Goal: Task Accomplishment & Management: Manage account settings

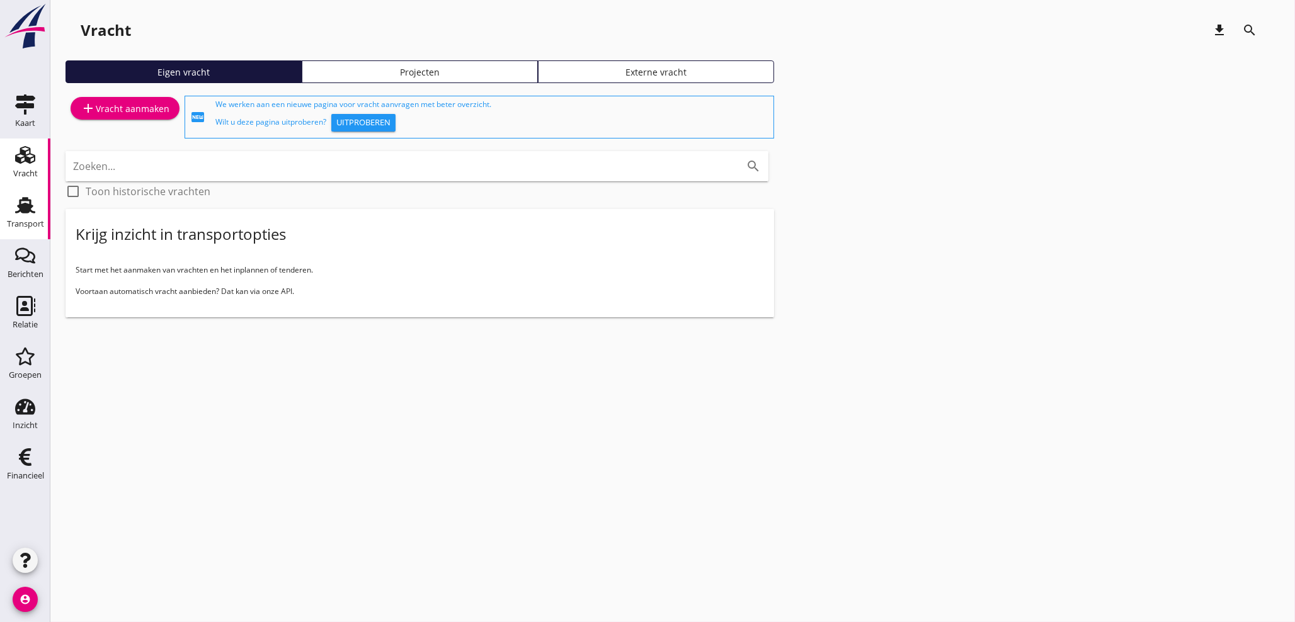
click at [27, 217] on div "Transport" at bounding box center [25, 224] width 37 height 18
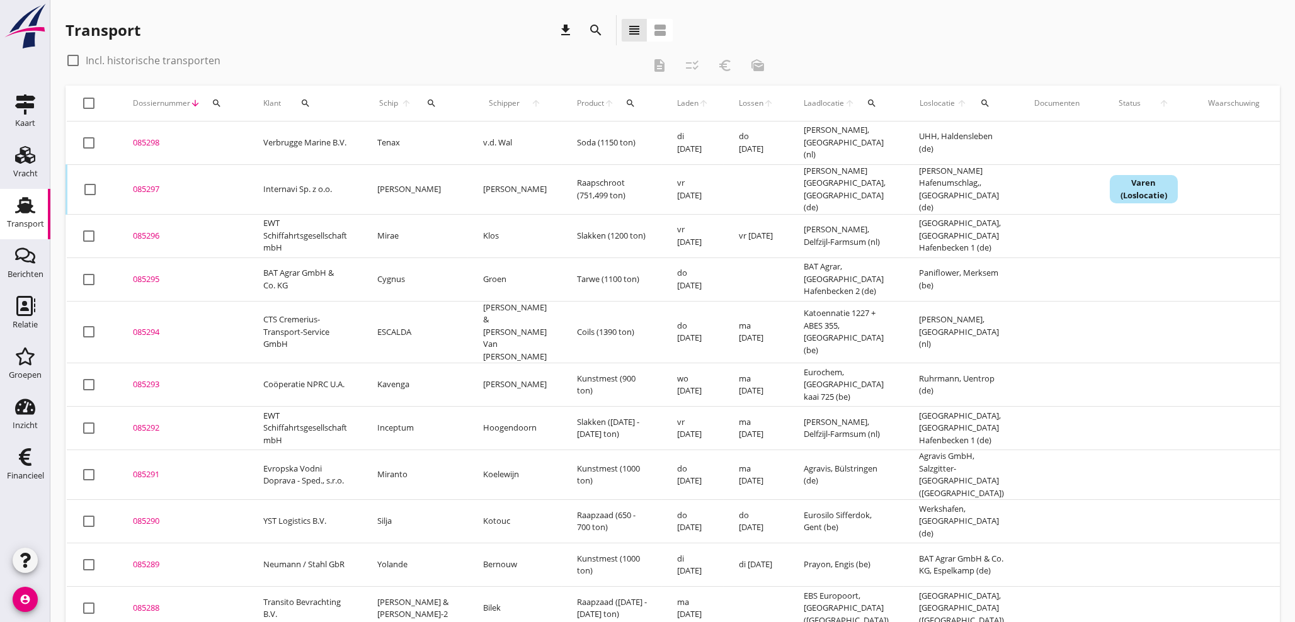
click at [419, 100] on div "Schip arrow_upward search" at bounding box center [415, 103] width 76 height 30
click at [432, 99] on icon "search" at bounding box center [432, 103] width 10 height 10
click at [460, 139] on input "Zoek op (scheeps)naam" at bounding box center [490, 140] width 131 height 20
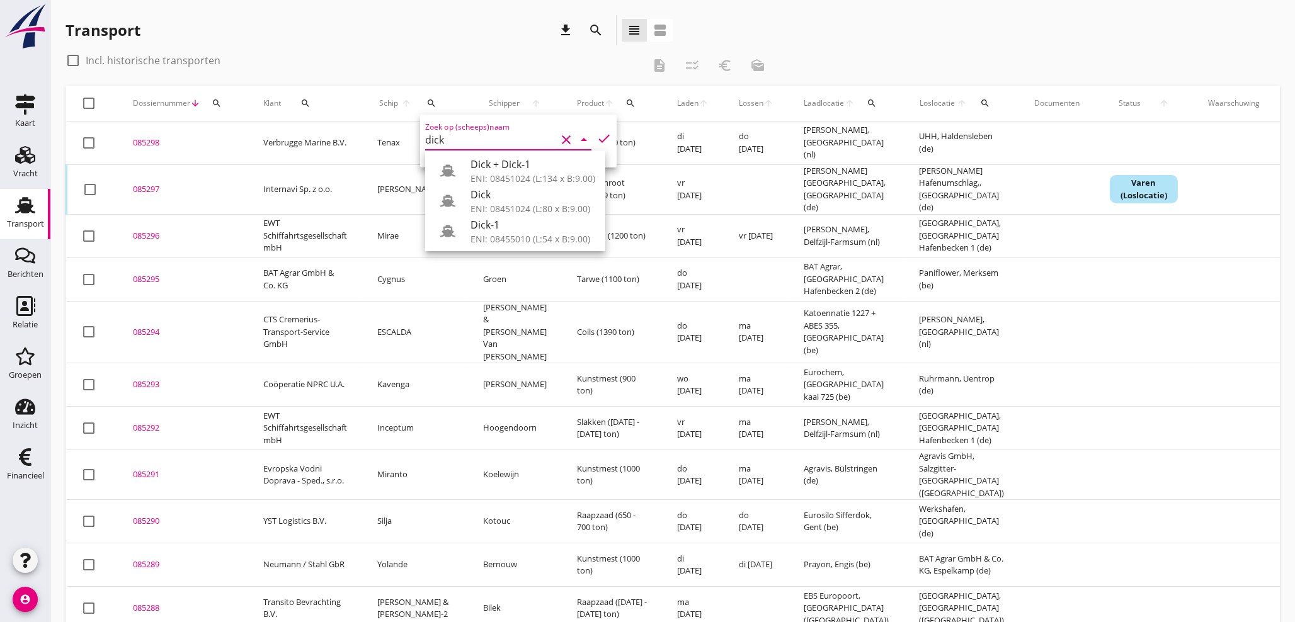
click at [508, 164] on div "Dick + Dick-1" at bounding box center [533, 164] width 125 height 15
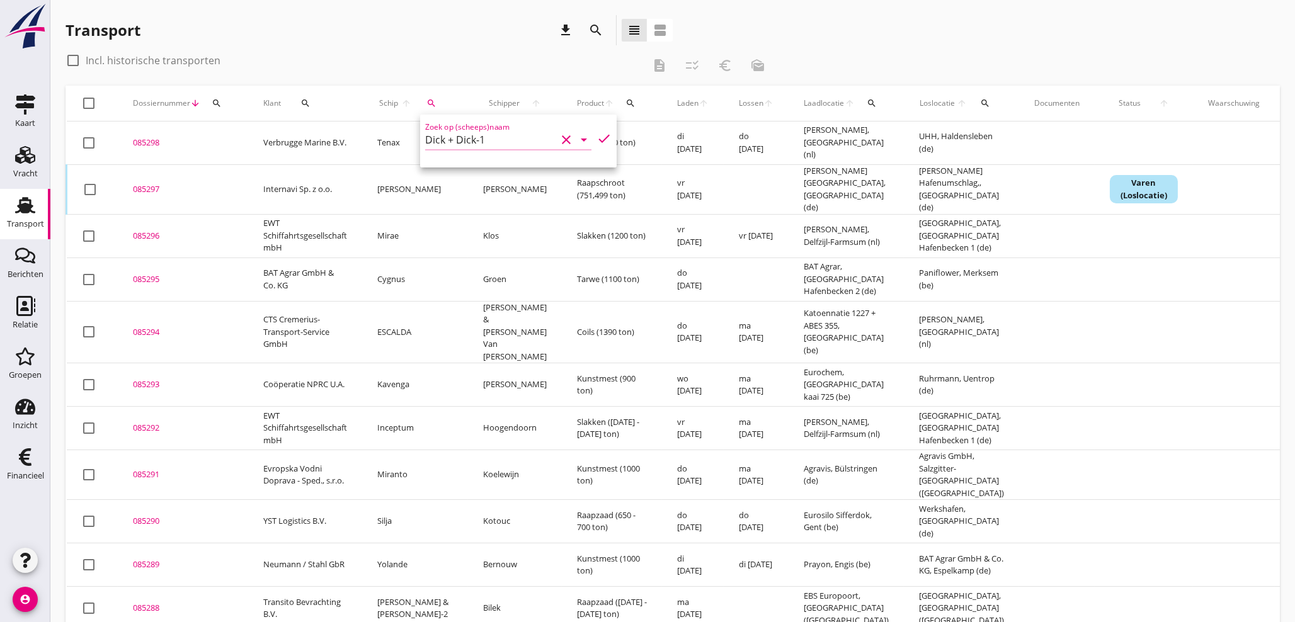
click at [597, 134] on icon "check" at bounding box center [604, 138] width 15 height 15
type input "Dick + Dick-1"
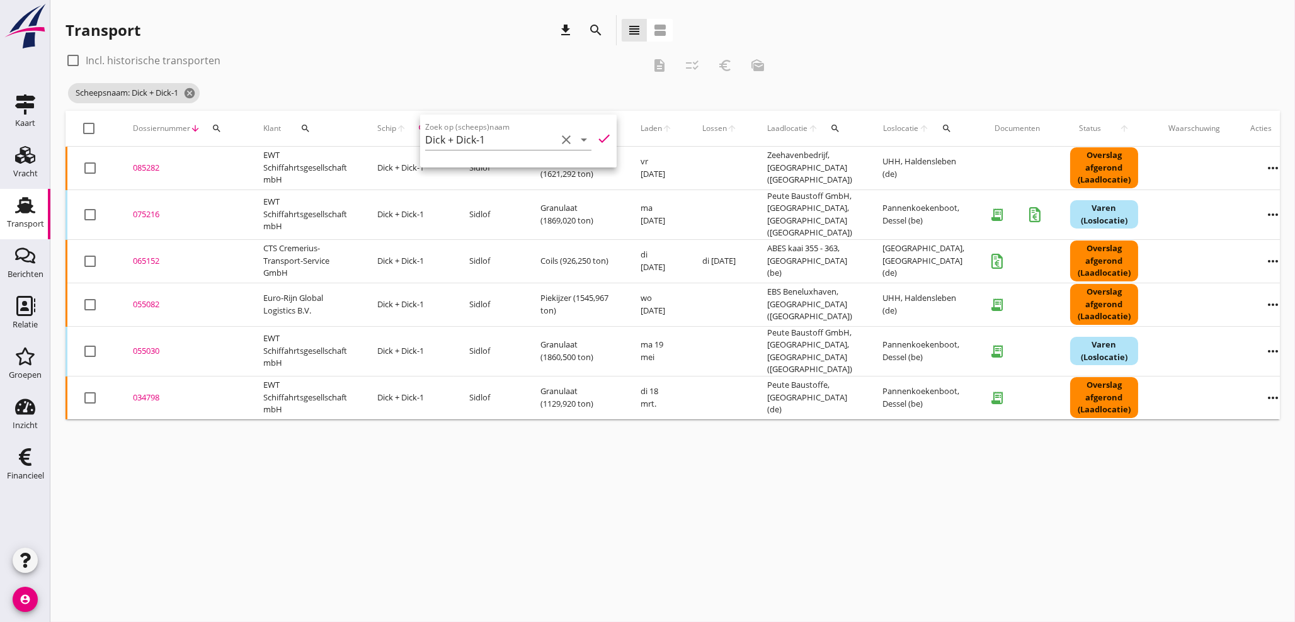
click at [149, 169] on div "085282" at bounding box center [183, 168] width 100 height 13
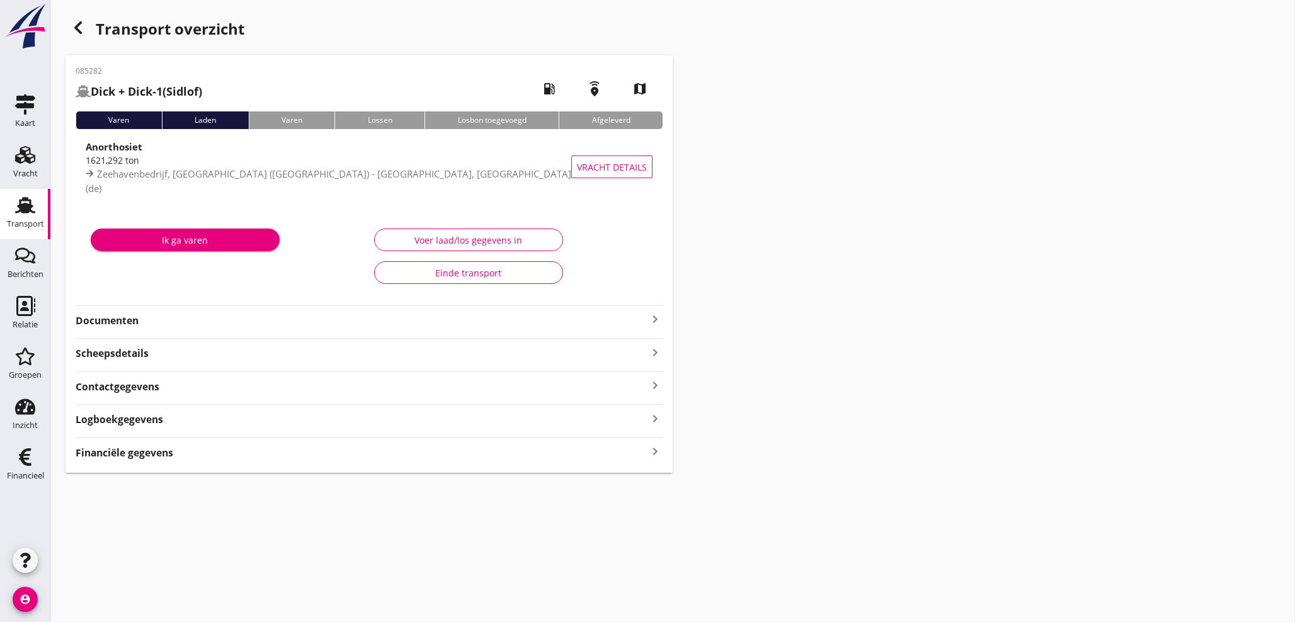
click at [654, 358] on icon "keyboard_arrow_right" at bounding box center [655, 352] width 15 height 17
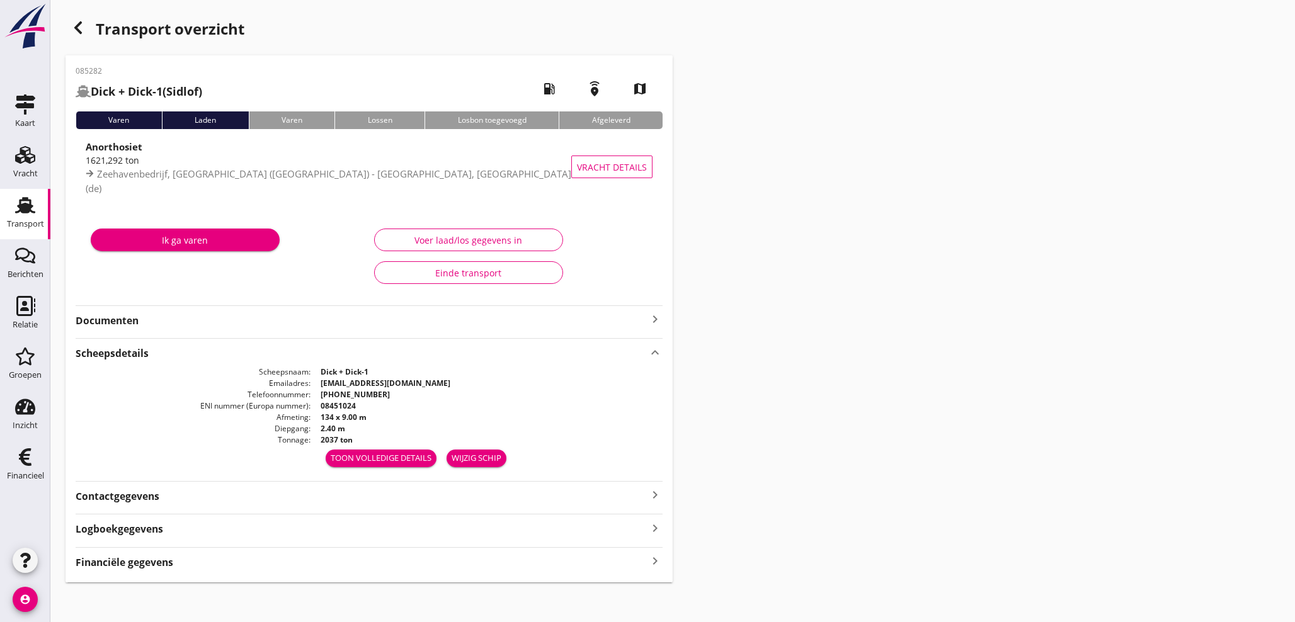
click at [648, 352] on icon "keyboard_arrow_up" at bounding box center [655, 352] width 15 height 17
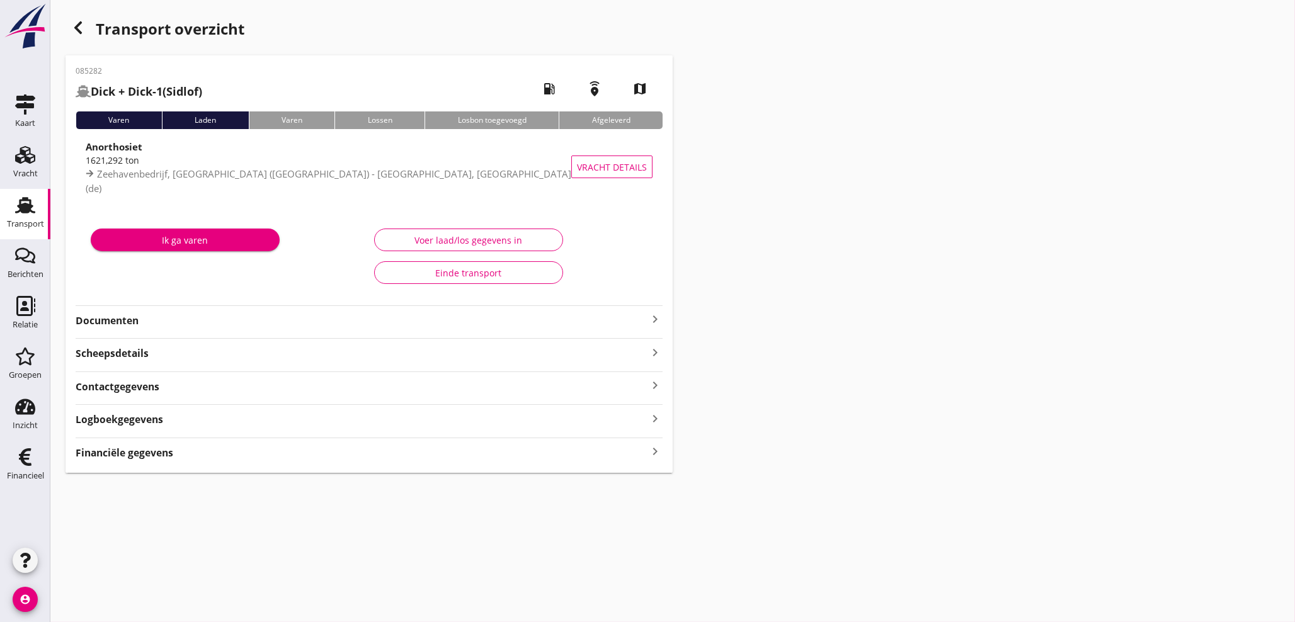
click at [657, 450] on icon "keyboard_arrow_right" at bounding box center [655, 452] width 15 height 17
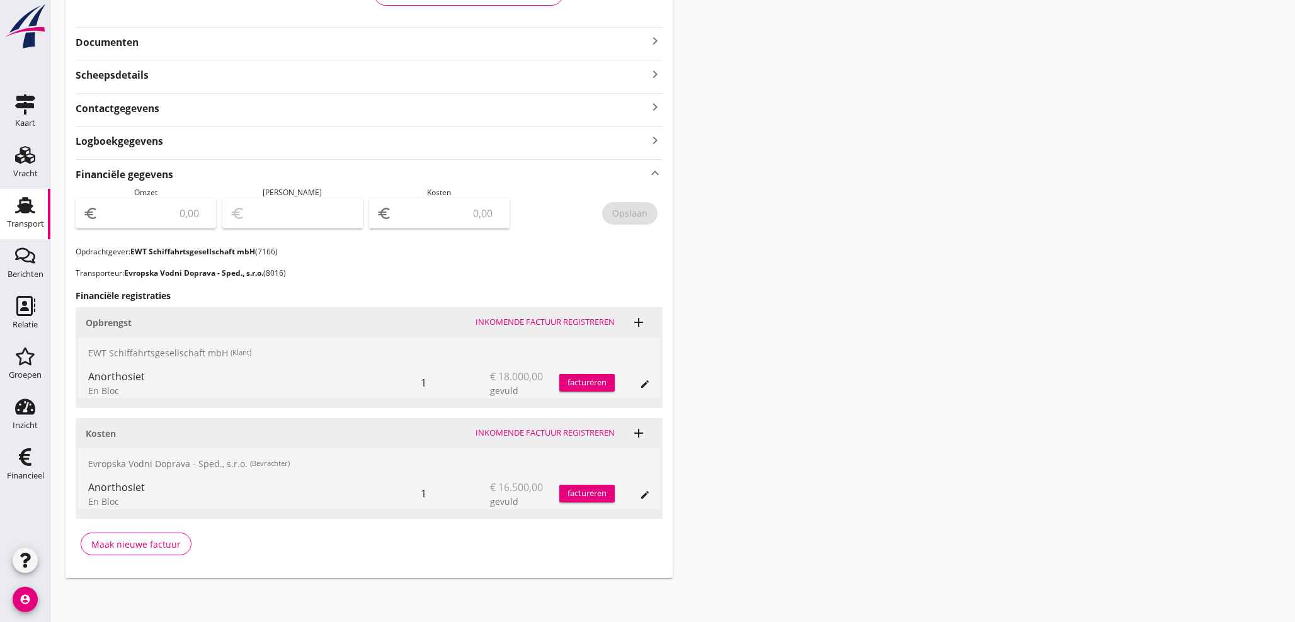
scroll to position [279, 0]
click at [432, 216] on input "number" at bounding box center [448, 213] width 108 height 20
type input "16500"
click at [635, 214] on div "Opslaan" at bounding box center [629, 212] width 35 height 13
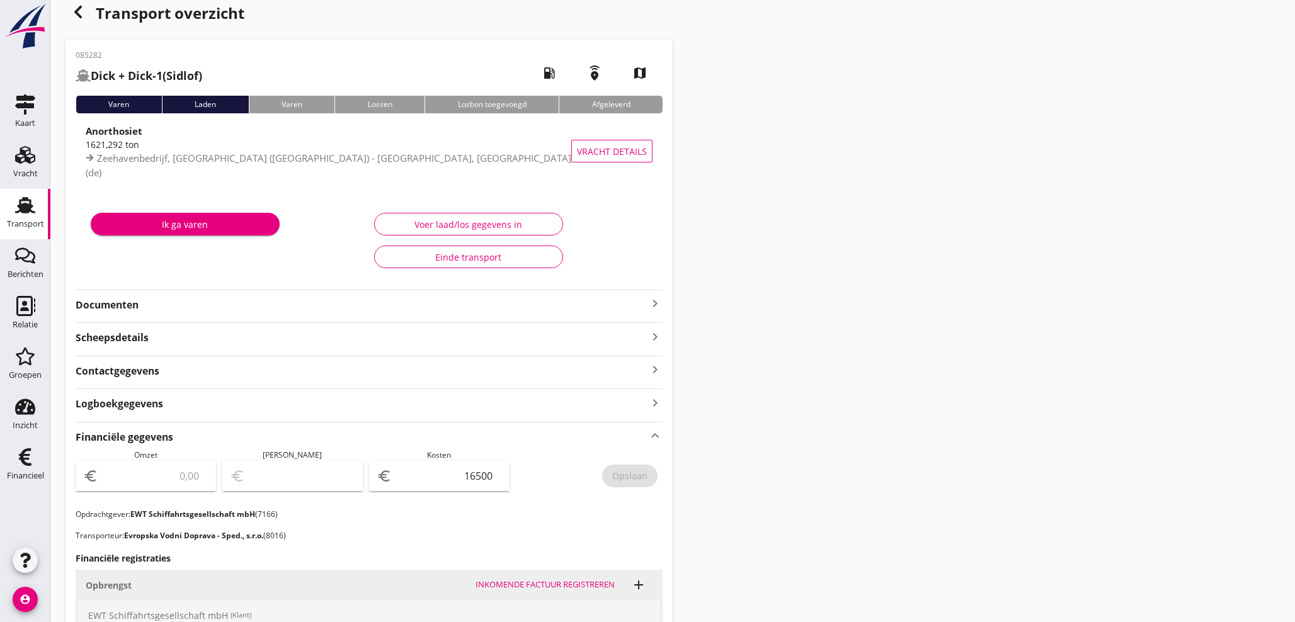
scroll to position [14, 0]
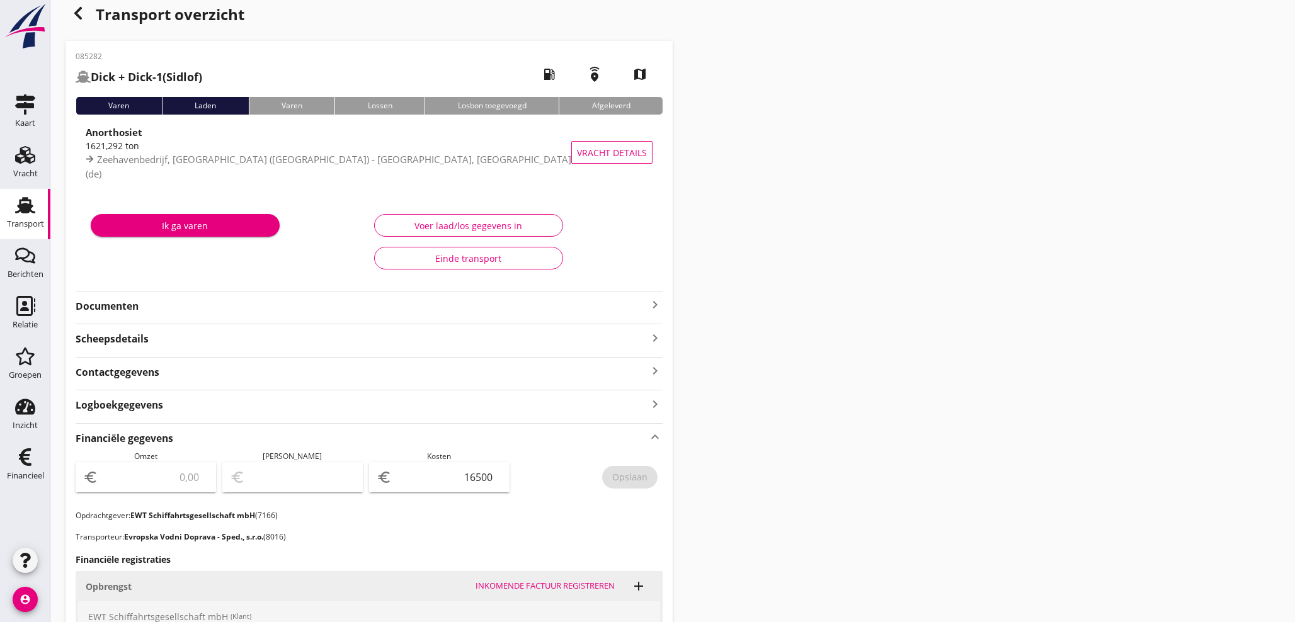
click at [77, 12] on use "button" at bounding box center [78, 13] width 8 height 13
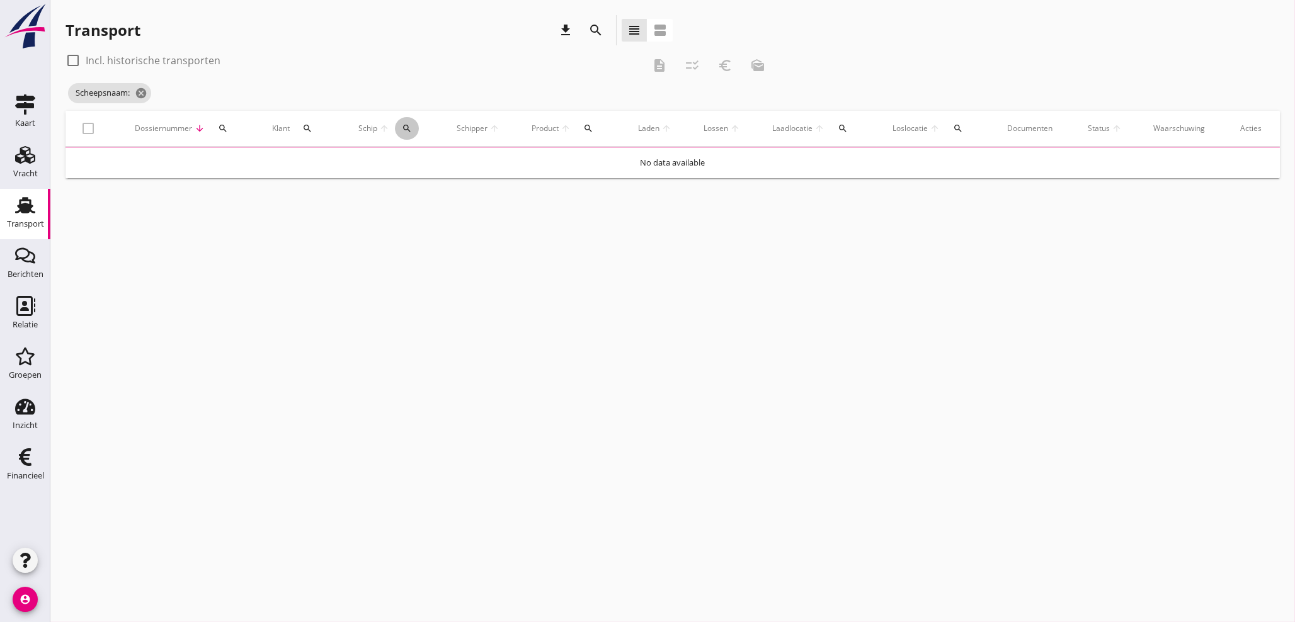
click at [418, 129] on div "search" at bounding box center [407, 128] width 24 height 10
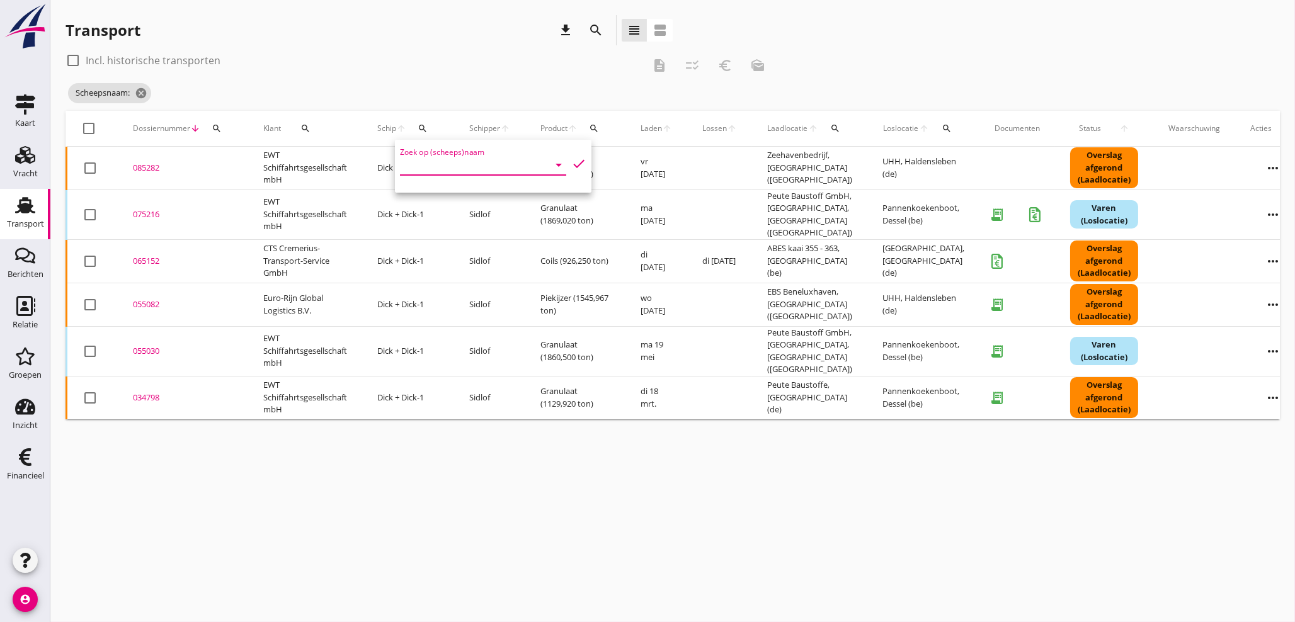
click at [418, 168] on input "Zoek op (scheeps)naam" at bounding box center [465, 165] width 131 height 20
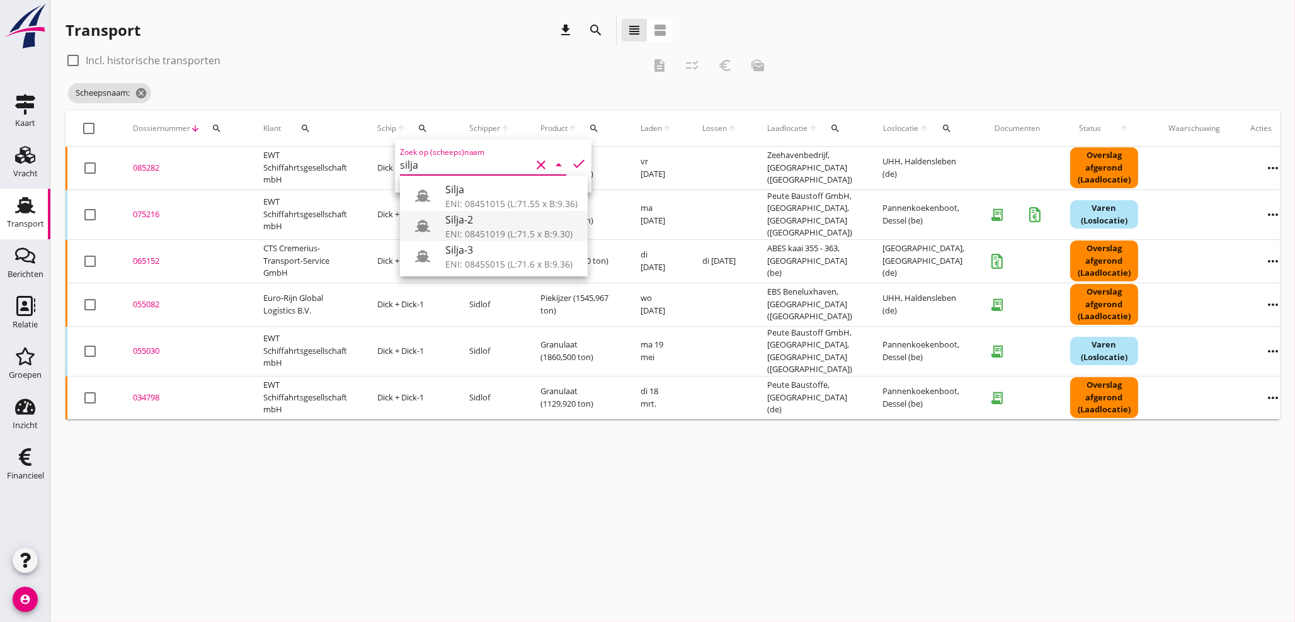
click at [459, 214] on div "Silja-2" at bounding box center [511, 219] width 132 height 15
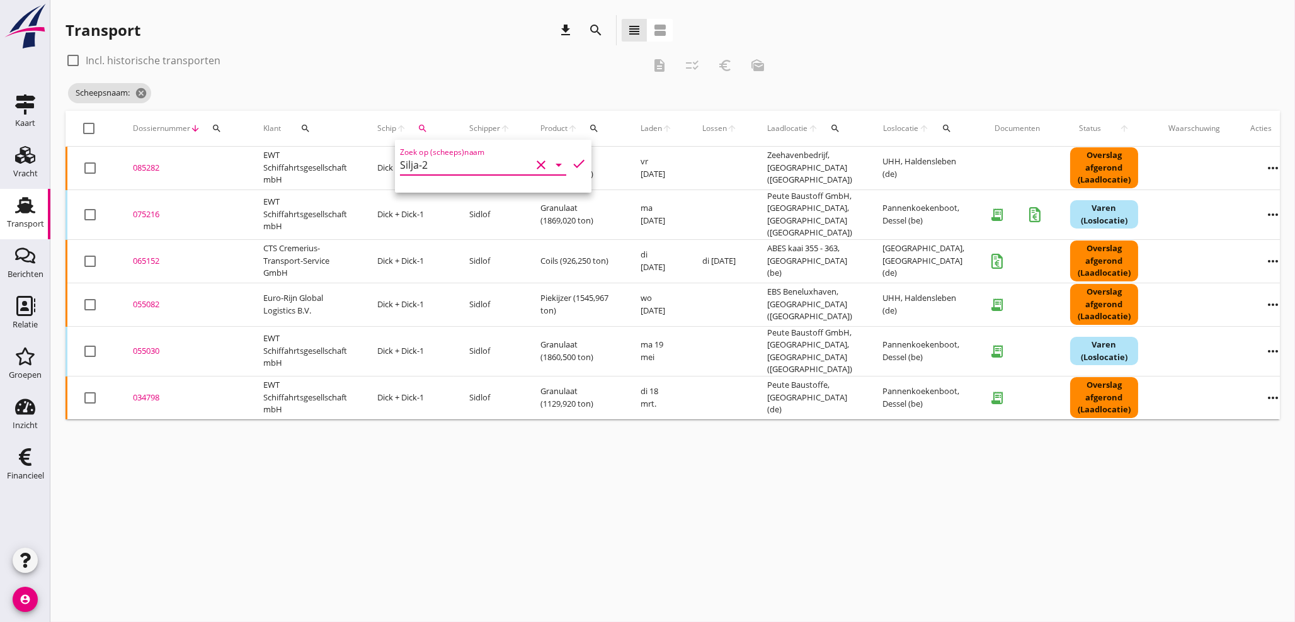
click at [571, 163] on icon "check" at bounding box center [578, 163] width 15 height 15
type input "Silja-2"
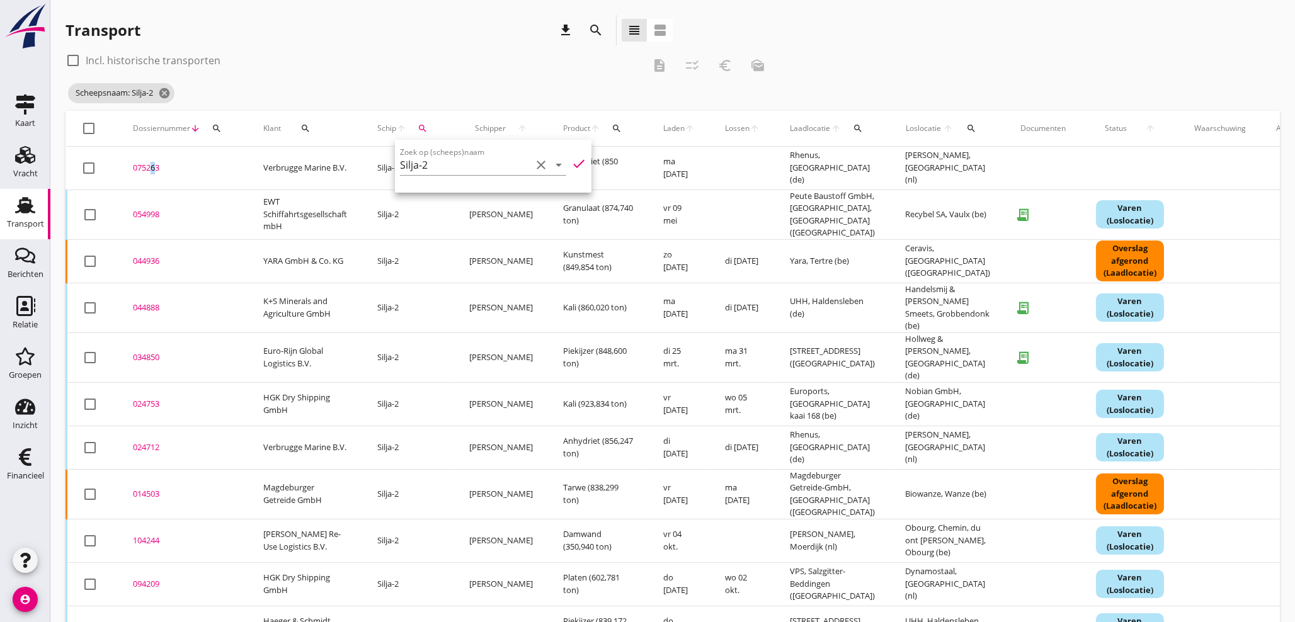
click at [149, 170] on div "075263" at bounding box center [183, 168] width 100 height 13
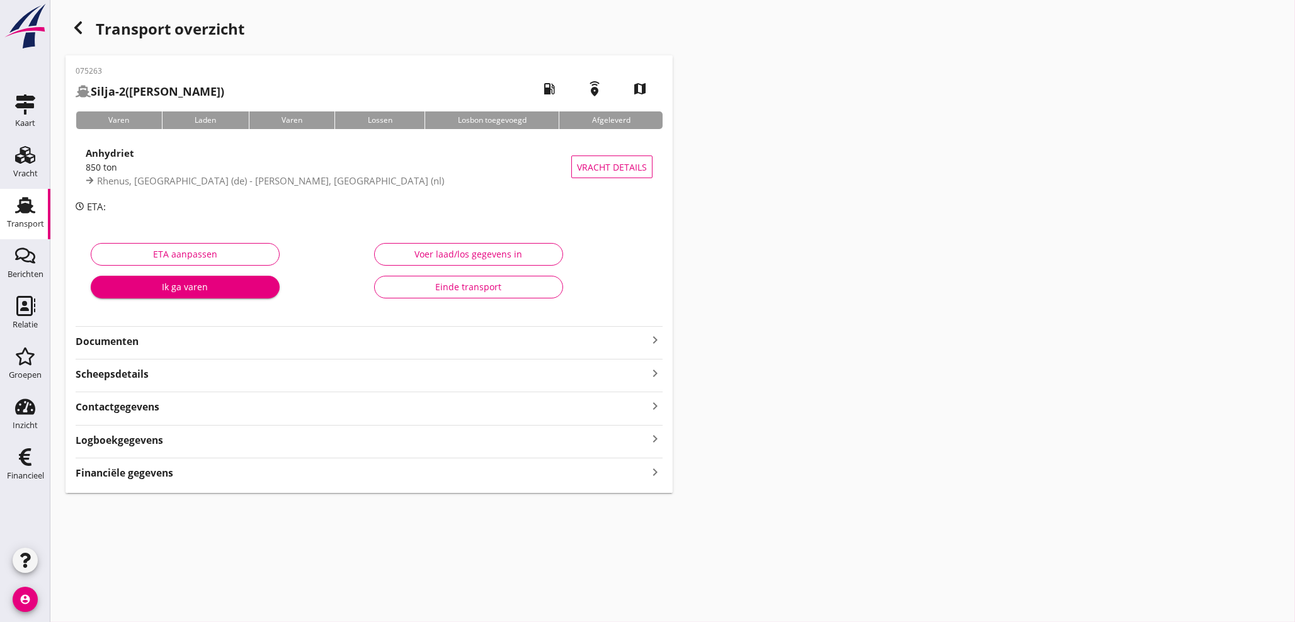
click at [655, 471] on icon "keyboard_arrow_right" at bounding box center [655, 472] width 15 height 17
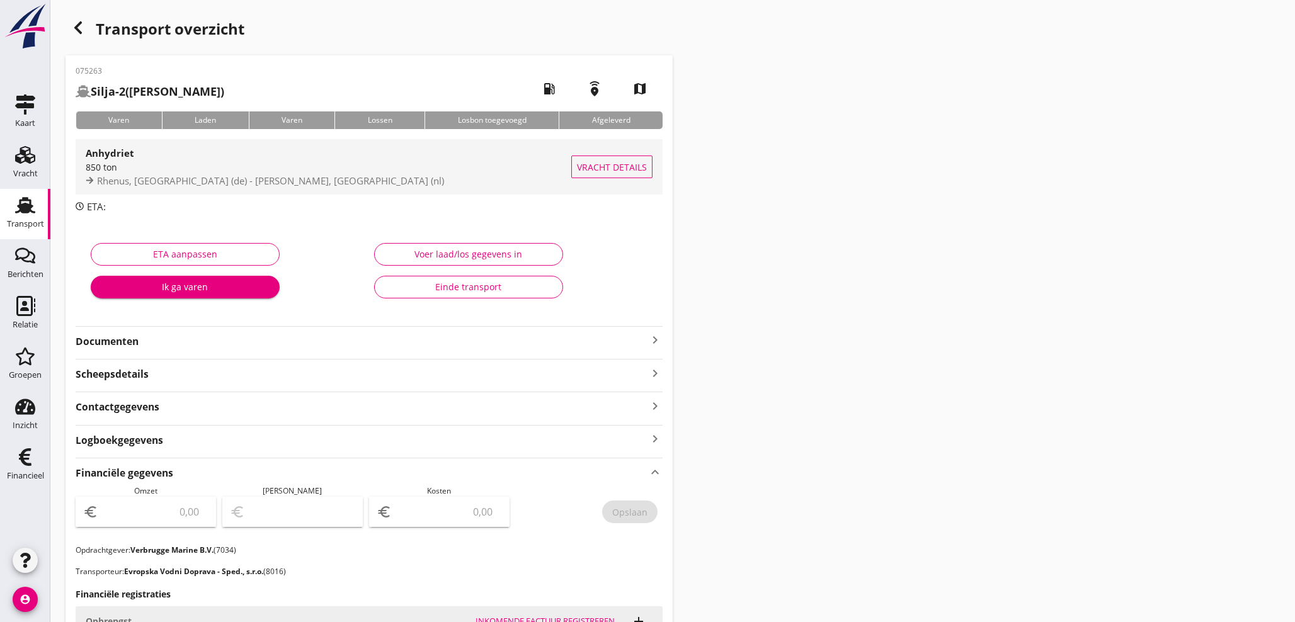
click at [158, 166] on div "850 ton" at bounding box center [329, 167] width 486 height 13
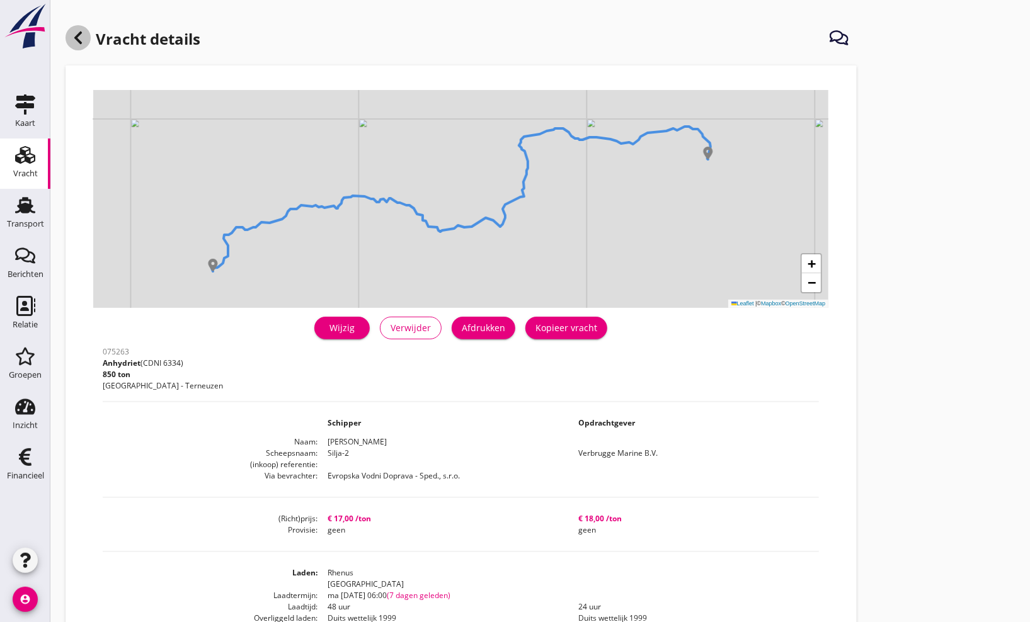
click at [82, 37] on icon at bounding box center [78, 37] width 15 height 15
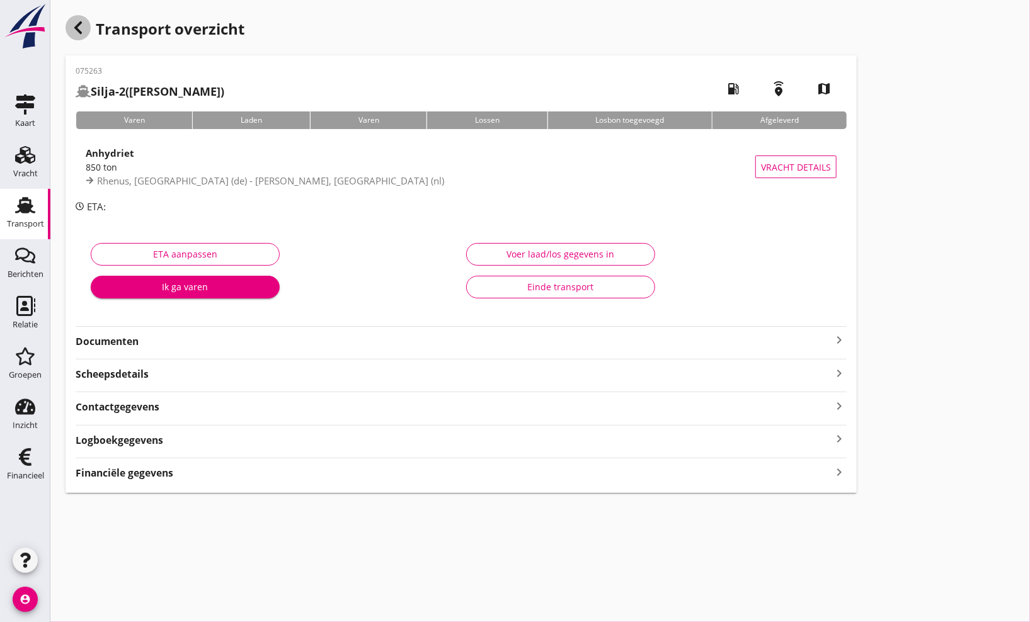
click at [78, 25] on use "button" at bounding box center [78, 27] width 8 height 13
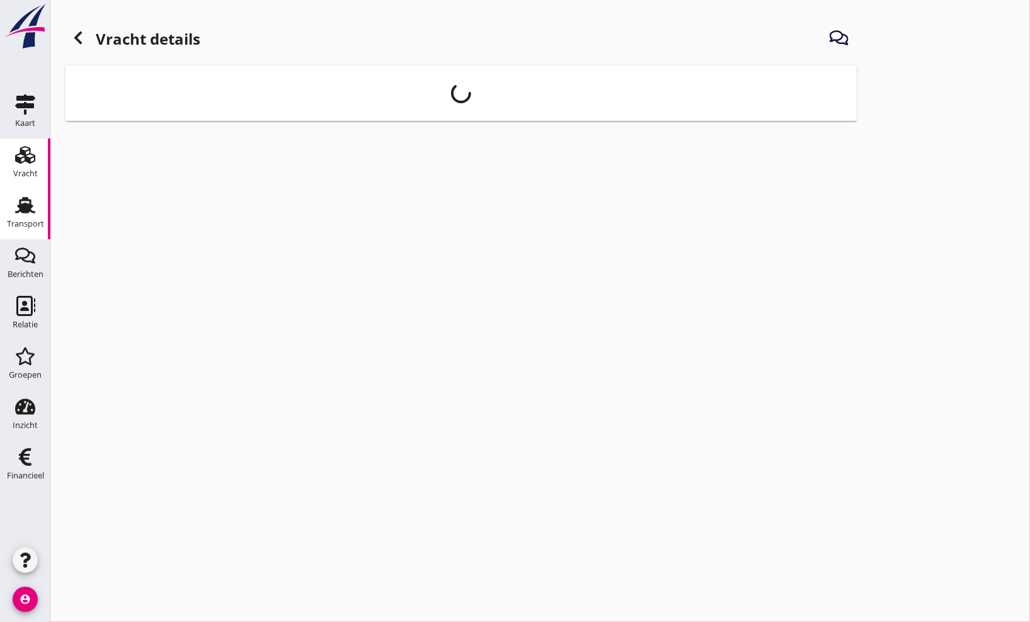
click at [24, 214] on icon "Transport" at bounding box center [25, 205] width 20 height 20
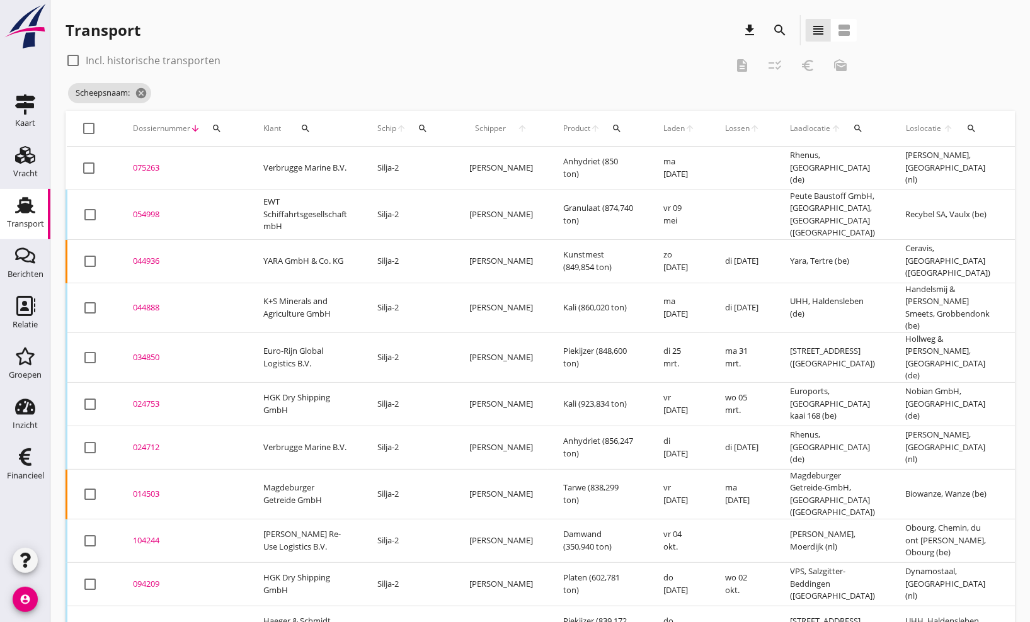
click at [427, 127] on icon "search" at bounding box center [423, 128] width 10 height 10
click at [434, 170] on input "Zoek op (scheeps)naam" at bounding box center [483, 165] width 131 height 20
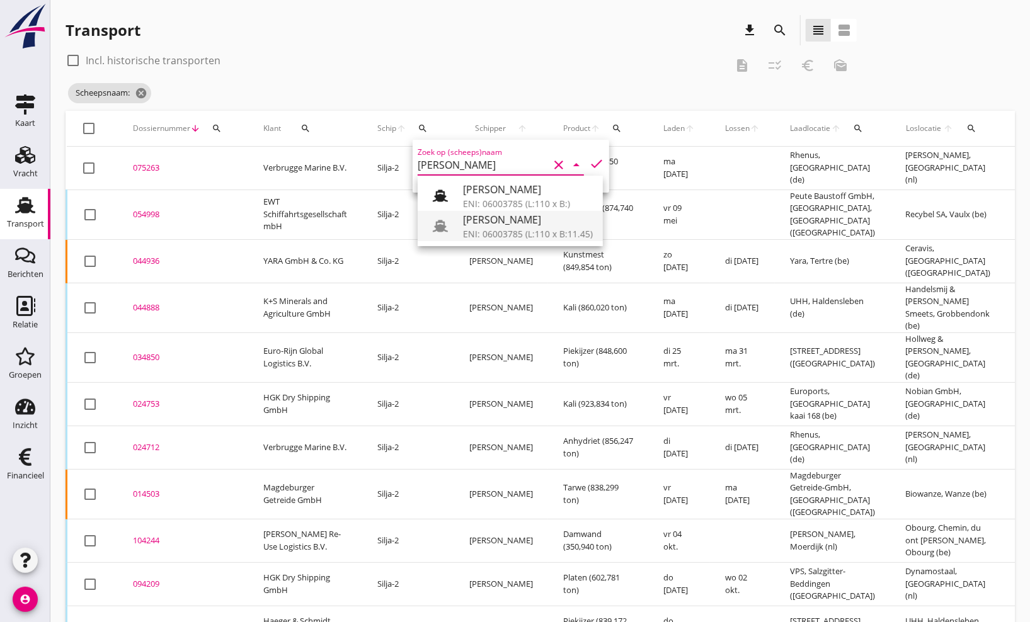
click at [459, 223] on div at bounding box center [445, 226] width 35 height 25
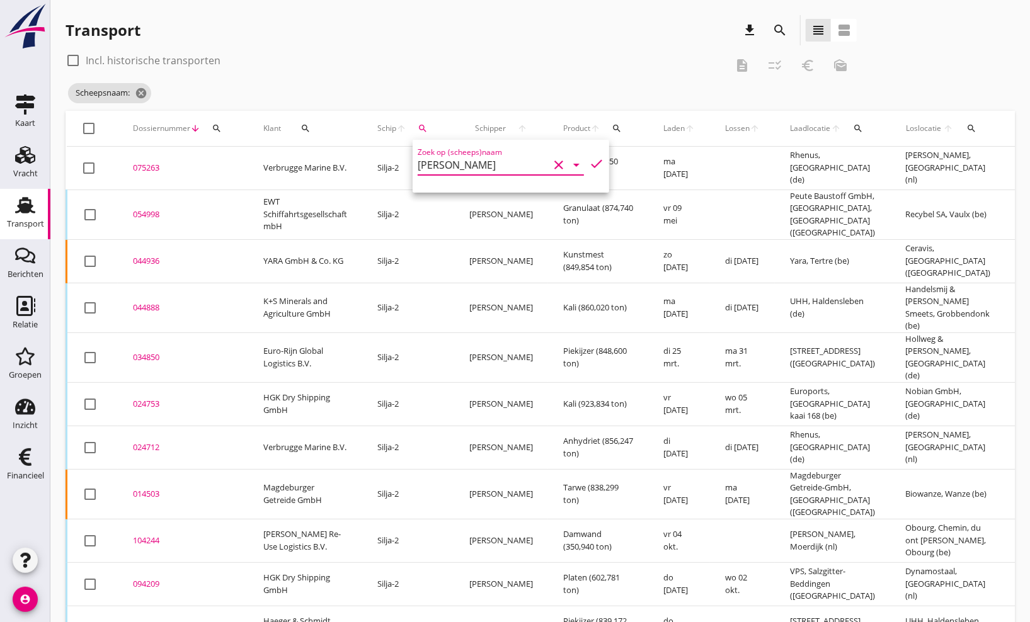
click at [589, 163] on icon "check" at bounding box center [596, 163] width 15 height 15
type input "Serafina"
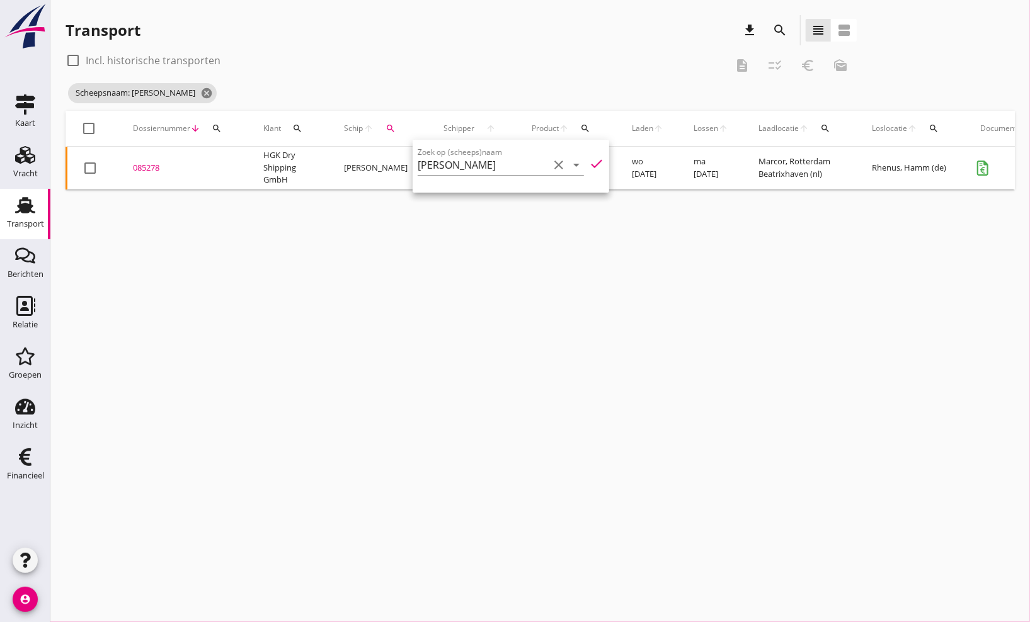
click at [252, 265] on div "cancel You are impersonating another user. Transport download search view_headl…" at bounding box center [540, 311] width 980 height 622
click at [145, 169] on div "085278" at bounding box center [183, 168] width 100 height 13
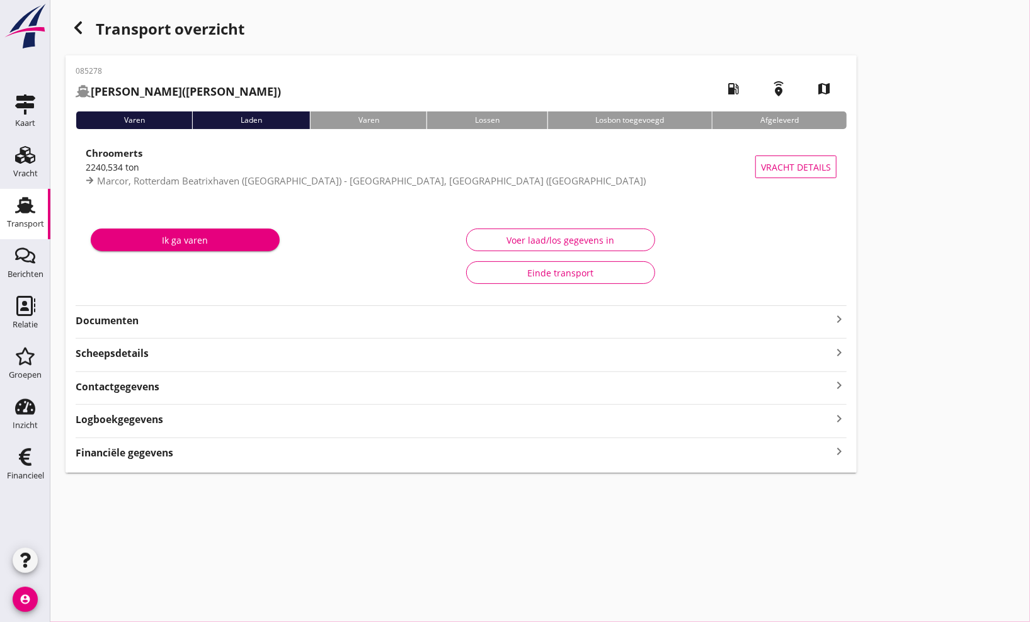
click at [837, 452] on icon "keyboard_arrow_right" at bounding box center [839, 452] width 15 height 17
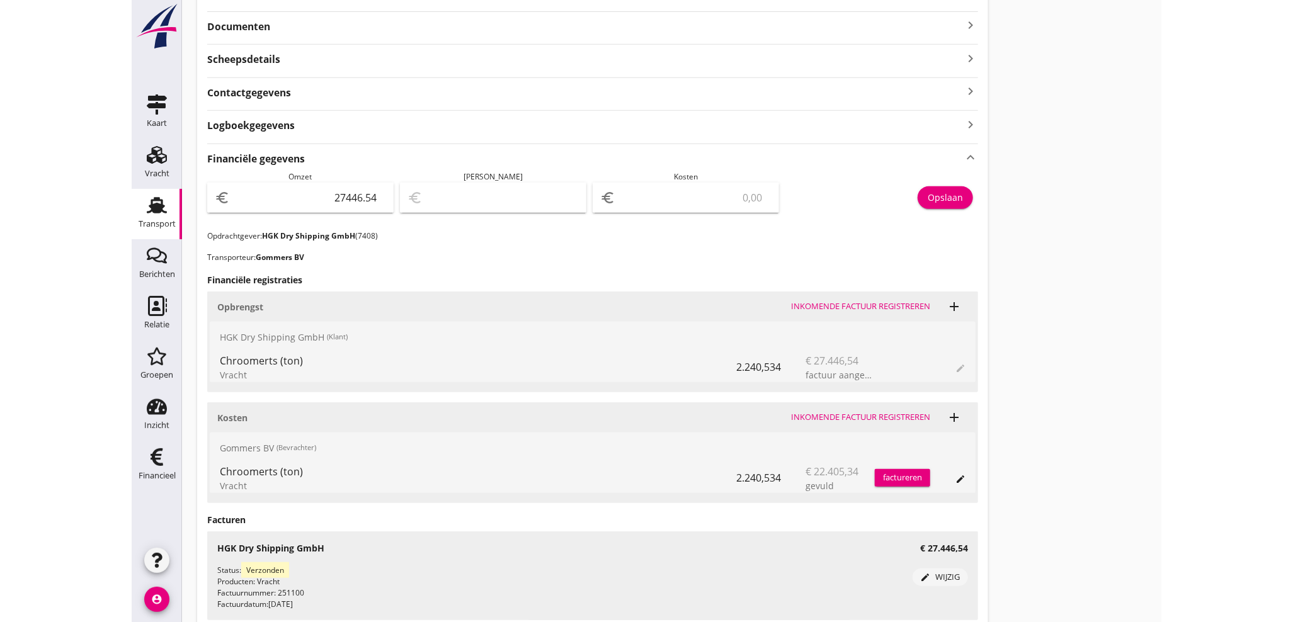
scroll to position [303, 0]
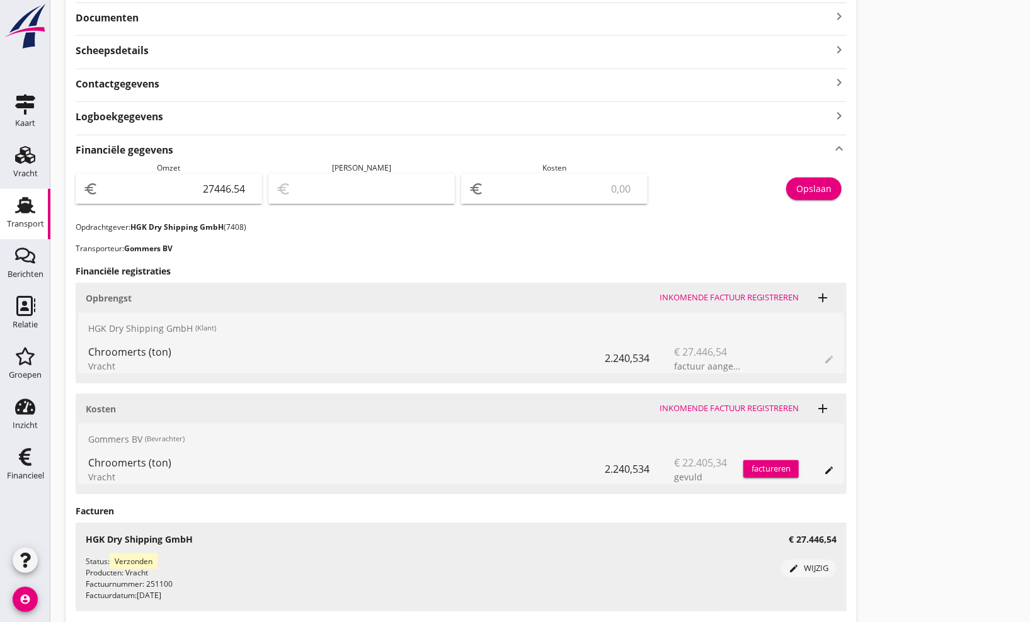
click at [558, 181] on input "number" at bounding box center [563, 189] width 154 height 20
type input "27441.54"
type input "5"
type input "27390.54"
type input "56"
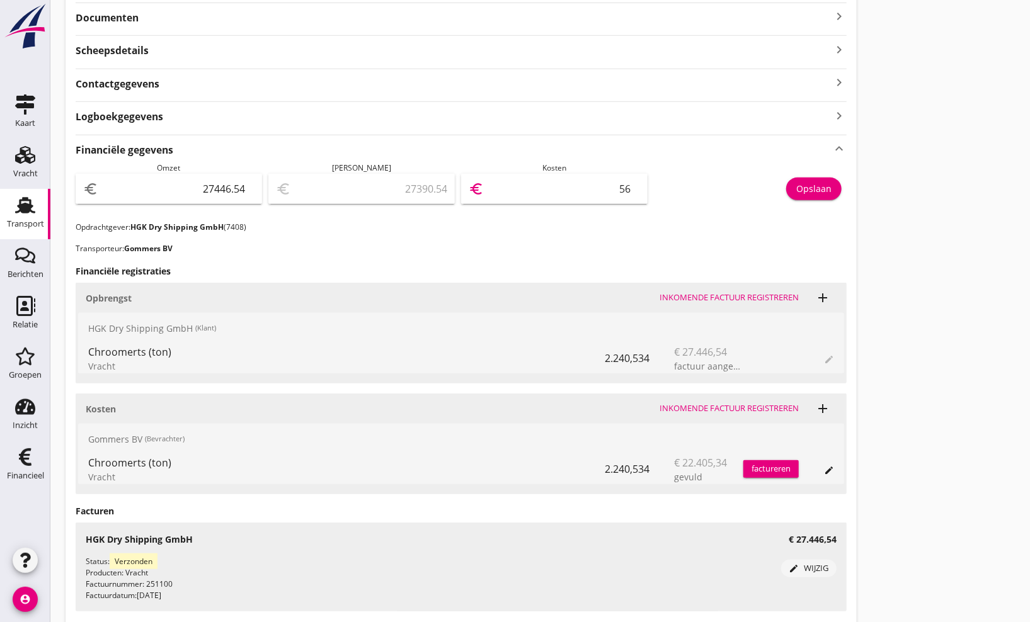
type input "26886.54"
type input "560"
type input "26886.44"
type input "560.1"
type input "26886.41"
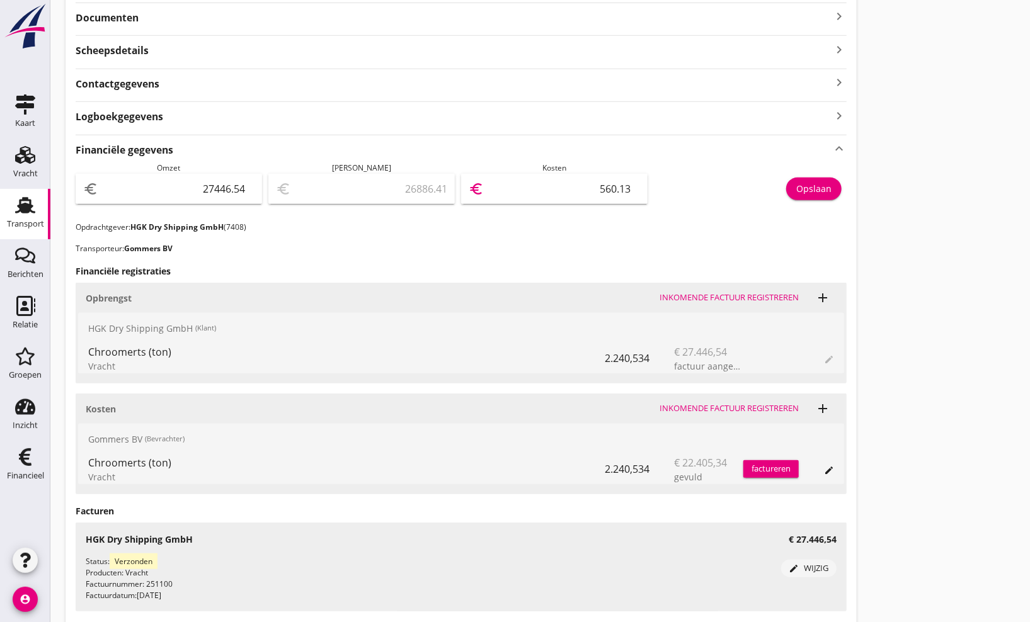
type input "560.13"
click at [808, 194] on div "Opslaan" at bounding box center [813, 188] width 35 height 13
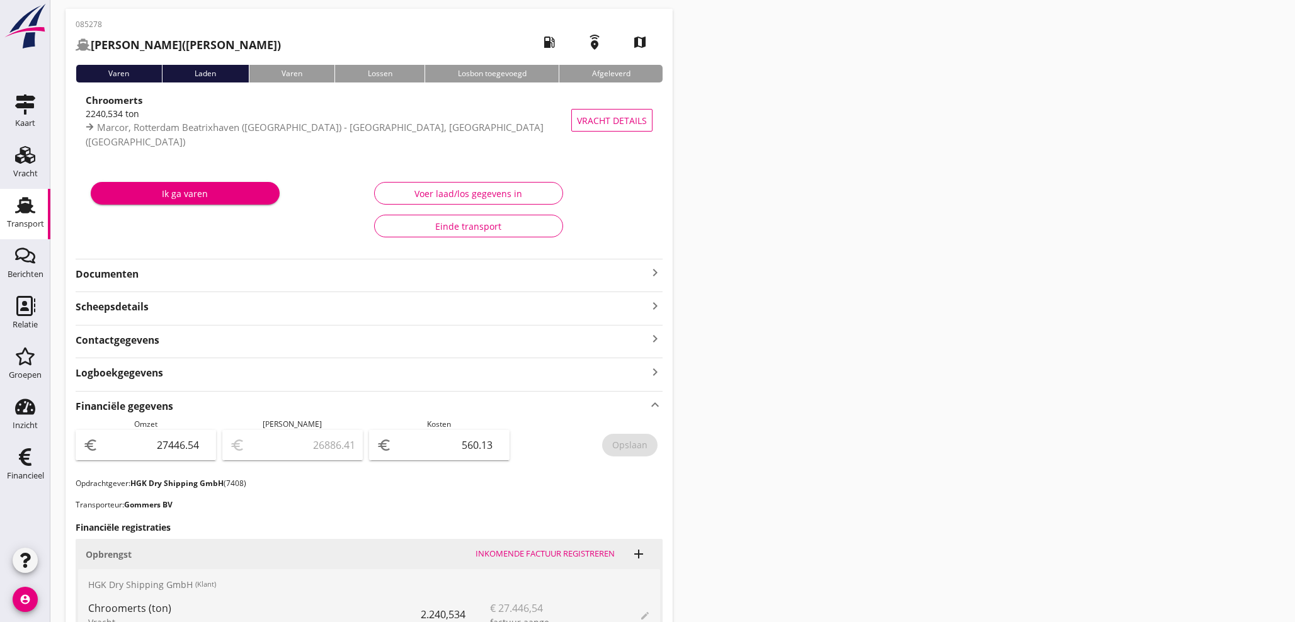
scroll to position [0, 0]
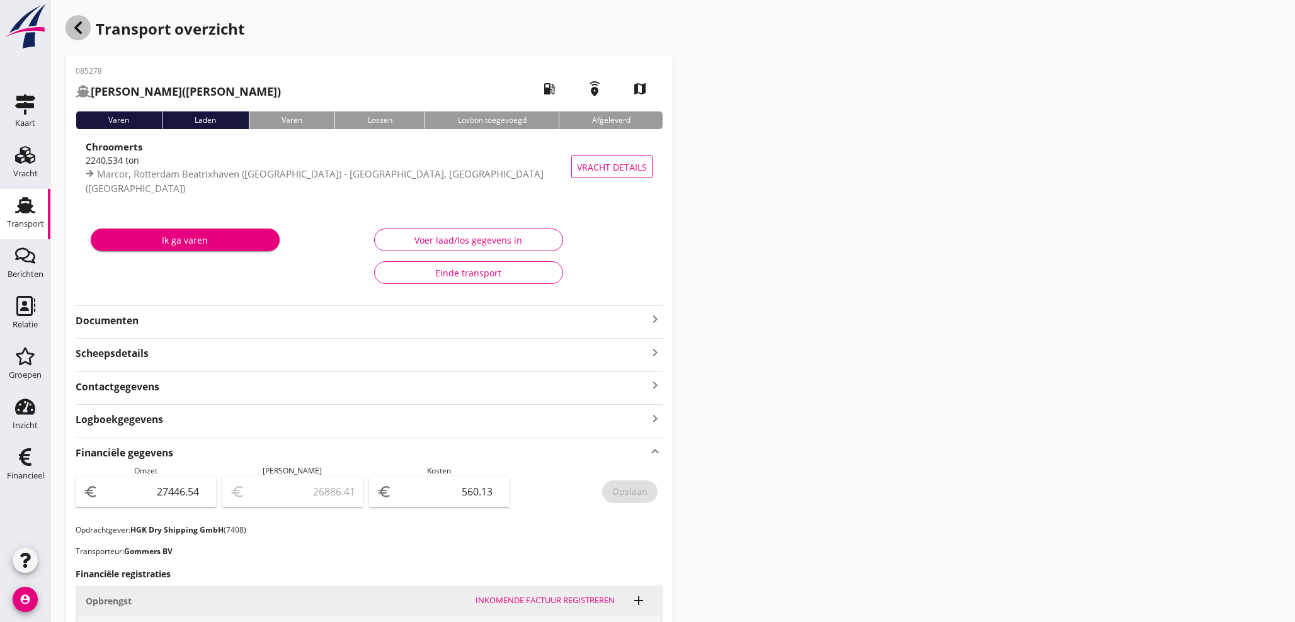
click at [83, 30] on icon "button" at bounding box center [78, 27] width 15 height 15
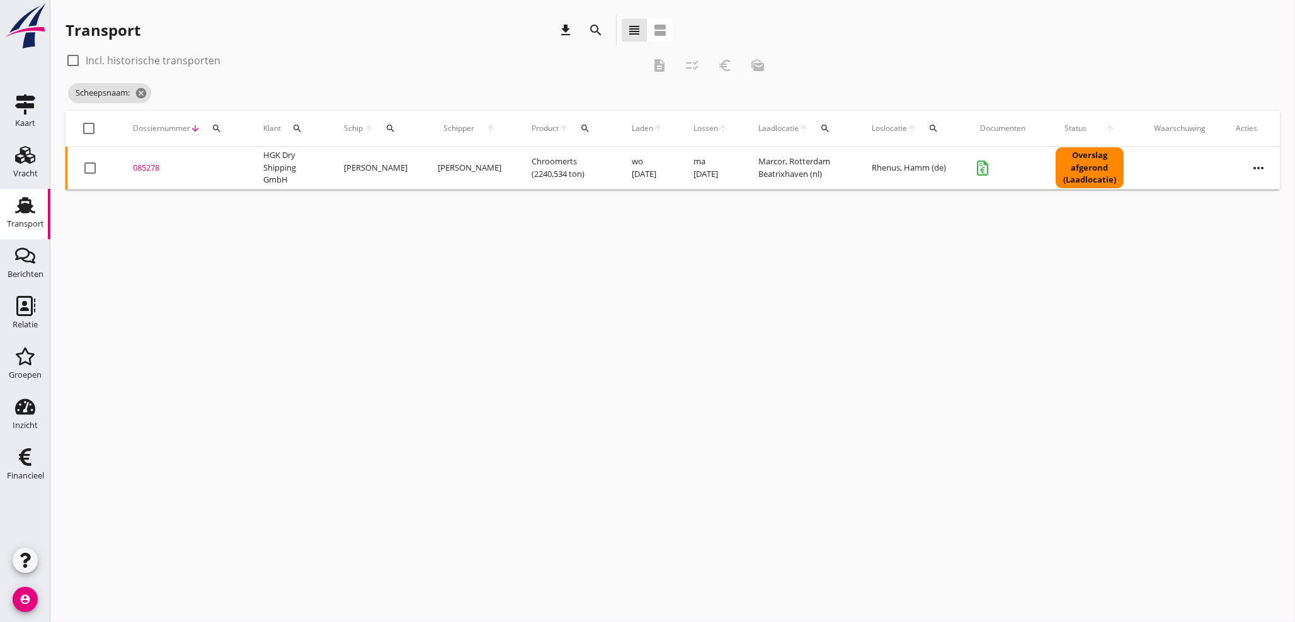
drag, startPoint x: 391, startPoint y: 125, endPoint x: 396, endPoint y: 134, distance: 10.4
click at [392, 125] on icon "search" at bounding box center [391, 128] width 10 height 10
click at [404, 165] on input "Zoek op (scheeps)naam" at bounding box center [449, 165] width 131 height 20
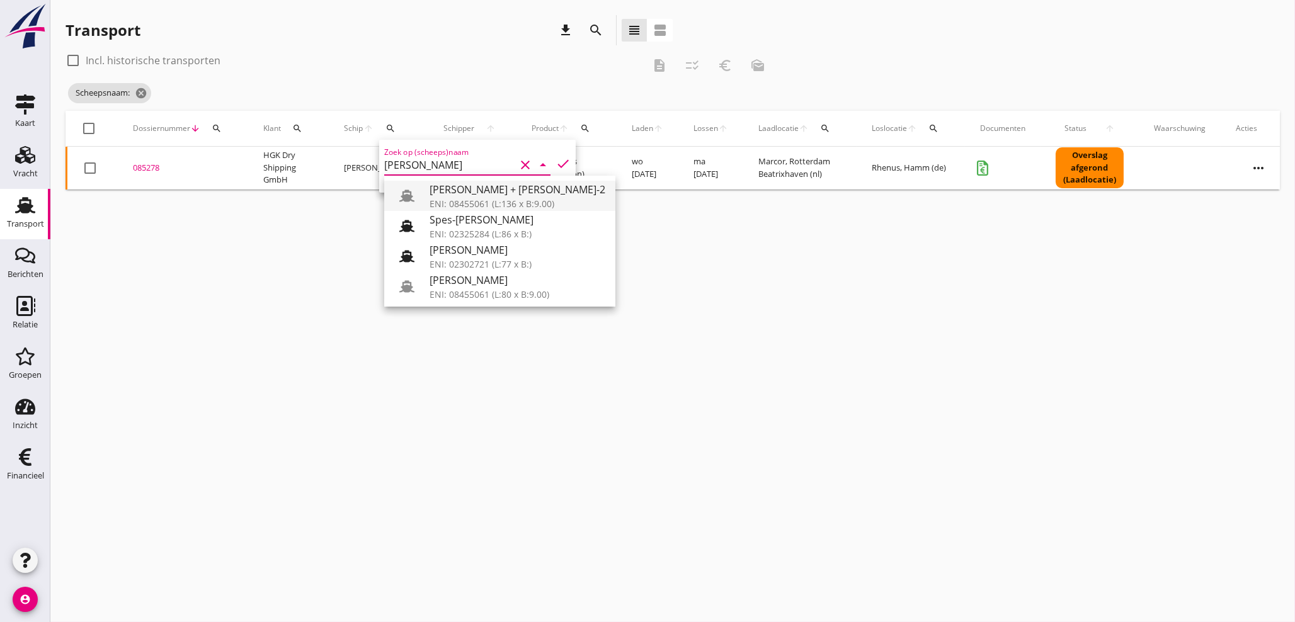
click at [475, 199] on div "ENI: 08455061 (L:136 x B:9.00)" at bounding box center [518, 203] width 176 height 13
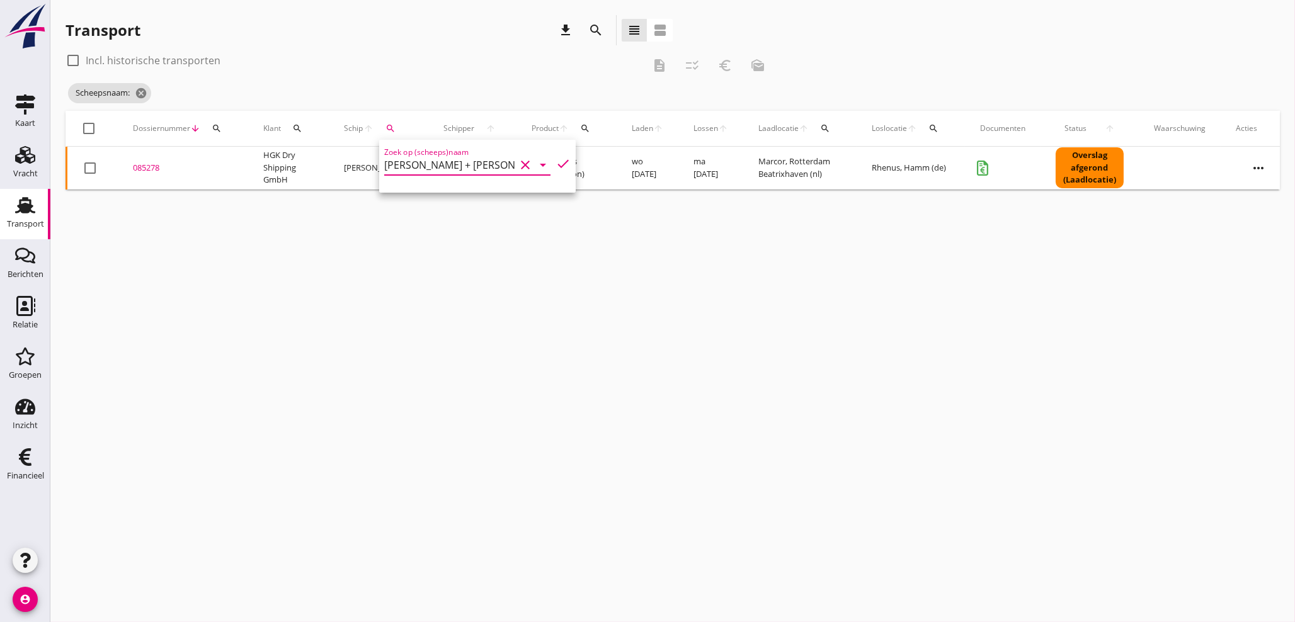
click at [556, 164] on icon "check" at bounding box center [563, 163] width 15 height 15
type input "[PERSON_NAME] + Vera-2"
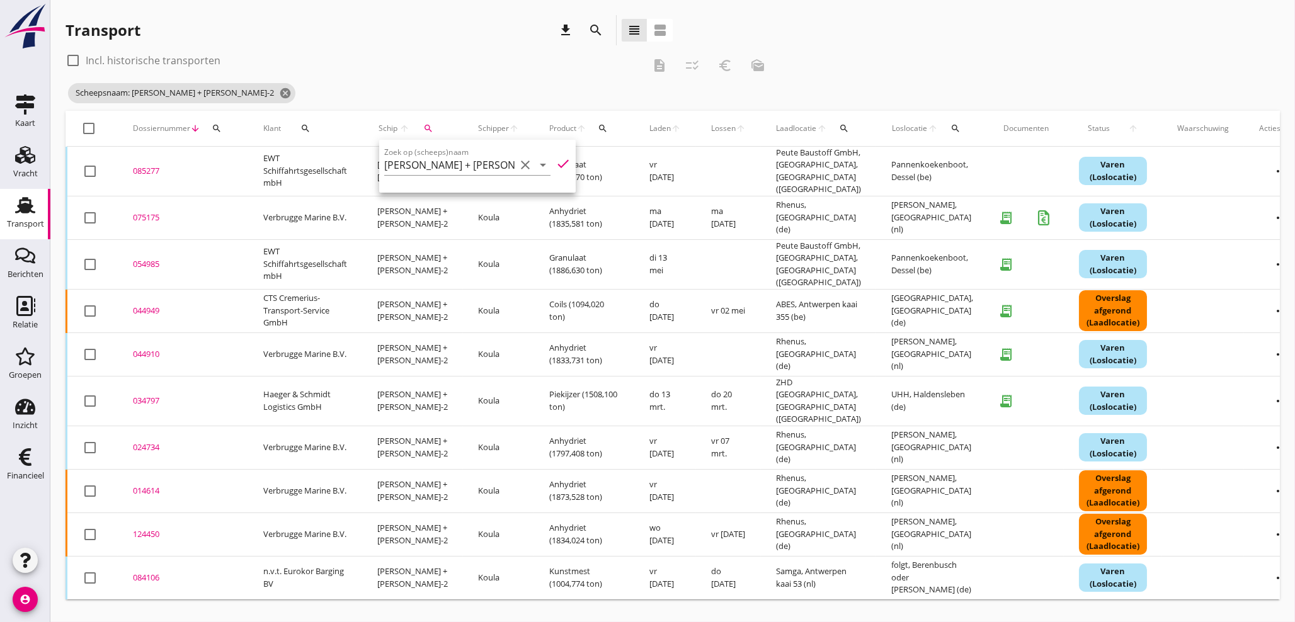
click at [462, 76] on div "check_box_outline_blank Incl. historische transporten description checklist_rtl…" at bounding box center [420, 65] width 709 height 30
click at [150, 166] on div "085277" at bounding box center [183, 171] width 100 height 13
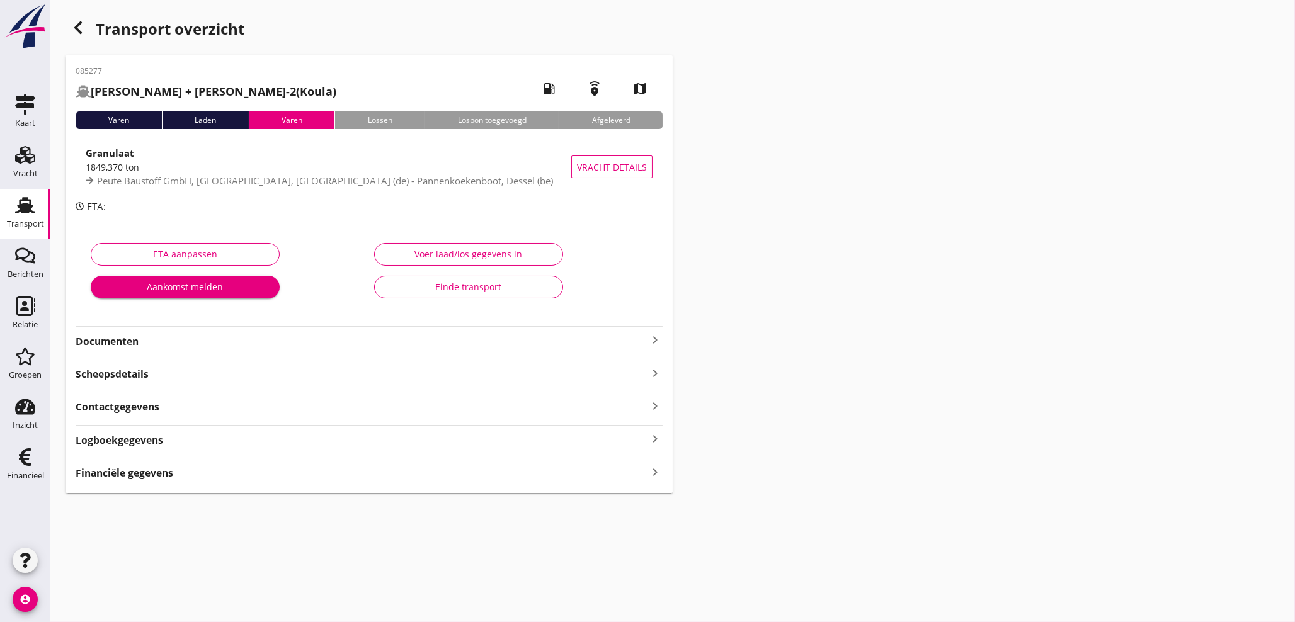
click at [652, 470] on icon "keyboard_arrow_right" at bounding box center [655, 472] width 15 height 17
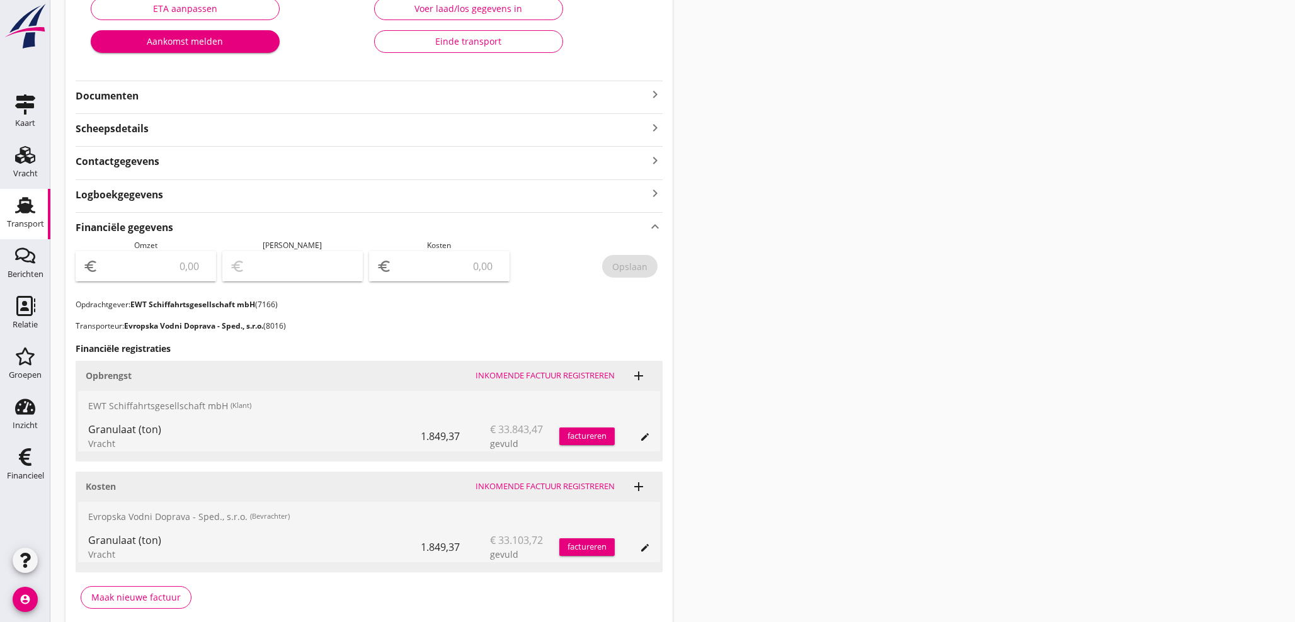
scroll to position [256, 0]
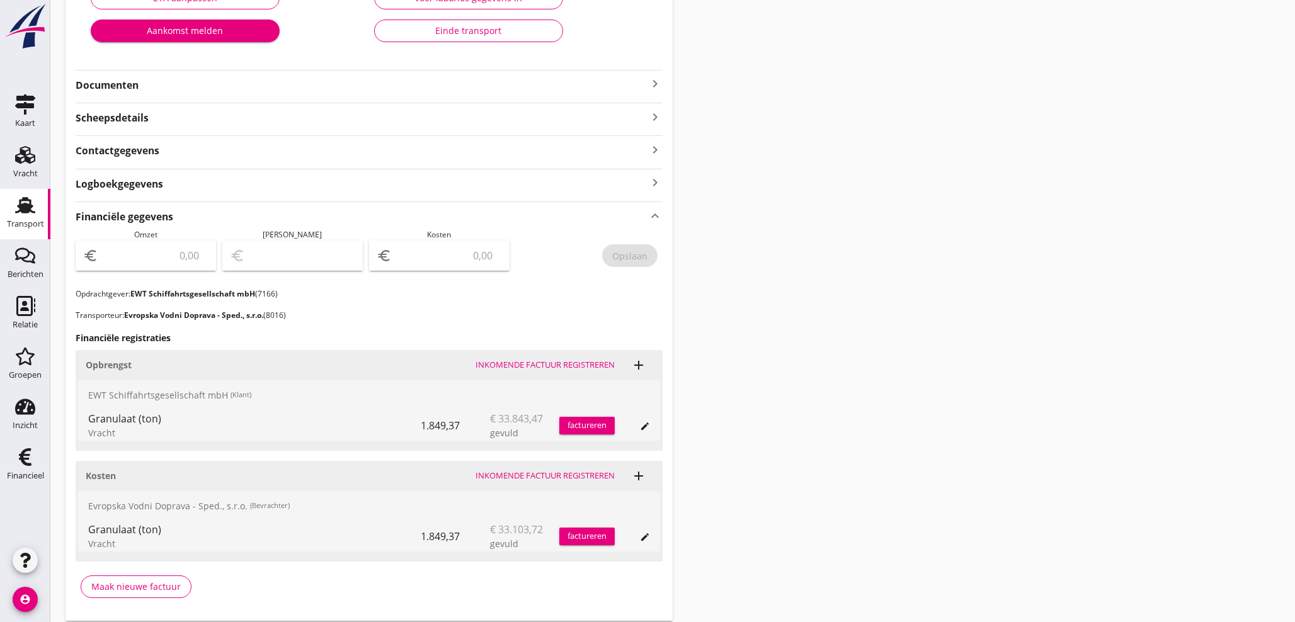
click at [456, 261] on input "number" at bounding box center [448, 256] width 108 height 20
type input "33103"
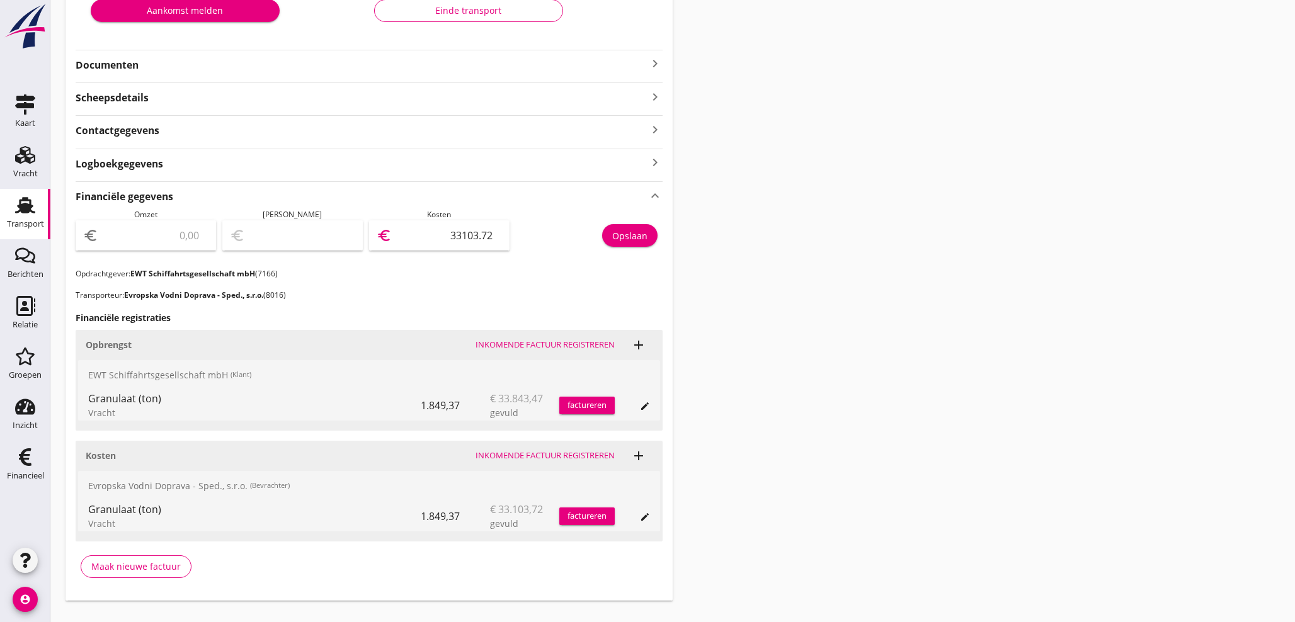
scroll to position [300, 0]
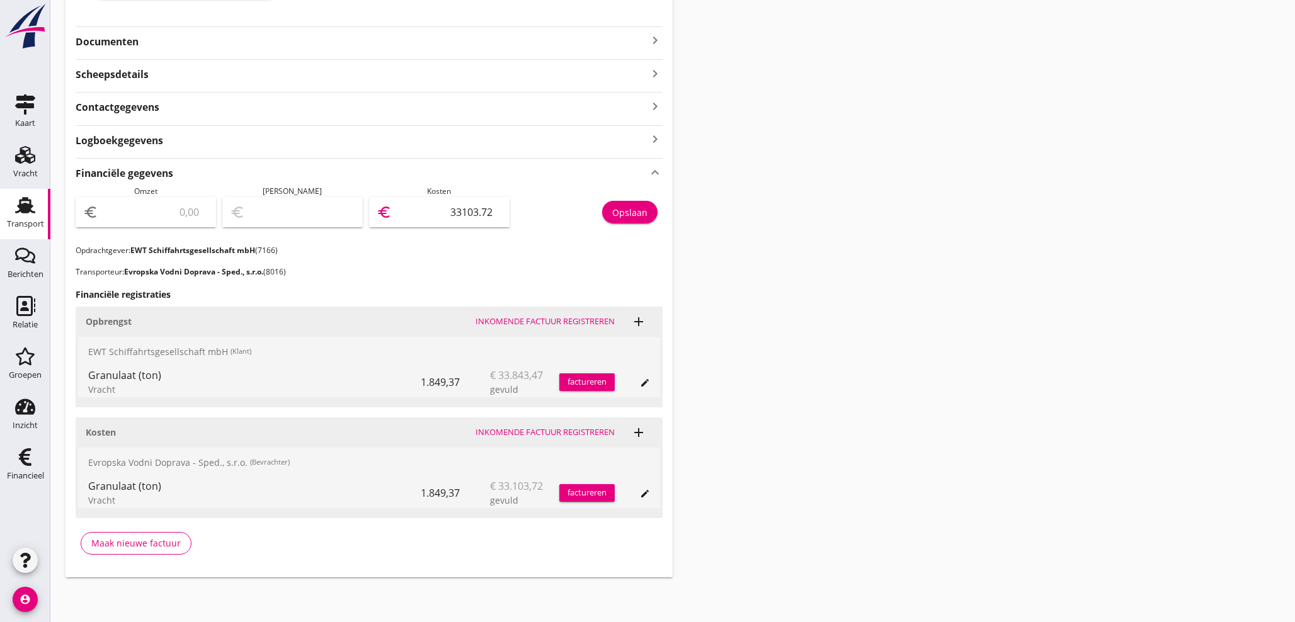
type input "33103.72"
click at [634, 210] on div "Opslaan" at bounding box center [629, 212] width 35 height 13
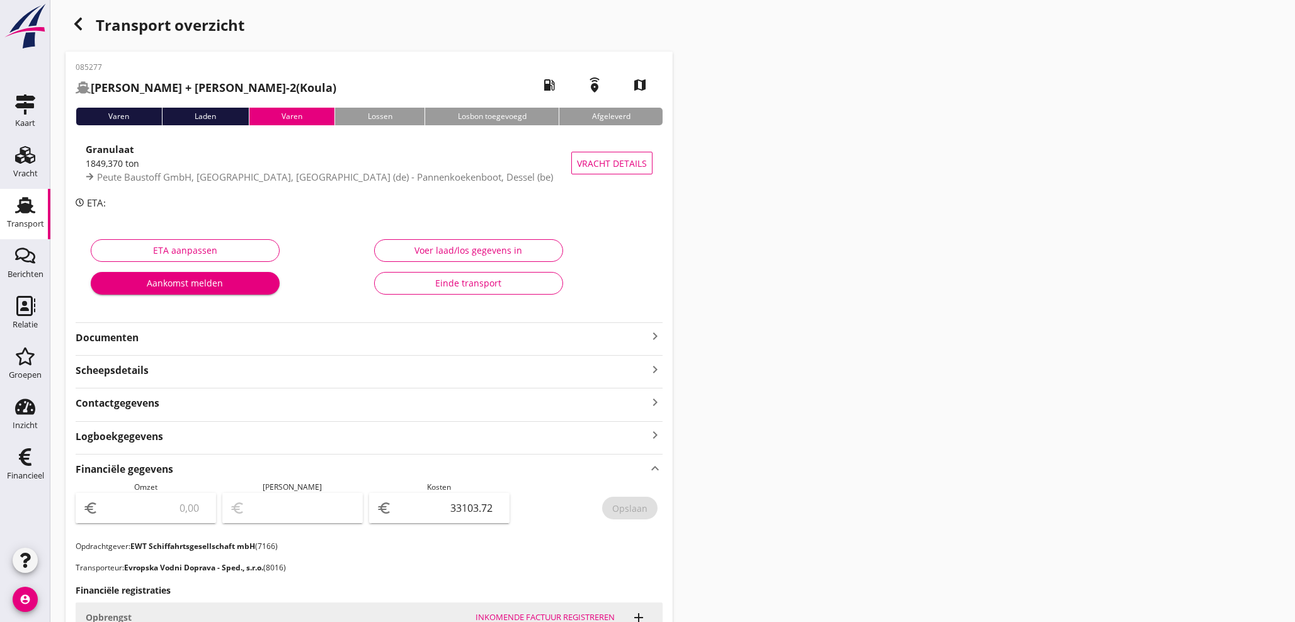
scroll to position [0, 0]
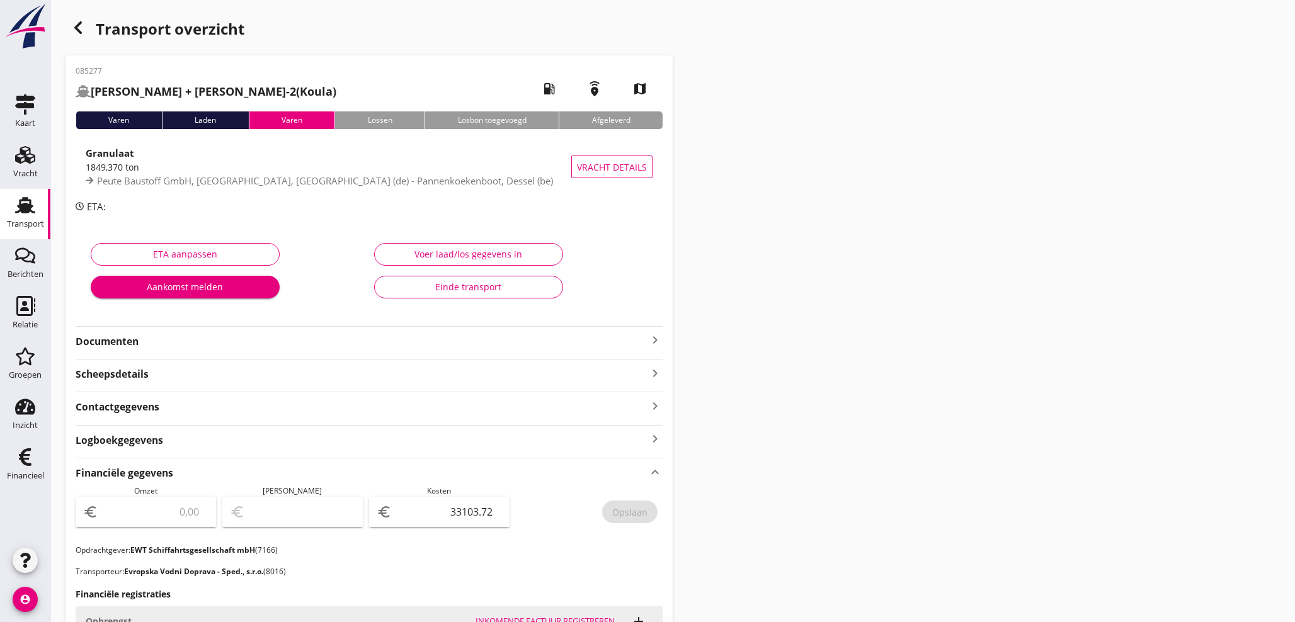
click at [83, 26] on icon "button" at bounding box center [78, 27] width 15 height 15
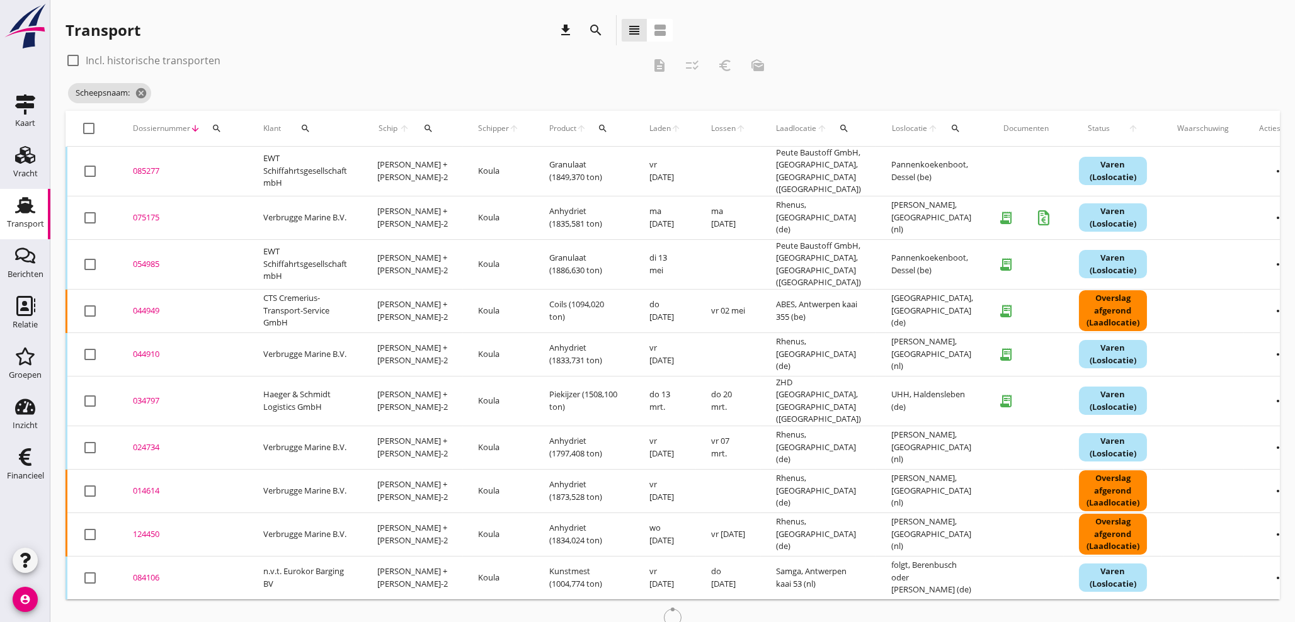
click at [408, 128] on div "Schip arrow_upward search" at bounding box center [412, 128] width 71 height 30
click at [430, 118] on div "Schip arrow_upward search" at bounding box center [412, 128] width 71 height 30
click at [423, 124] on icon "search" at bounding box center [428, 128] width 10 height 10
click at [437, 160] on input "Zoek op (scheeps)naam" at bounding box center [483, 165] width 131 height 20
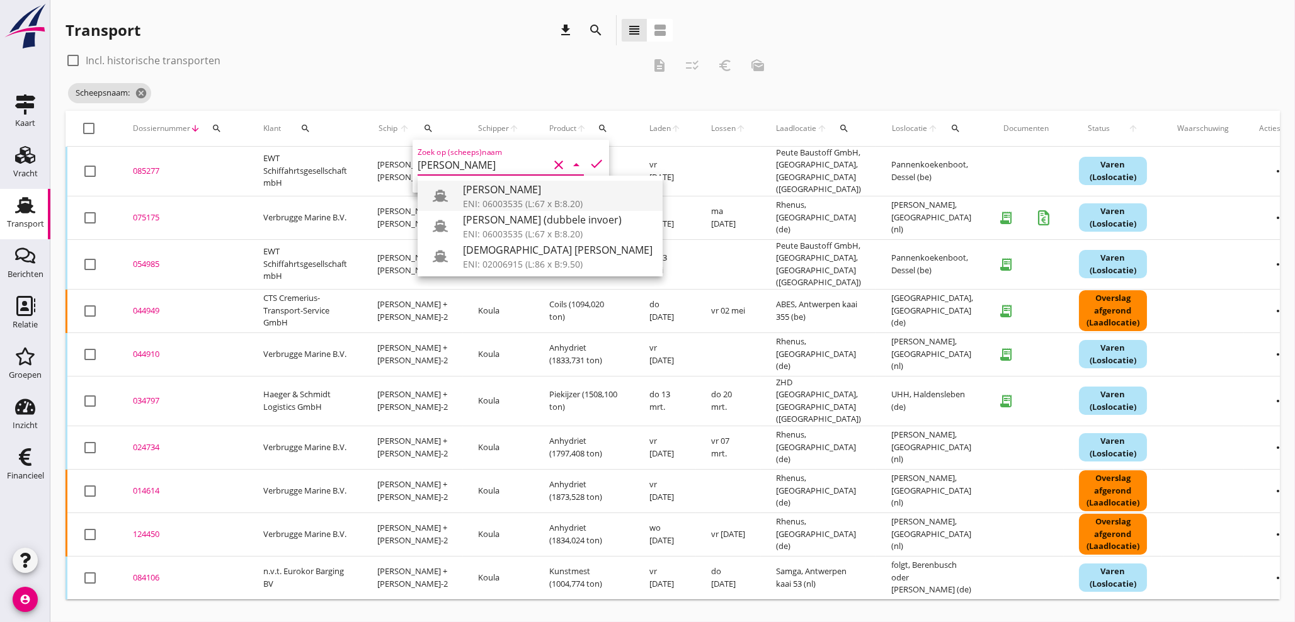
click at [494, 189] on div "[PERSON_NAME]" at bounding box center [558, 189] width 190 height 15
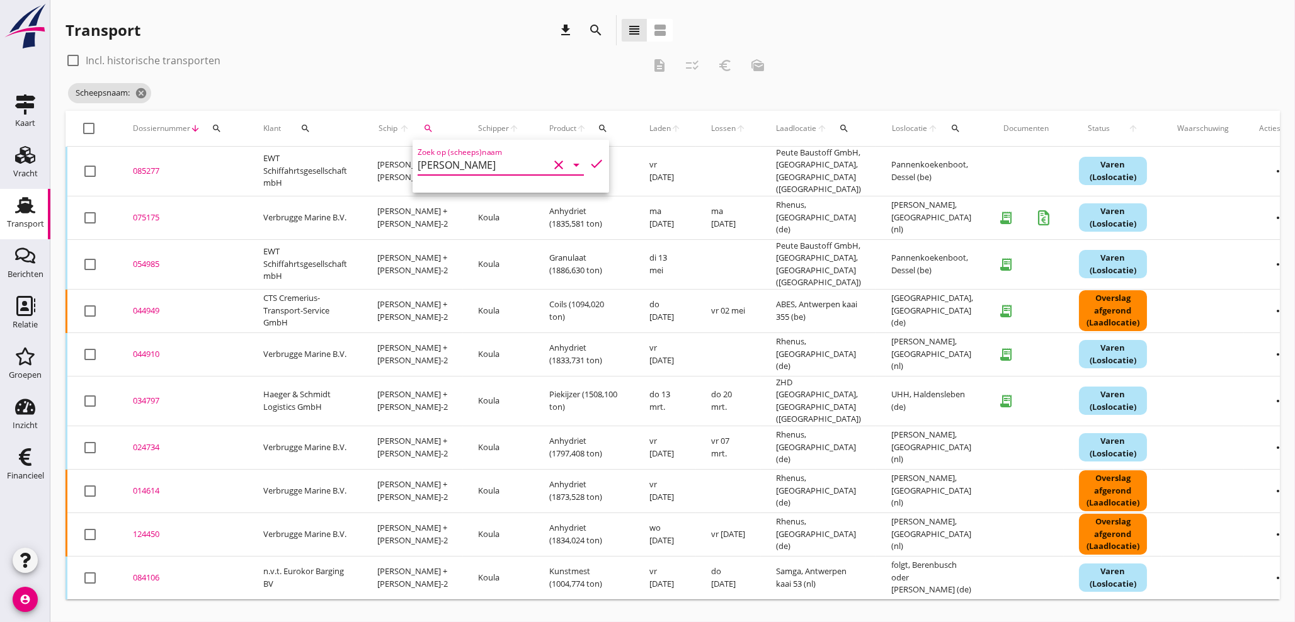
click at [590, 164] on icon "check" at bounding box center [596, 163] width 15 height 15
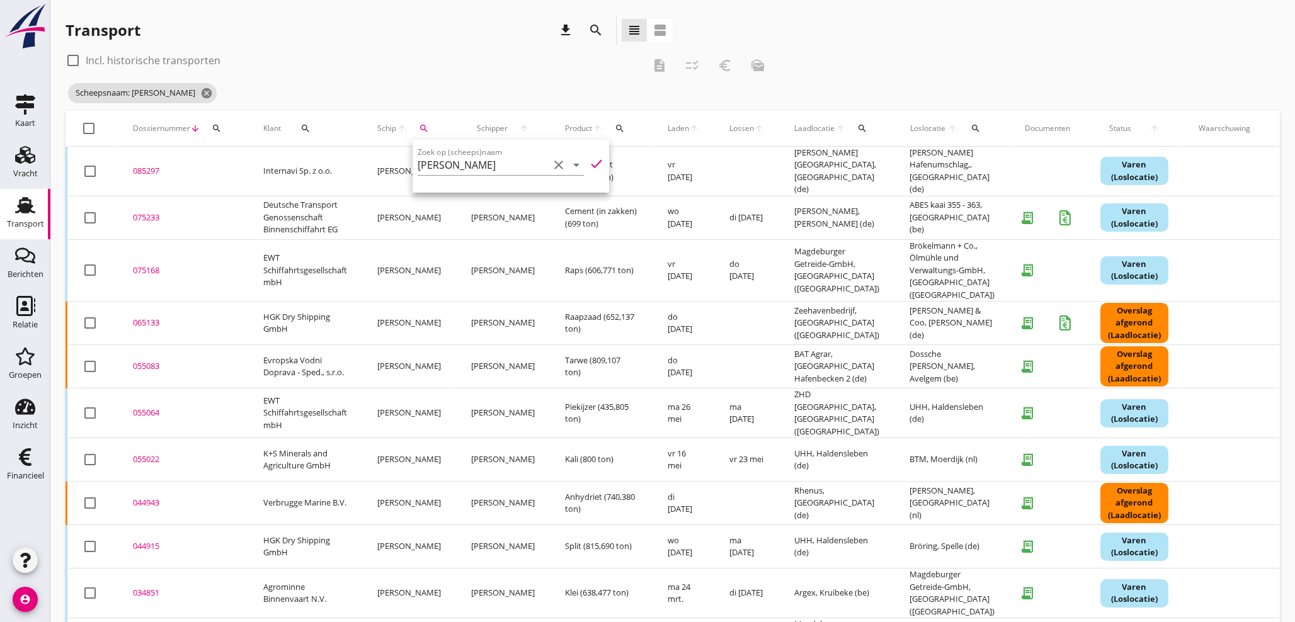
click at [497, 82] on div "Scheepsnaam: Anna Z cancel" at bounding box center [420, 93] width 709 height 25
drag, startPoint x: 420, startPoint y: 127, endPoint x: 434, endPoint y: 156, distance: 32.4
click at [421, 128] on icon "search" at bounding box center [424, 128] width 10 height 10
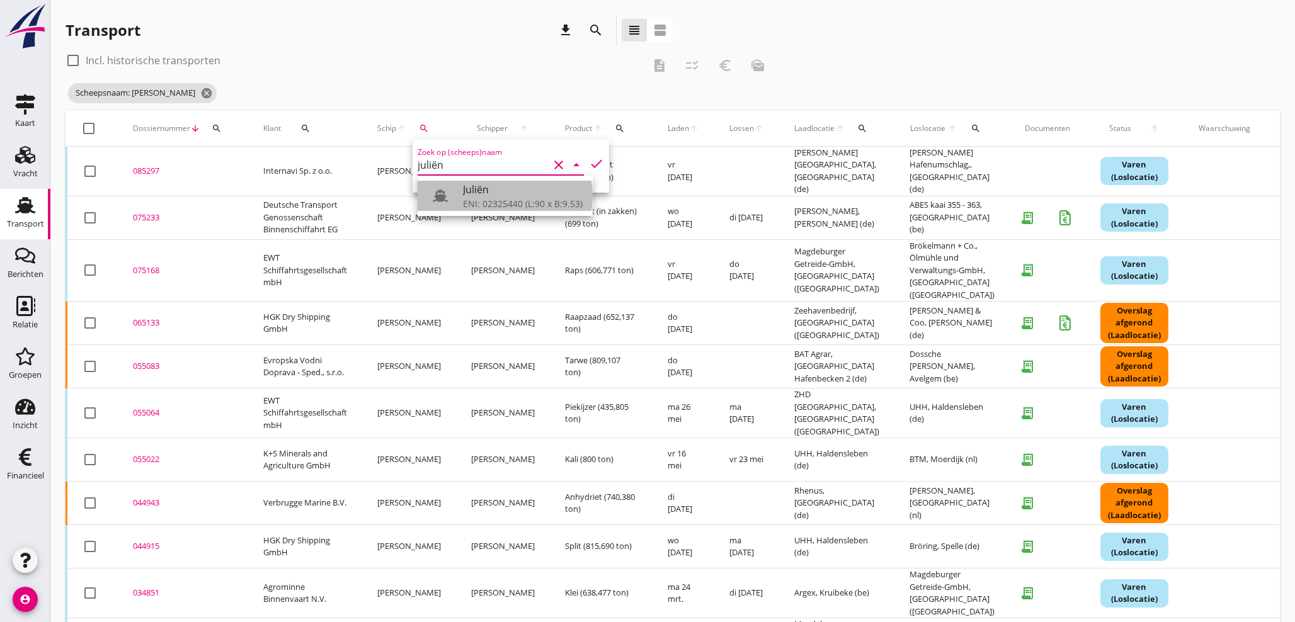
click at [475, 204] on div "ENI: 02325440 (L:90 x B:9.53)" at bounding box center [523, 203] width 120 height 13
type input "Juliën"
click at [590, 166] on icon "check" at bounding box center [596, 163] width 15 height 15
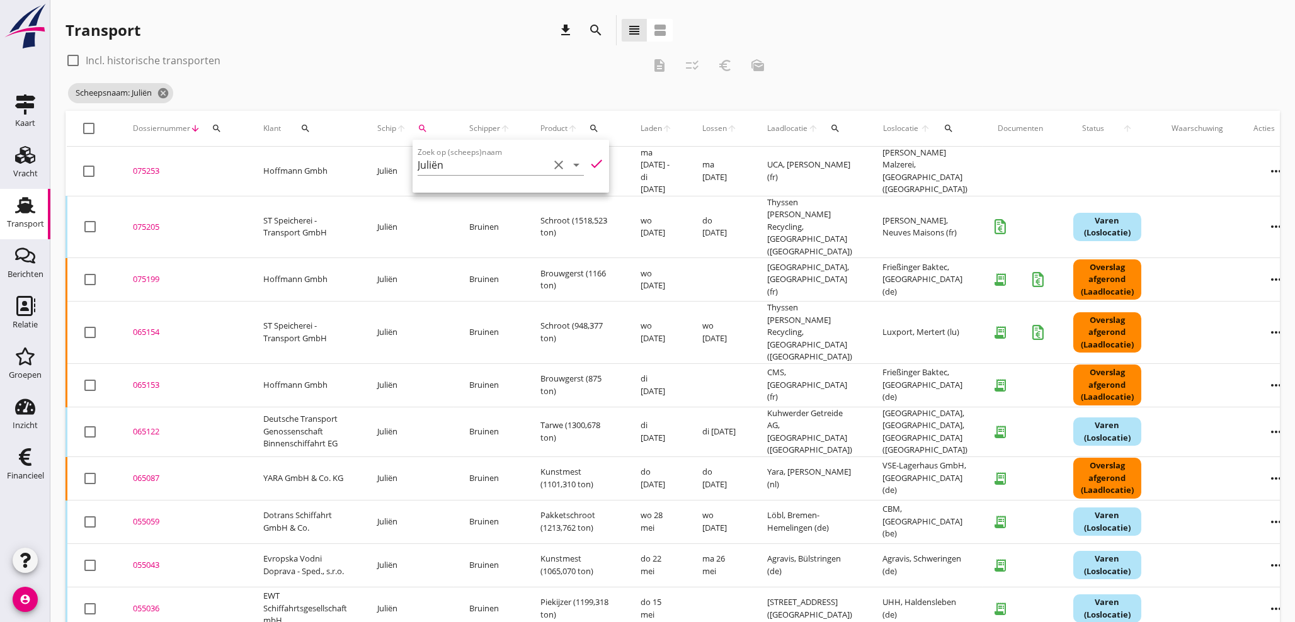
click at [537, 100] on div "Scheepsnaam: Juliën cancel" at bounding box center [420, 93] width 709 height 25
click at [160, 93] on icon "cancel" at bounding box center [163, 93] width 13 height 13
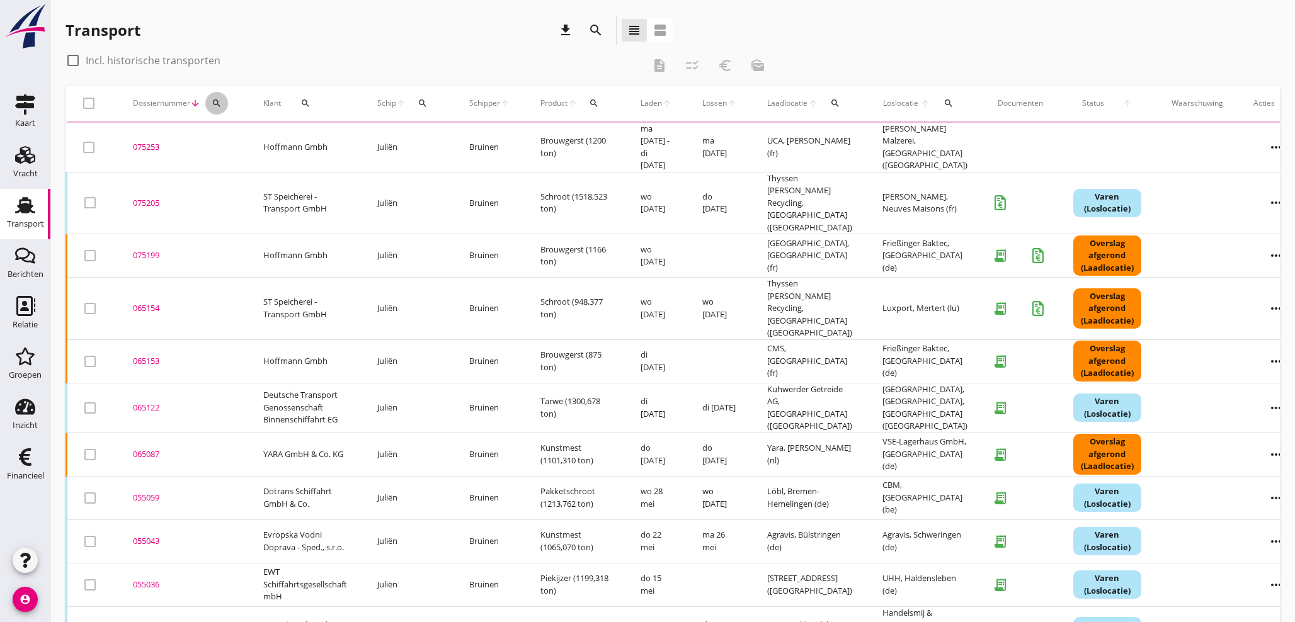
click at [220, 103] on icon "search" at bounding box center [217, 103] width 10 height 10
click at [222, 139] on input "Zoeken op dossiernummer..." at bounding box center [275, 140] width 131 height 20
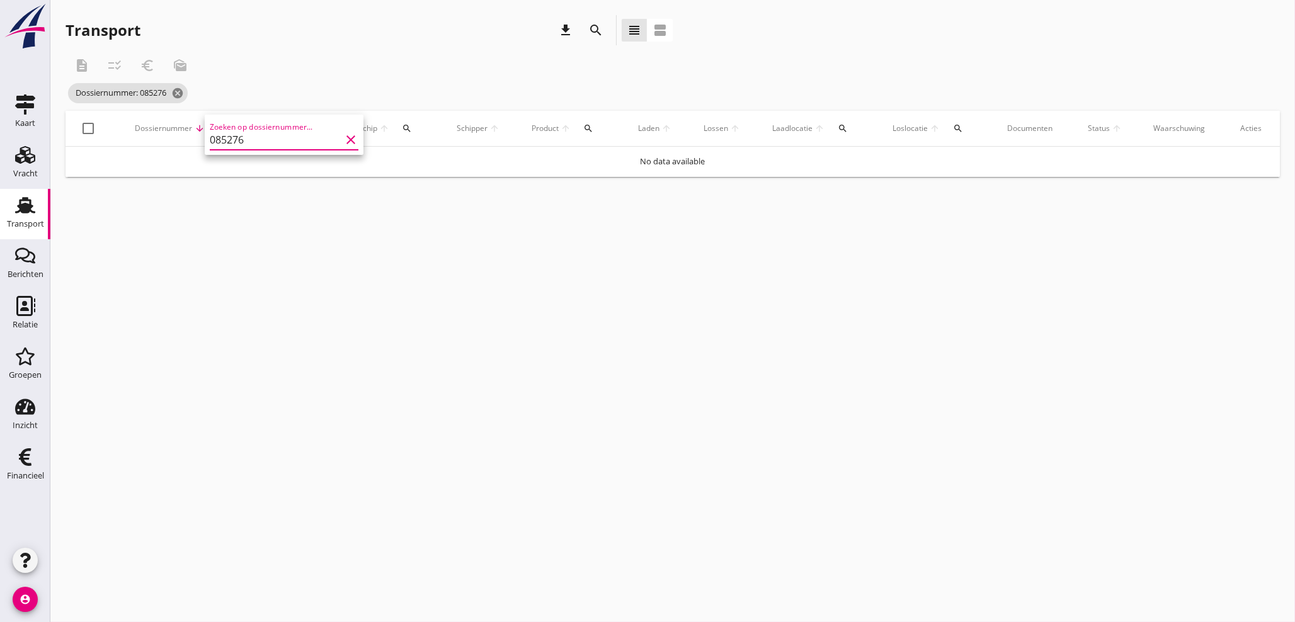
type input "085276"
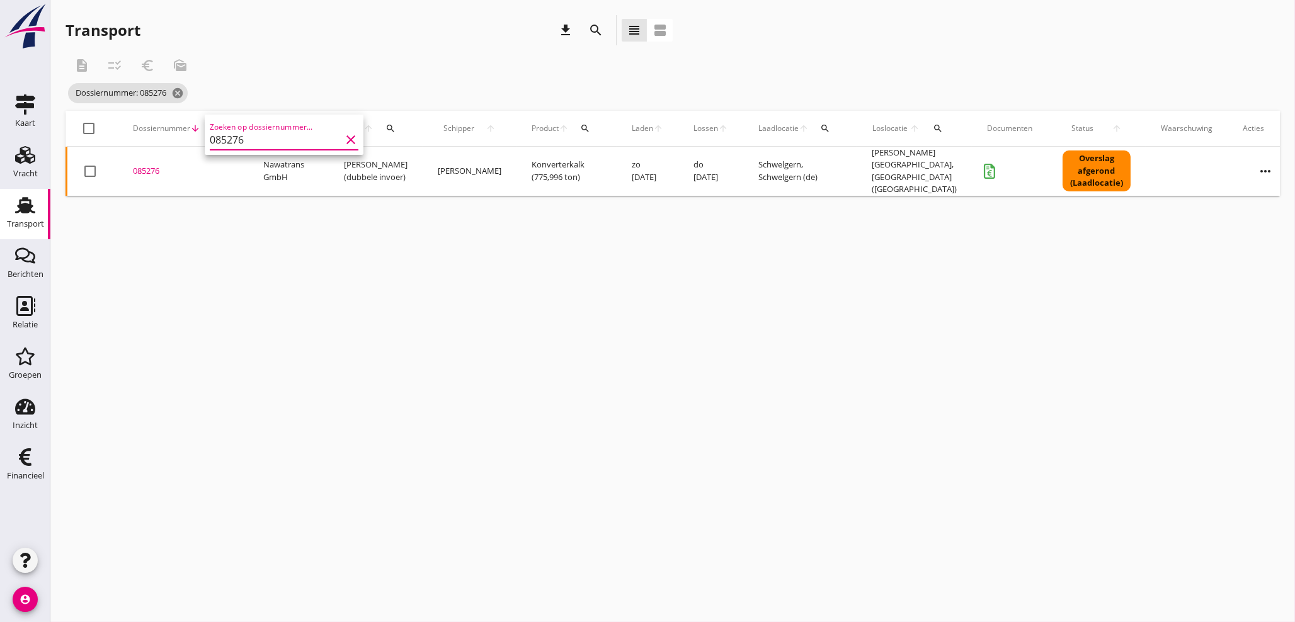
click at [141, 171] on div "085276" at bounding box center [183, 171] width 100 height 13
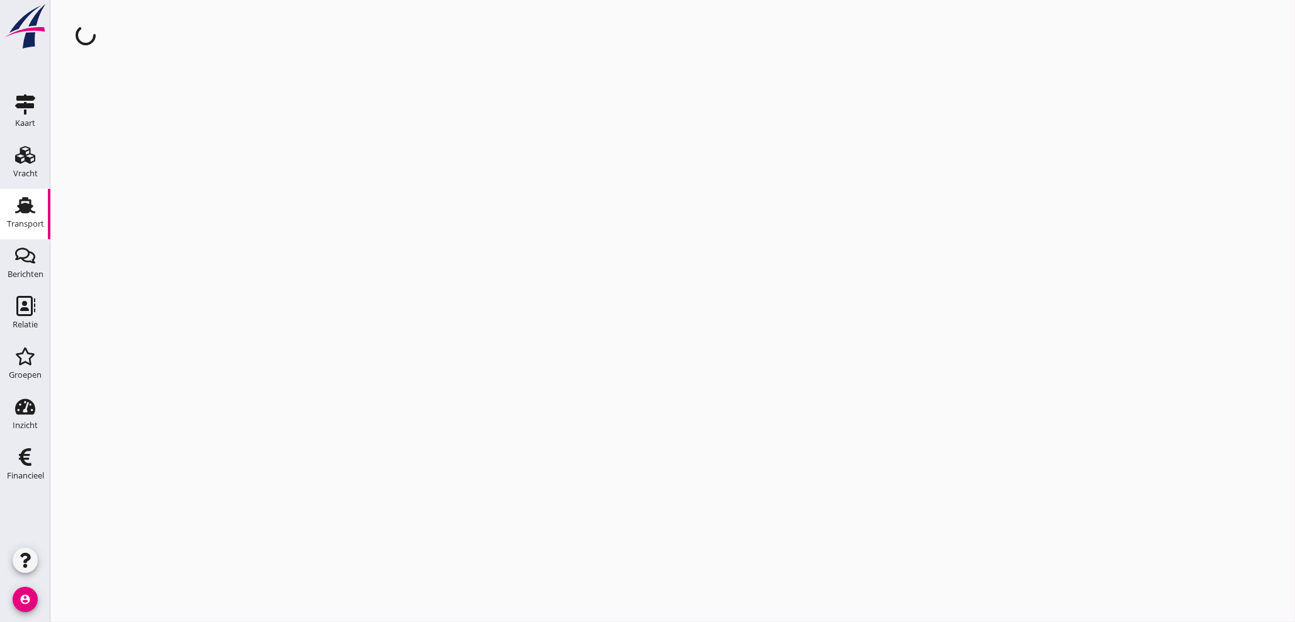
click at [141, 169] on div "cancel You are impersonating another user." at bounding box center [672, 311] width 1245 height 622
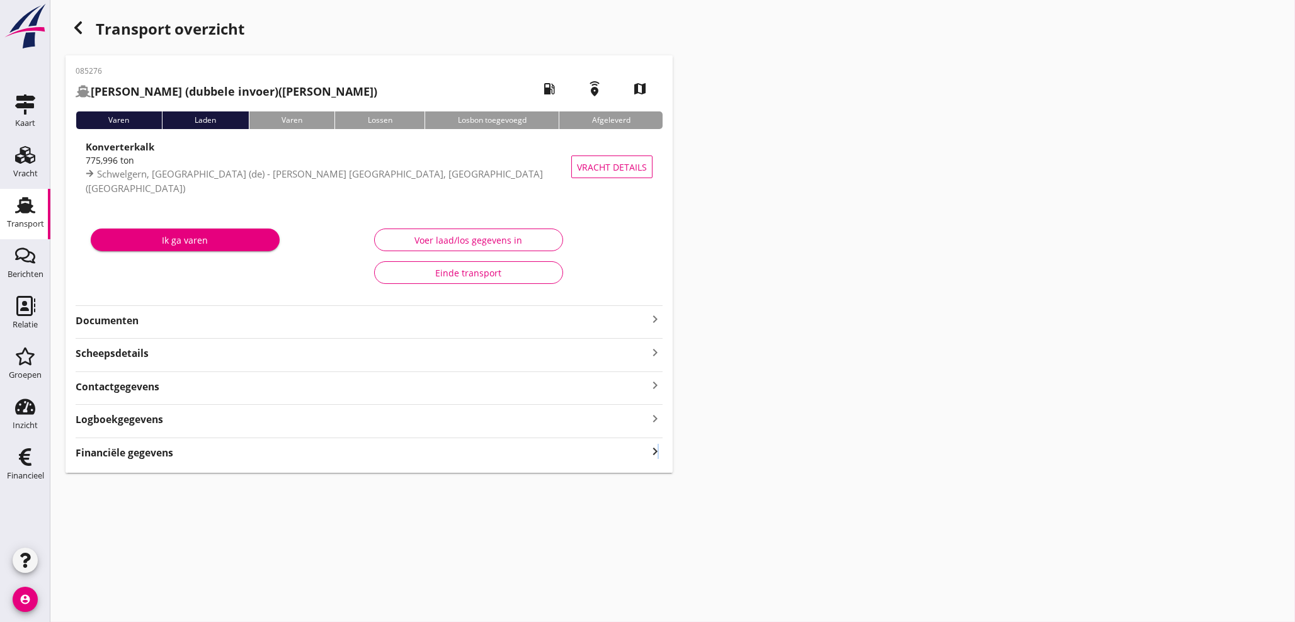
click at [659, 454] on icon "keyboard_arrow_right" at bounding box center [655, 452] width 15 height 17
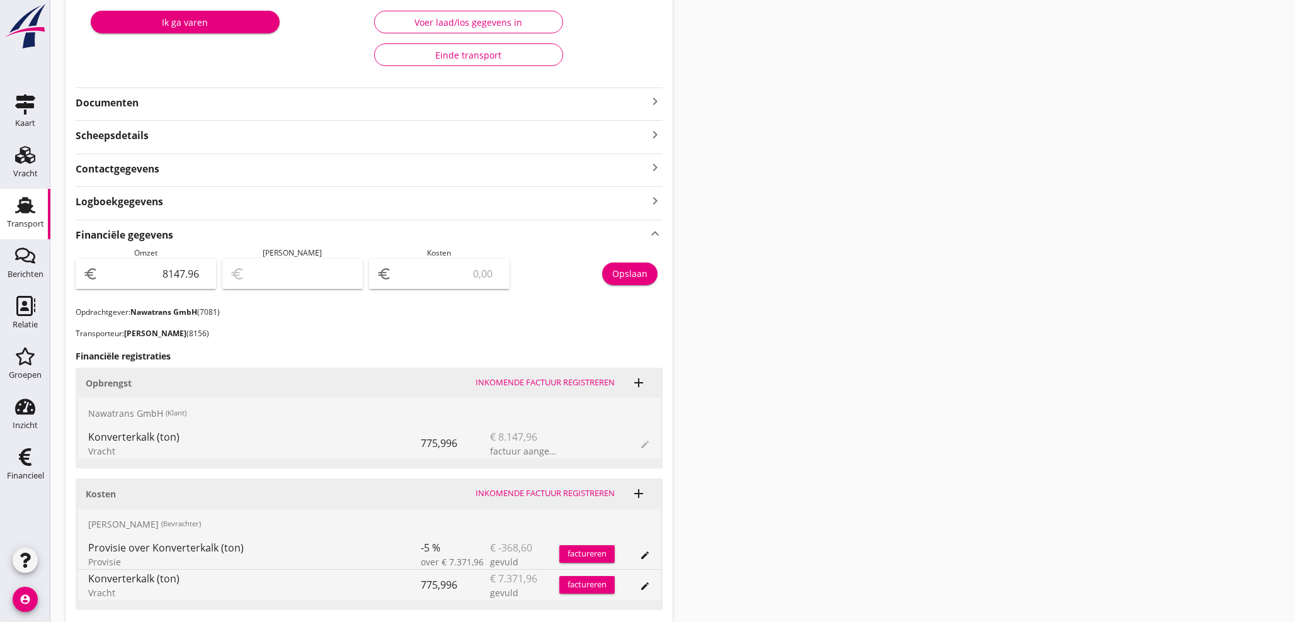
scroll to position [210, 0]
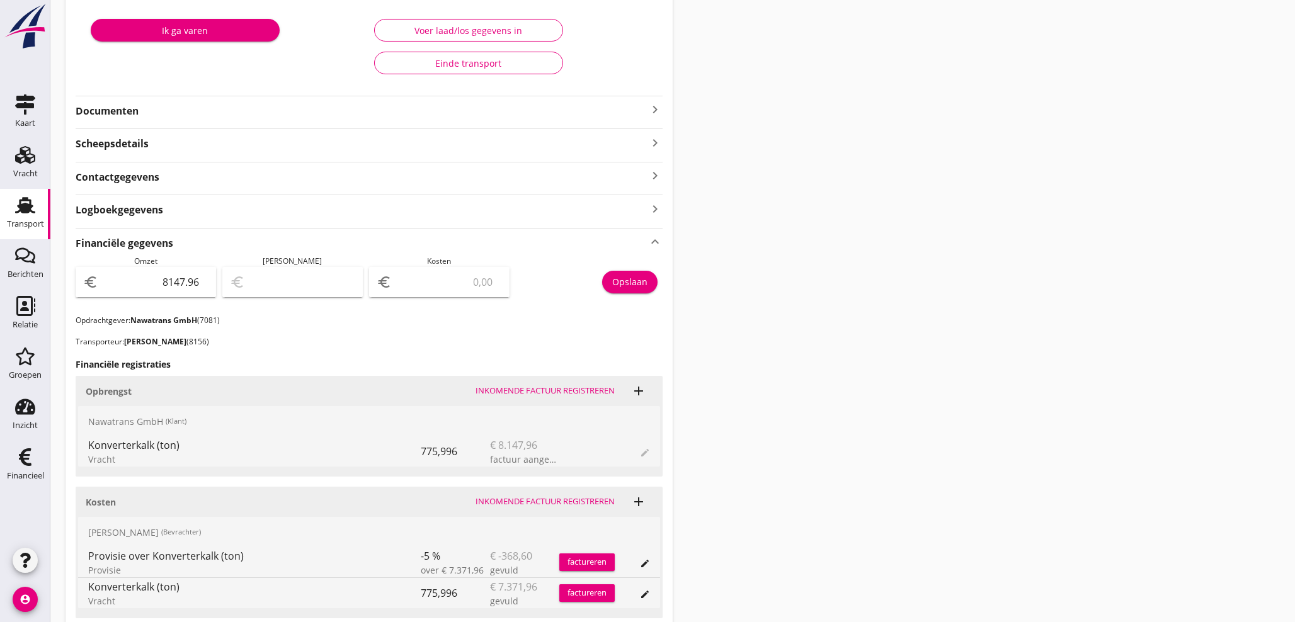
click at [651, 110] on icon "keyboard_arrow_right" at bounding box center [655, 109] width 15 height 15
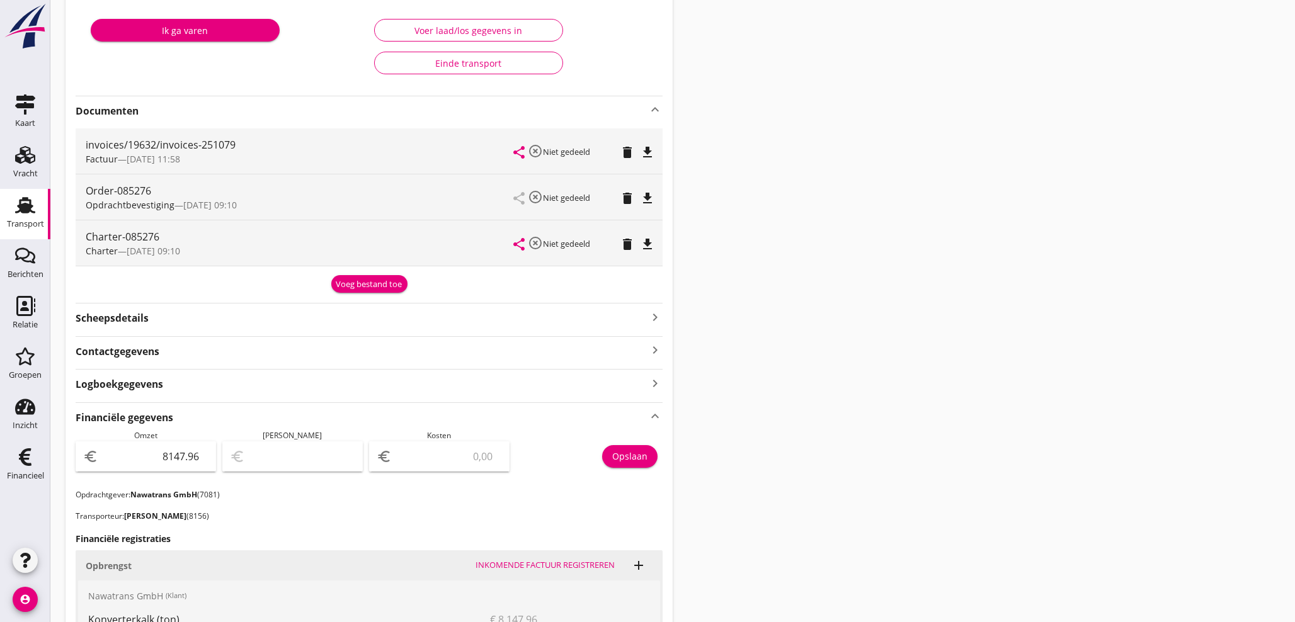
click at [393, 285] on div "Voeg bestand toe" at bounding box center [369, 284] width 66 height 13
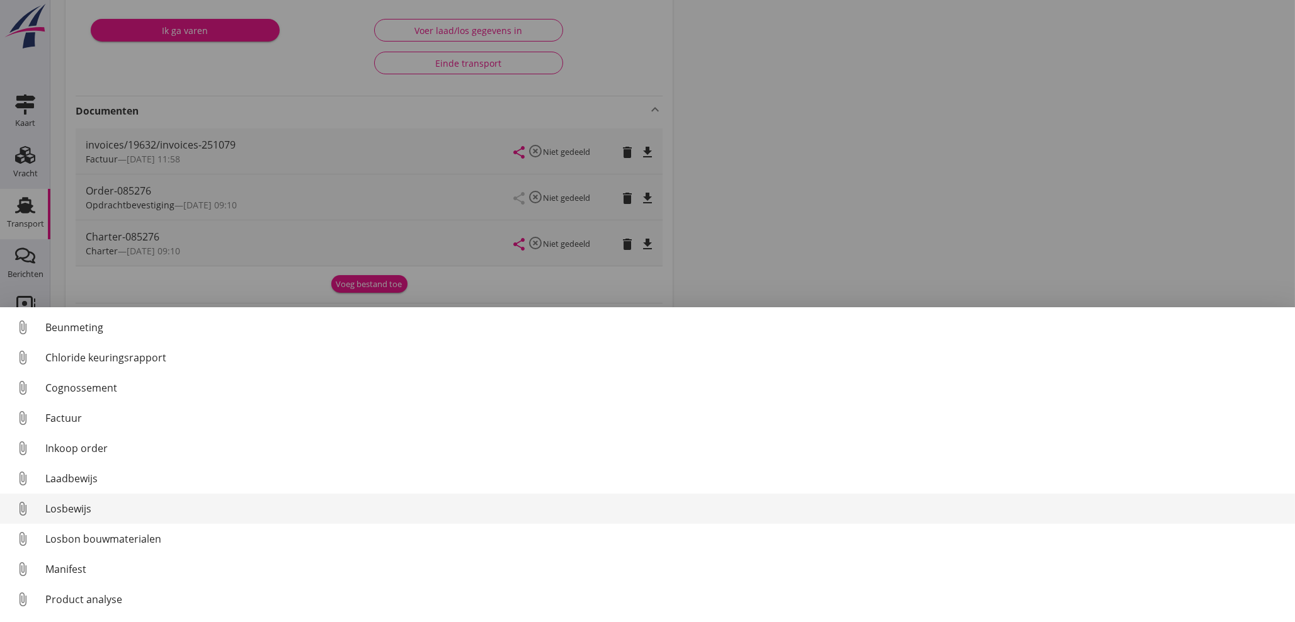
click at [73, 512] on div "Losbewijs" at bounding box center [665, 509] width 1240 height 15
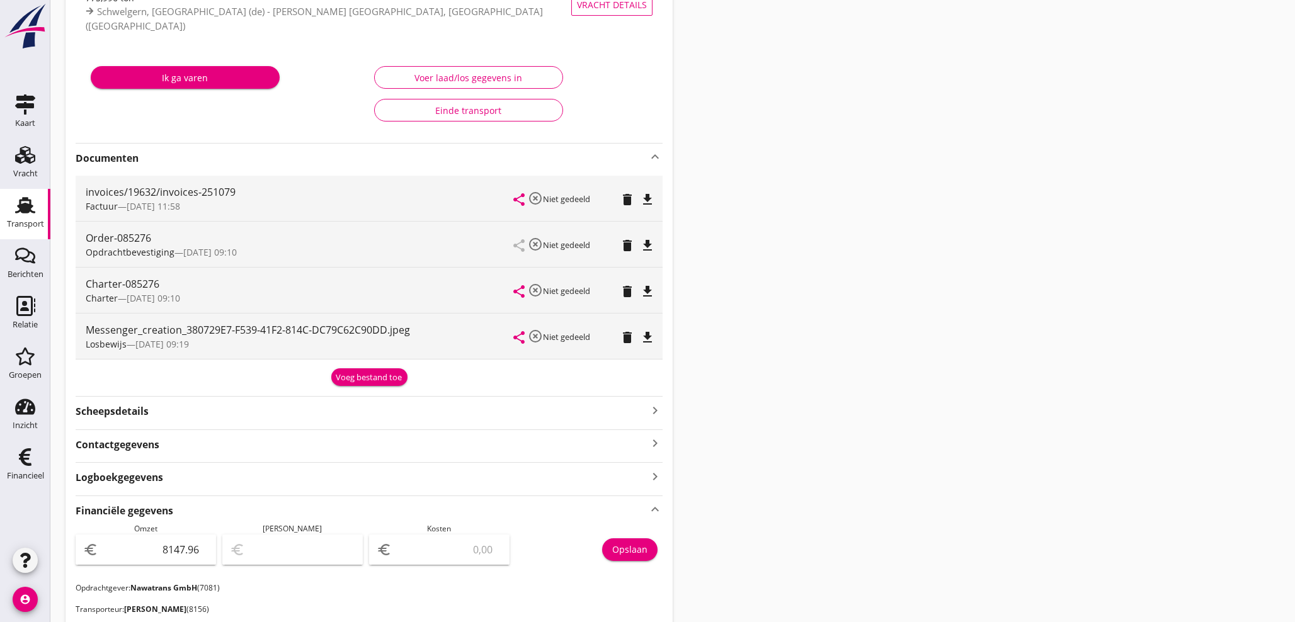
drag, startPoint x: 849, startPoint y: 336, endPoint x: 839, endPoint y: 343, distance: 11.9
click at [848, 338] on div "Transport overzicht 085276 Anna-Z (dubbele invoer) (Stefl) local_gas_station em…" at bounding box center [672, 457] width 1245 height 1241
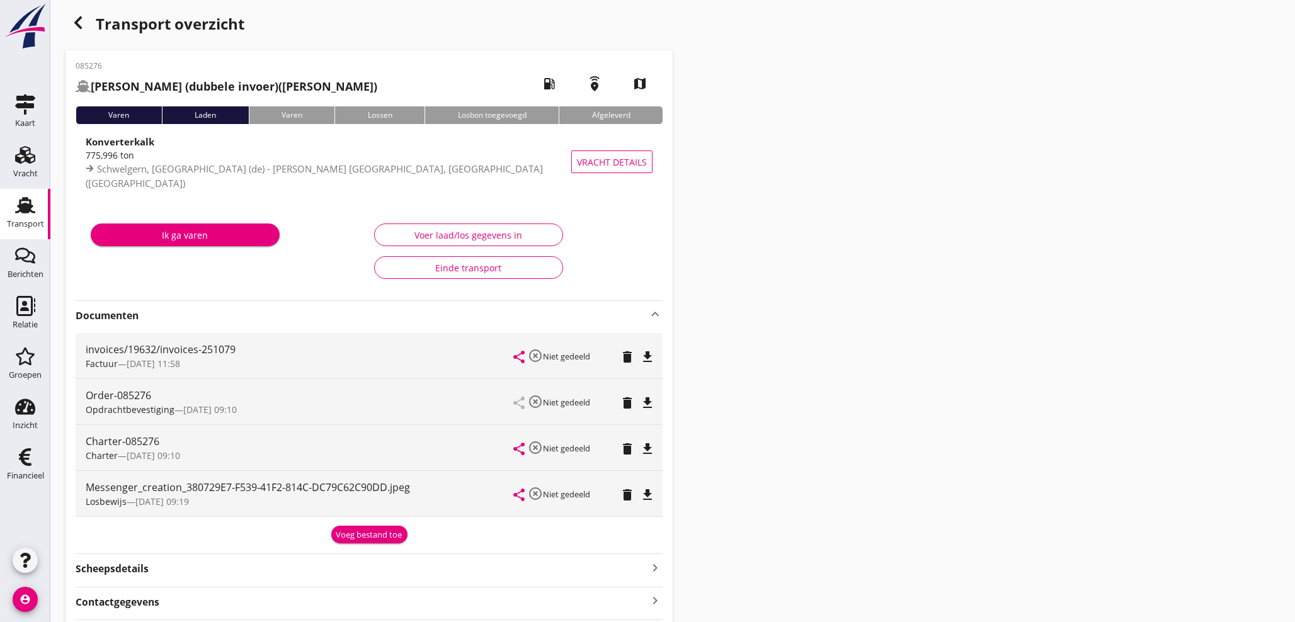
scroll to position [0, 0]
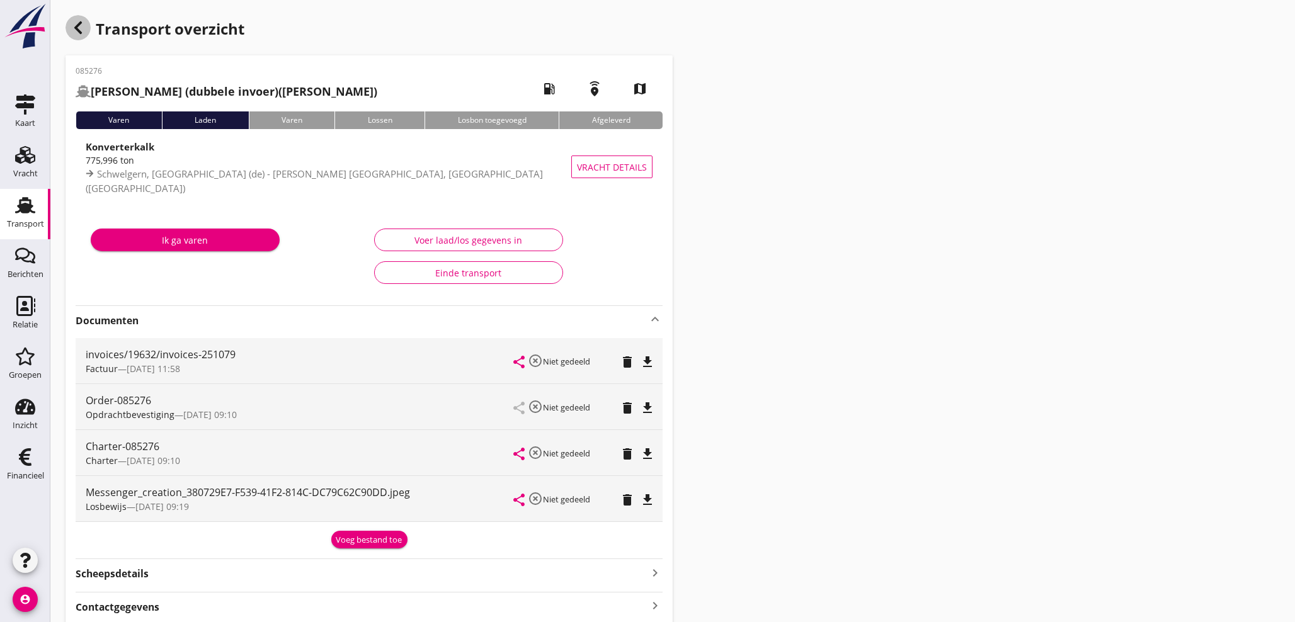
click at [78, 28] on icon "button" at bounding box center [78, 27] width 15 height 15
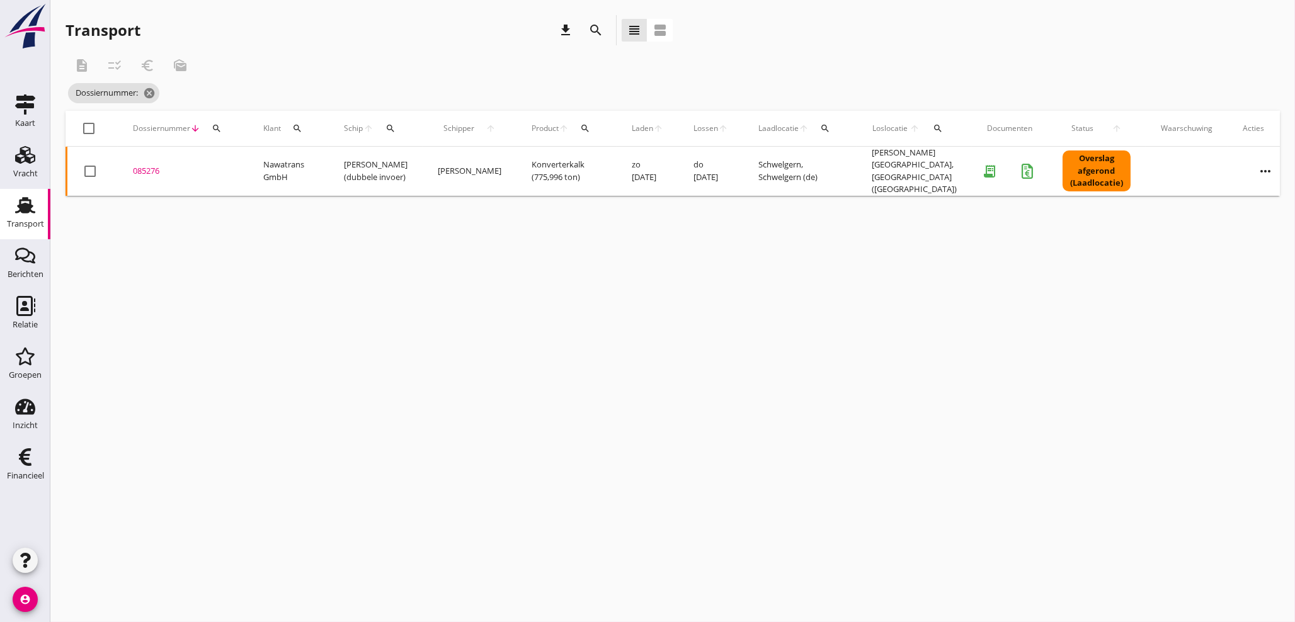
click at [387, 124] on icon "search" at bounding box center [391, 128] width 10 height 10
click at [398, 161] on input "Zoek op (scheeps)naam" at bounding box center [449, 165] width 131 height 20
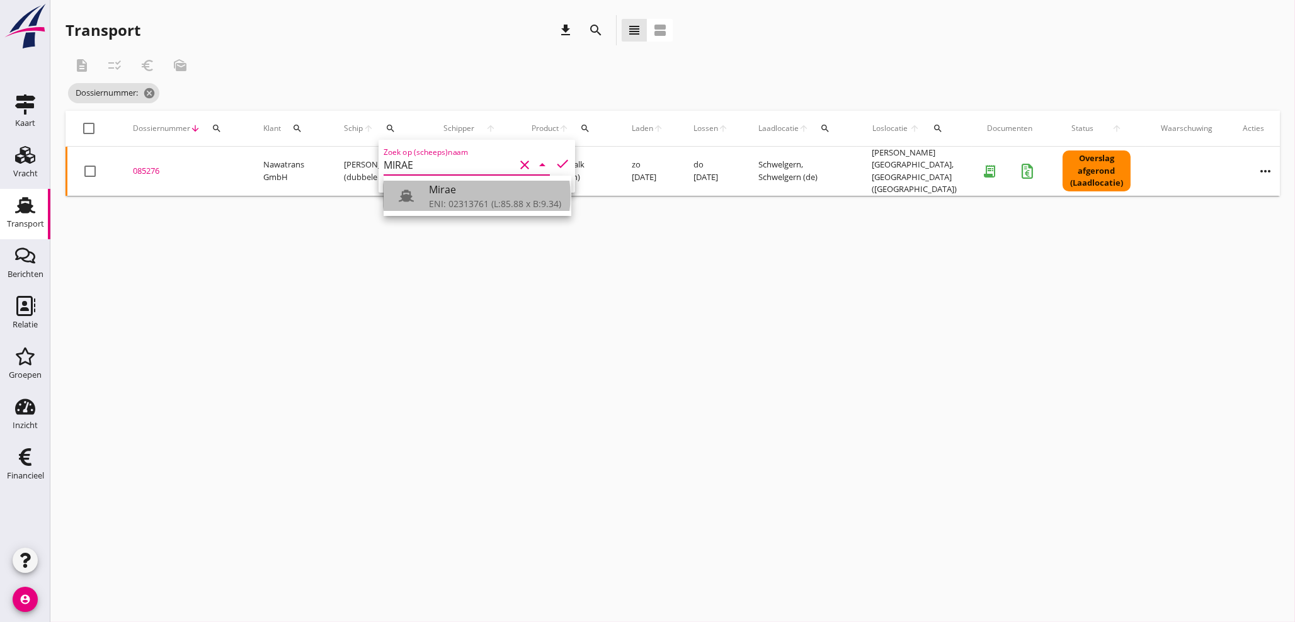
click at [457, 194] on div "Mirae" at bounding box center [495, 189] width 132 height 15
click at [555, 162] on icon "check" at bounding box center [562, 163] width 15 height 15
type input "Mirae"
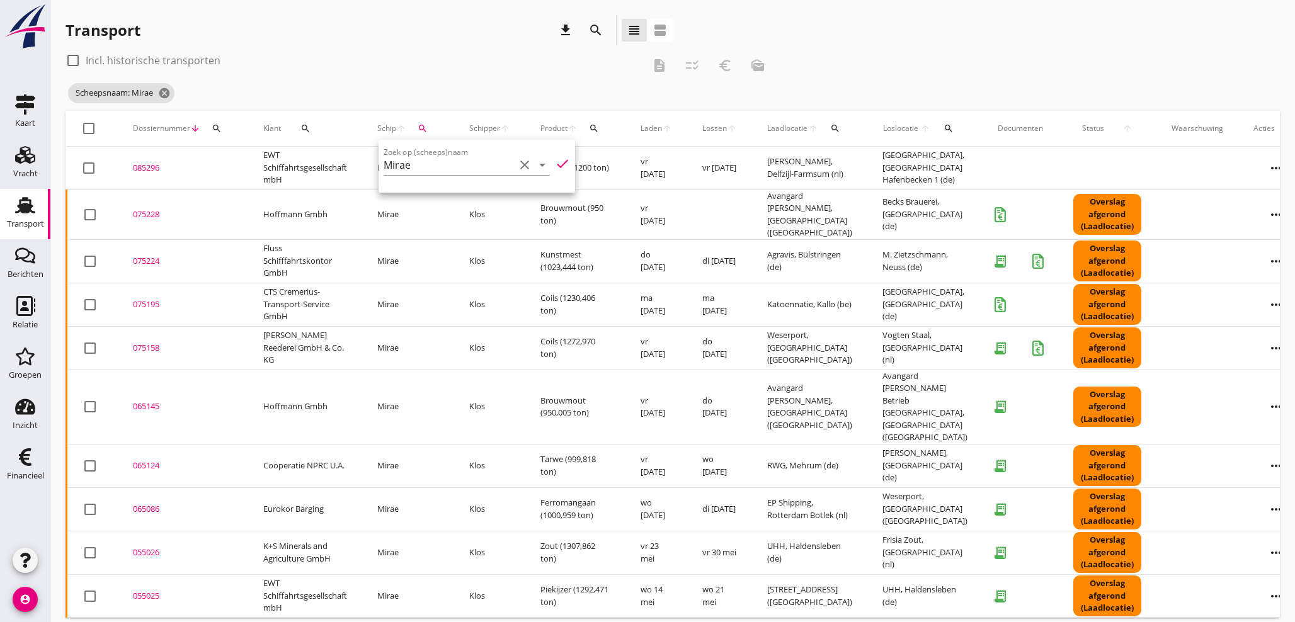
click at [451, 54] on div "check_box_outline_blank Incl. historische transporten" at bounding box center [355, 60] width 578 height 20
drag, startPoint x: 152, startPoint y: 210, endPoint x: 316, endPoint y: 210, distance: 163.2
click at [157, 210] on div "075228" at bounding box center [183, 215] width 100 height 13
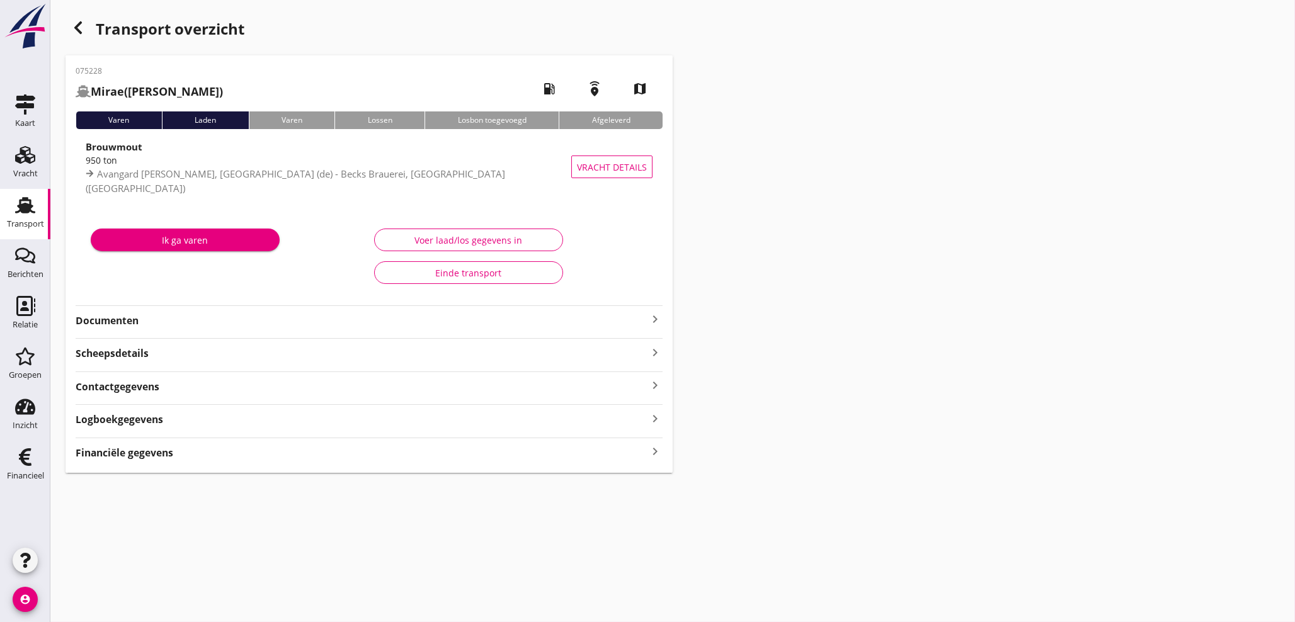
click at [652, 449] on icon "keyboard_arrow_right" at bounding box center [655, 452] width 15 height 17
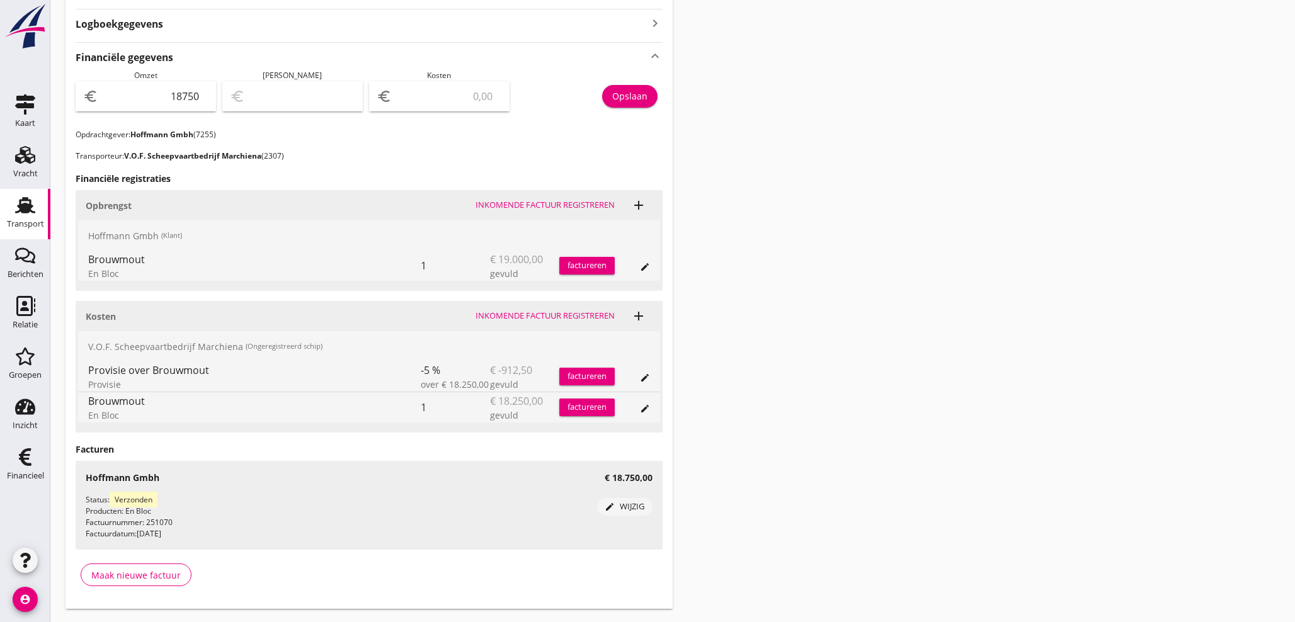
scroll to position [396, 0]
click at [438, 105] on div "euro" at bounding box center [439, 96] width 141 height 30
type input "18749.00"
type input "1"
type input "18733.00"
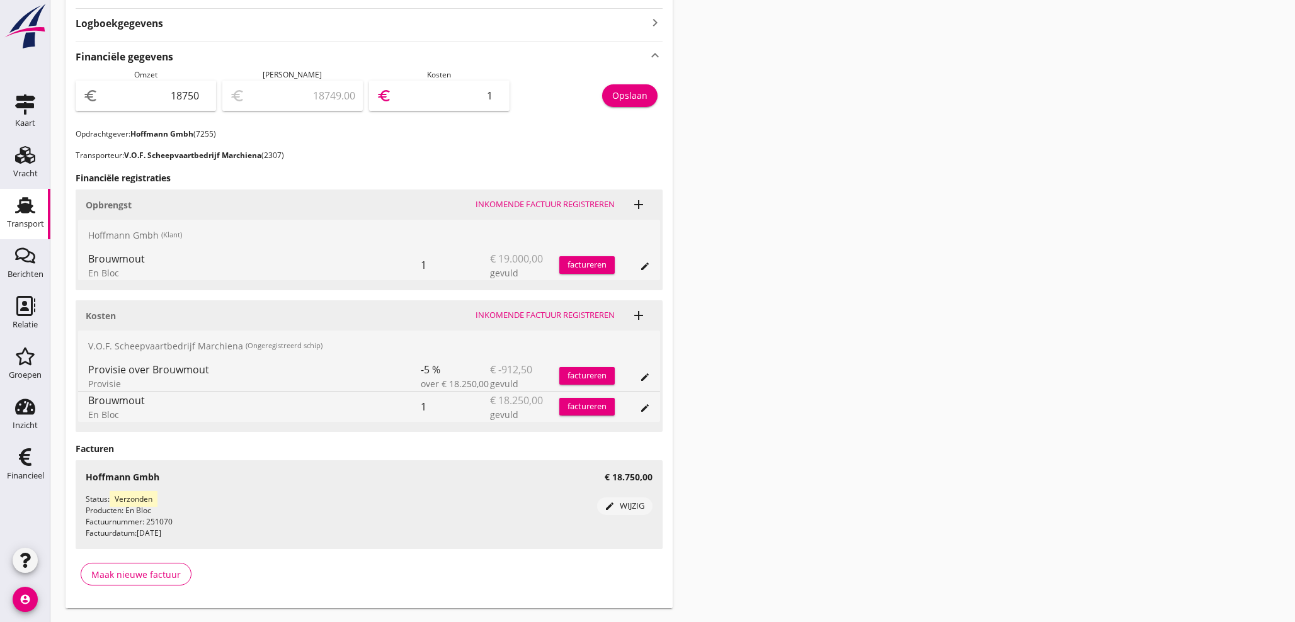
type input "17"
type input "18577.00"
type input "173"
type input "17017.00"
type input "1733"
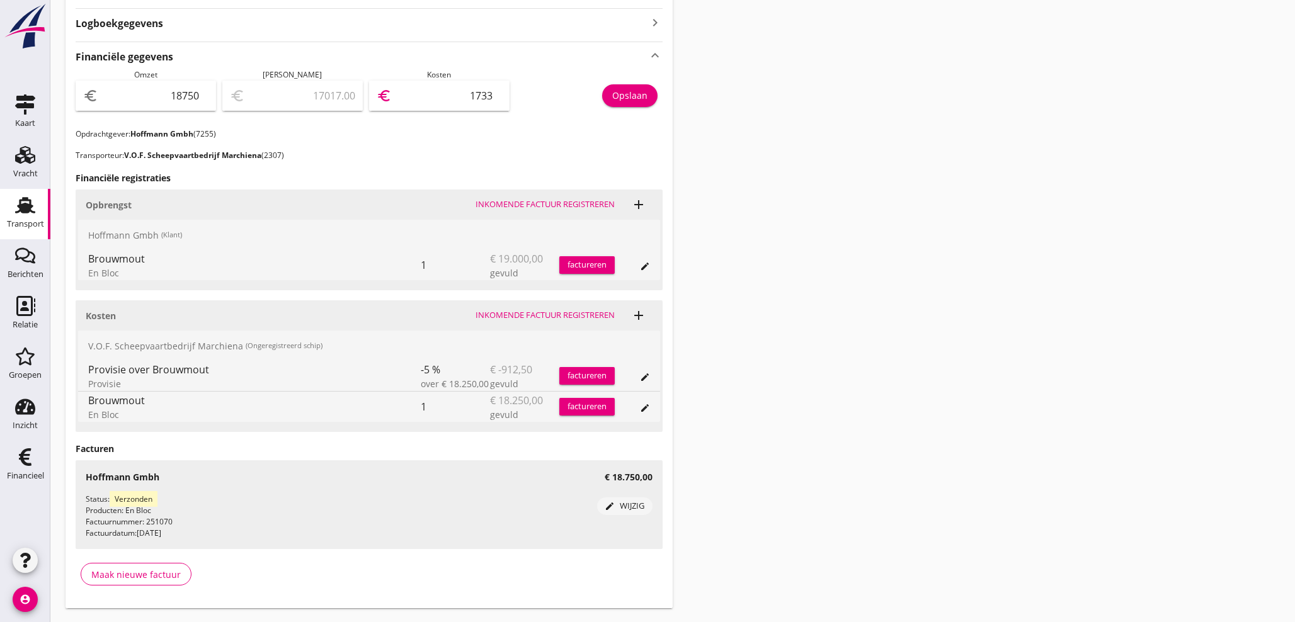
type input "1413.00"
type input "17337"
type input "1412.50"
type input "17337.50"
click at [628, 98] on div "Opslaan" at bounding box center [629, 95] width 35 height 13
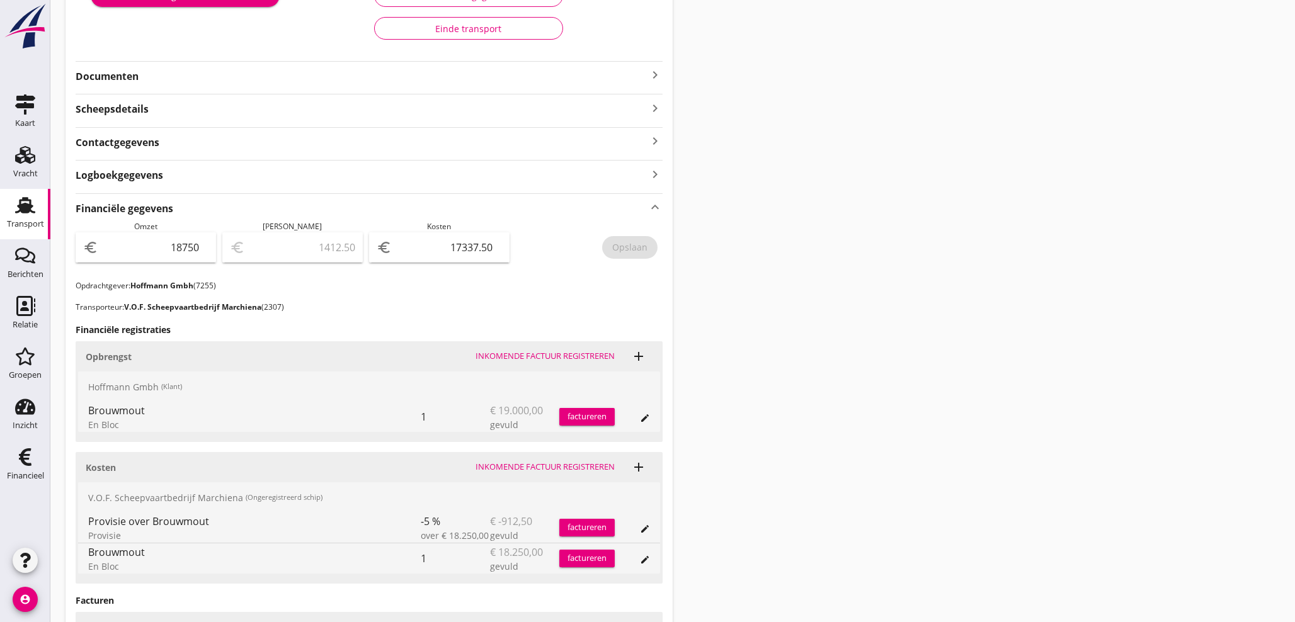
scroll to position [233, 0]
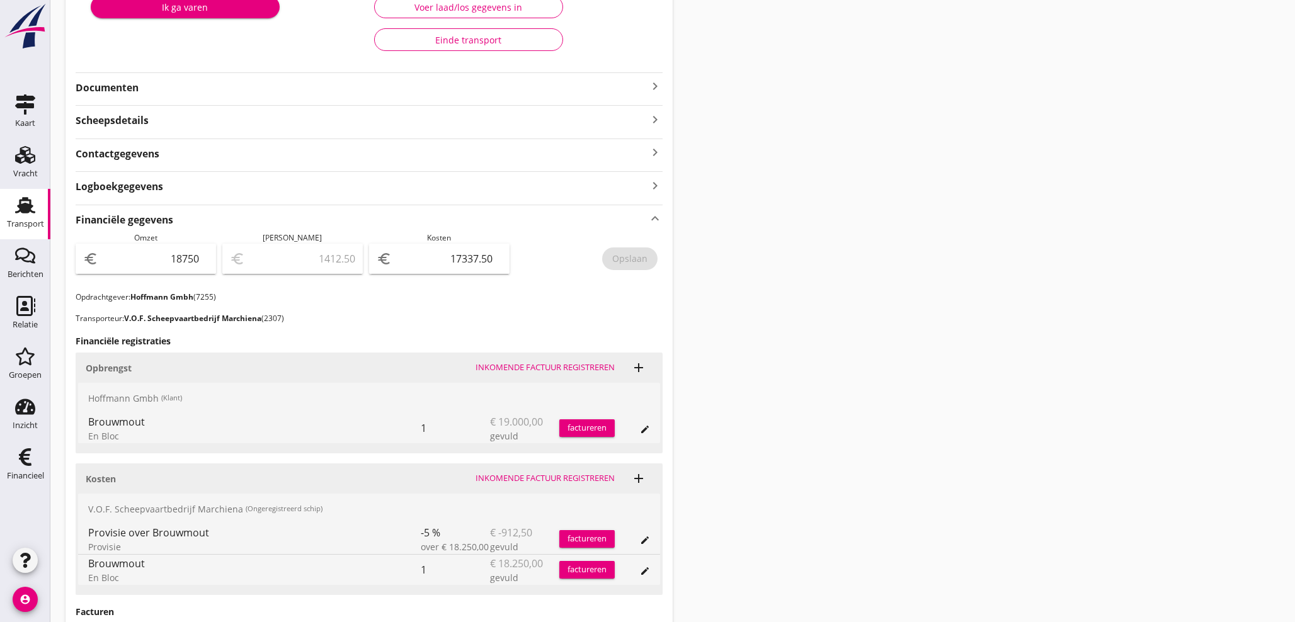
click at [655, 84] on icon "keyboard_arrow_right" at bounding box center [655, 86] width 15 height 15
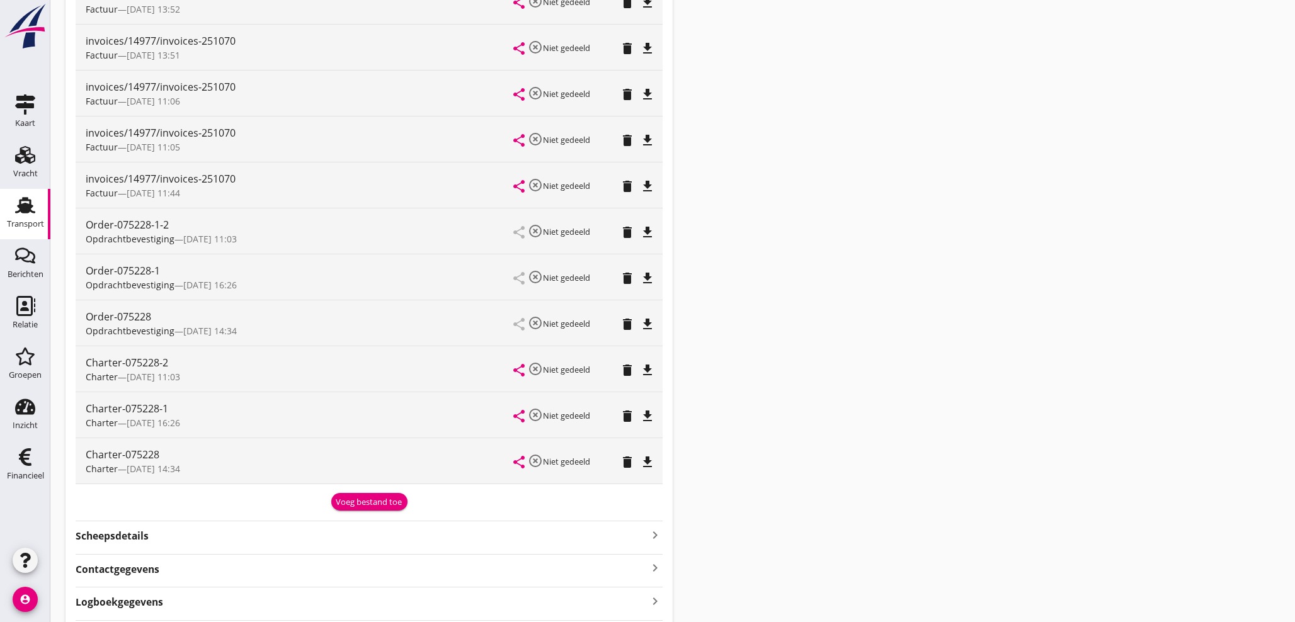
scroll to position [373, 0]
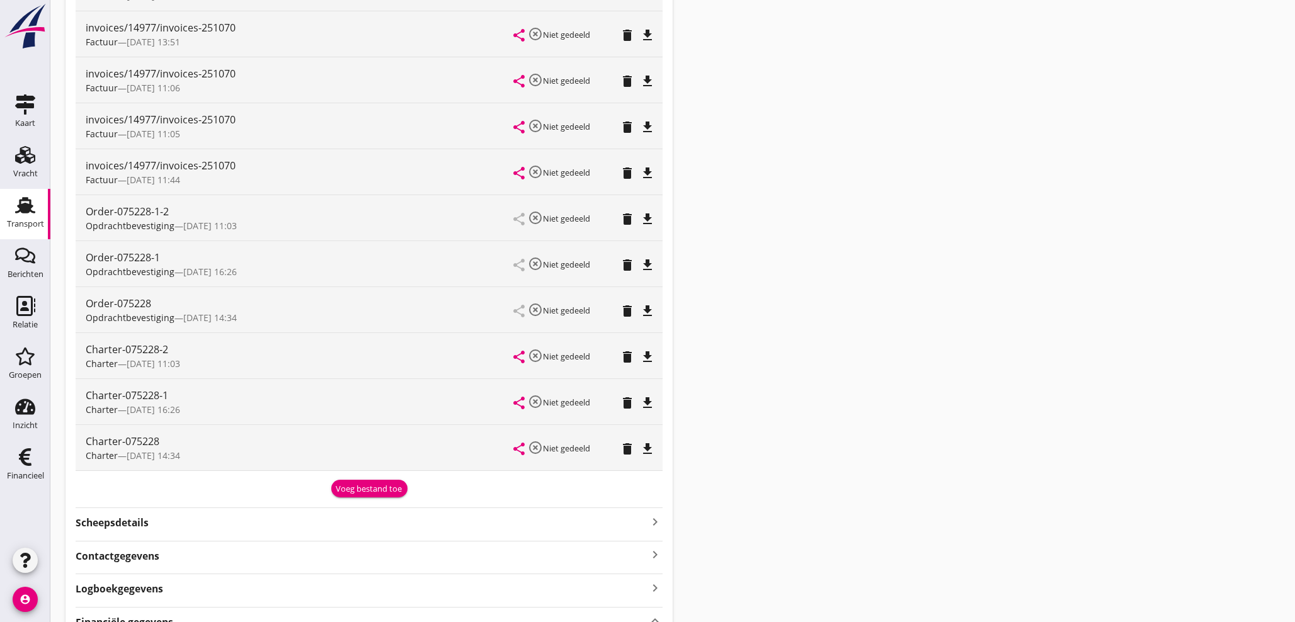
click at [376, 491] on div "Voeg bestand toe" at bounding box center [369, 489] width 66 height 13
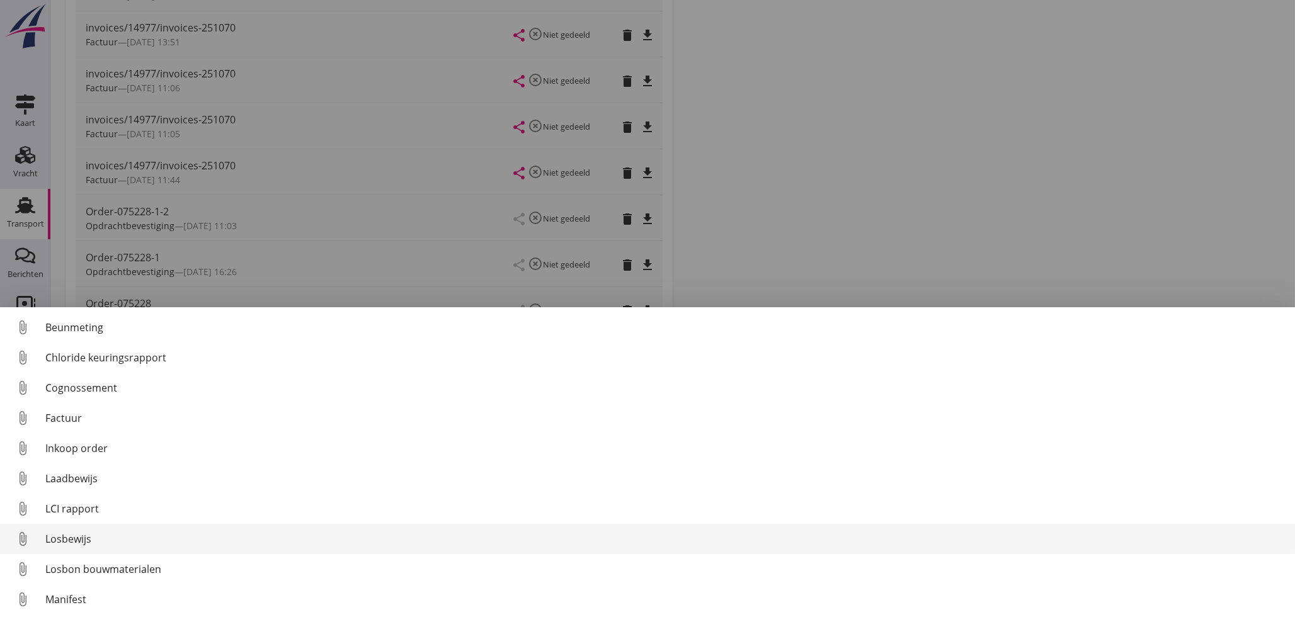
click at [64, 542] on div "Losbewijs" at bounding box center [665, 539] width 1240 height 15
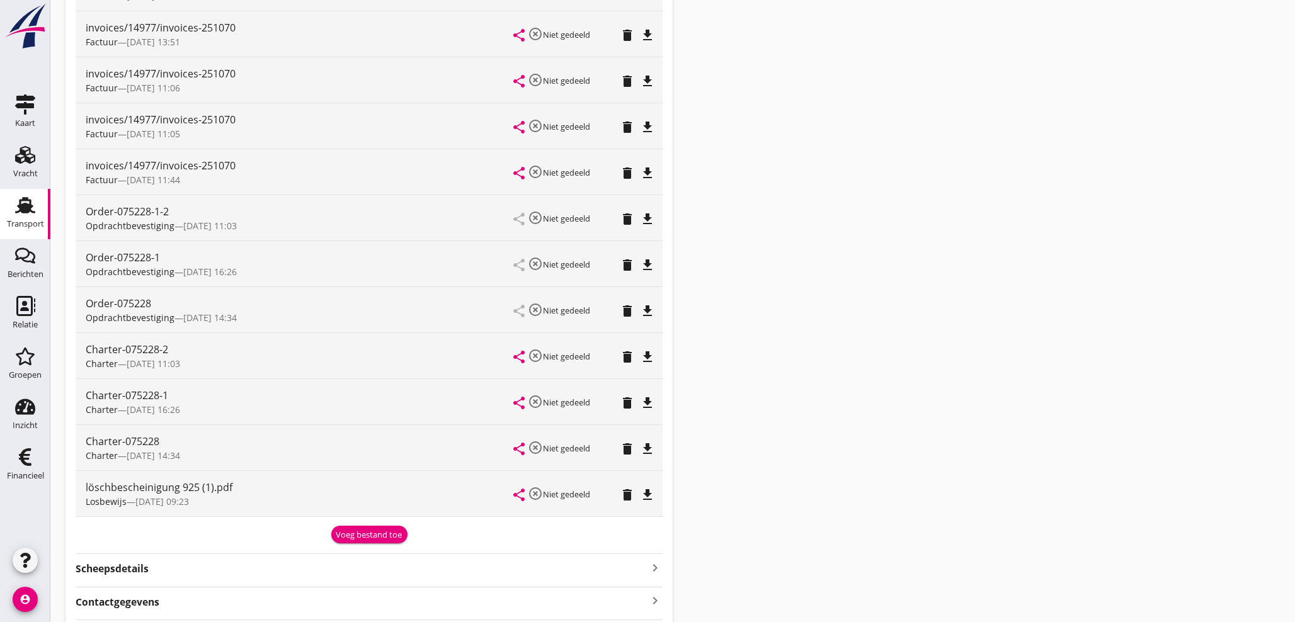
click at [354, 539] on div "Voeg bestand toe" at bounding box center [369, 535] width 66 height 13
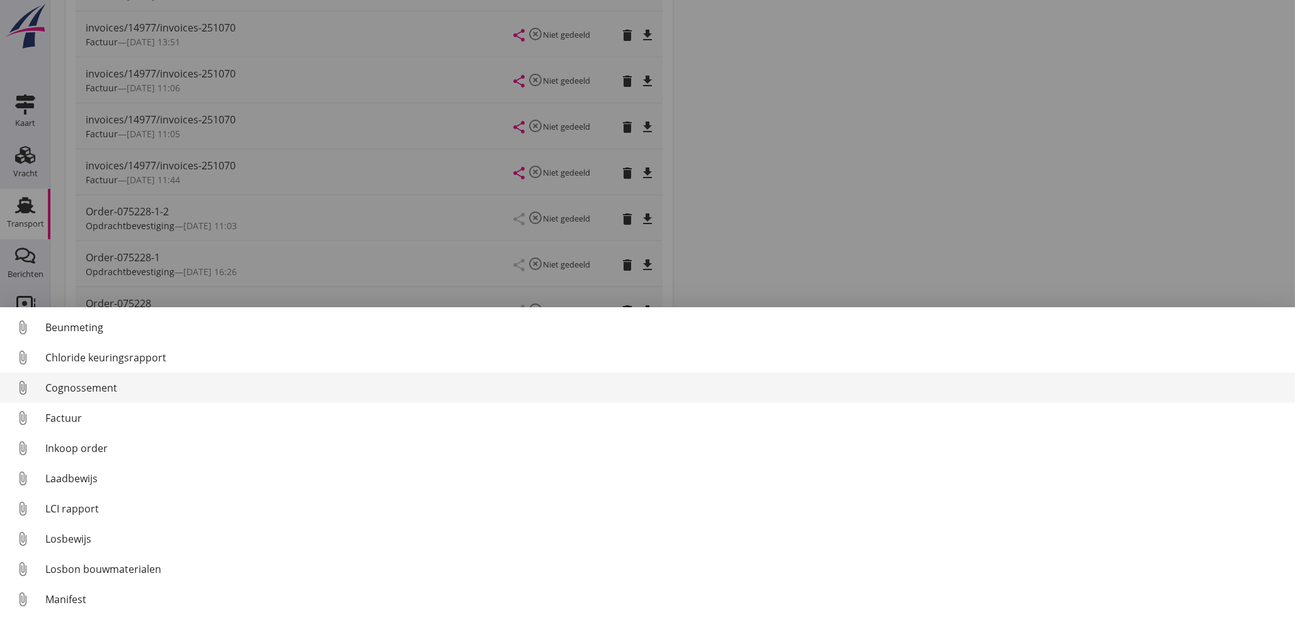
click at [91, 387] on div "Cognossement" at bounding box center [665, 388] width 1240 height 15
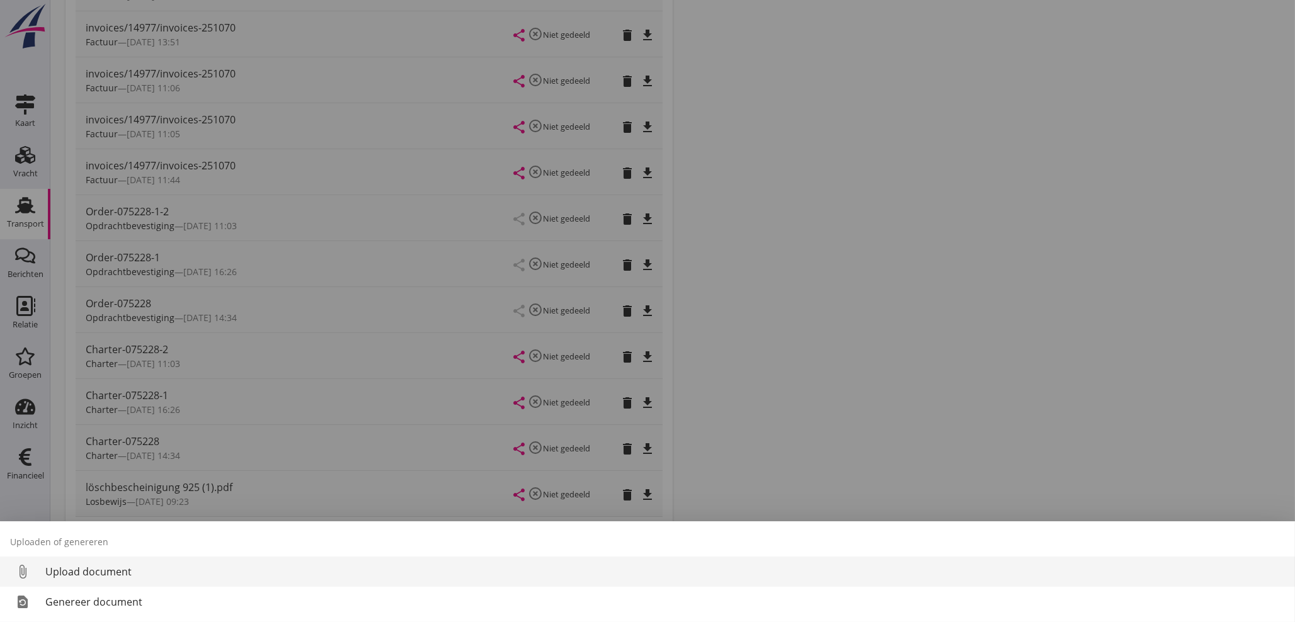
click at [105, 572] on div "Upload document" at bounding box center [665, 572] width 1240 height 15
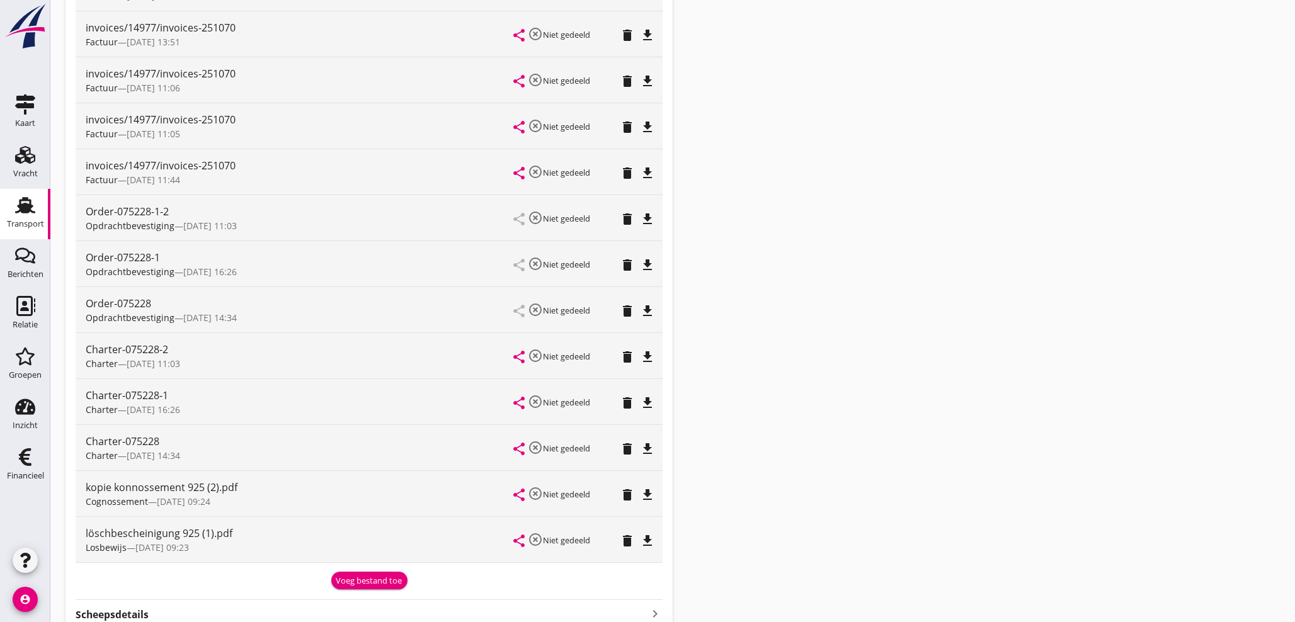
click at [358, 577] on div "Voeg bestand toe" at bounding box center [369, 581] width 66 height 13
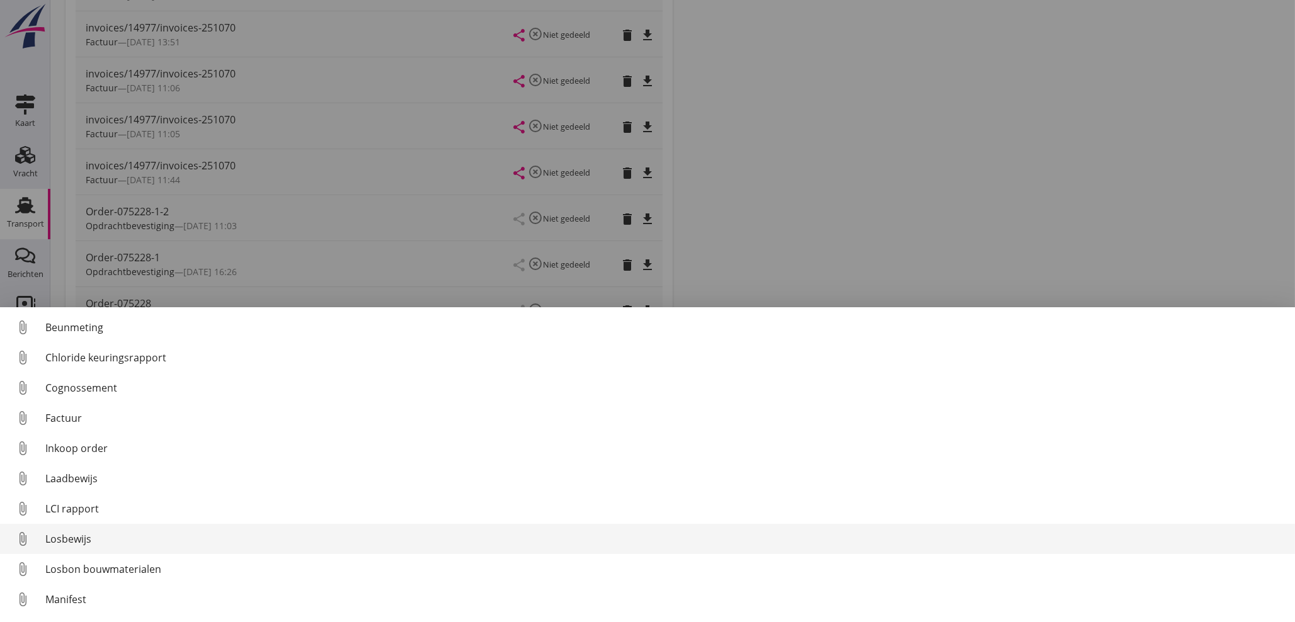
click at [88, 537] on div "Losbewijs" at bounding box center [665, 539] width 1240 height 15
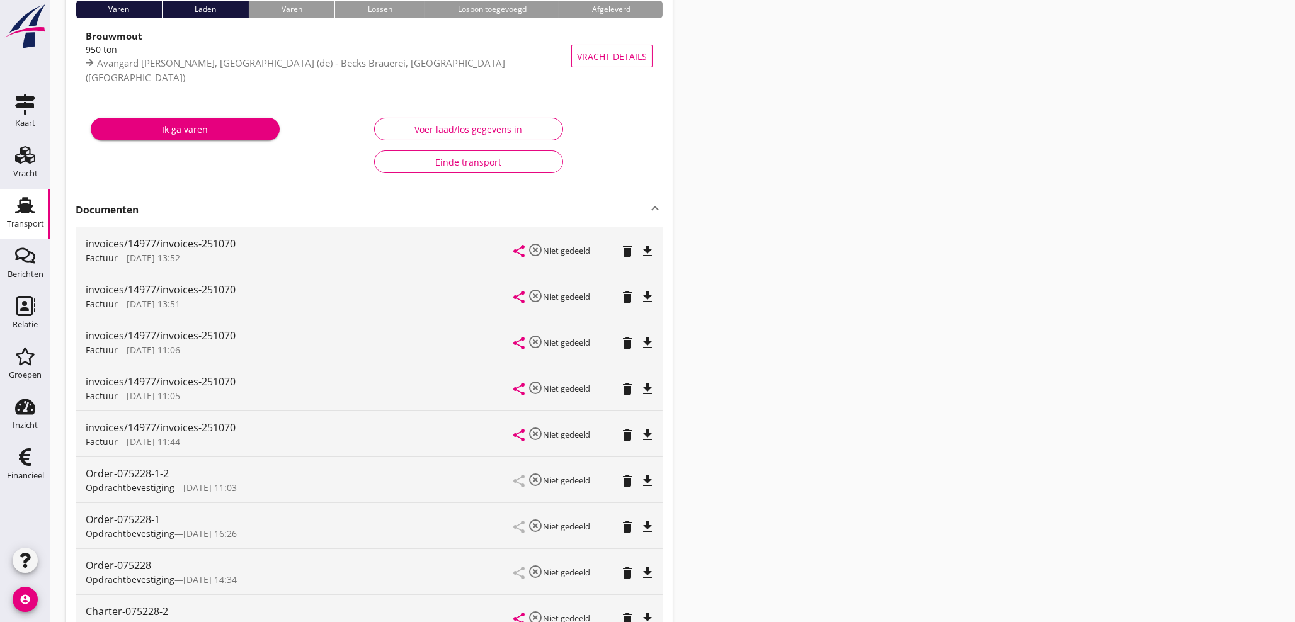
scroll to position [93, 0]
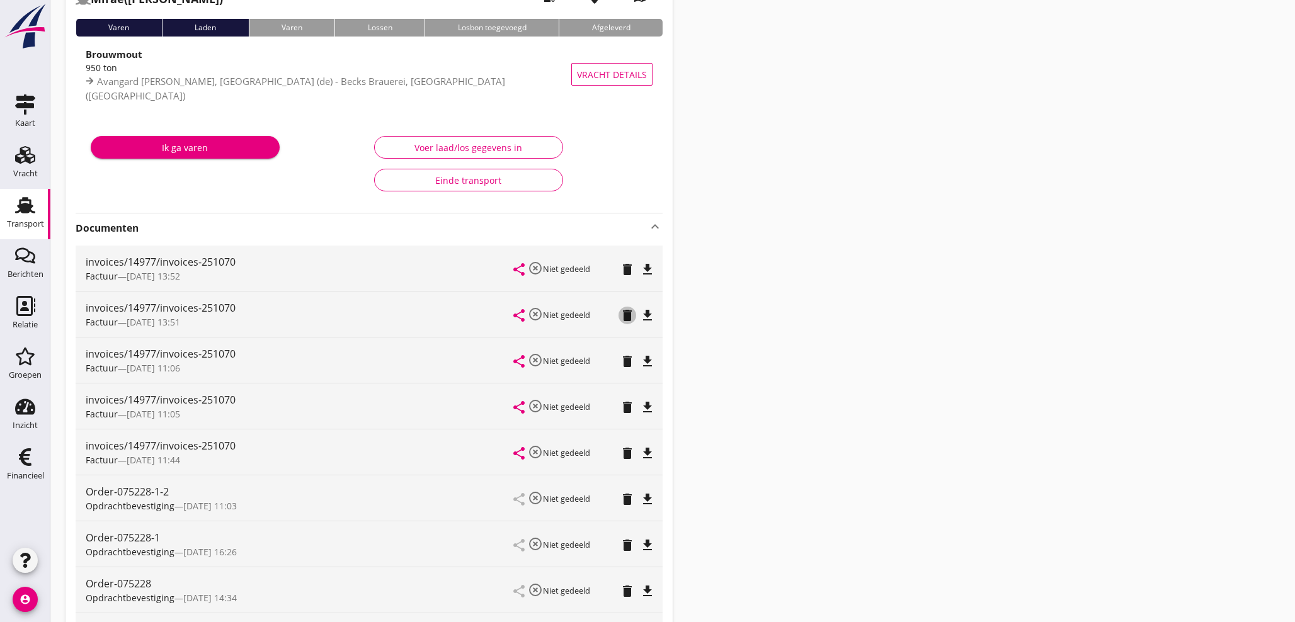
click at [630, 319] on icon "delete" at bounding box center [627, 315] width 15 height 15
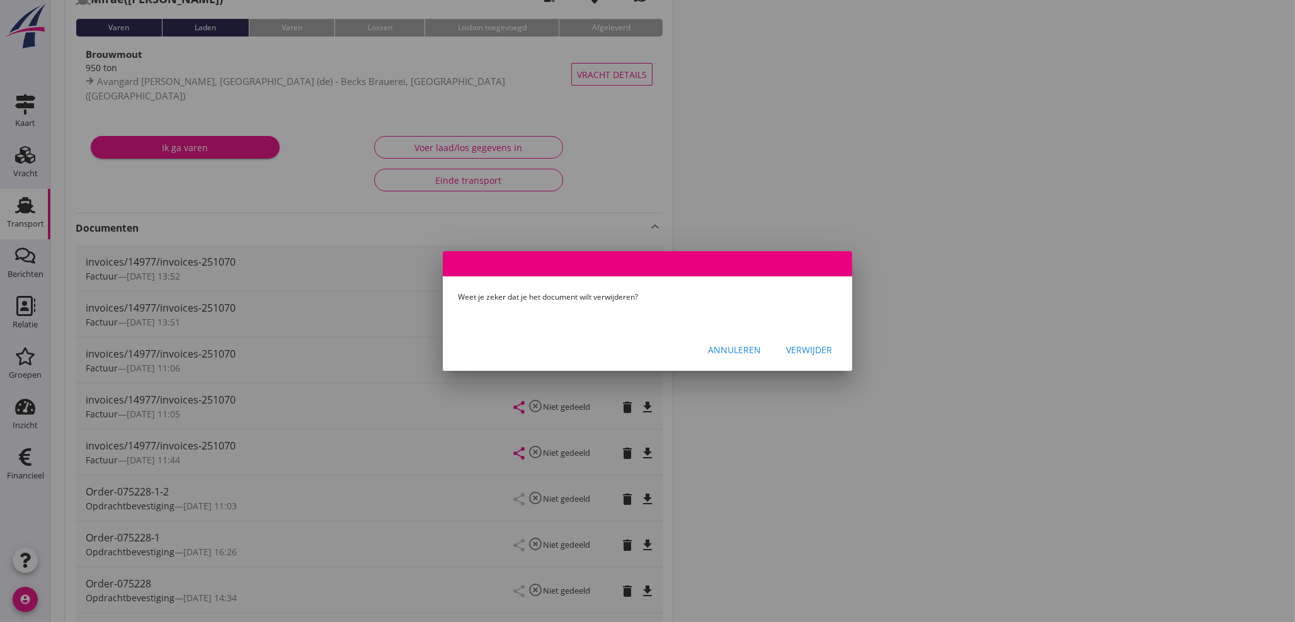
click at [748, 420] on div at bounding box center [647, 311] width 1295 height 622
click at [750, 347] on div "Annuleren" at bounding box center [734, 349] width 53 height 13
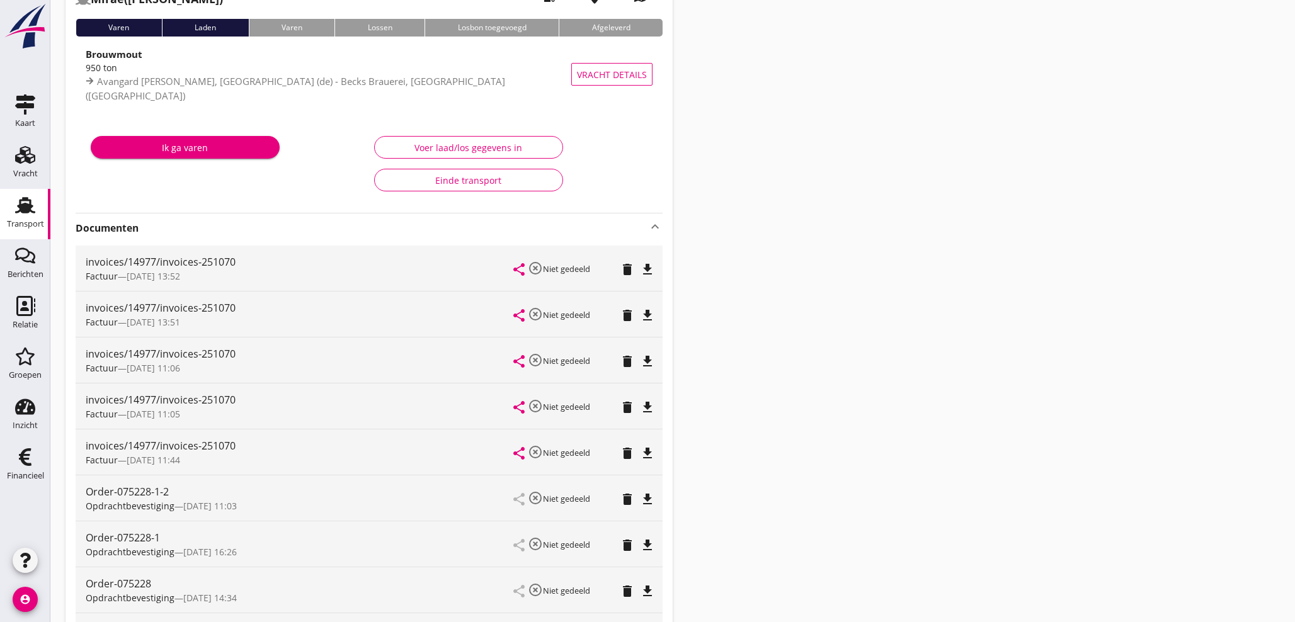
click at [624, 452] on icon "delete" at bounding box center [627, 453] width 15 height 15
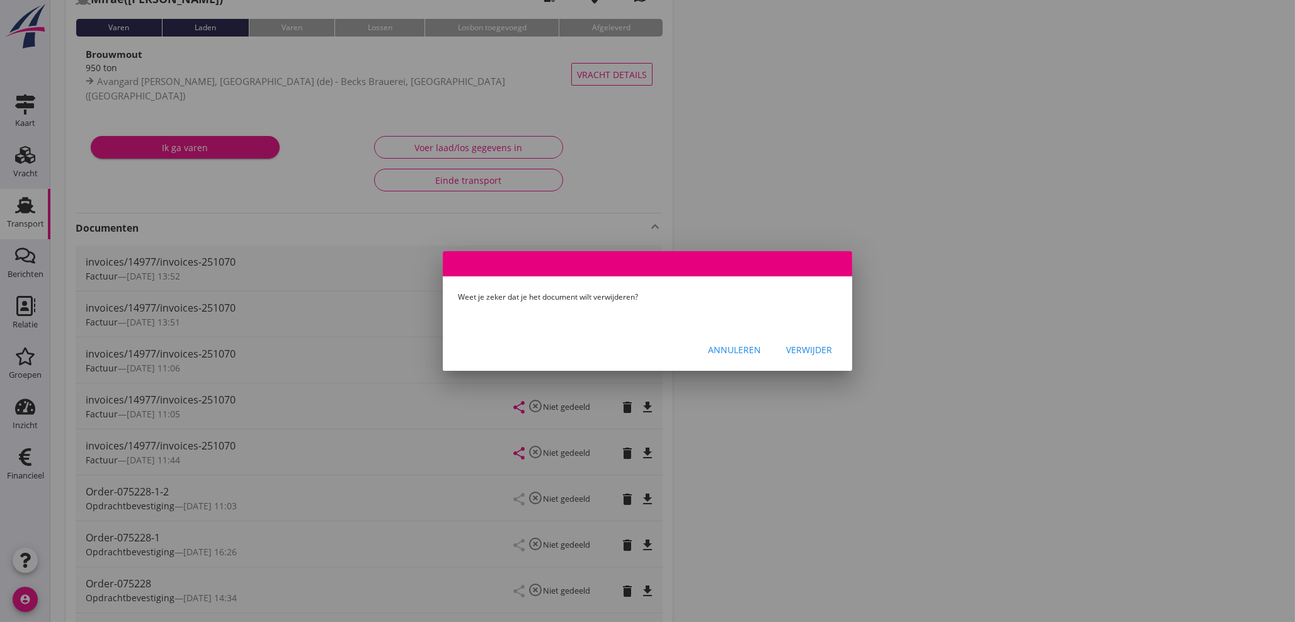
click at [817, 343] on div "Verwijder" at bounding box center [809, 349] width 46 height 13
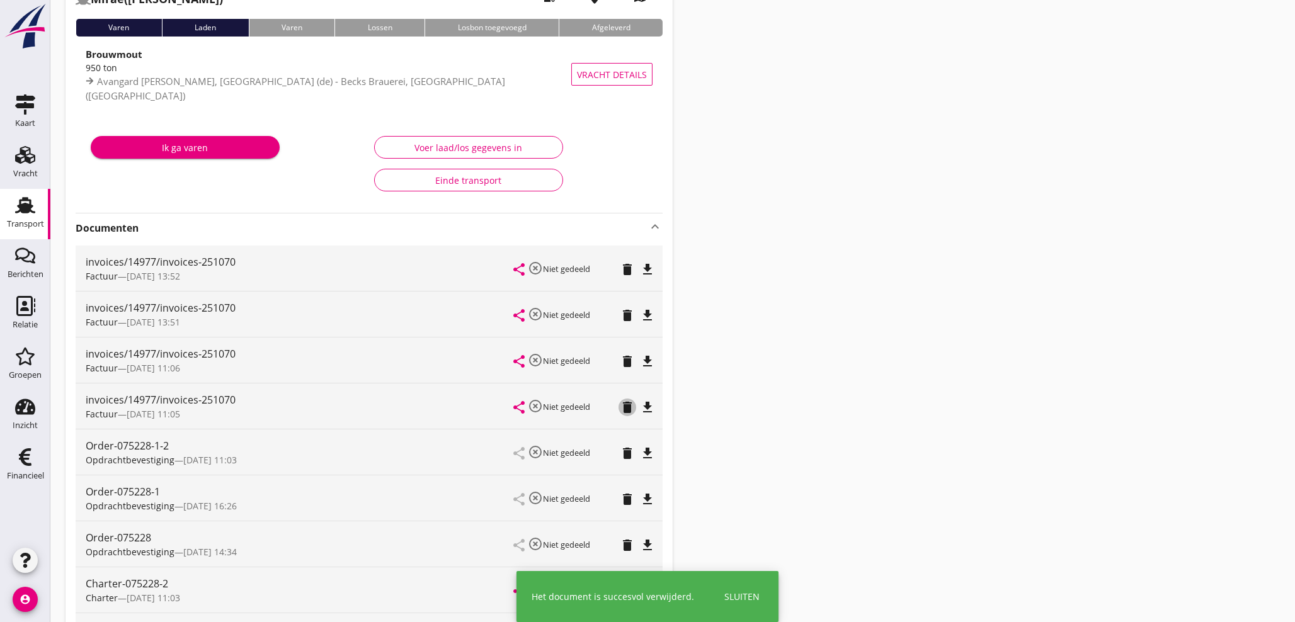
click at [623, 406] on icon "delete" at bounding box center [627, 407] width 15 height 15
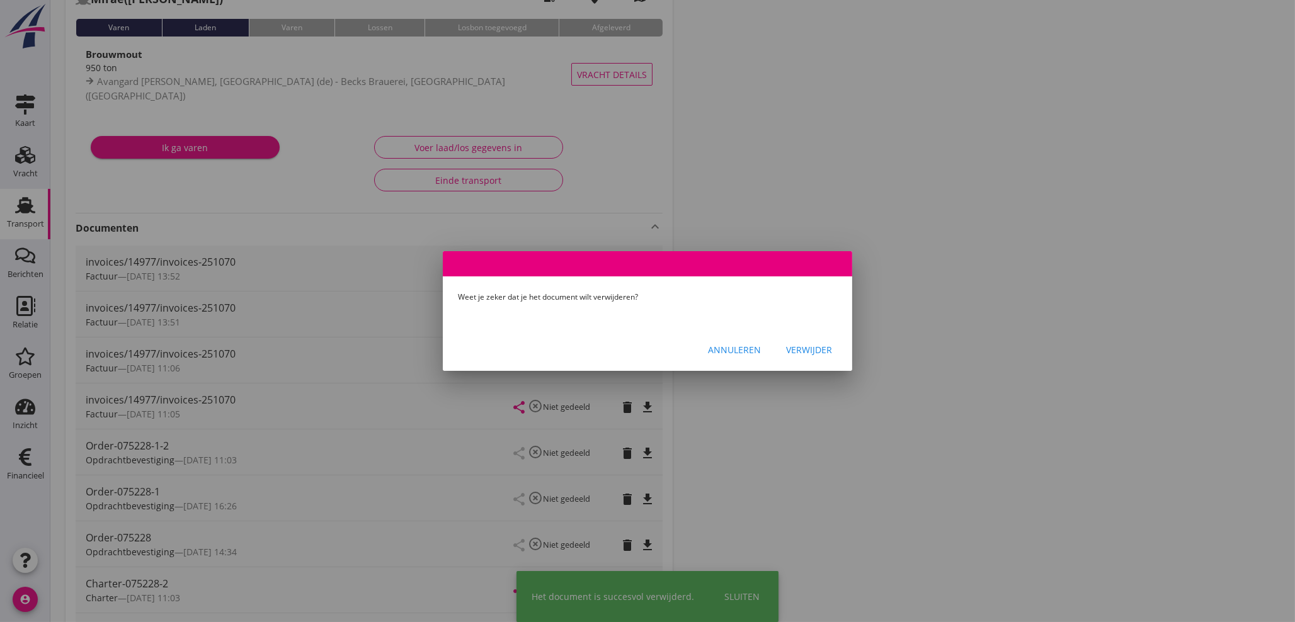
click at [806, 347] on div "Verwijder" at bounding box center [809, 349] width 46 height 13
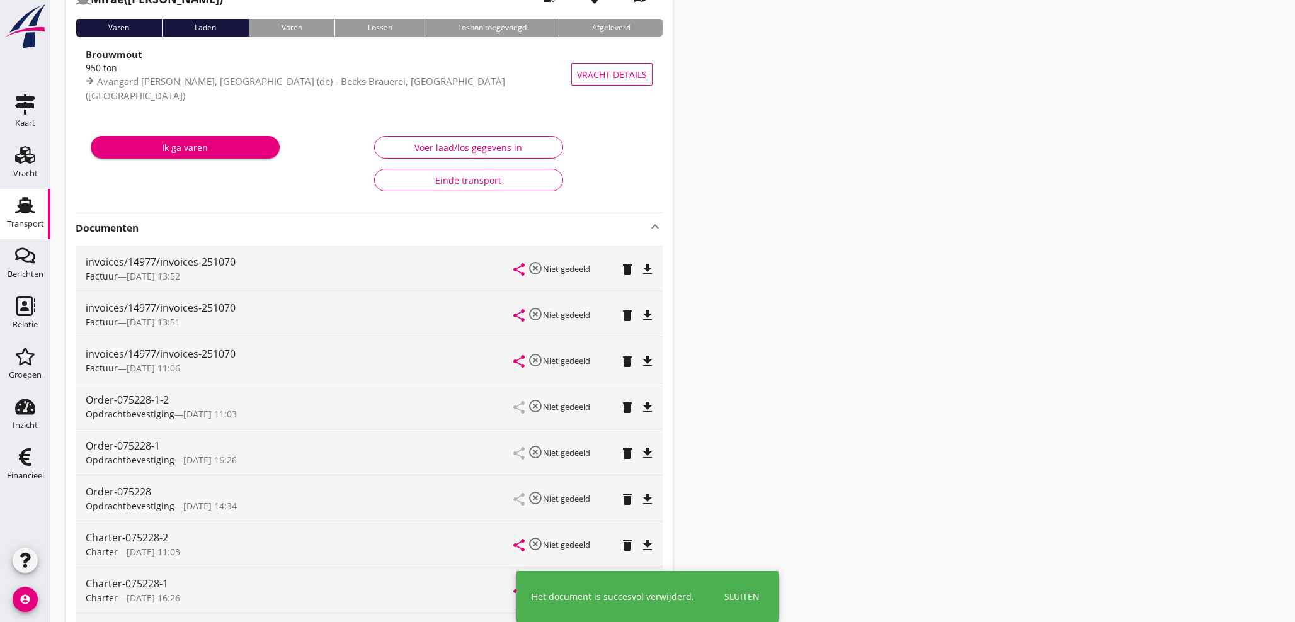
click at [627, 363] on icon "delete" at bounding box center [627, 361] width 15 height 15
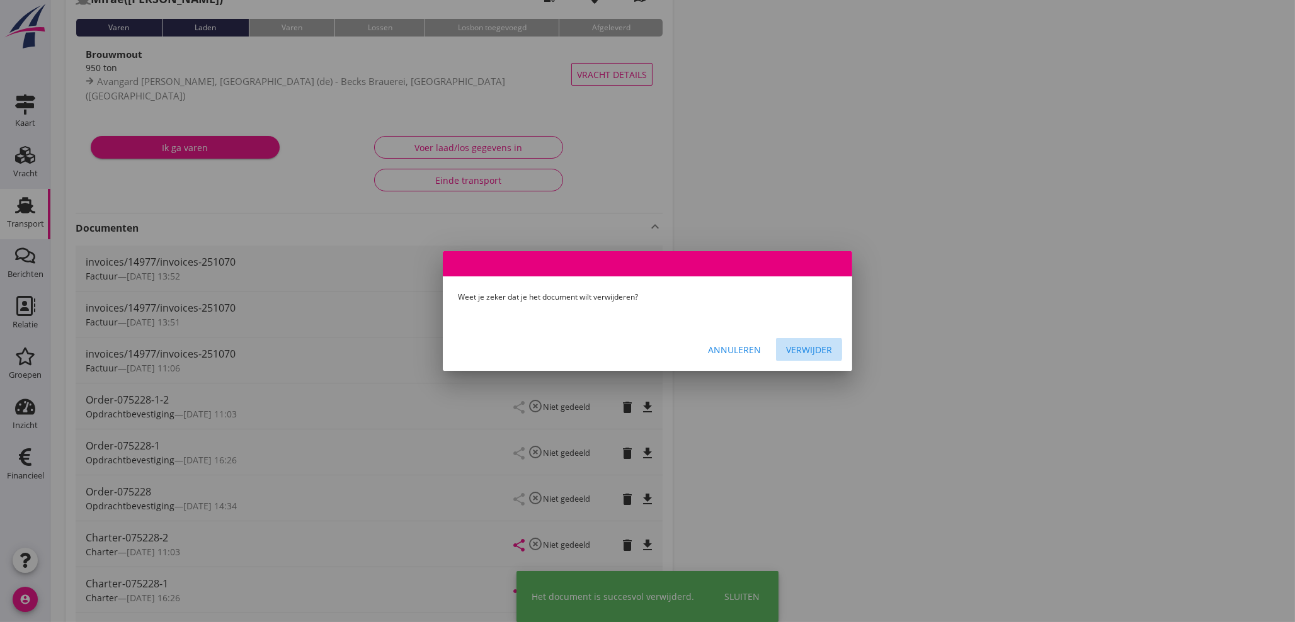
click at [817, 351] on div "Verwijder" at bounding box center [809, 349] width 46 height 13
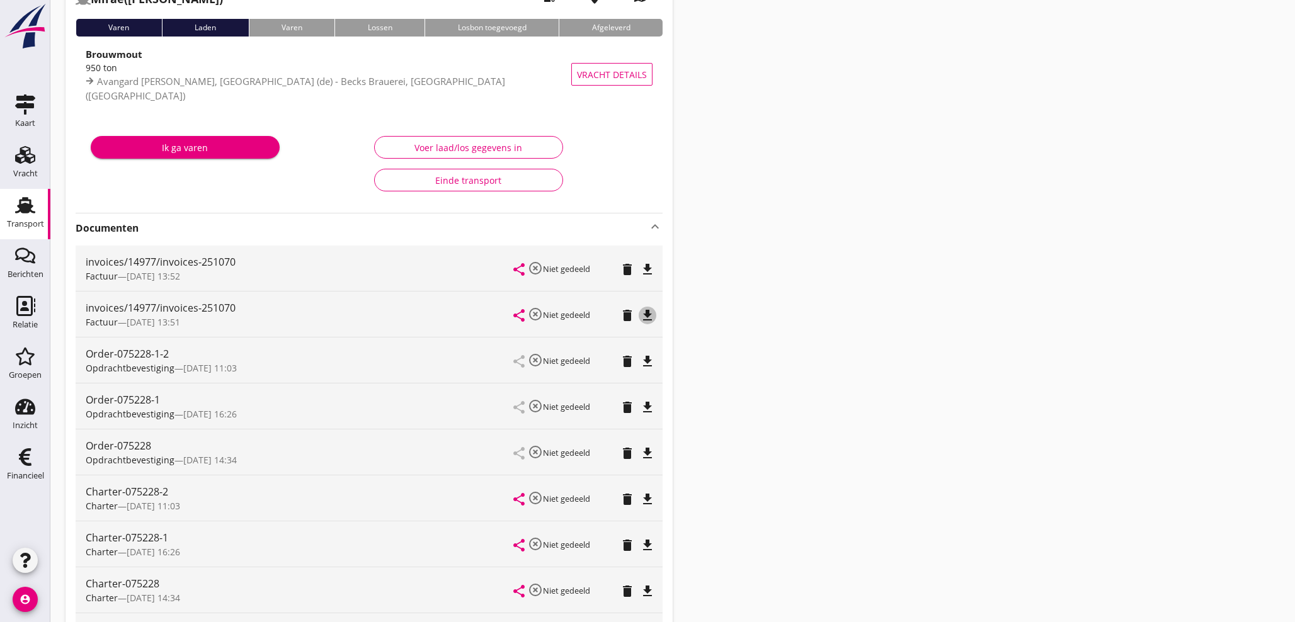
click at [648, 318] on icon "file_download" at bounding box center [647, 315] width 15 height 15
click at [648, 272] on icon "file_download" at bounding box center [647, 269] width 15 height 15
click at [629, 314] on icon "delete" at bounding box center [627, 315] width 15 height 15
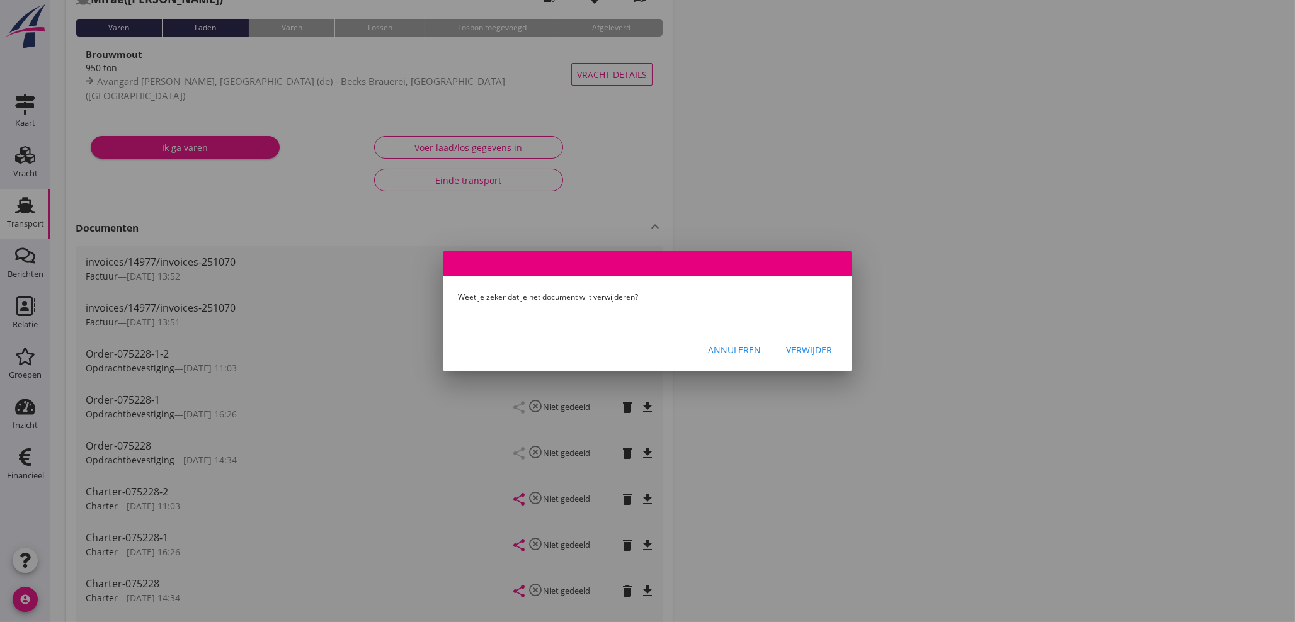
click at [808, 355] on div "Verwijder" at bounding box center [809, 349] width 46 height 13
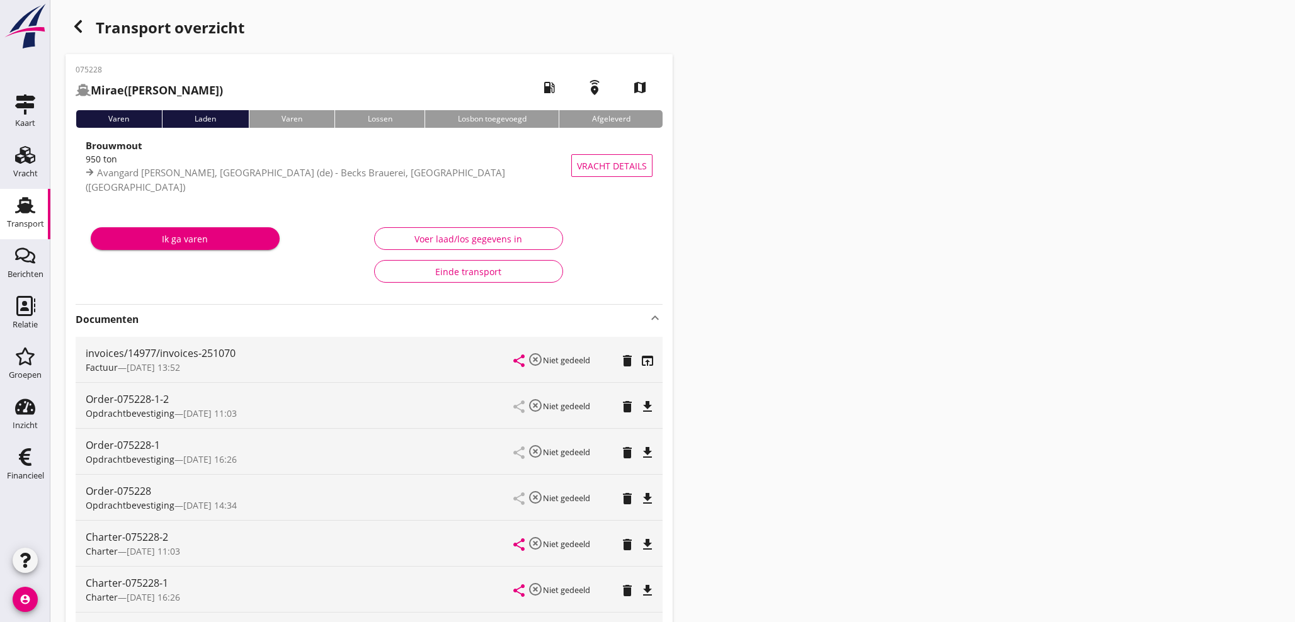
scroll to position [0, 0]
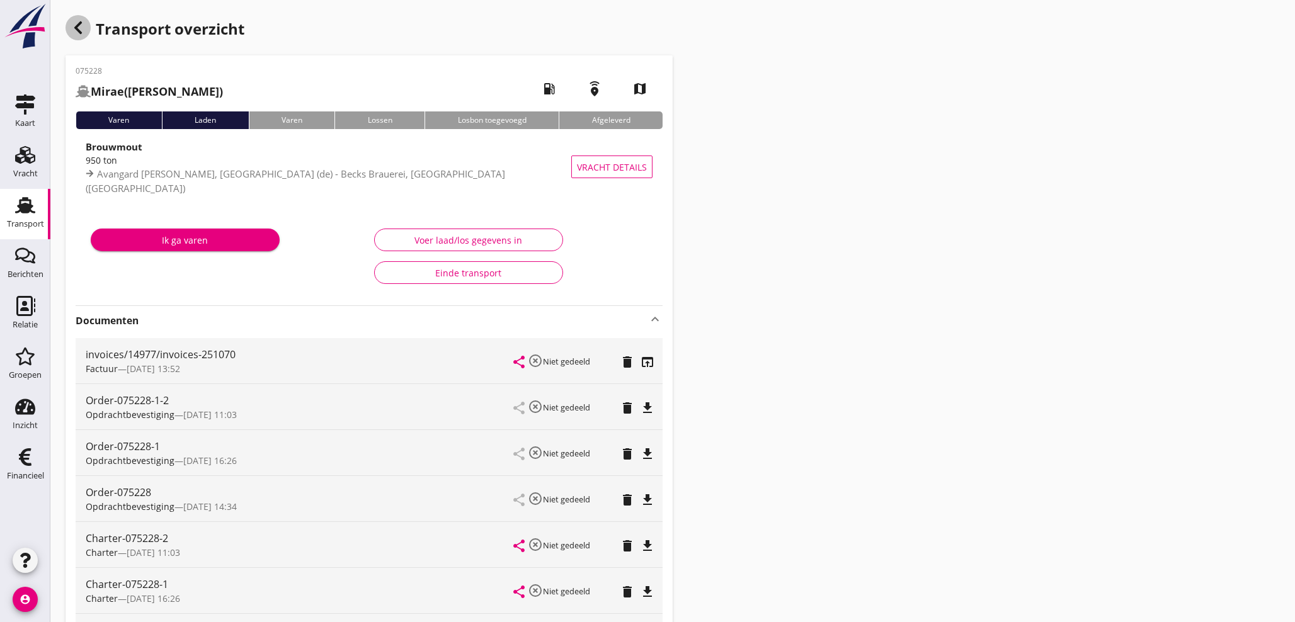
click at [84, 30] on icon "button" at bounding box center [78, 27] width 15 height 15
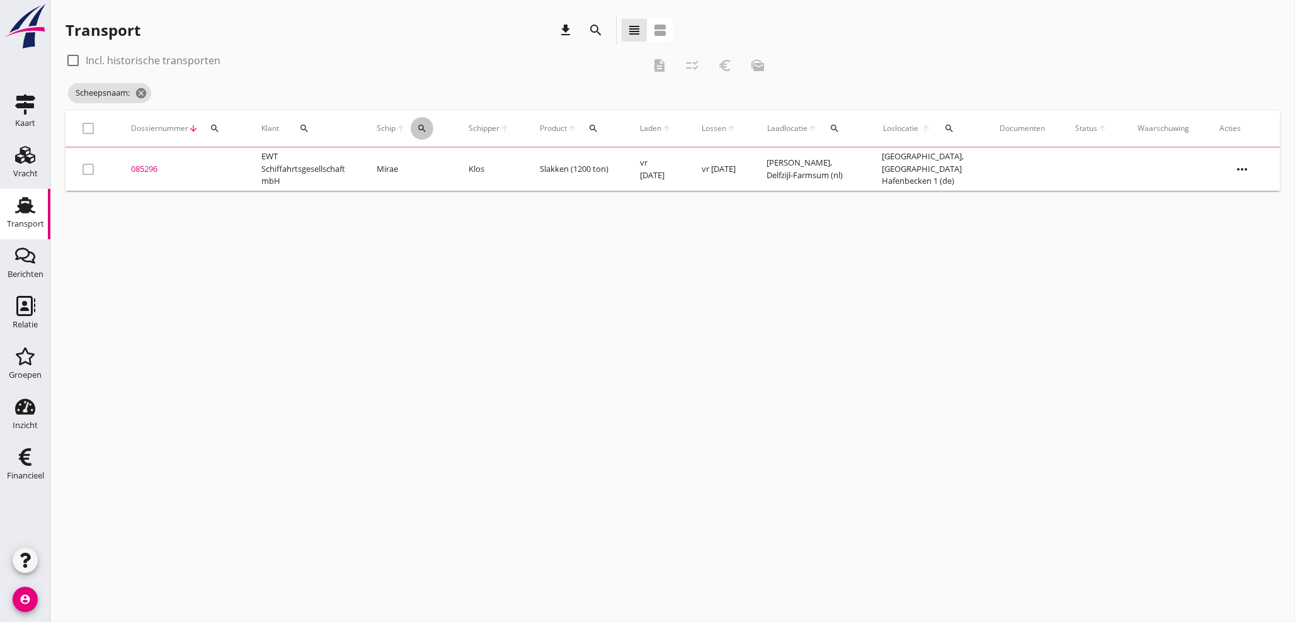
click at [427, 129] on icon "search" at bounding box center [422, 128] width 10 height 10
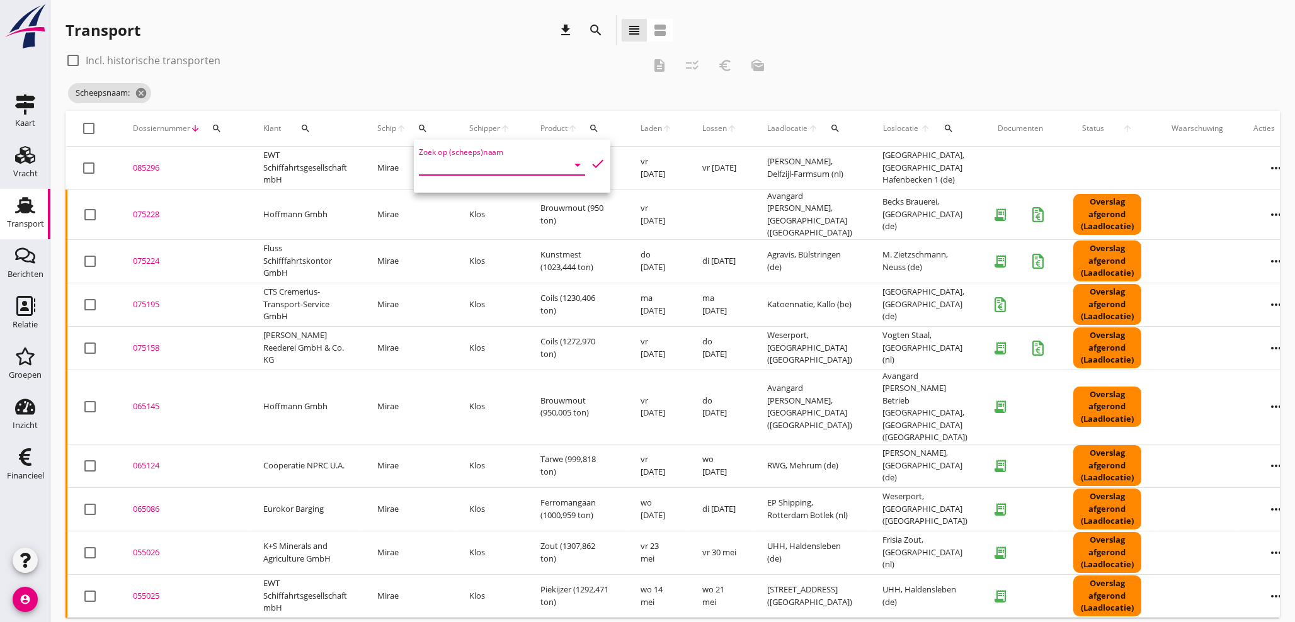
click at [442, 168] on input "Zoek op (scheeps)naam" at bounding box center [484, 165] width 131 height 20
drag, startPoint x: 479, startPoint y: 192, endPoint x: 549, endPoint y: 181, distance: 70.1
click at [480, 192] on div "Maite" at bounding box center [530, 189] width 132 height 15
click at [590, 164] on icon "check" at bounding box center [597, 163] width 15 height 15
type input "Maite"
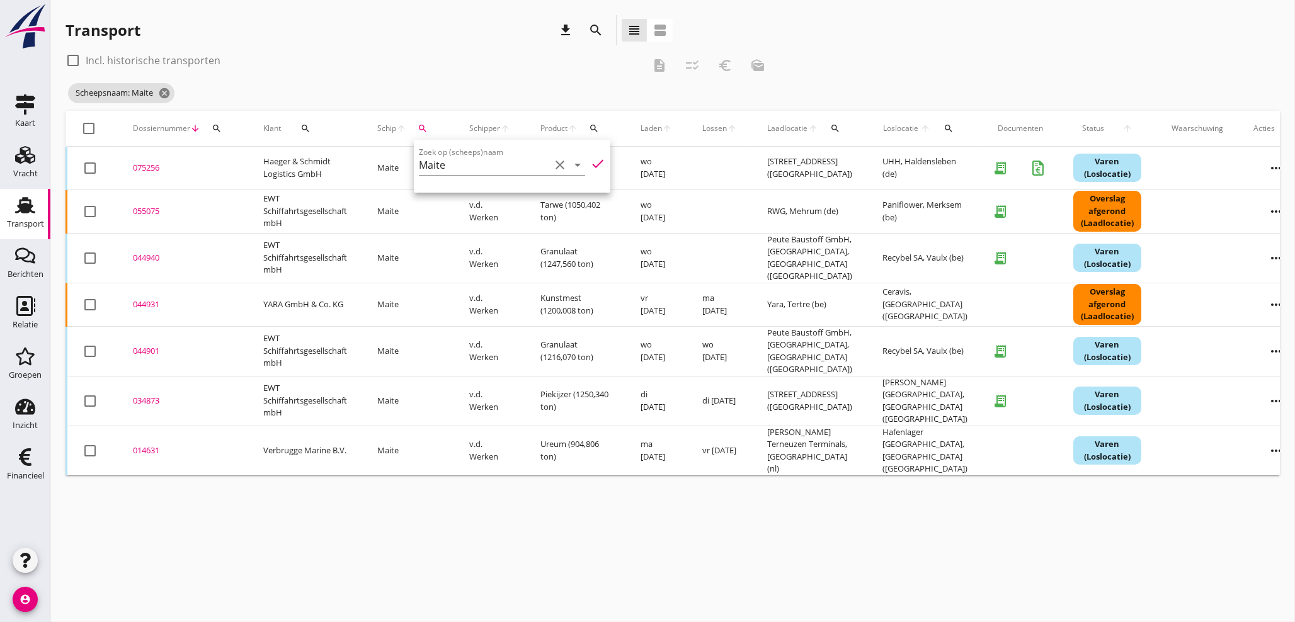
click at [149, 166] on div "075256" at bounding box center [183, 168] width 100 height 13
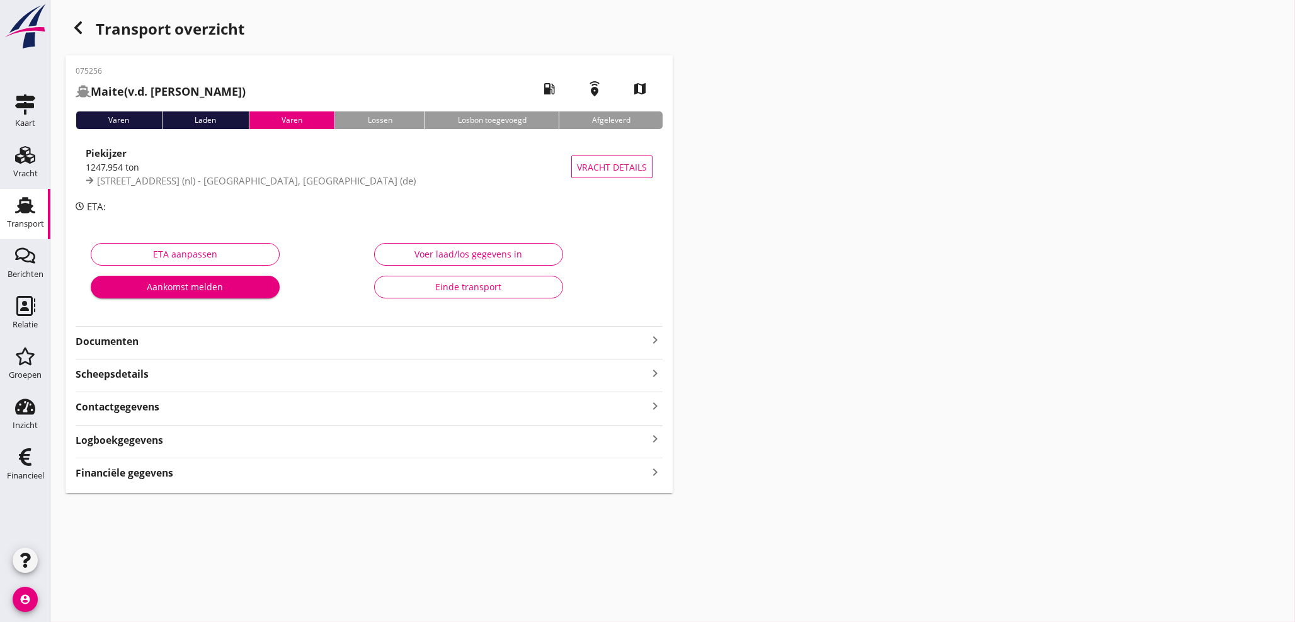
click at [654, 466] on icon "keyboard_arrow_right" at bounding box center [655, 472] width 15 height 17
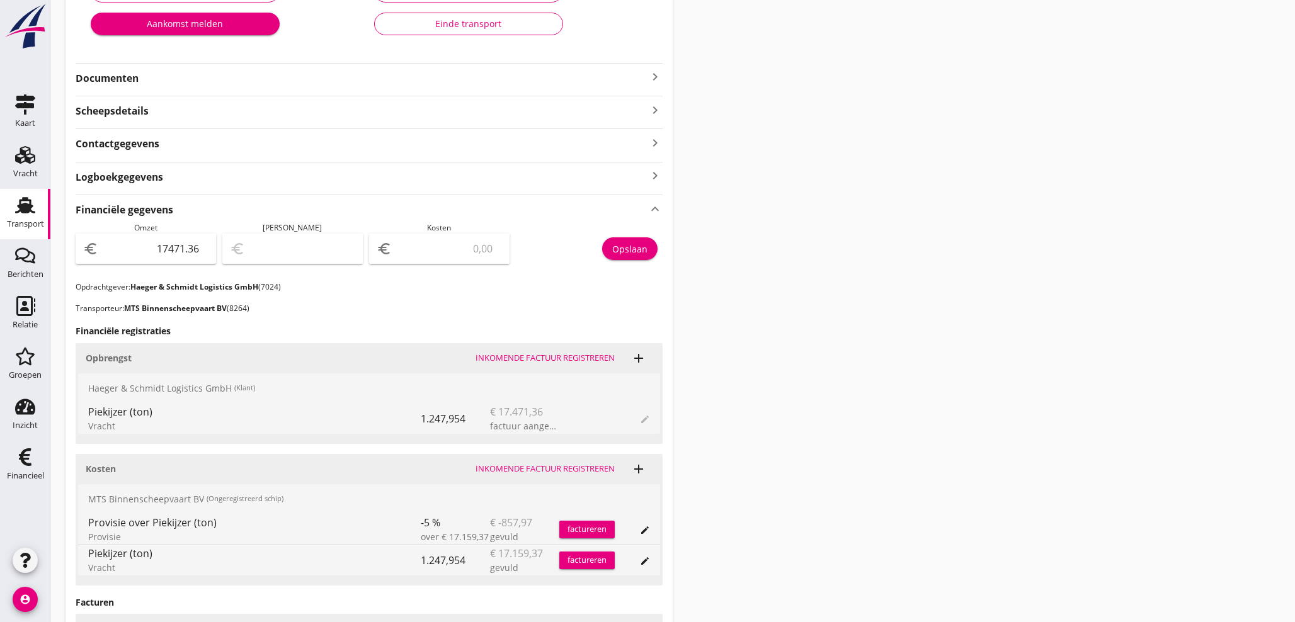
scroll to position [373, 0]
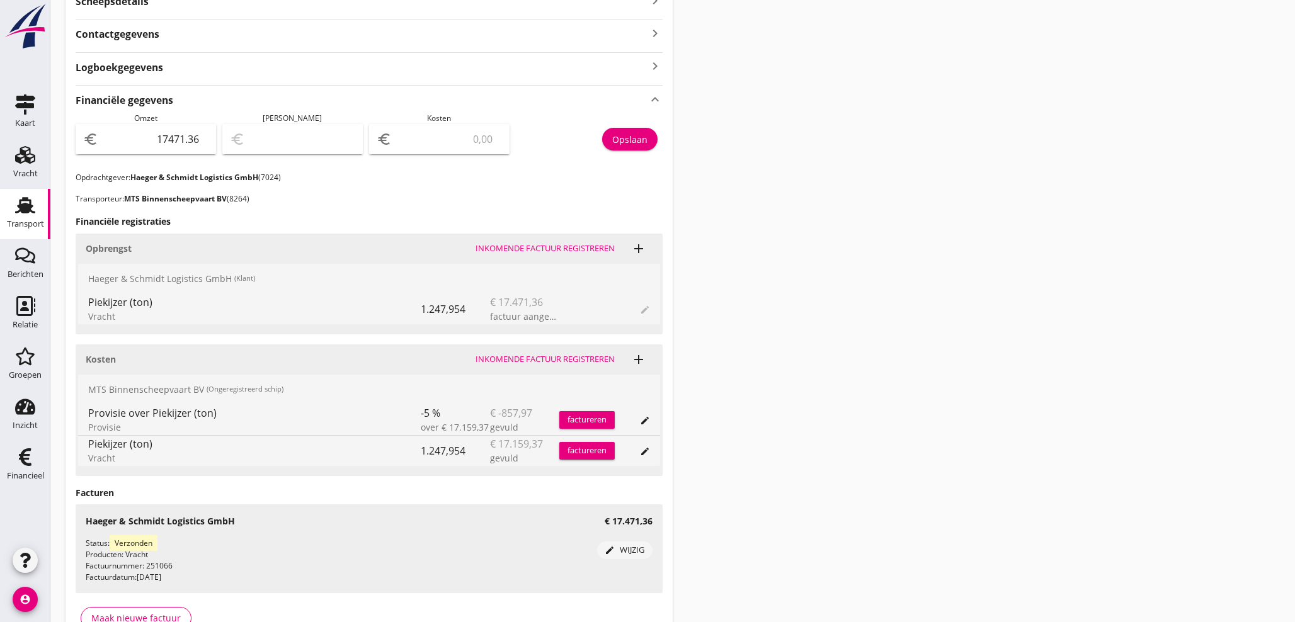
click at [418, 144] on input "number" at bounding box center [448, 139] width 108 height 20
type input "17470.36"
type input "1"
type input "17455.36"
type input "16"
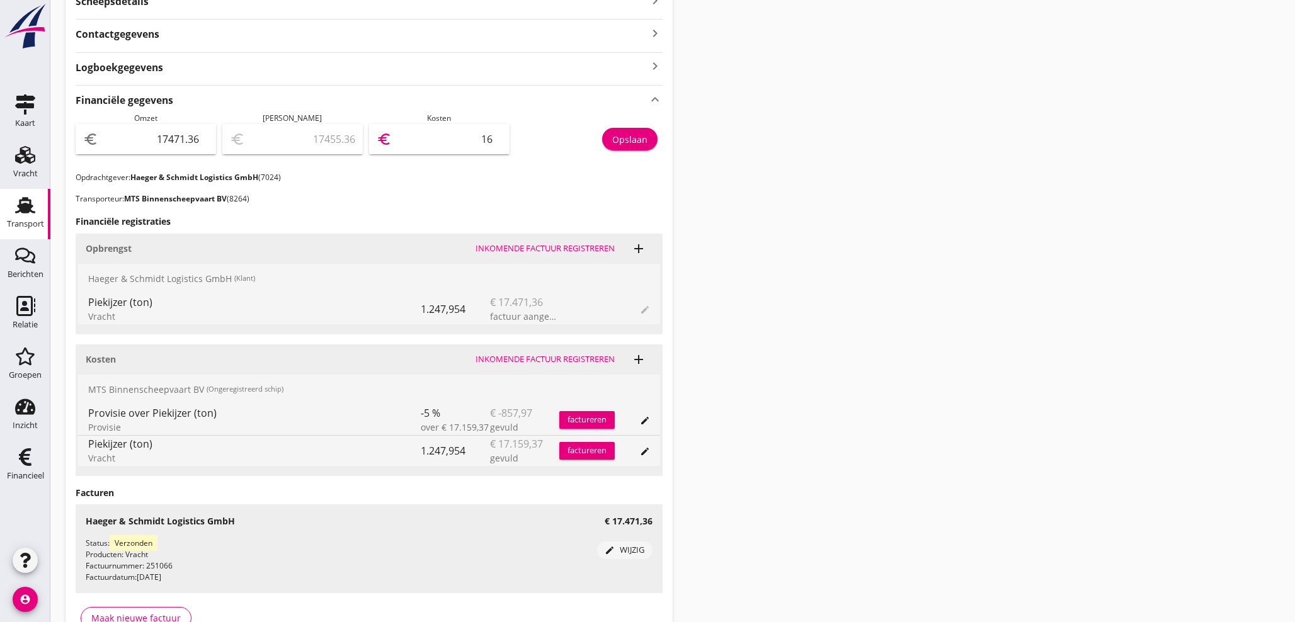
type input "17308.36"
type input "163"
type input "15841.36"
type input "1630"
type input "1170.36"
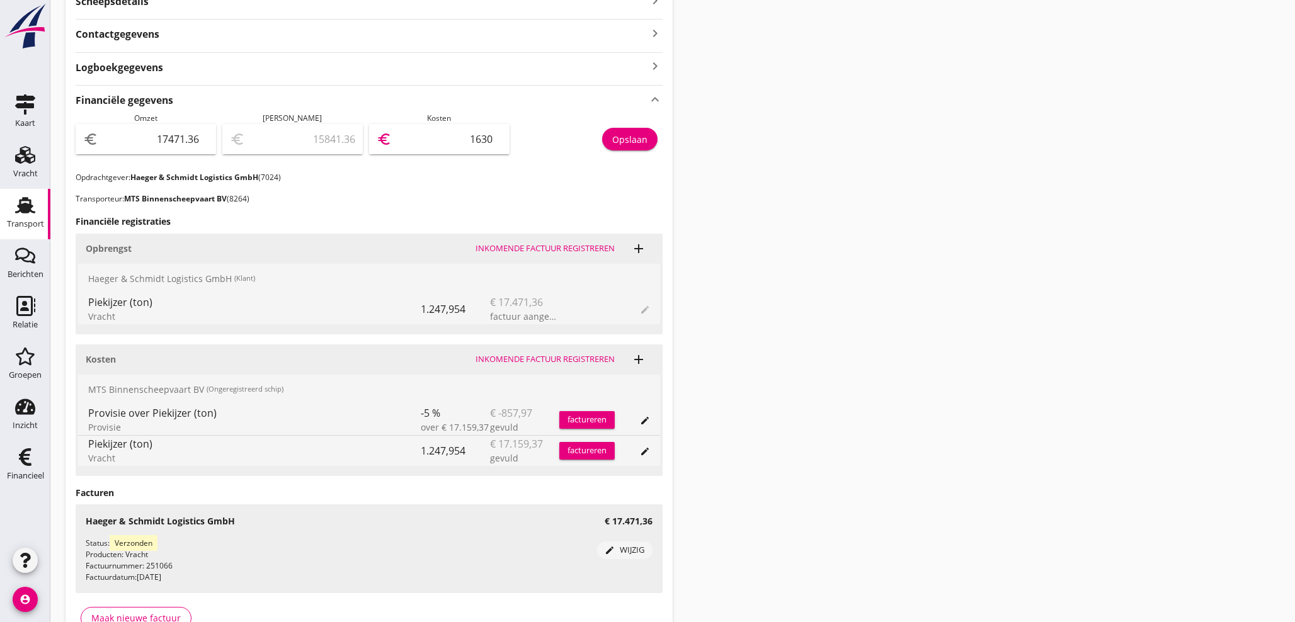
type input "16301"
type input "1169.96"
type input "16301.40"
click at [651, 141] on button "Opslaan" at bounding box center [629, 139] width 55 height 23
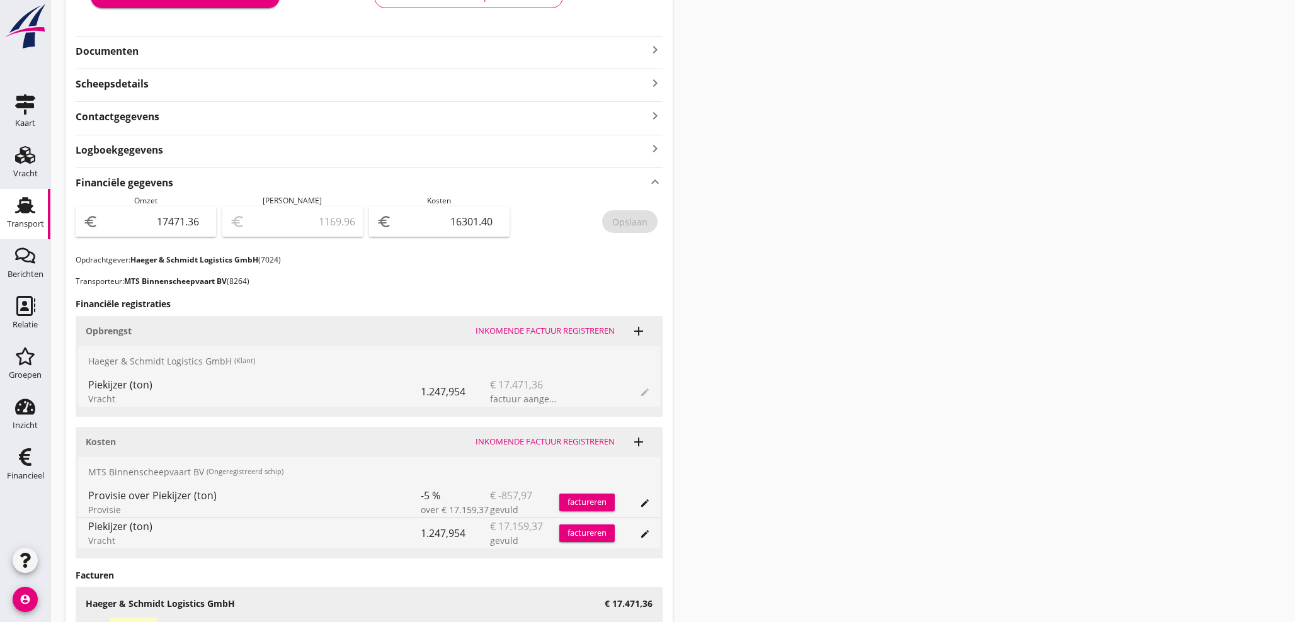
scroll to position [280, 0]
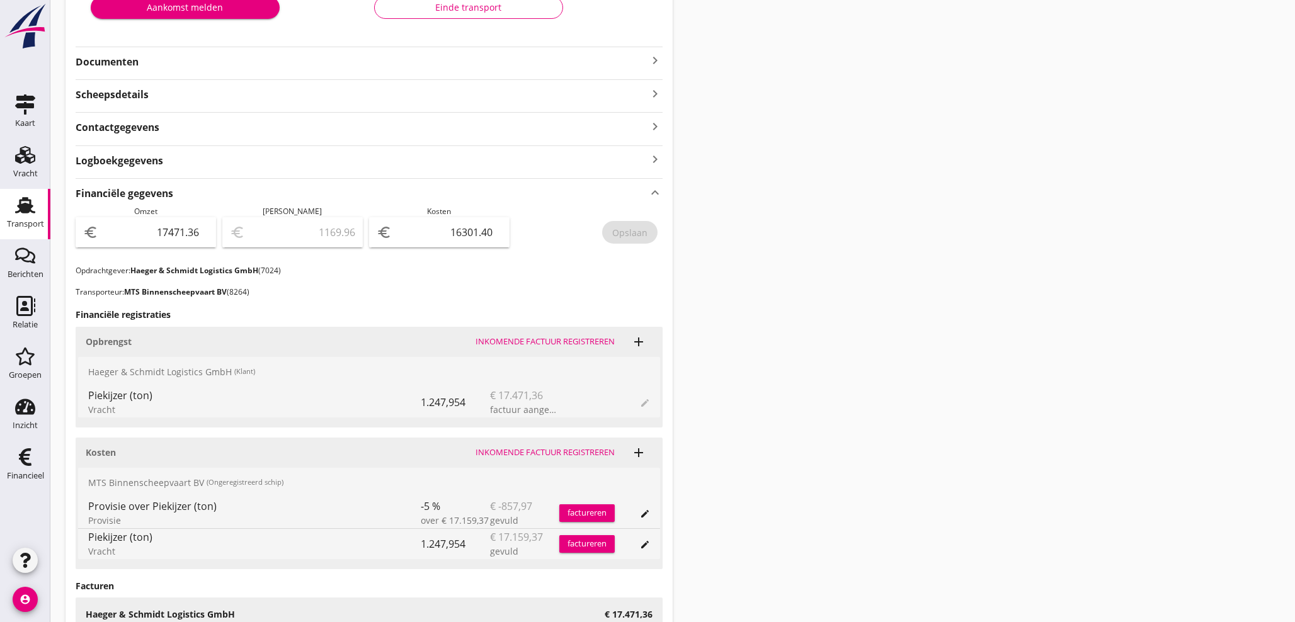
click at [653, 58] on icon "keyboard_arrow_right" at bounding box center [655, 60] width 15 height 15
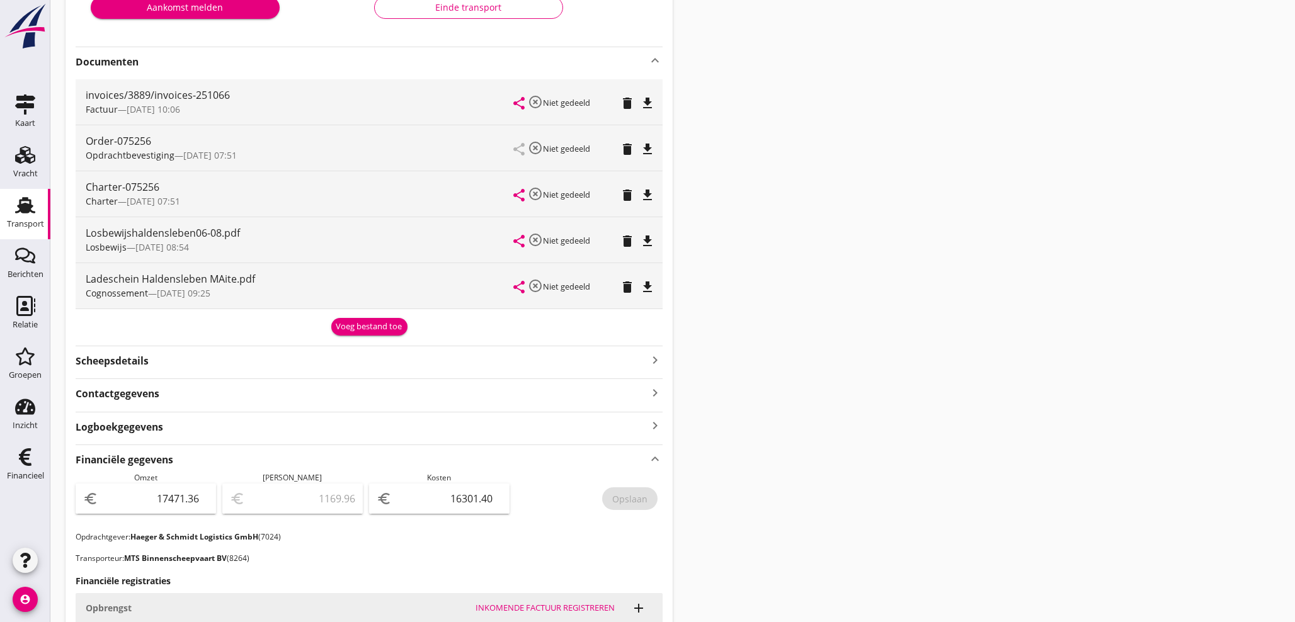
click at [358, 326] on div "Voeg bestand toe" at bounding box center [369, 327] width 66 height 13
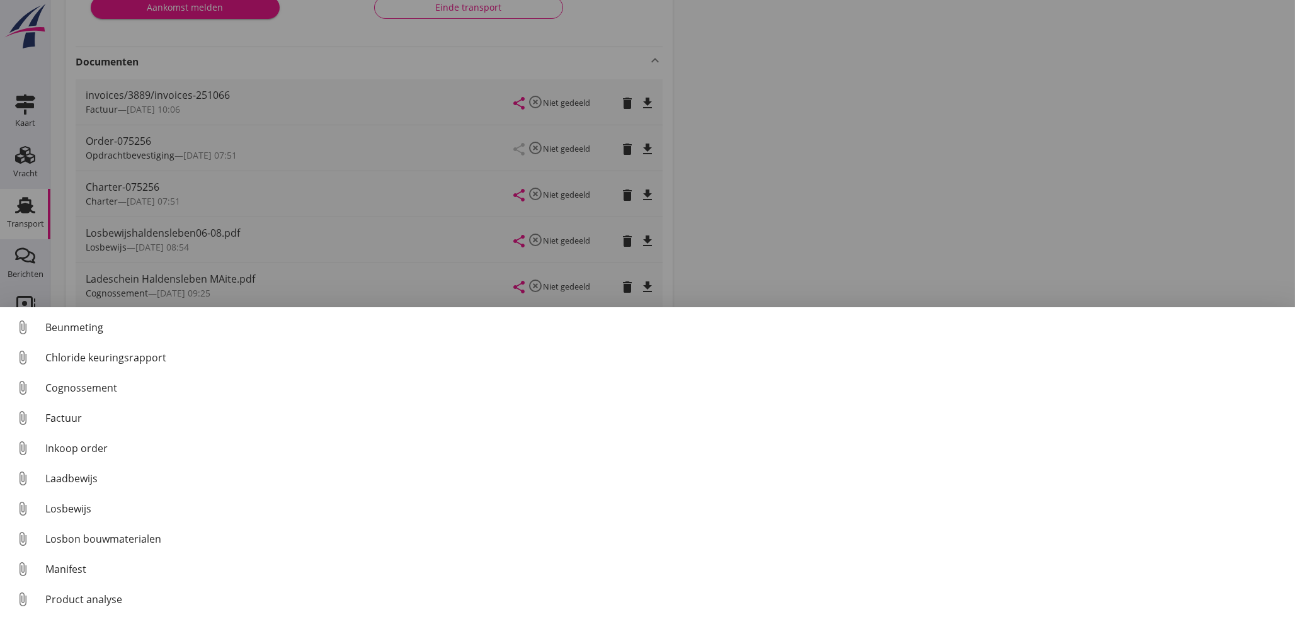
click at [920, 175] on div at bounding box center [647, 311] width 1295 height 622
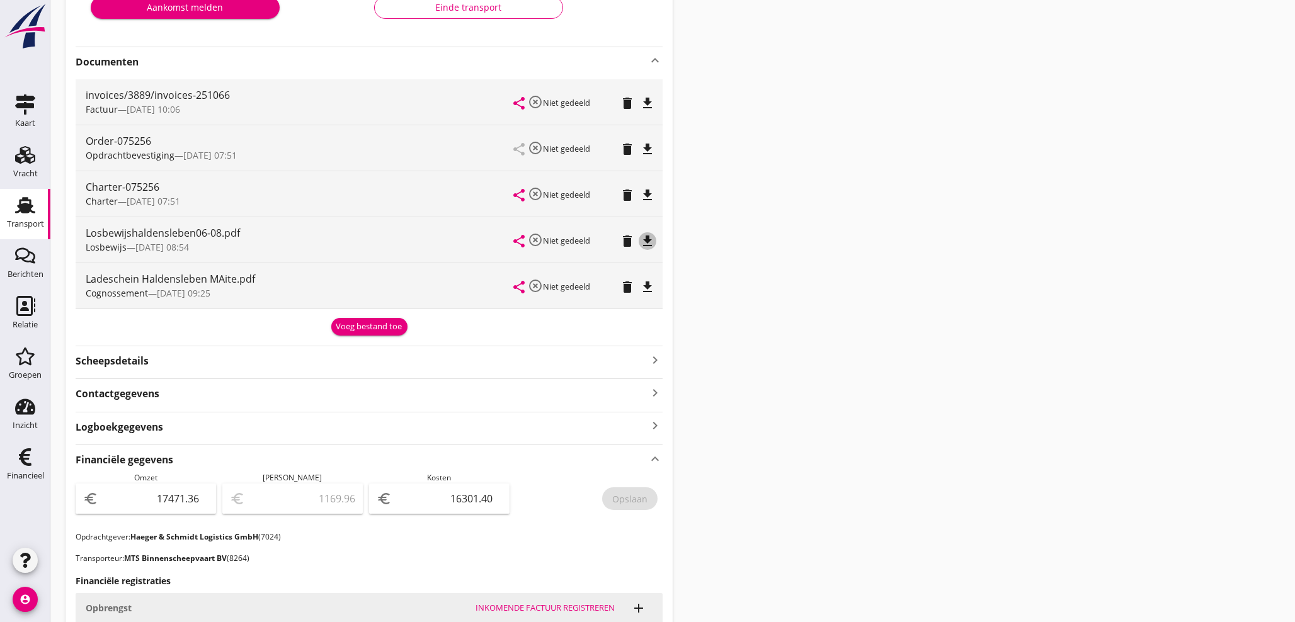
click at [645, 239] on icon "file_download" at bounding box center [647, 241] width 15 height 15
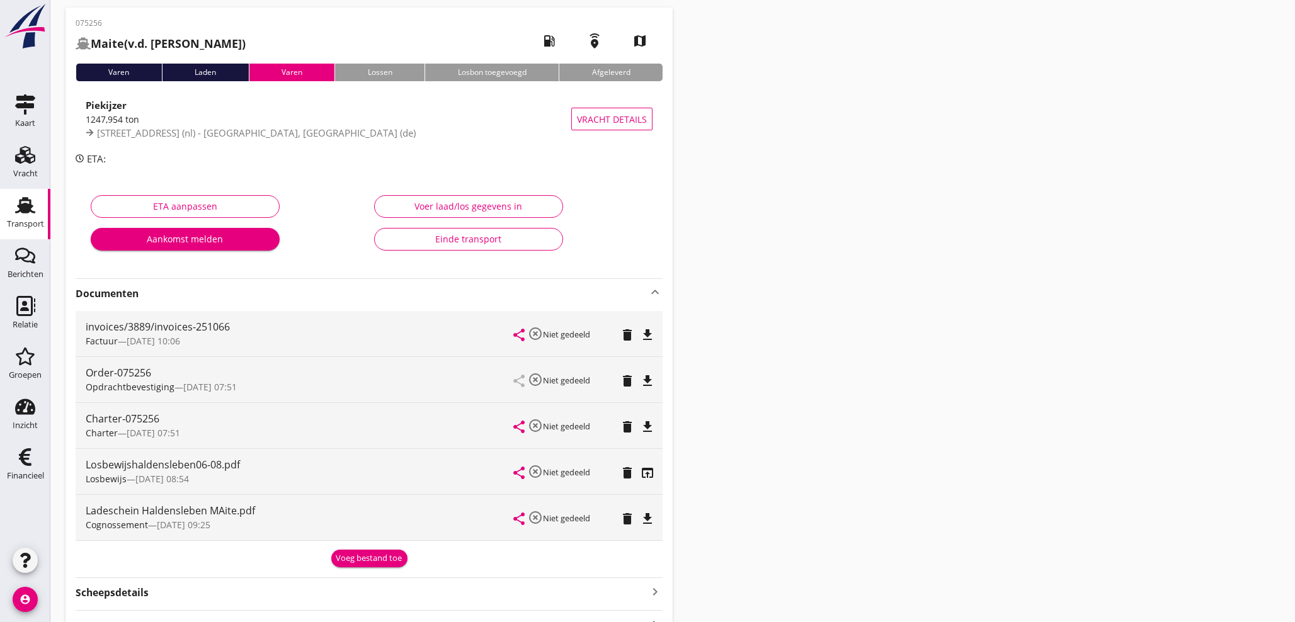
scroll to position [0, 0]
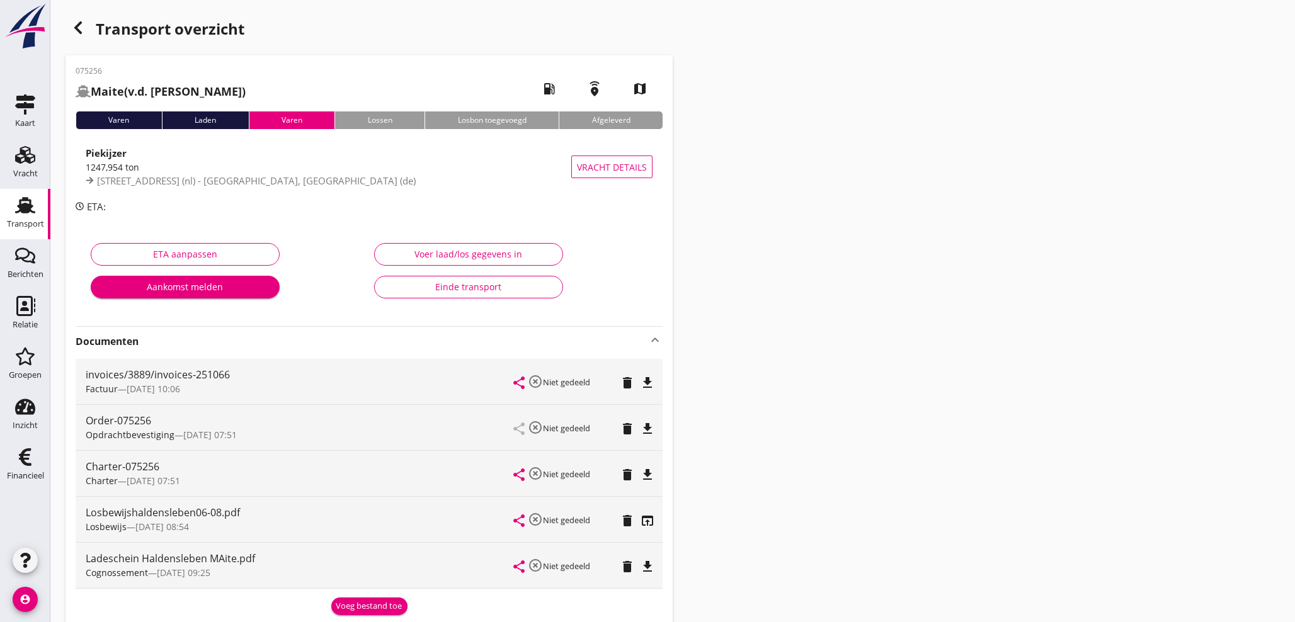
click at [76, 28] on use "button" at bounding box center [78, 27] width 8 height 13
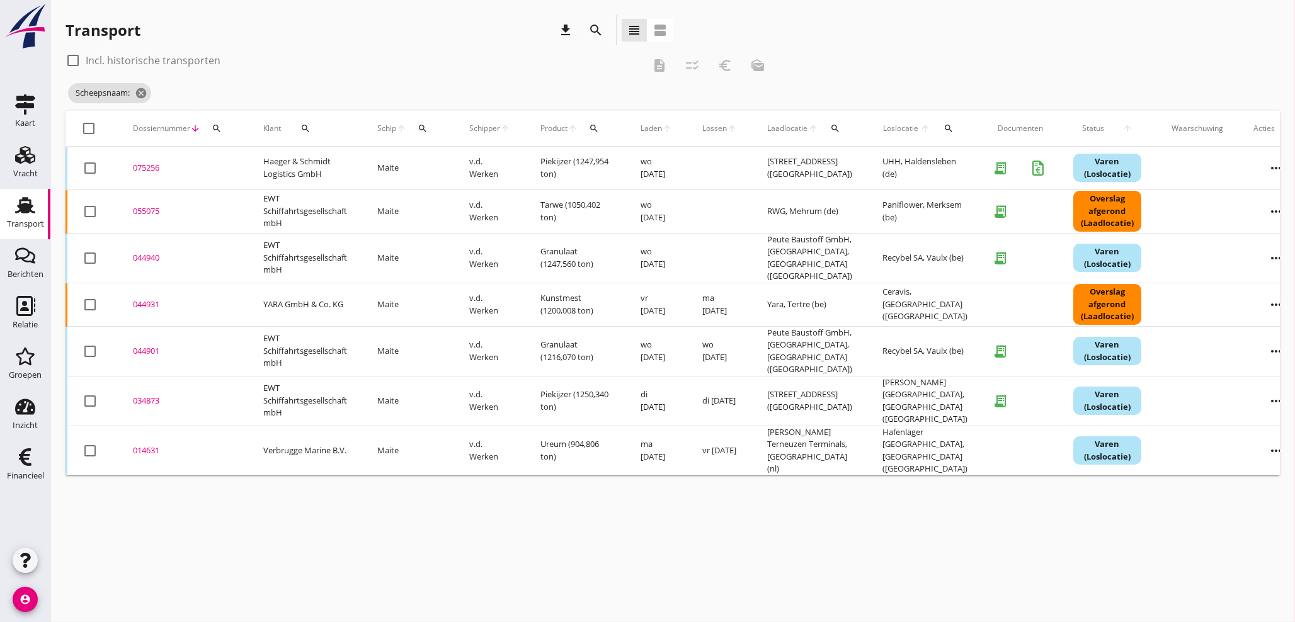
click at [426, 129] on icon "search" at bounding box center [423, 128] width 10 height 10
click at [461, 160] on input "Zoek op (scheeps)naam" at bounding box center [483, 165] width 131 height 20
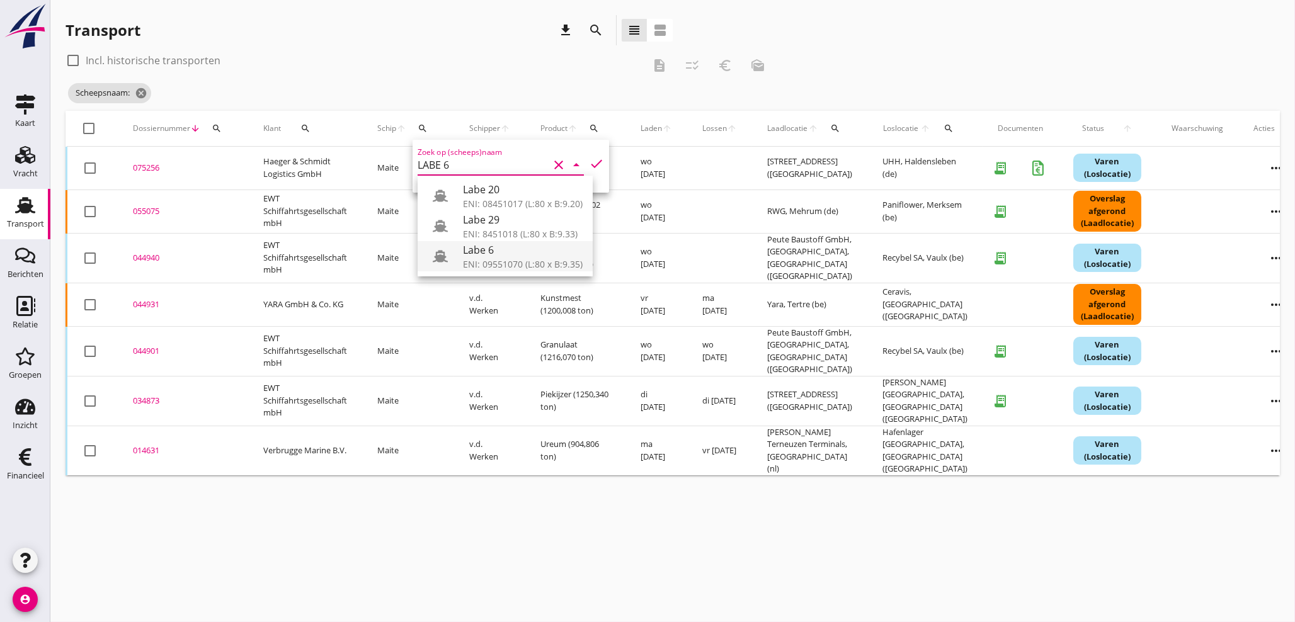
click at [494, 262] on div "ENI: 09551070 (L:80 x B:9.35)" at bounding box center [523, 264] width 120 height 13
click at [589, 163] on icon "check" at bounding box center [596, 163] width 15 height 15
type input "Labe 6"
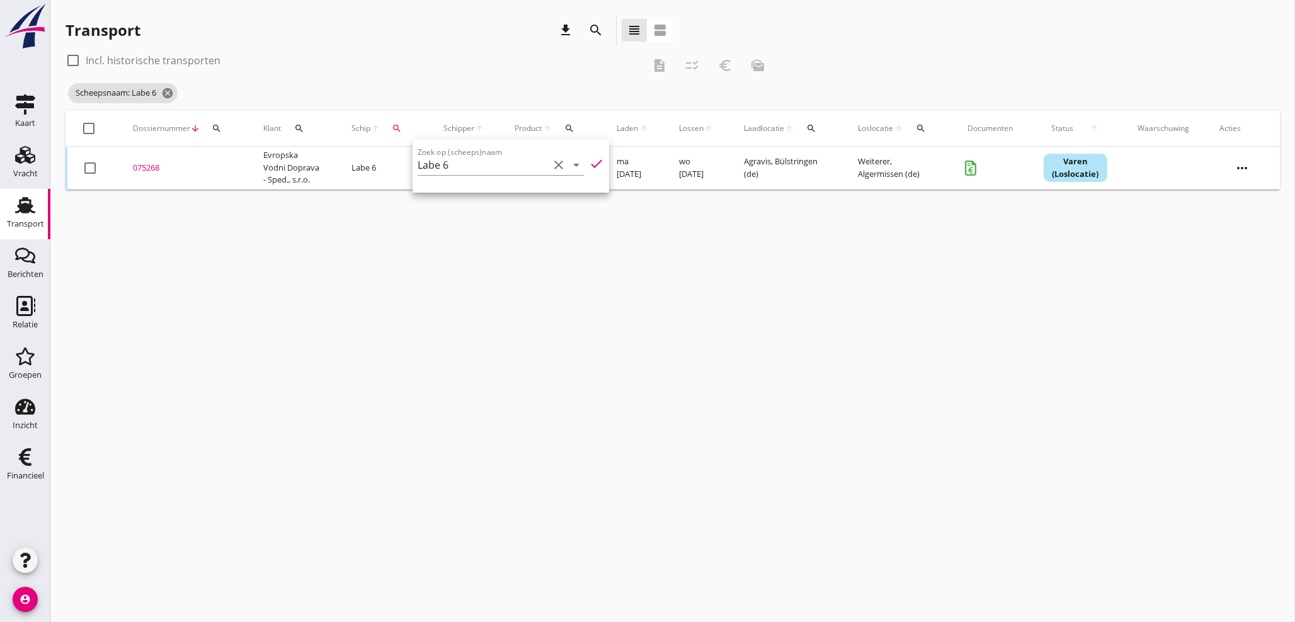
click at [144, 166] on div "075268" at bounding box center [183, 168] width 100 height 13
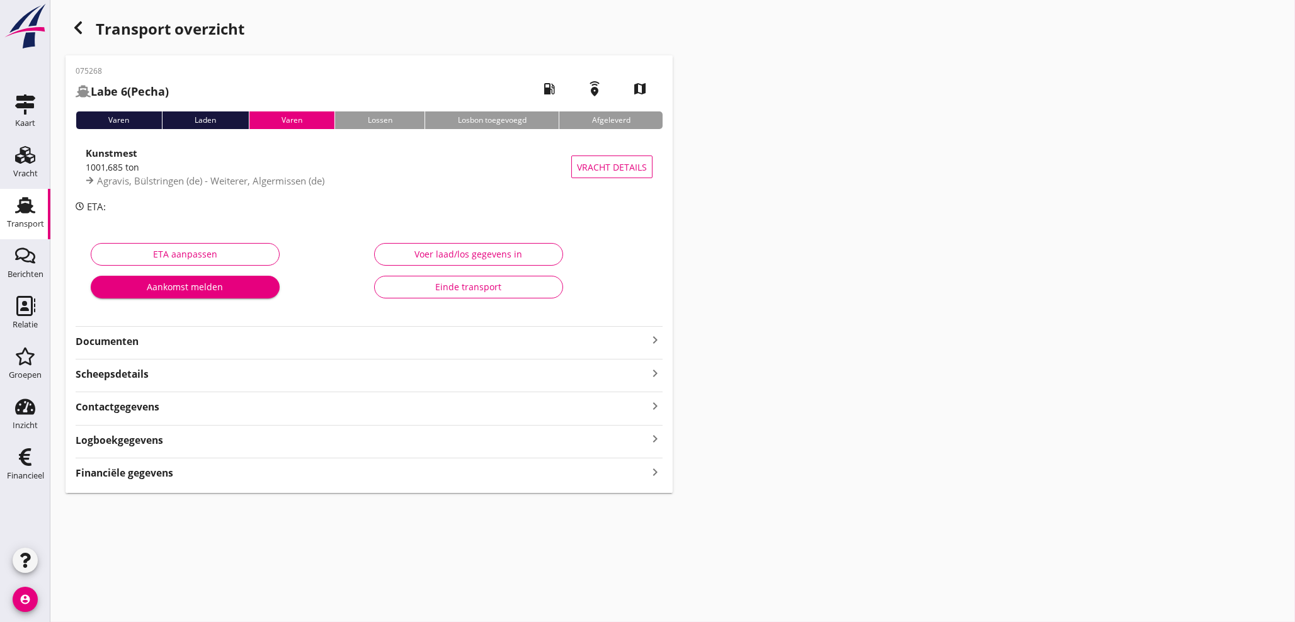
click at [654, 342] on icon "keyboard_arrow_right" at bounding box center [655, 340] width 15 height 15
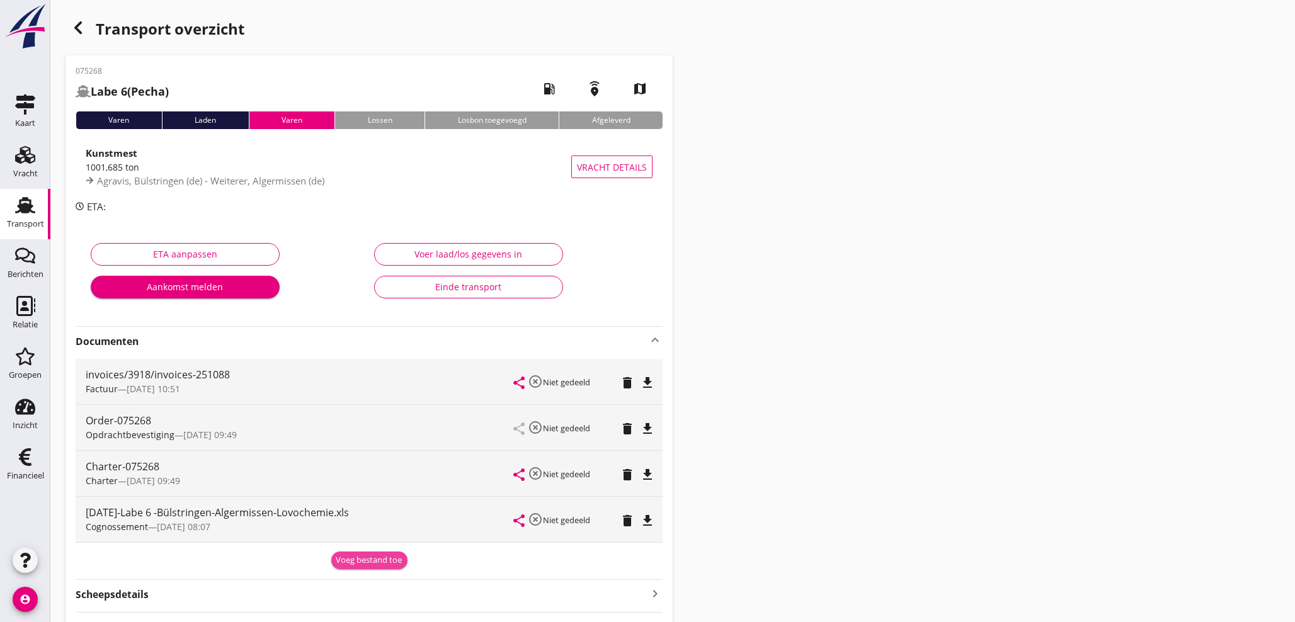
click at [365, 560] on div "Voeg bestand toe" at bounding box center [369, 560] width 66 height 13
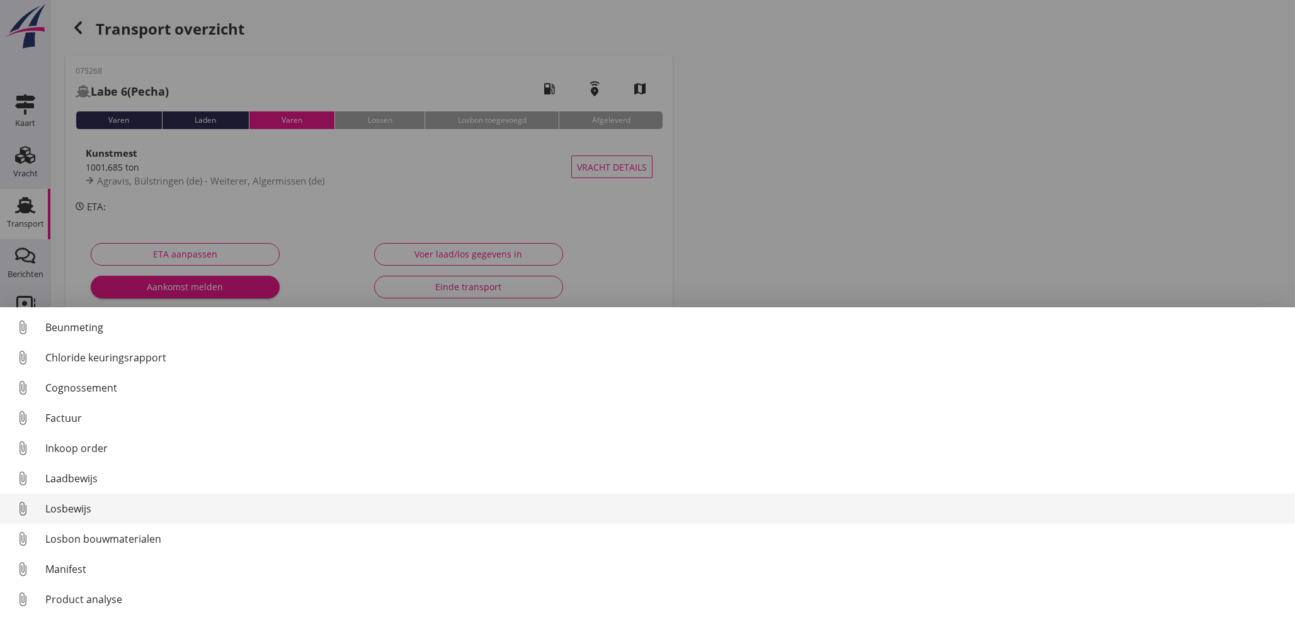
click at [62, 511] on div "Losbewijs" at bounding box center [665, 509] width 1240 height 15
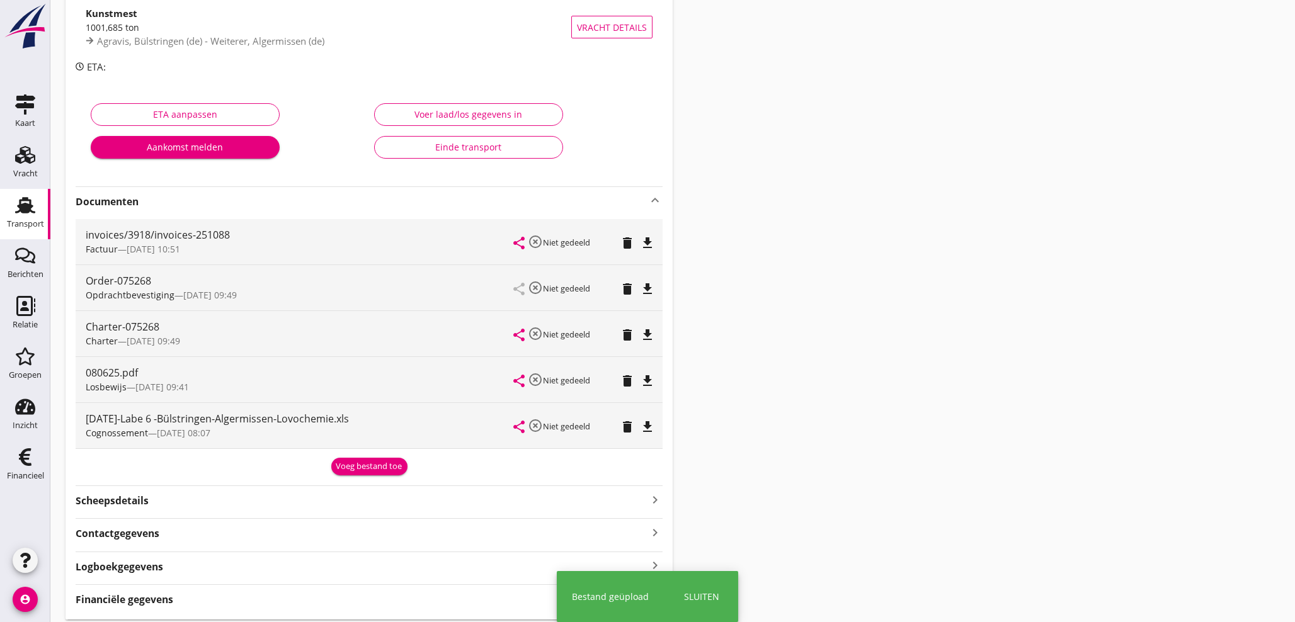
scroll to position [183, 0]
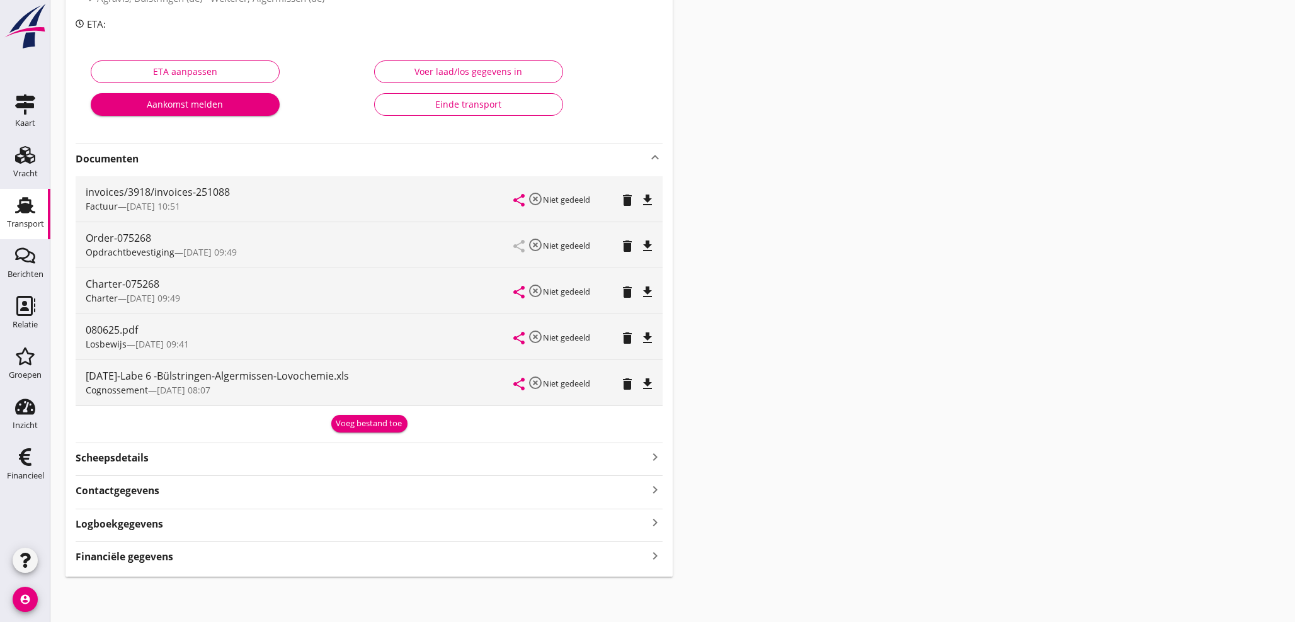
click at [658, 554] on icon "keyboard_arrow_right" at bounding box center [655, 556] width 15 height 17
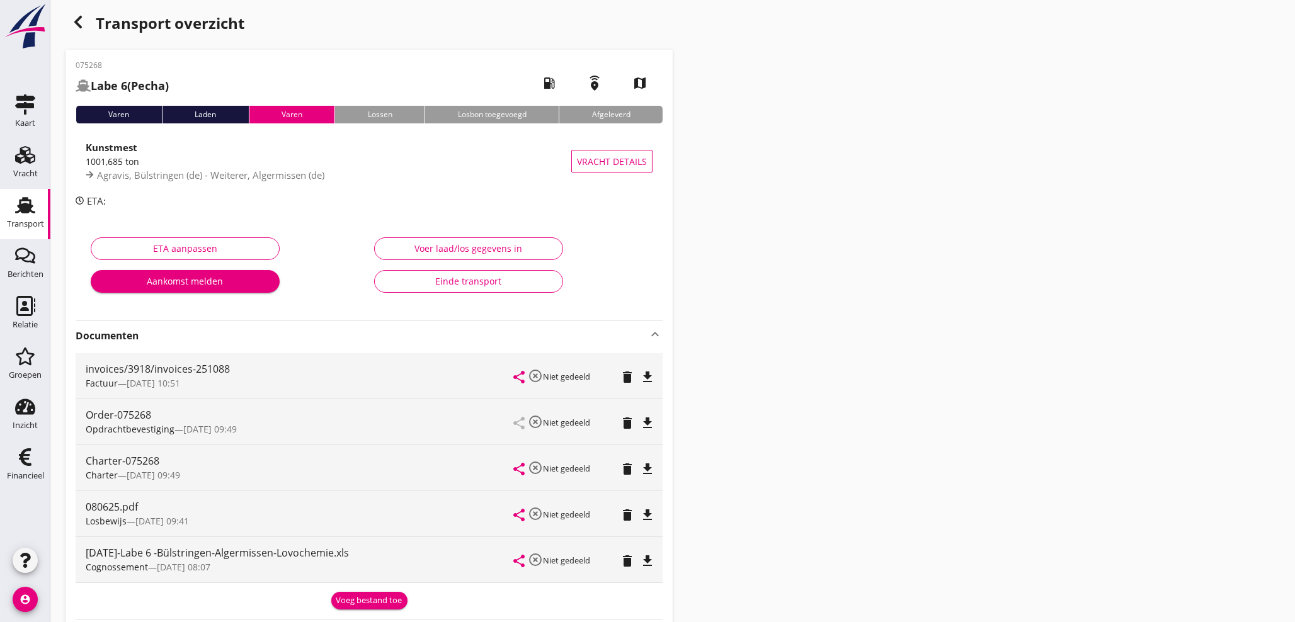
scroll to position [0, 0]
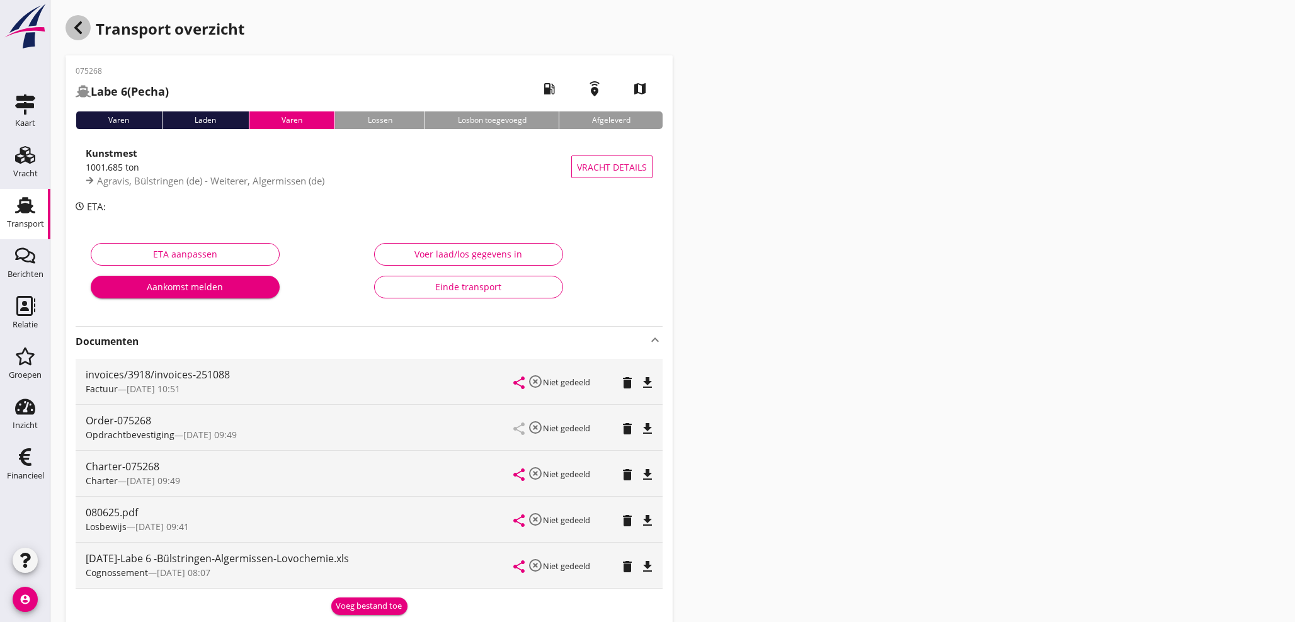
click at [79, 26] on icon "button" at bounding box center [78, 27] width 15 height 15
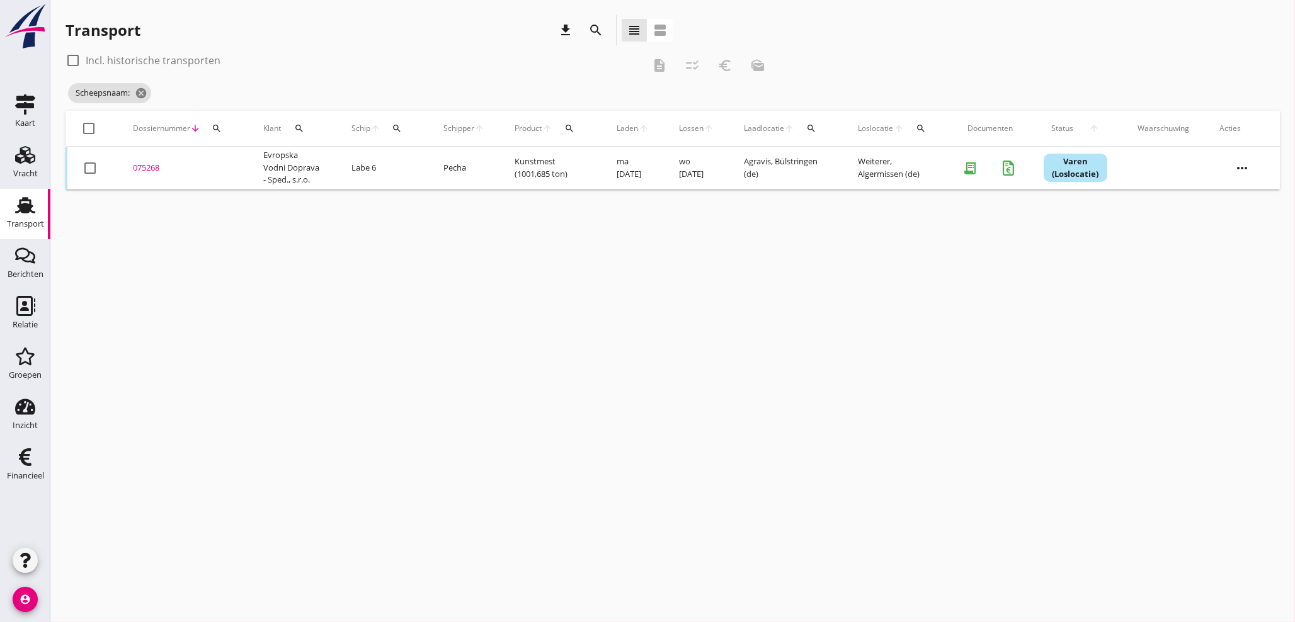
click at [392, 129] on icon "search" at bounding box center [397, 128] width 10 height 10
click at [422, 165] on input "Zoek op (scheeps)naam" at bounding box center [454, 165] width 131 height 20
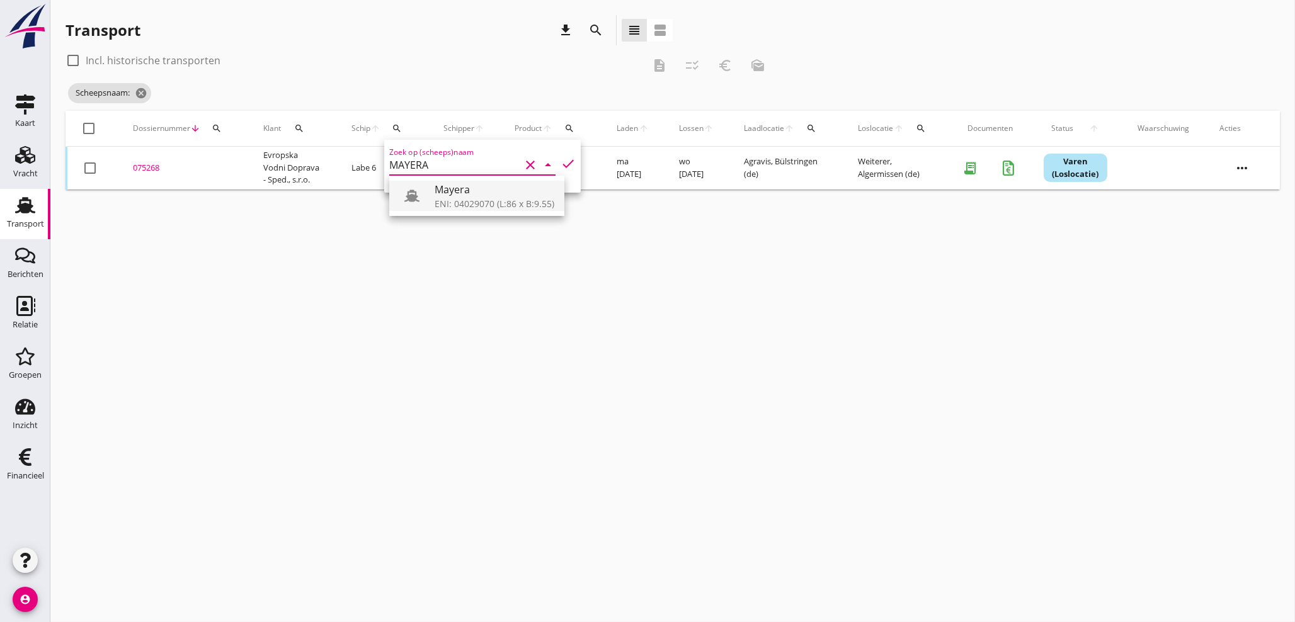
click at [462, 207] on div "ENI: 04029070 (L:86 x B:9.55)" at bounding box center [495, 203] width 120 height 13
click at [561, 164] on icon "check" at bounding box center [568, 163] width 15 height 15
type input "Mayera"
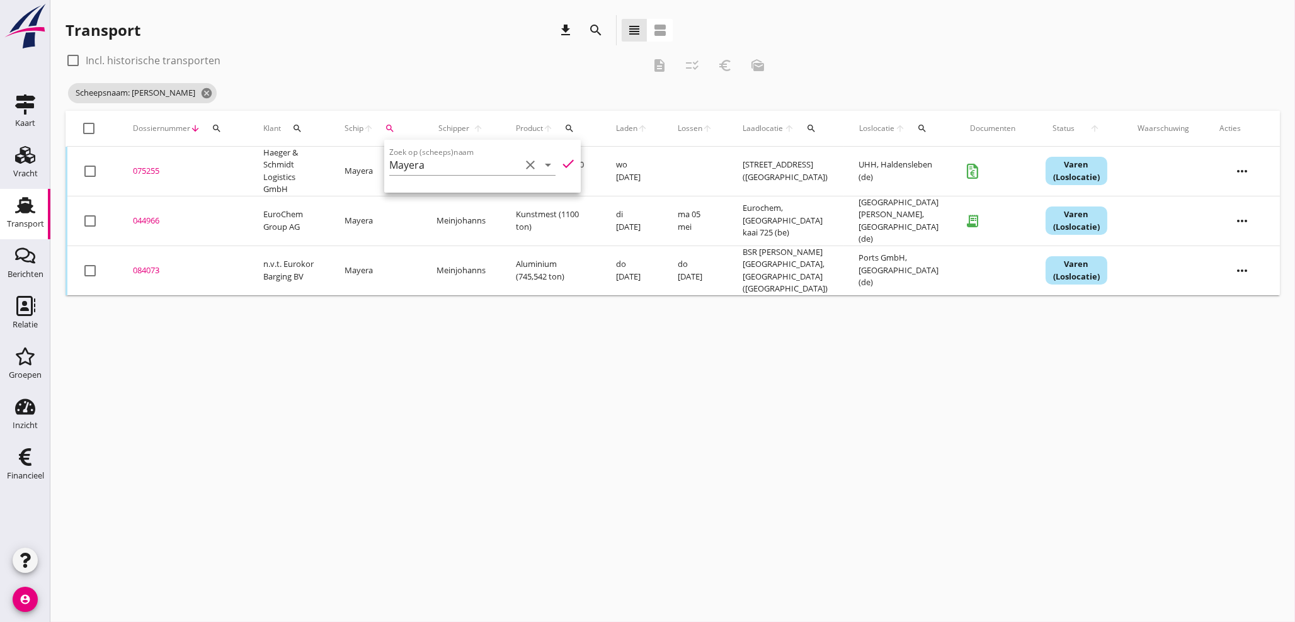
click at [159, 166] on div "075255" at bounding box center [183, 171] width 100 height 13
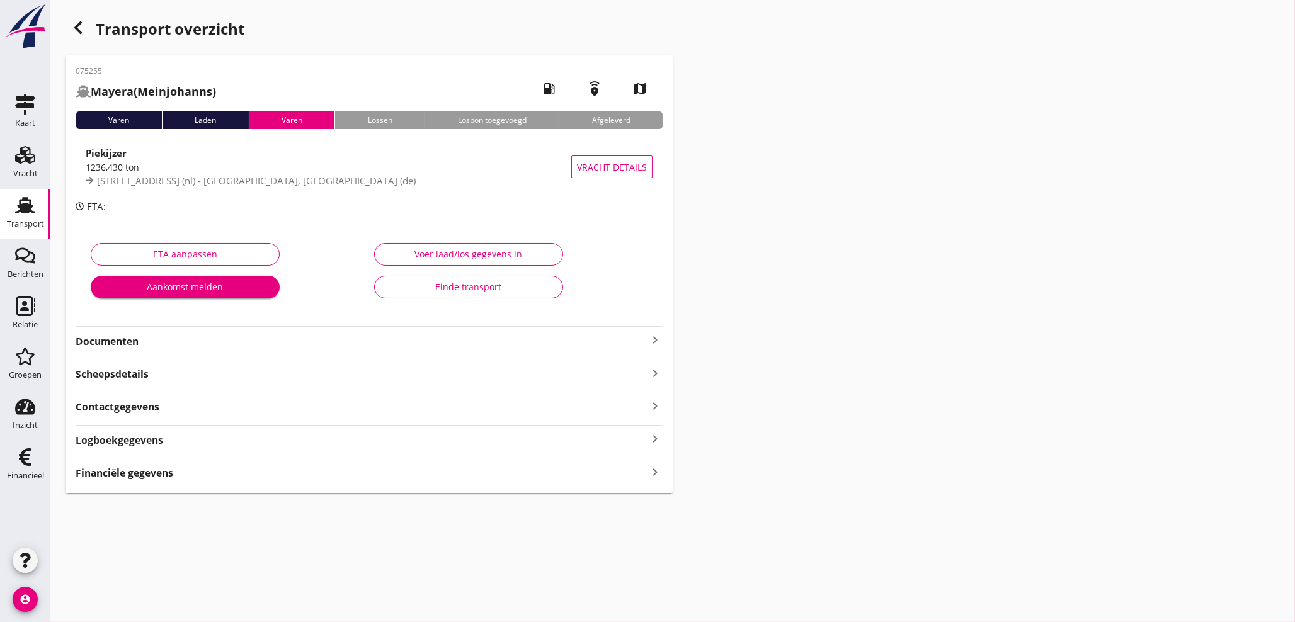
click at [152, 478] on strong "Financiële gegevens" at bounding box center [125, 473] width 98 height 14
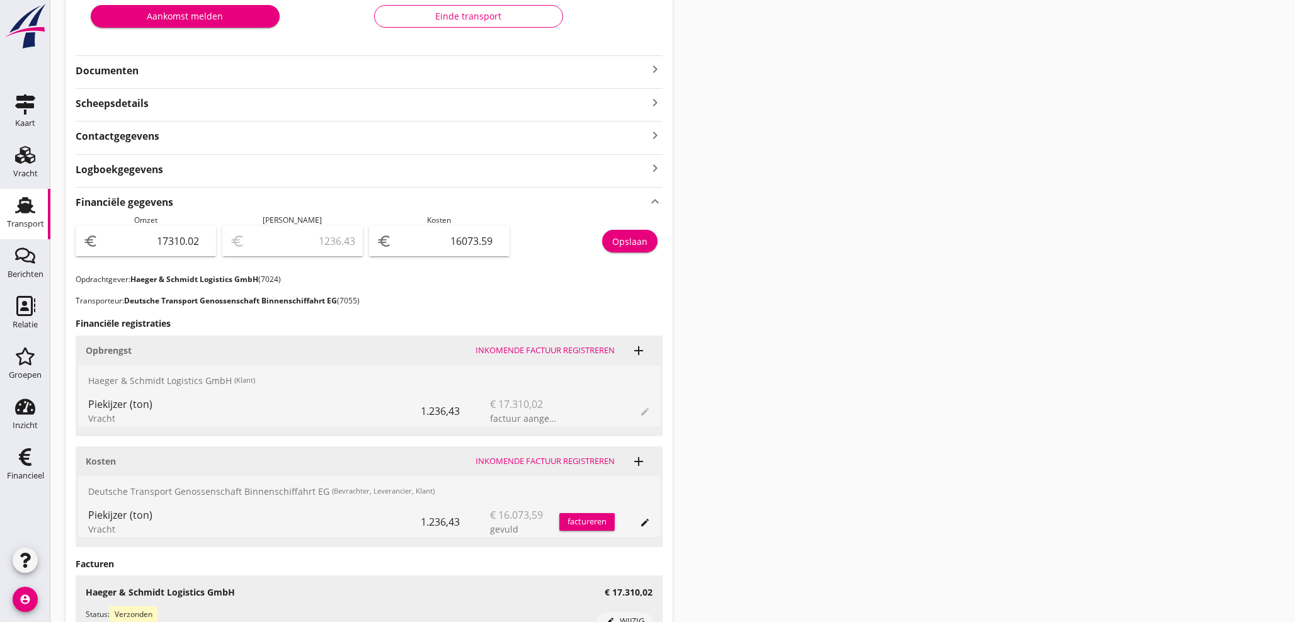
scroll to position [303, 0]
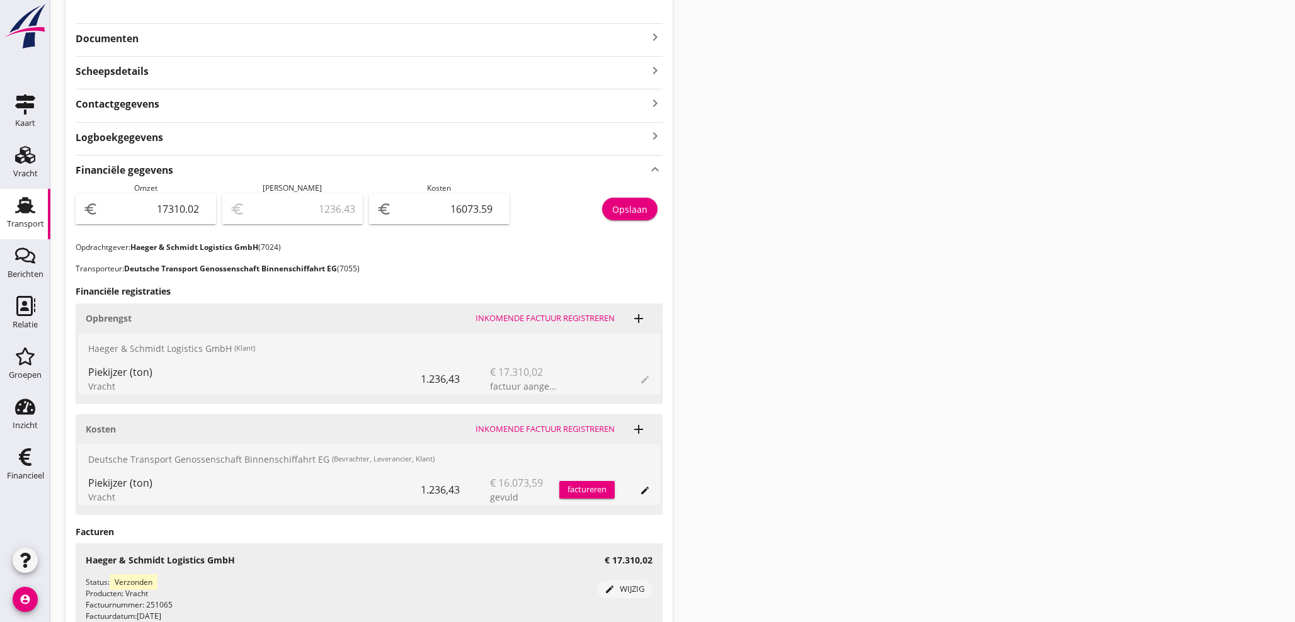
click at [653, 40] on icon "keyboard_arrow_right" at bounding box center [655, 37] width 15 height 15
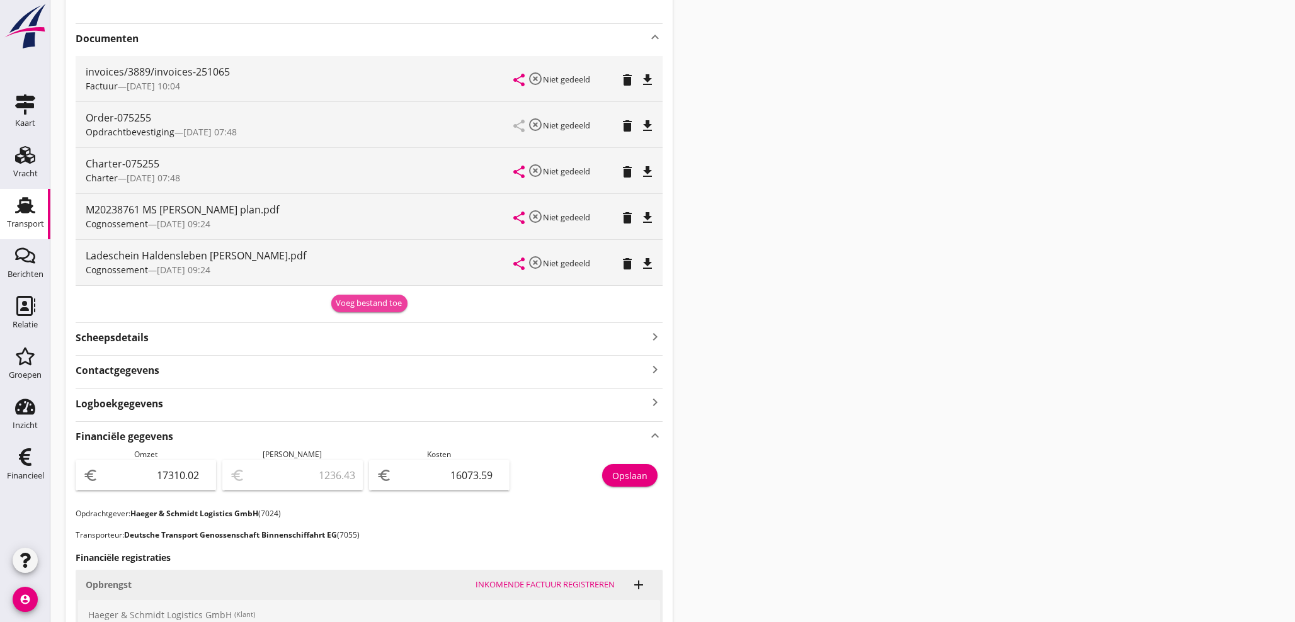
click at [374, 301] on div "Voeg bestand toe" at bounding box center [369, 303] width 66 height 13
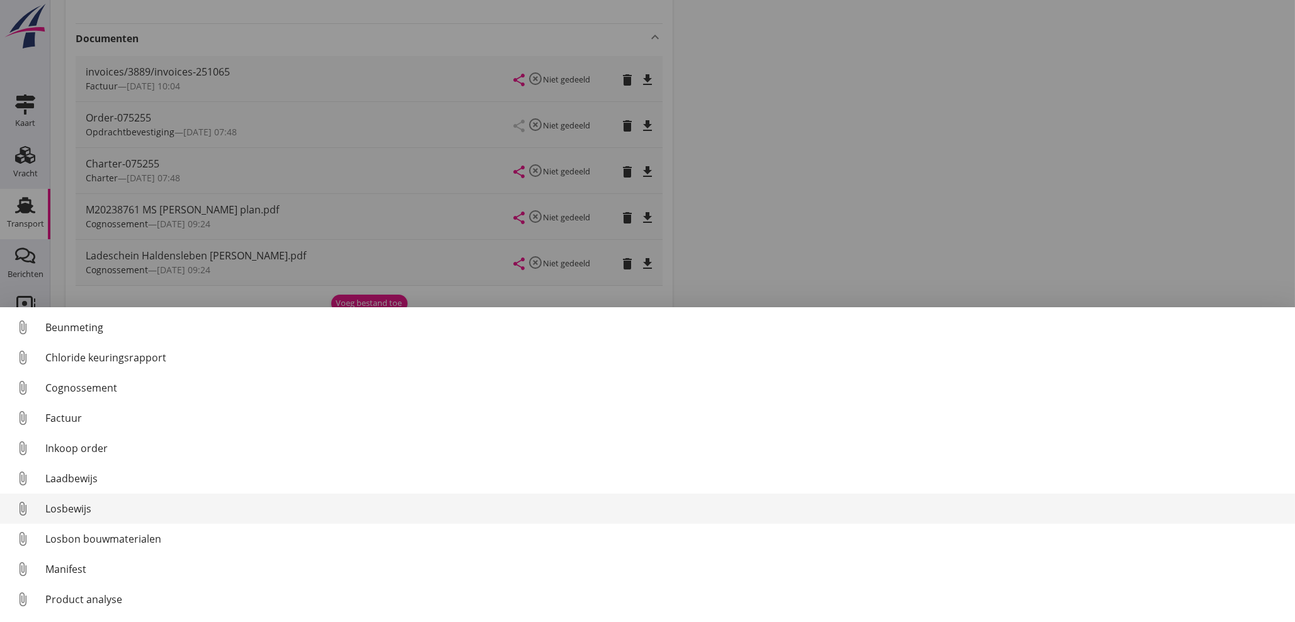
click at [83, 508] on div "Losbewijs" at bounding box center [665, 509] width 1240 height 15
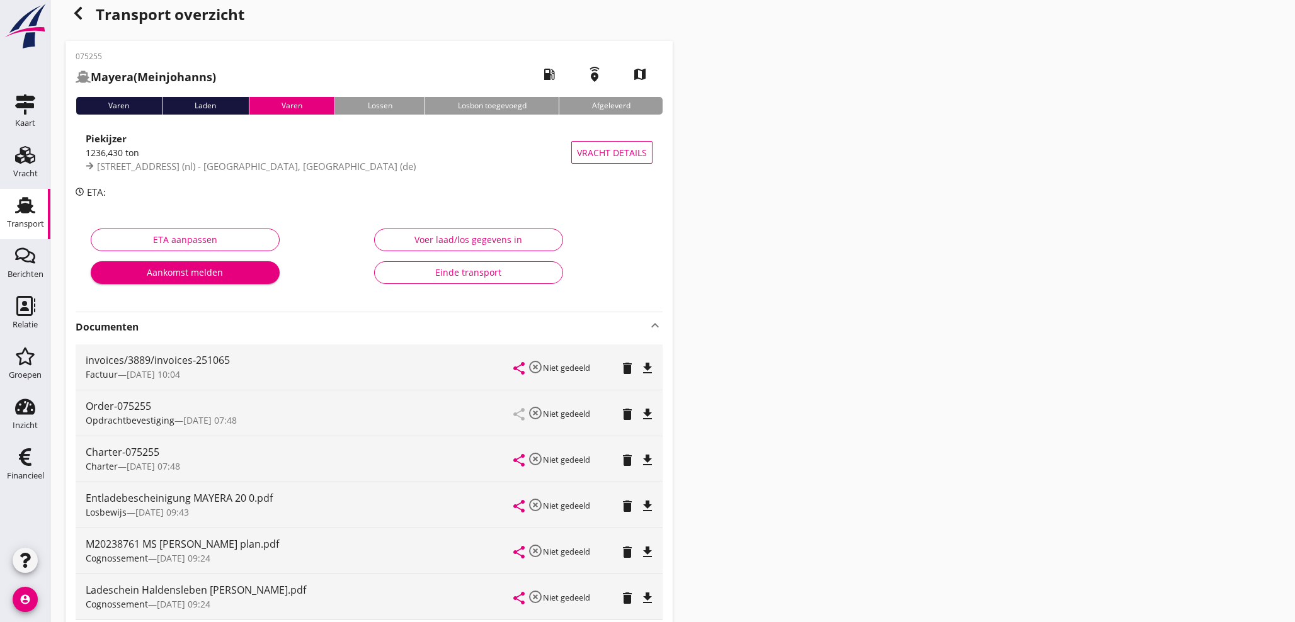
scroll to position [0, 0]
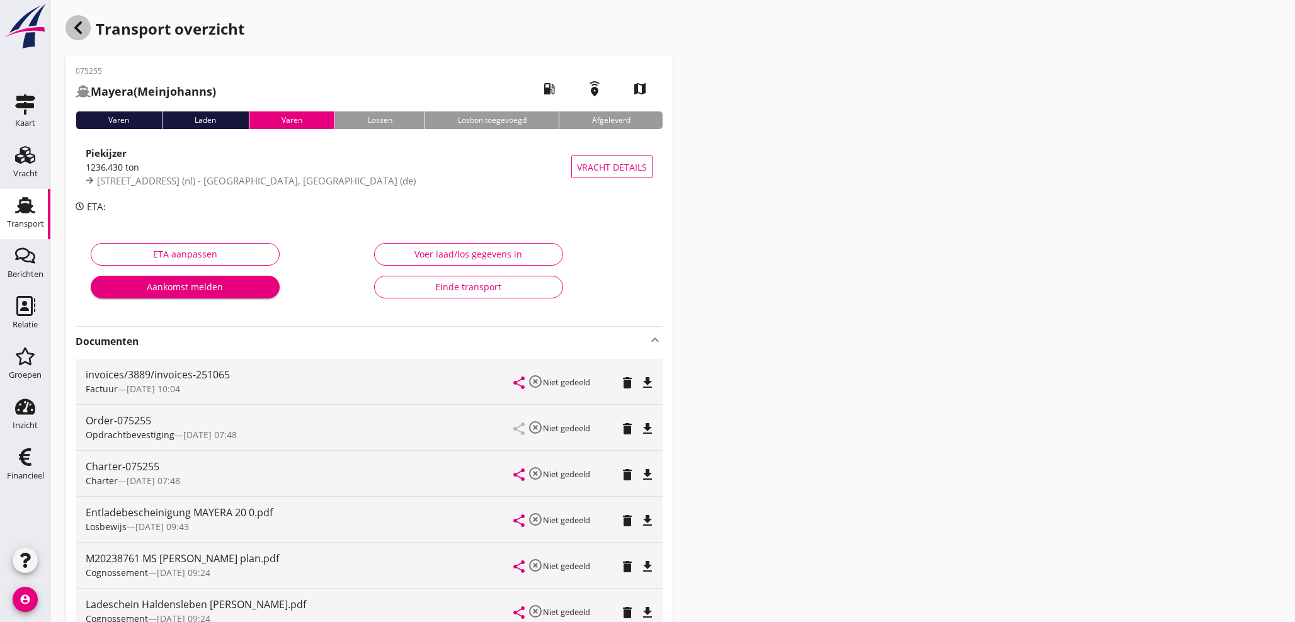
click at [83, 32] on icon "button" at bounding box center [78, 27] width 15 height 15
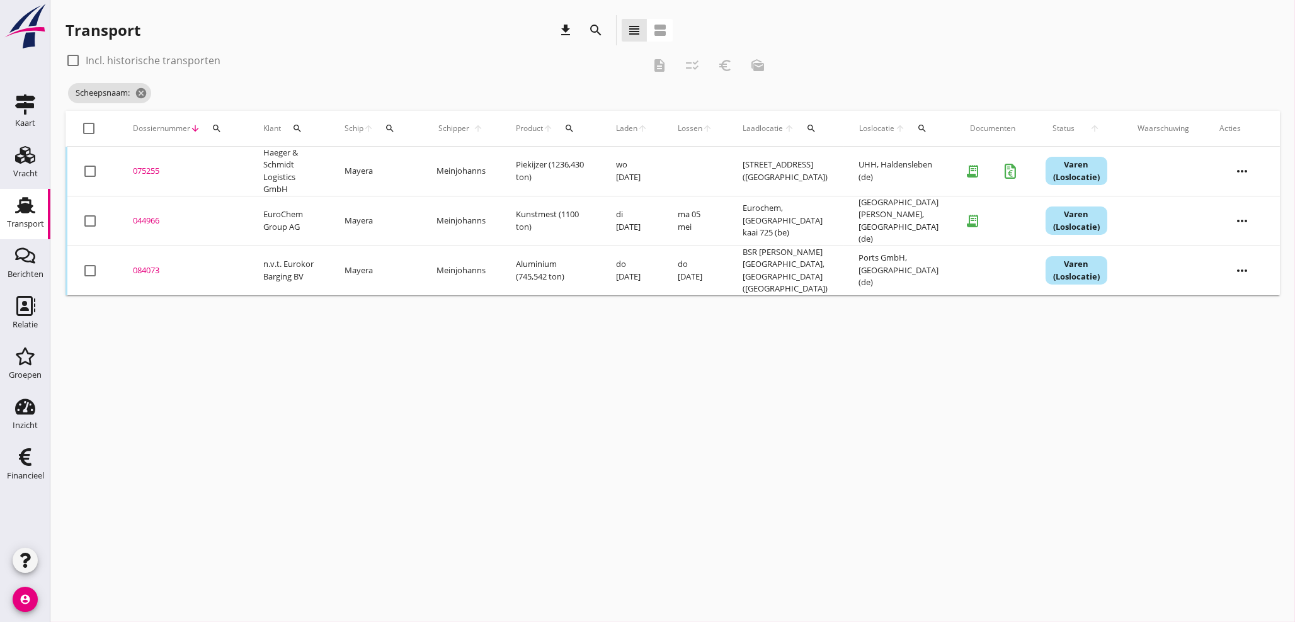
click at [404, 125] on div "Schip arrow_upward search" at bounding box center [376, 128] width 62 height 30
drag, startPoint x: 389, startPoint y: 125, endPoint x: 403, endPoint y: 147, distance: 26.4
click at [390, 128] on icon "search" at bounding box center [390, 128] width 10 height 10
click at [410, 163] on input "Zoek op (scheeps)naam" at bounding box center [449, 165] width 131 height 20
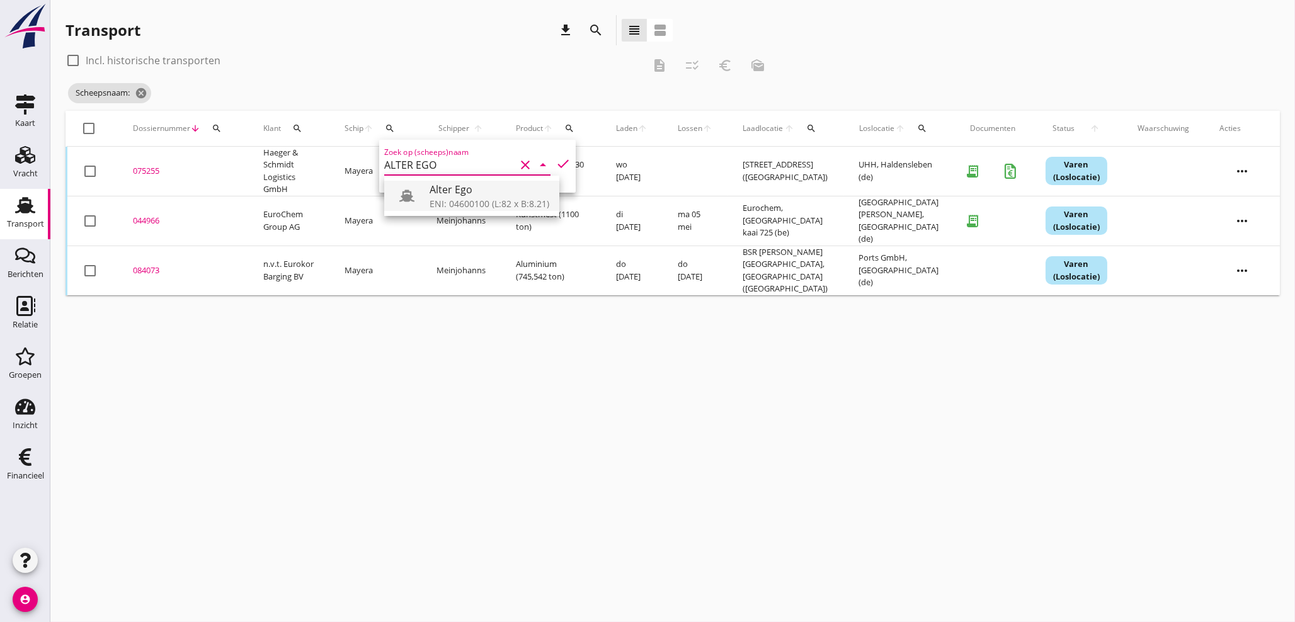
click at [469, 200] on div "ENI: 04600100 (L:82 x B:8.21)" at bounding box center [490, 203] width 120 height 13
click at [556, 163] on icon "check" at bounding box center [563, 163] width 15 height 15
type input "Alter Ego"
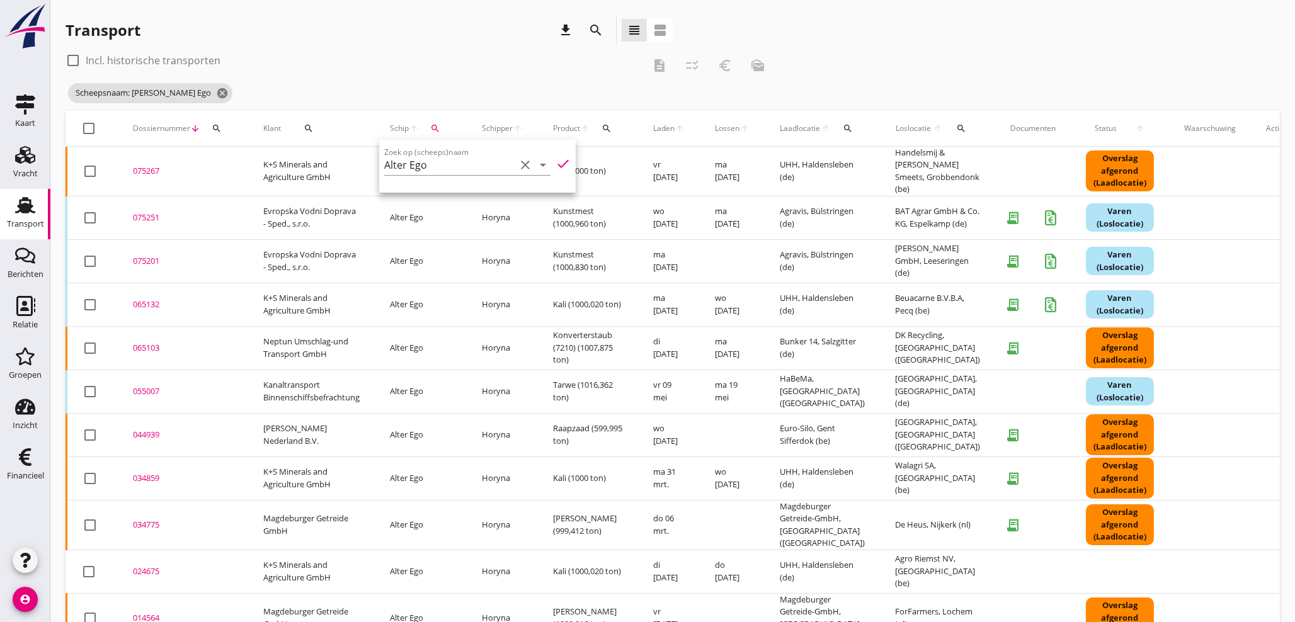
click at [449, 50] on div "check_box_outline_blank Incl. historische transporten" at bounding box center [355, 60] width 578 height 20
drag, startPoint x: 147, startPoint y: 166, endPoint x: 344, endPoint y: 205, distance: 200.4
click at [149, 168] on div "075267" at bounding box center [183, 171] width 100 height 13
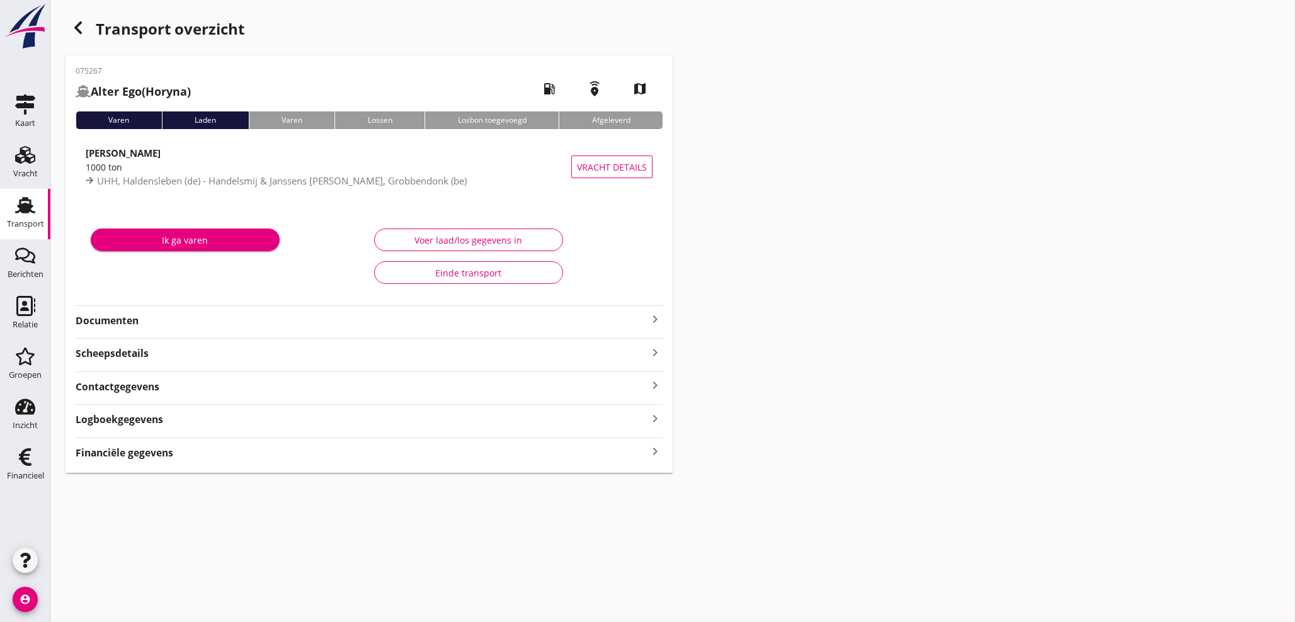
click at [659, 451] on icon "keyboard_arrow_right" at bounding box center [655, 452] width 15 height 17
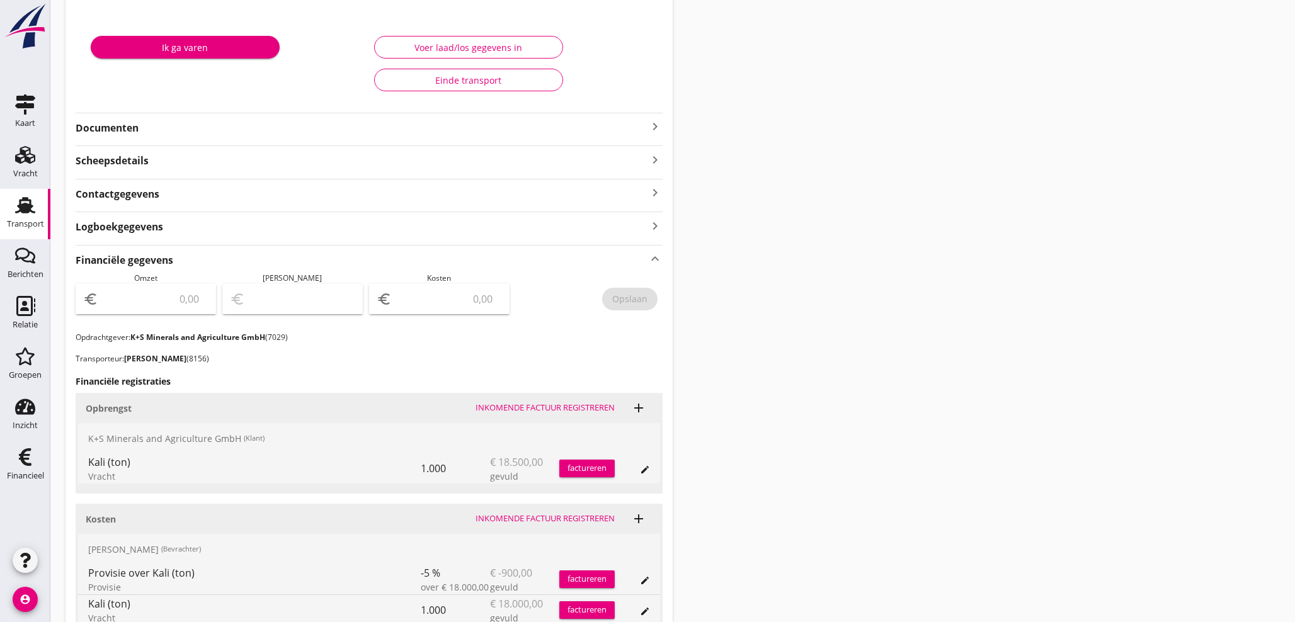
scroll to position [280, 0]
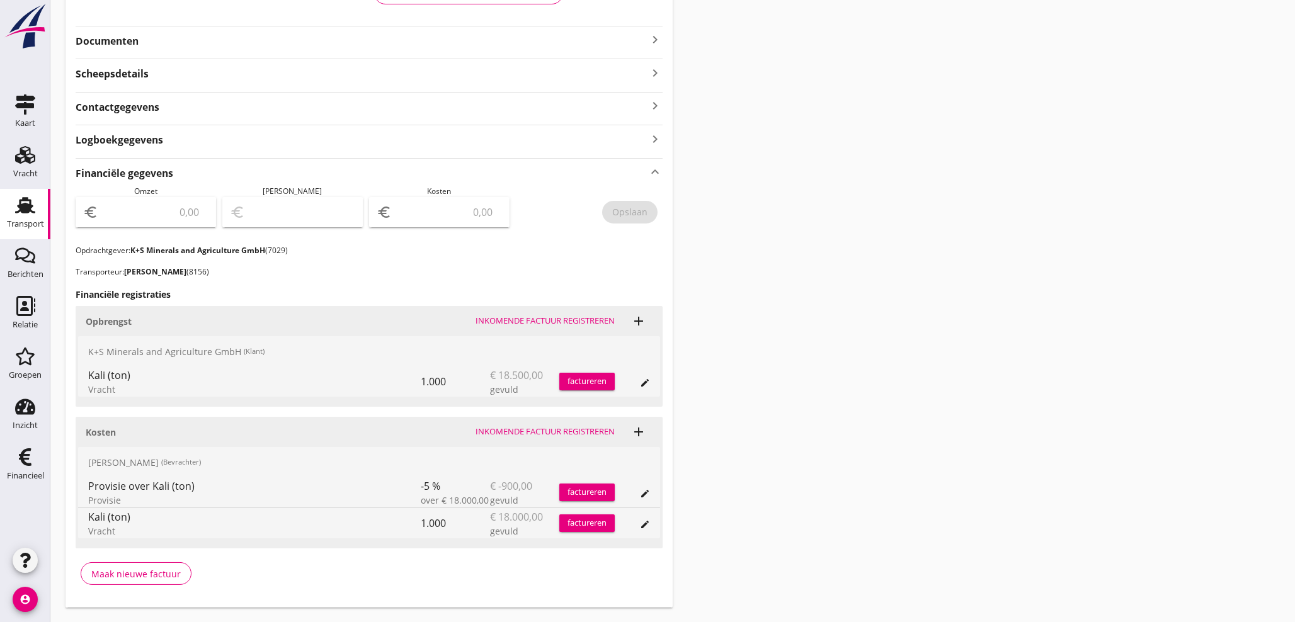
click at [441, 207] on input "number" at bounding box center [448, 212] width 108 height 20
type input "17100"
click at [637, 209] on div "Opslaan" at bounding box center [629, 211] width 35 height 13
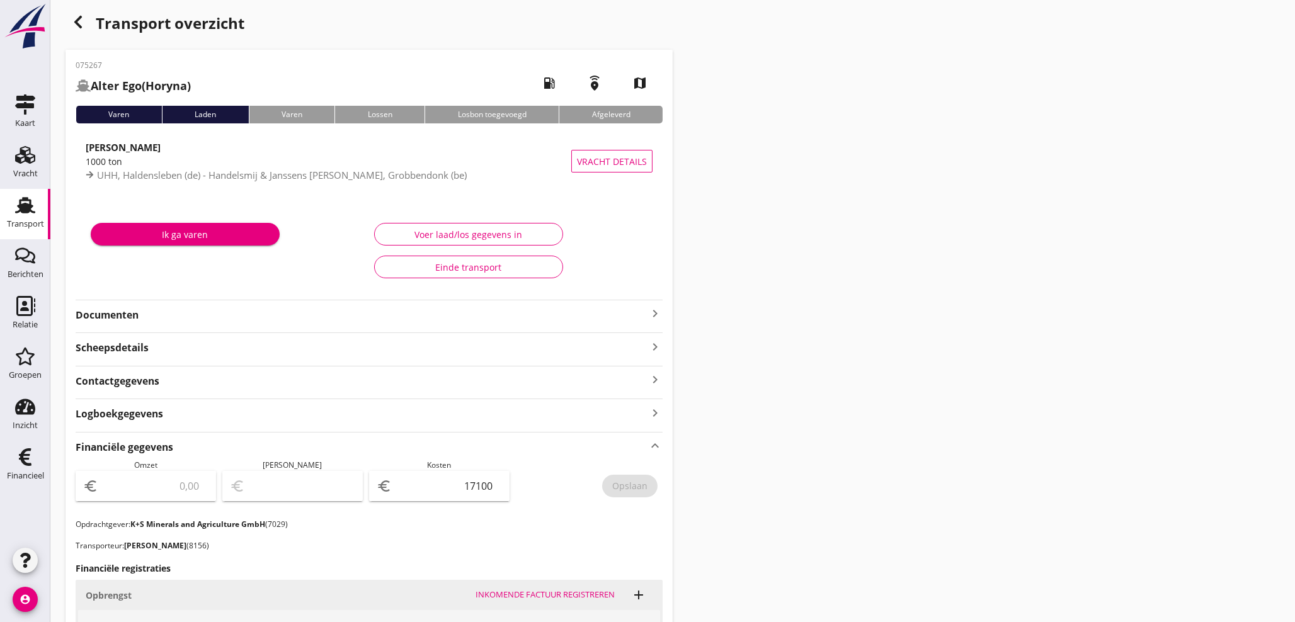
scroll to position [0, 0]
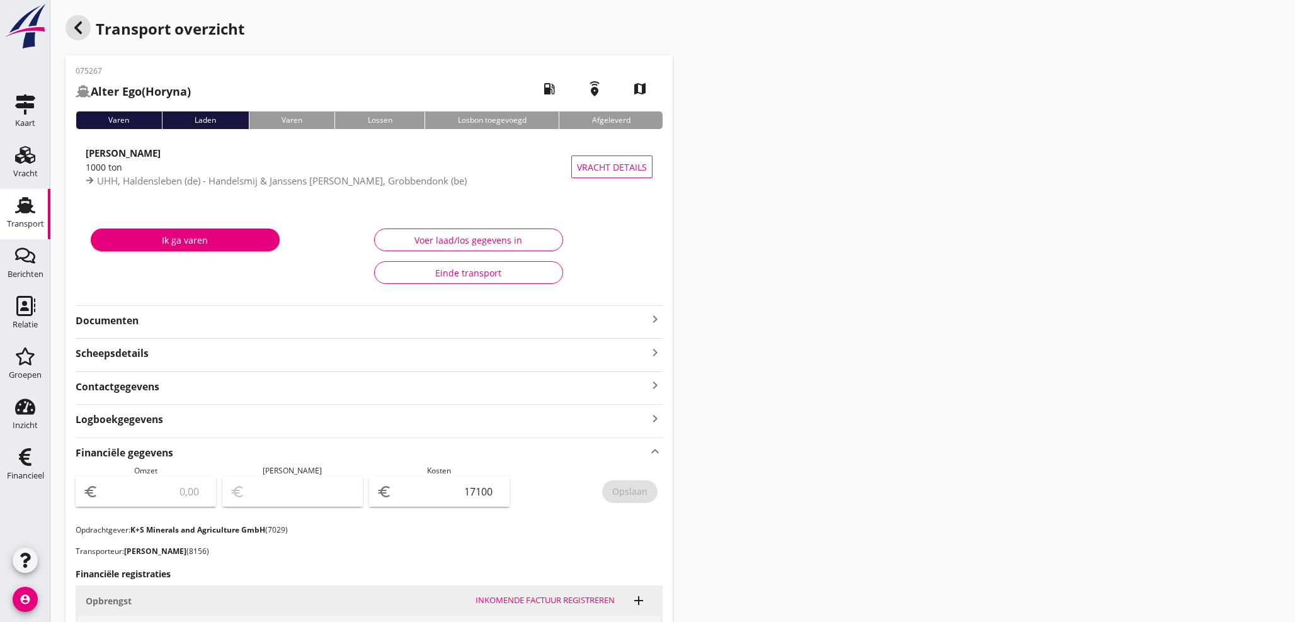
click at [81, 33] on use "button" at bounding box center [78, 27] width 8 height 13
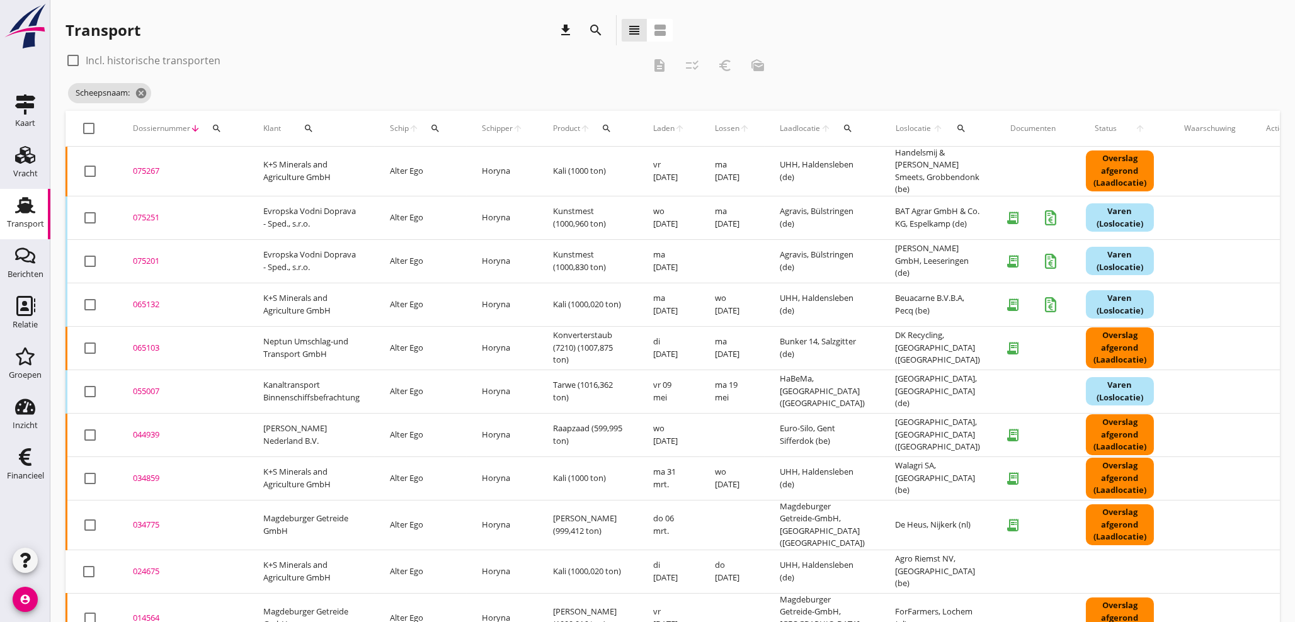
click at [437, 123] on icon "search" at bounding box center [435, 128] width 10 height 10
click at [453, 163] on input "Zoek op (scheeps)naam" at bounding box center [495, 165] width 131 height 20
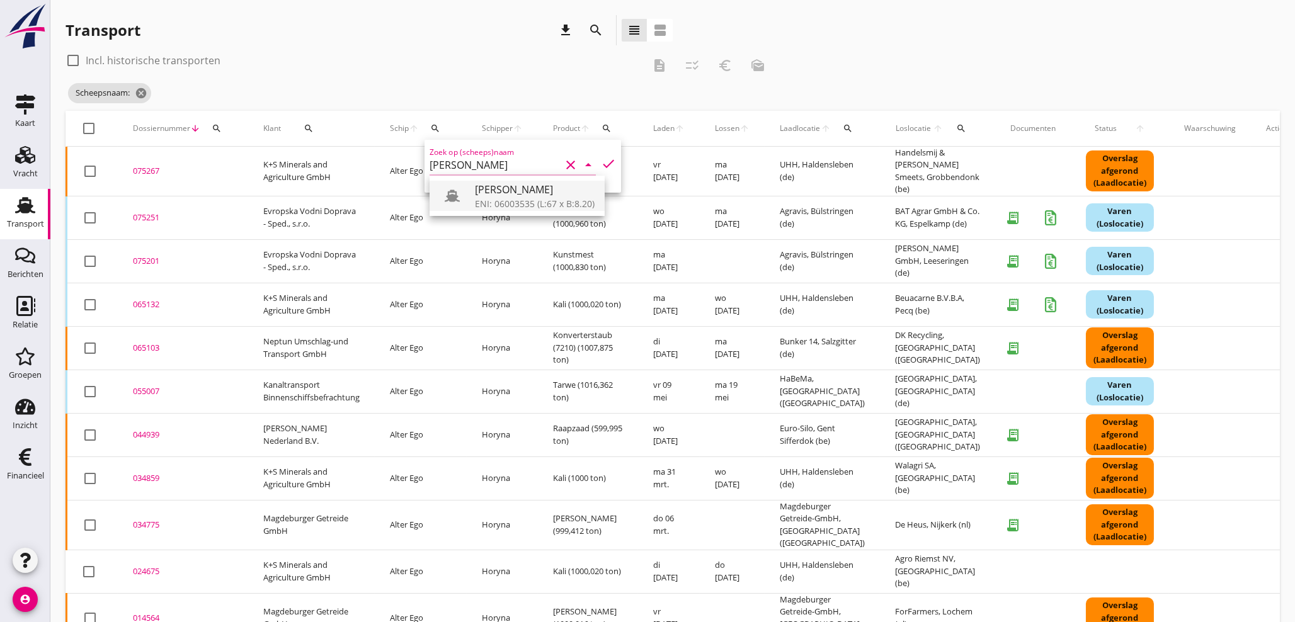
click at [484, 195] on div "[PERSON_NAME]" at bounding box center [535, 189] width 120 height 15
click at [601, 167] on icon "check" at bounding box center [608, 163] width 15 height 15
type input "[PERSON_NAME]"
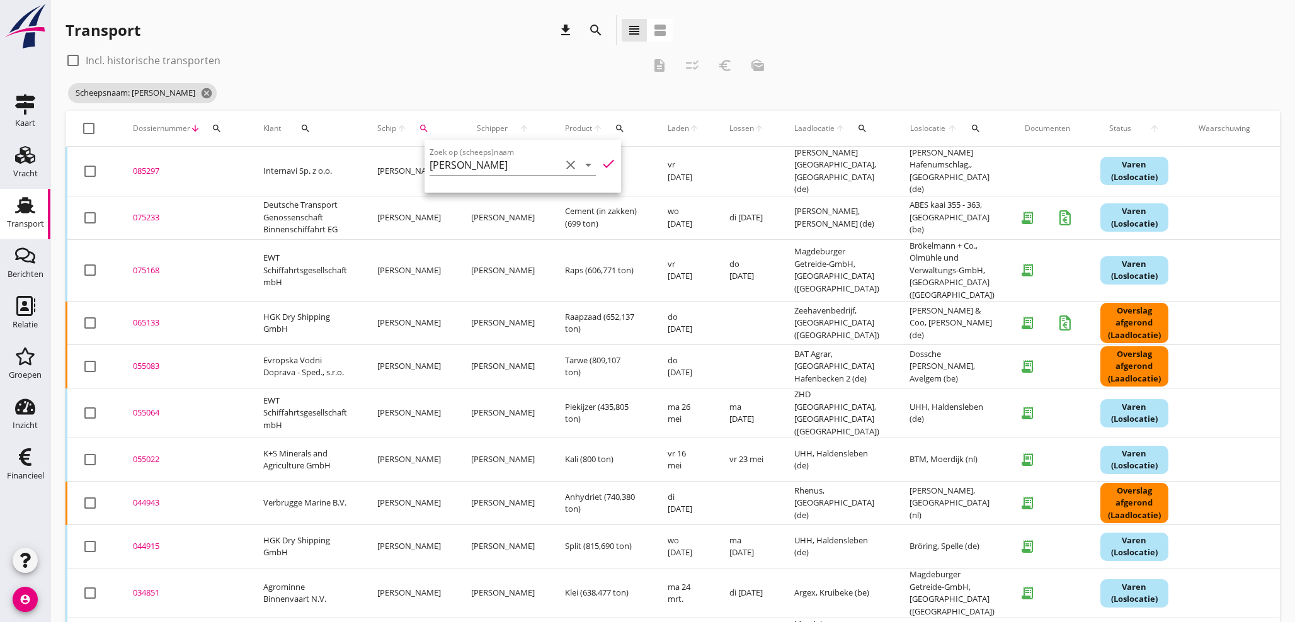
click at [158, 165] on div "085297" at bounding box center [183, 171] width 100 height 13
click at [158, 165] on div "cancel You are impersonating another user. Transport download search view_headl…" at bounding box center [672, 552] width 1245 height 1105
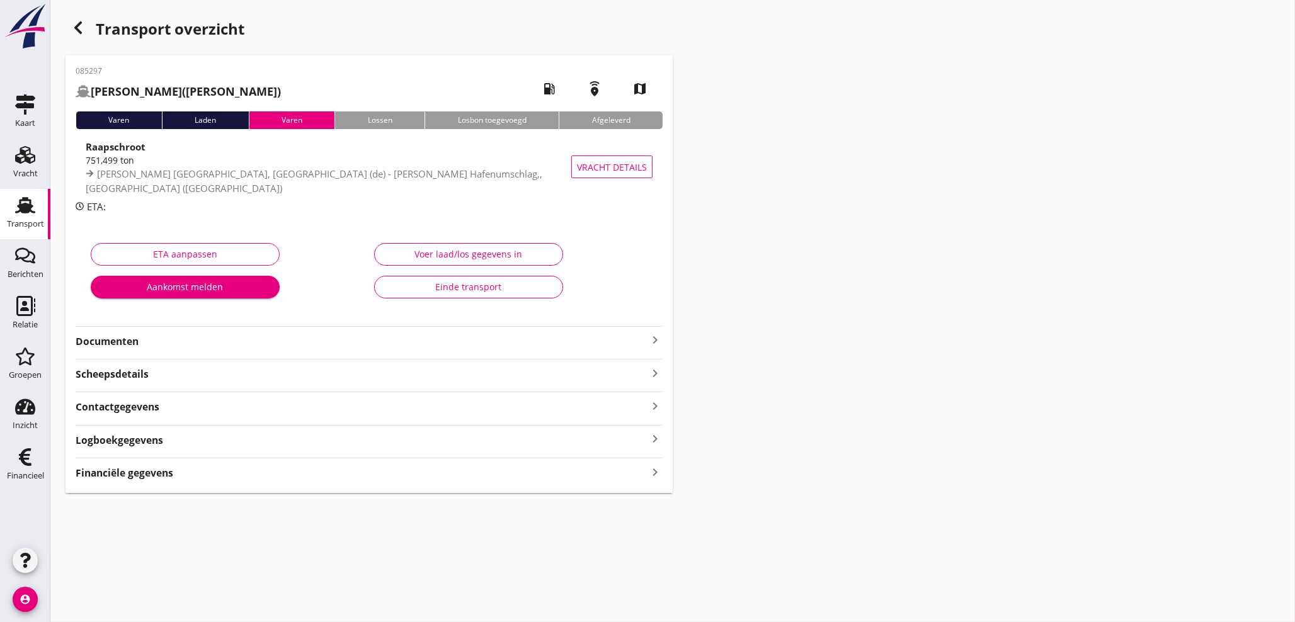
click at [651, 473] on icon "keyboard_arrow_right" at bounding box center [655, 472] width 15 height 17
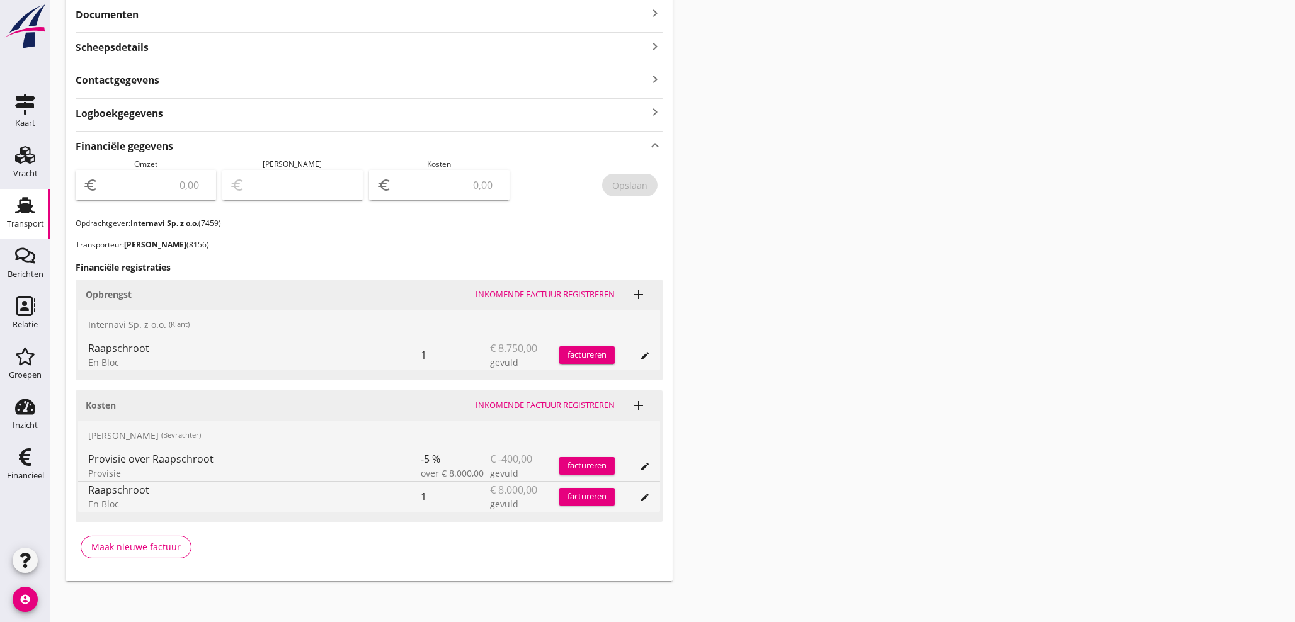
scroll to position [331, 0]
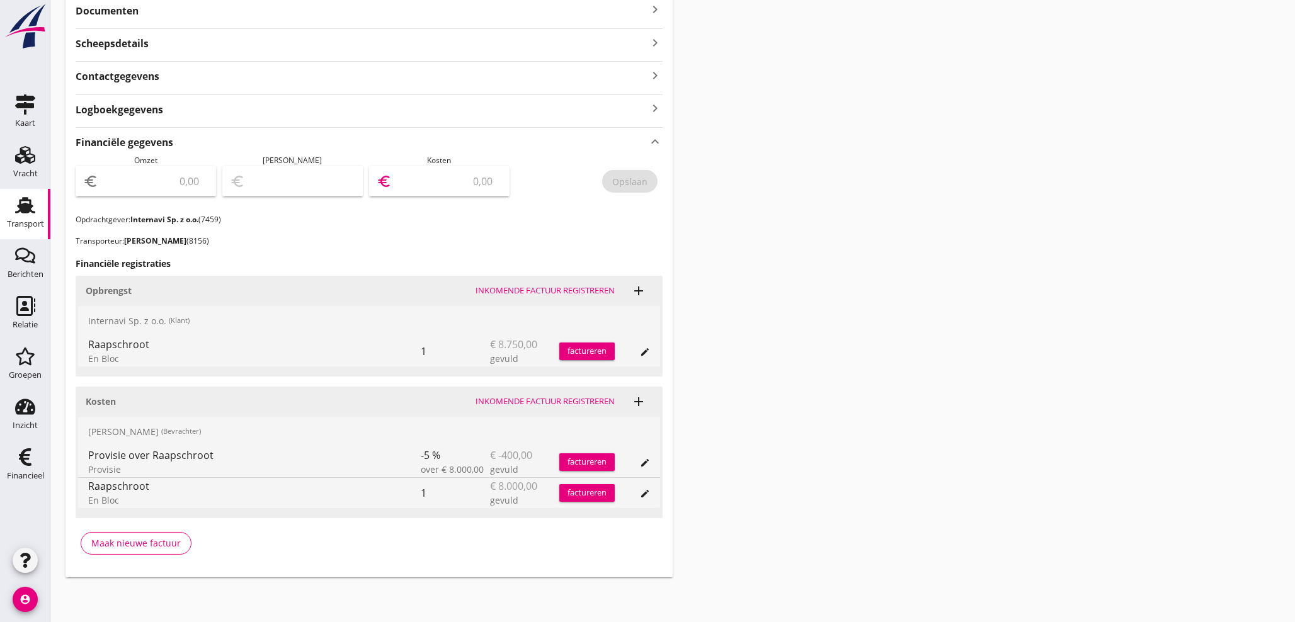
click at [427, 186] on input "number" at bounding box center [448, 181] width 108 height 20
type input "7600"
click at [631, 183] on div "Opslaan" at bounding box center [629, 181] width 35 height 13
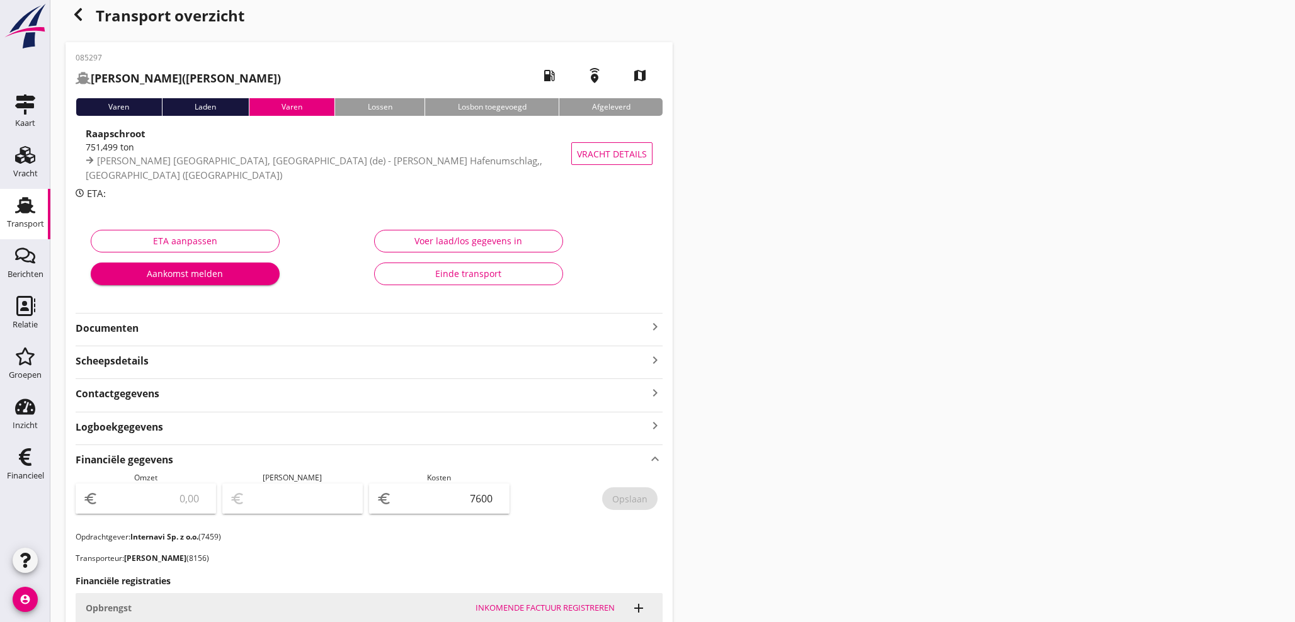
scroll to position [0, 0]
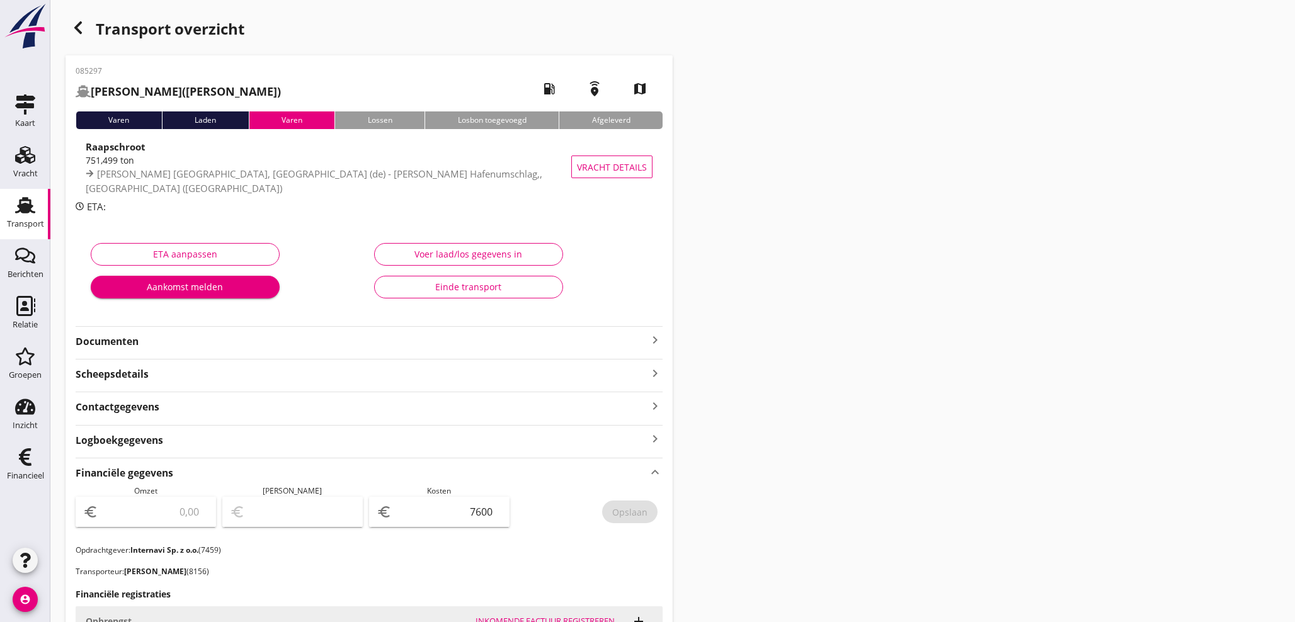
click at [84, 30] on icon "button" at bounding box center [78, 27] width 15 height 15
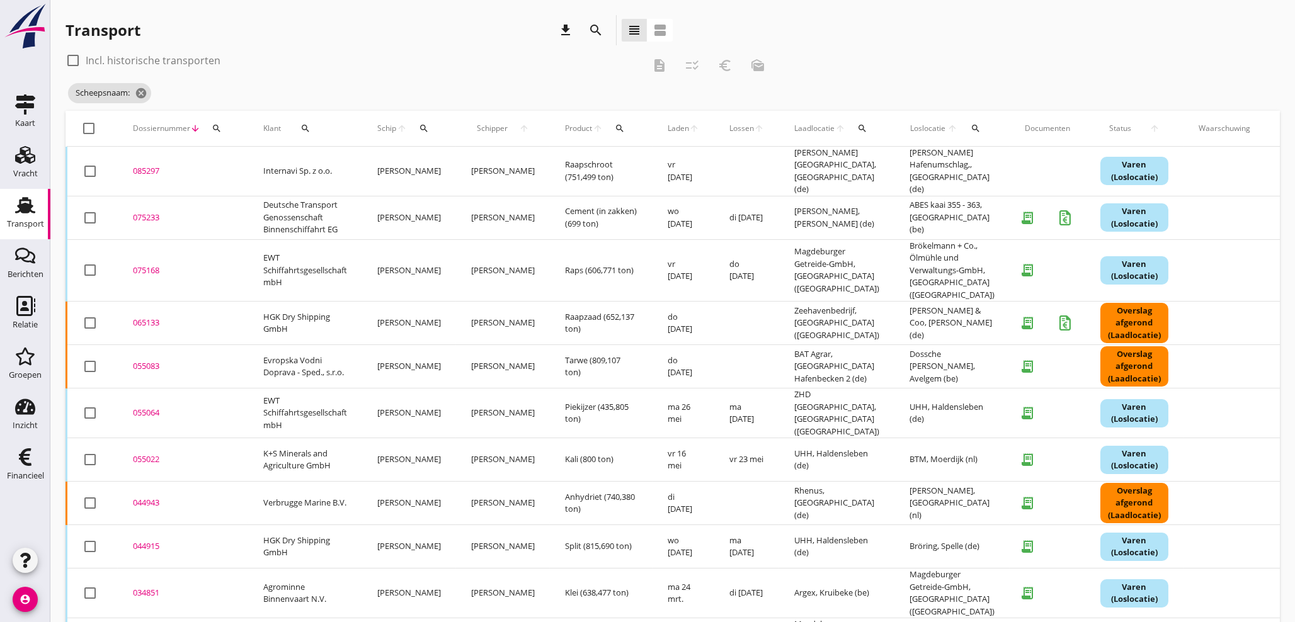
click at [218, 123] on icon "search" at bounding box center [217, 128] width 10 height 10
click at [240, 163] on input "Zoeken op dossiernummer..." at bounding box center [275, 165] width 131 height 20
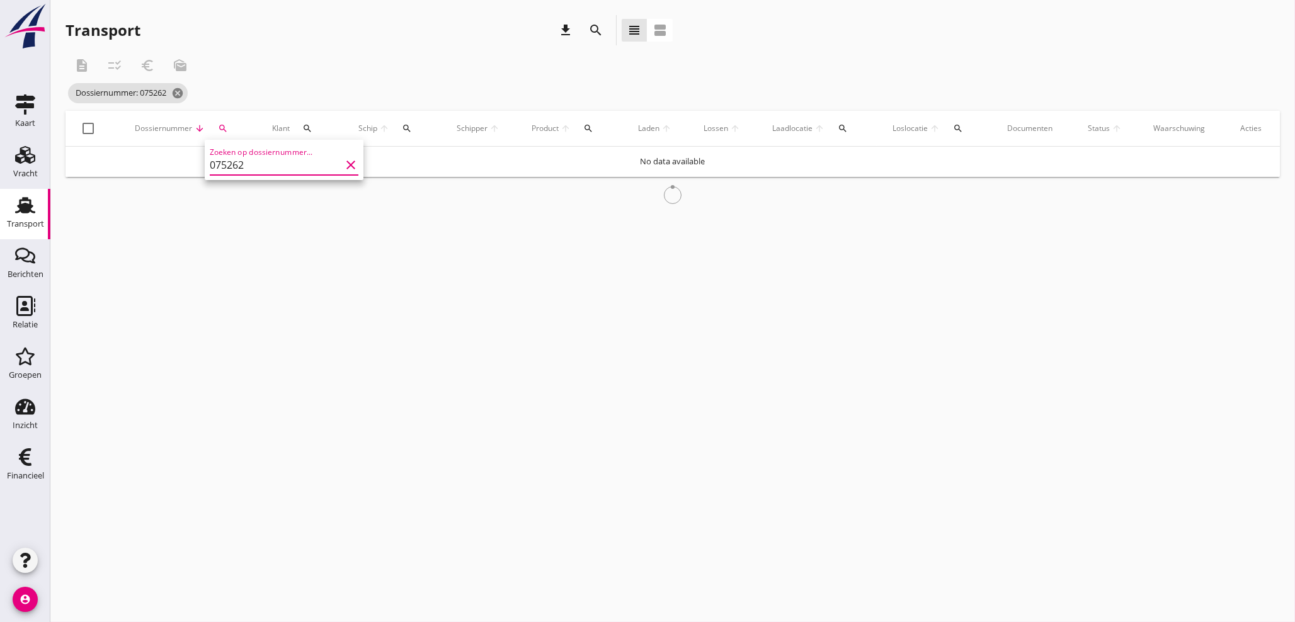
type input "075262"
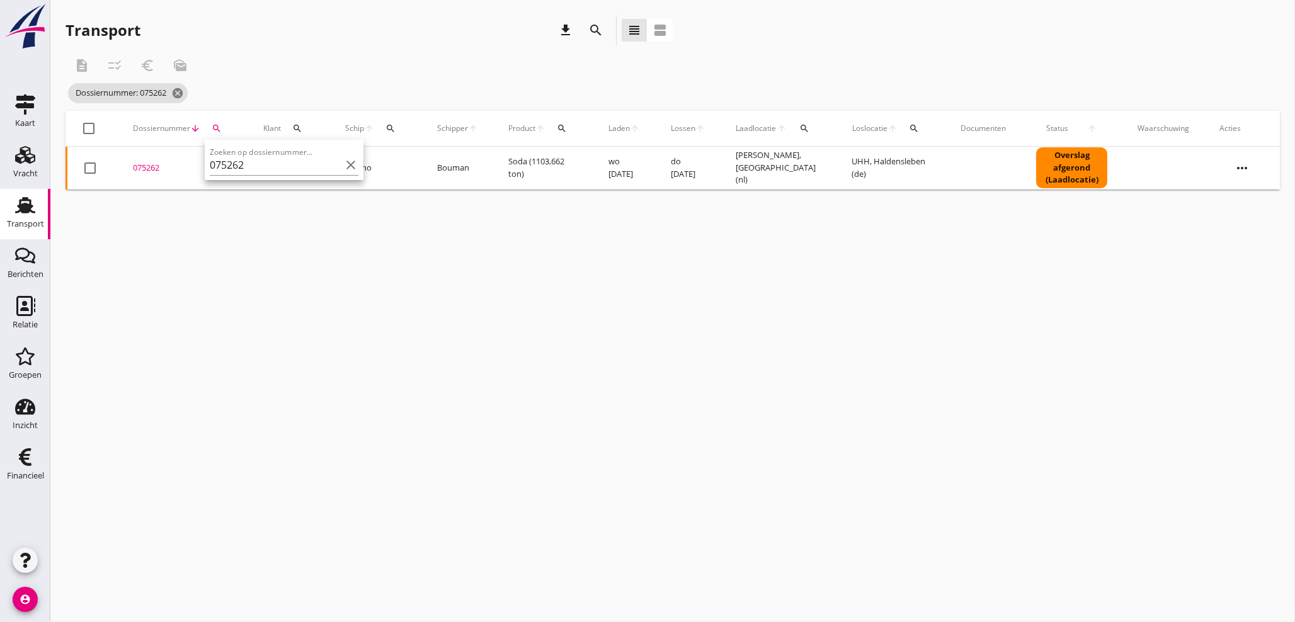
click at [149, 168] on div "075262" at bounding box center [183, 168] width 100 height 13
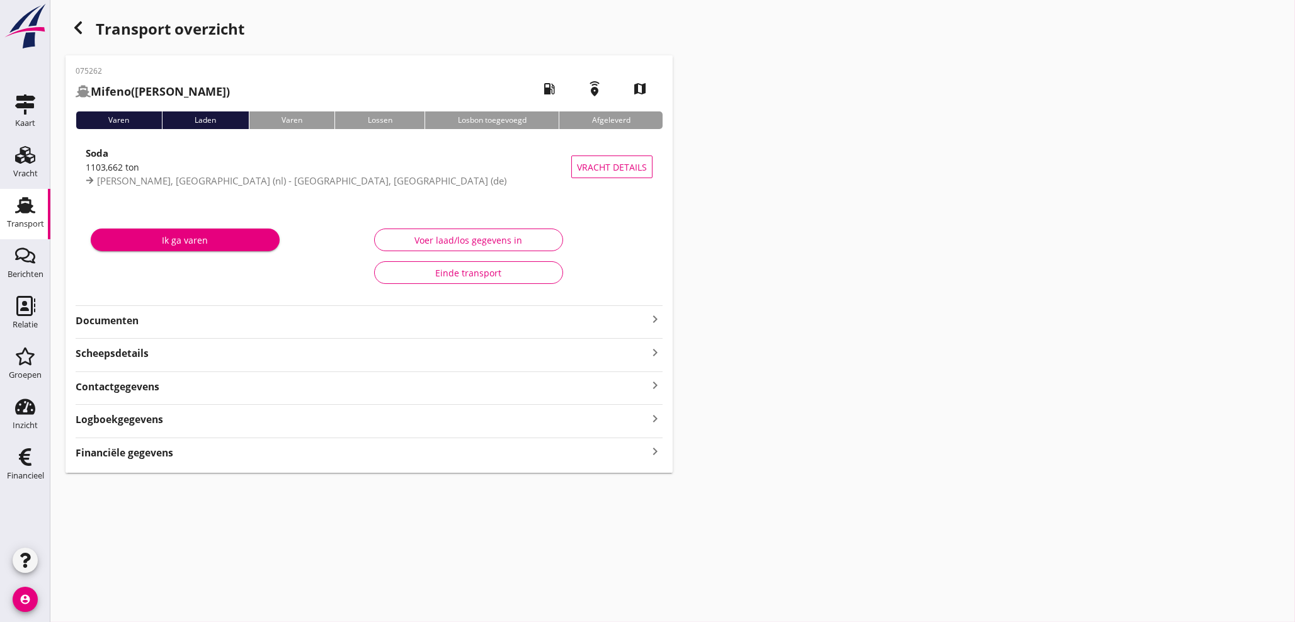
click at [655, 452] on icon "keyboard_arrow_right" at bounding box center [655, 452] width 15 height 17
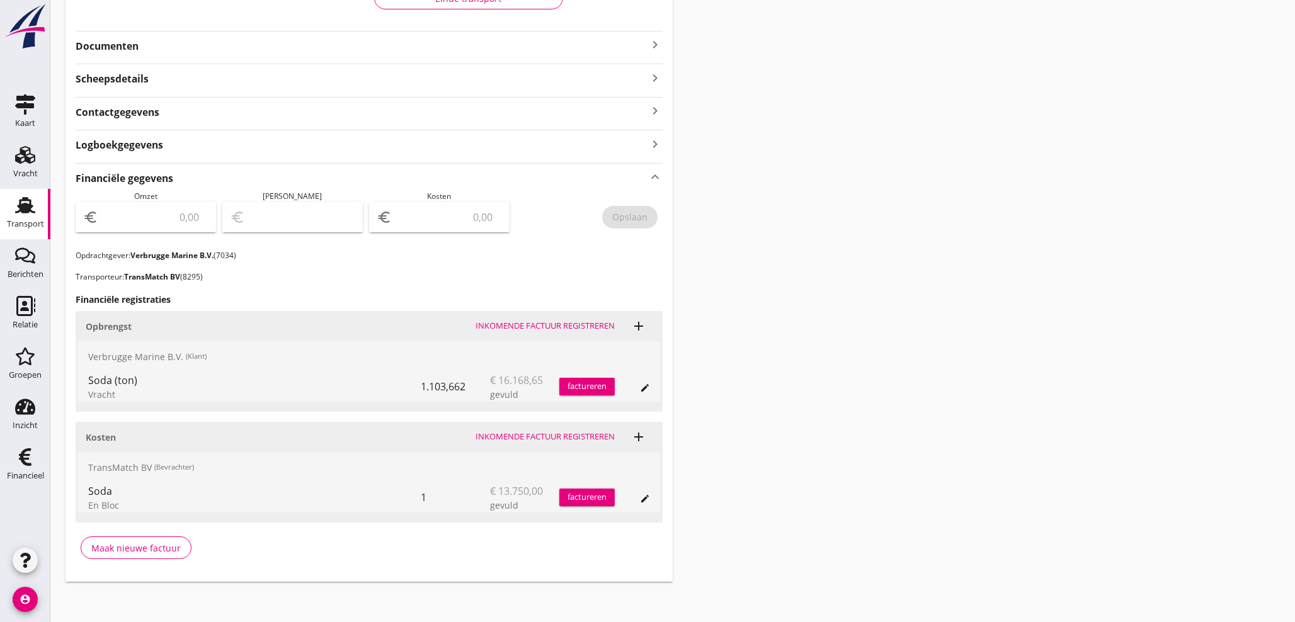
scroll to position [279, 0]
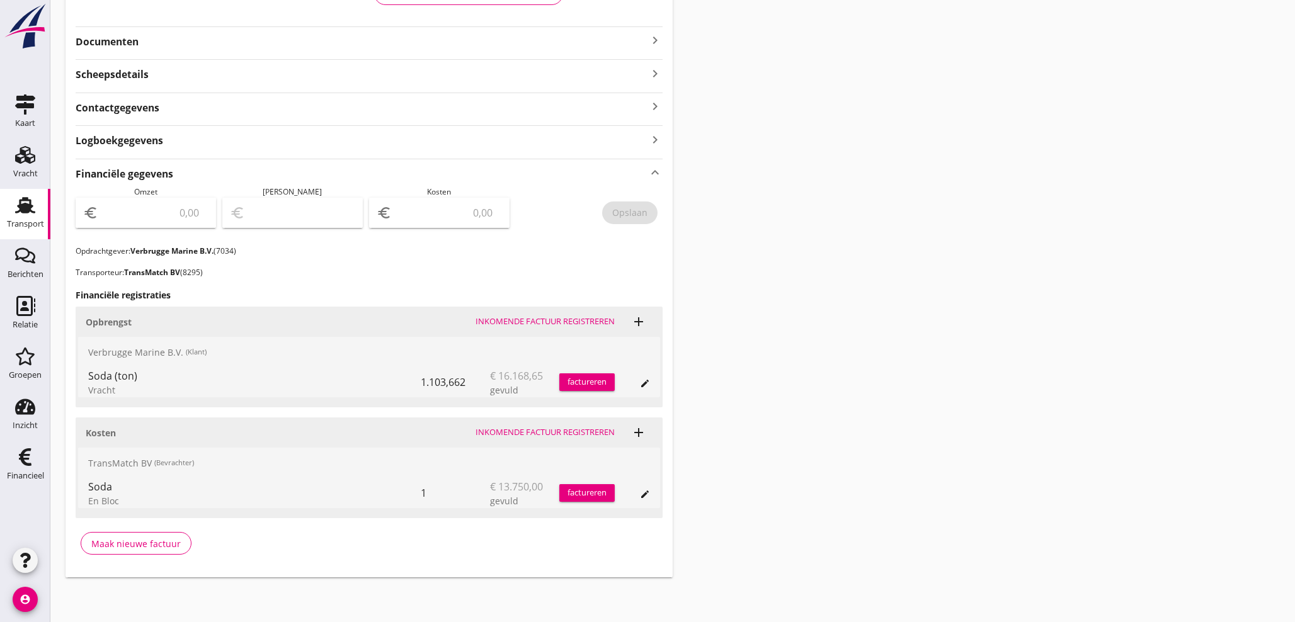
click at [597, 383] on div "factureren" at bounding box center [586, 382] width 55 height 13
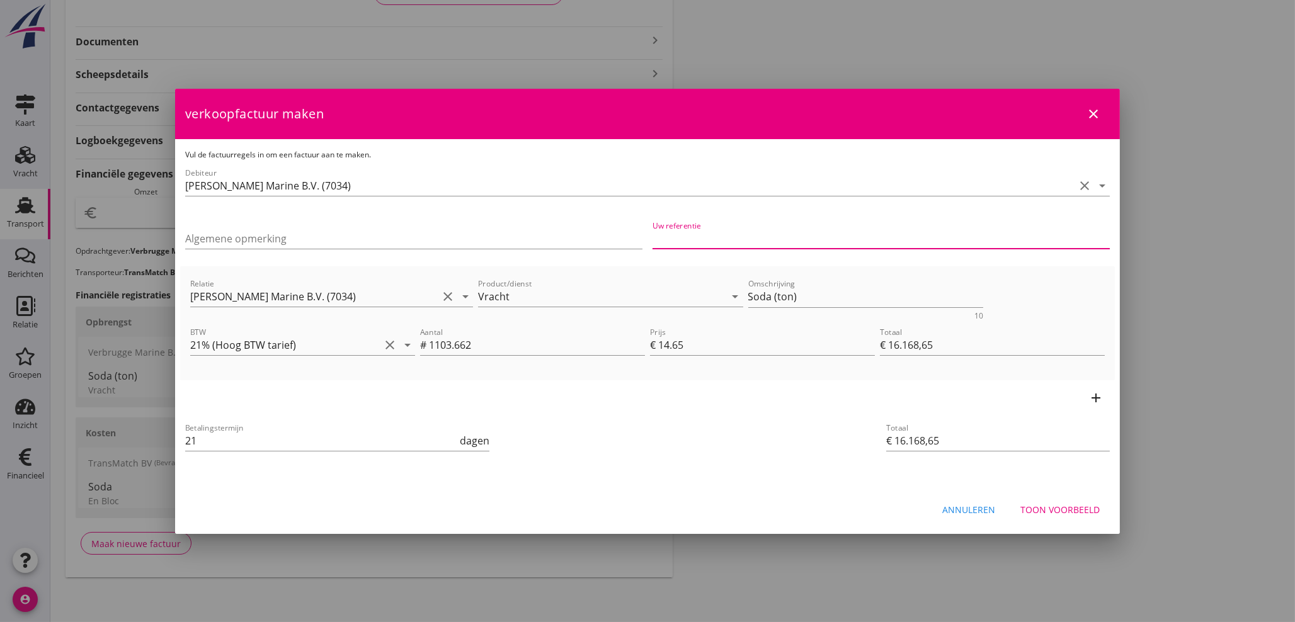
click at [823, 231] on input "Uw referentie" at bounding box center [881, 239] width 457 height 20
type input "154097436"
click at [1065, 513] on div "Toon voorbeeld" at bounding box center [1060, 509] width 79 height 13
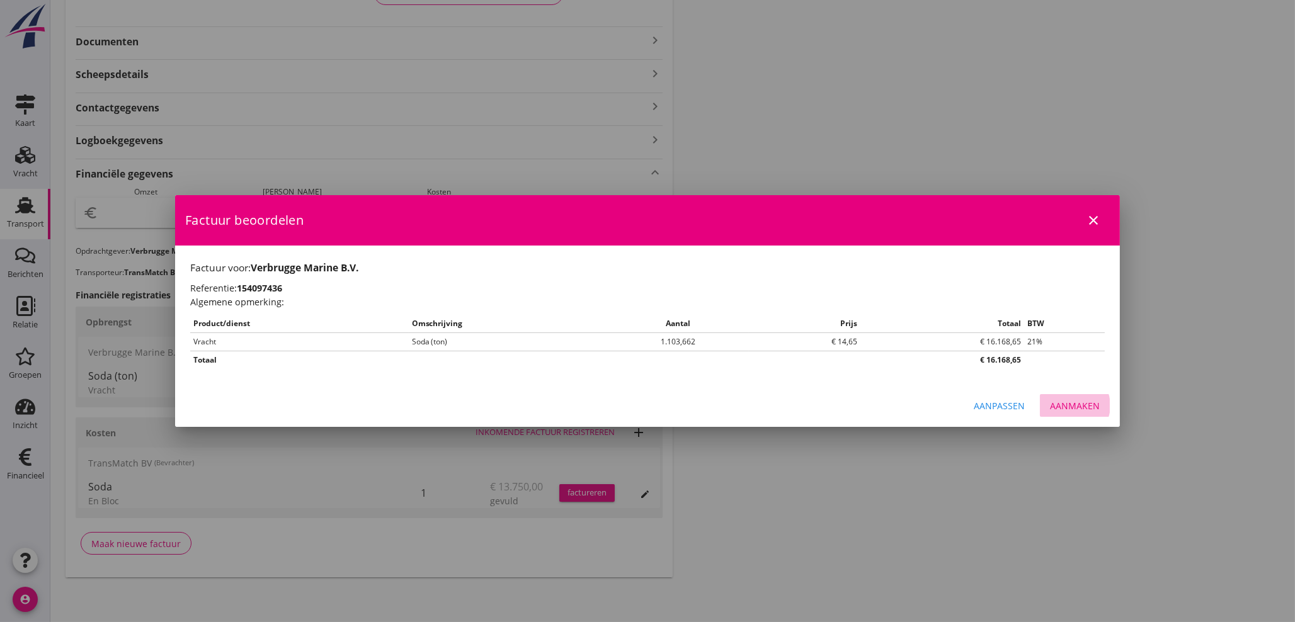
click at [1071, 400] on div "Aanmaken" at bounding box center [1075, 405] width 50 height 13
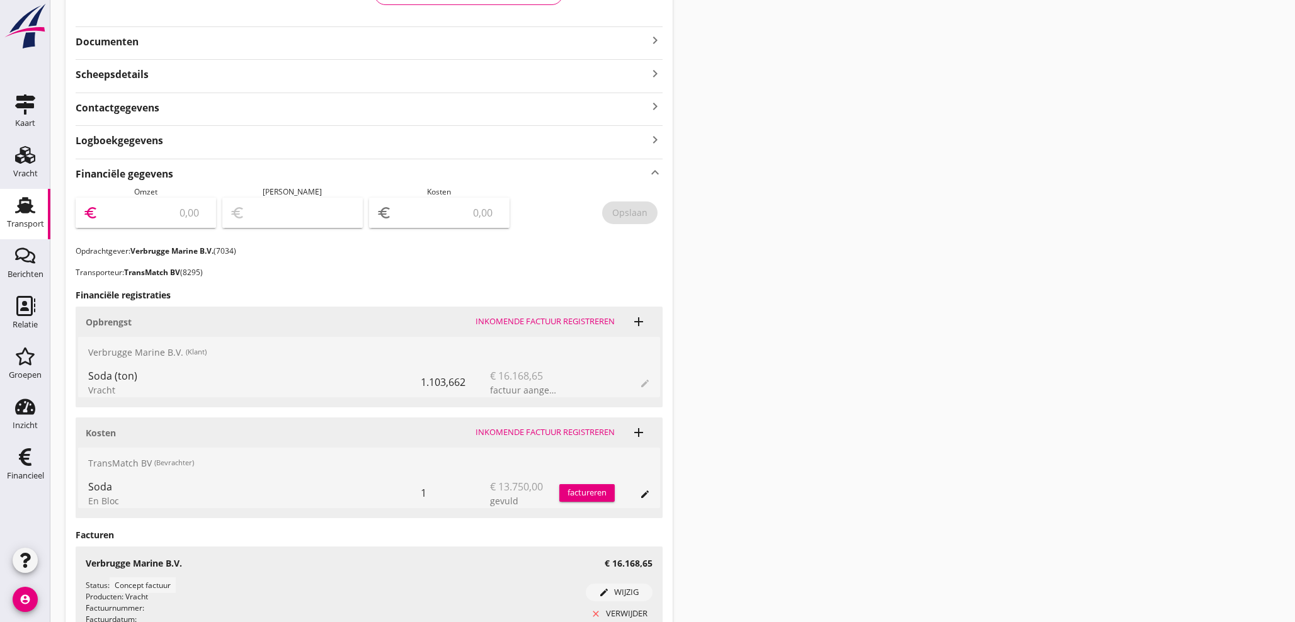
click at [152, 217] on input "number" at bounding box center [155, 213] width 108 height 20
type input "16168"
type input "16168.65"
drag, startPoint x: 631, startPoint y: 212, endPoint x: 491, endPoint y: 267, distance: 150.2
click at [630, 211] on div "Opslaan" at bounding box center [629, 212] width 35 height 13
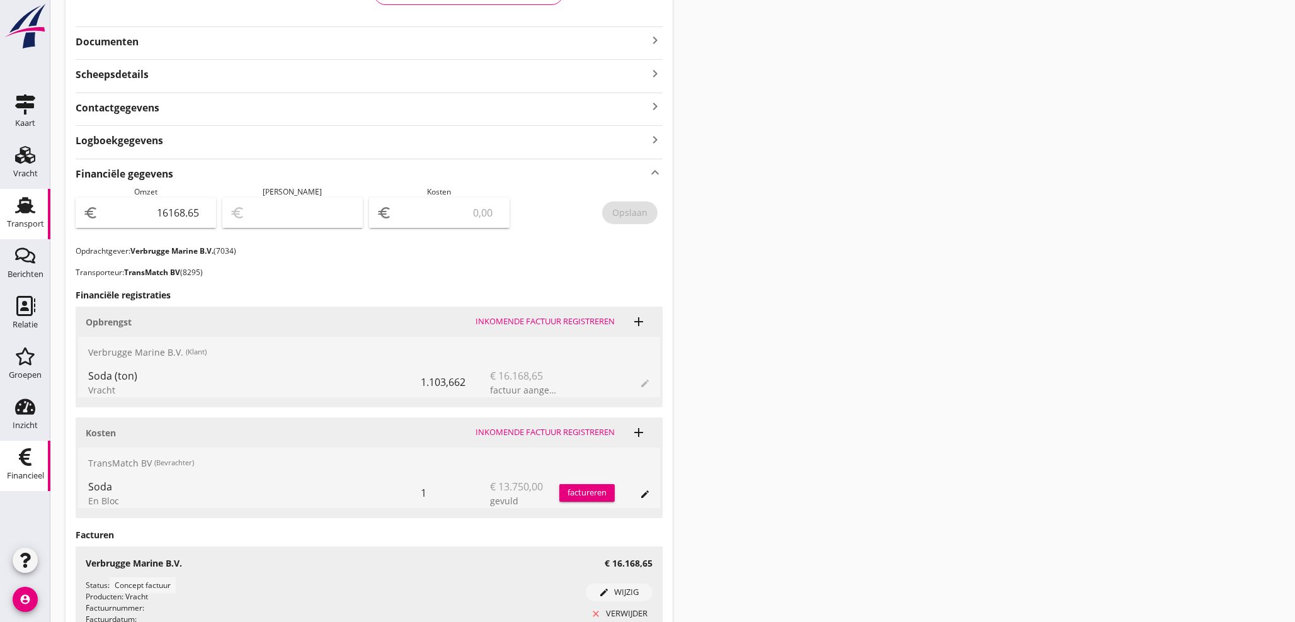
click at [21, 466] on icon "Financieel" at bounding box center [25, 457] width 20 height 20
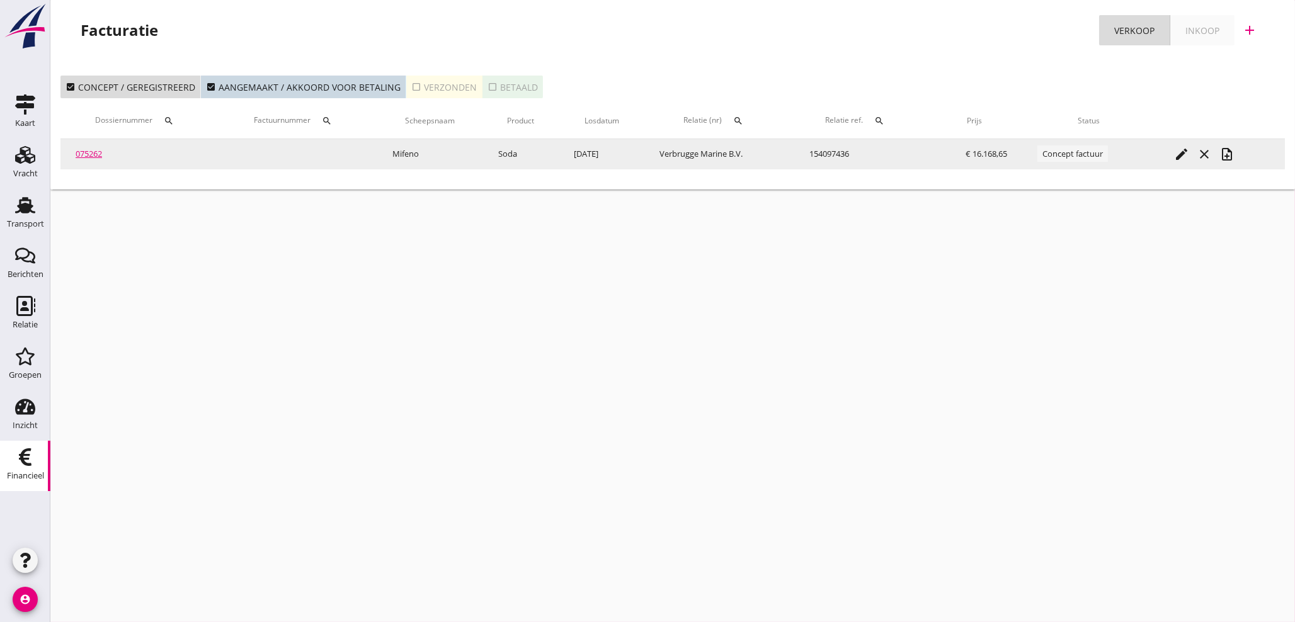
click at [1232, 158] on icon "note_add" at bounding box center [1227, 154] width 15 height 15
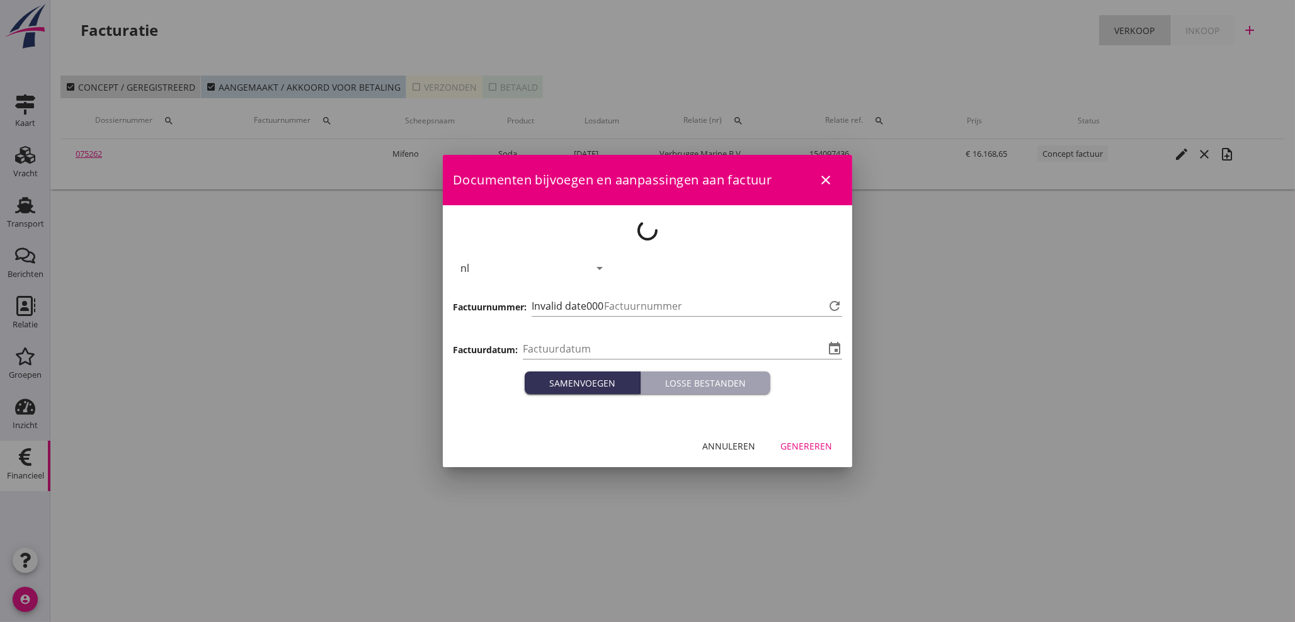
type input "[DATE]"
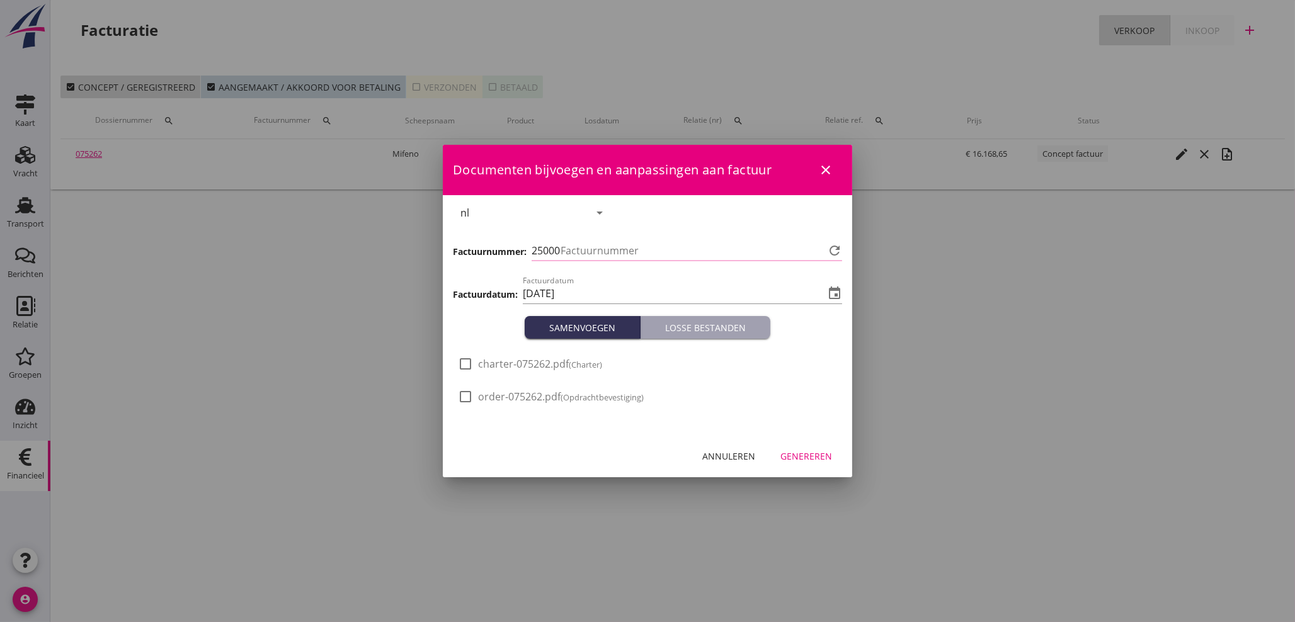
type input "1104"
click at [797, 460] on div "Genereren" at bounding box center [807, 456] width 52 height 13
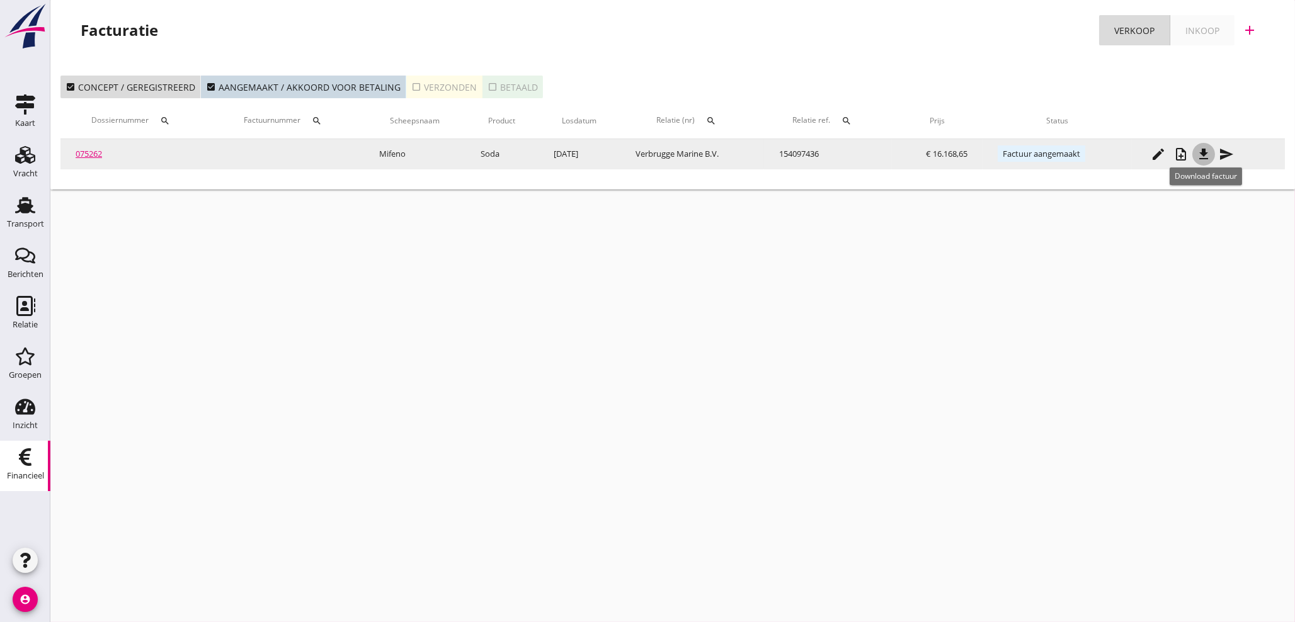
click at [1207, 156] on icon "file_download" at bounding box center [1203, 154] width 15 height 15
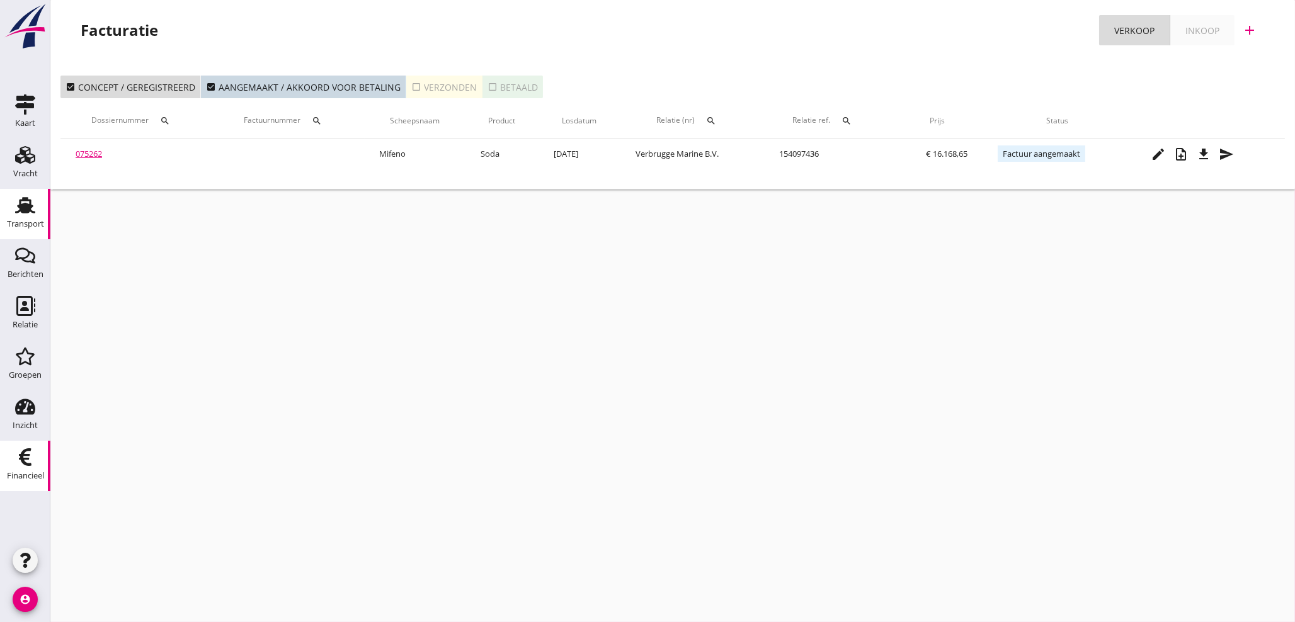
click at [36, 220] on div "Transport" at bounding box center [25, 224] width 37 height 8
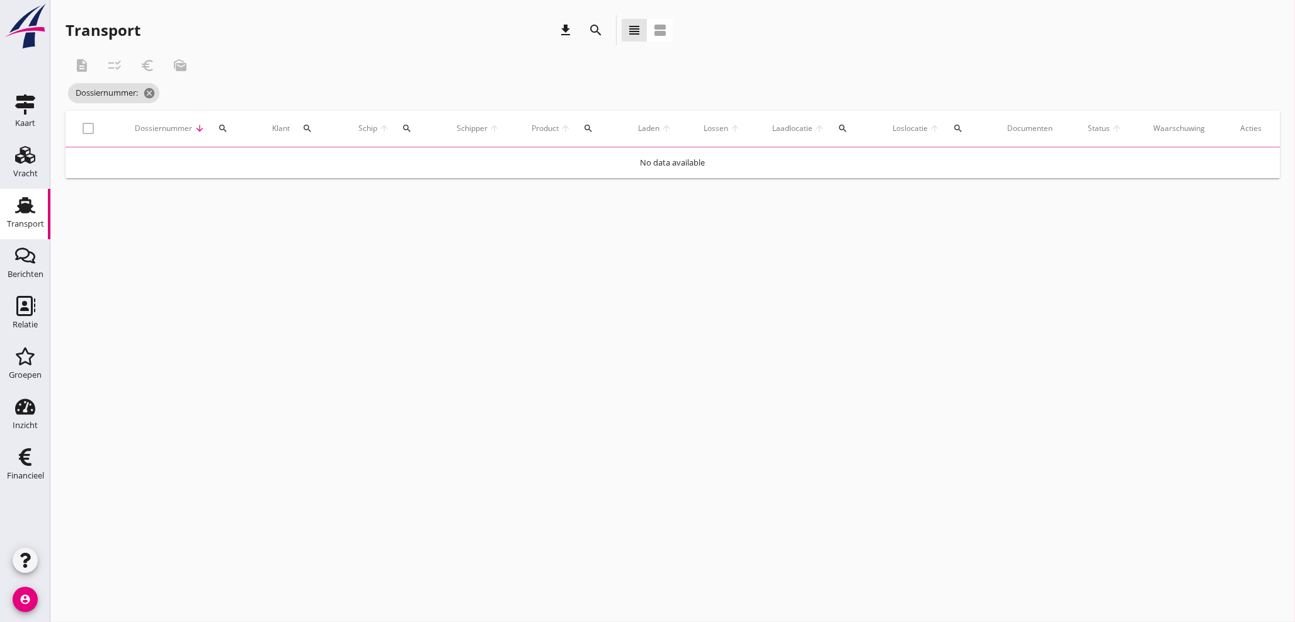
click at [223, 127] on div "search" at bounding box center [222, 128] width 25 height 10
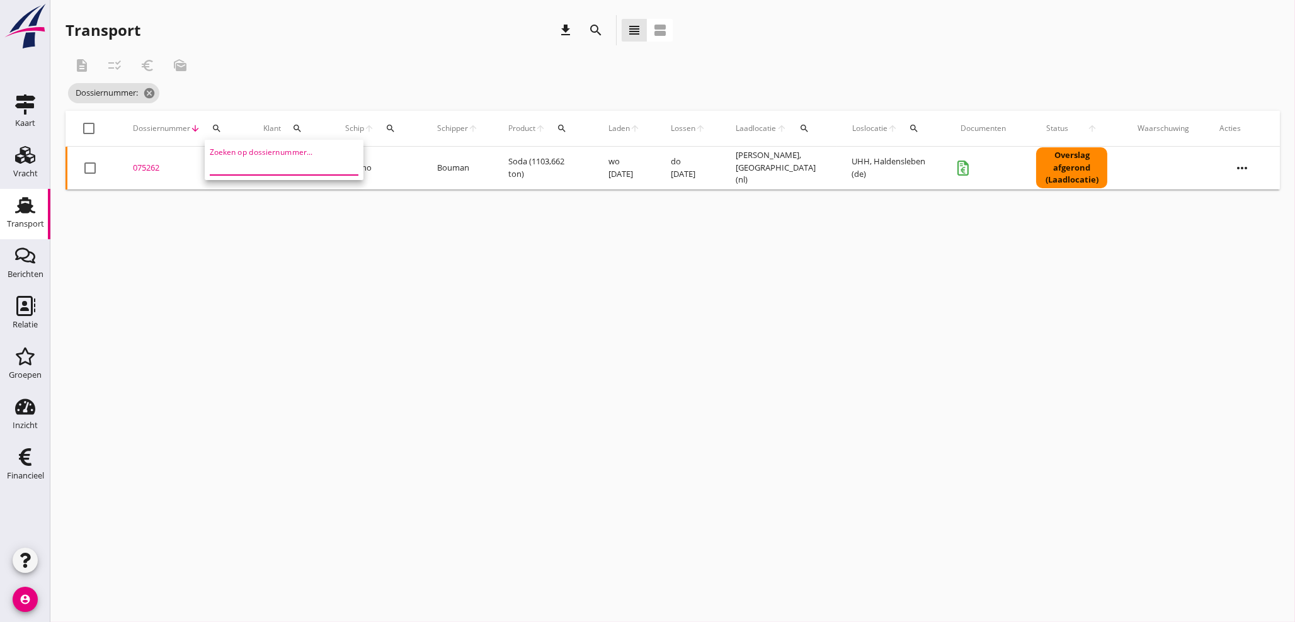
click at [239, 166] on input "Zoeken op dossiernummer..." at bounding box center [275, 165] width 131 height 20
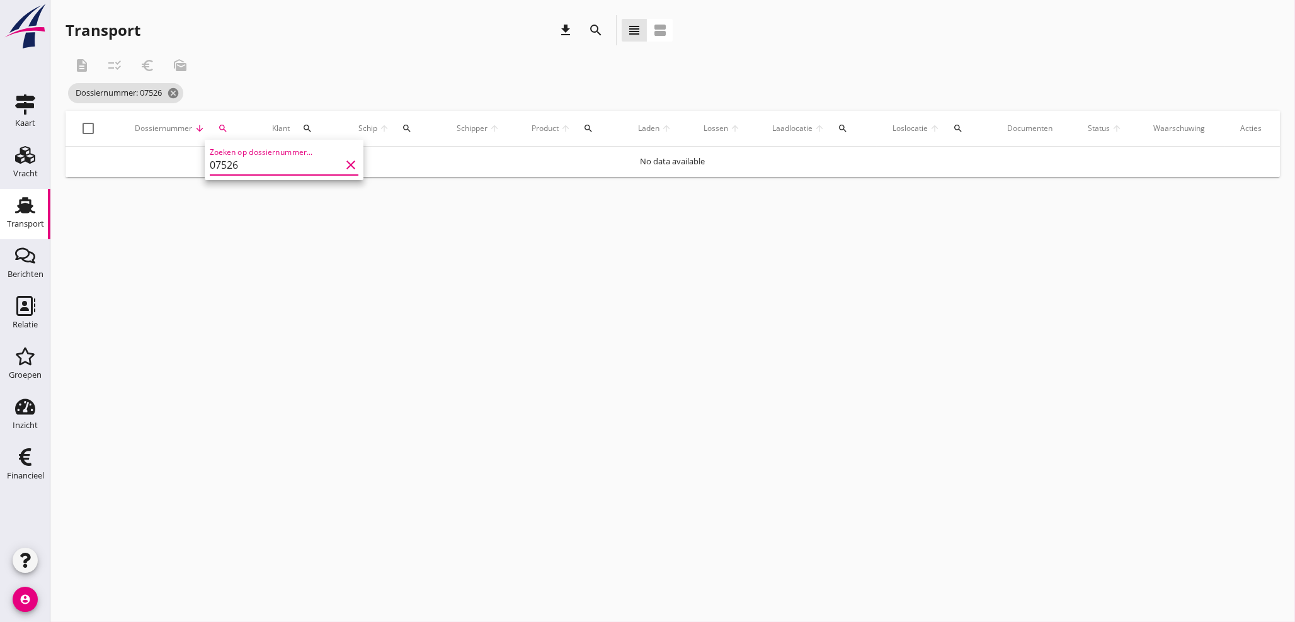
type input "075269"
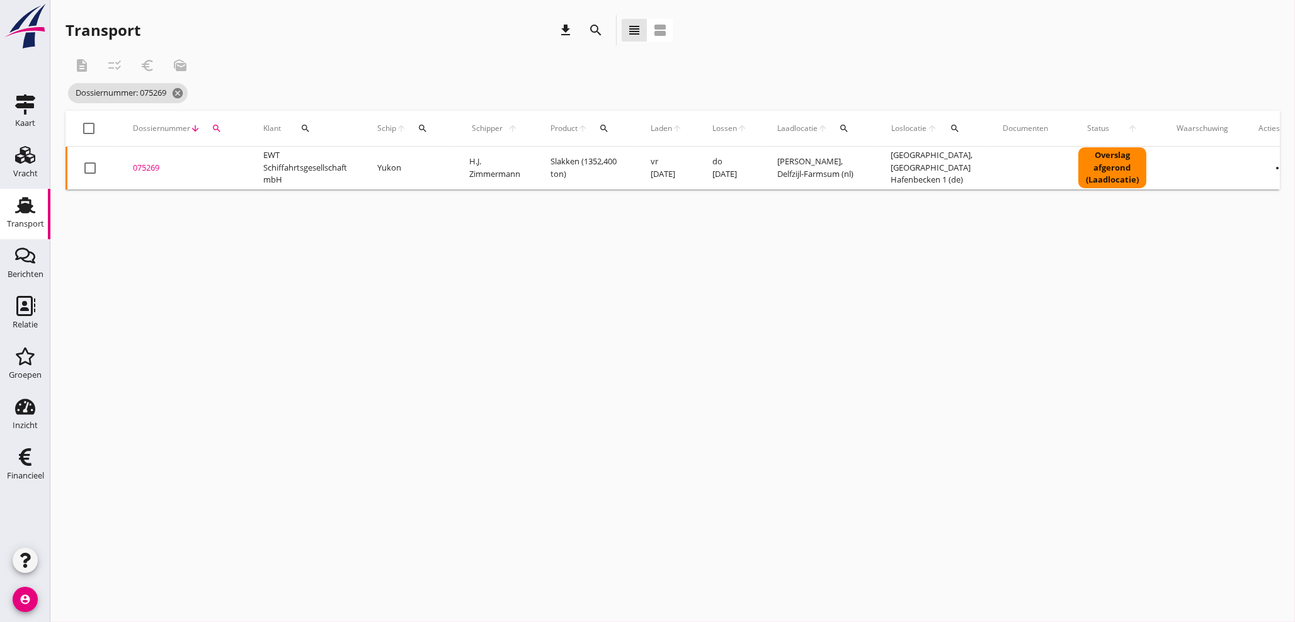
click at [151, 167] on div "075269" at bounding box center [183, 168] width 100 height 13
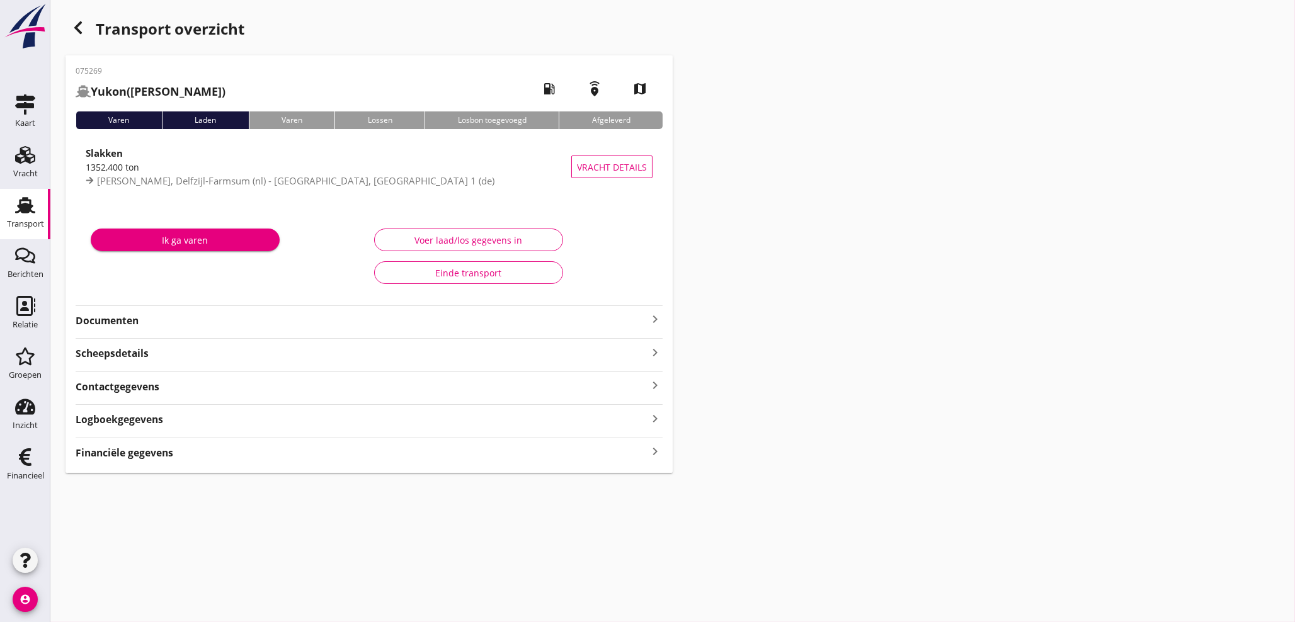
click at [144, 455] on strong "Financiële gegevens" at bounding box center [125, 453] width 98 height 14
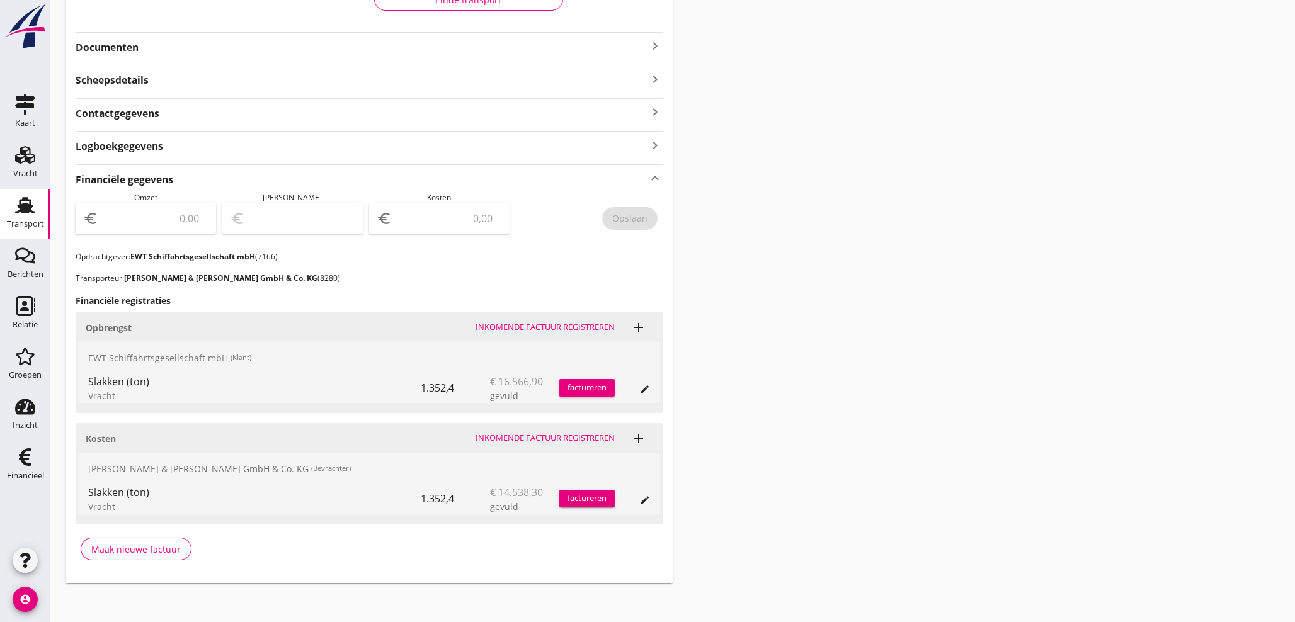
scroll to position [279, 0]
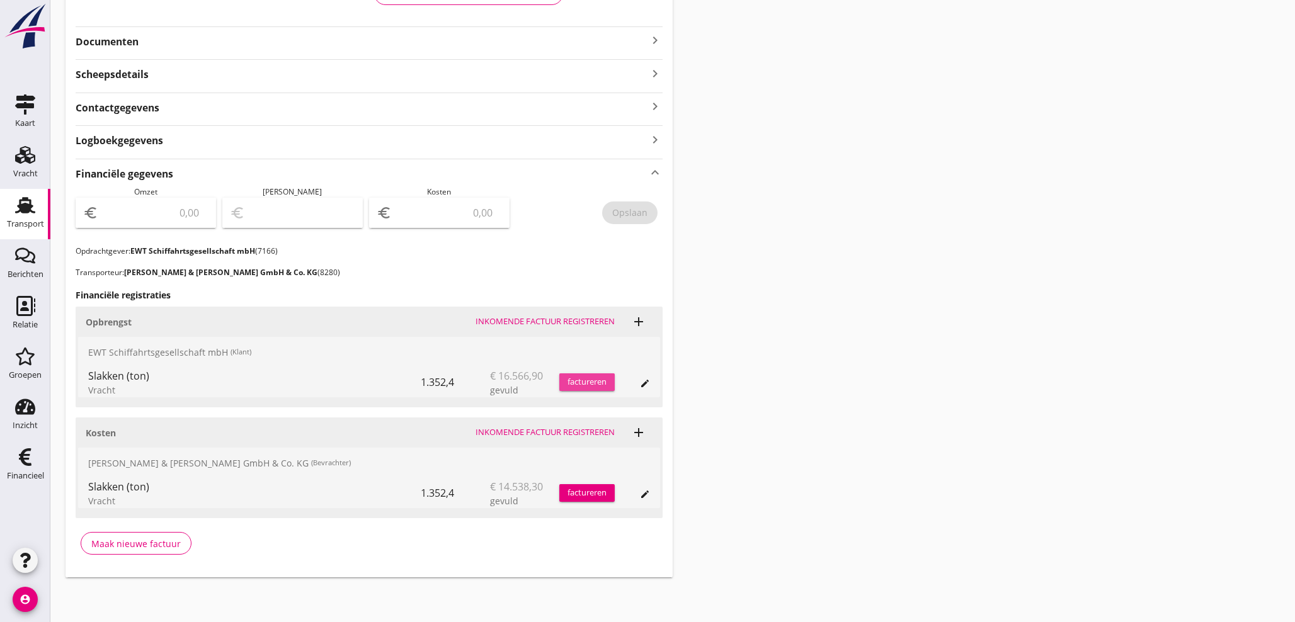
click at [587, 382] on div "factureren" at bounding box center [586, 382] width 55 height 13
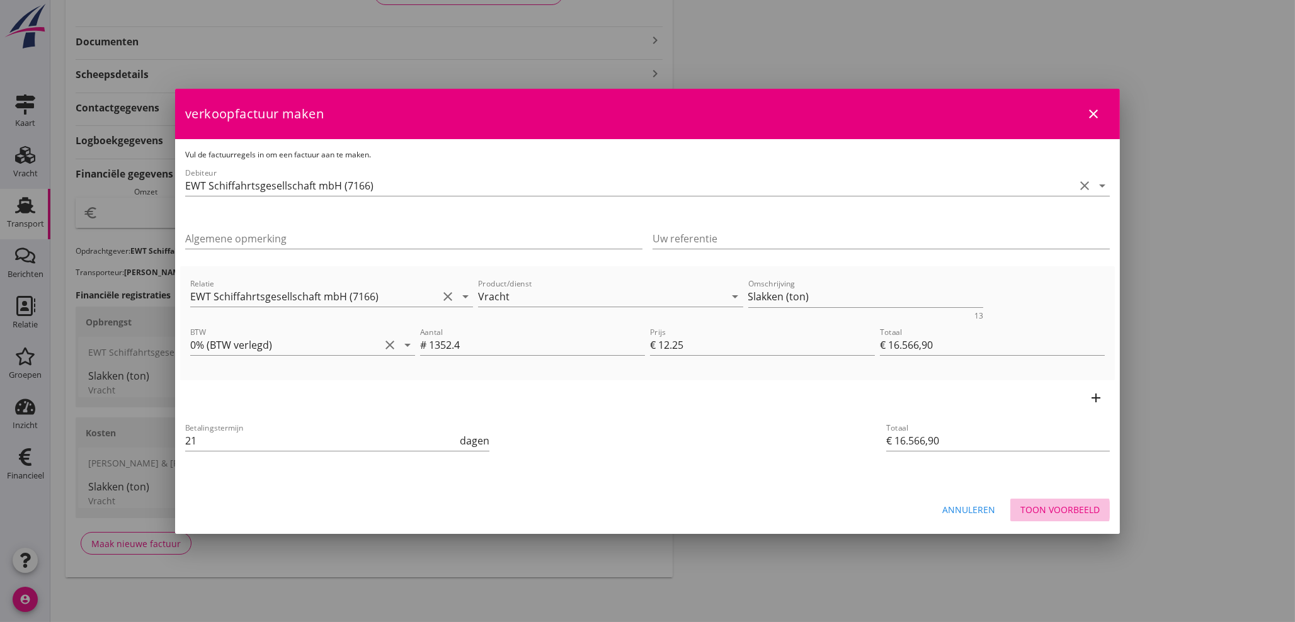
click at [1050, 508] on div "Toon voorbeeld" at bounding box center [1060, 509] width 79 height 13
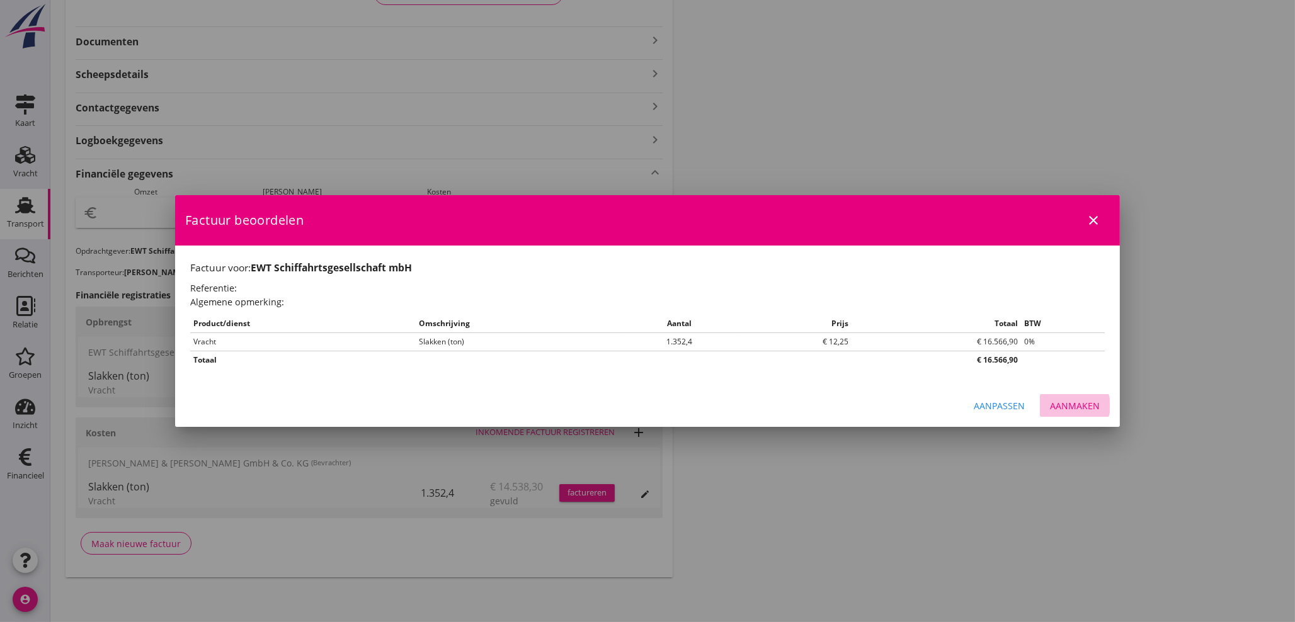
click at [1084, 404] on div "Aanmaken" at bounding box center [1075, 405] width 50 height 13
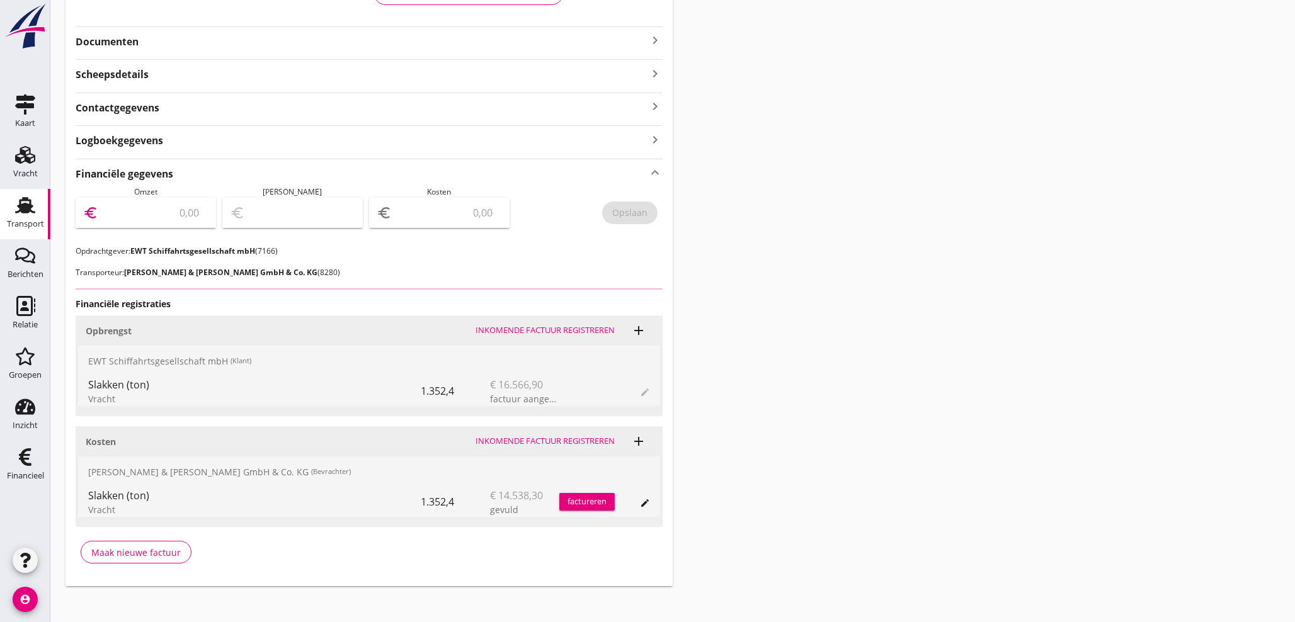
click at [139, 207] on input "number" at bounding box center [155, 213] width 108 height 20
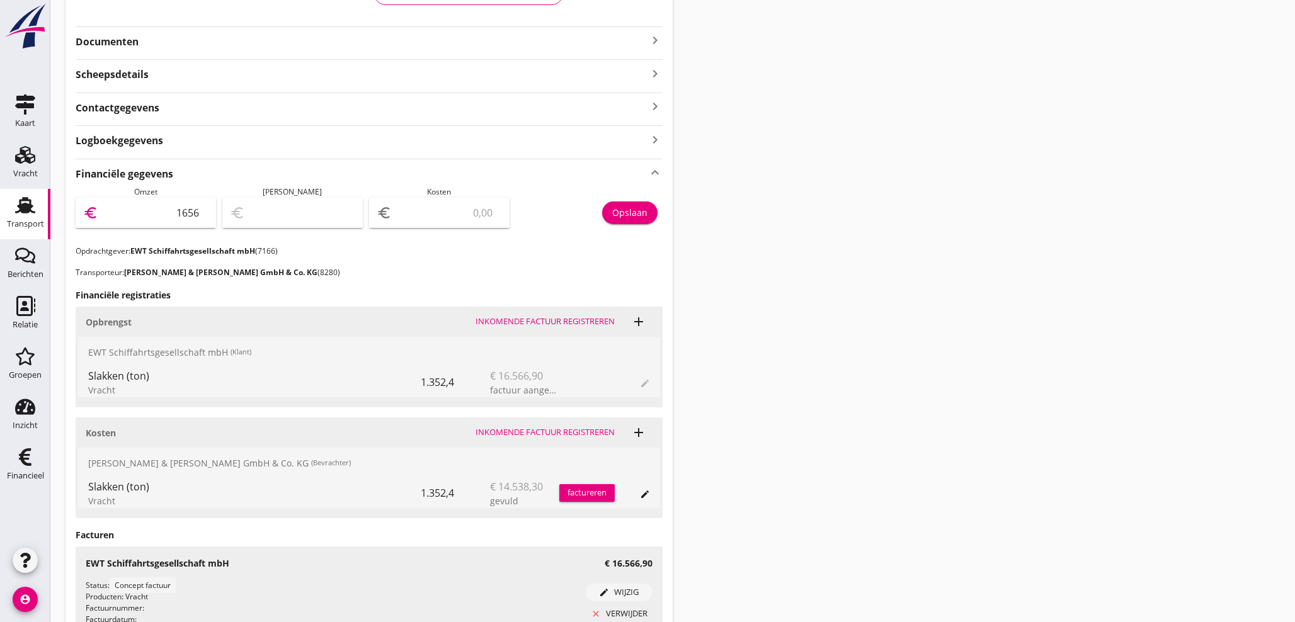
type input "16566"
type input "16566.90"
click at [629, 215] on div "Opslaan" at bounding box center [629, 212] width 35 height 13
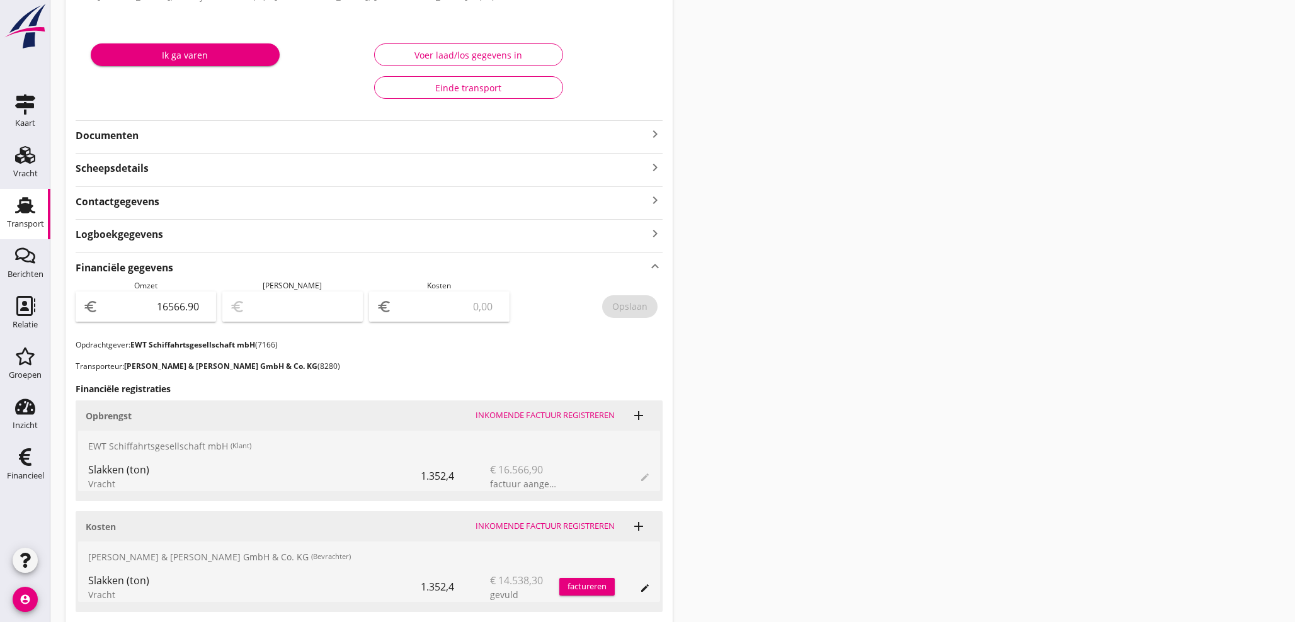
scroll to position [186, 0]
click at [30, 477] on div "Financieel" at bounding box center [25, 476] width 37 height 8
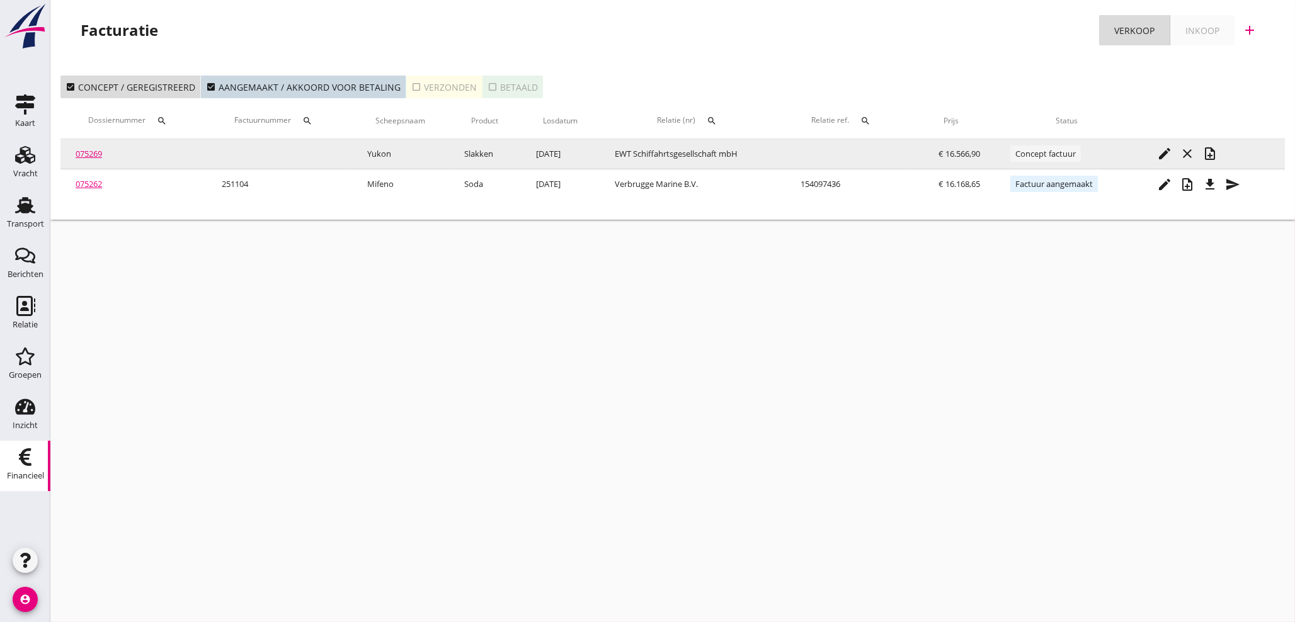
click at [1210, 159] on icon "note_add" at bounding box center [1210, 153] width 15 height 15
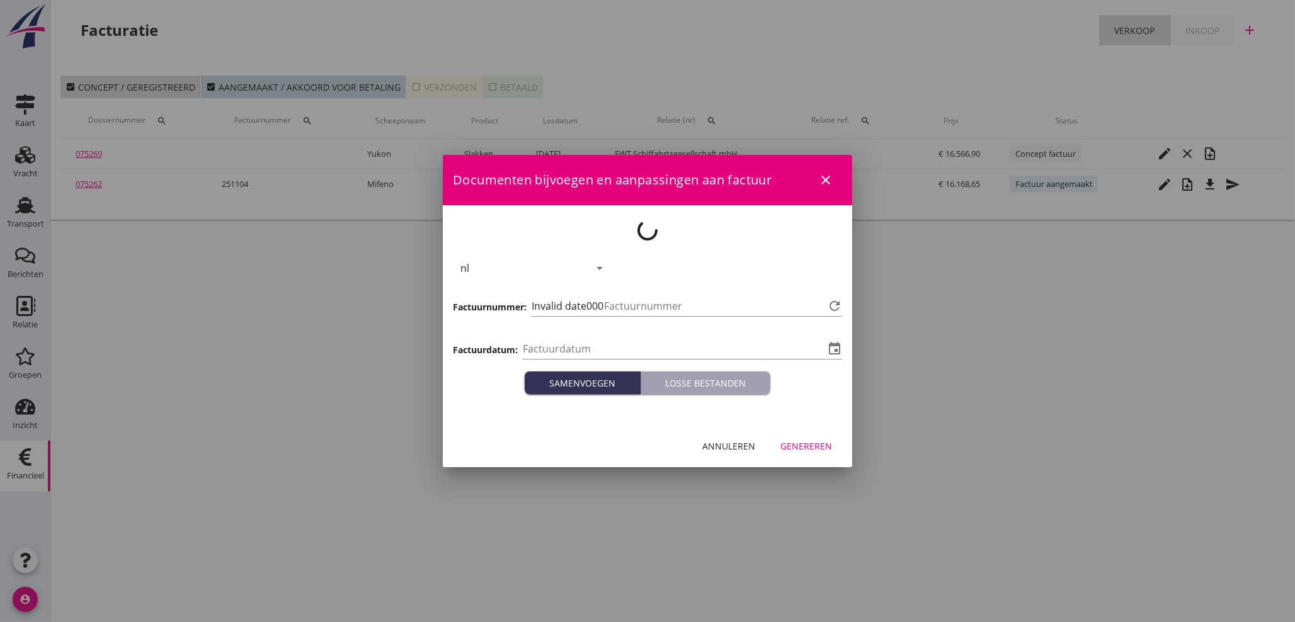
type input "[DATE]"
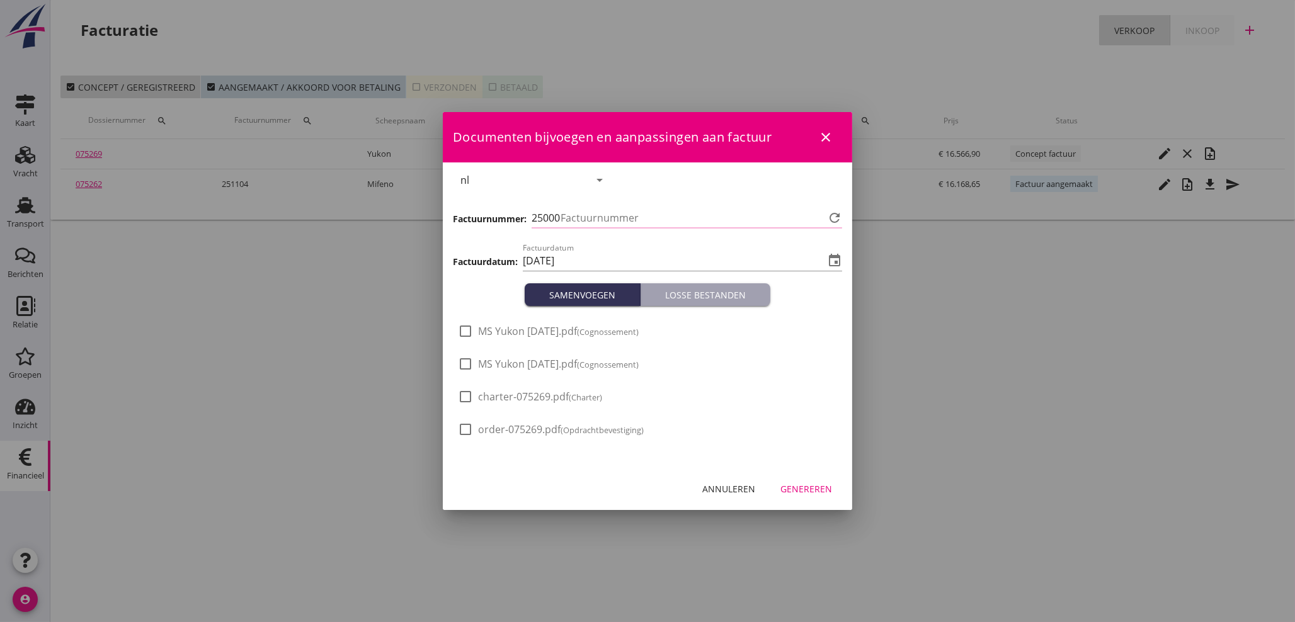
type input "1105"
click at [801, 491] on div "Genereren" at bounding box center [807, 489] width 52 height 13
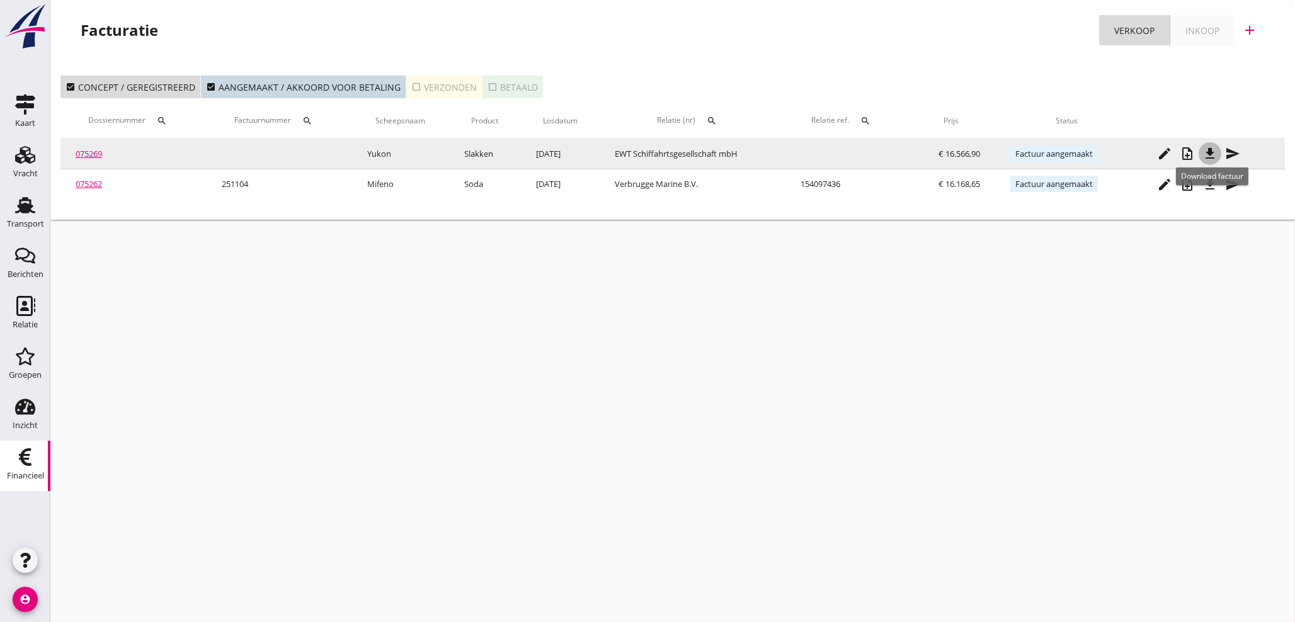
click at [1210, 153] on icon "file_download" at bounding box center [1210, 153] width 15 height 15
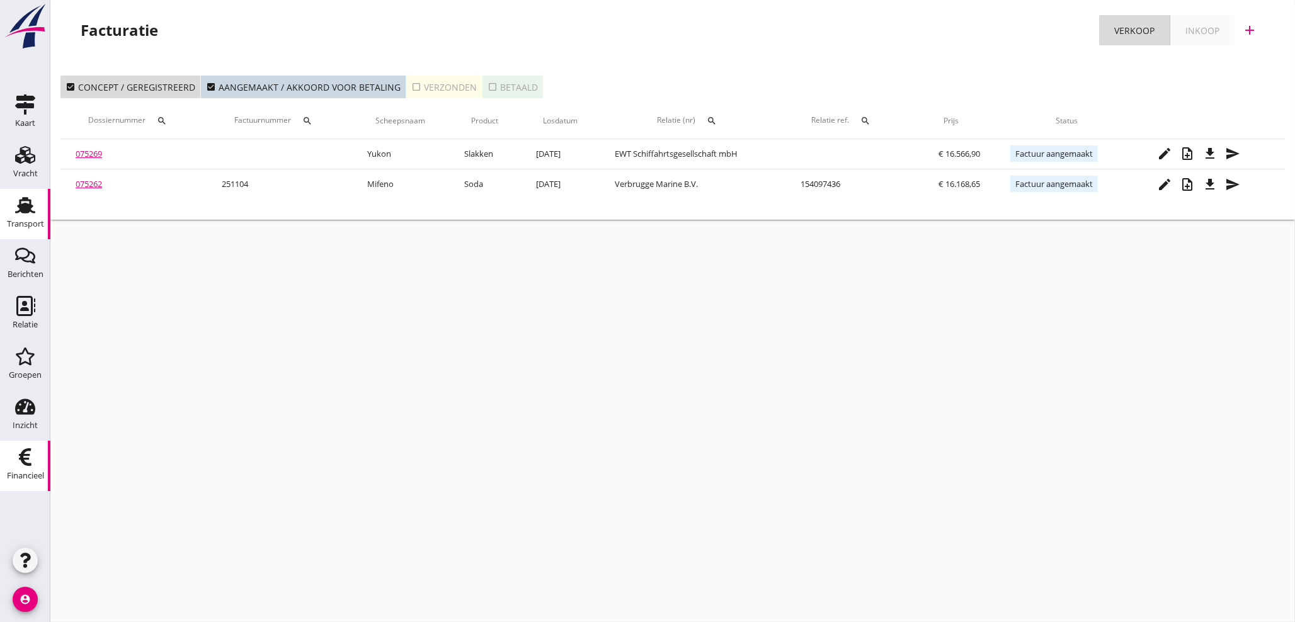
click at [24, 224] on div "Transport" at bounding box center [25, 224] width 37 height 8
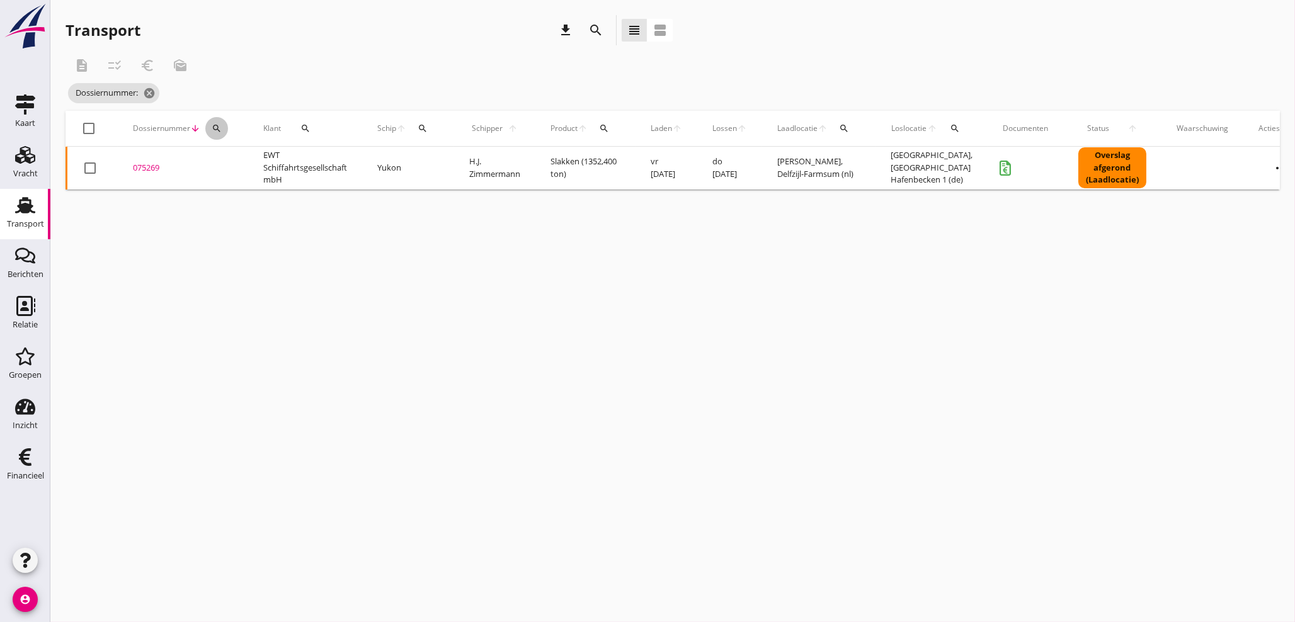
click at [221, 130] on icon "search" at bounding box center [217, 128] width 10 height 10
click at [225, 168] on input "Zoeken op dossiernummer..." at bounding box center [275, 165] width 131 height 20
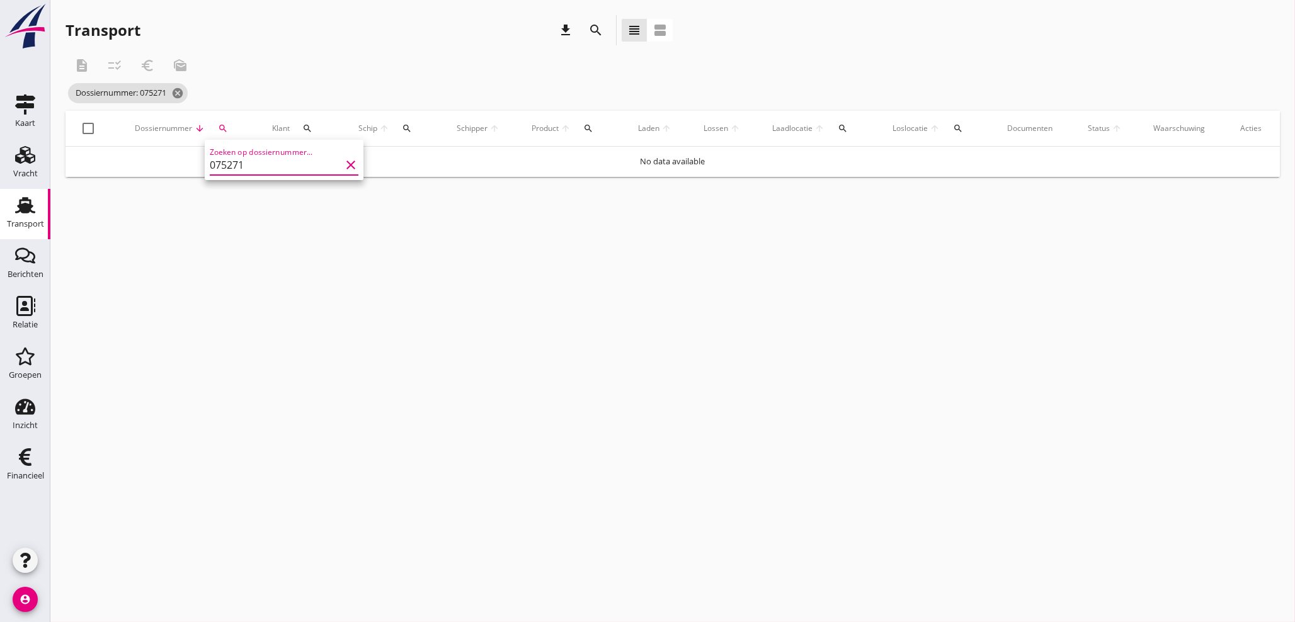
type input "075271"
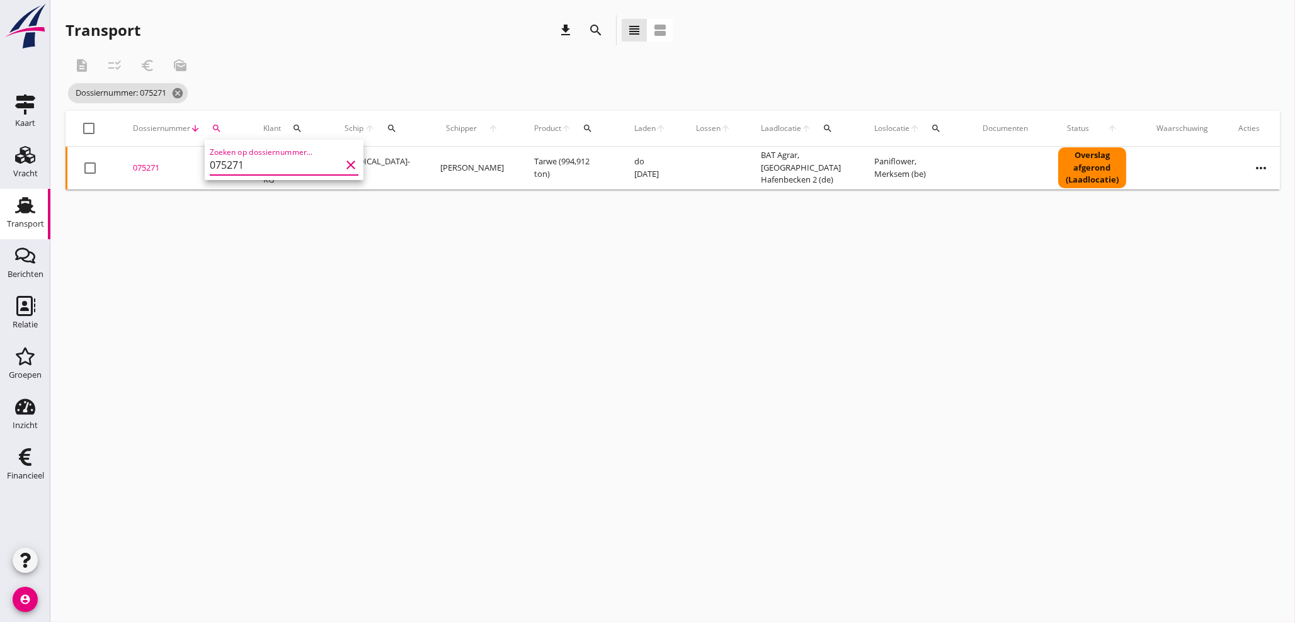
click at [151, 166] on div "075271" at bounding box center [183, 168] width 100 height 13
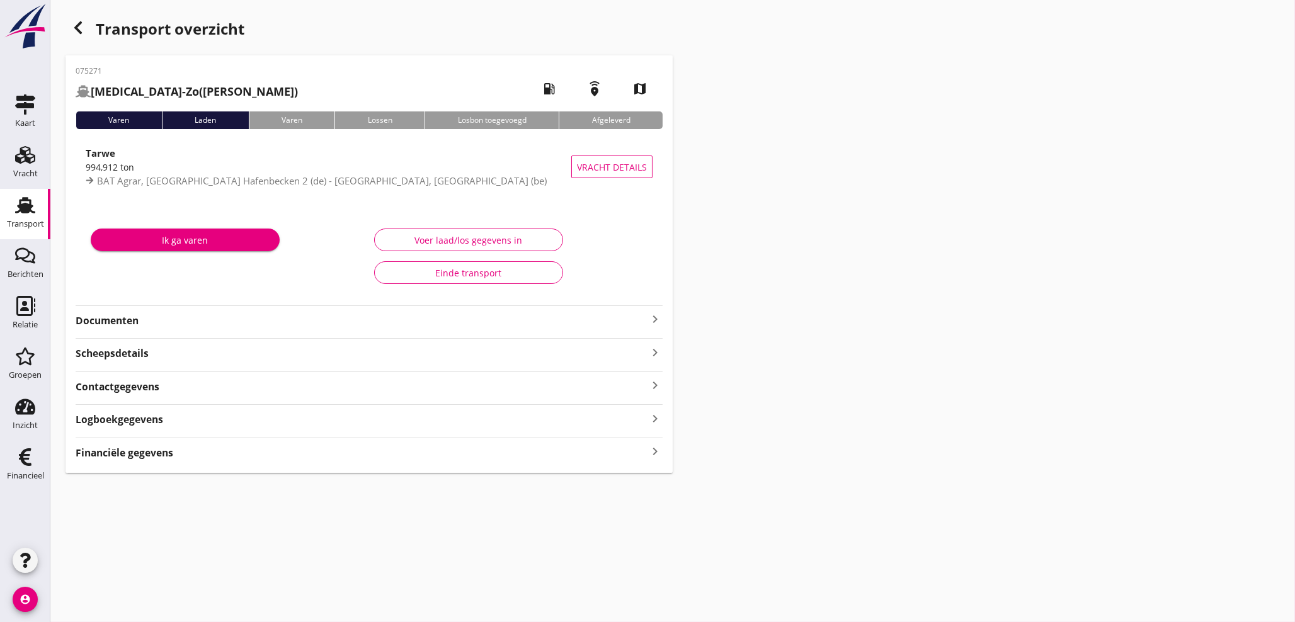
click at [655, 456] on icon "keyboard_arrow_right" at bounding box center [655, 452] width 15 height 17
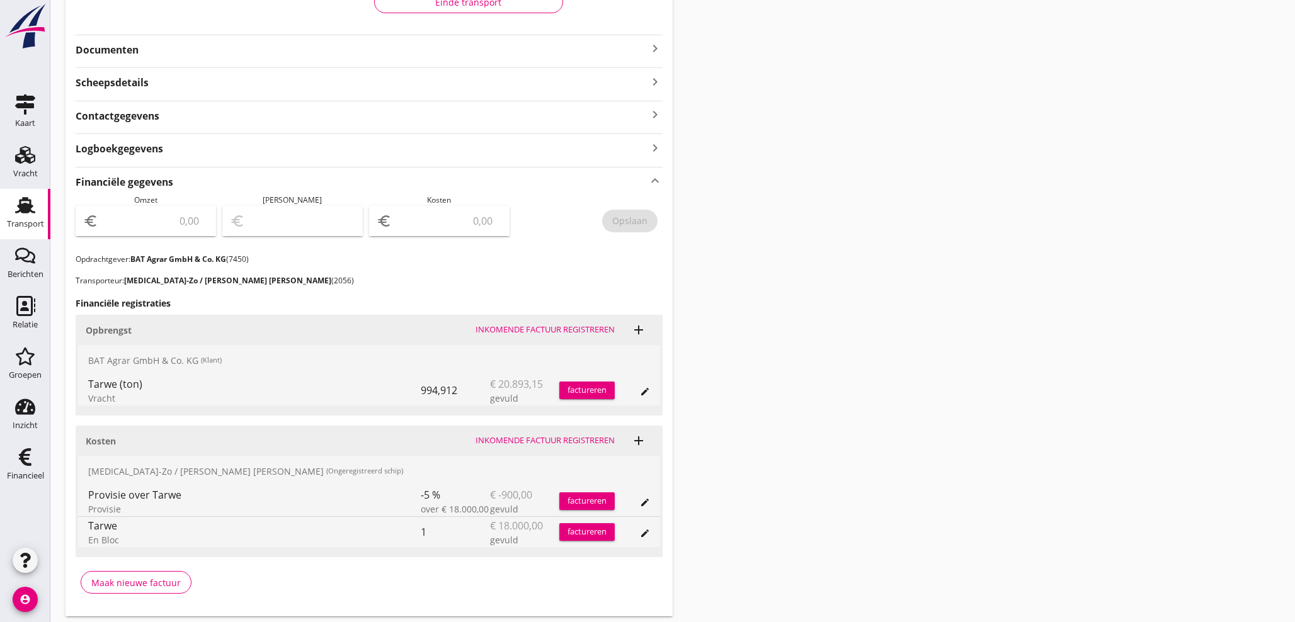
scroll to position [280, 0]
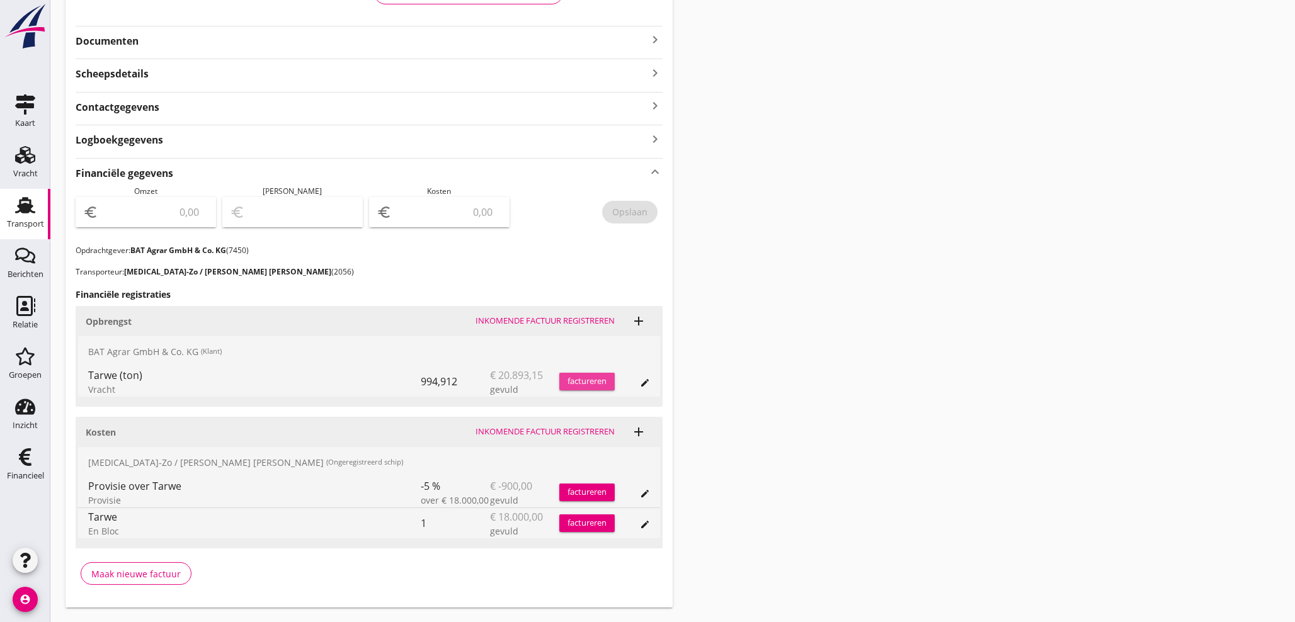
click at [599, 382] on div "factureren" at bounding box center [586, 382] width 55 height 13
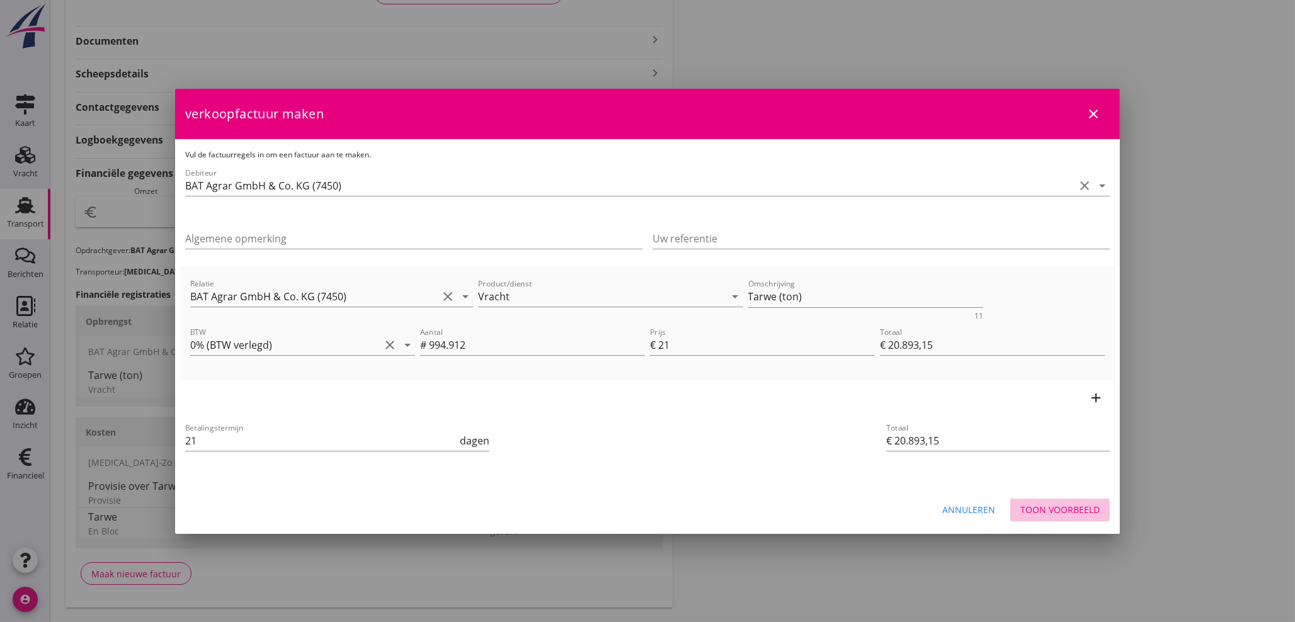
click at [1069, 509] on div "Toon voorbeeld" at bounding box center [1060, 509] width 79 height 13
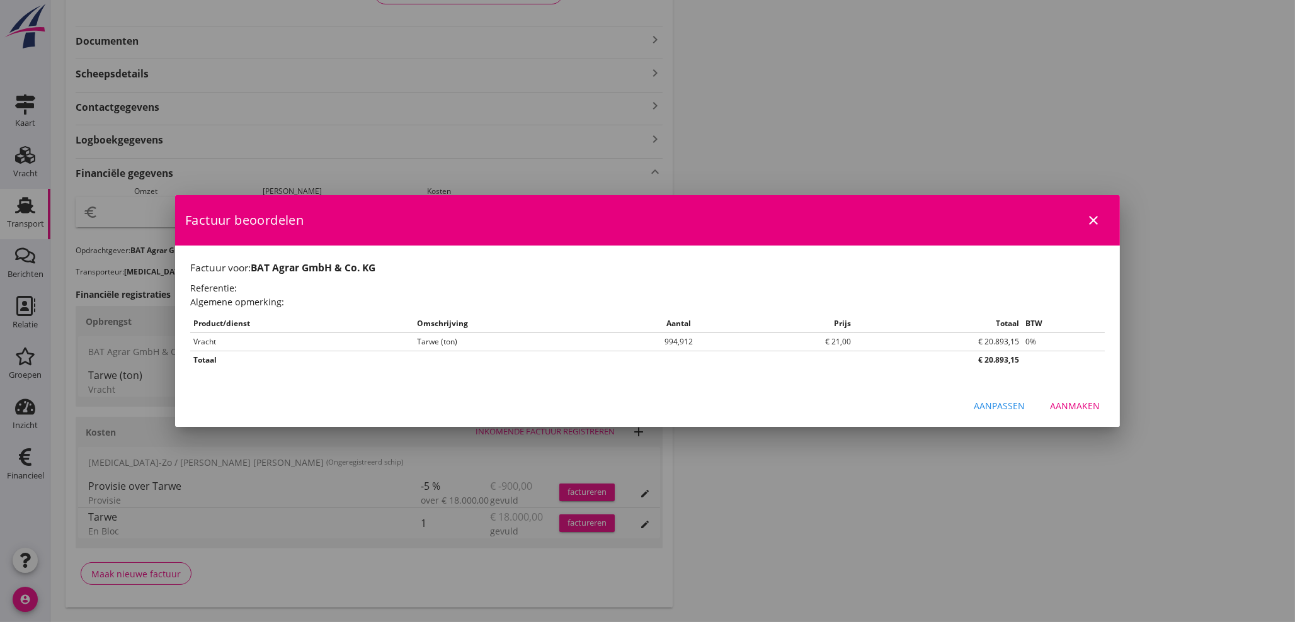
click at [1082, 404] on div "Aanmaken" at bounding box center [1075, 405] width 50 height 13
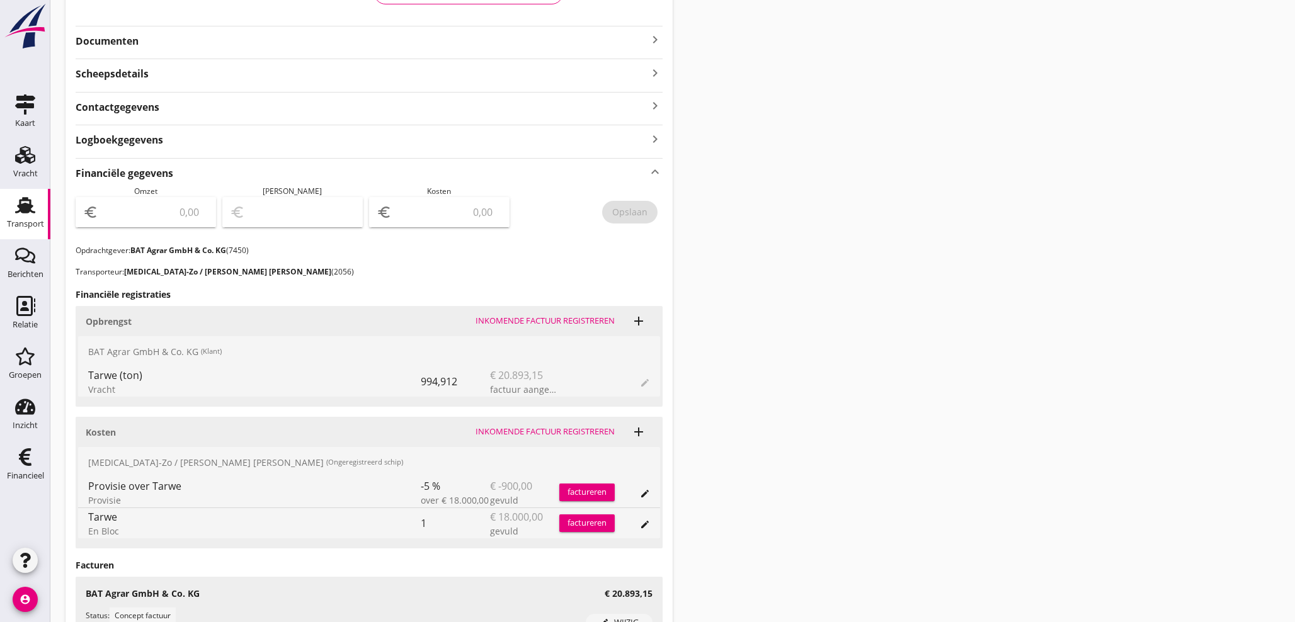
click at [158, 219] on input "number" at bounding box center [155, 212] width 108 height 20
type input "20893"
type input "20893.15"
click at [633, 215] on div "Opslaan" at bounding box center [629, 211] width 35 height 13
click at [18, 463] on icon "Financieel" at bounding box center [25, 457] width 20 height 20
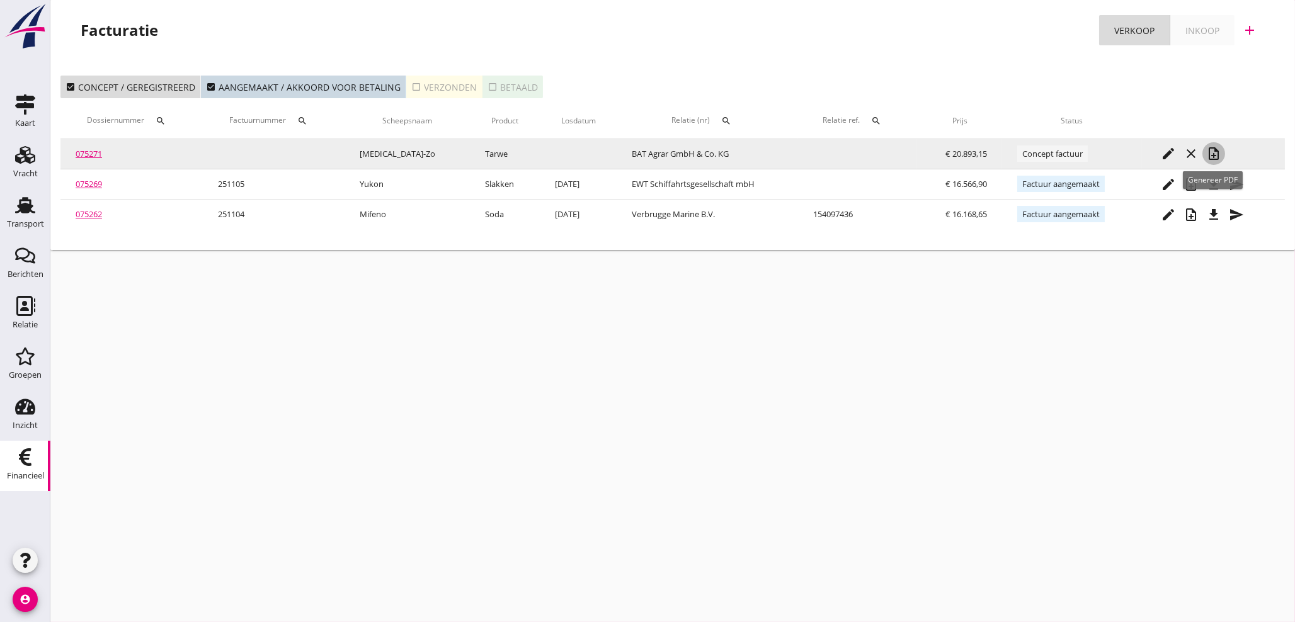
click at [1216, 151] on icon "note_add" at bounding box center [1214, 153] width 15 height 15
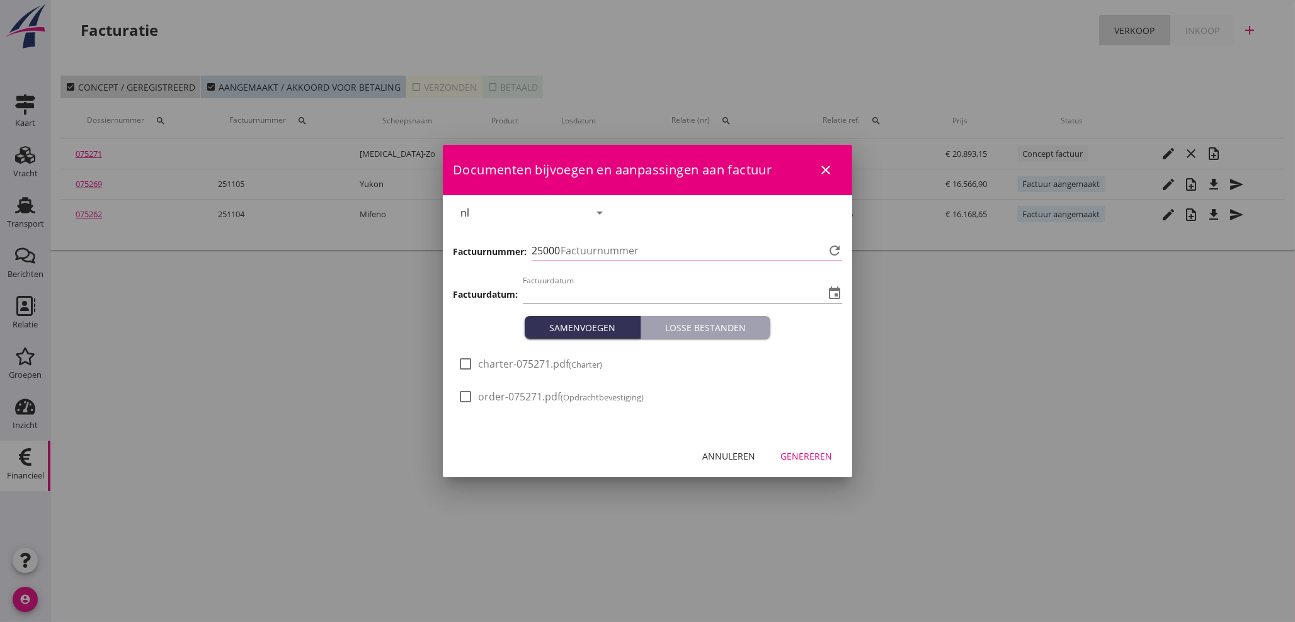
type input "[DATE]"
type input "1106"
click at [818, 457] on div "Genereren" at bounding box center [807, 456] width 52 height 13
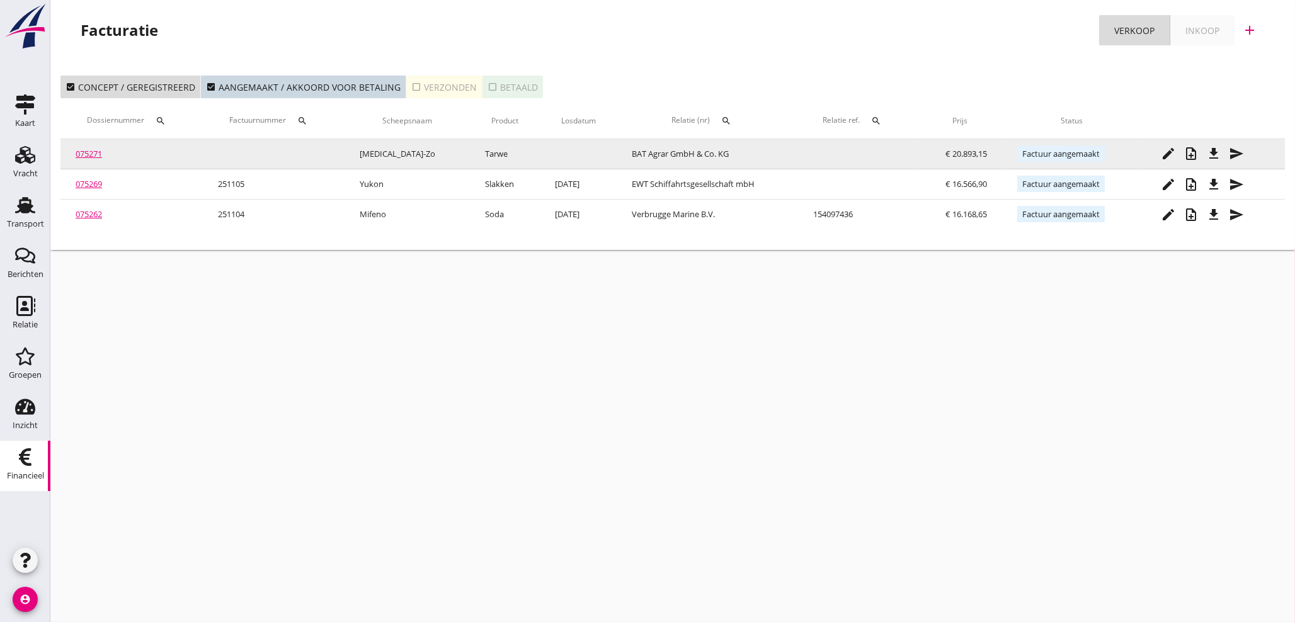
click at [1213, 156] on icon "file_download" at bounding box center [1214, 153] width 15 height 15
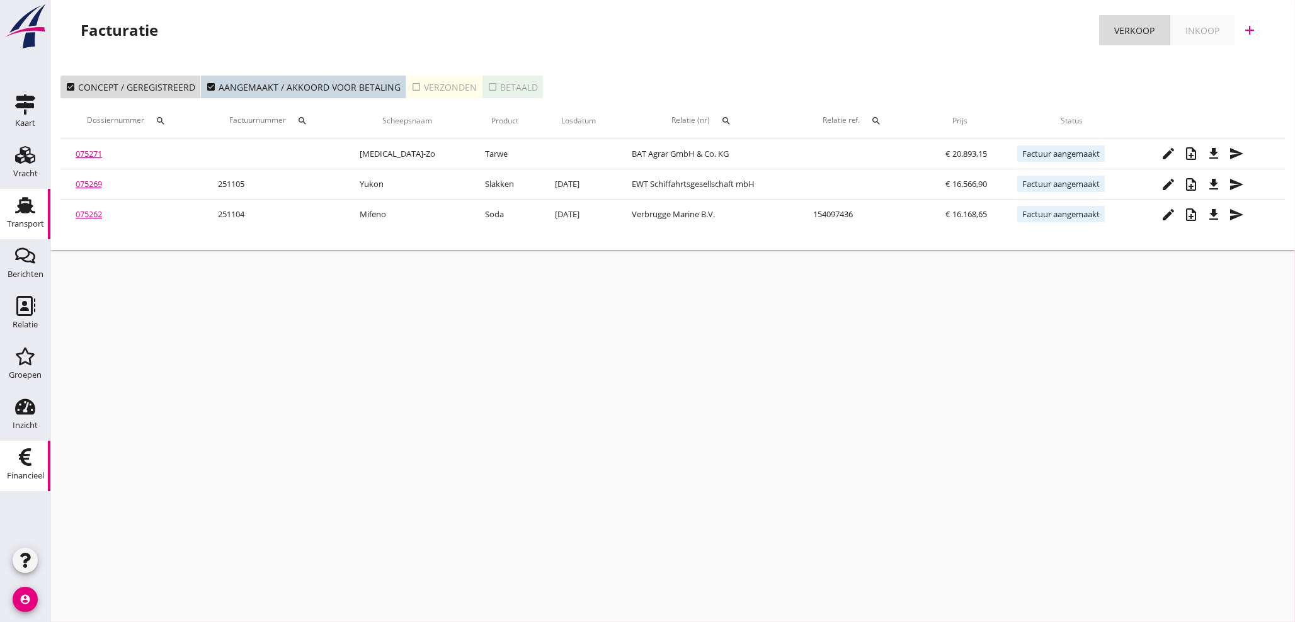
click at [21, 202] on use at bounding box center [25, 205] width 20 height 16
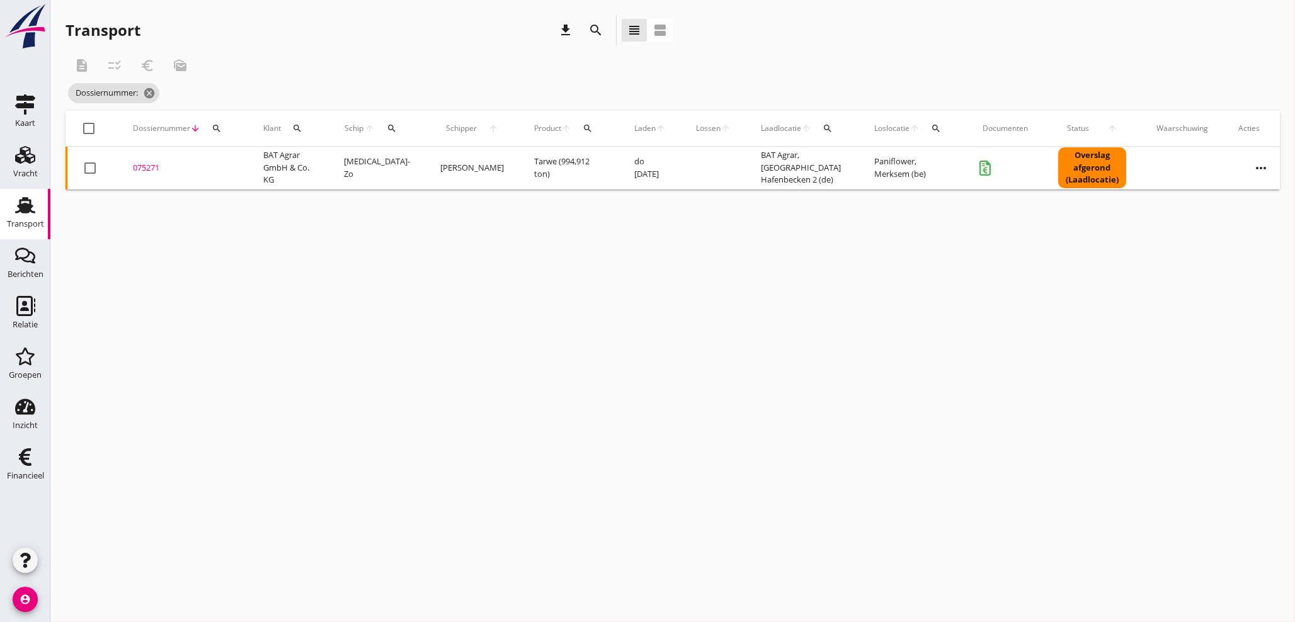
click at [214, 130] on icon "search" at bounding box center [217, 128] width 10 height 10
click at [229, 159] on input "Zoeken op dossiernummer..." at bounding box center [275, 165] width 131 height 20
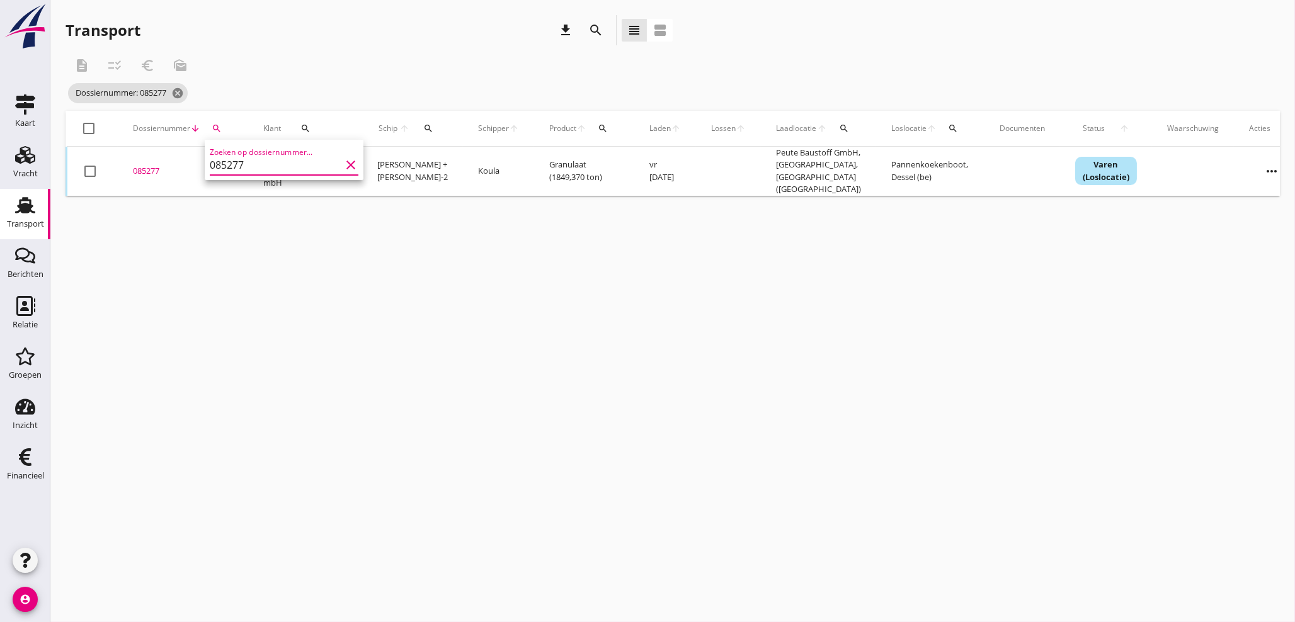
type input "085277"
click at [145, 170] on div "085277" at bounding box center [183, 171] width 100 height 13
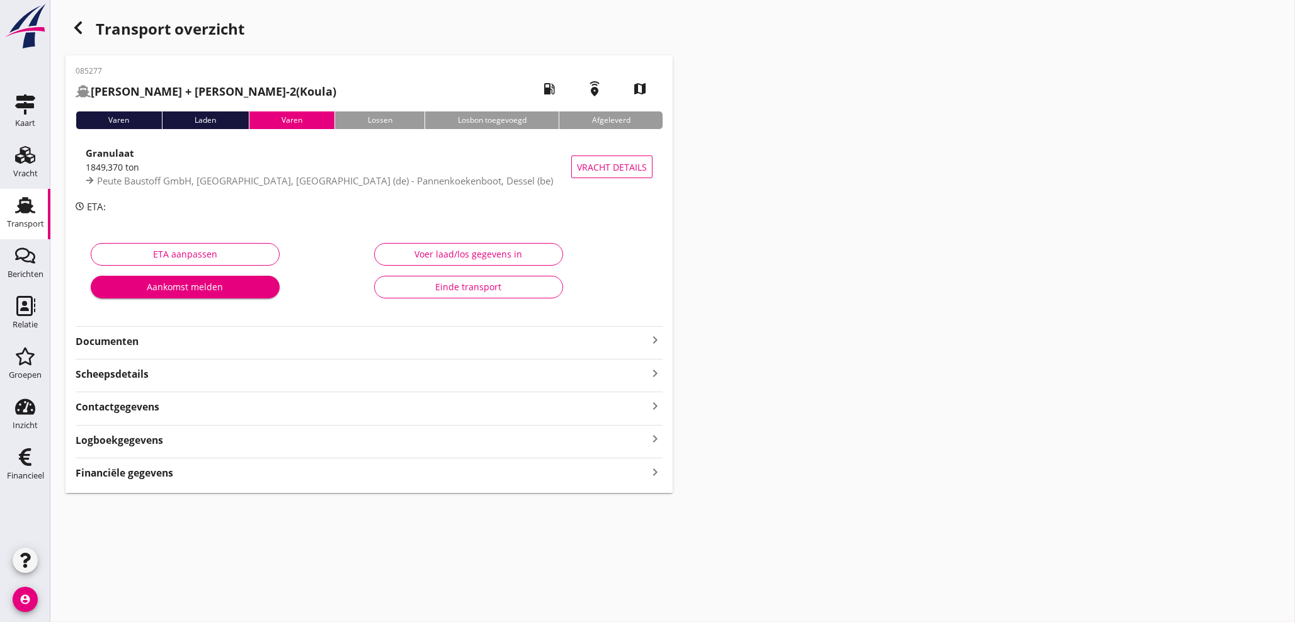
click at [651, 469] on icon "keyboard_arrow_right" at bounding box center [655, 472] width 15 height 17
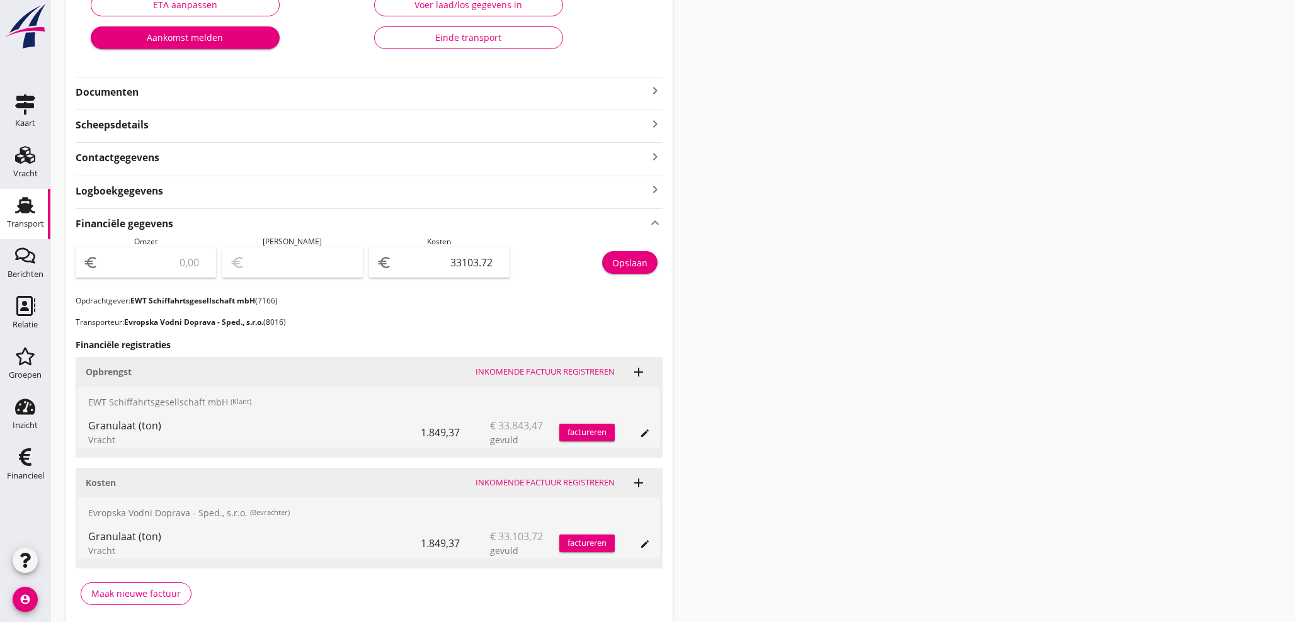
scroll to position [256, 0]
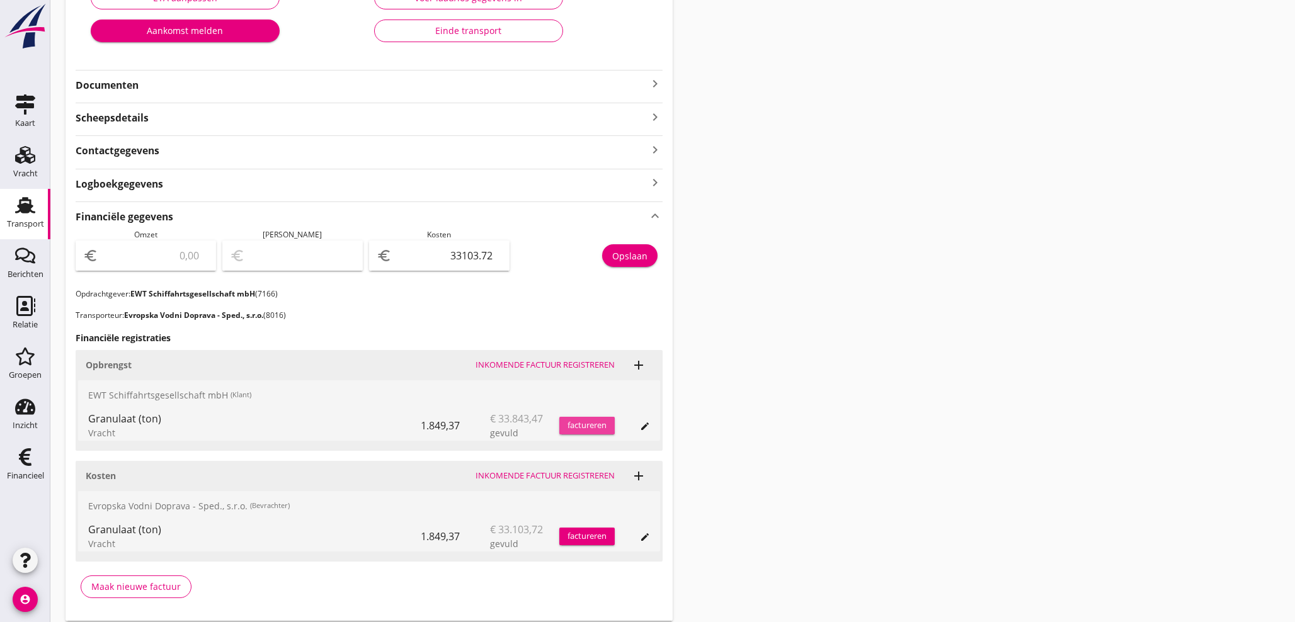
click at [598, 427] on div "factureren" at bounding box center [586, 426] width 55 height 13
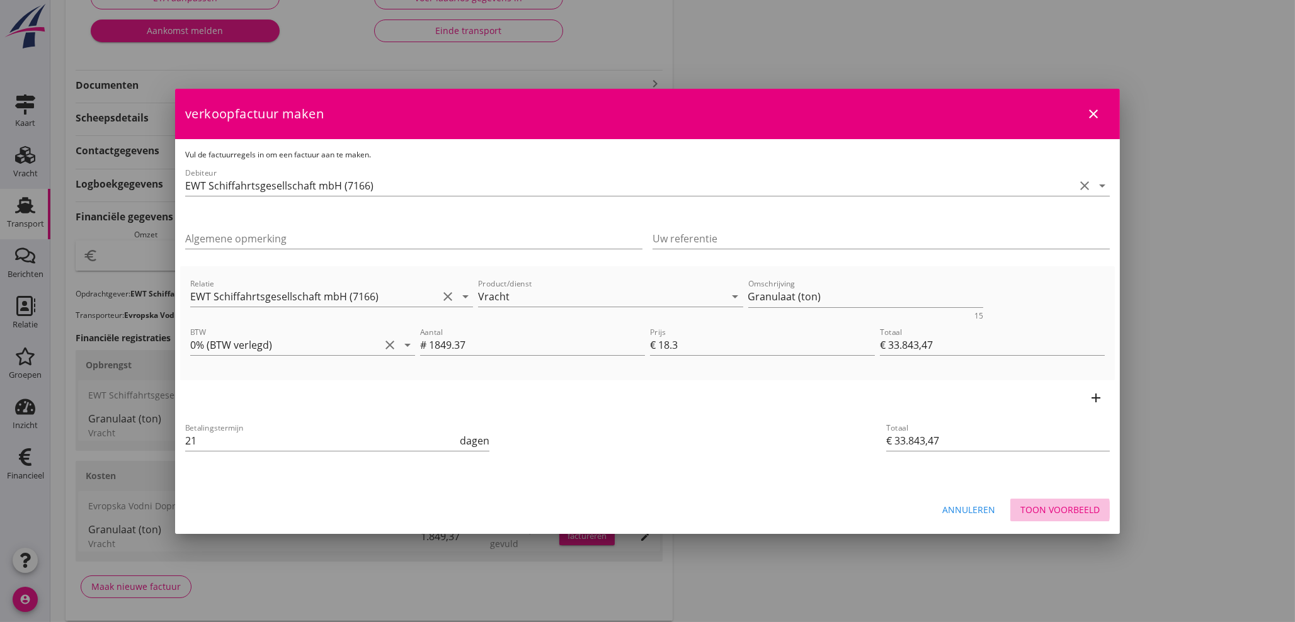
click at [1091, 510] on div "Toon voorbeeld" at bounding box center [1060, 509] width 79 height 13
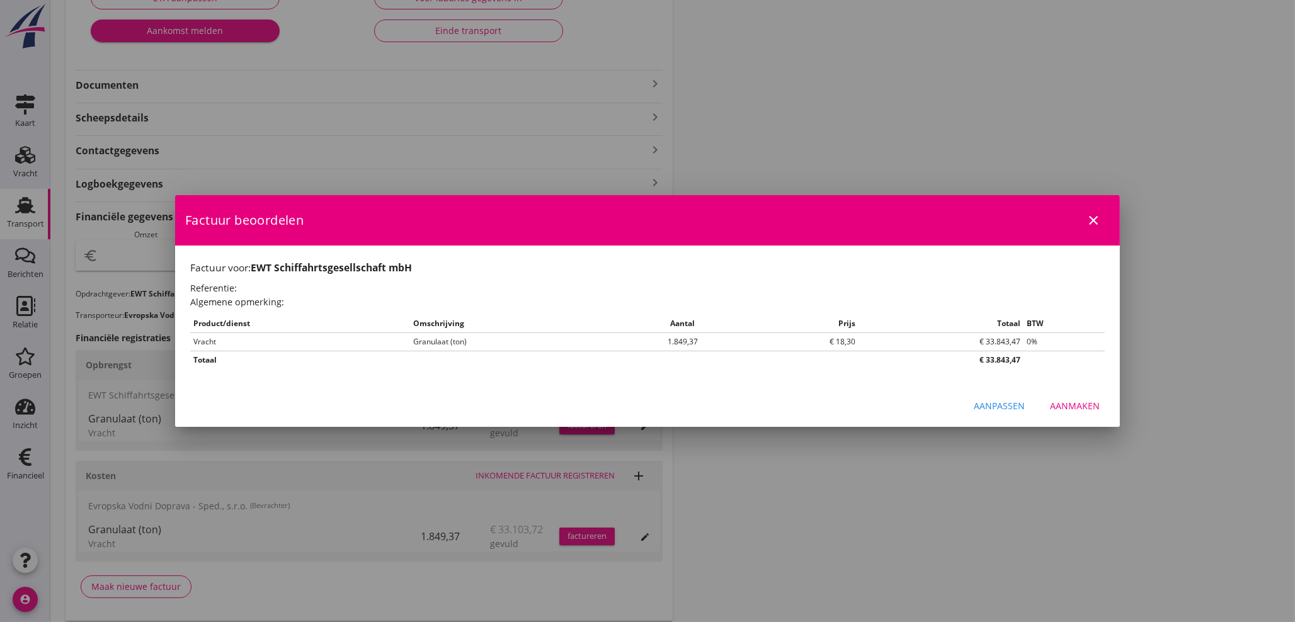
click at [1072, 410] on div "Aanmaken" at bounding box center [1075, 405] width 50 height 13
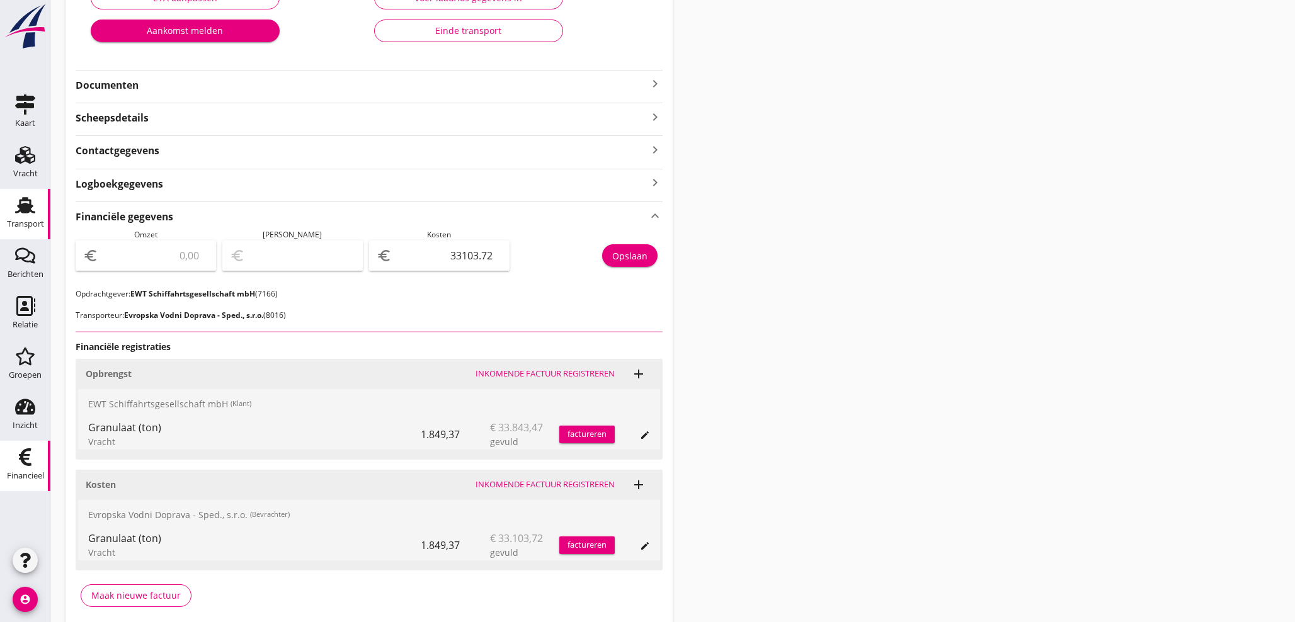
click at [29, 467] on div "Financieel" at bounding box center [25, 476] width 37 height 18
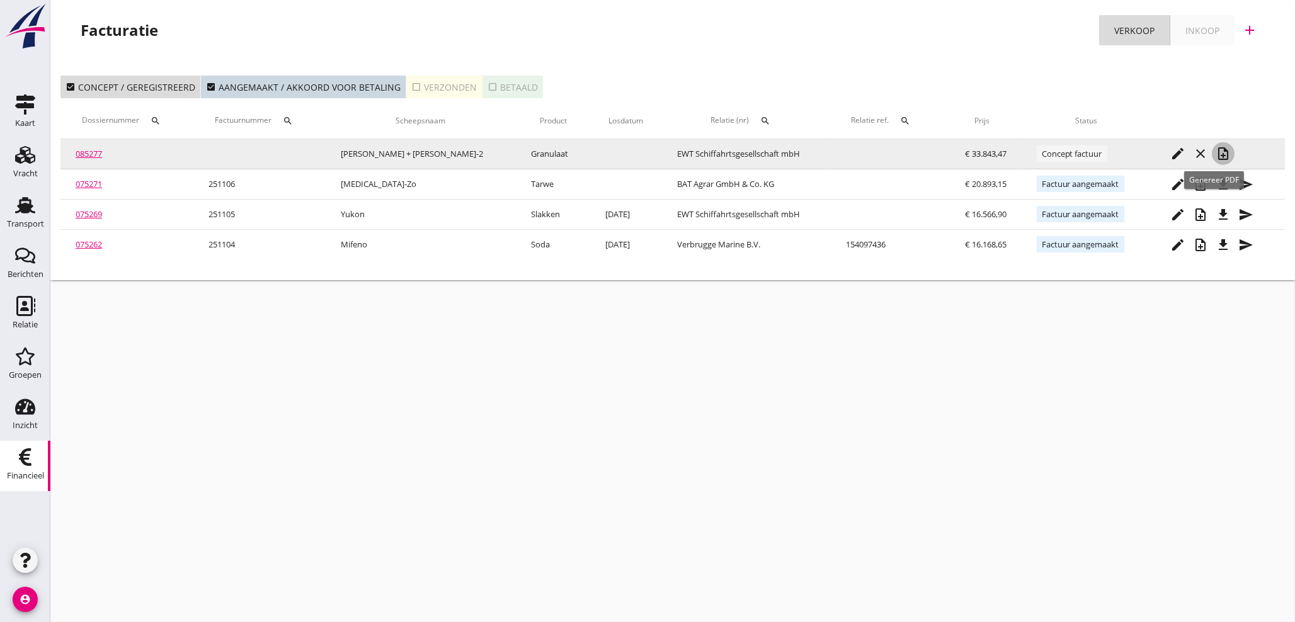
click at [1219, 156] on icon "note_add" at bounding box center [1223, 153] width 15 height 15
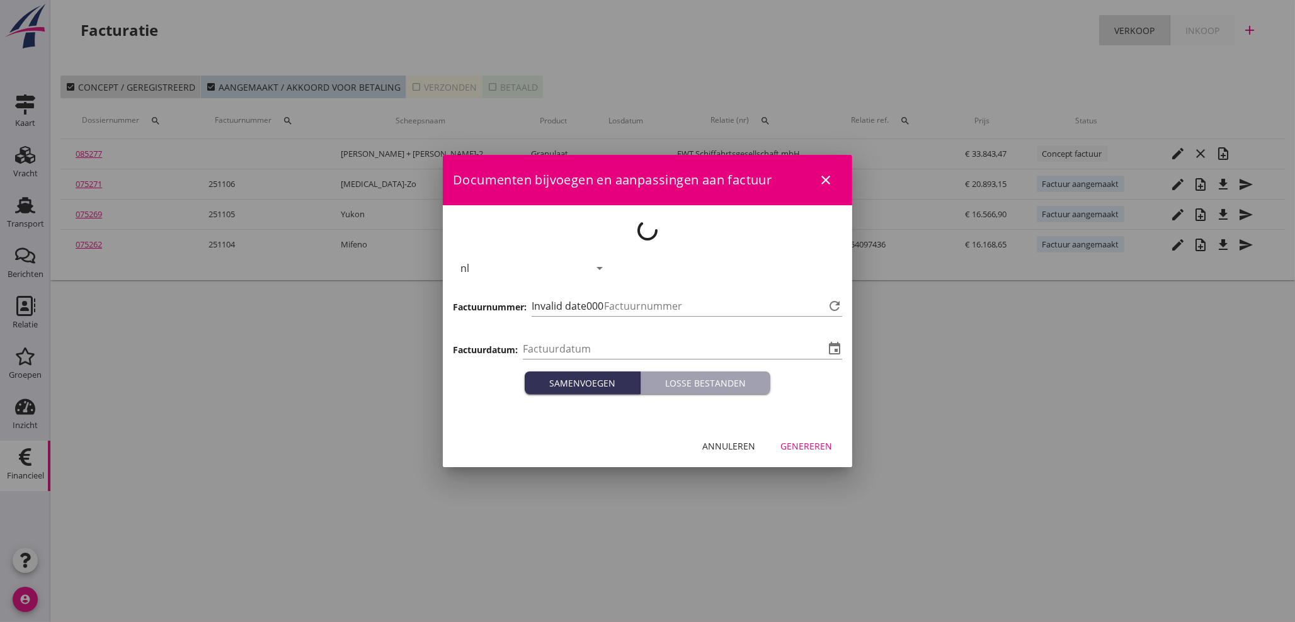
type input "[DATE]"
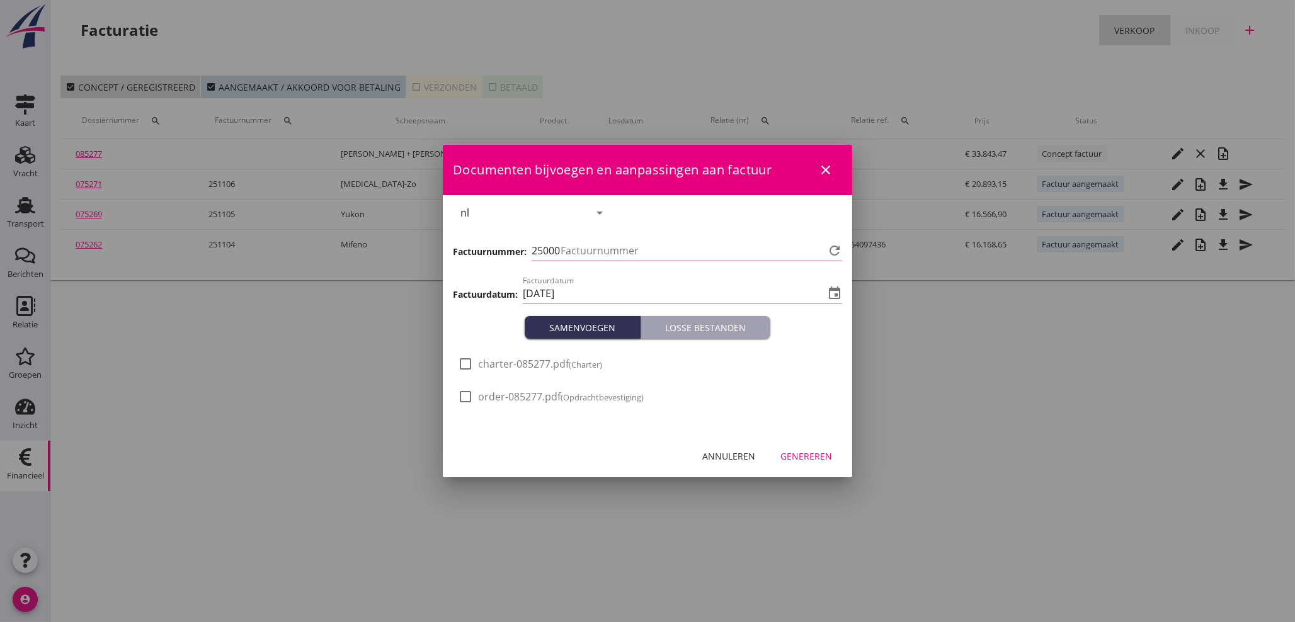
type input "1107"
click at [813, 452] on div "Genereren" at bounding box center [807, 456] width 52 height 13
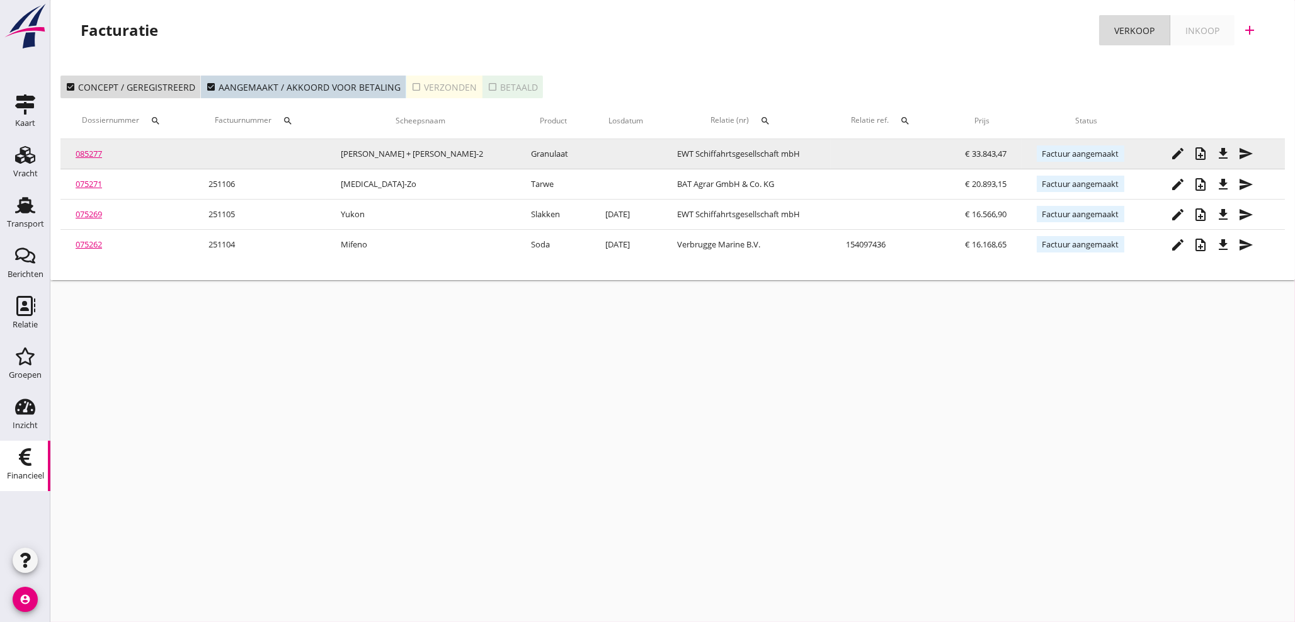
click at [1216, 159] on icon "file_download" at bounding box center [1223, 153] width 15 height 15
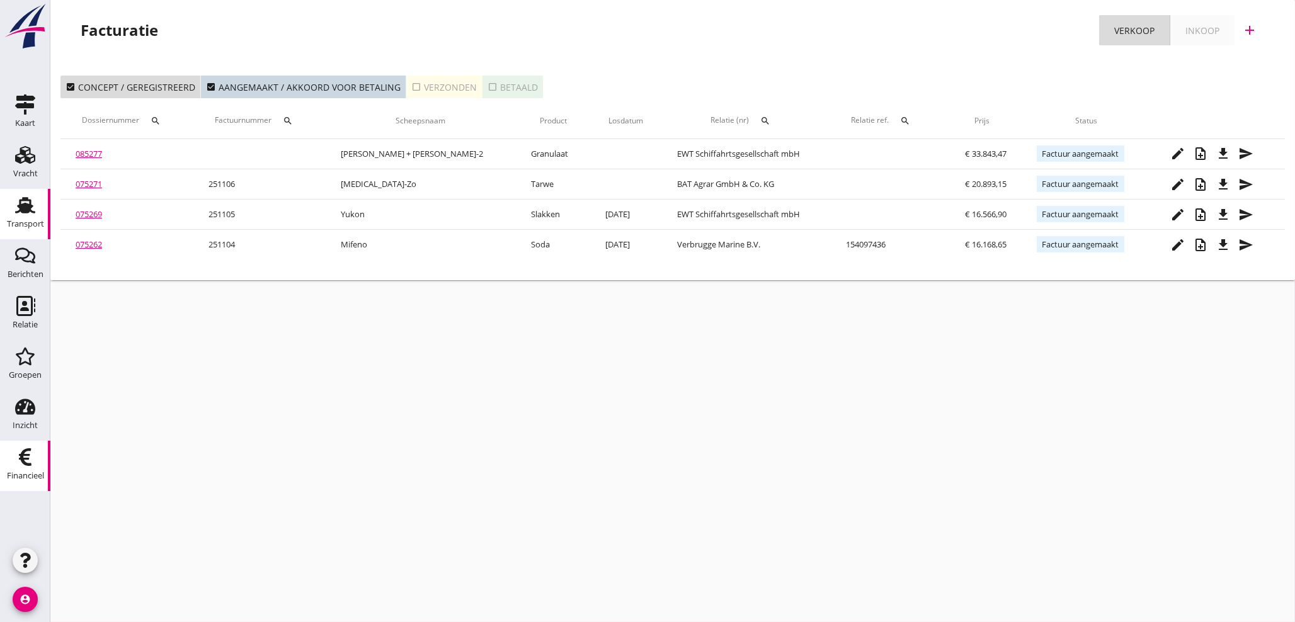
click at [21, 211] on use at bounding box center [25, 205] width 20 height 16
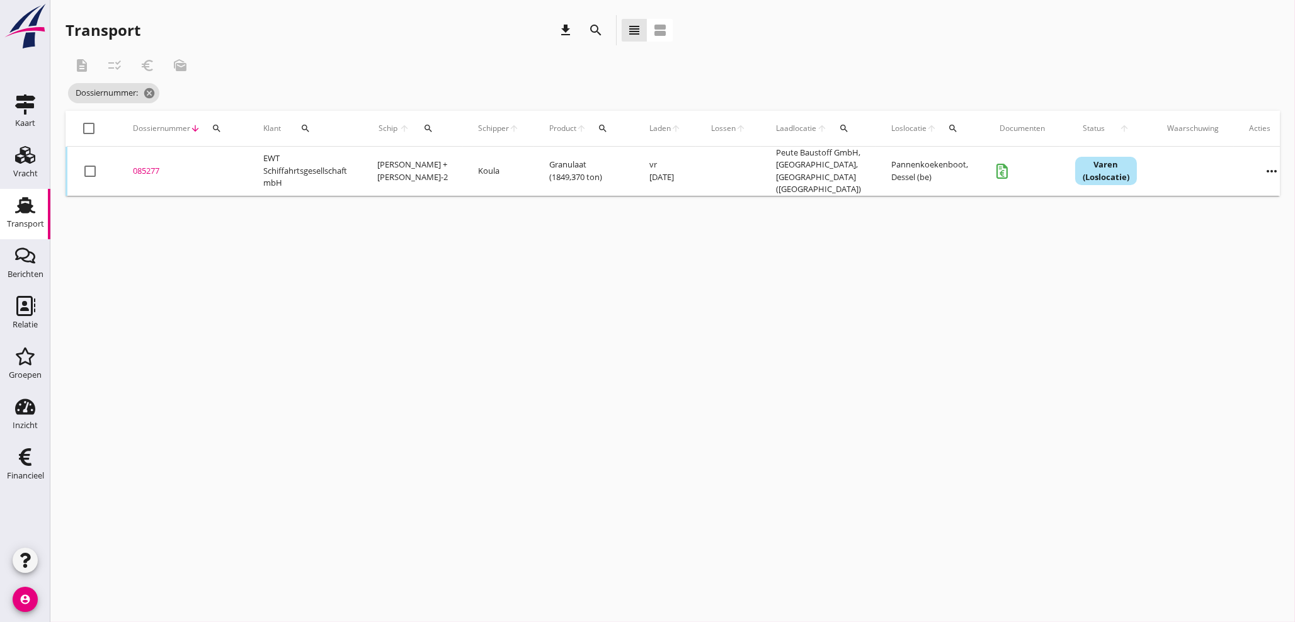
click at [147, 167] on div "085277" at bounding box center [183, 171] width 100 height 13
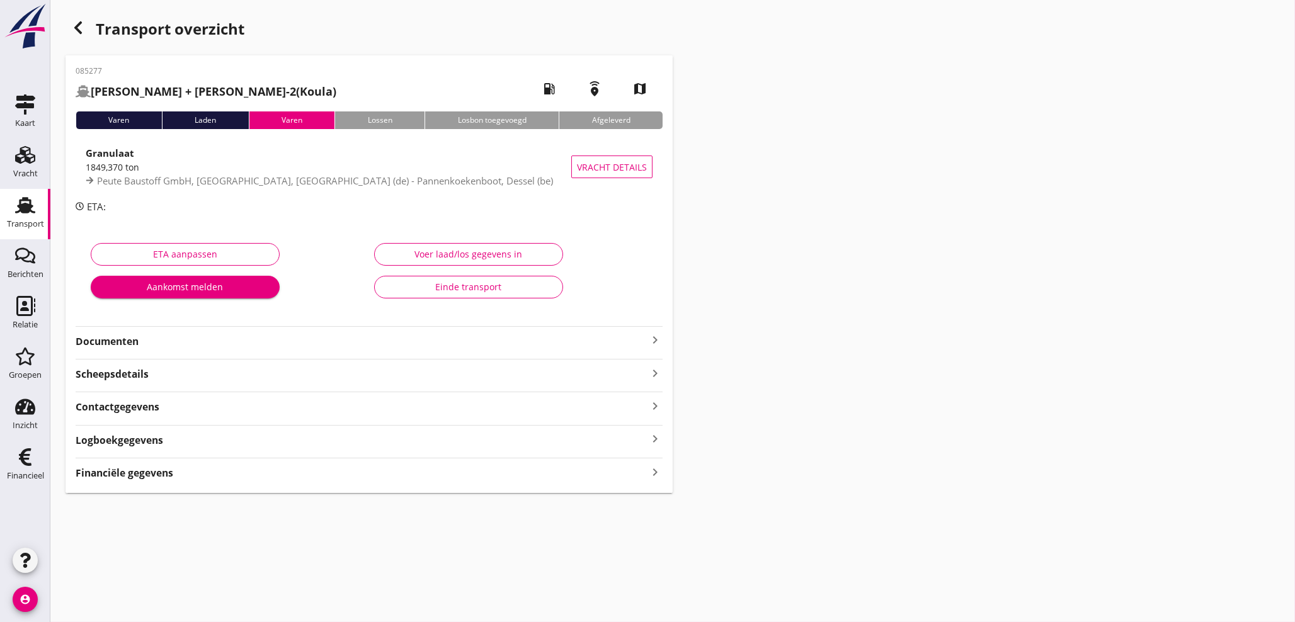
click at [653, 474] on icon "keyboard_arrow_right" at bounding box center [655, 472] width 15 height 17
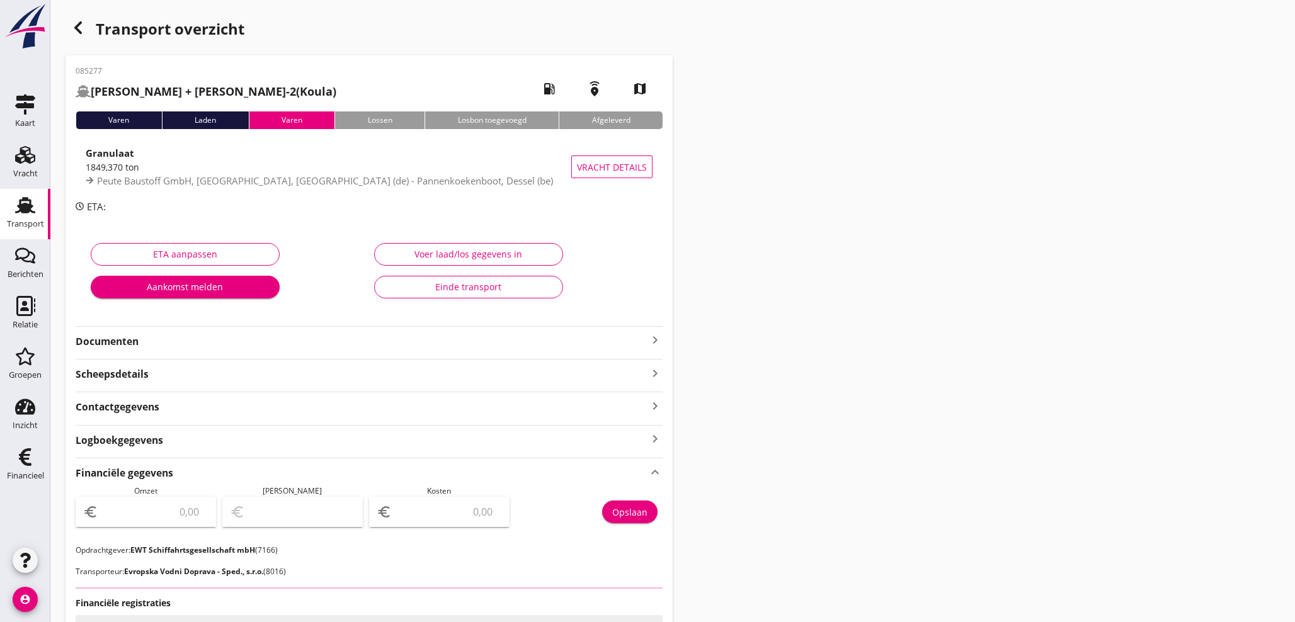
type input "33103.72"
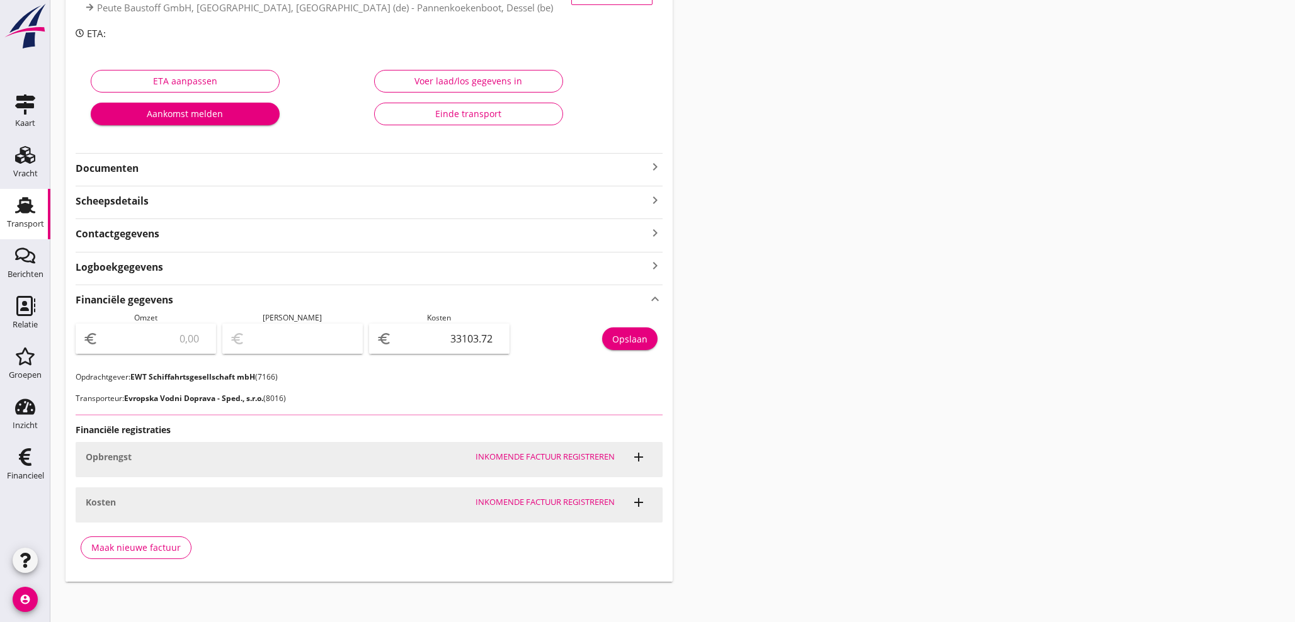
scroll to position [178, 0]
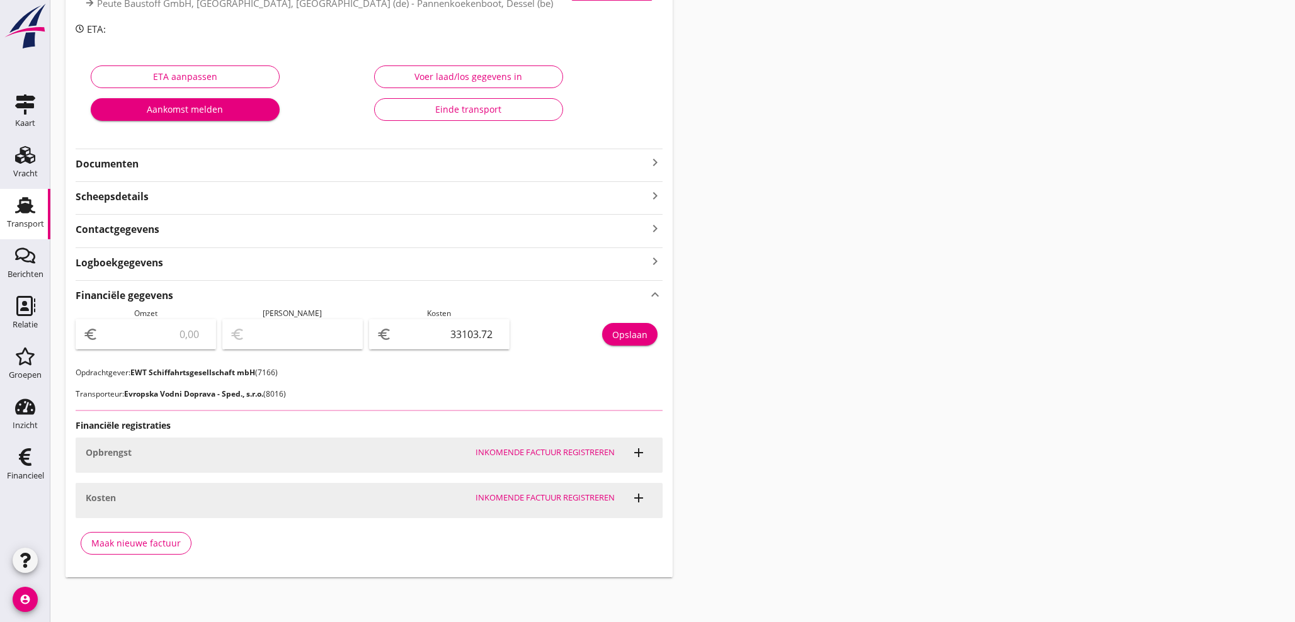
click at [157, 329] on input "number" at bounding box center [155, 334] width 108 height 20
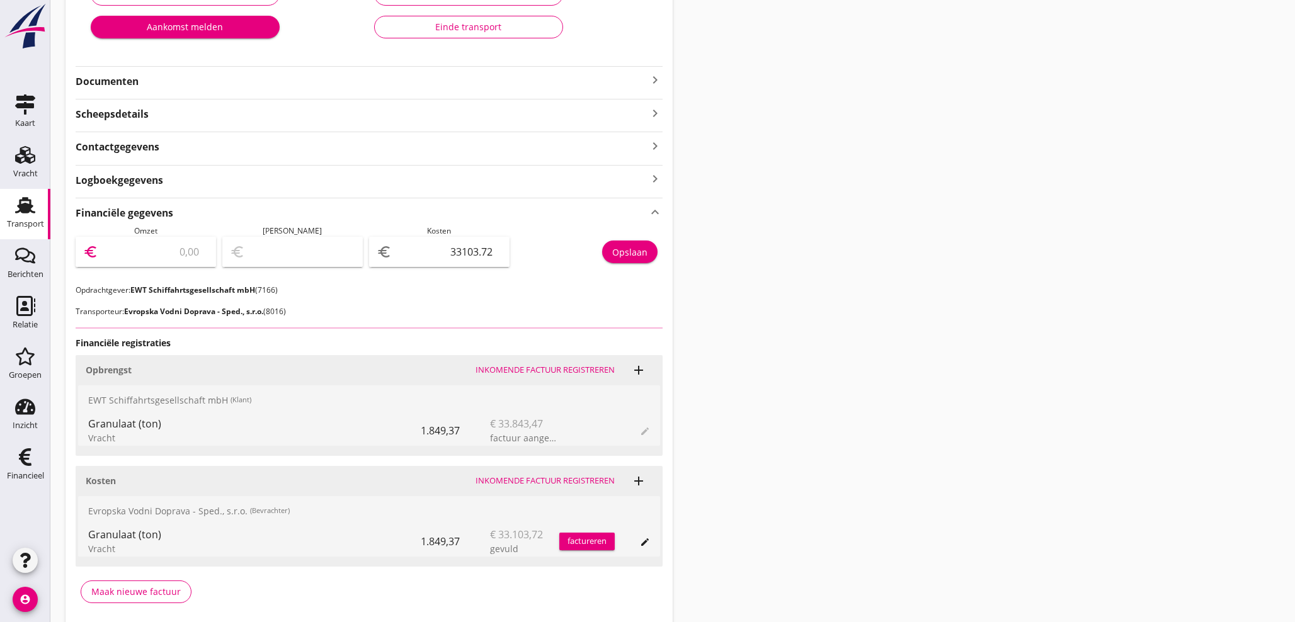
scroll to position [271, 0]
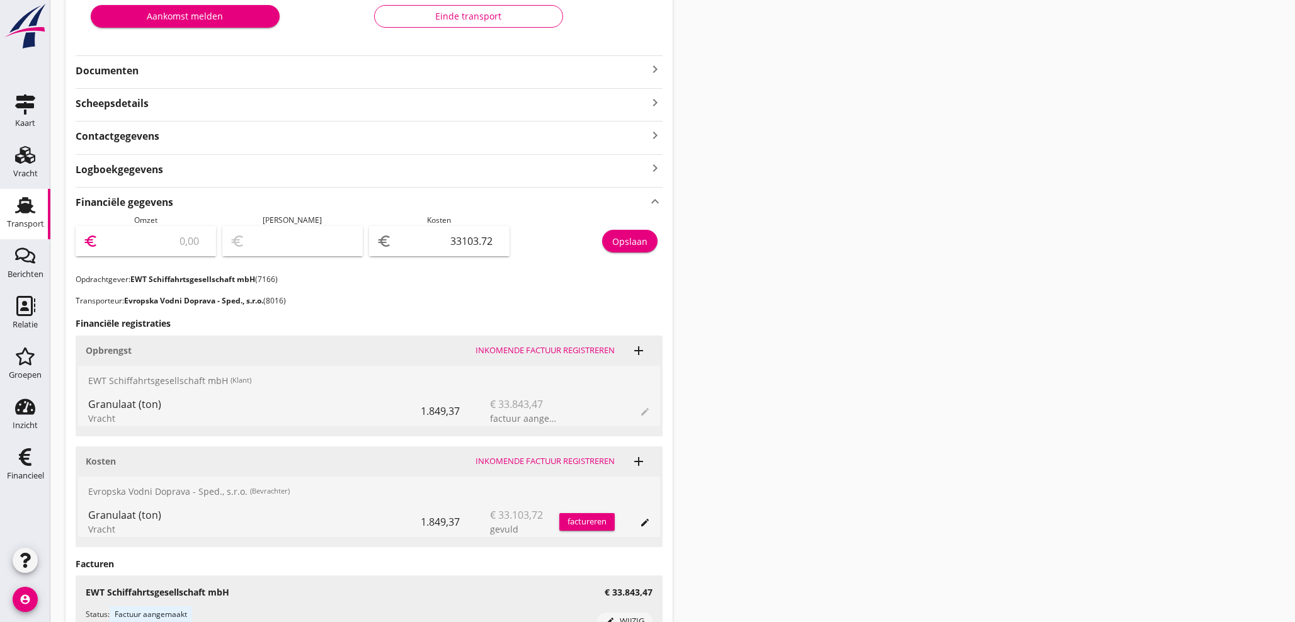
type input "3"
type input "-33100.72"
type input "33"
type input "-33070.72"
type input "338"
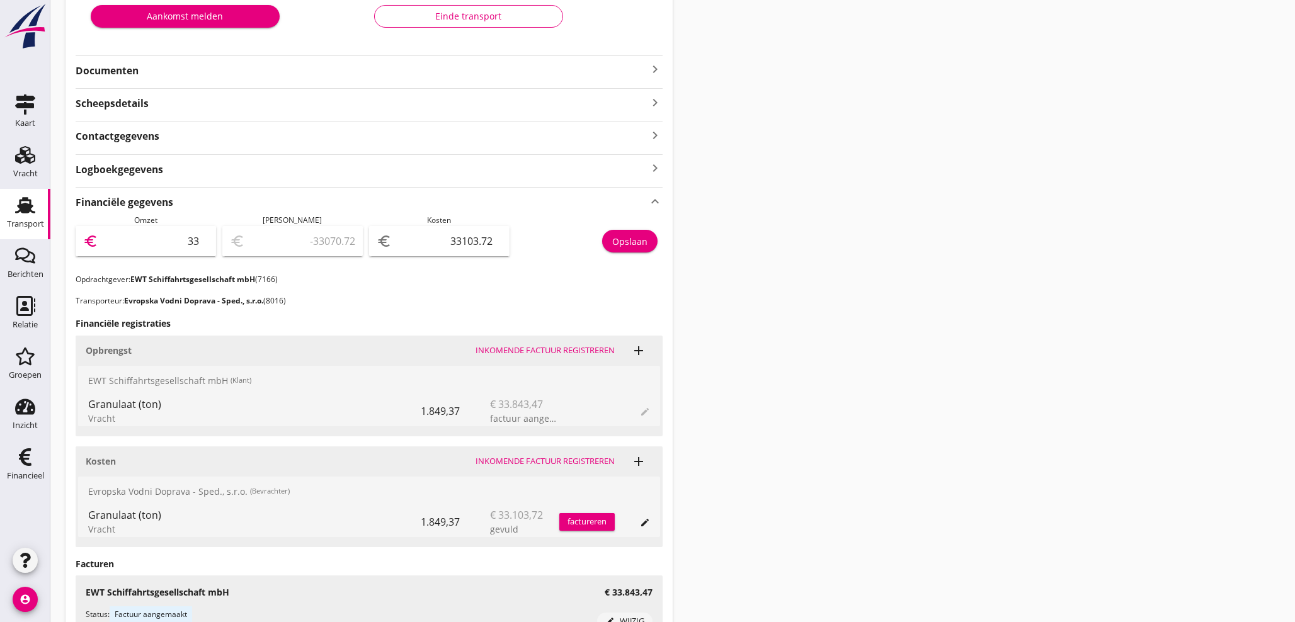
type input "-32765.72"
type input "3384"
type input "-29719.72"
type input "33843"
type input "739.28"
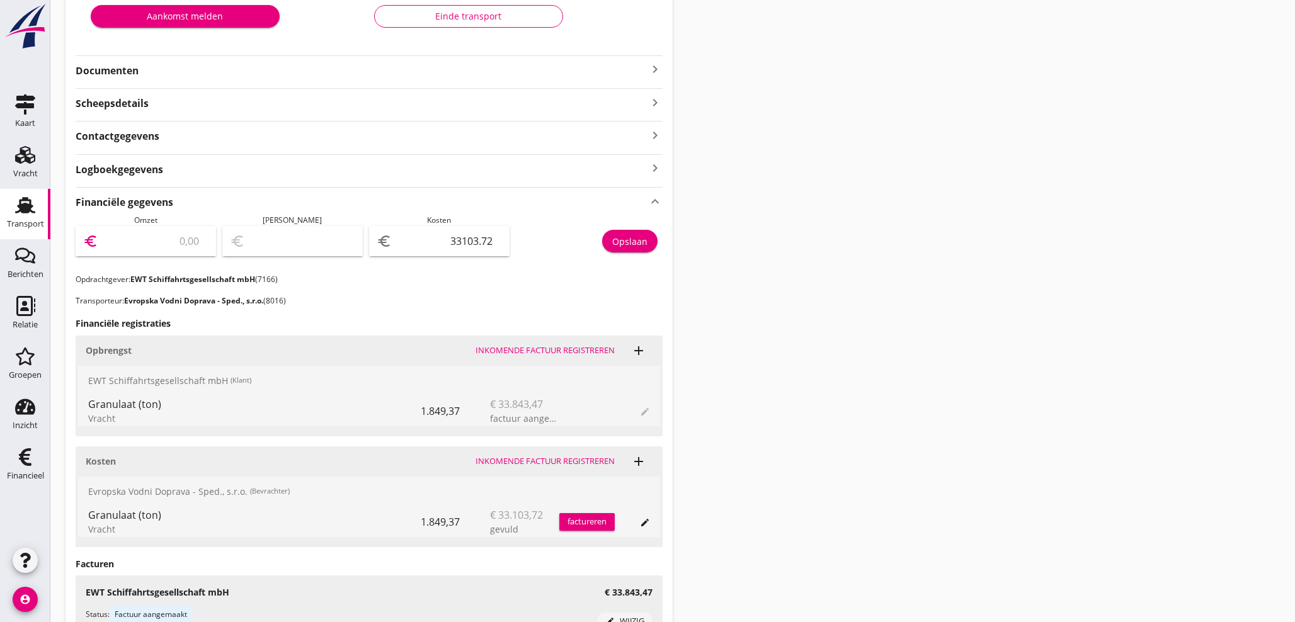
type input "33843.4"
type input "739.68"
type input "33843.47"
type input "739.75"
type input "33843.47"
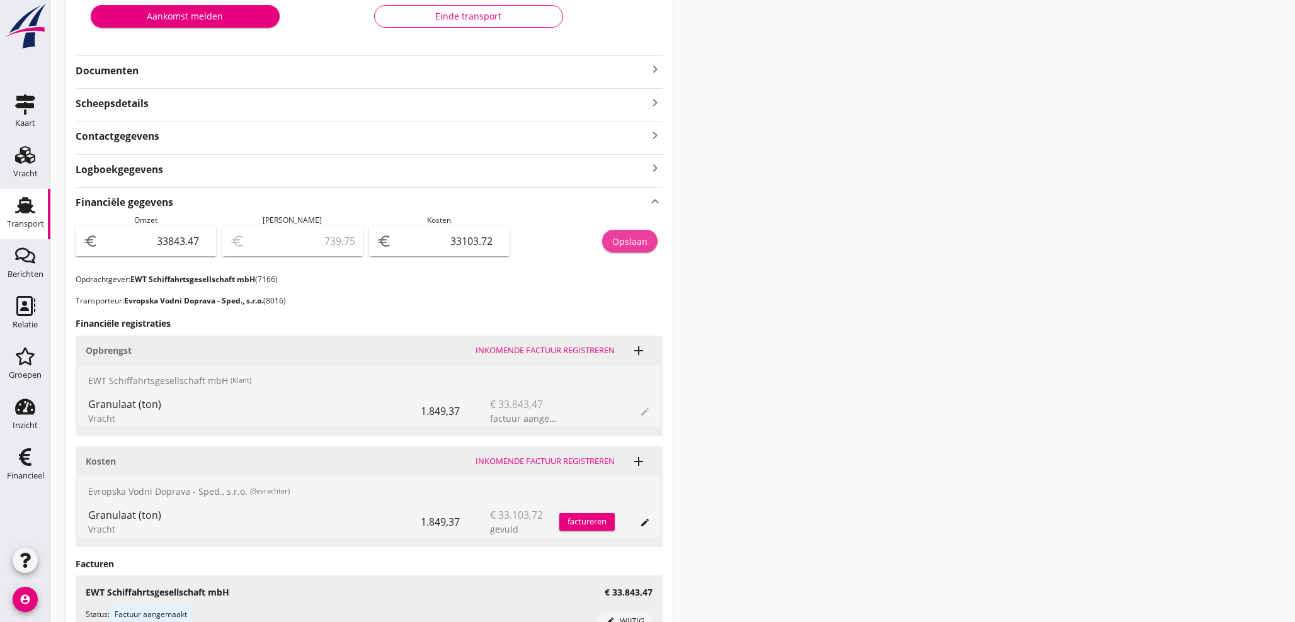
click at [646, 240] on div "Opslaan" at bounding box center [629, 241] width 35 height 13
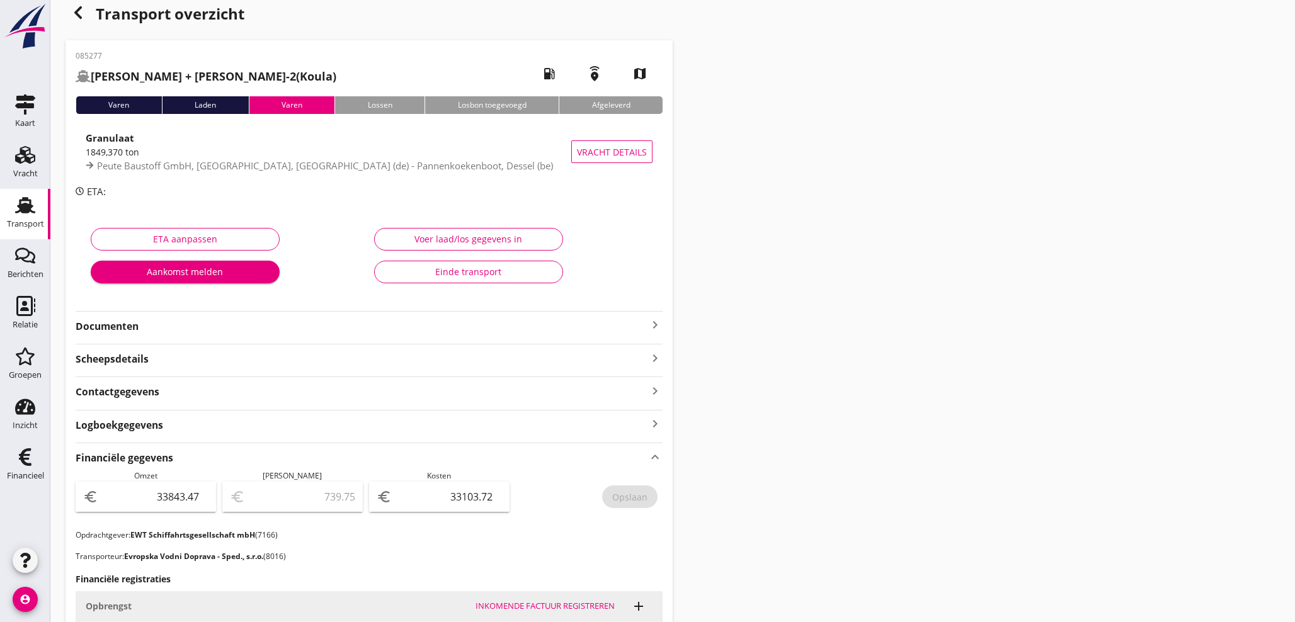
scroll to position [0, 0]
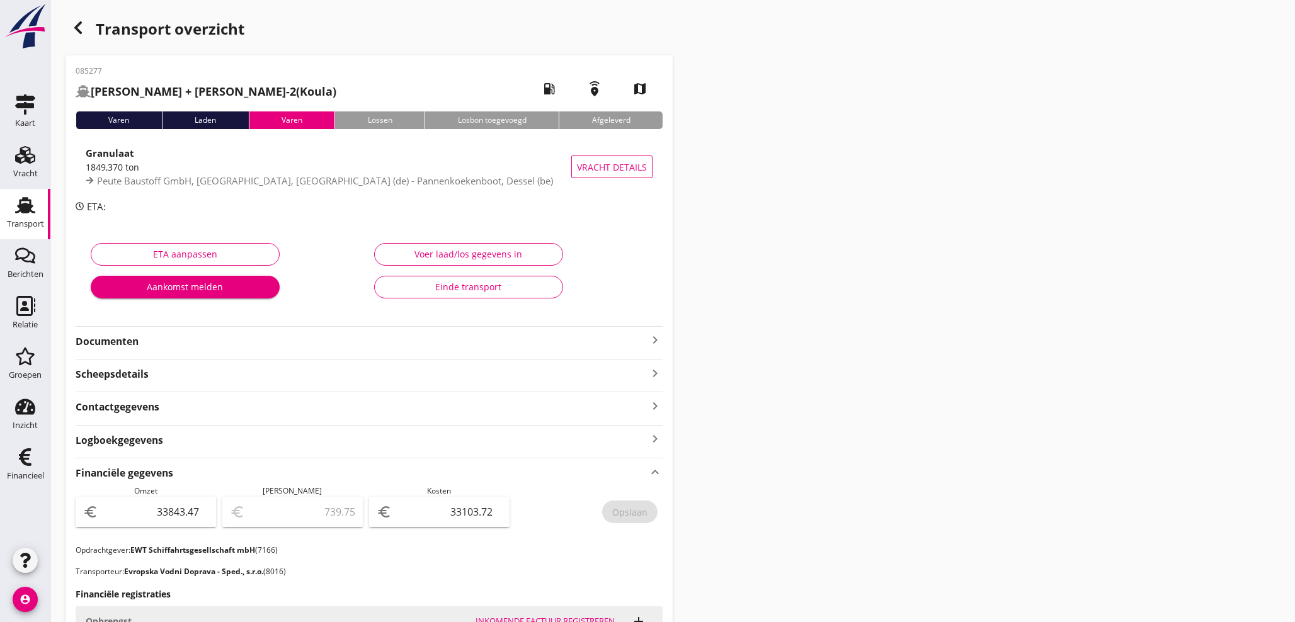
click at [76, 27] on use "button" at bounding box center [78, 27] width 8 height 13
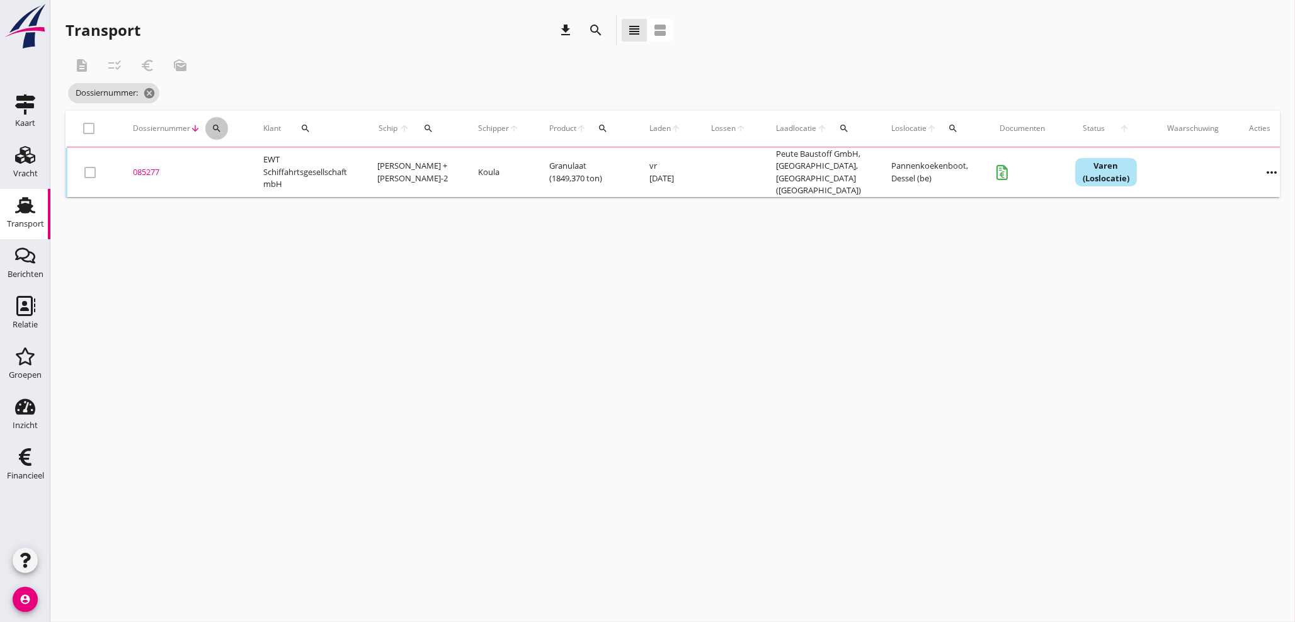
click at [212, 128] on icon "search" at bounding box center [217, 128] width 10 height 10
click at [238, 168] on input "Zoeken op dossiernummer..." at bounding box center [275, 165] width 131 height 20
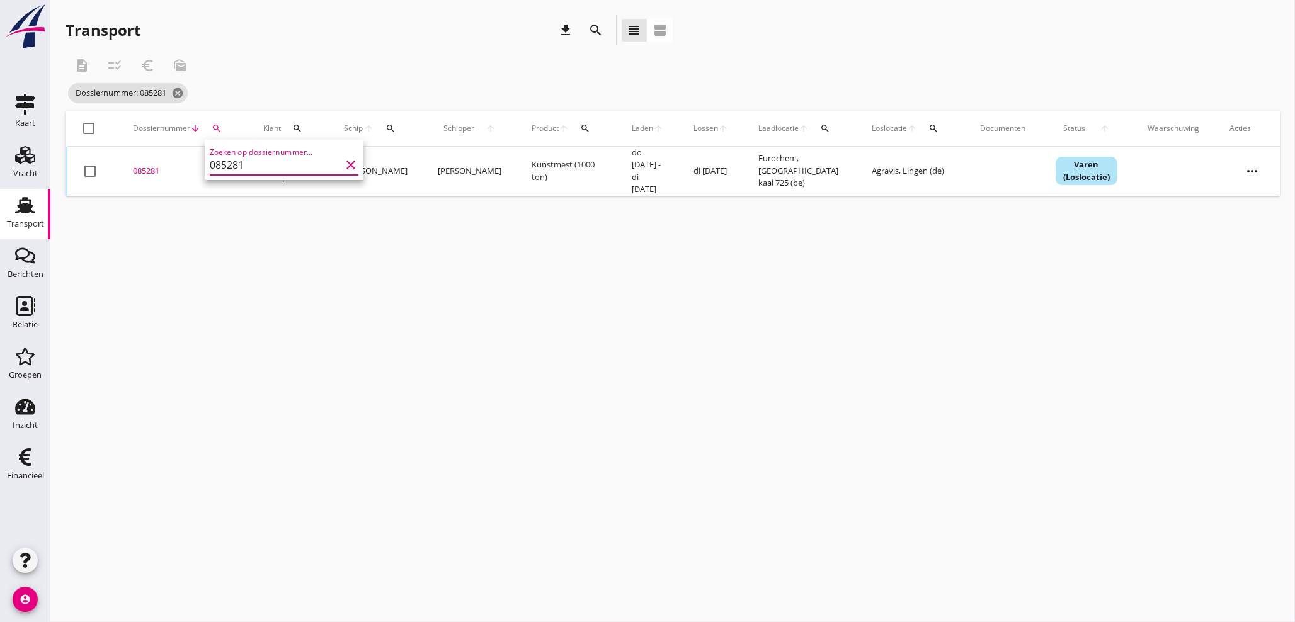
type input "085281"
click at [149, 166] on div "085281" at bounding box center [183, 171] width 100 height 13
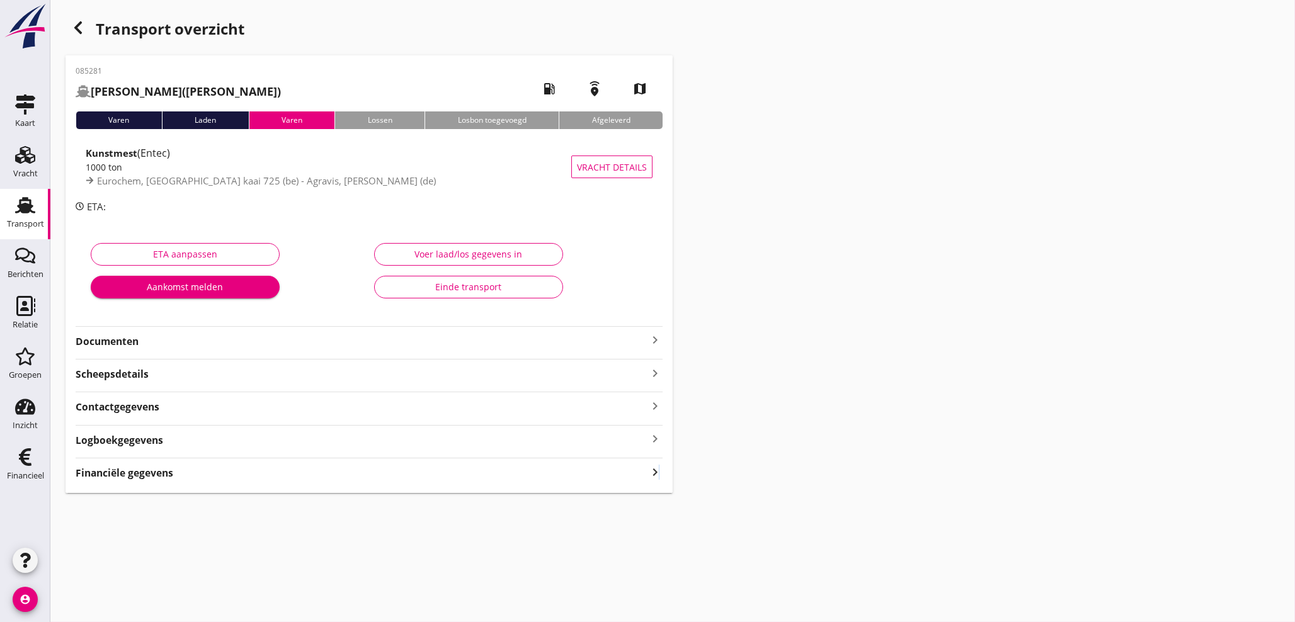
click at [660, 467] on icon "keyboard_arrow_right" at bounding box center [655, 472] width 15 height 17
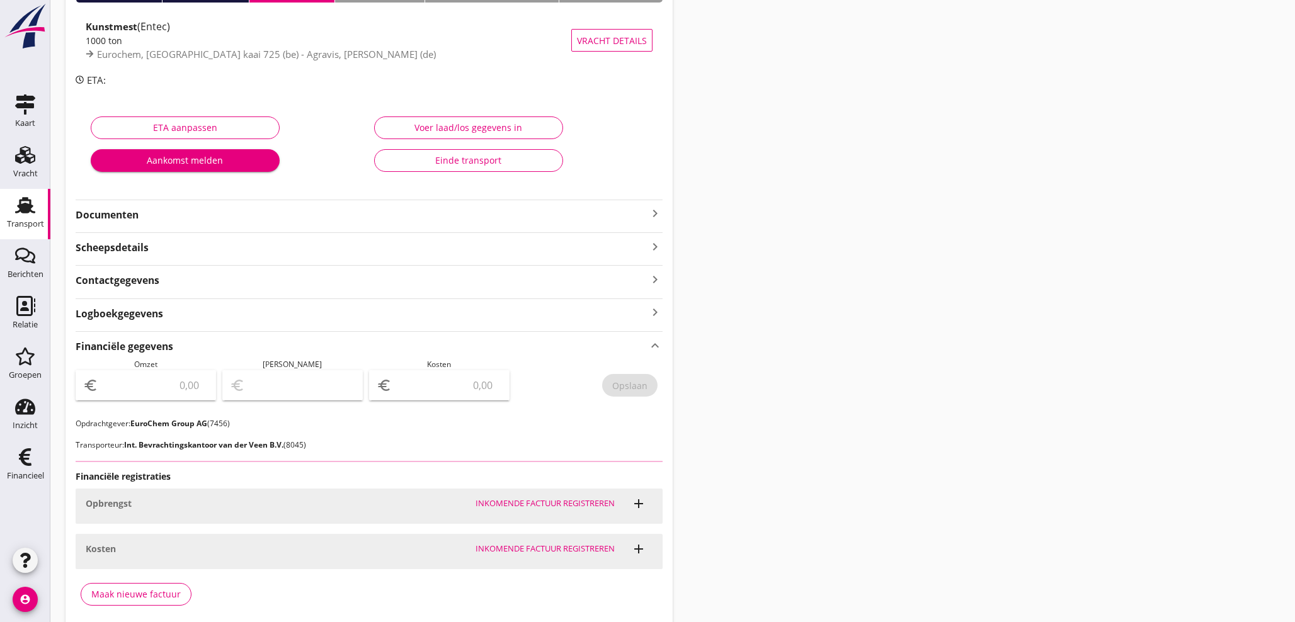
scroll to position [140, 0]
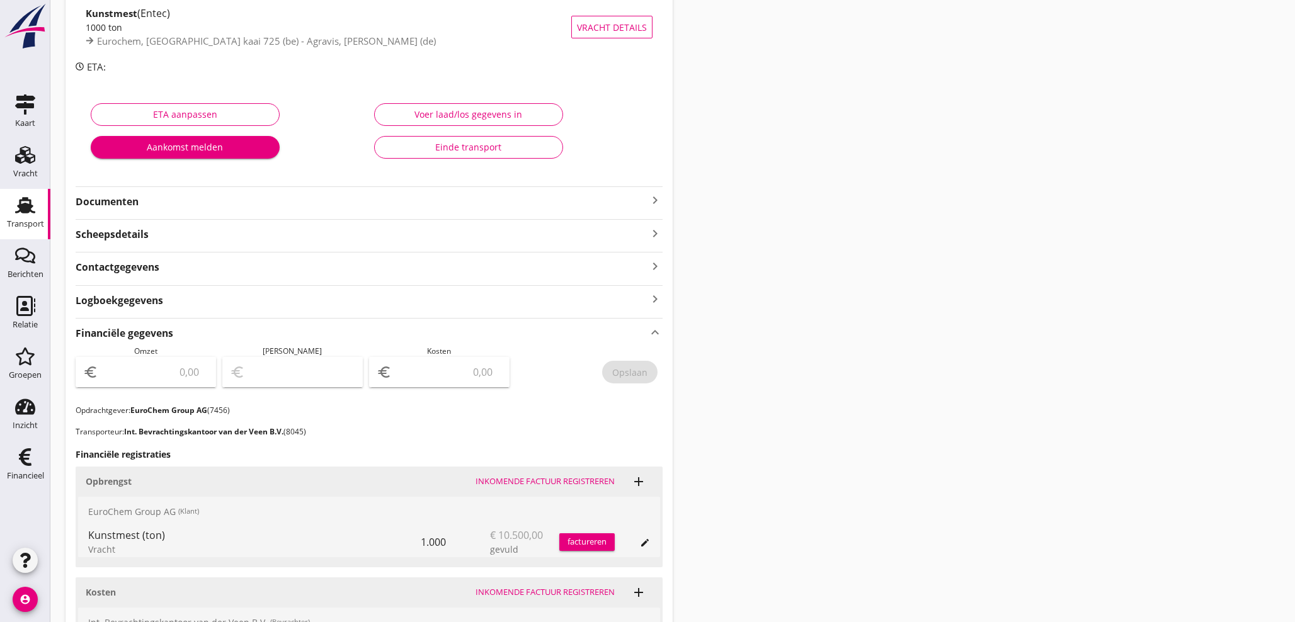
click at [592, 542] on div "factureren" at bounding box center [586, 542] width 55 height 13
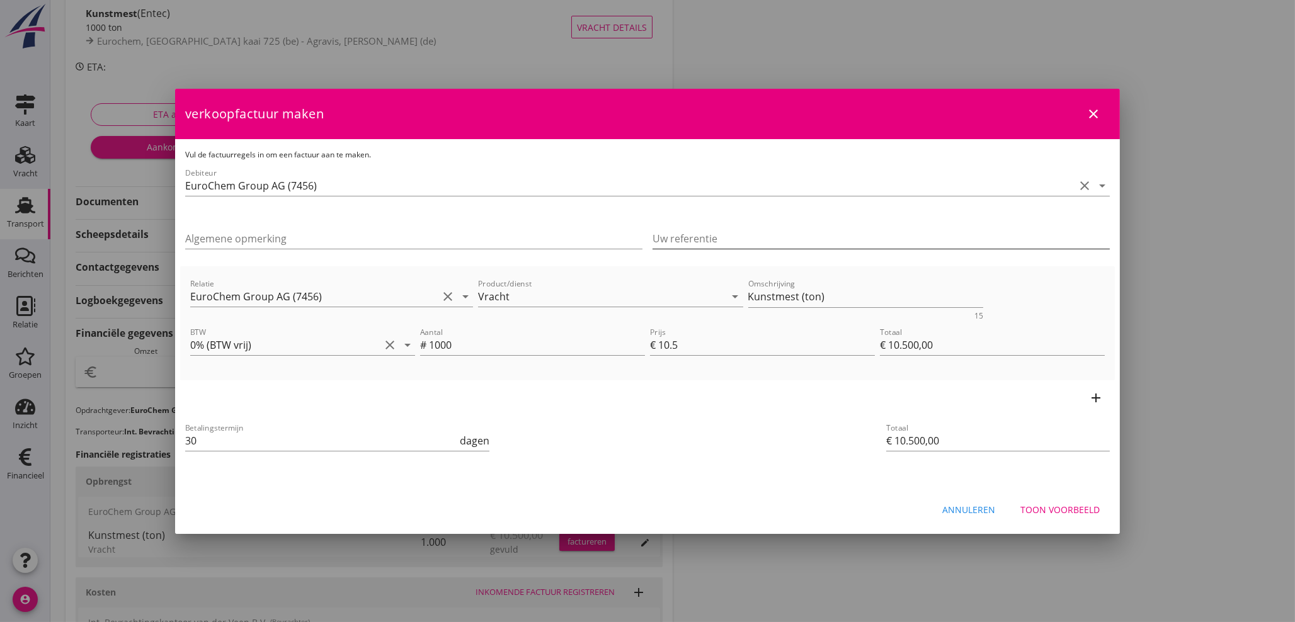
click at [731, 239] on input "Uw referentie" at bounding box center [881, 239] width 457 height 20
type input "3005365"
drag, startPoint x: 87, startPoint y: 425, endPoint x: 31, endPoint y: 418, distance: 56.4
click at [35, 419] on div "21% (Hoog BTW tarief) 9% (Laag BTW tarief) 0% (BTW vrij) 0% (BTW verlegd) Vrach…" at bounding box center [647, 321] width 1295 height 923
type input "21"
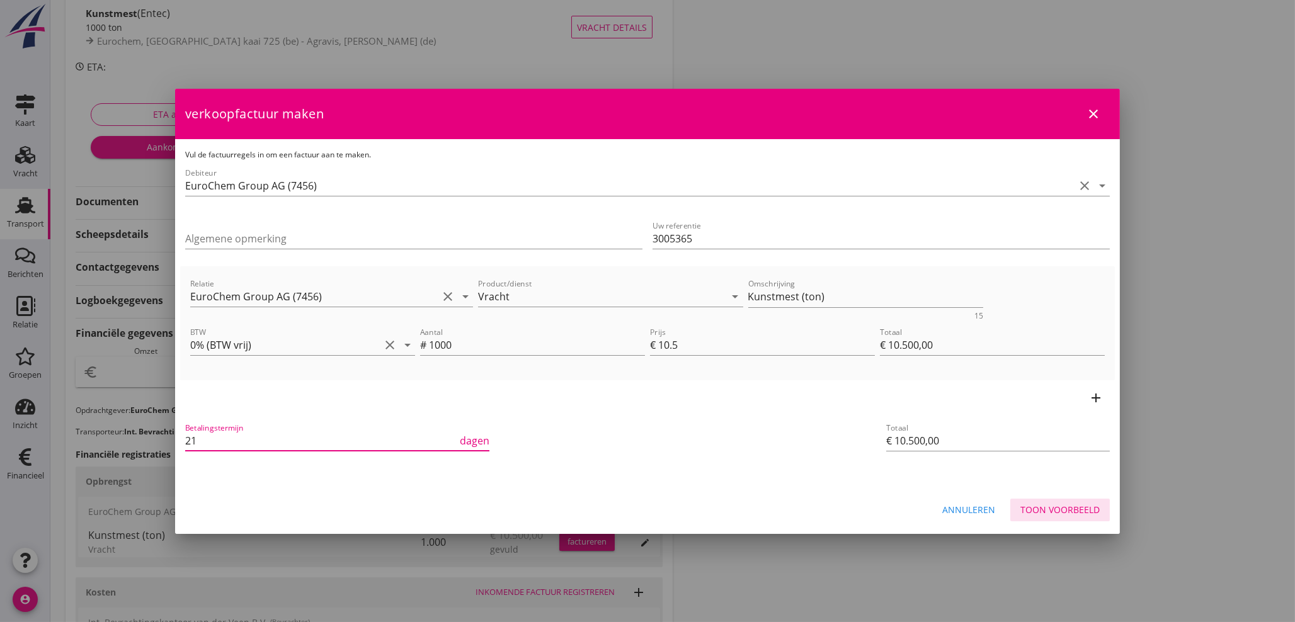
click at [1055, 508] on div "Toon voorbeeld" at bounding box center [1060, 509] width 79 height 13
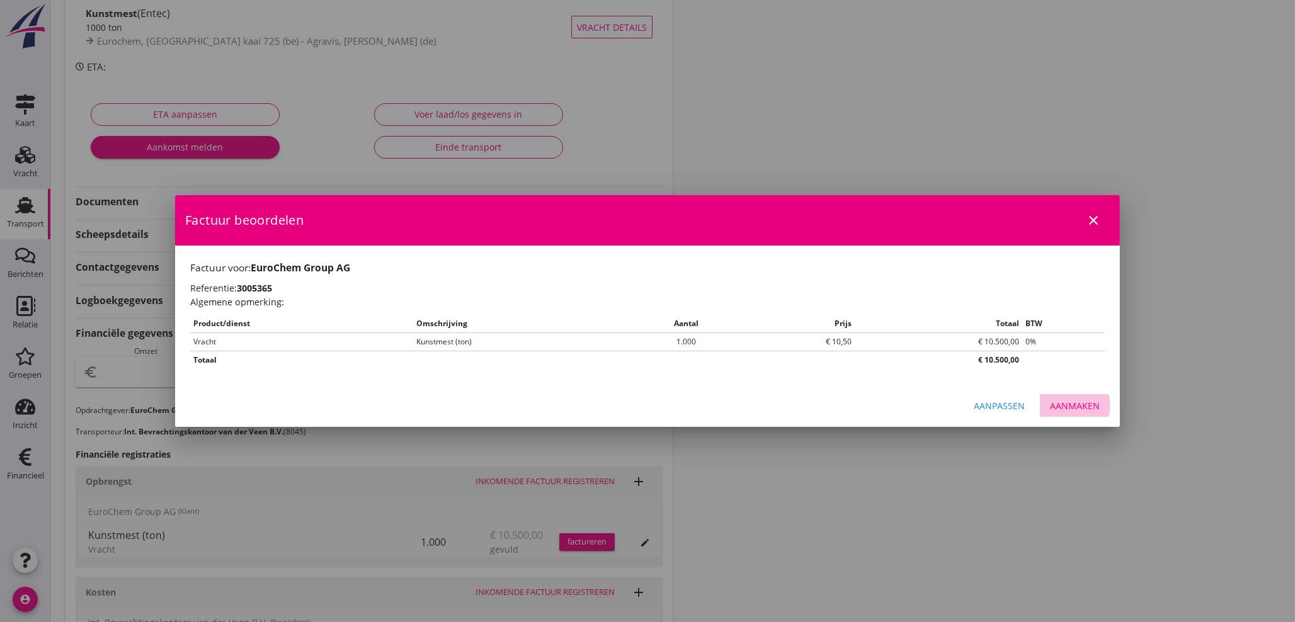
click at [1069, 405] on div "Aanmaken" at bounding box center [1075, 405] width 50 height 13
click at [23, 467] on div at bounding box center [647, 311] width 1295 height 622
click at [1081, 404] on div "Aanmaken" at bounding box center [1075, 405] width 50 height 13
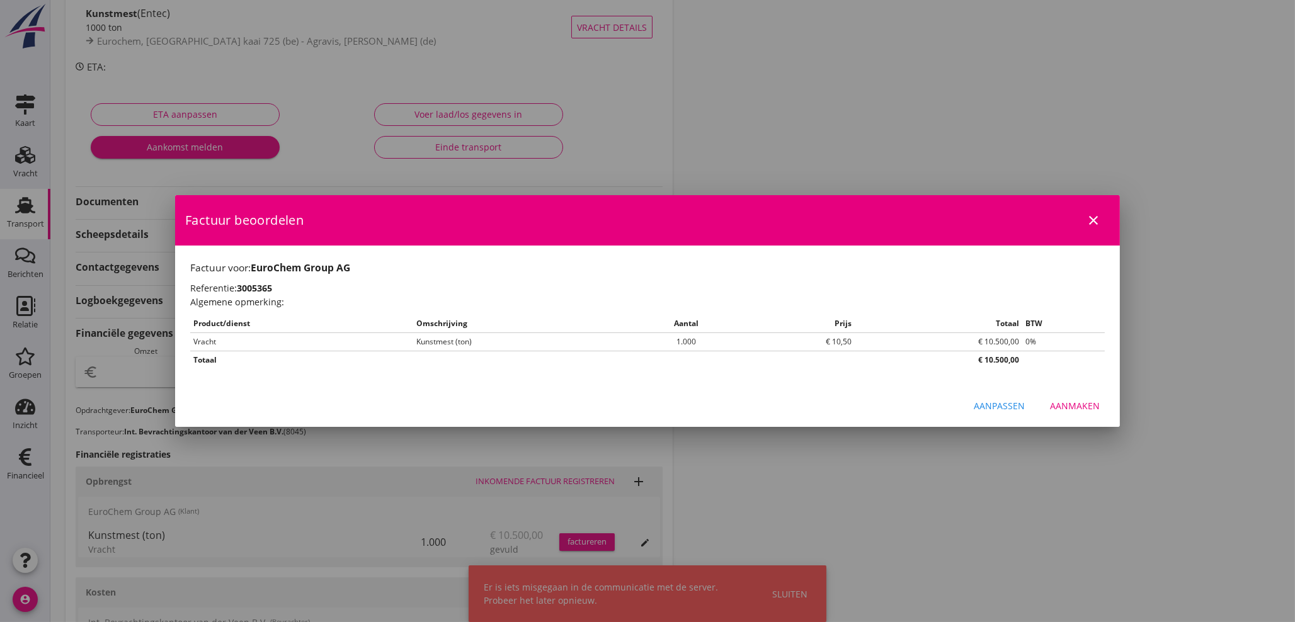
click at [1094, 217] on icon "close" at bounding box center [1093, 220] width 15 height 15
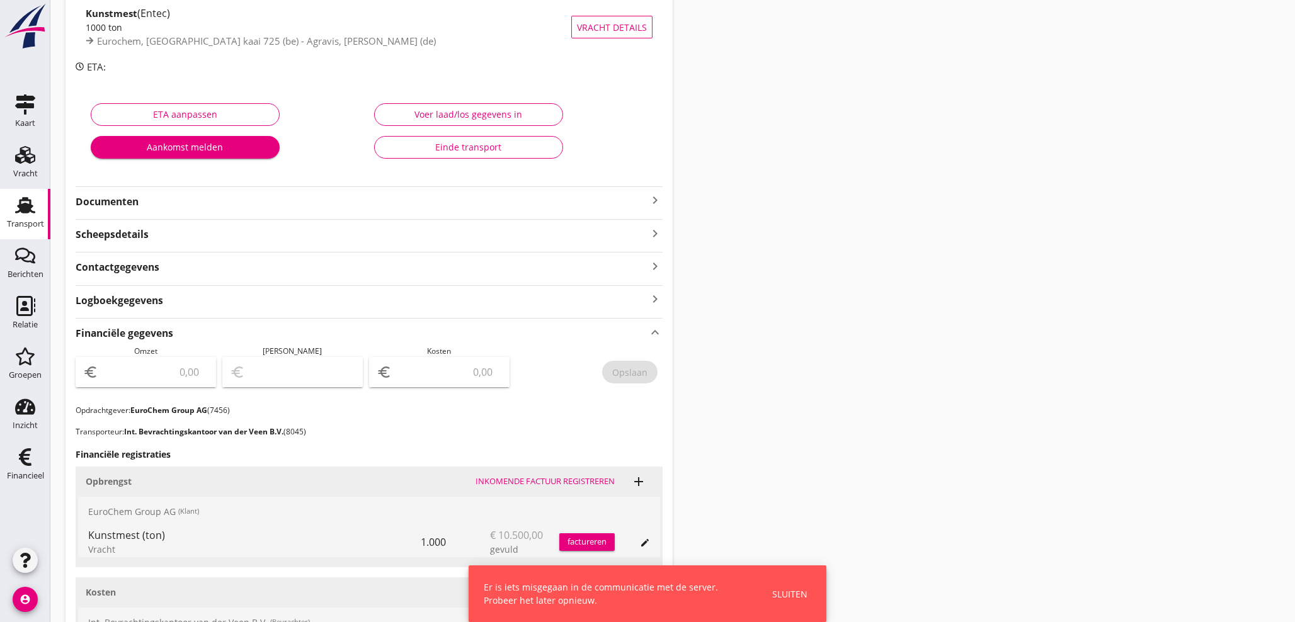
click at [1028, 478] on div "Transport overzicht 085281 Corrado (J. Boonstra) local_gas_station emergency_sh…" at bounding box center [672, 306] width 1245 height 893
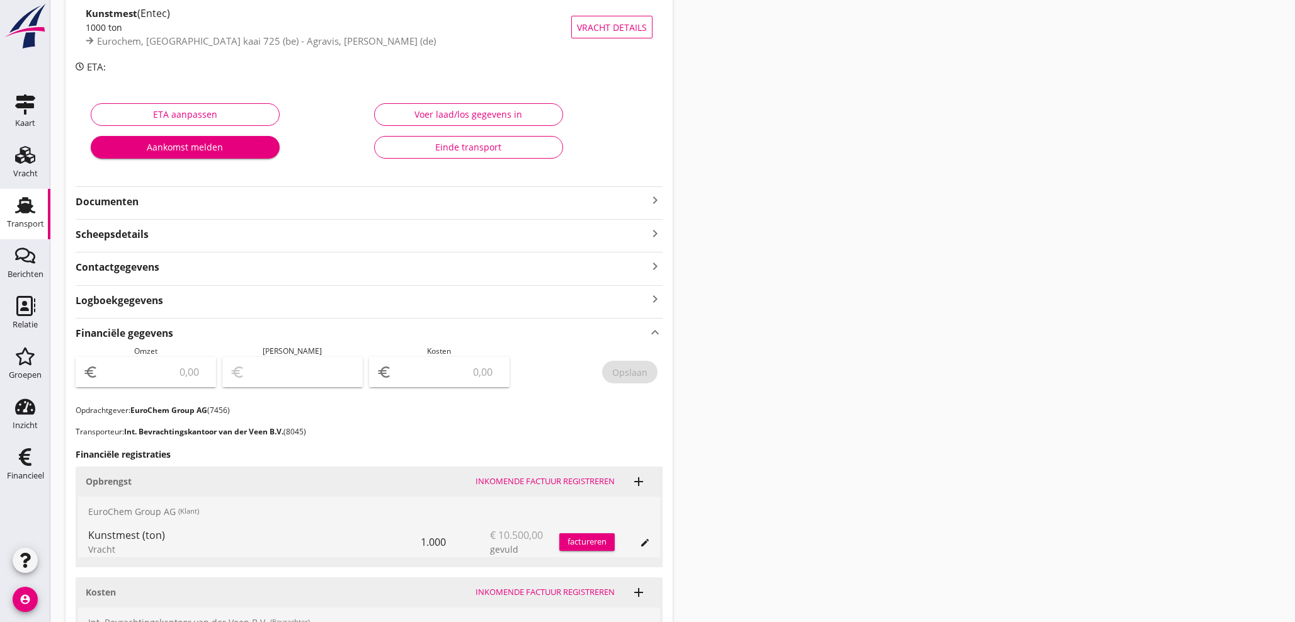
click at [16, 606] on icon "account_circle" at bounding box center [25, 599] width 25 height 25
click at [101, 594] on div "Uitloggen" at bounding box center [95, 594] width 54 height 15
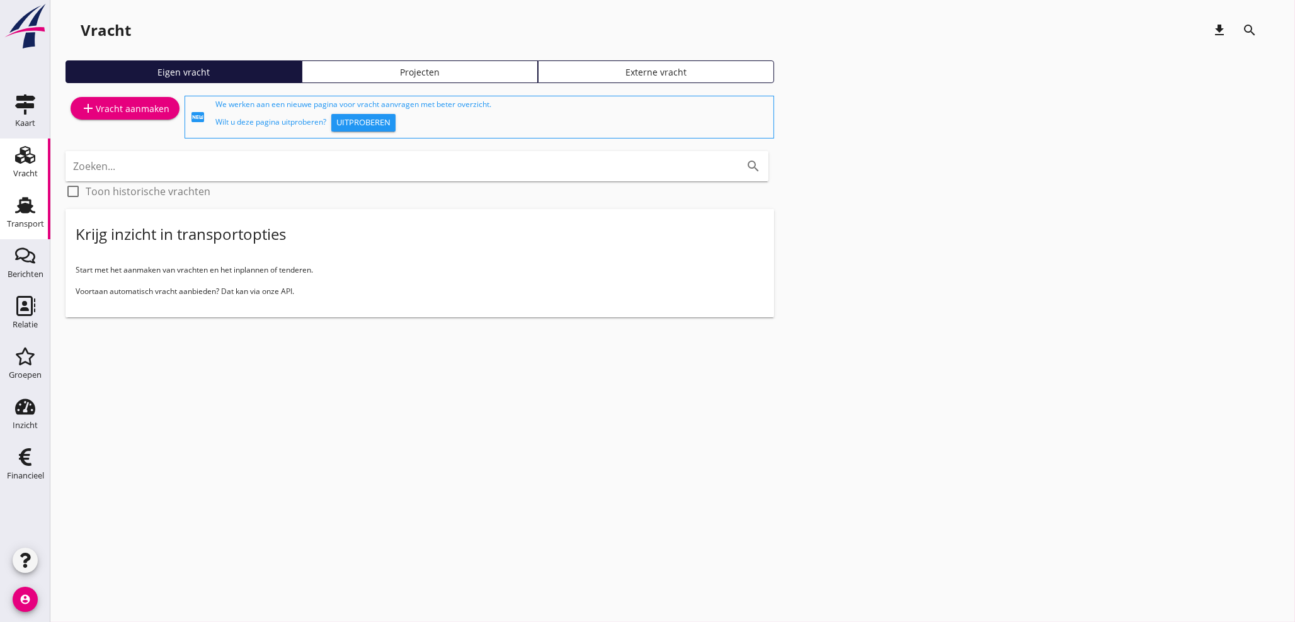
click at [35, 207] on icon "Transport" at bounding box center [25, 205] width 20 height 20
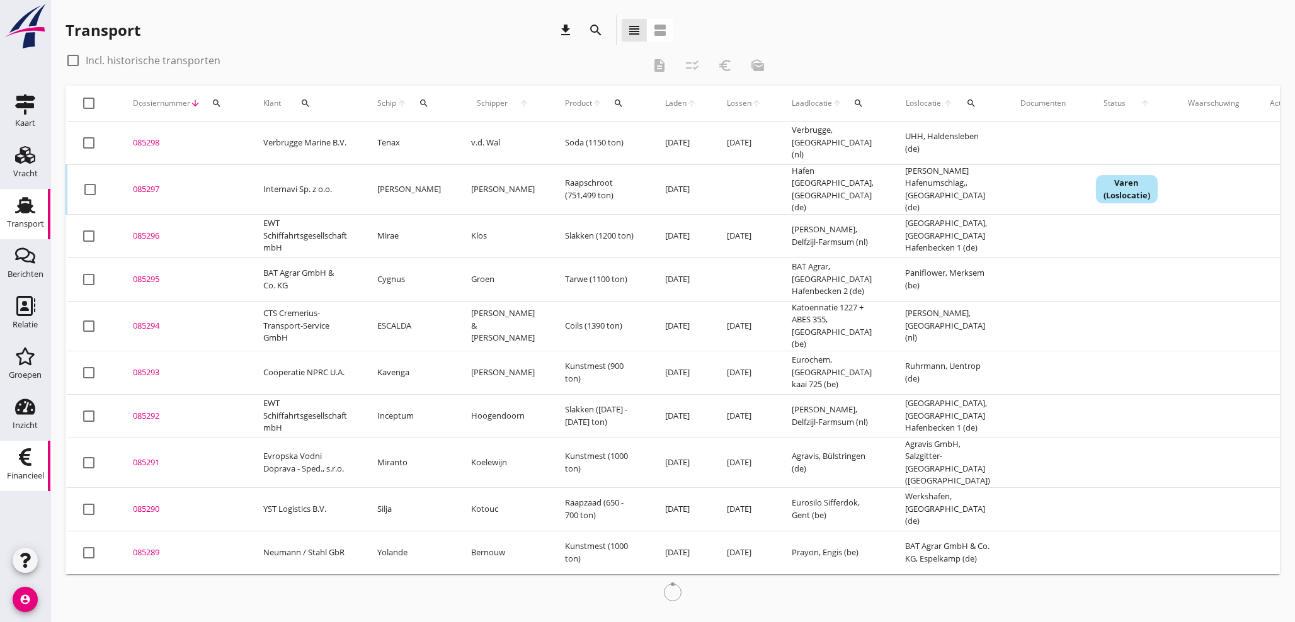
click at [23, 475] on div "Financieel" at bounding box center [25, 476] width 37 height 8
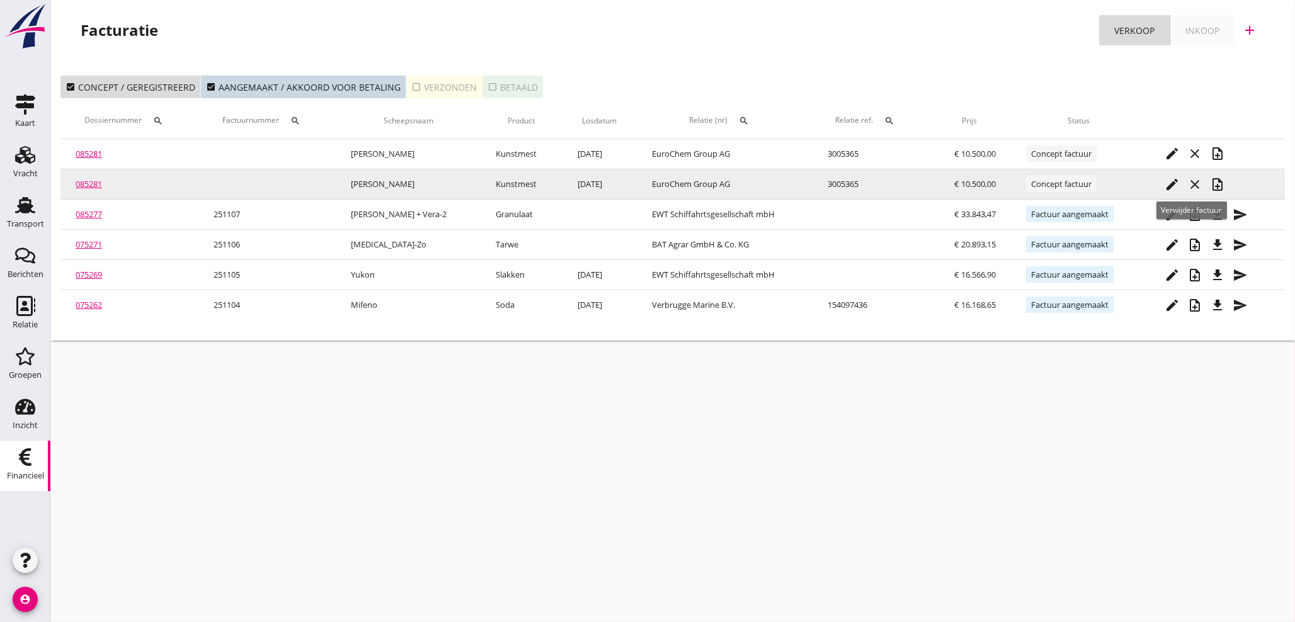
click at [1190, 184] on icon "close" at bounding box center [1195, 184] width 15 height 15
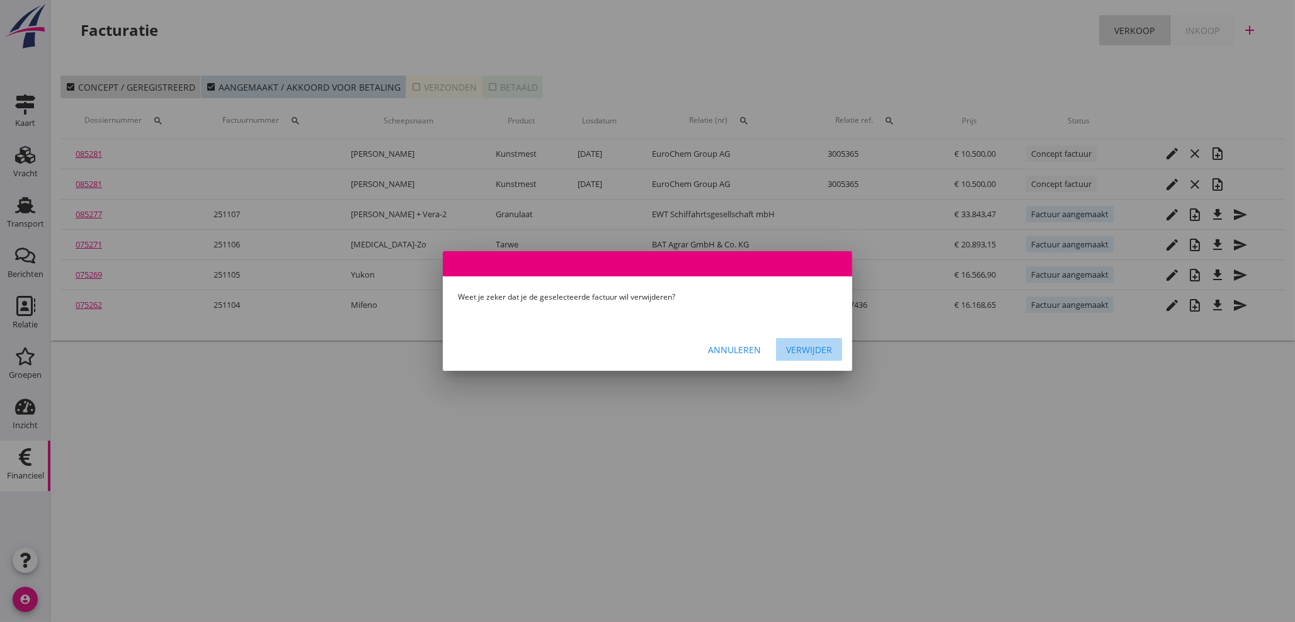
drag, startPoint x: 815, startPoint y: 350, endPoint x: 827, endPoint y: 345, distance: 13.0
click at [815, 350] on div "Verwijder" at bounding box center [809, 349] width 46 height 13
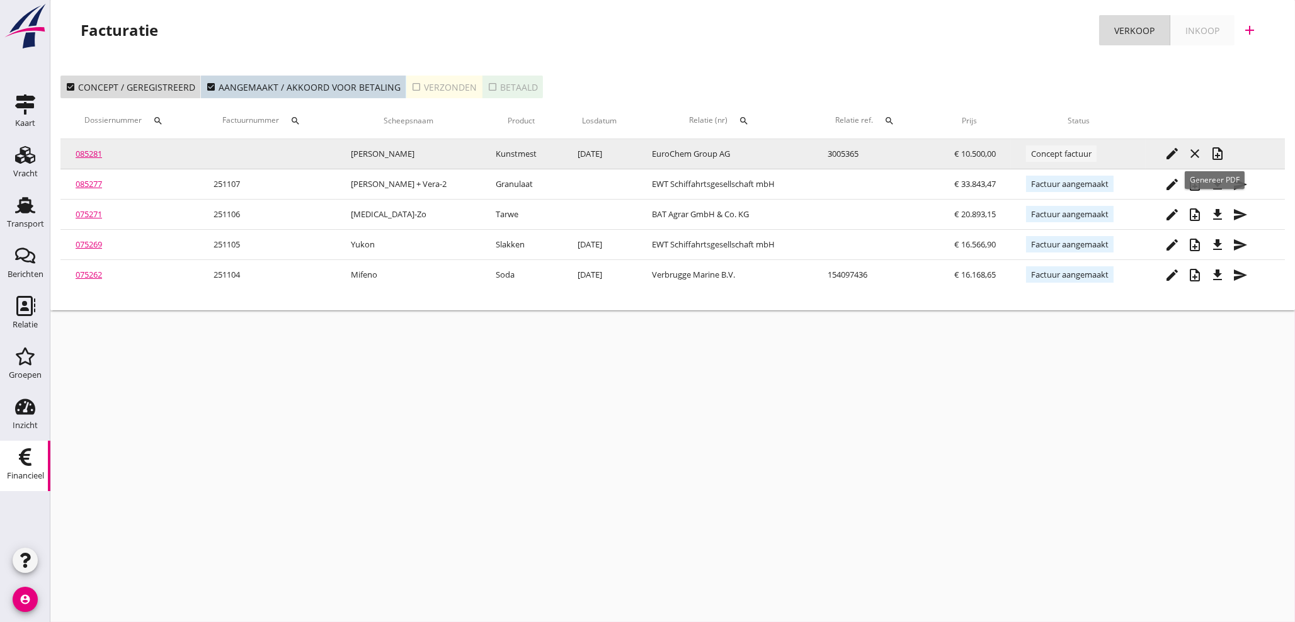
click at [1210, 152] on icon "note_add" at bounding box center [1217, 153] width 15 height 15
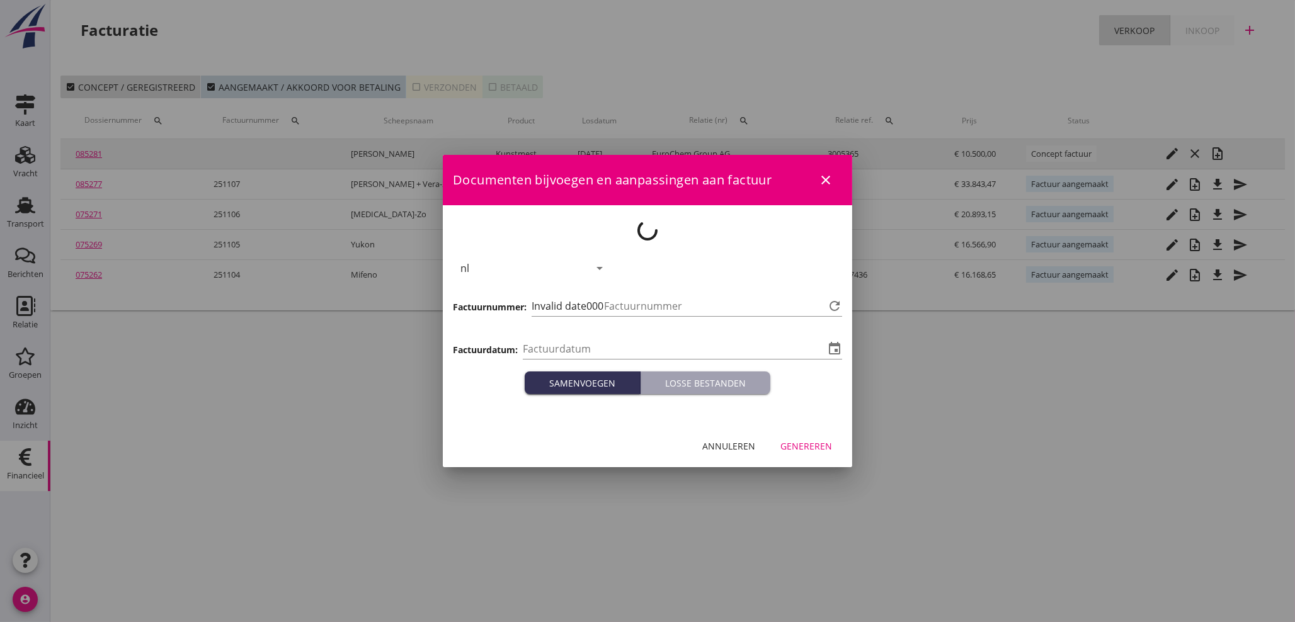
type input "[DATE]"
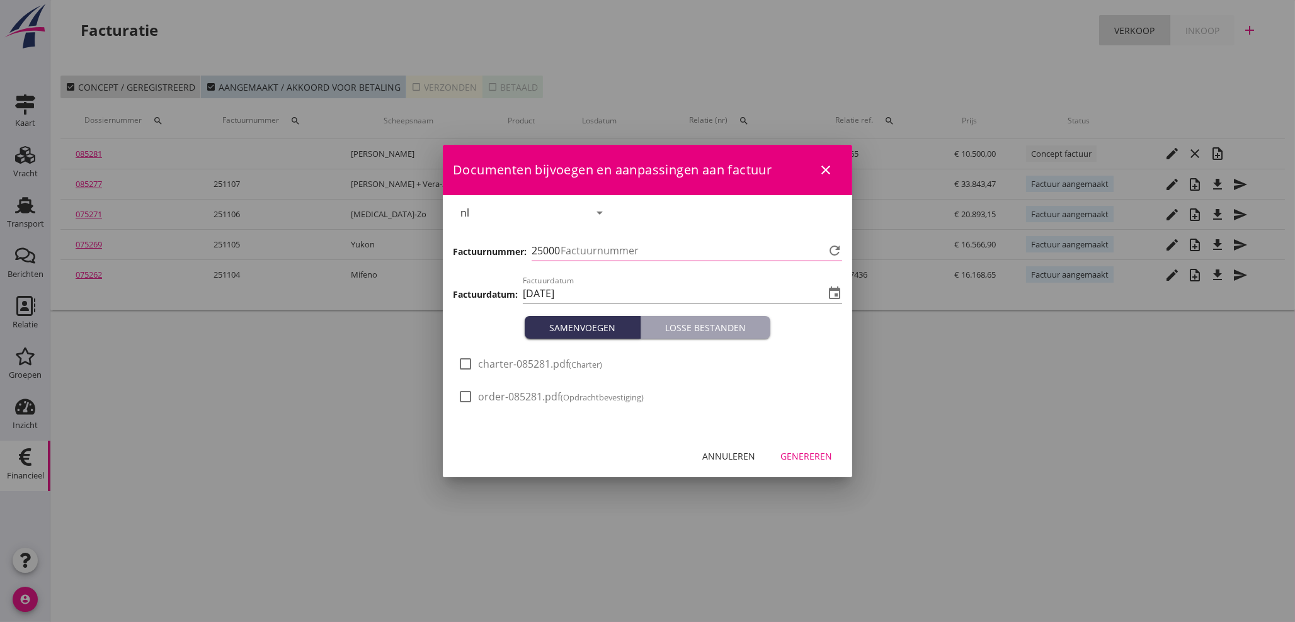
type input "1108"
click at [809, 453] on div "Genereren" at bounding box center [807, 456] width 52 height 13
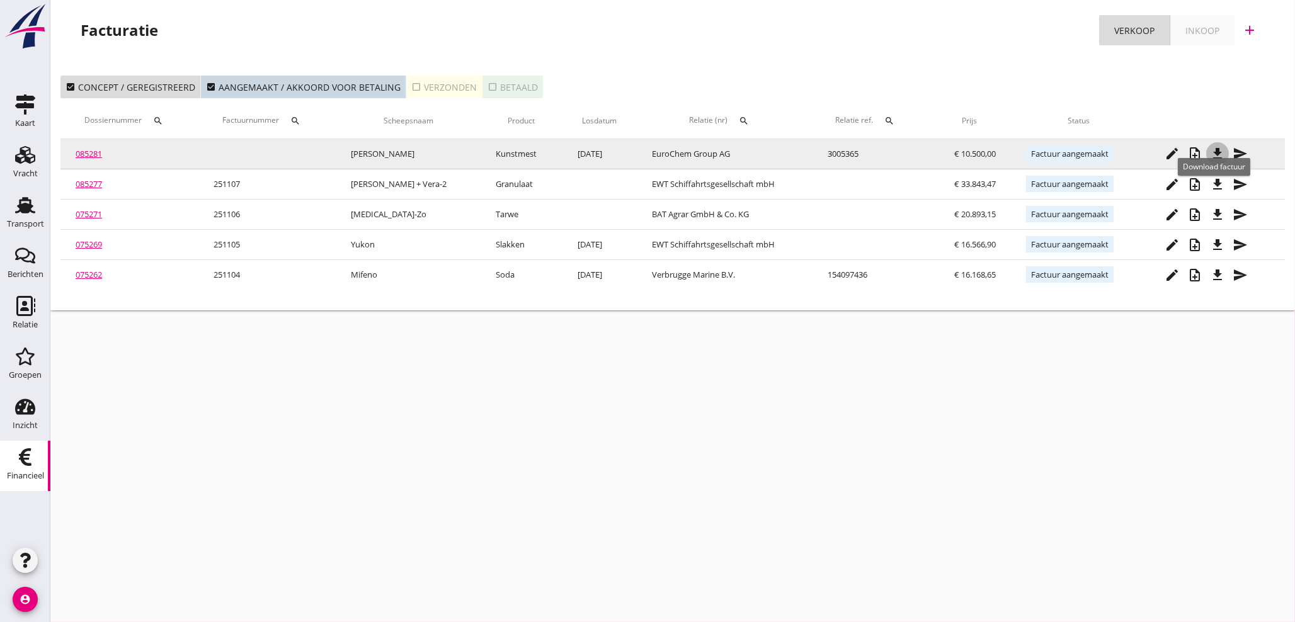
click at [1213, 146] on icon "file_download" at bounding box center [1217, 153] width 15 height 15
click at [1166, 152] on icon "edit" at bounding box center [1172, 153] width 15 height 15
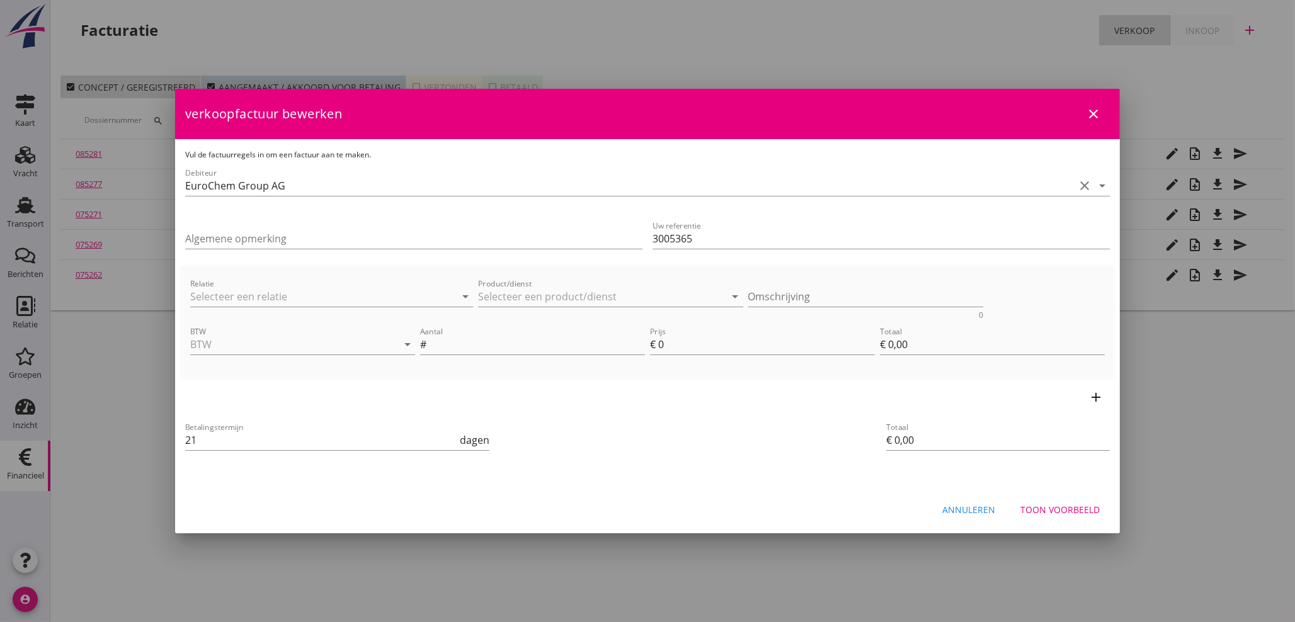
drag, startPoint x: 1093, startPoint y: 116, endPoint x: 900, endPoint y: 115, distance: 192.8
click at [1093, 115] on icon "close" at bounding box center [1093, 113] width 15 height 15
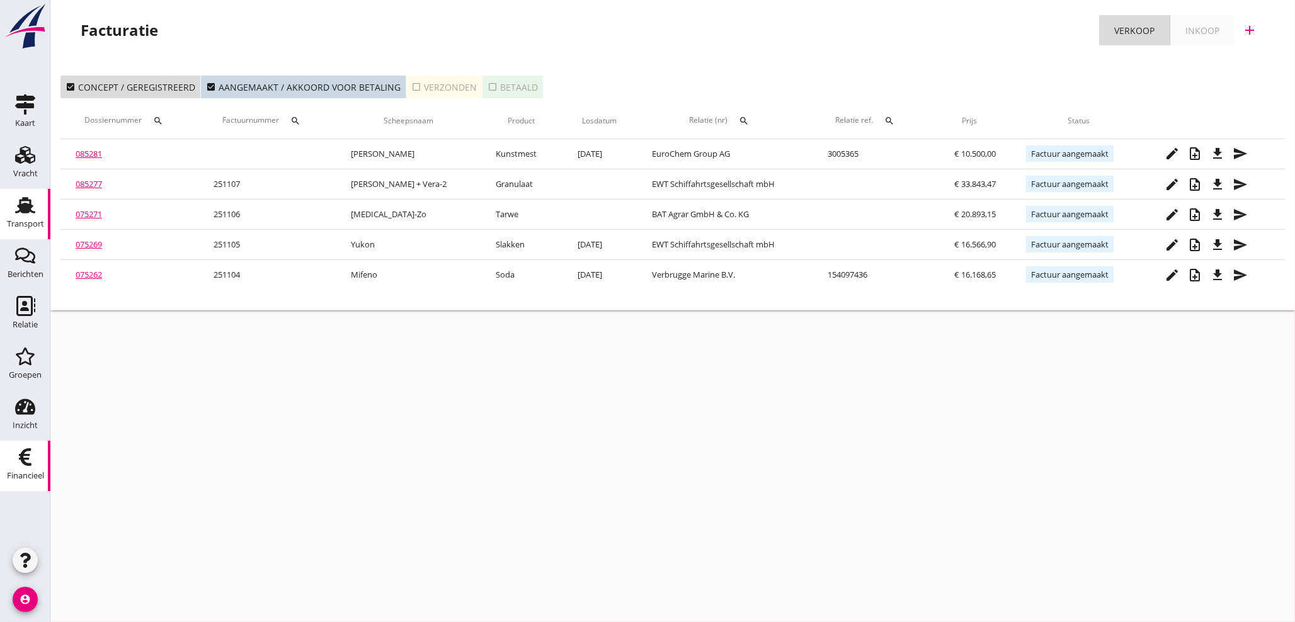
click at [32, 209] on icon "Transport" at bounding box center [25, 205] width 20 height 20
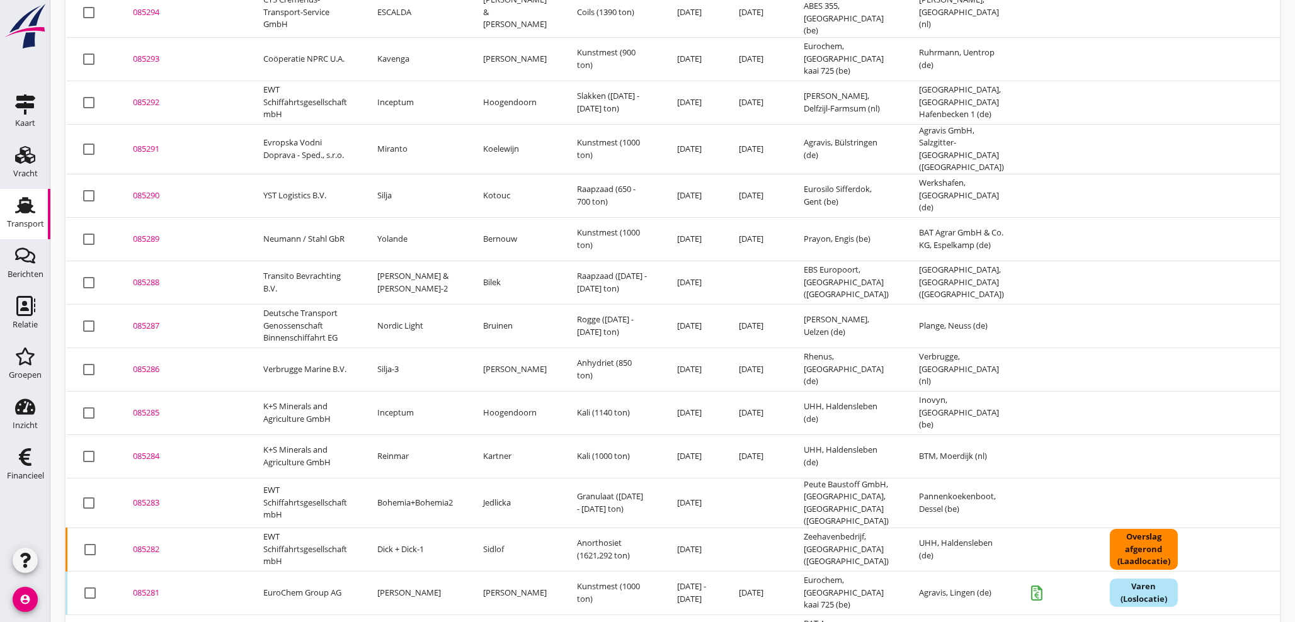
scroll to position [393, 0]
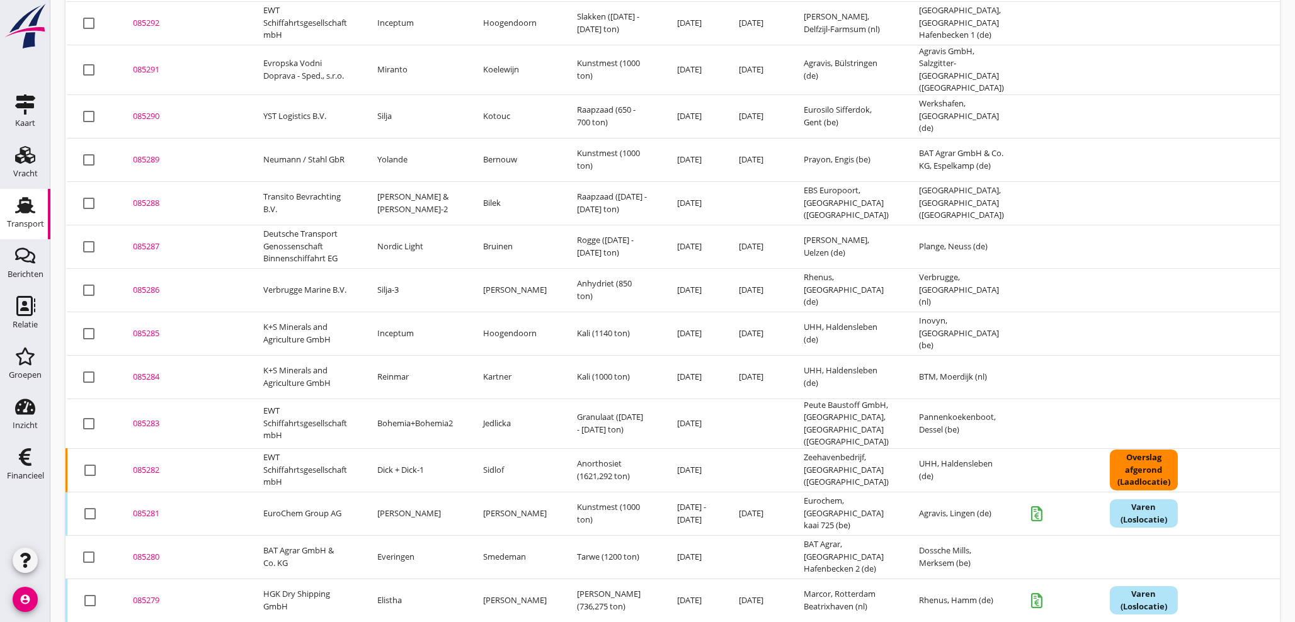
click at [142, 508] on div "085281" at bounding box center [183, 514] width 100 height 13
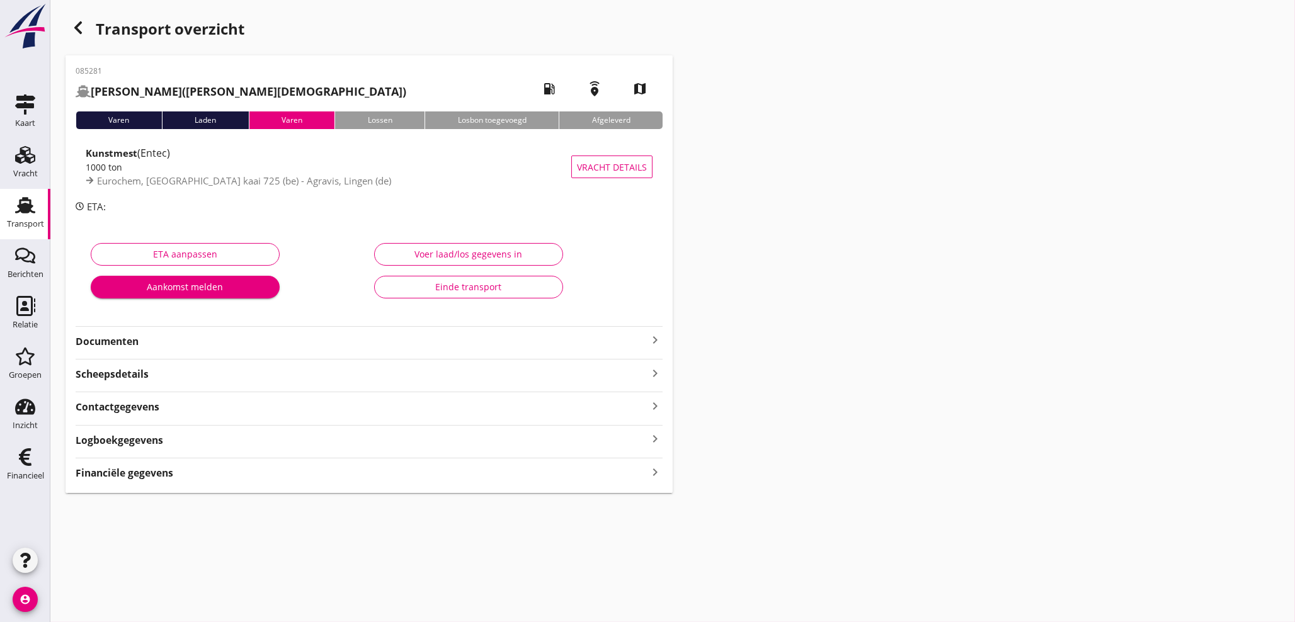
click at [657, 467] on icon "keyboard_arrow_right" at bounding box center [655, 472] width 15 height 17
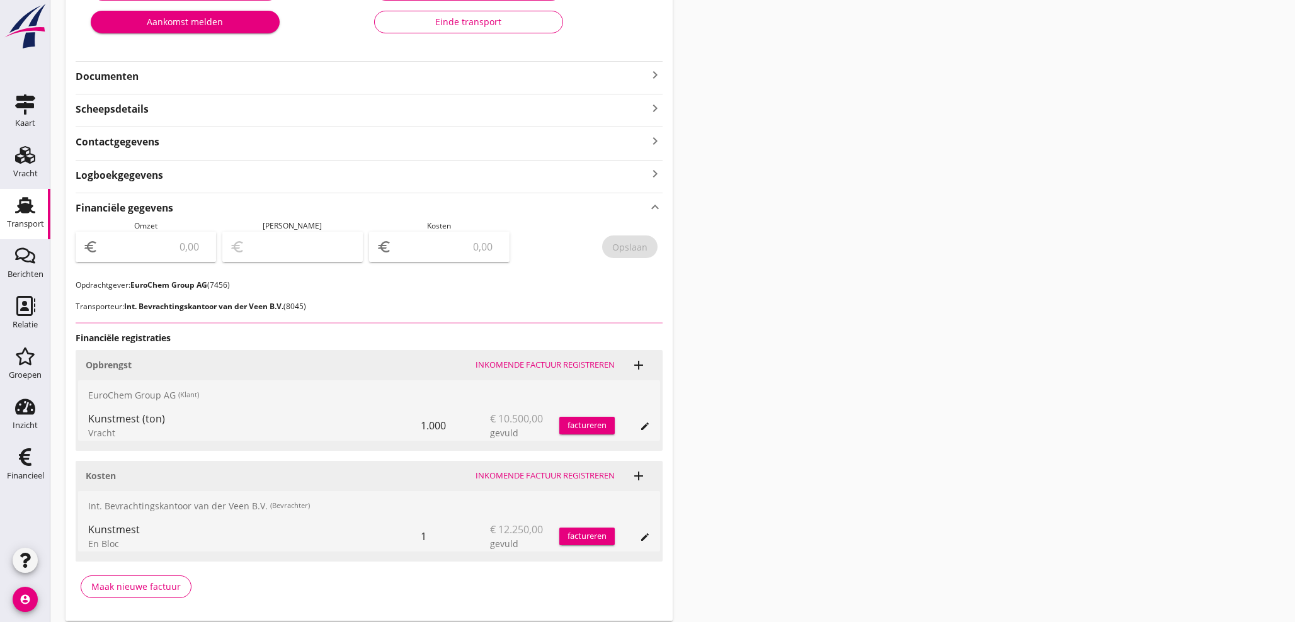
scroll to position [308, 0]
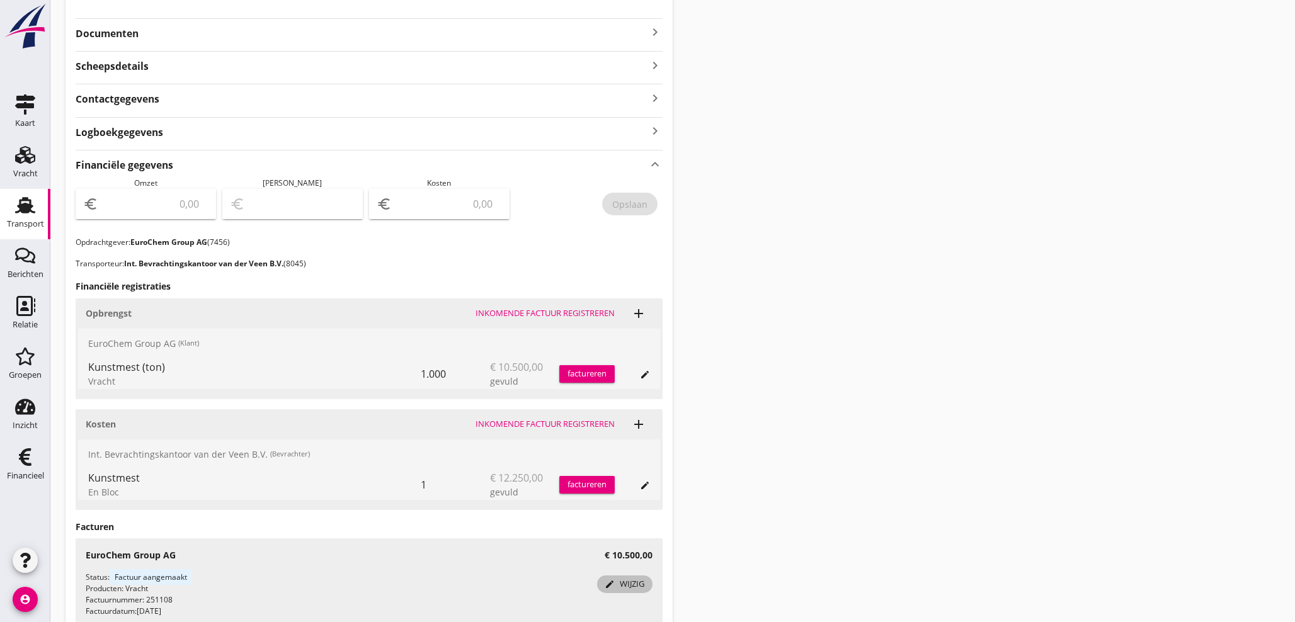
click at [633, 582] on div "edit wijzig" at bounding box center [624, 584] width 45 height 13
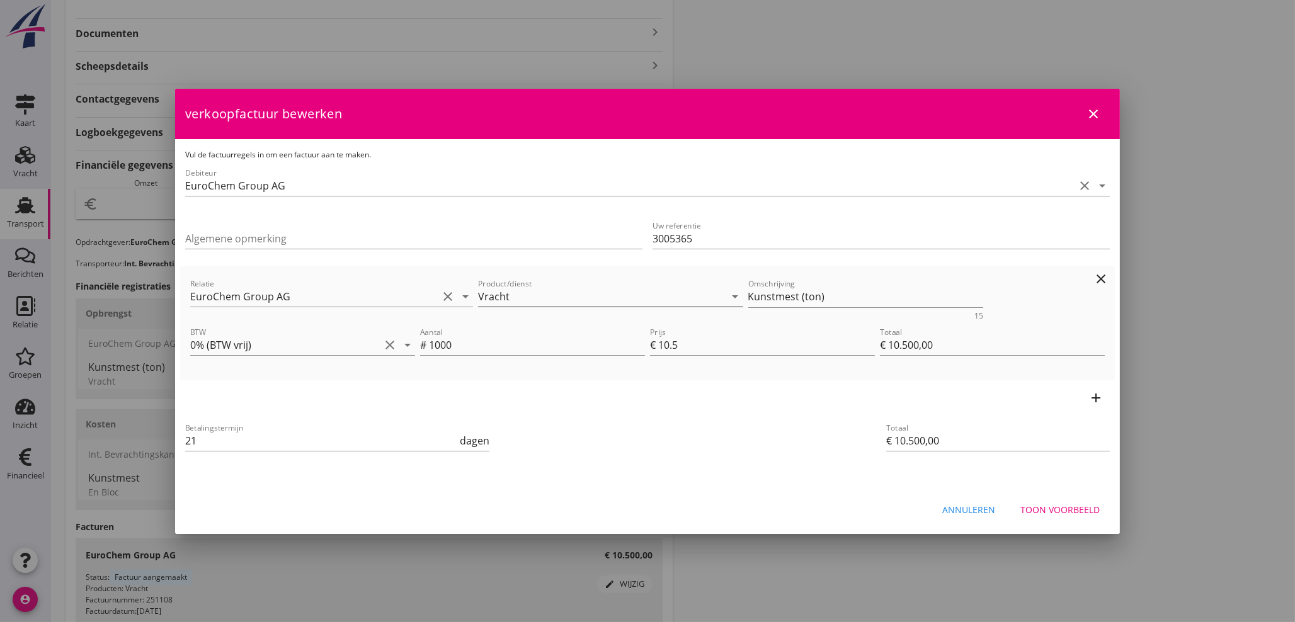
drag, startPoint x: 704, startPoint y: 291, endPoint x: 684, endPoint y: 291, distance: 19.5
click at [684, 291] on div "Relatie EuroChem Group AG clear arrow_drop_down Product/dienst Vracht arrow_dro…" at bounding box center [648, 298] width 920 height 49
click at [1086, 510] on div "Toon voorbeeld" at bounding box center [1060, 509] width 79 height 13
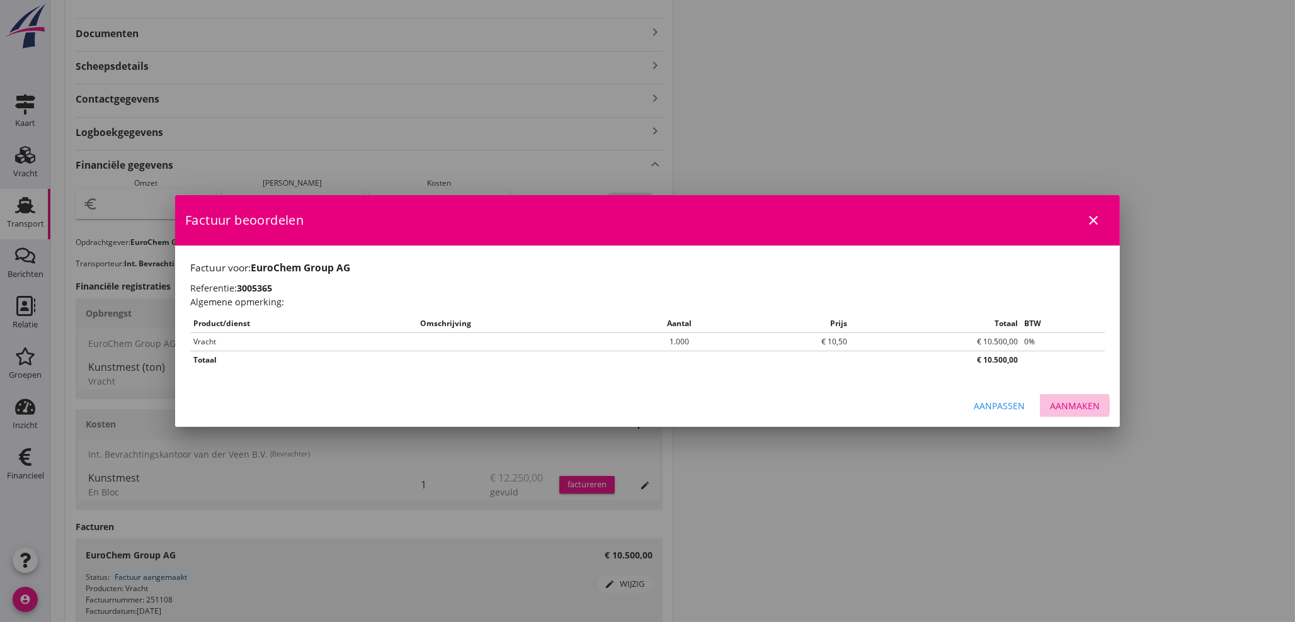
click at [1075, 406] on div "Aanmaken" at bounding box center [1075, 405] width 50 height 13
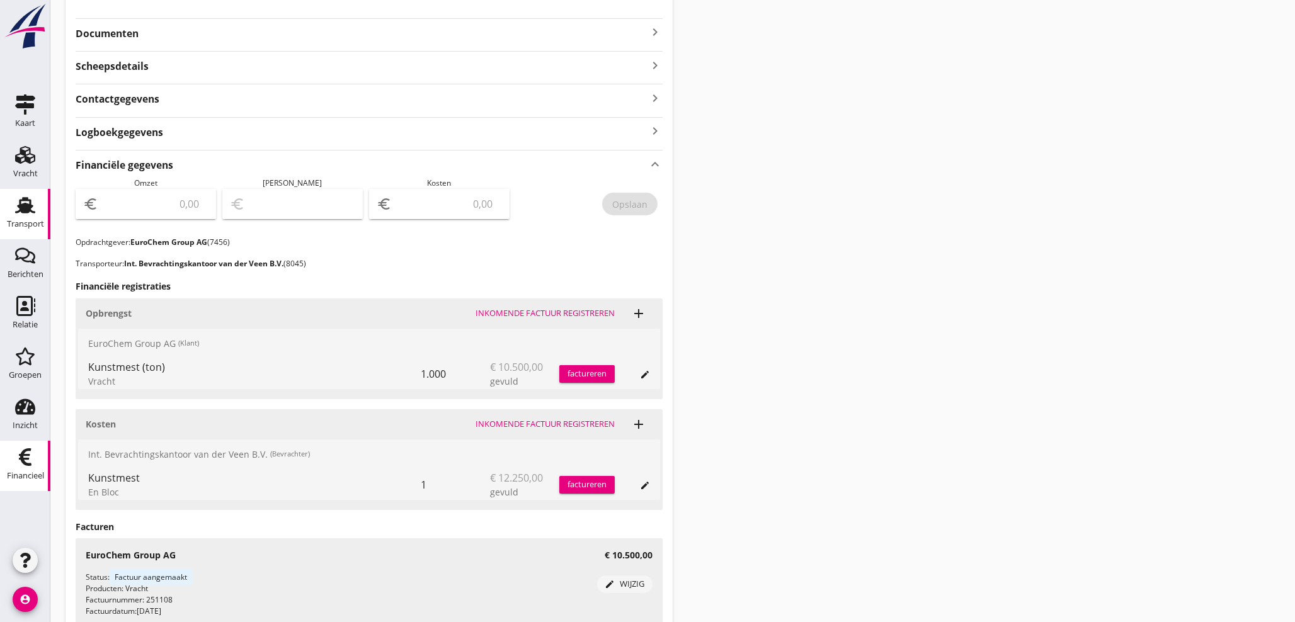
click at [35, 473] on div "Financieel" at bounding box center [25, 476] width 37 height 8
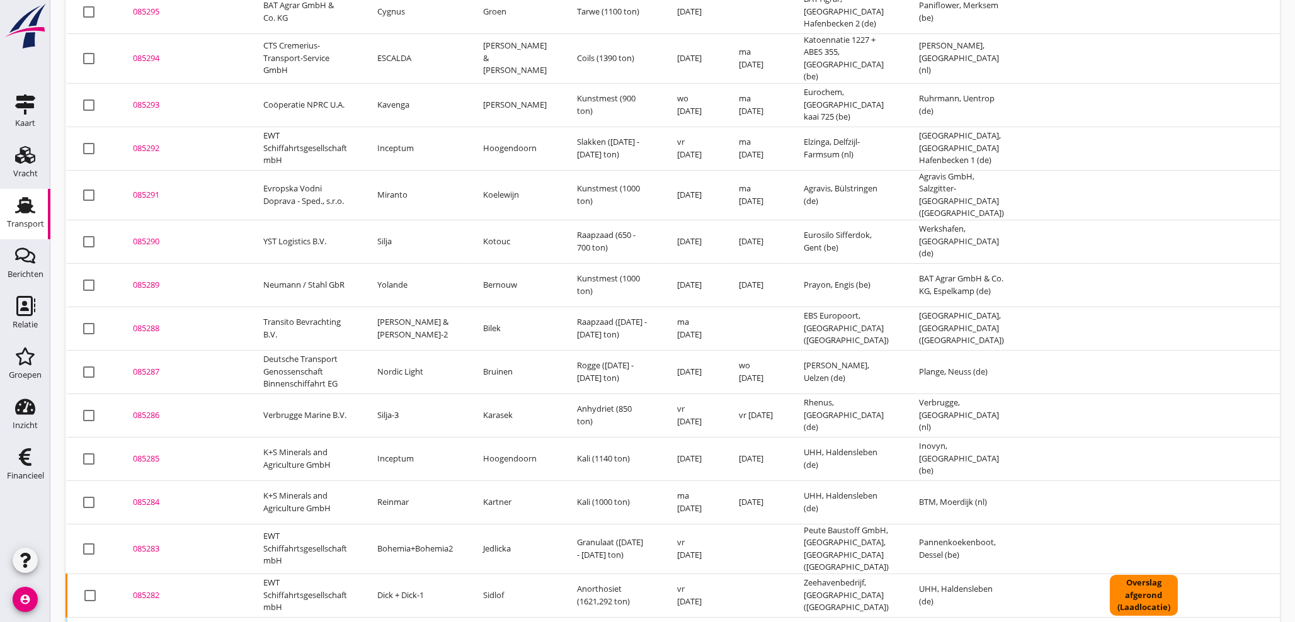
scroll to position [280, 0]
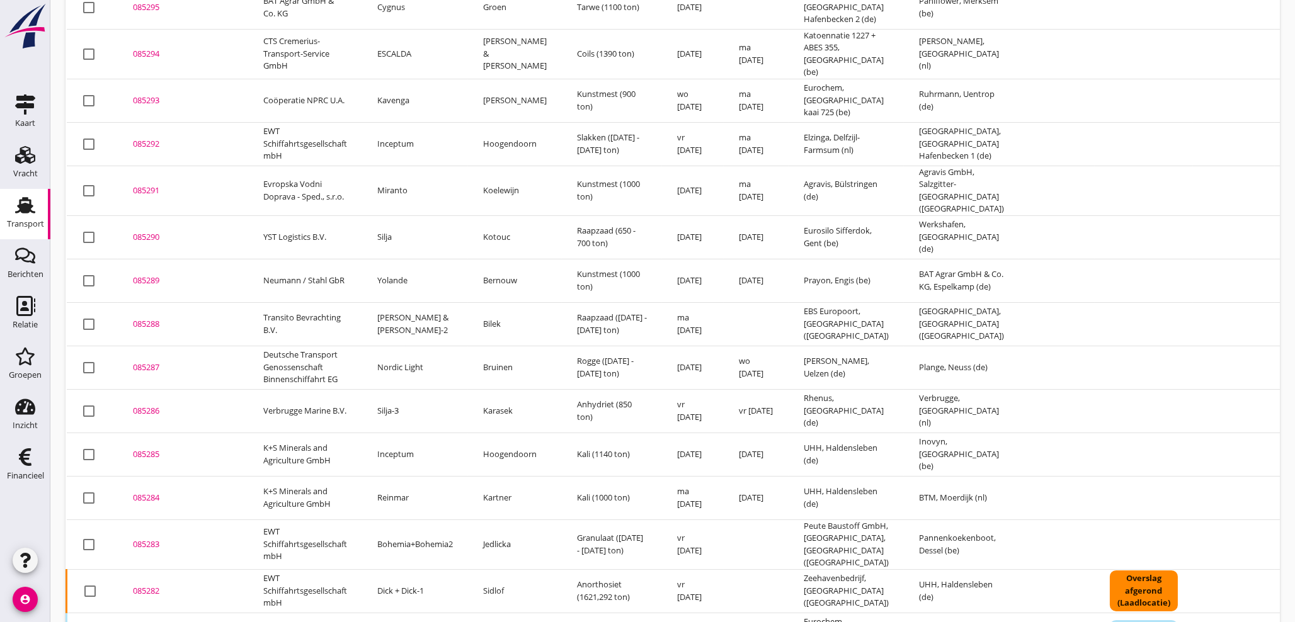
click at [154, 585] on div "085282" at bounding box center [183, 591] width 100 height 13
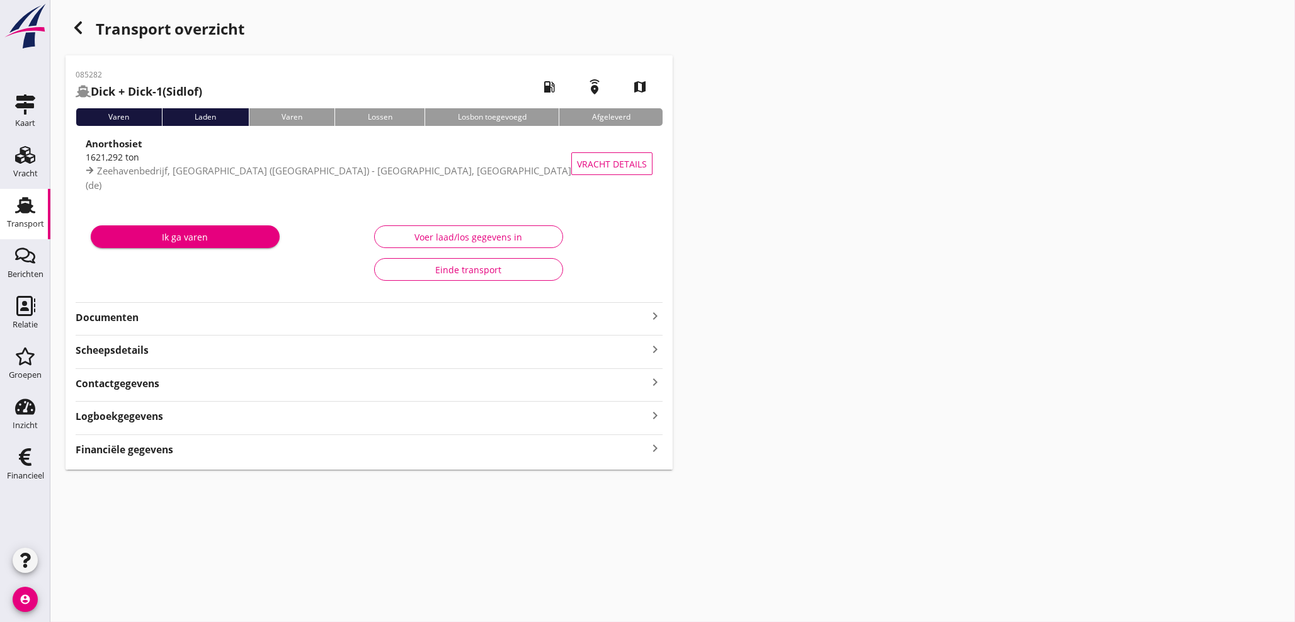
click at [651, 451] on icon "keyboard_arrow_right" at bounding box center [655, 448] width 15 height 17
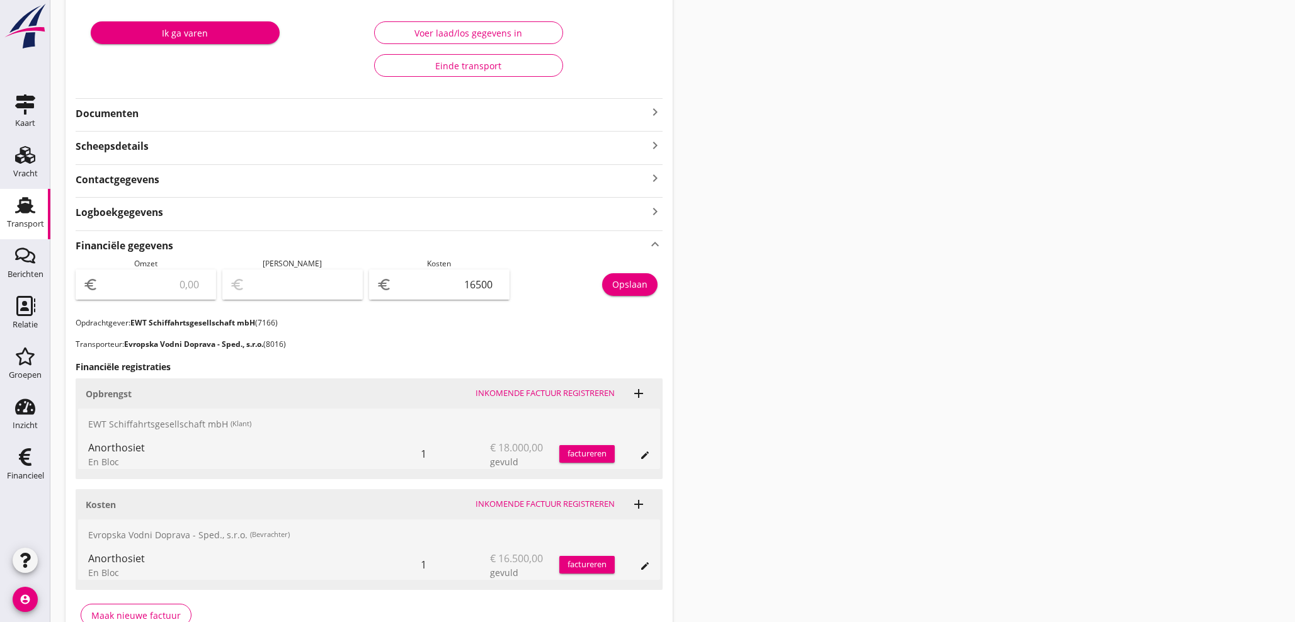
scroll to position [277, 0]
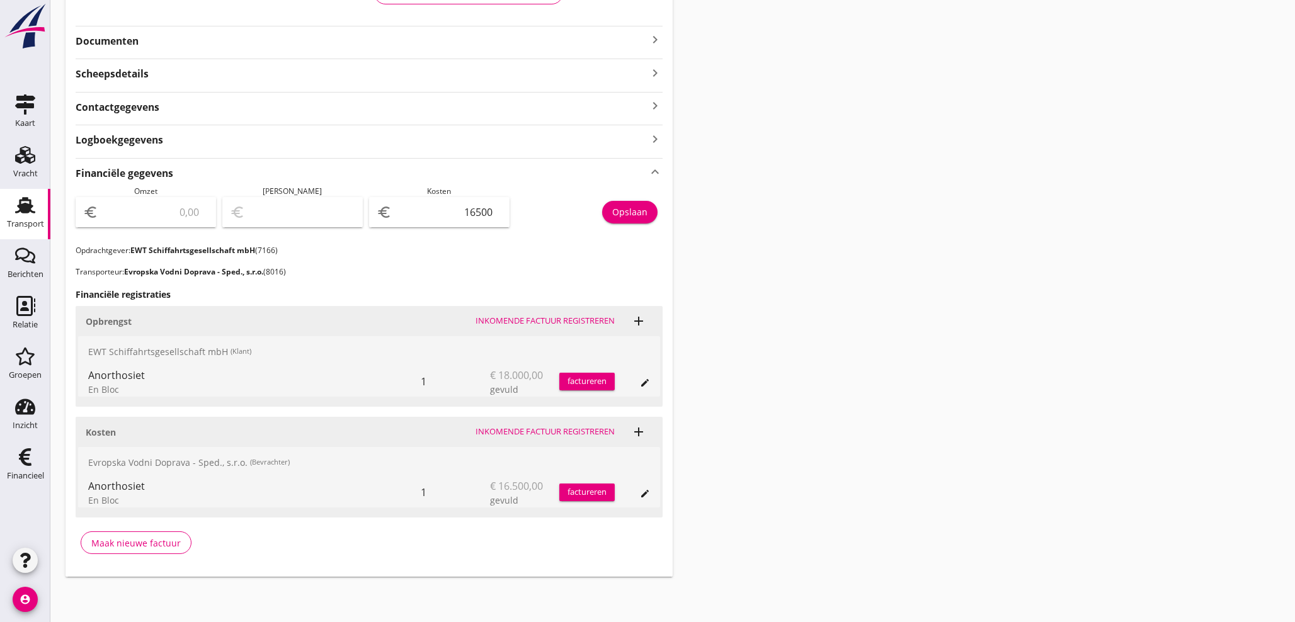
click at [595, 381] on div "factureren" at bounding box center [586, 382] width 55 height 13
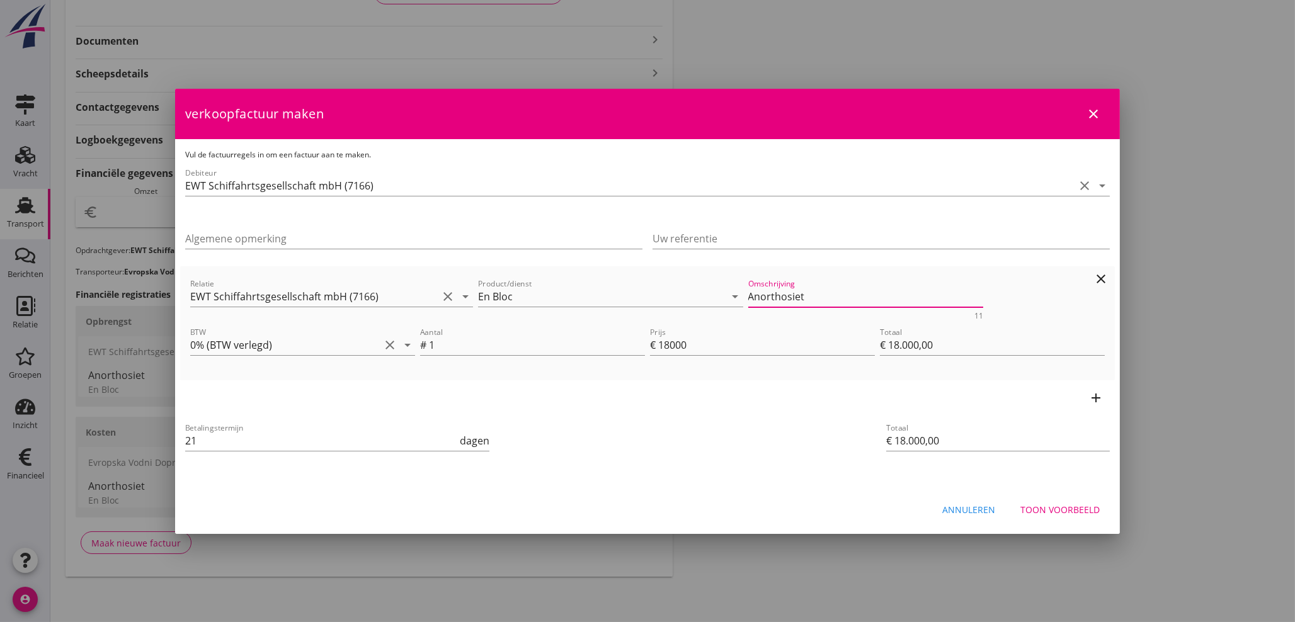
drag, startPoint x: 695, startPoint y: 300, endPoint x: 556, endPoint y: 311, distance: 139.7
click at [563, 308] on div "Relatie EWT Schiffahrtsgesellschaft mbH (7166) clear arrow_drop_down Product/di…" at bounding box center [648, 298] width 920 height 49
click at [1099, 397] on icon "add" at bounding box center [1096, 398] width 15 height 15
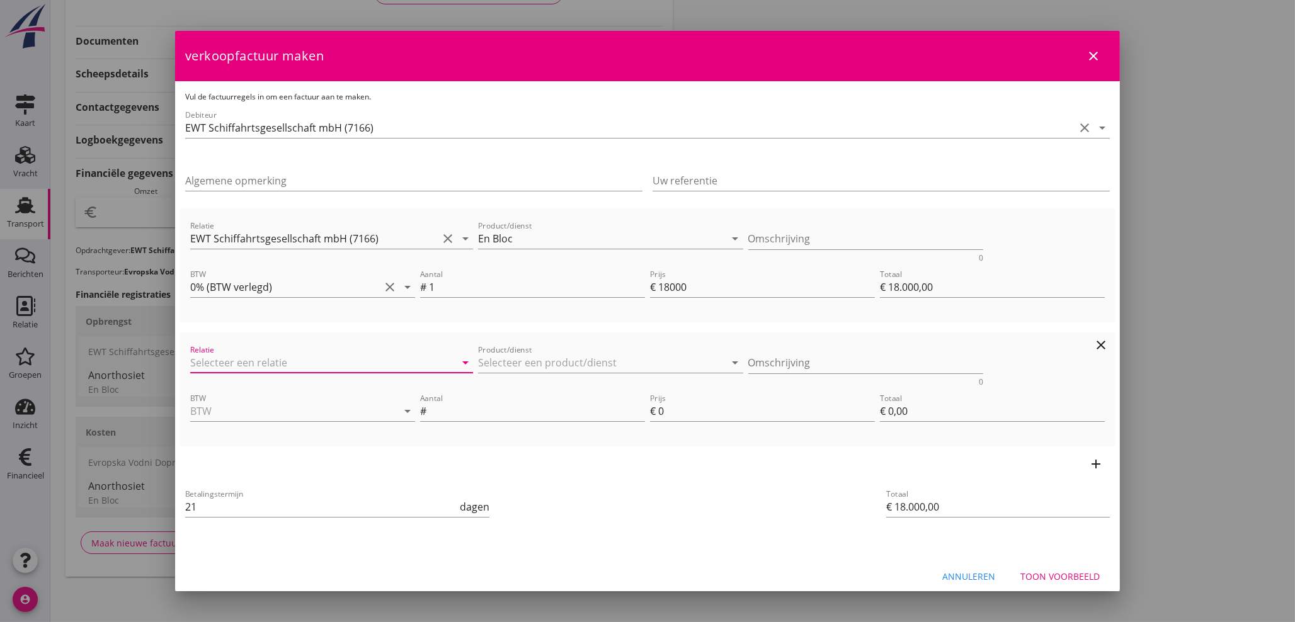
click at [349, 363] on input "Relatie" at bounding box center [314, 363] width 248 height 20
type input "7166"
click at [528, 364] on input "Product/dienst" at bounding box center [602, 363] width 248 height 20
type input "Fracht"
click at [857, 367] on textarea "Omschrijving" at bounding box center [866, 363] width 236 height 21
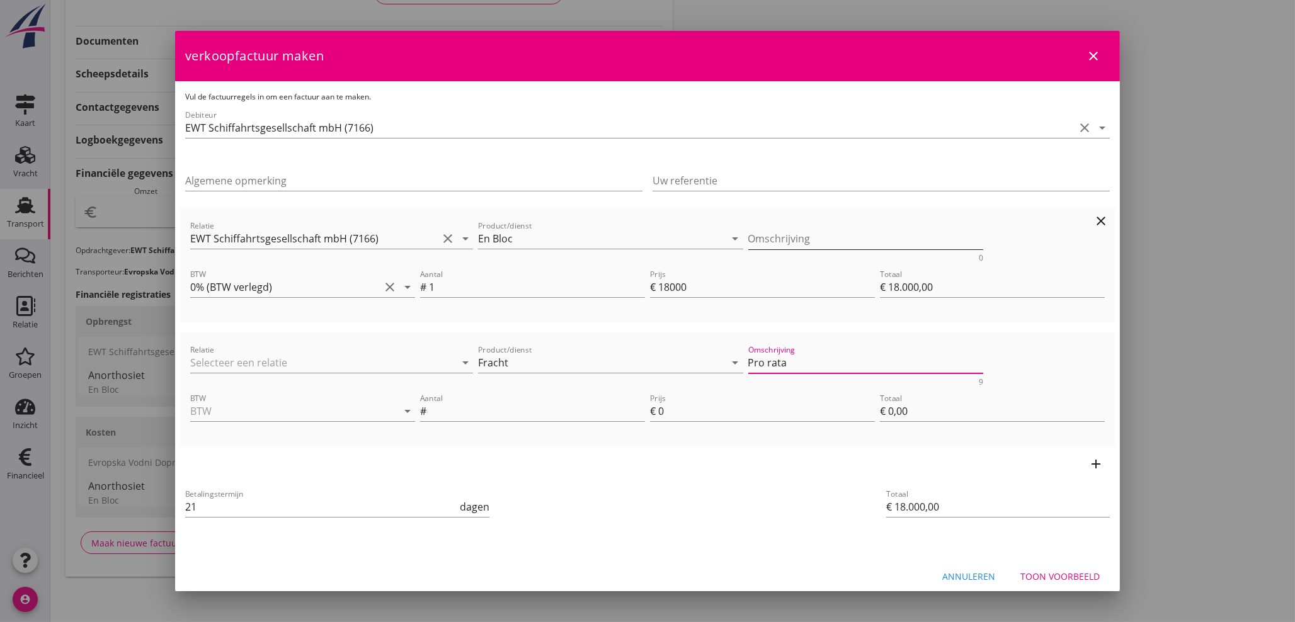
type textarea "Pro rata"
click at [832, 239] on textarea "Omschrijving" at bounding box center [866, 239] width 236 height 21
type textarea "Ladegewicht 1621,292 T."
click at [277, 413] on input "BTW" at bounding box center [285, 411] width 190 height 20
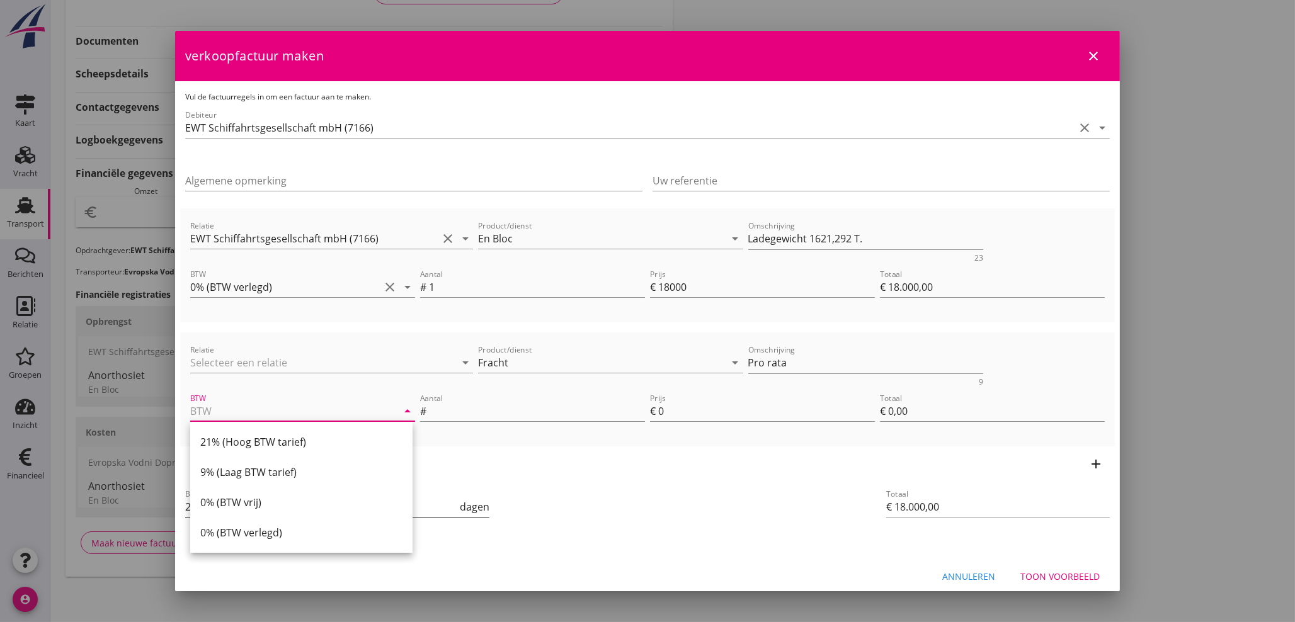
drag, startPoint x: 237, startPoint y: 535, endPoint x: 284, endPoint y: 505, distance: 55.8
click at [248, 527] on div "0% (BTW verlegd)" at bounding box center [301, 532] width 202 height 15
type input "0% (BTW verlegd)"
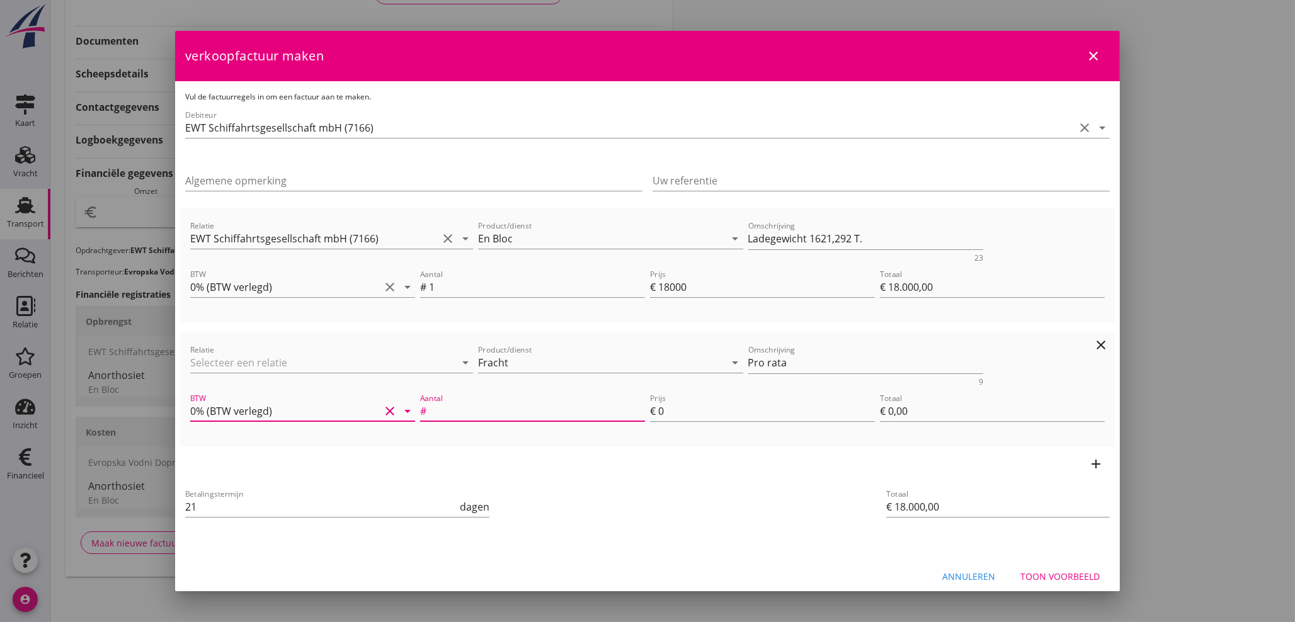
click at [450, 409] on input "Aantal" at bounding box center [537, 411] width 216 height 20
type input "21"
type input "21.292"
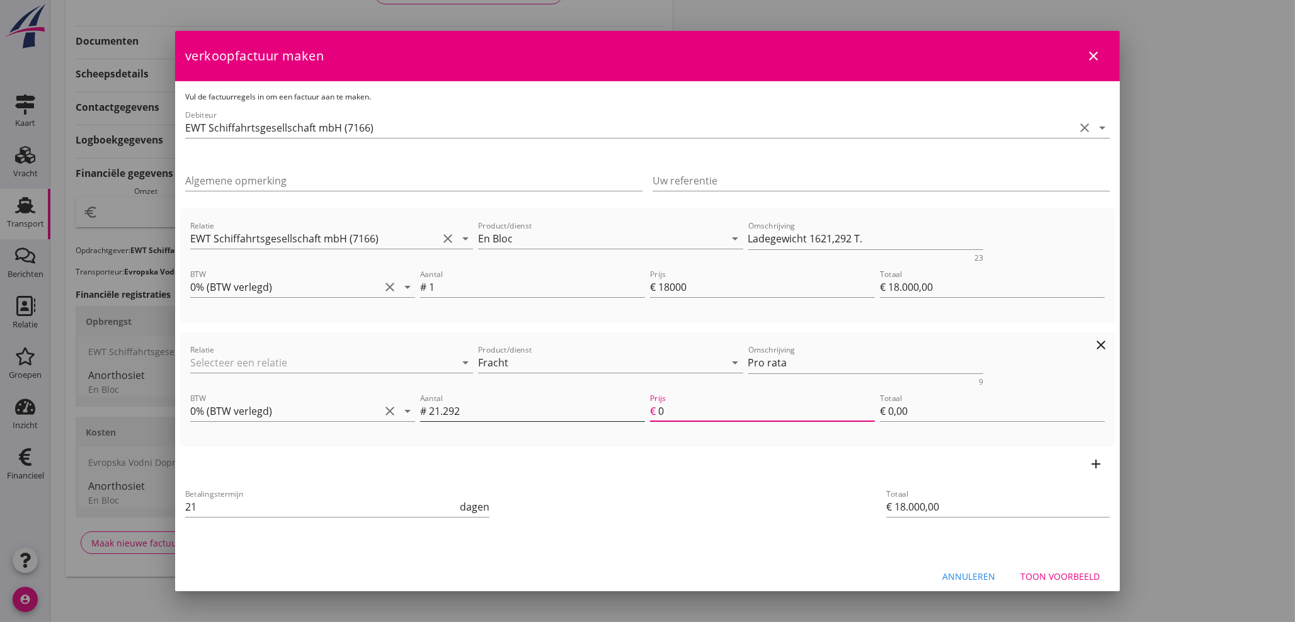
type input "€ 18.021,29"
type input "1"
type input "€ 21,29"
type input "€ 18.383,26"
type input "18"
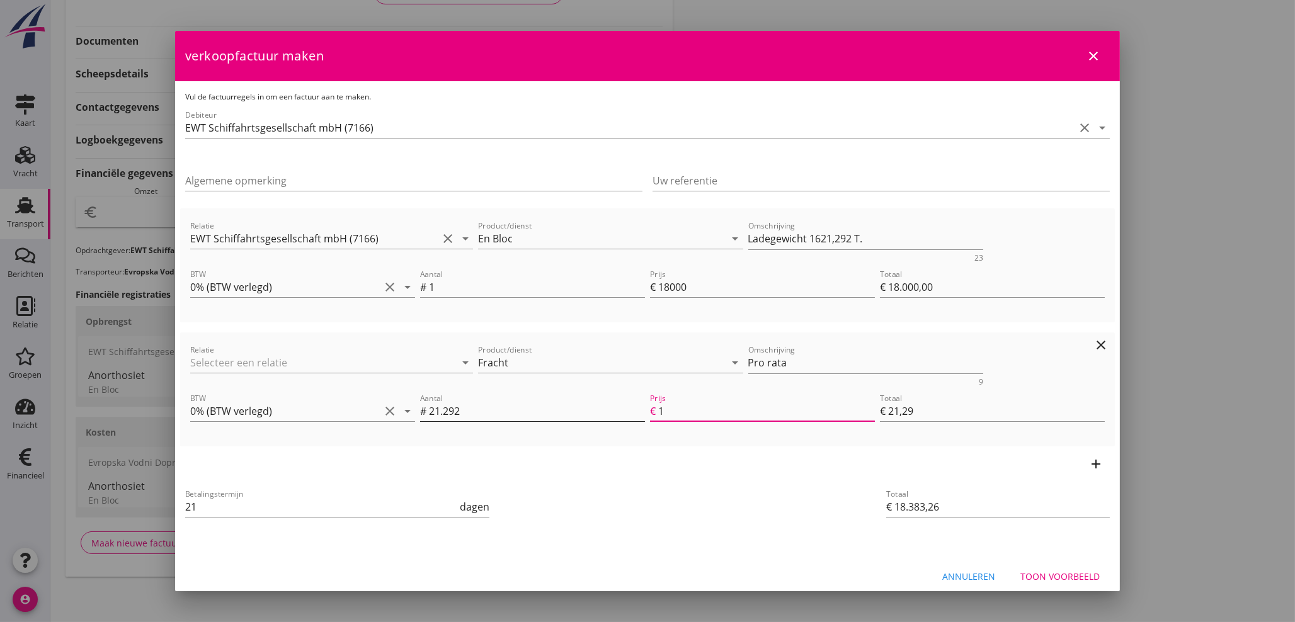
type input "€ 383,26"
type input "18"
drag, startPoint x: 801, startPoint y: 360, endPoint x: 699, endPoint y: 360, distance: 102.1
click at [701, 365] on div "Relatie arrow_drop_down Product/dienst Fracht arrow_drop_down Omschrijving Pro …" at bounding box center [648, 364] width 920 height 49
type textarea "Anteilig"
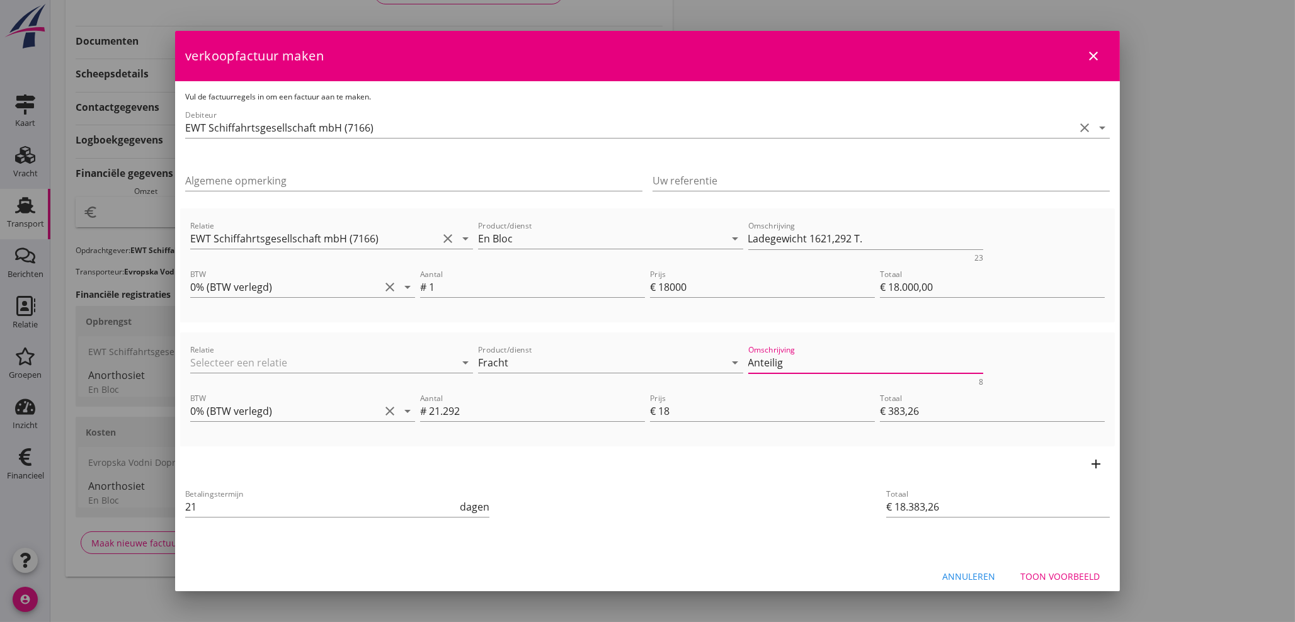
click at [1026, 571] on div "Toon voorbeeld" at bounding box center [1060, 576] width 79 height 13
click at [534, 366] on input "Fracht" at bounding box center [602, 363] width 248 height 20
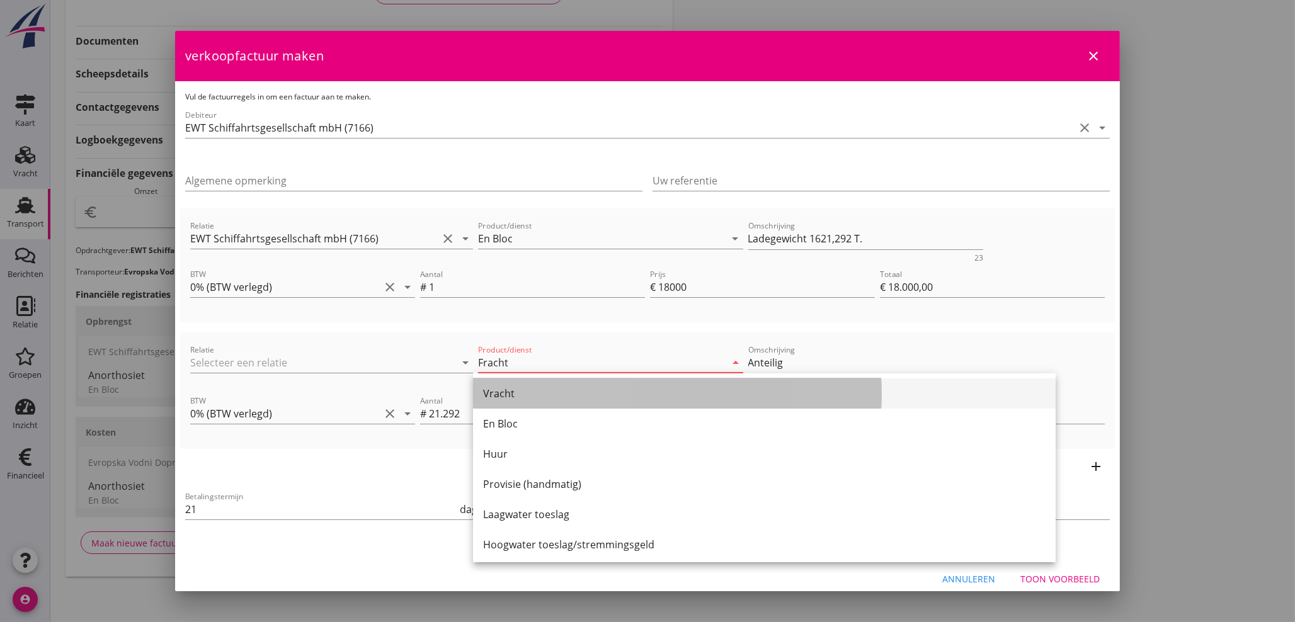
click at [503, 391] on div "Vracht" at bounding box center [764, 393] width 563 height 15
type input "Vracht"
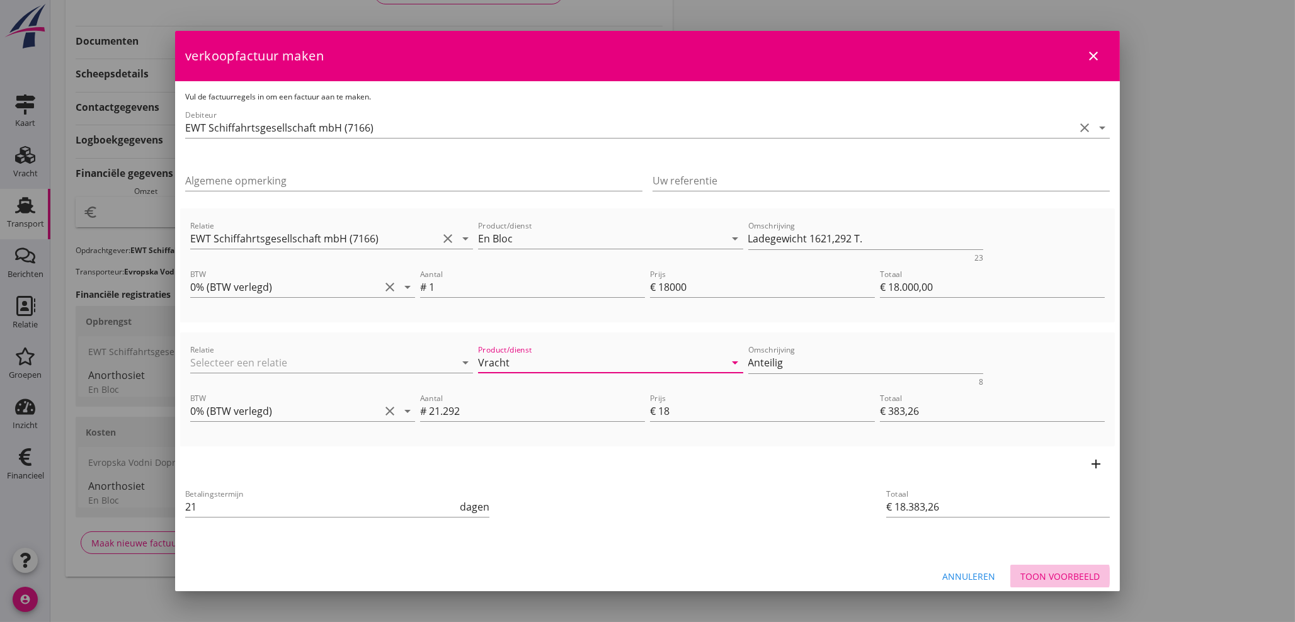
click at [1049, 580] on div "Toon voorbeeld" at bounding box center [1060, 576] width 79 height 13
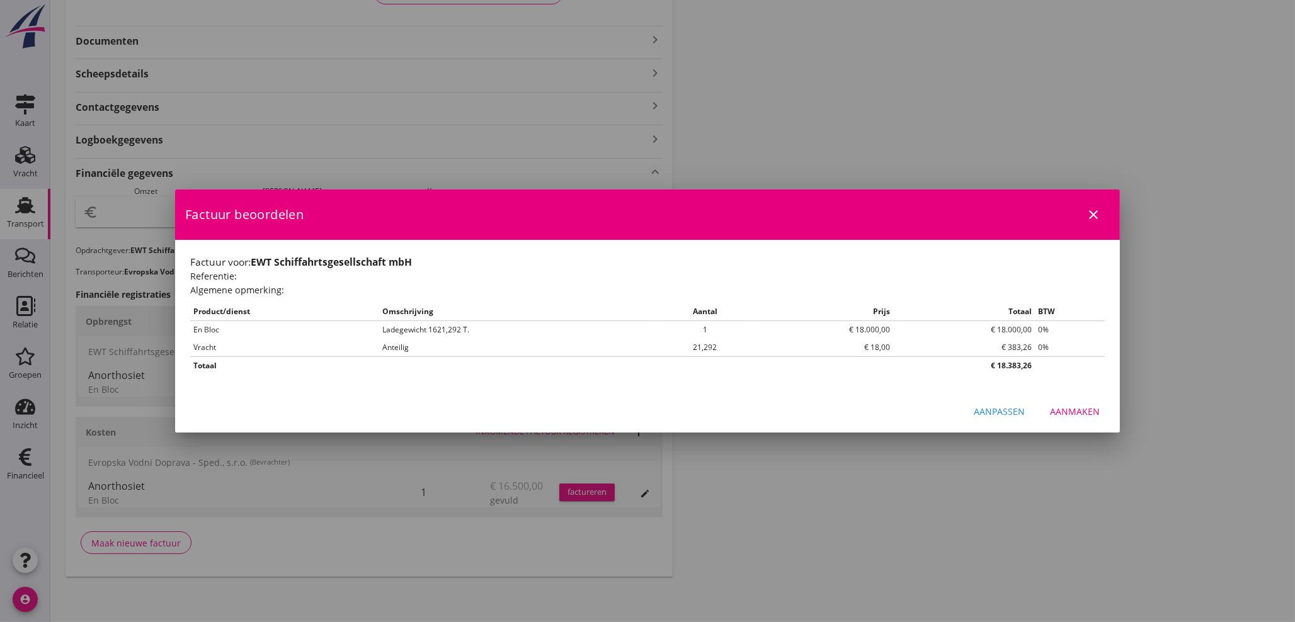
click at [1082, 416] on div "Aanmaken" at bounding box center [1075, 411] width 50 height 13
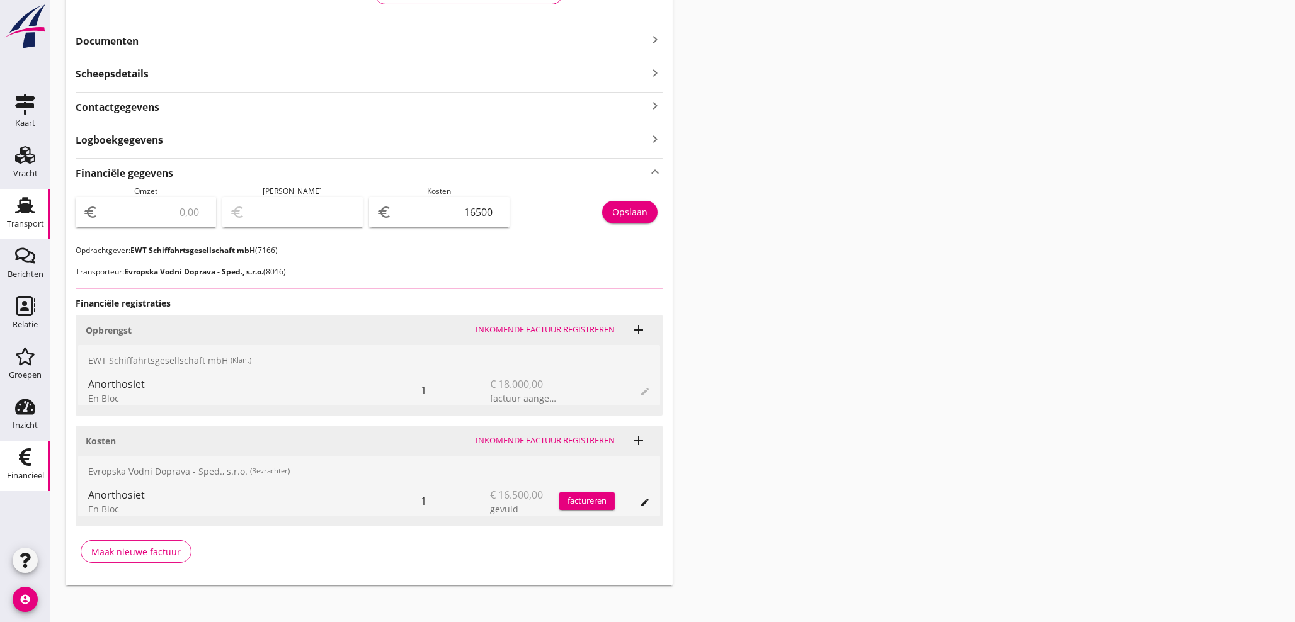
click at [32, 468] on div "Financieel" at bounding box center [25, 476] width 37 height 18
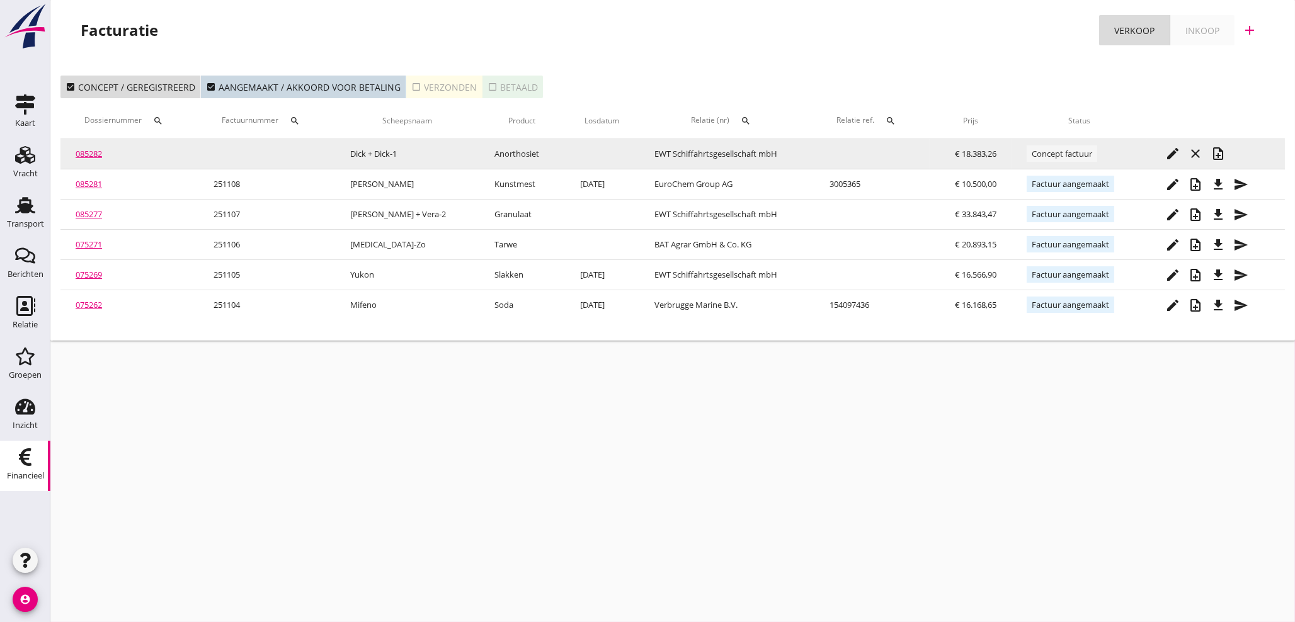
click at [1220, 153] on icon "note_add" at bounding box center [1218, 153] width 15 height 15
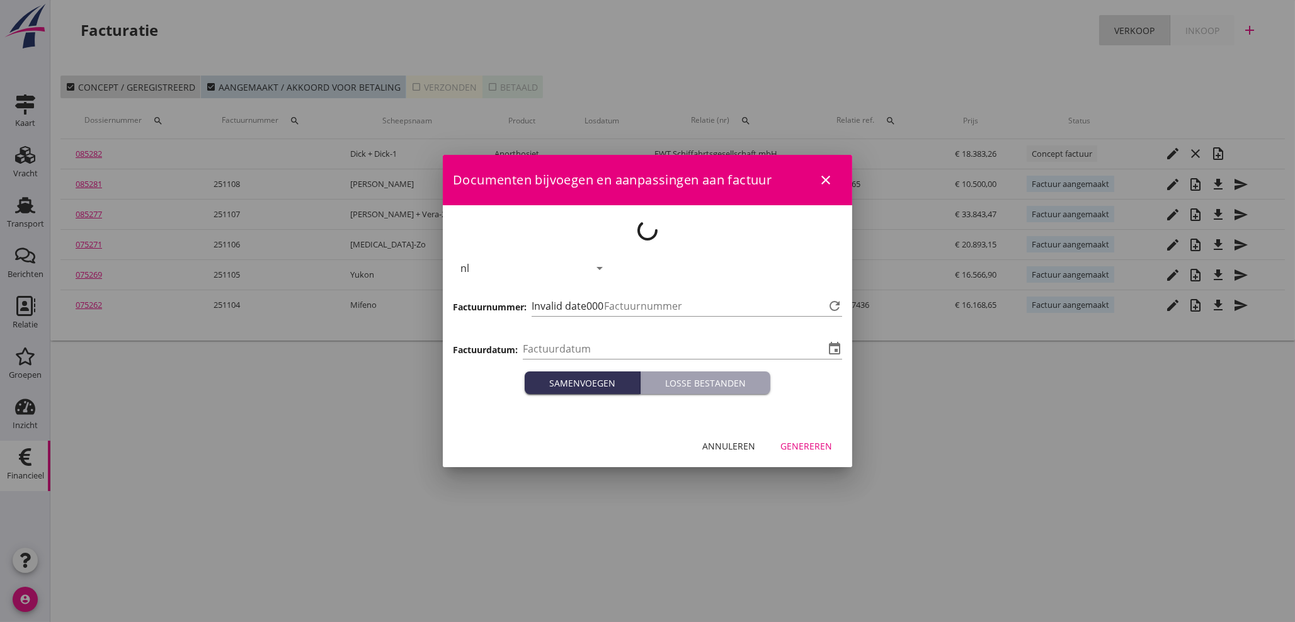
type input "[DATE]"
type input "1109"
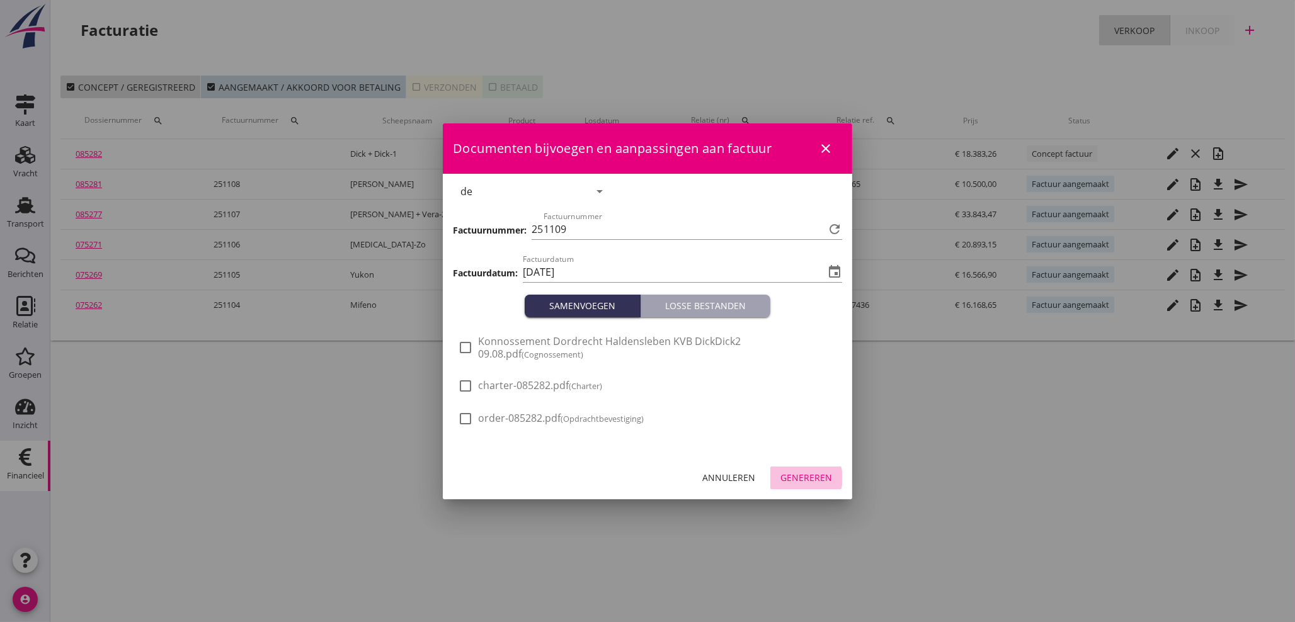
click at [813, 476] on div "Genereren" at bounding box center [807, 477] width 52 height 13
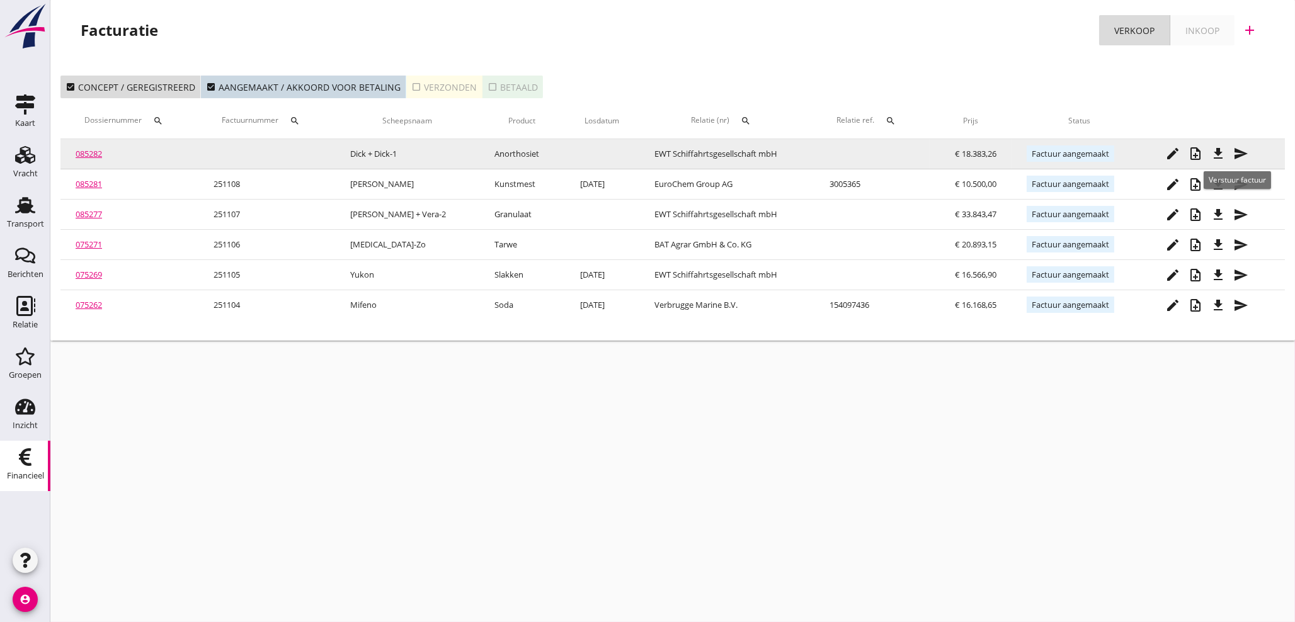
click at [1215, 151] on icon "file_download" at bounding box center [1218, 153] width 15 height 15
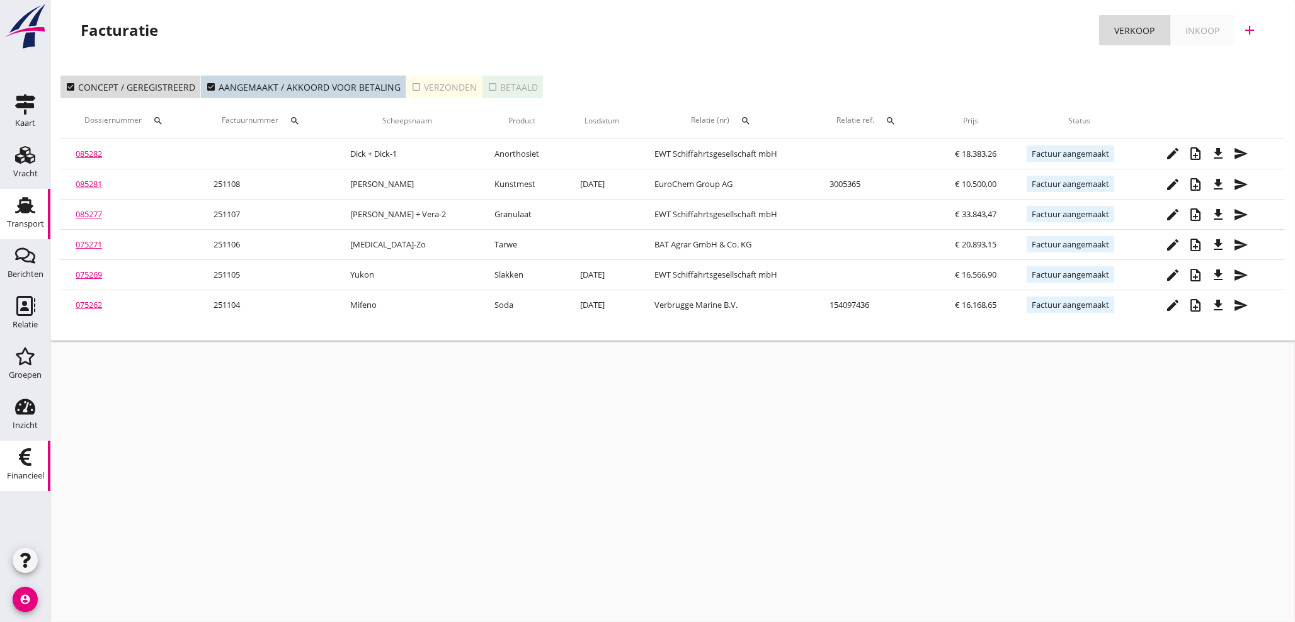
click at [35, 215] on div "Transport" at bounding box center [25, 224] width 37 height 18
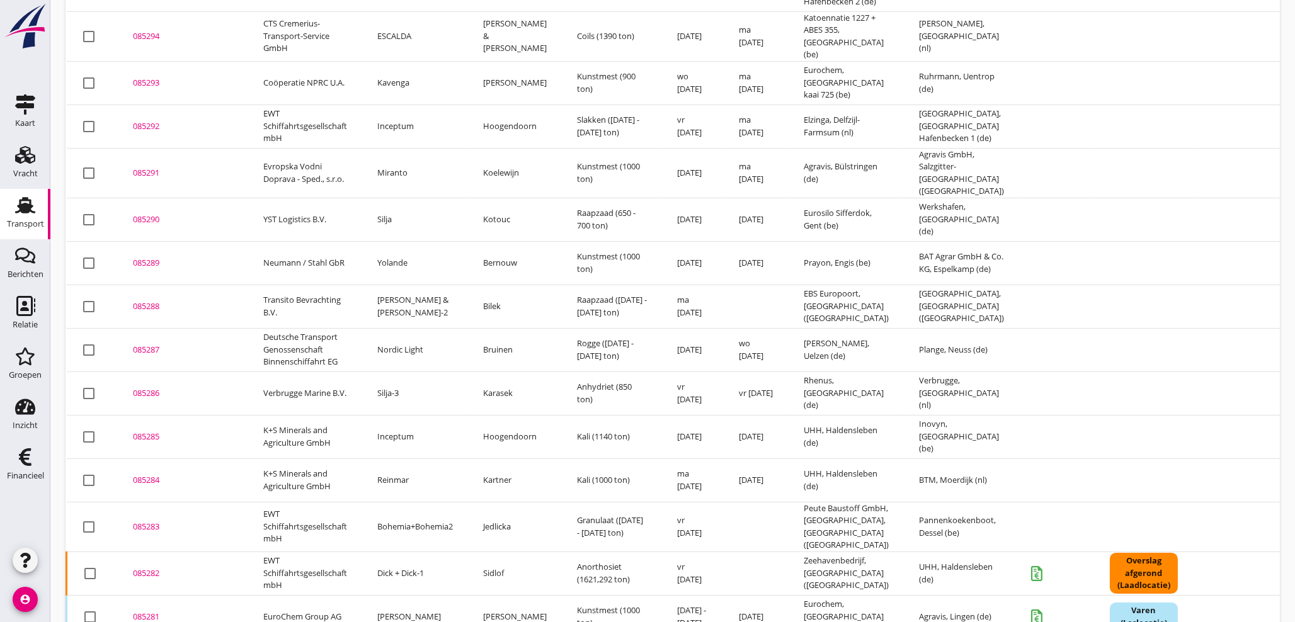
scroll to position [309, 0]
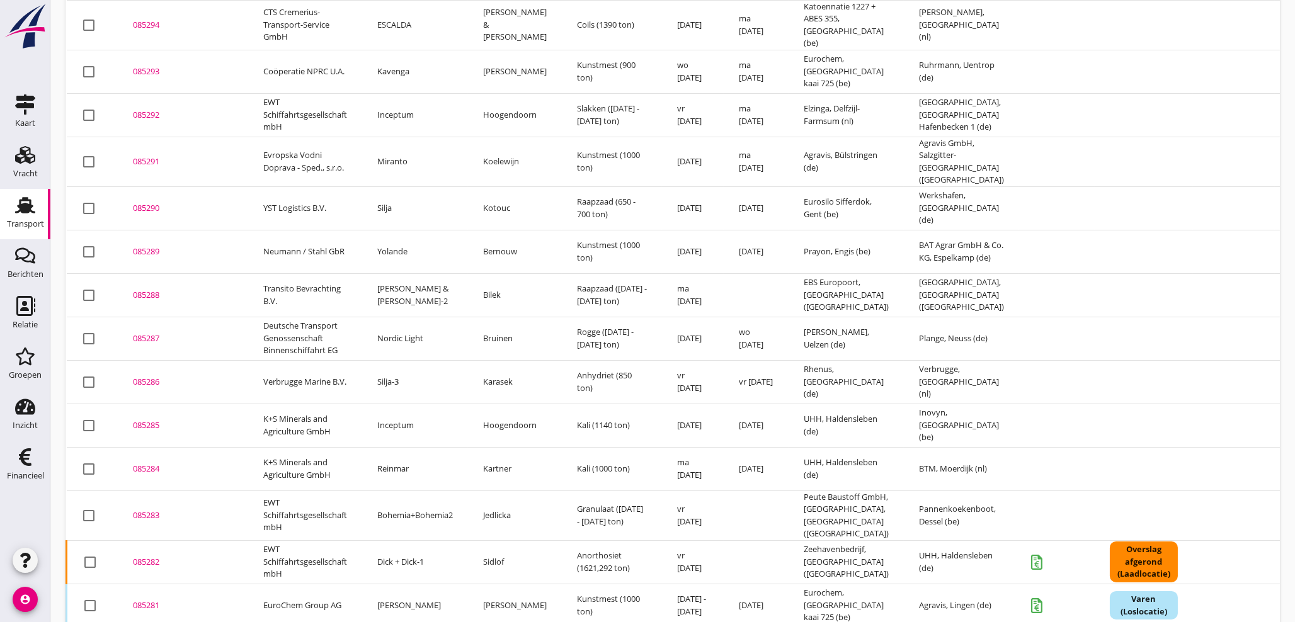
click at [152, 556] on div "085282" at bounding box center [183, 562] width 100 height 13
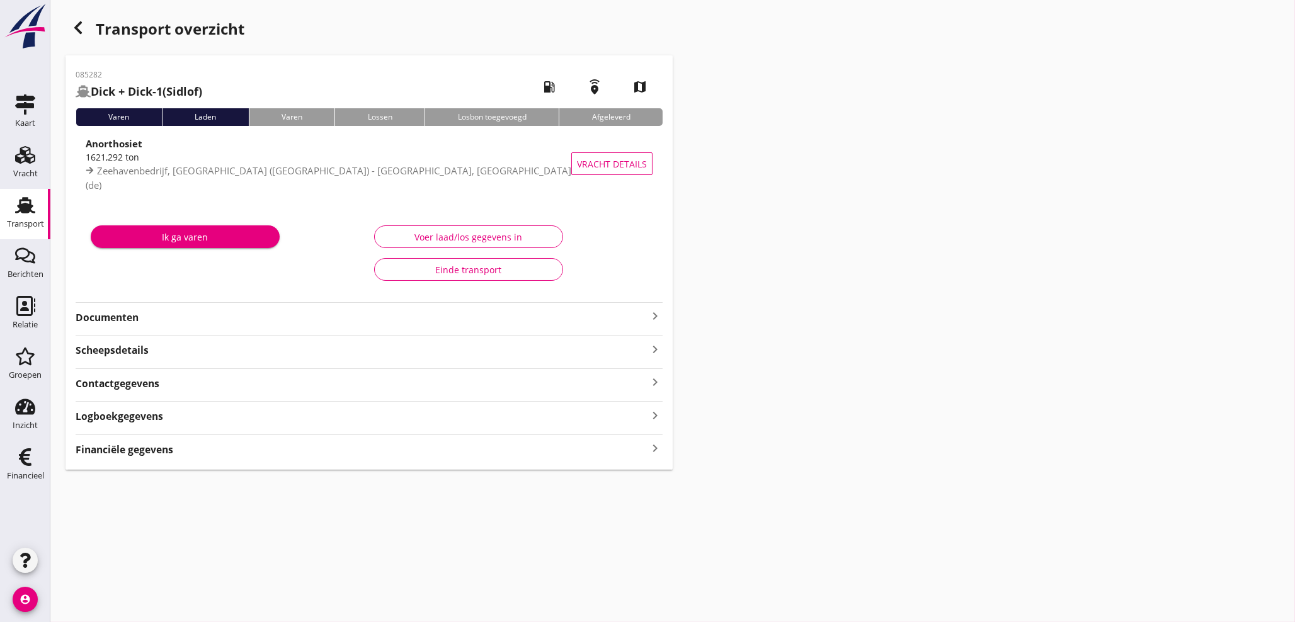
click at [651, 448] on icon "keyboard_arrow_right" at bounding box center [655, 448] width 15 height 17
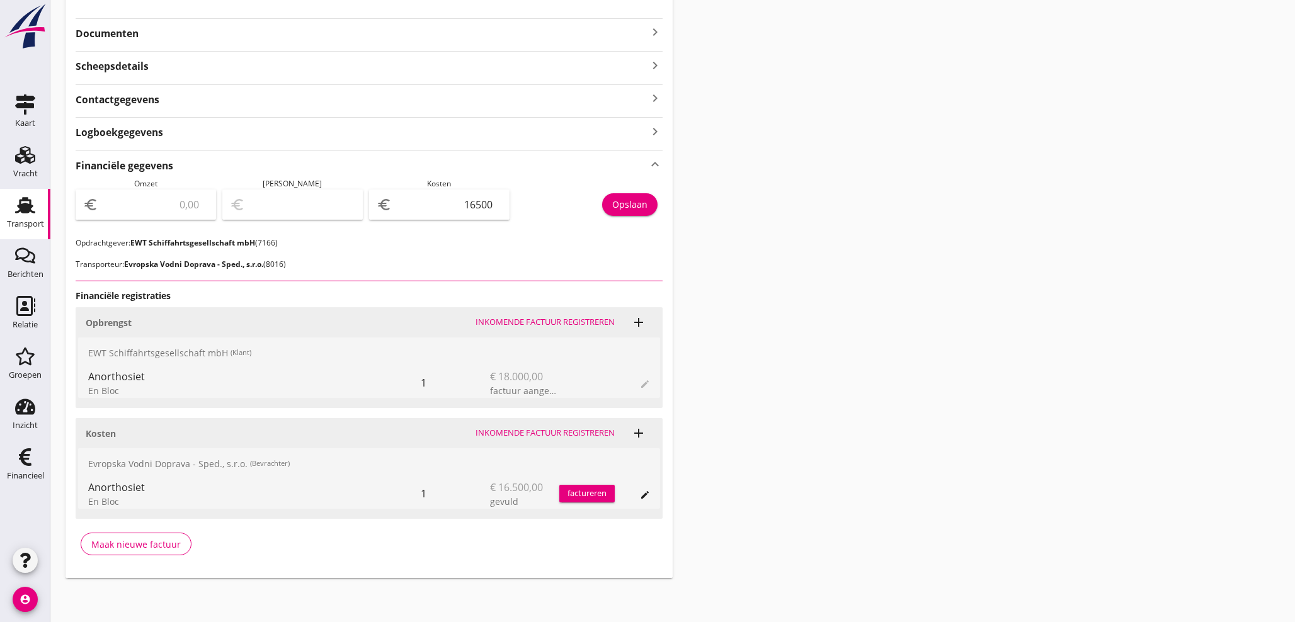
scroll to position [285, 0]
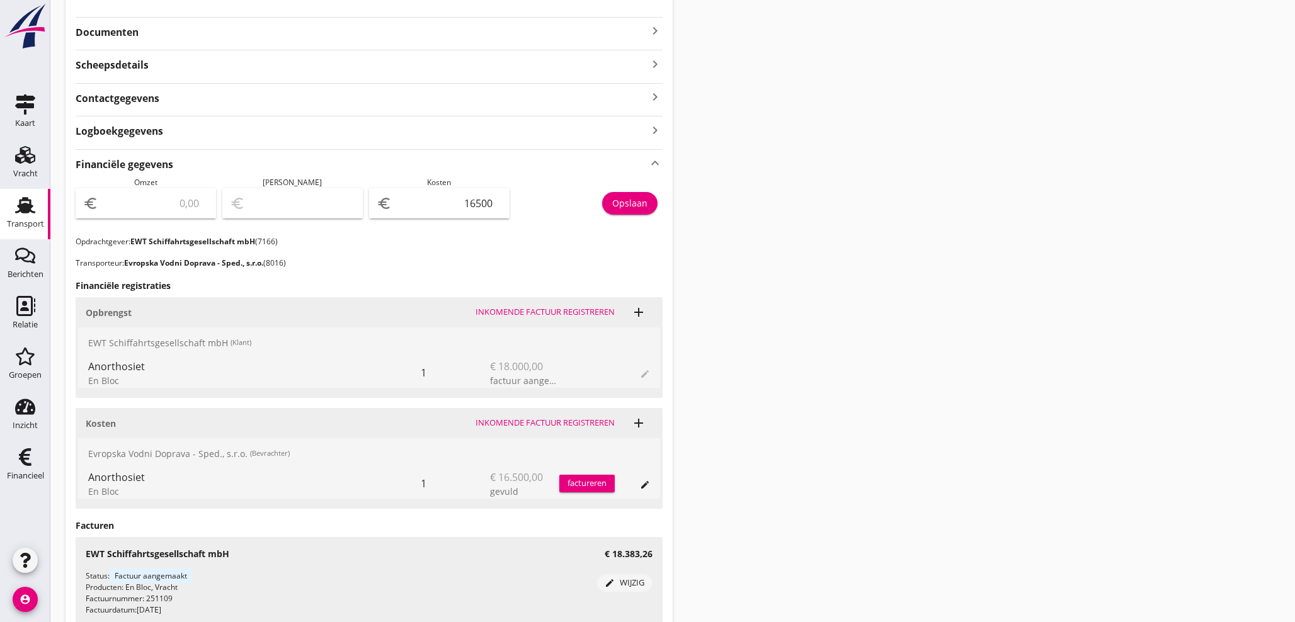
click at [151, 207] on input "number" at bounding box center [155, 203] width 108 height 20
type input "1"
type input "-16499.00"
type input "18"
type input "-16482.00"
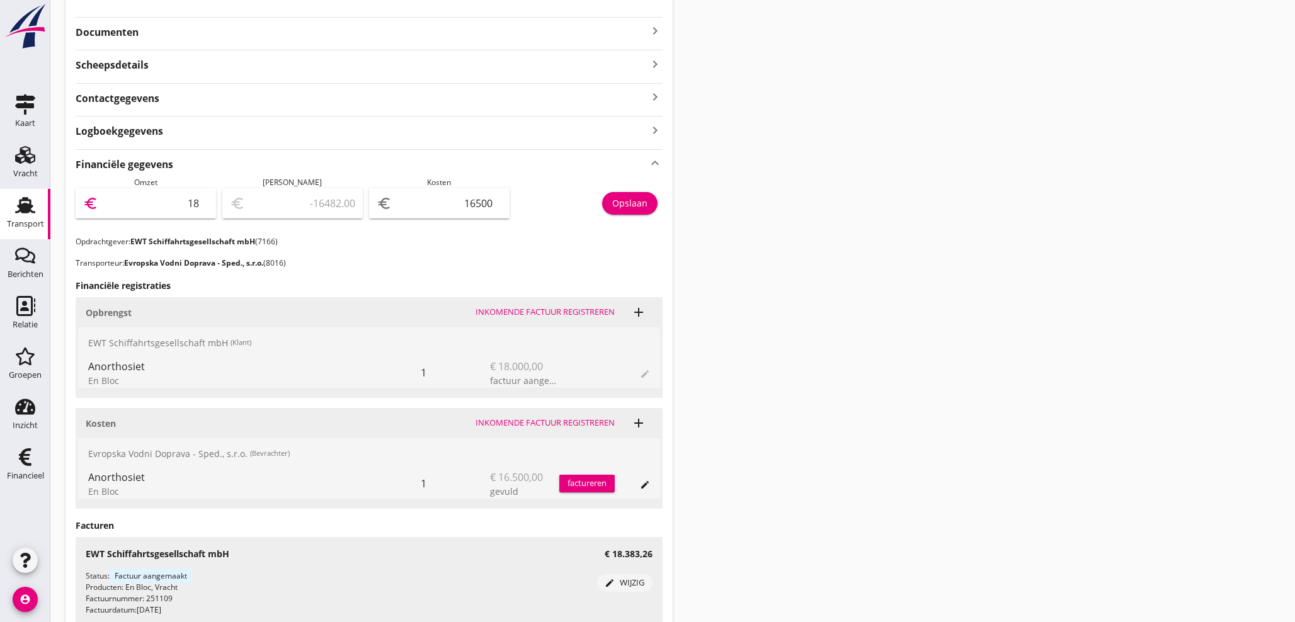
type input "183"
type input "-16317.00"
type input "1838"
type input "-14662.00"
type input "18383"
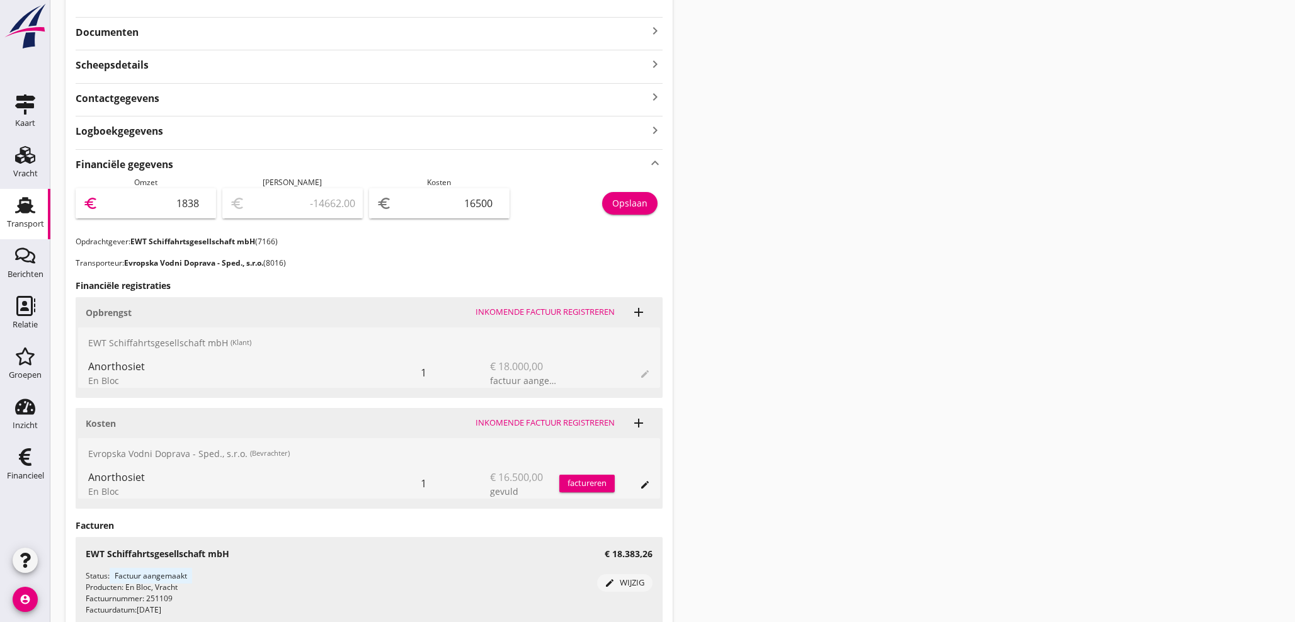
type input "1883.00"
type input "18383.2"
type input "1883.20"
type input "18383.26"
type input "1883.26"
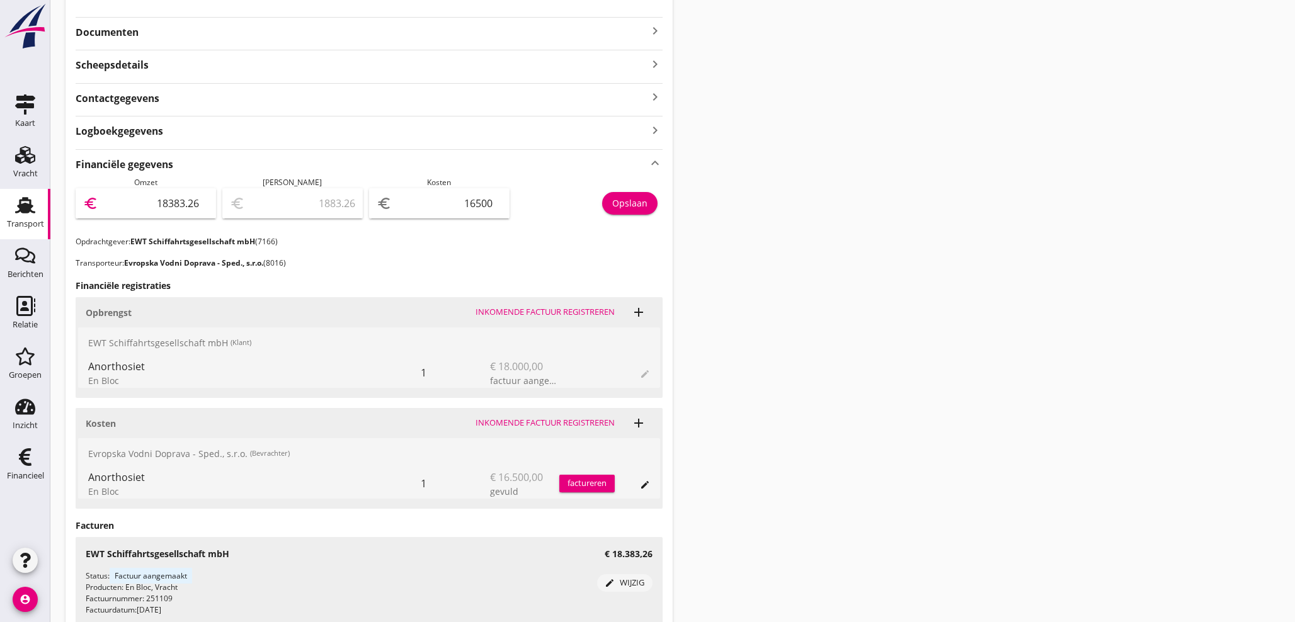
type input "18383.26"
drag, startPoint x: 633, startPoint y: 201, endPoint x: 622, endPoint y: 198, distance: 11.2
click at [627, 198] on div "Opslaan" at bounding box center [629, 203] width 35 height 13
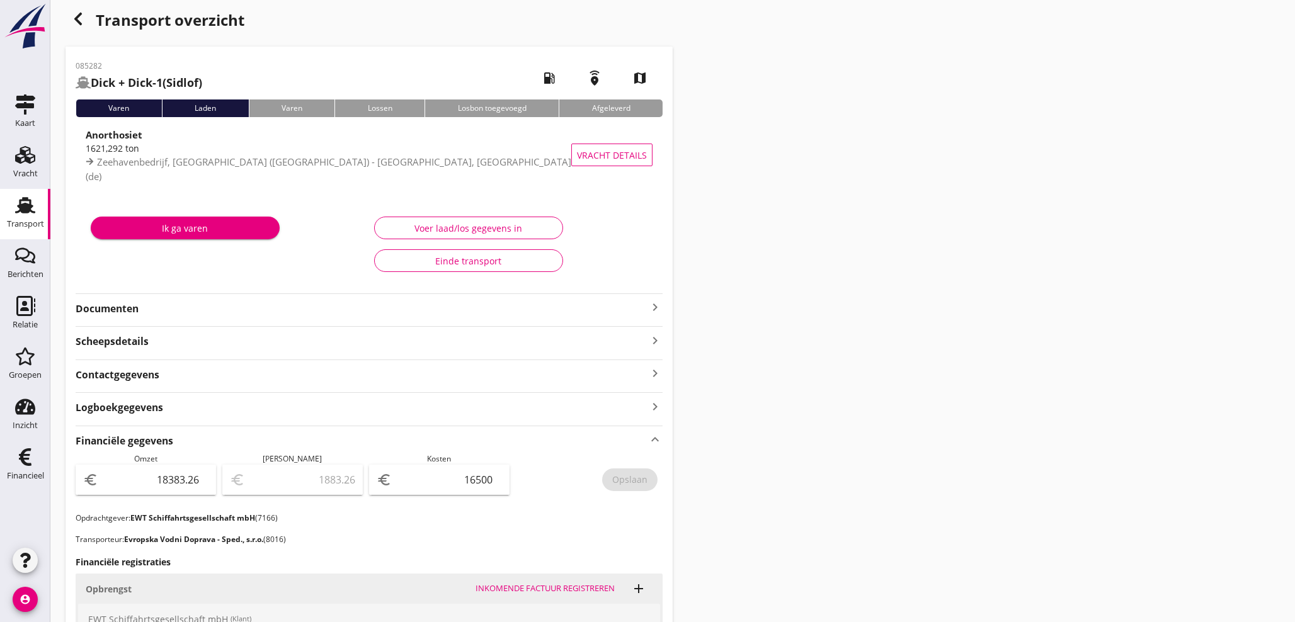
scroll to position [0, 0]
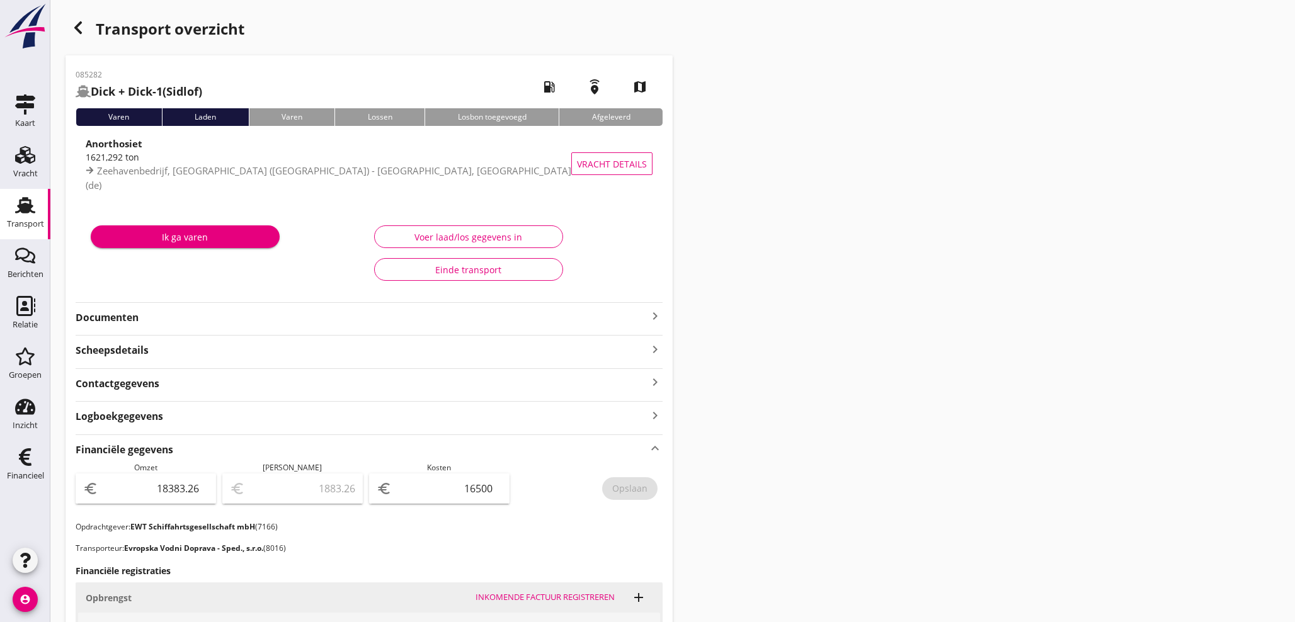
click at [70, 22] on div "button" at bounding box center [78, 27] width 25 height 25
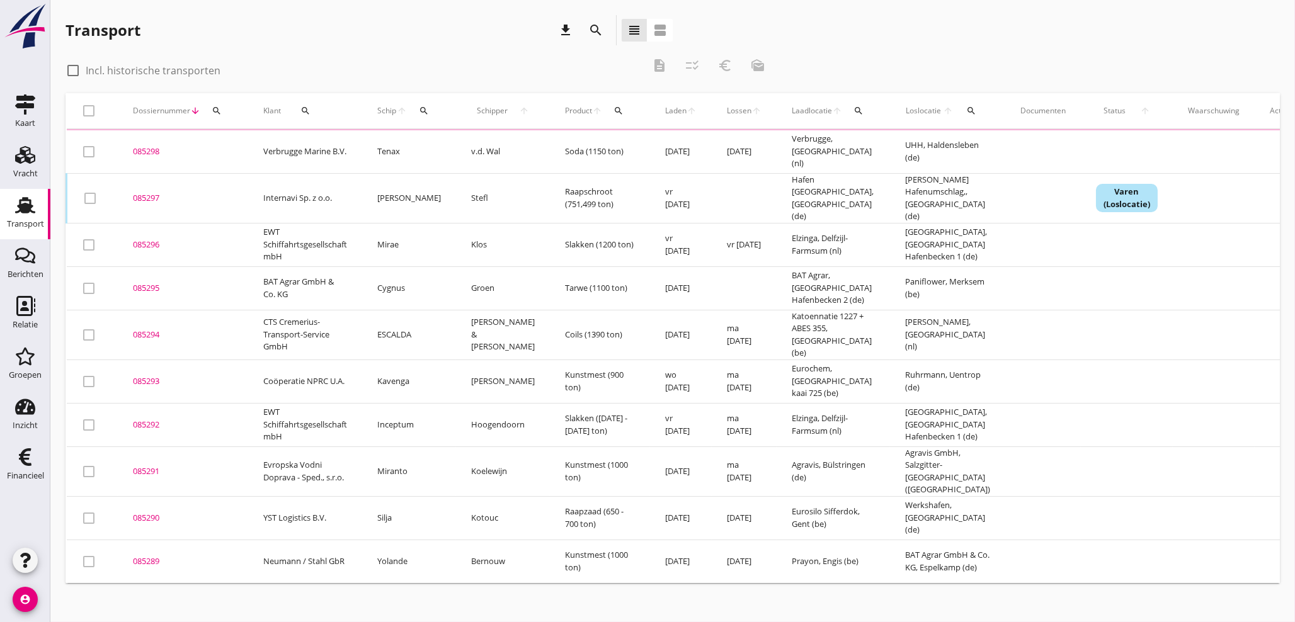
click at [217, 106] on icon "search" at bounding box center [217, 111] width 10 height 10
click at [222, 142] on input "Zoeken op dossiernummer..." at bounding box center [275, 147] width 131 height 20
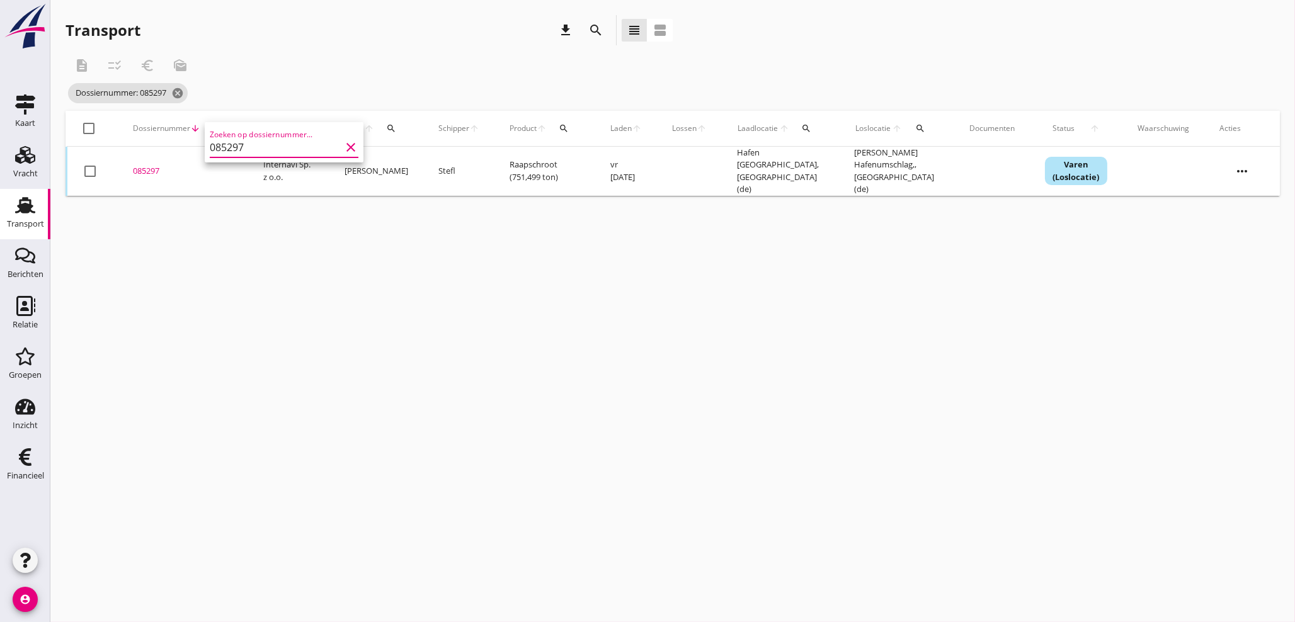
type input "085297"
click at [152, 172] on div "085297" at bounding box center [183, 171] width 100 height 13
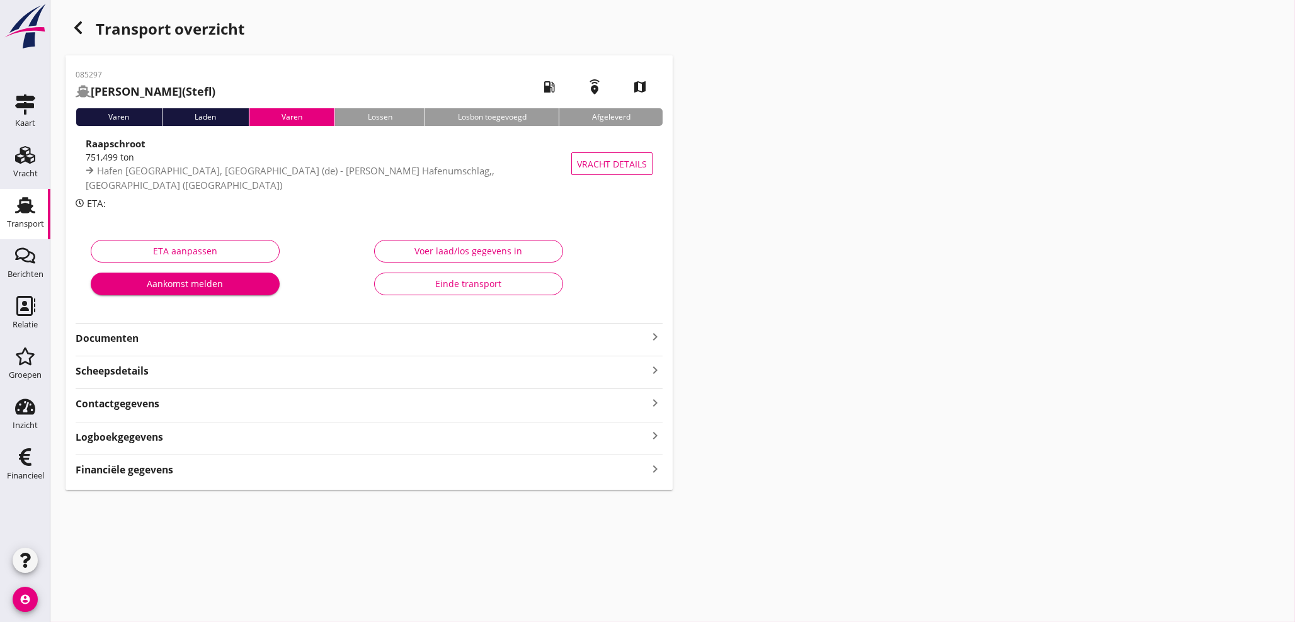
click at [652, 470] on icon "keyboard_arrow_right" at bounding box center [655, 469] width 15 height 17
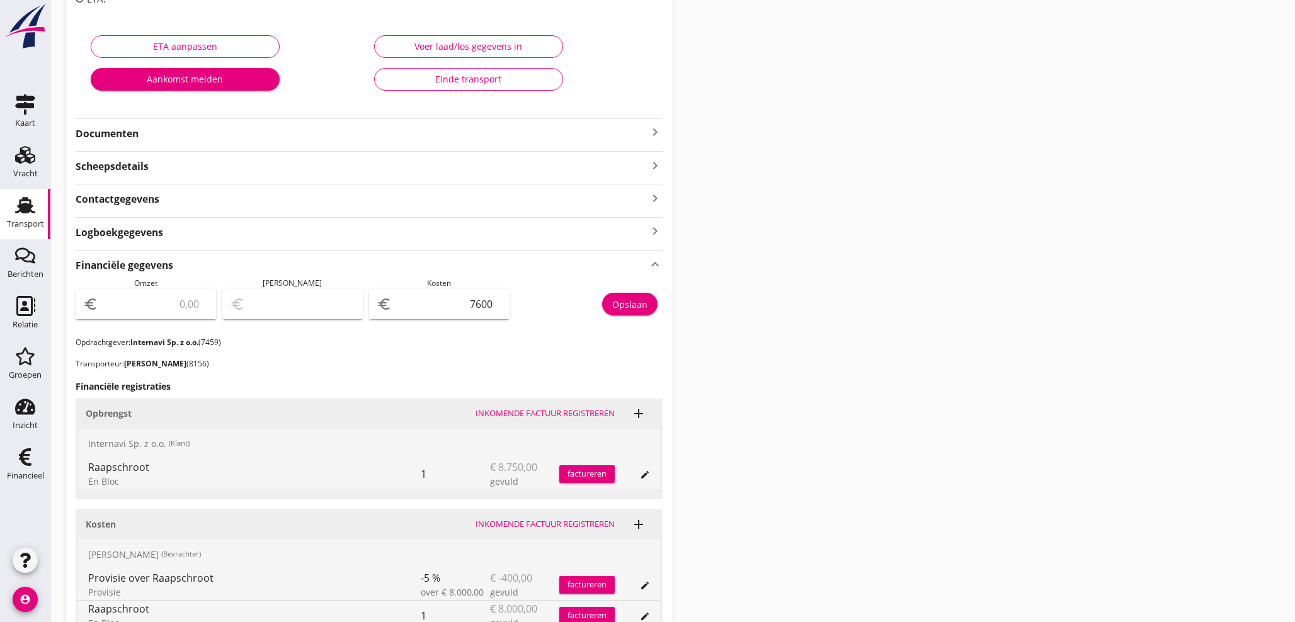
scroll to position [303, 0]
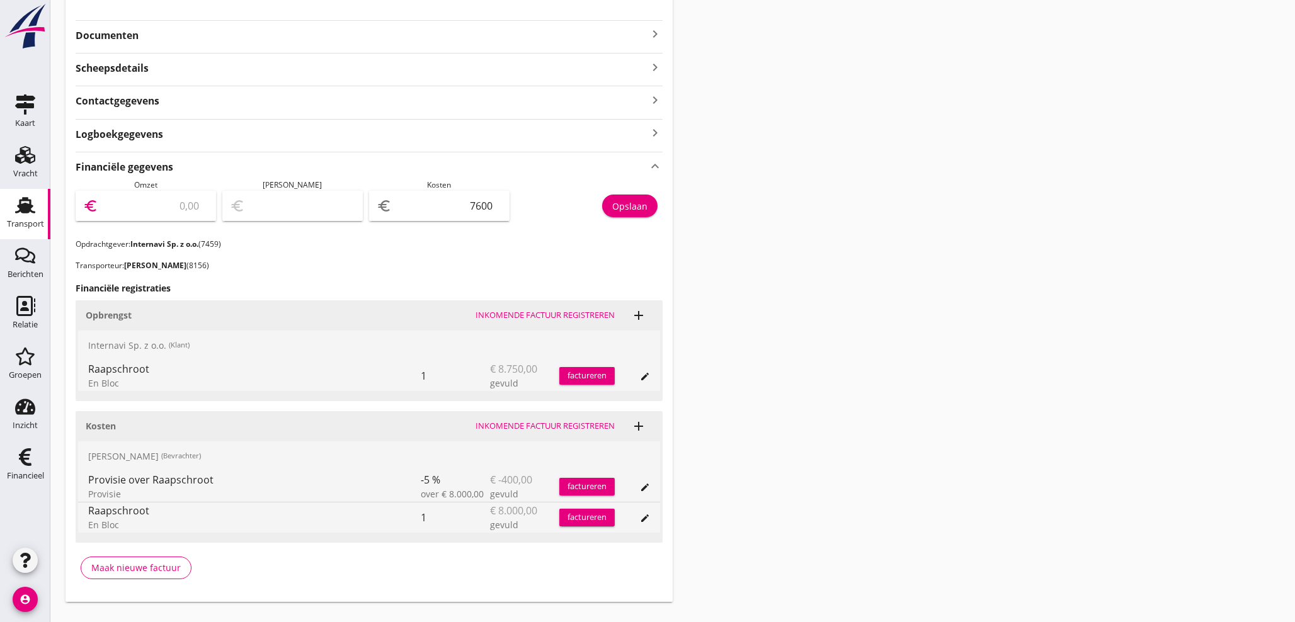
click at [132, 209] on input "number" at bounding box center [155, 206] width 108 height 20
type input "8"
type input "-7592.00"
type input "87"
type input "-7513.00"
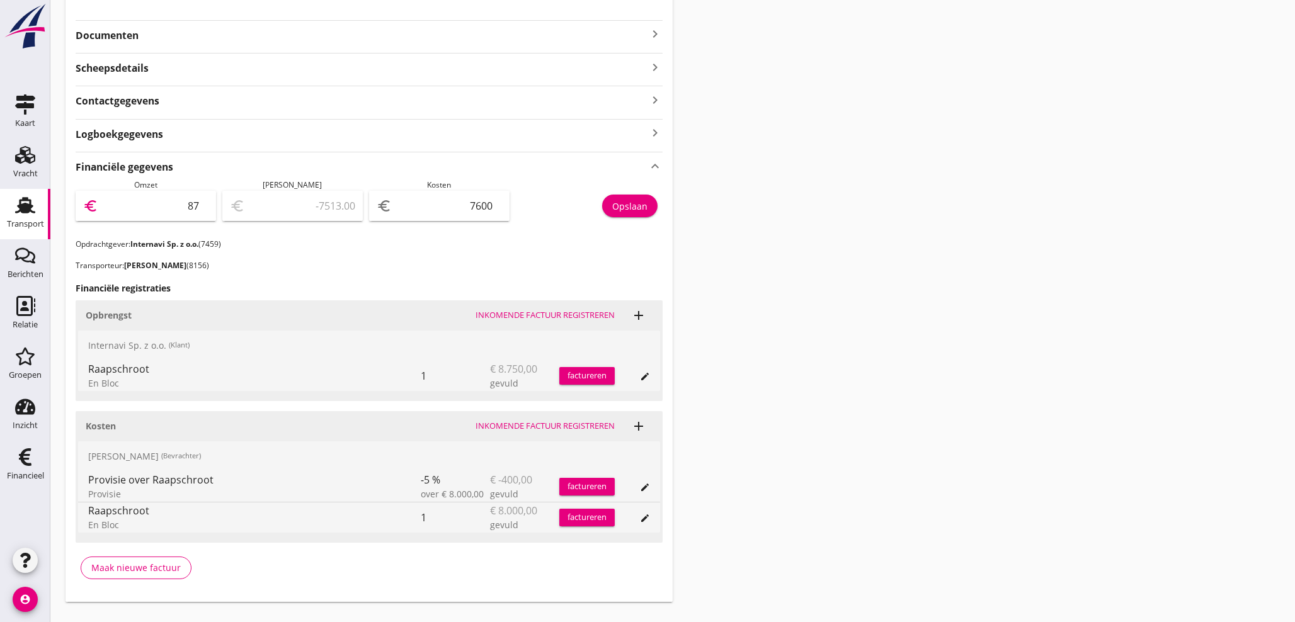
type input "875"
type input "-6725.00"
type input "8750"
type input "1150.00"
type input "8750"
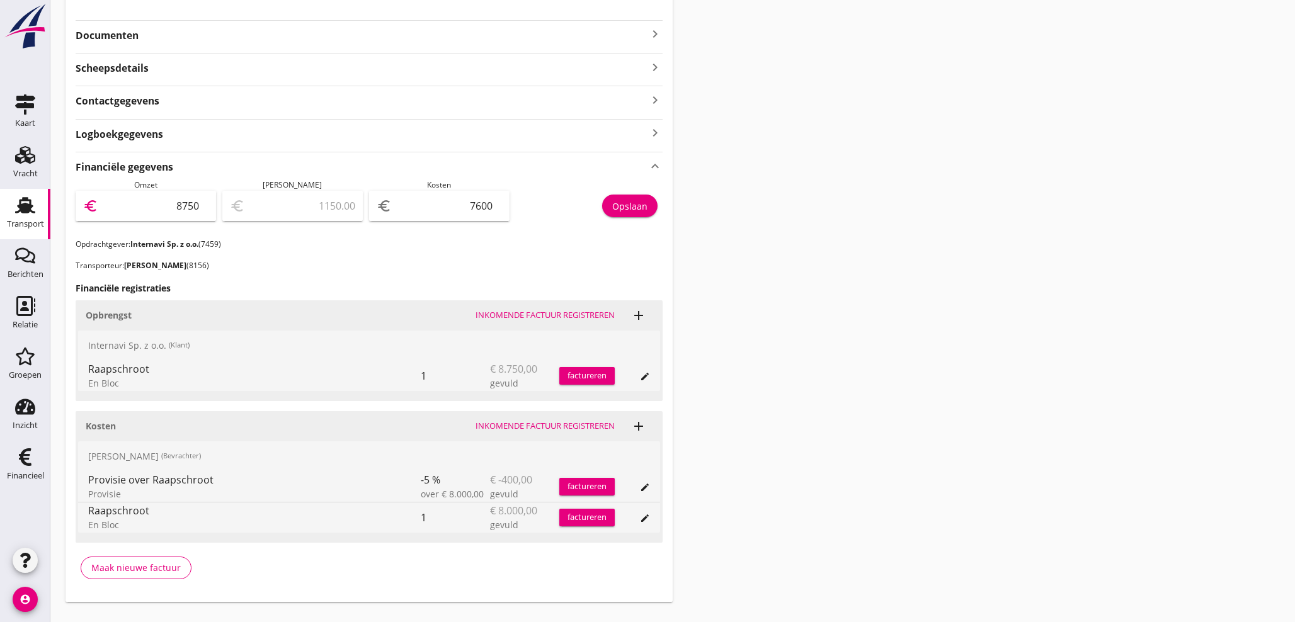
click at [597, 377] on div "factureren" at bounding box center [586, 376] width 55 height 13
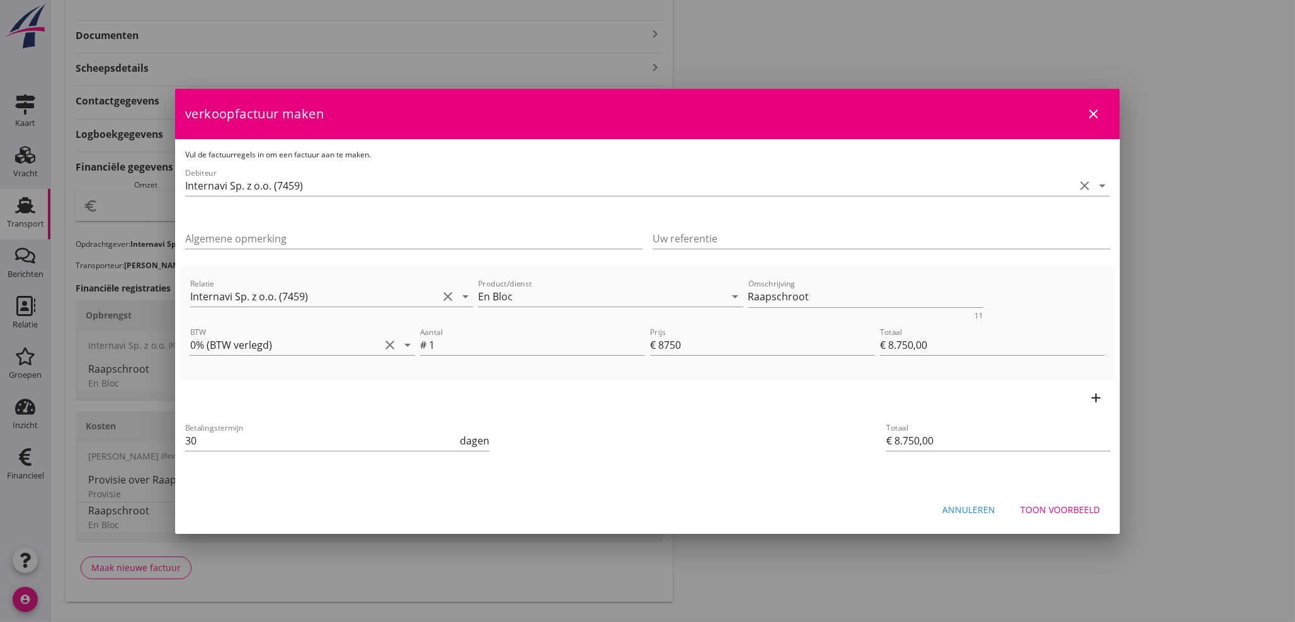
drag, startPoint x: 197, startPoint y: 447, endPoint x: 164, endPoint y: 444, distance: 32.4
click at [166, 444] on div "21% (Hoog BTW tarief) 9% (Laag BTW tarief) 0% (BTW vrij) 0% (BTW verlegd) En Bl…" at bounding box center [647, 172] width 1295 height 951
type input "21"
drag, startPoint x: 625, startPoint y: 279, endPoint x: 751, endPoint y: 285, distance: 126.1
click at [622, 280] on div "Relatie Internavi Sp. z o.o. (7459) clear arrow_drop_down Product/dienst En Blo…" at bounding box center [648, 298] width 920 height 49
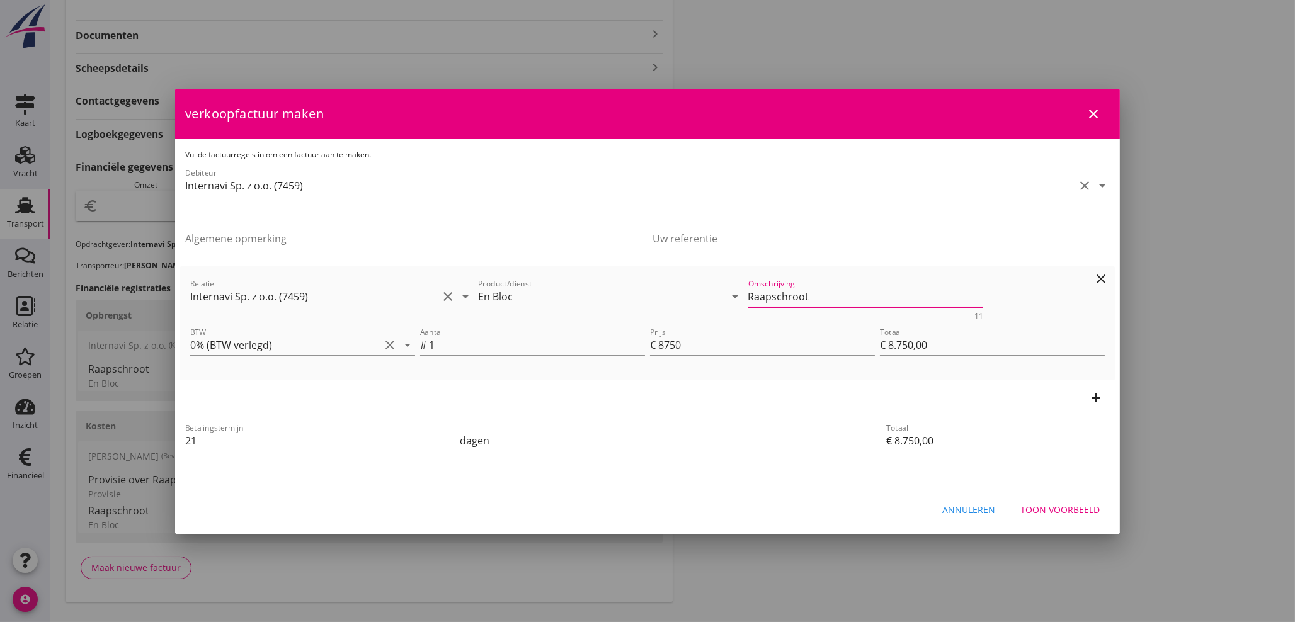
drag, startPoint x: 825, startPoint y: 297, endPoint x: 672, endPoint y: 310, distance: 153.7
click at [672, 310] on div "Relatie Internavi Sp. z o.o. (7459) clear arrow_drop_down Product/dienst En Blo…" at bounding box center [648, 298] width 920 height 49
type textarea "Ladegewicht 751,499 T."
click at [1063, 510] on div "Toon voorbeeld" at bounding box center [1060, 509] width 79 height 13
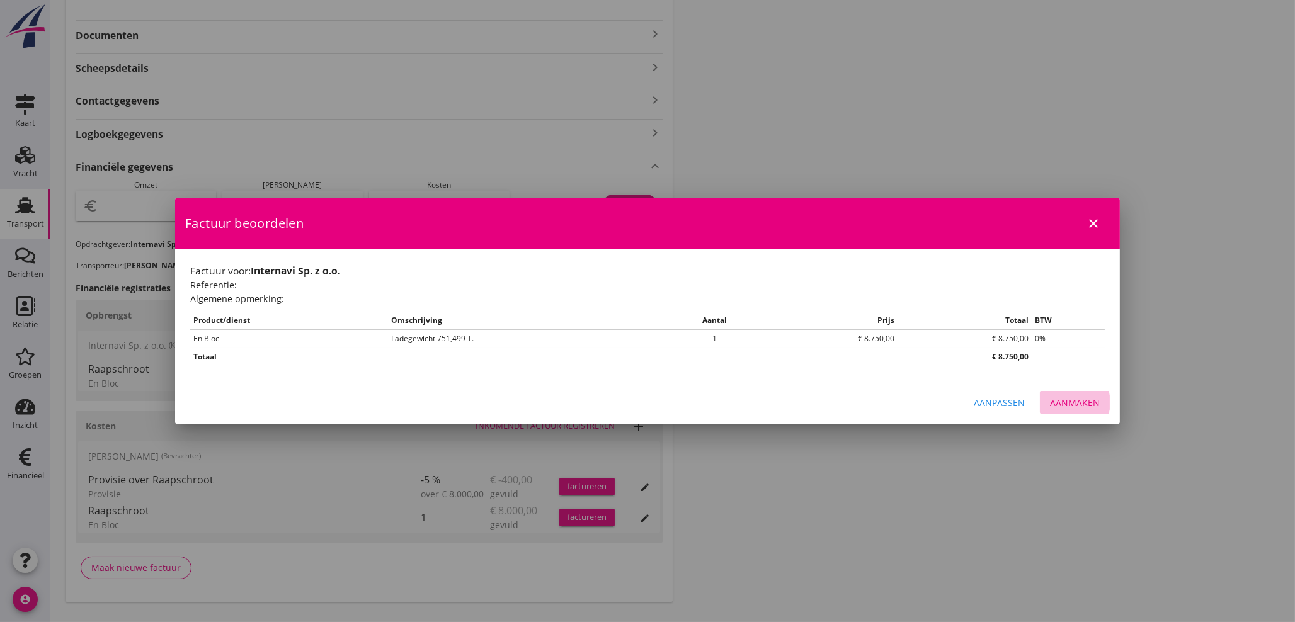
click at [1081, 404] on div "Aanmaken" at bounding box center [1075, 402] width 50 height 13
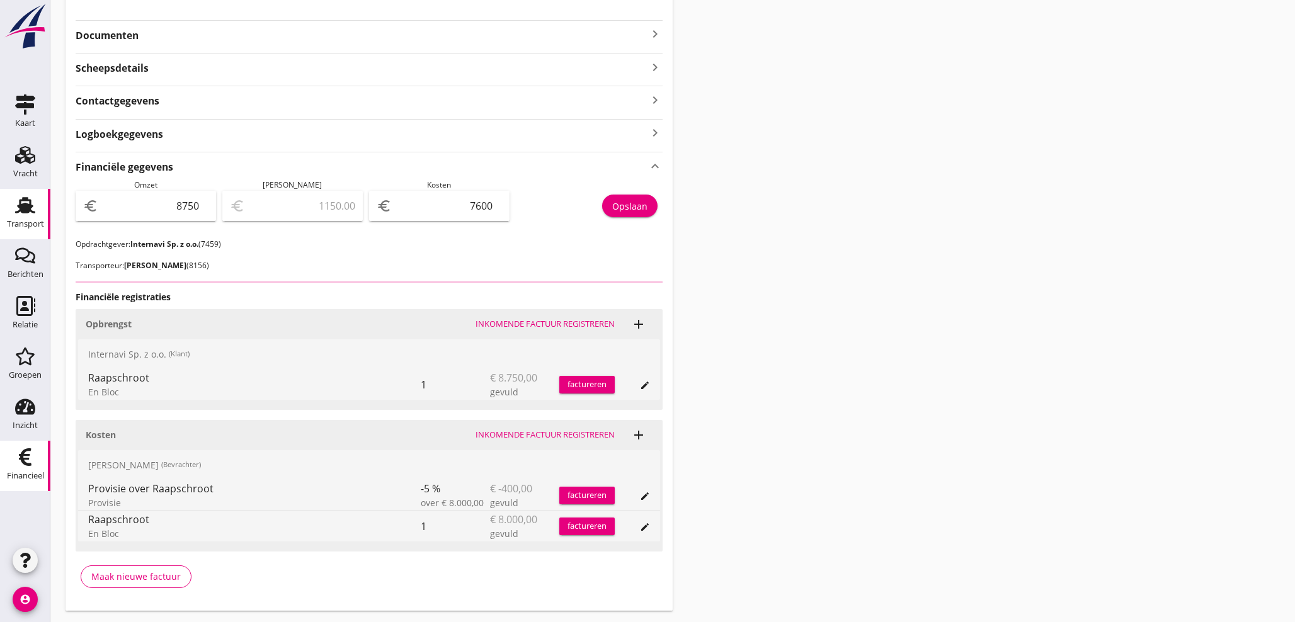
click at [24, 459] on use at bounding box center [25, 458] width 13 height 18
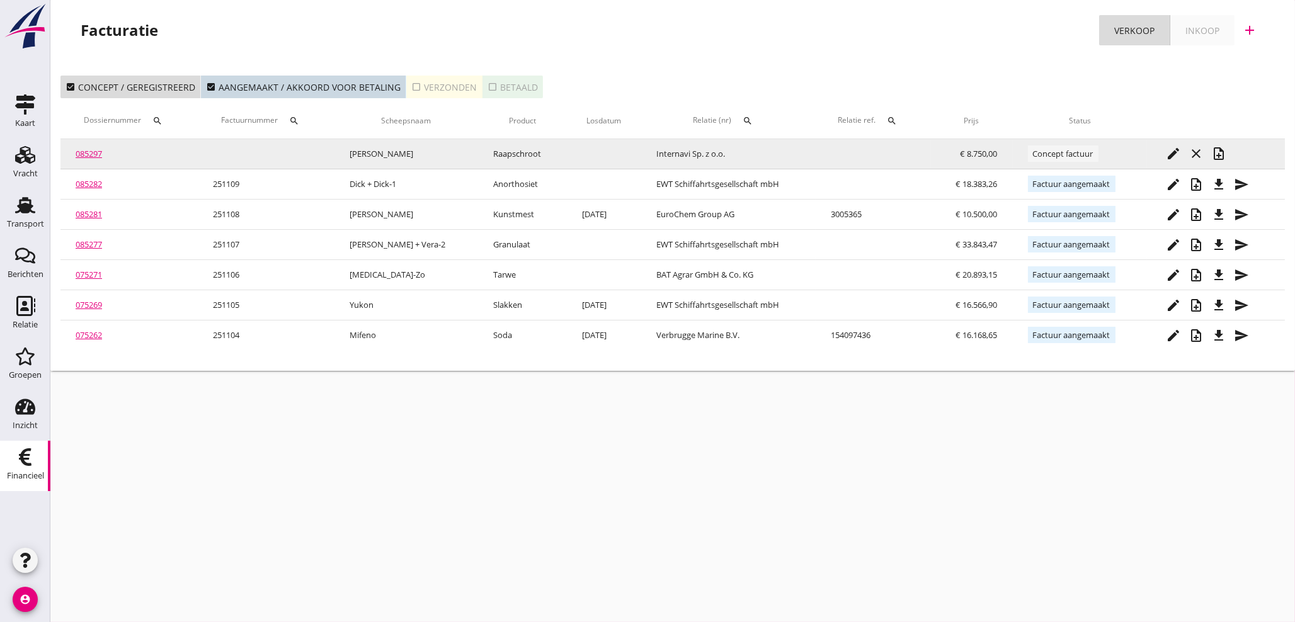
click at [1221, 155] on icon "note_add" at bounding box center [1219, 153] width 15 height 15
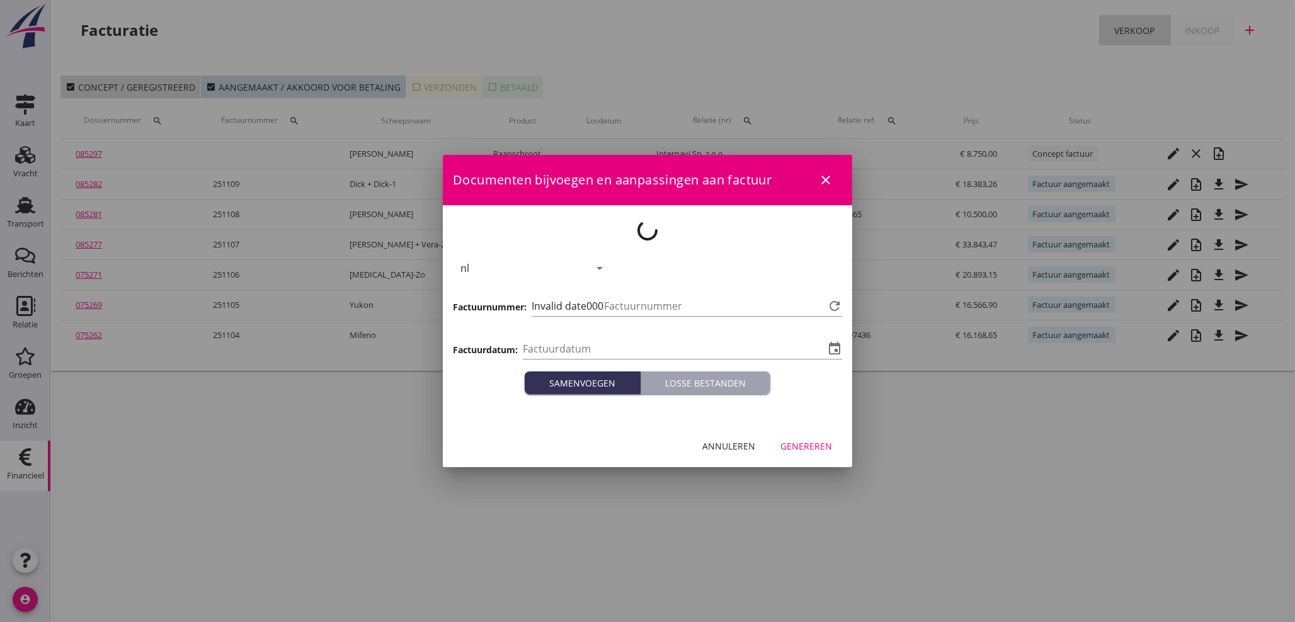
type input "[DATE]"
type input "1110"
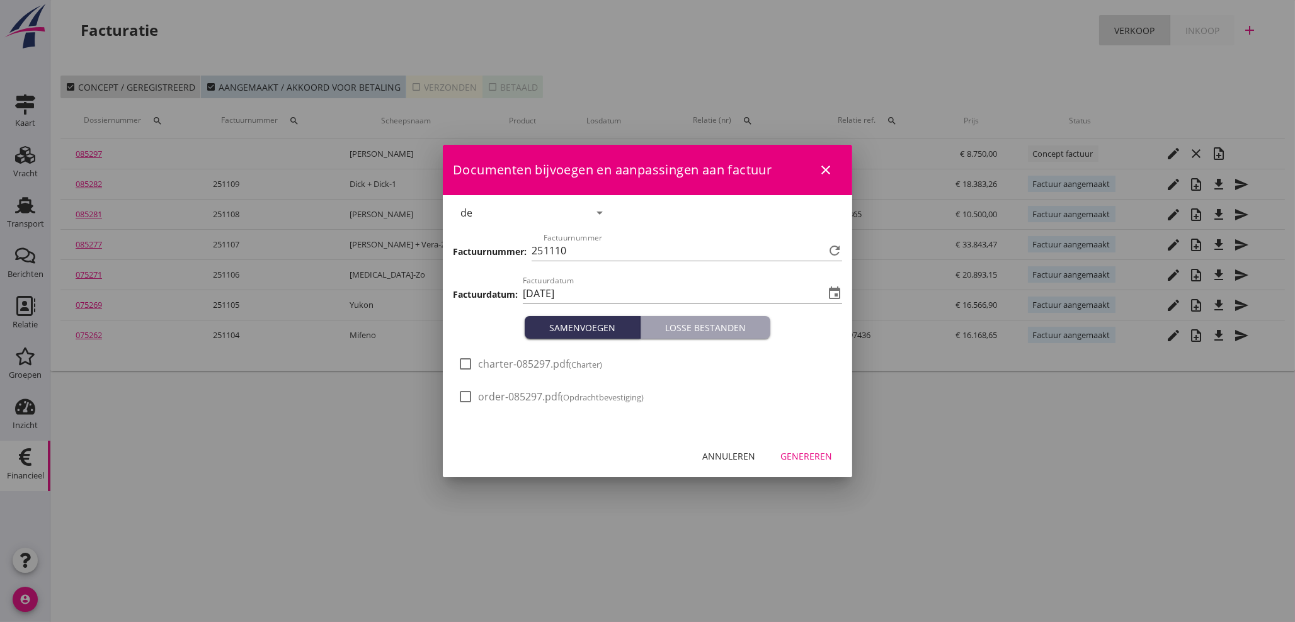
click at [820, 459] on div "Genereren" at bounding box center [807, 456] width 52 height 13
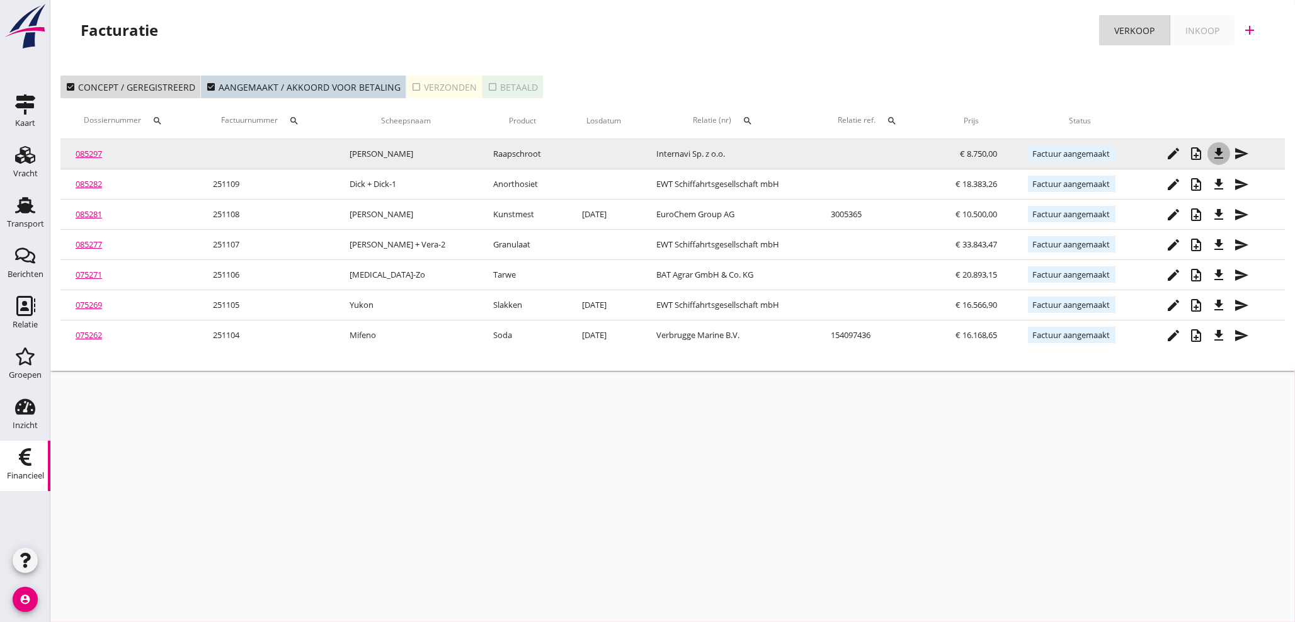
click at [1219, 152] on icon "file_download" at bounding box center [1219, 153] width 15 height 15
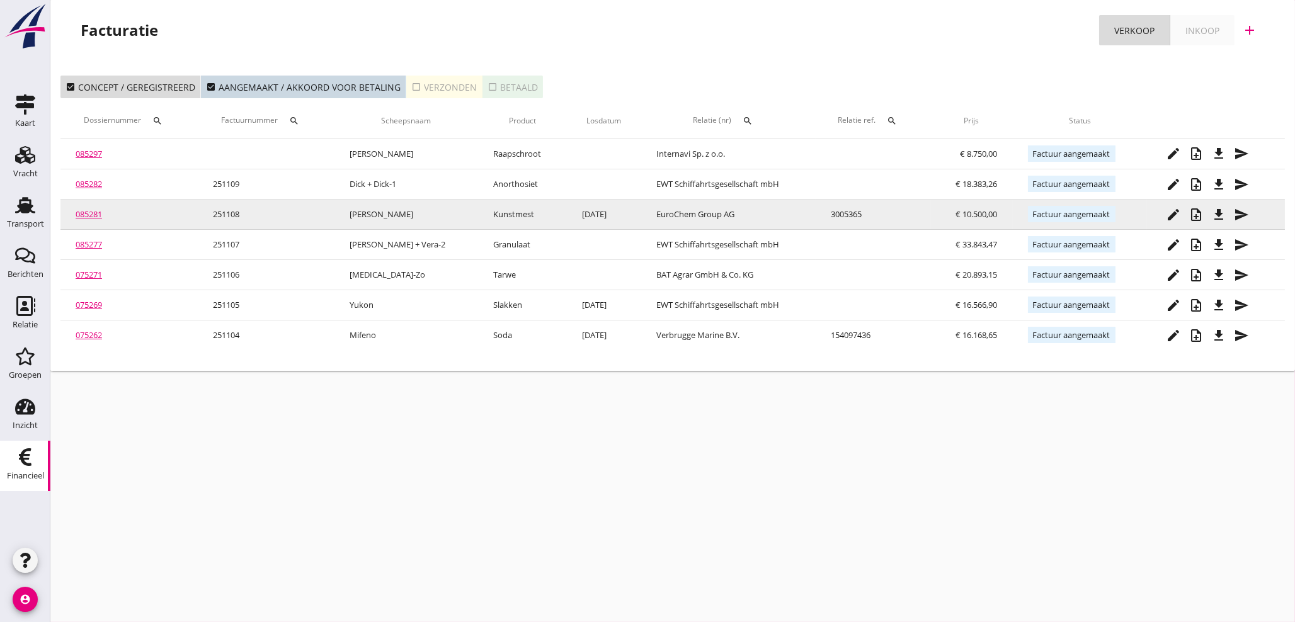
click at [1219, 215] on icon "file_download" at bounding box center [1219, 214] width 15 height 15
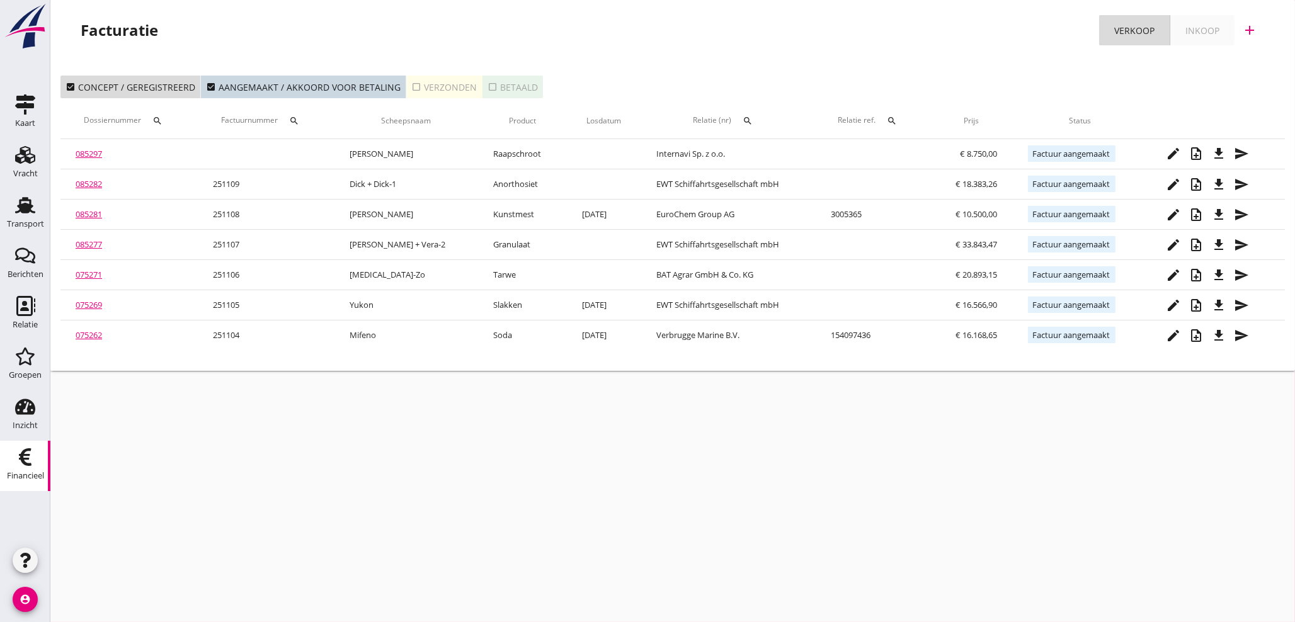
click at [1252, 32] on icon "add" at bounding box center [1249, 30] width 15 height 15
click at [1254, 64] on div "Verkoopfactuur" at bounding box center [1242, 61] width 75 height 15
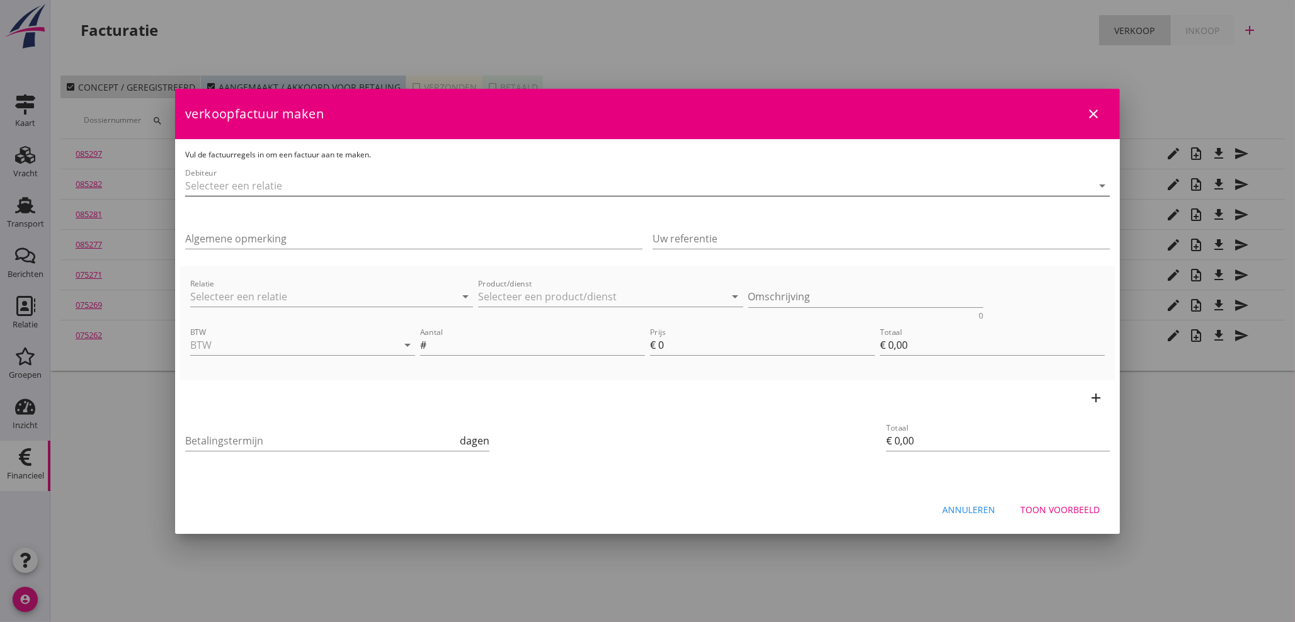
click at [311, 187] on input "Debiteur" at bounding box center [630, 186] width 890 height 20
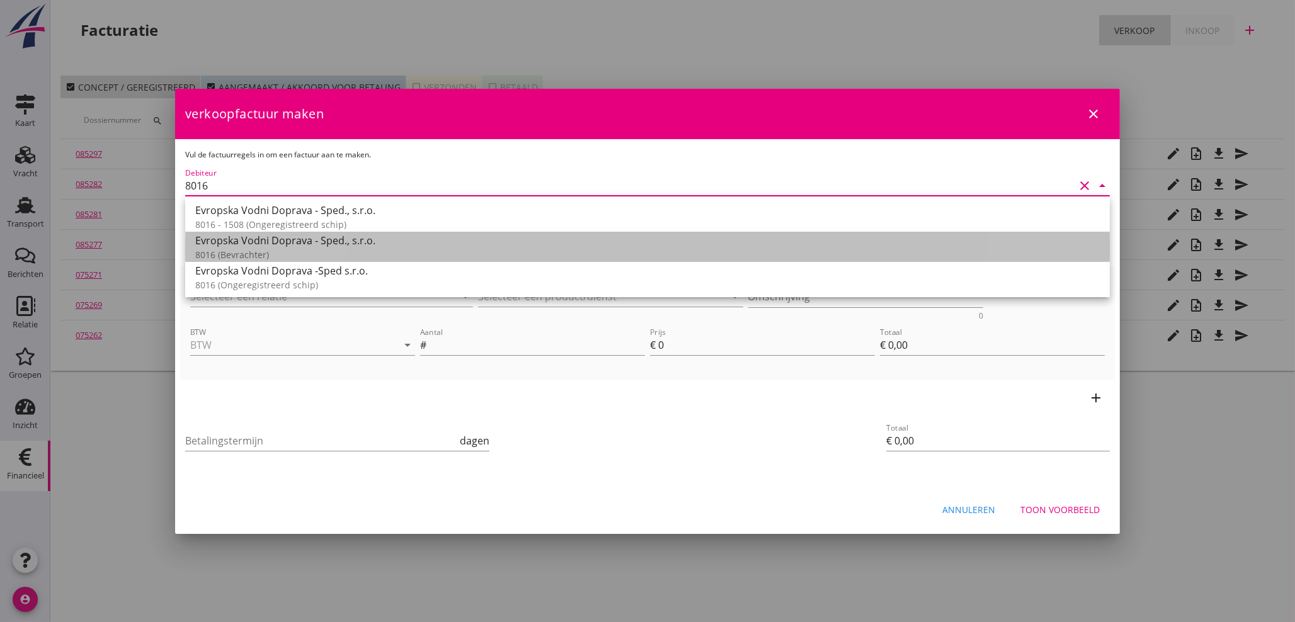
click at [237, 252] on div "8016 (Bevrachter)" at bounding box center [647, 254] width 905 height 13
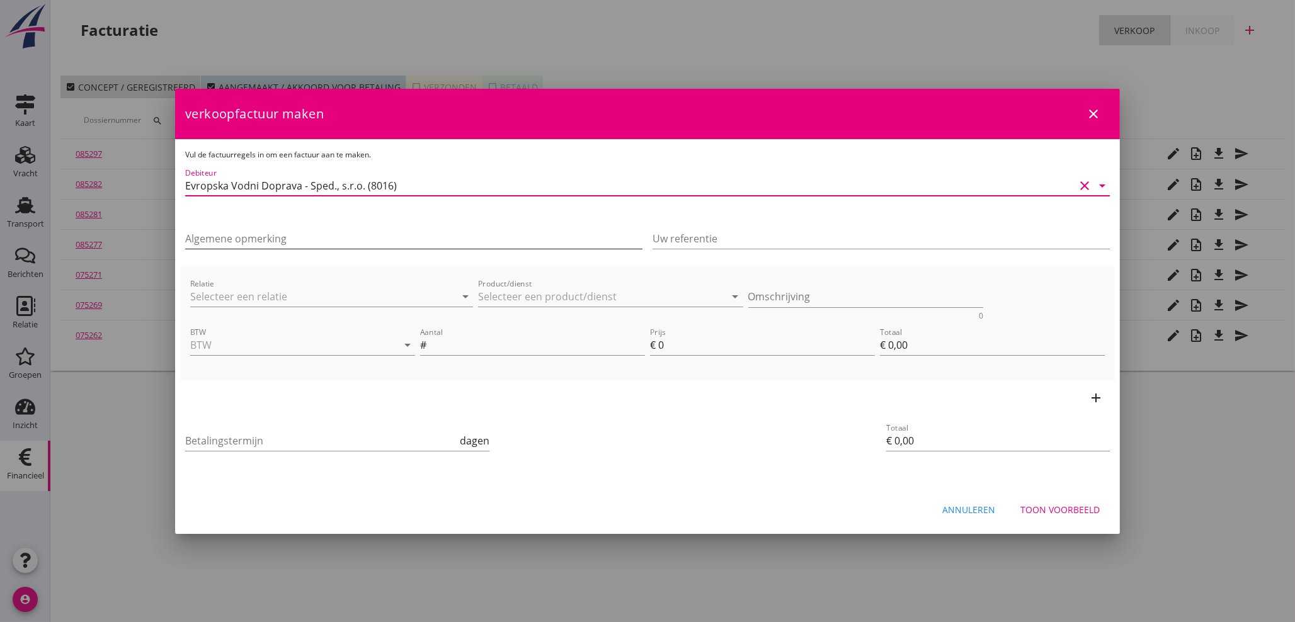
type input "Evropska Vodni Doprava - Sped., s.r.o. (8016)"
click at [247, 237] on input "Algemene opmerking" at bounding box center [413, 239] width 457 height 20
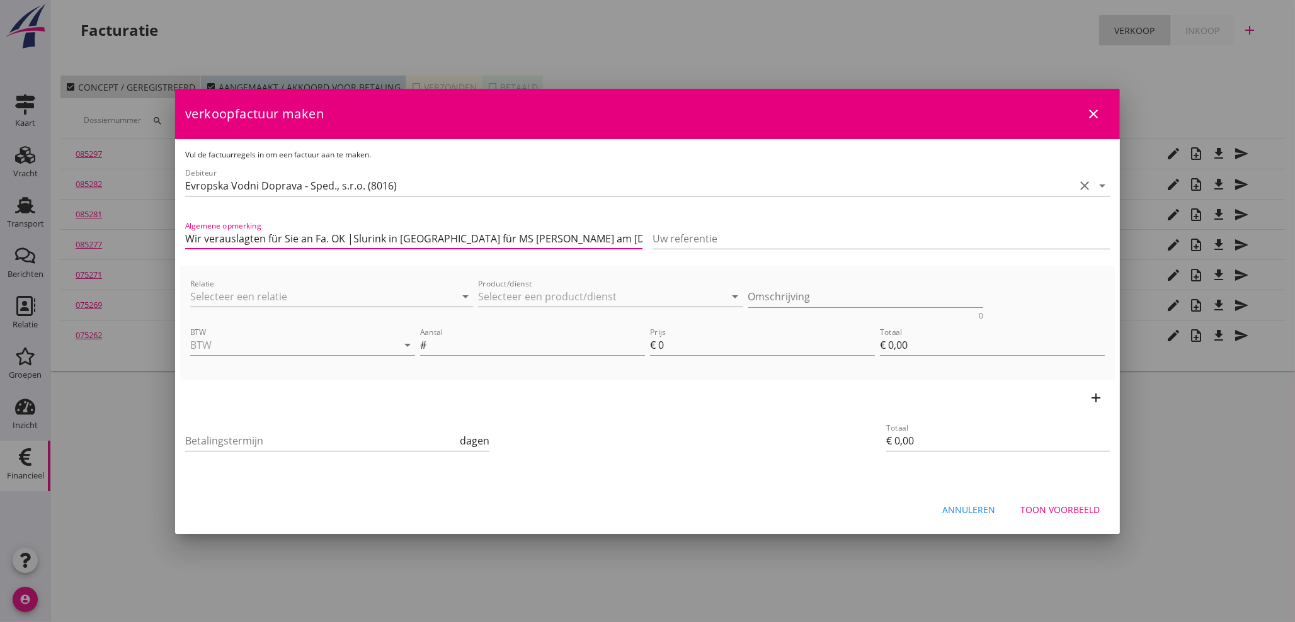
click at [515, 238] on input "Wir verauslagten für Sie an Fa. OK |Slurink in [GEOGRAPHIC_DATA] für MS [PERSON…" at bounding box center [413, 239] width 457 height 20
type input "Wir verauslagten für Sie an Fa. OK |Slurink in [GEOGRAPHIC_DATA] für MS Bohemia…"
click at [297, 300] on input "Relatie" at bounding box center [314, 297] width 248 height 20
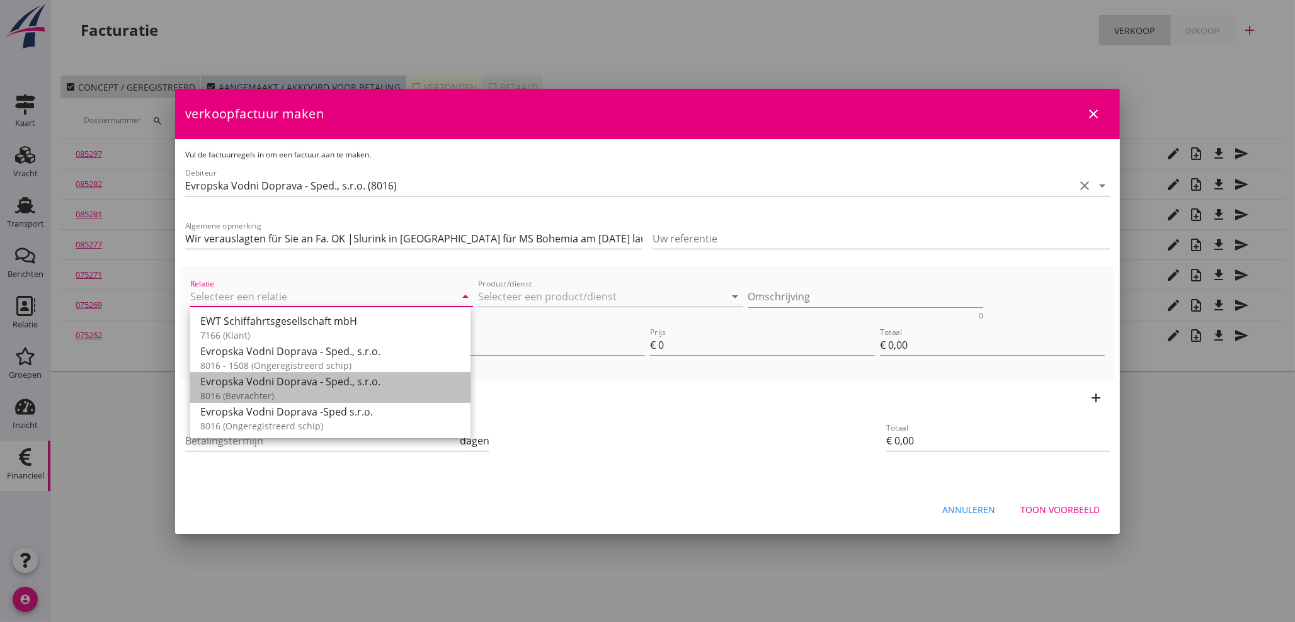
click at [278, 381] on div "Evropska Vodni Doprava - Sped., s.r.o." at bounding box center [330, 381] width 260 height 15
type input "Evropska Vodni Doprava - Sped., s.r.o. (8016)"
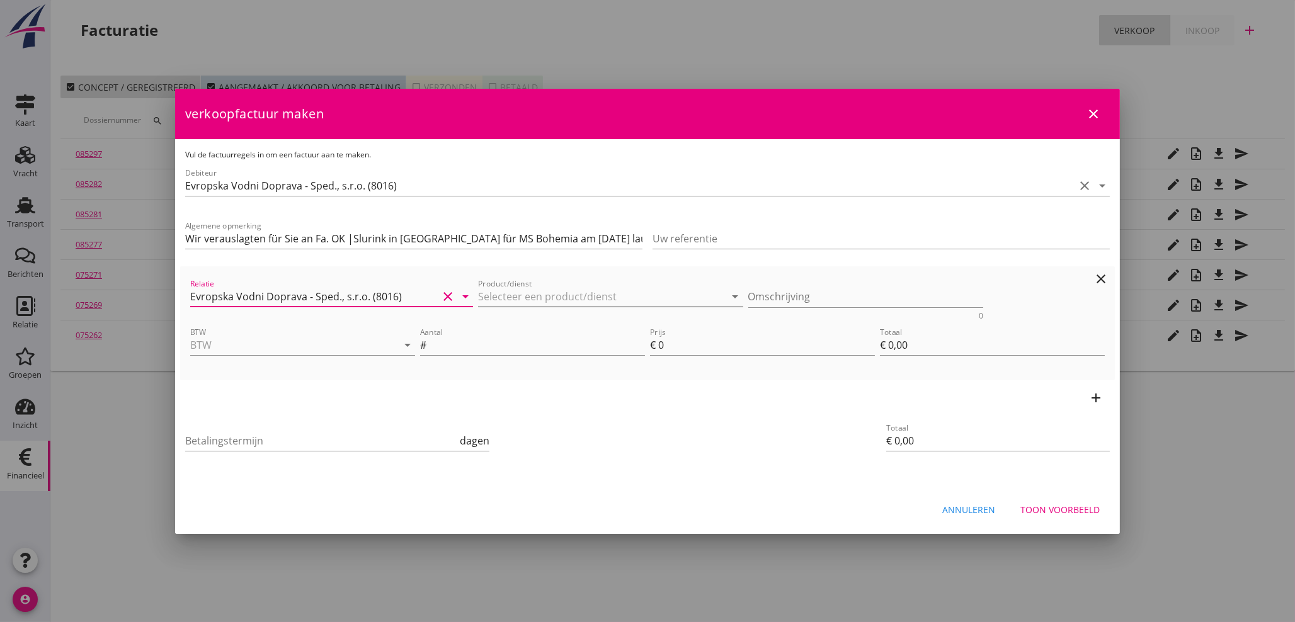
click at [609, 296] on input "Product/dienst" at bounding box center [602, 297] width 248 height 20
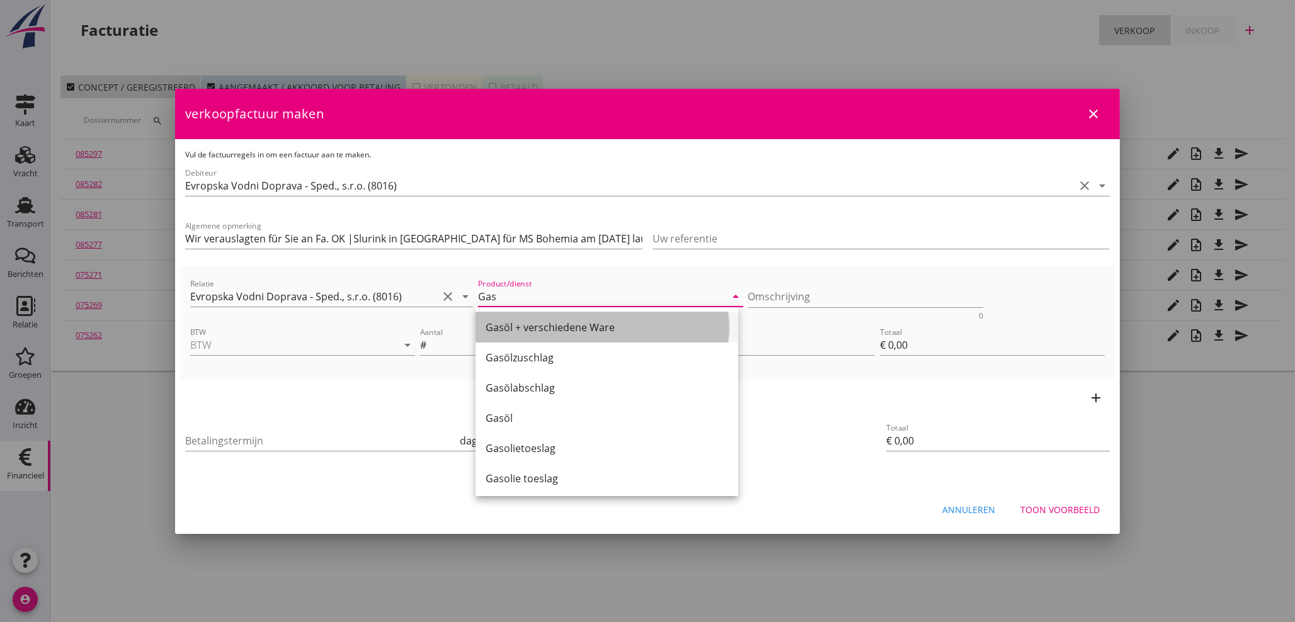
click at [542, 326] on div "Gasöl + verschiedene Ware" at bounding box center [607, 327] width 243 height 15
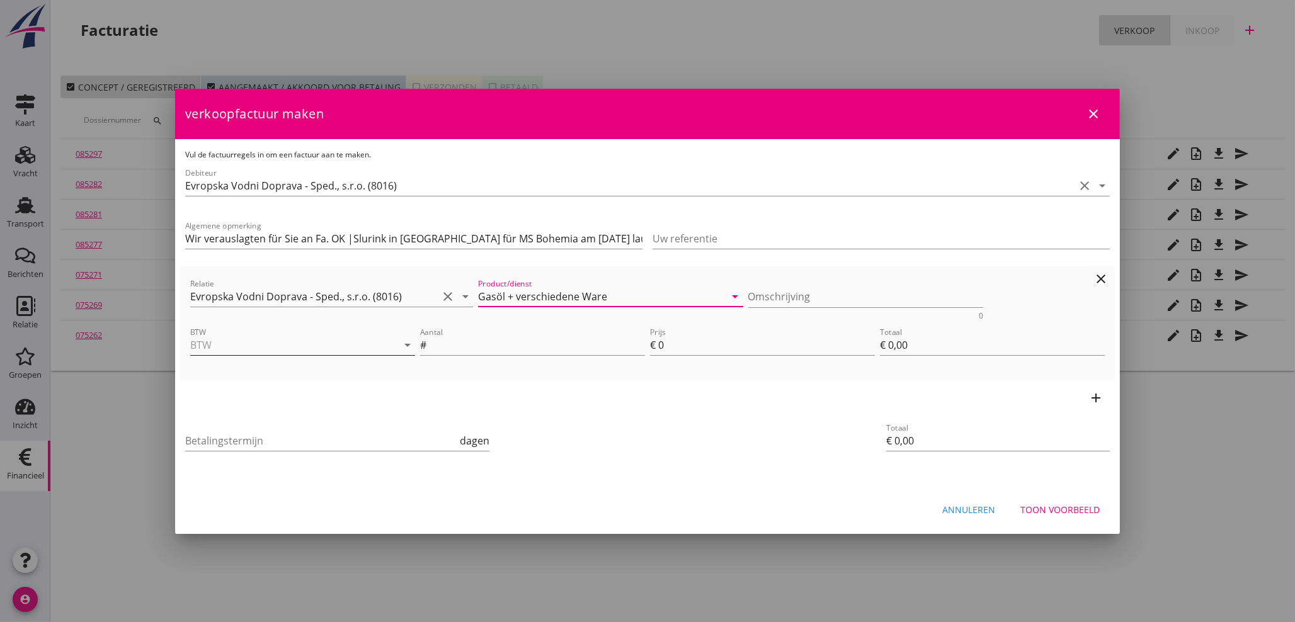
type input "Gasöl + verschiedene Ware"
click at [297, 352] on input "BTW" at bounding box center [285, 345] width 190 height 20
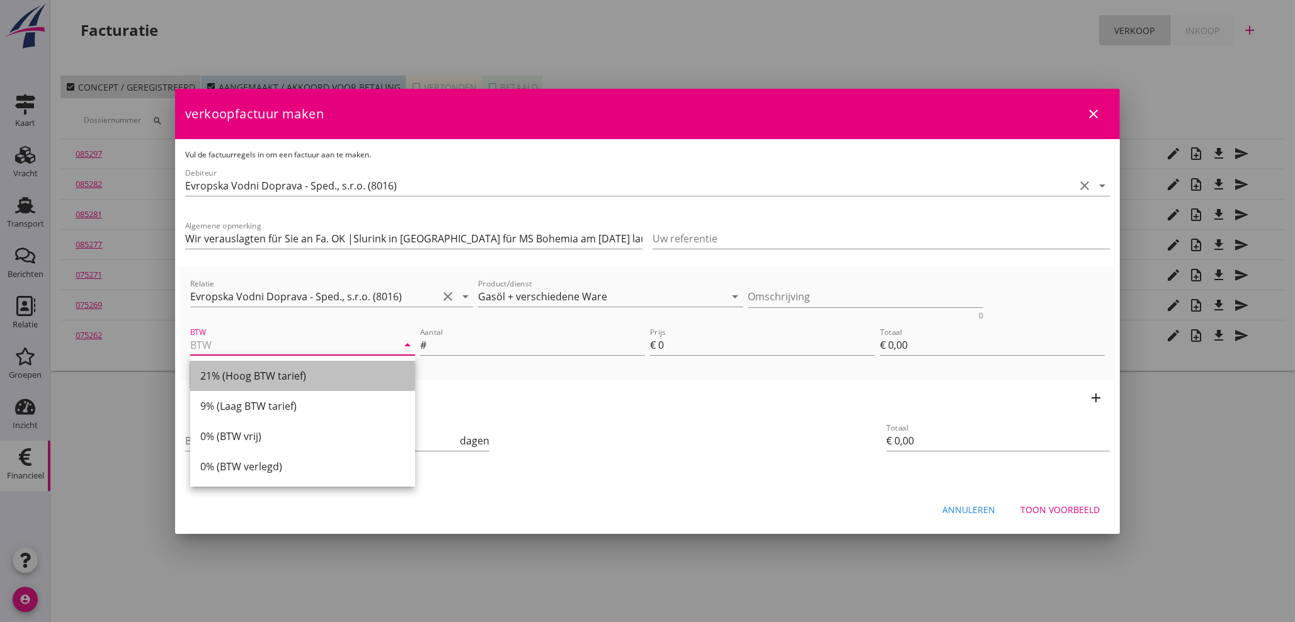
click at [282, 381] on div "21% (Hoog BTW tarief)" at bounding box center [302, 376] width 205 height 15
type input "21% (Hoog BTW tarief)"
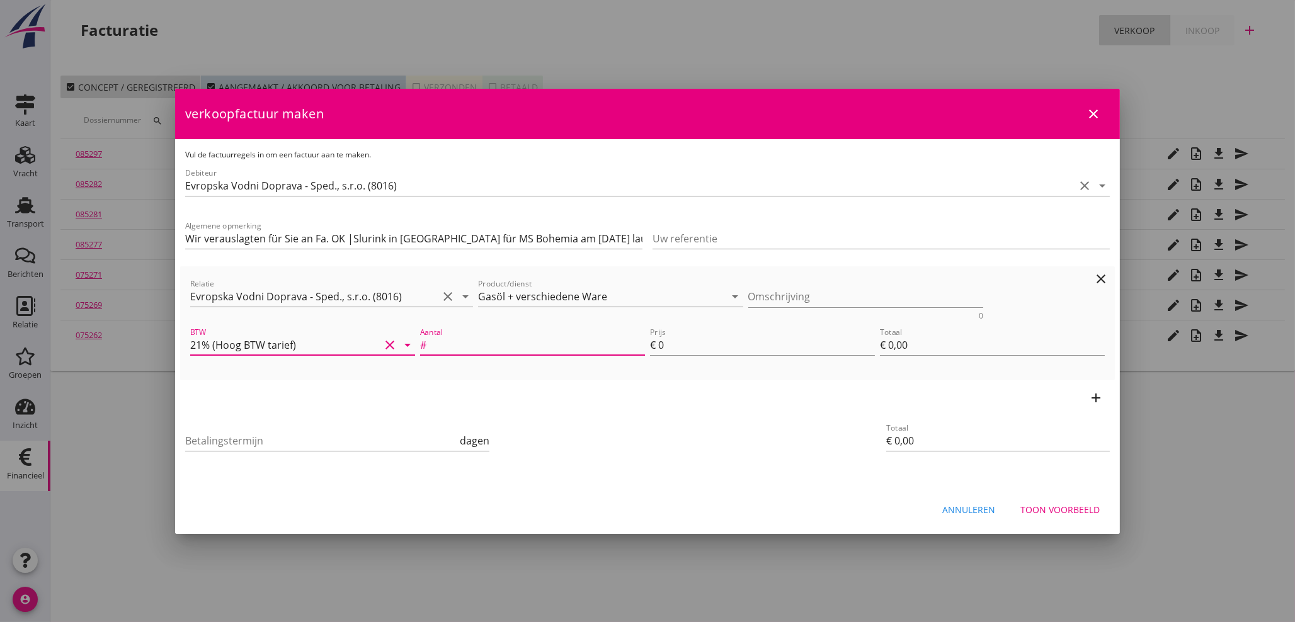
click at [515, 341] on input "Aantal" at bounding box center [537, 345] width 216 height 20
type input "1"
type input "4"
type input "€ 4,00"
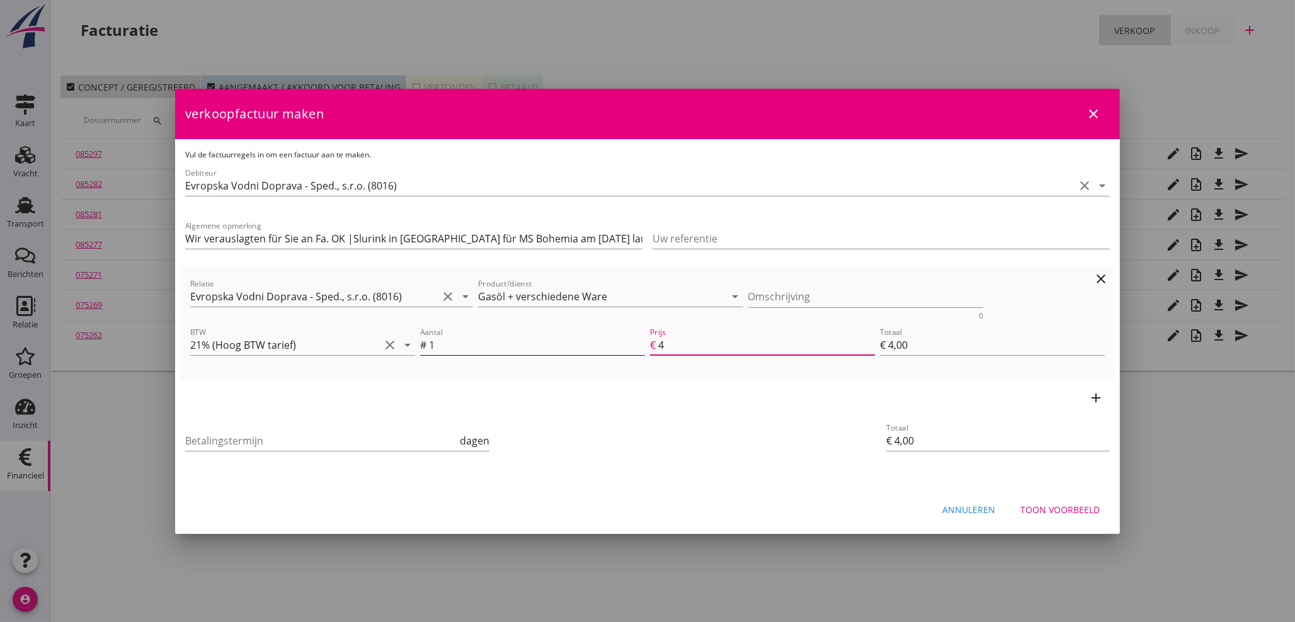
type input "49"
type input "€ 49,00"
type input "499"
type input "€ 499,00"
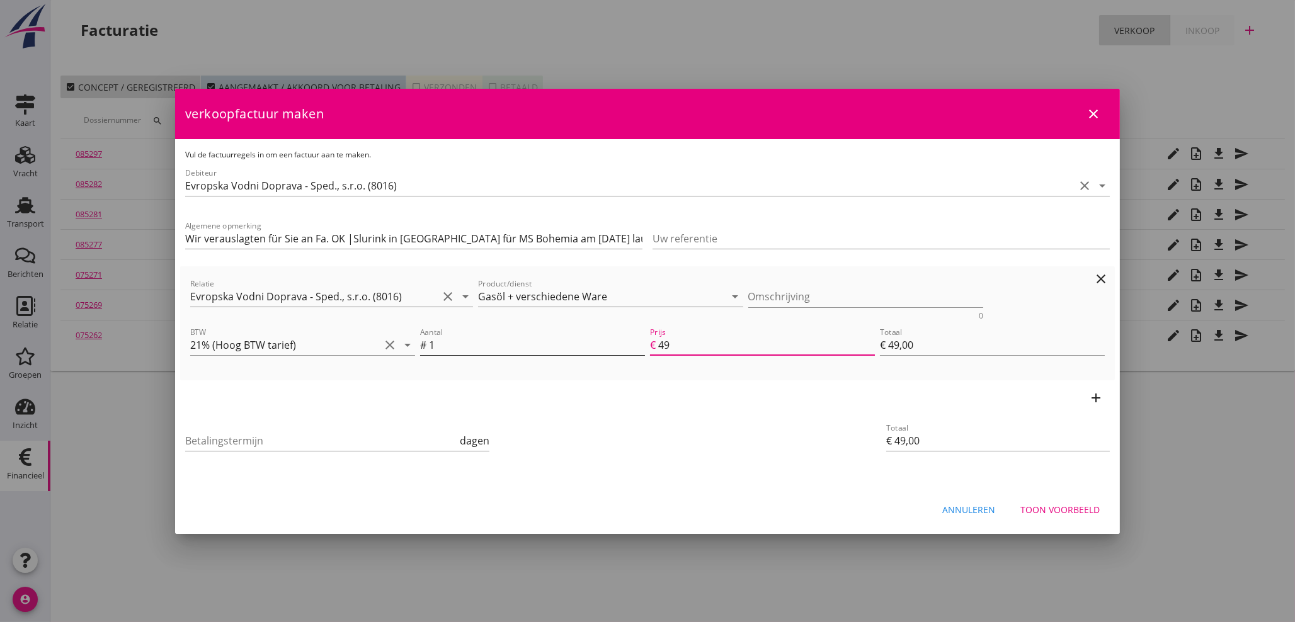
type input "€ 499,00"
type input "4996"
type input "€ 4.996,00"
type input "€ 0,00"
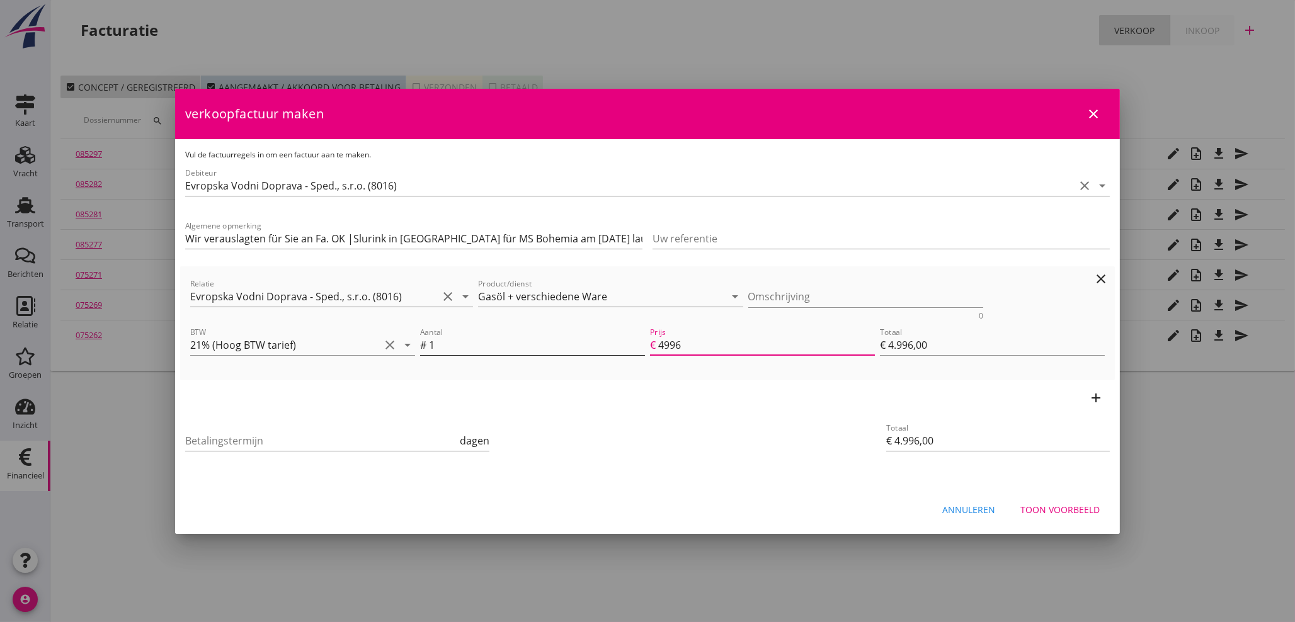
type input "€ 0,00"
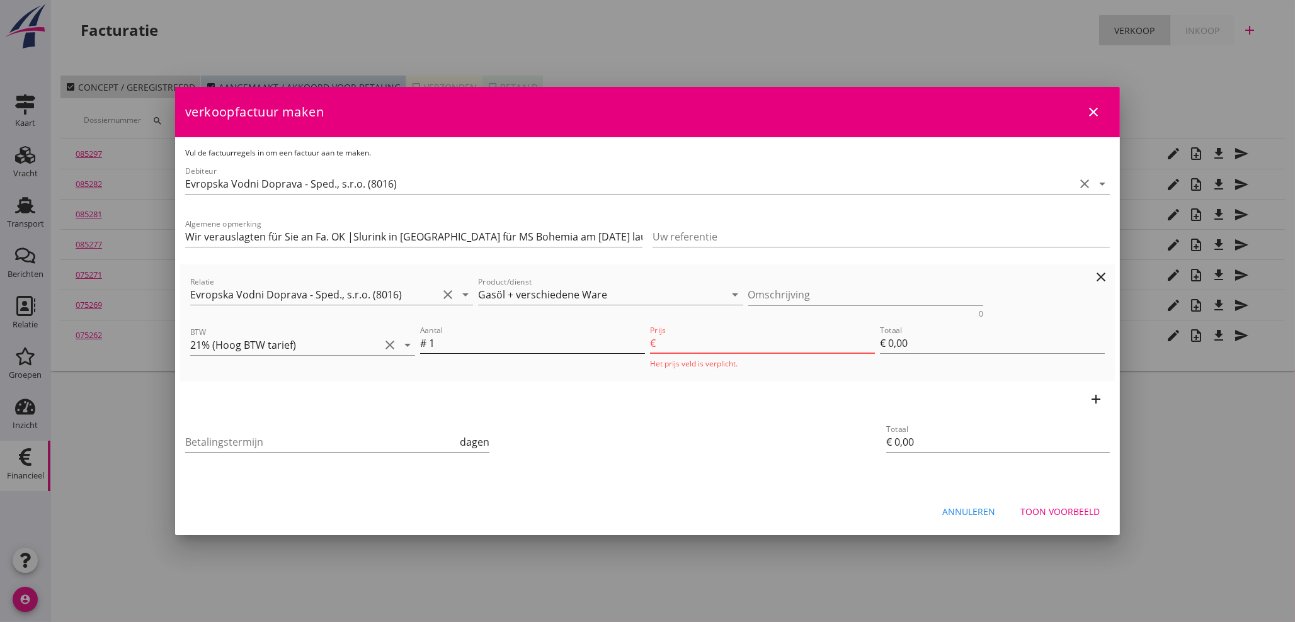
type input "4996.2"
type input "€ 4.996,20"
type input "4996.26"
type input "€ 4.996,26"
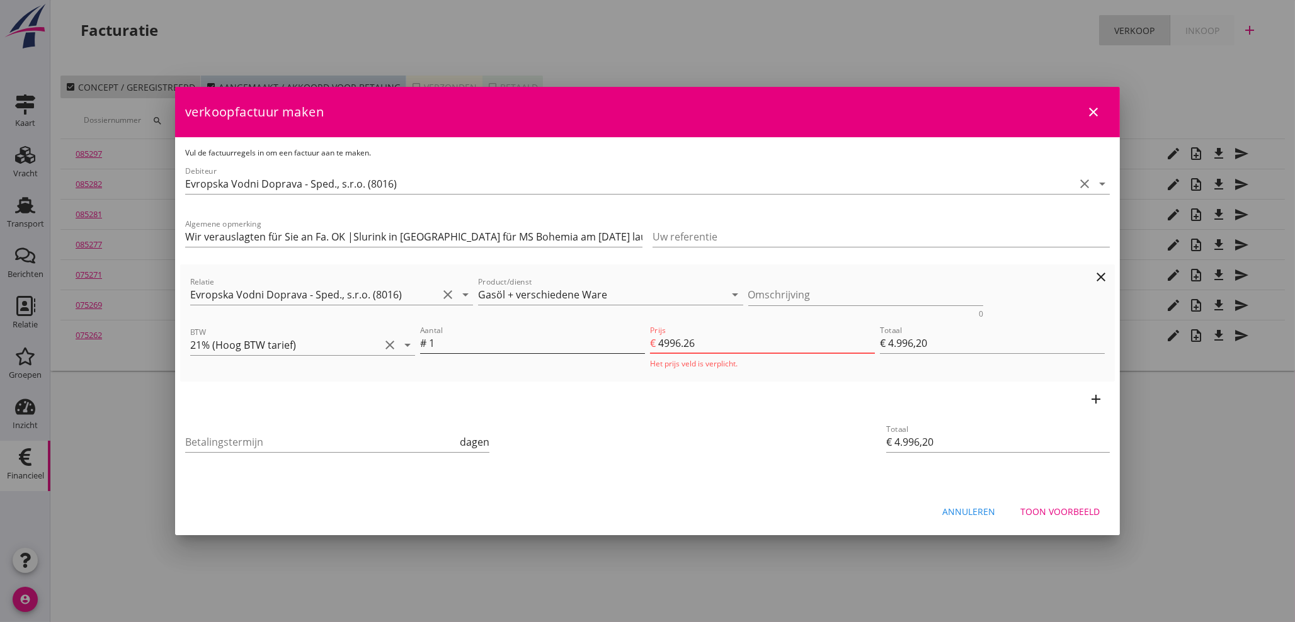
type input "€ 4.996,26"
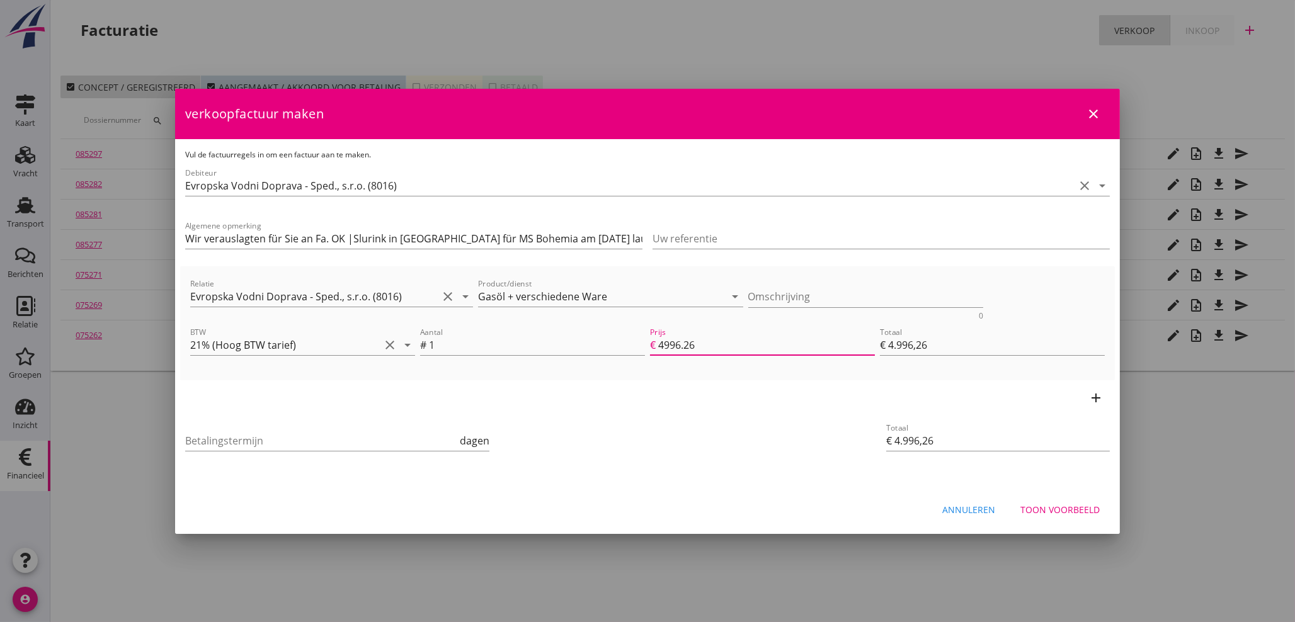
type input "4996.26"
click at [1093, 399] on icon "add" at bounding box center [1096, 398] width 15 height 15
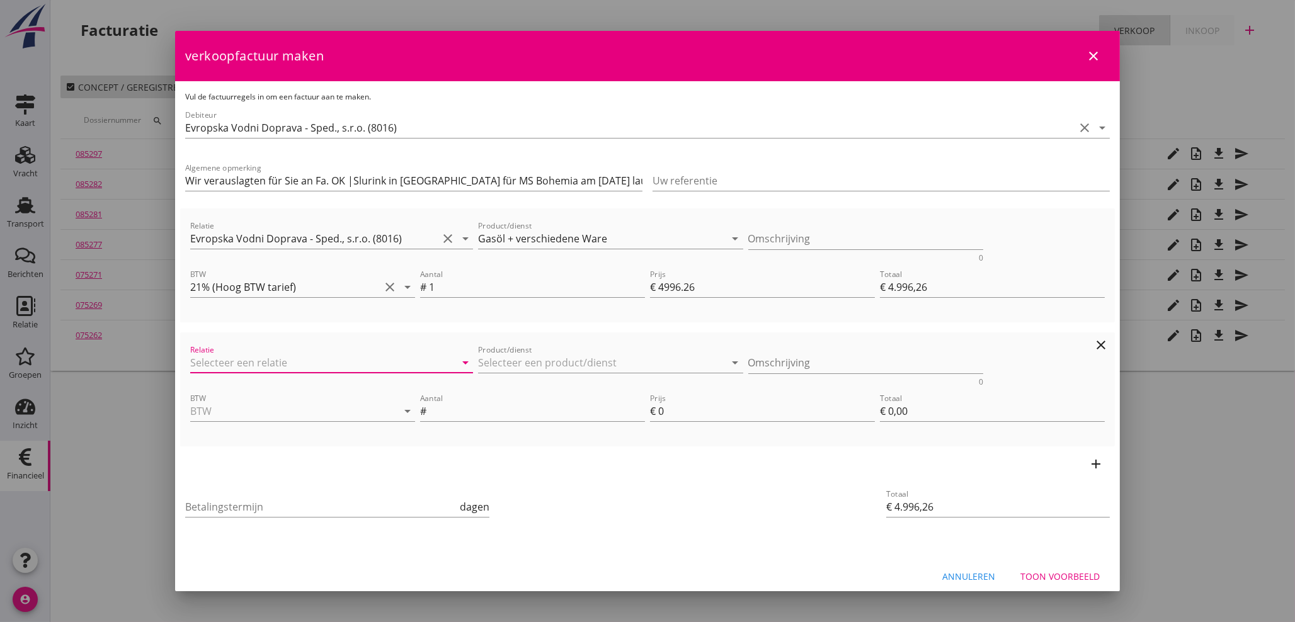
click at [258, 361] on input "Relatie" at bounding box center [314, 363] width 248 height 20
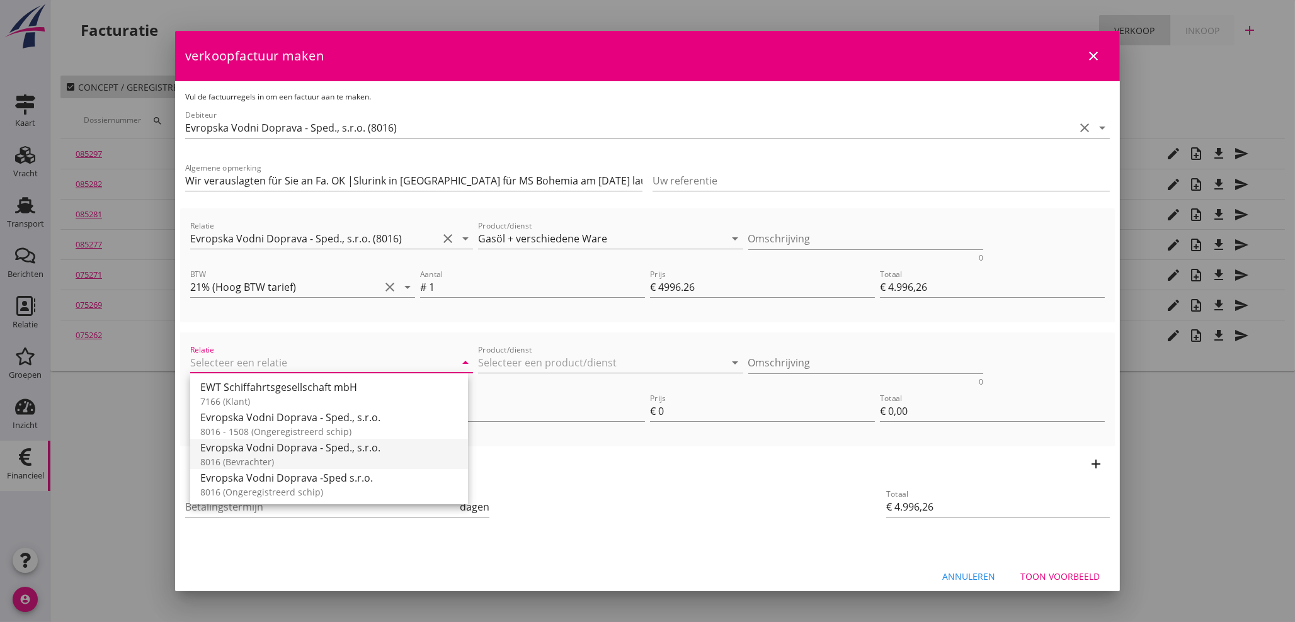
click at [257, 454] on div "Evropska Vodni Doprava - Sped., s.r.o." at bounding box center [329, 447] width 258 height 15
type input "Evropska Vodni Doprava - Sped., s.r.o. (8016)"
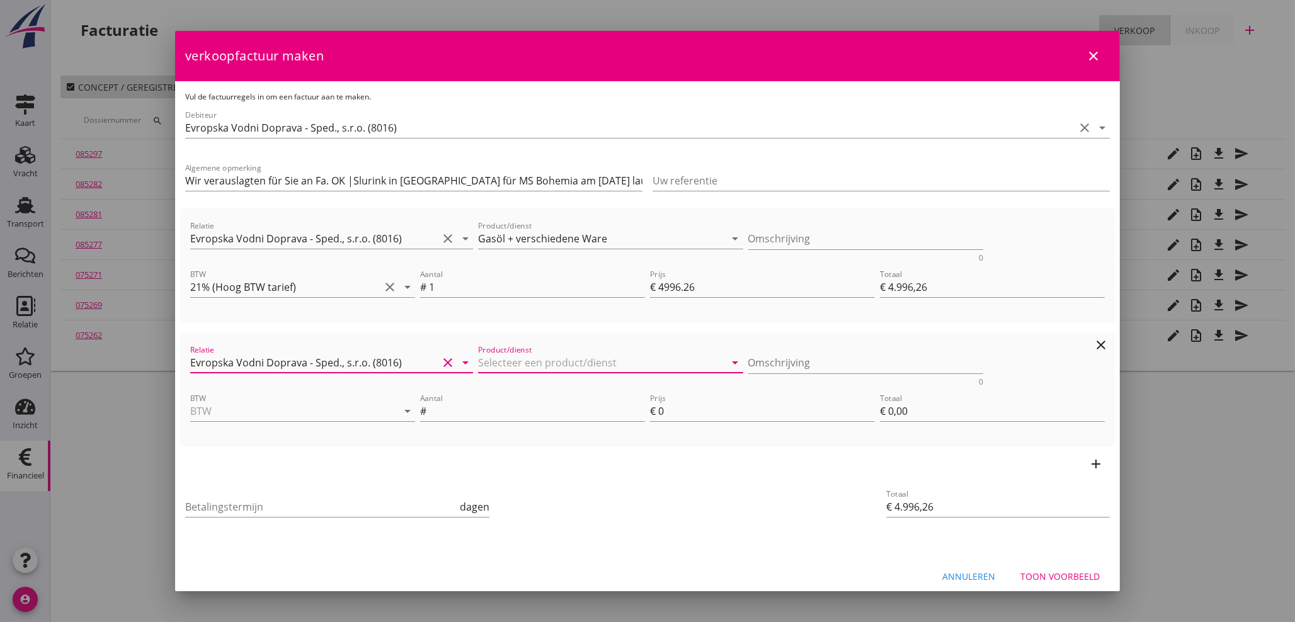
click at [559, 365] on input "Product/dienst" at bounding box center [602, 363] width 248 height 20
click at [508, 394] on div "Frischwasser" at bounding box center [603, 393] width 240 height 15
type input "Frischwasser"
click at [281, 416] on input "BTW" at bounding box center [285, 411] width 190 height 20
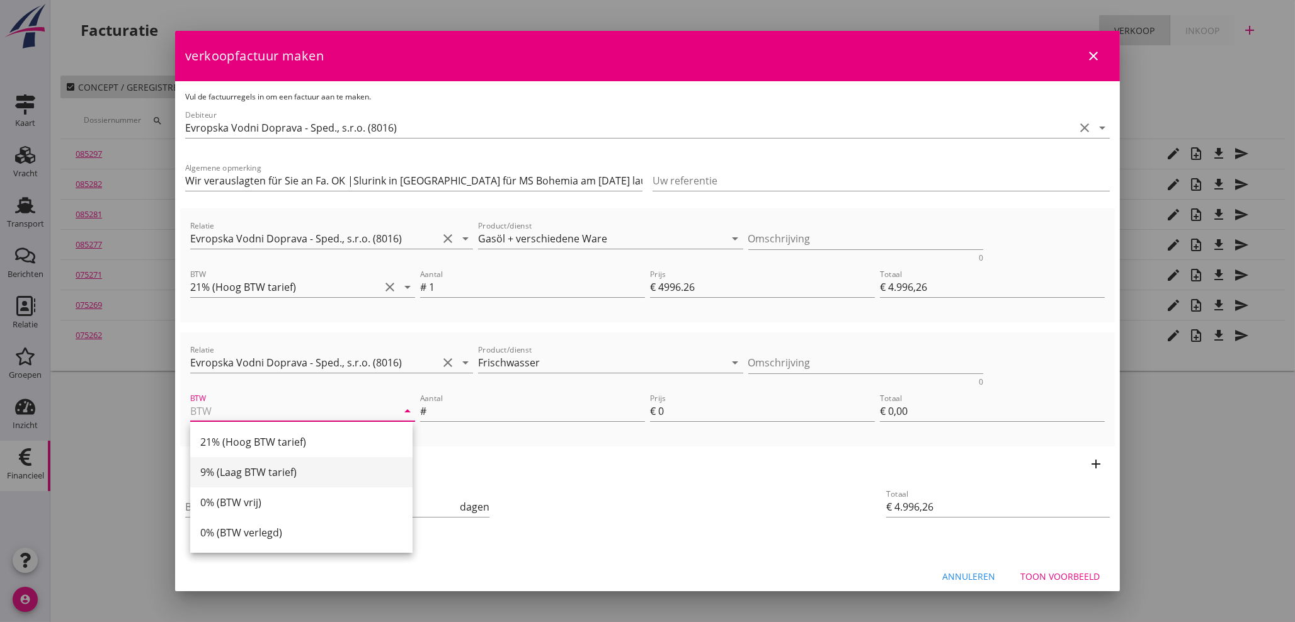
click at [275, 468] on div "9% (Laag BTW tarief)" at bounding box center [301, 472] width 202 height 15
type input "9% (Laag BTW tarief)"
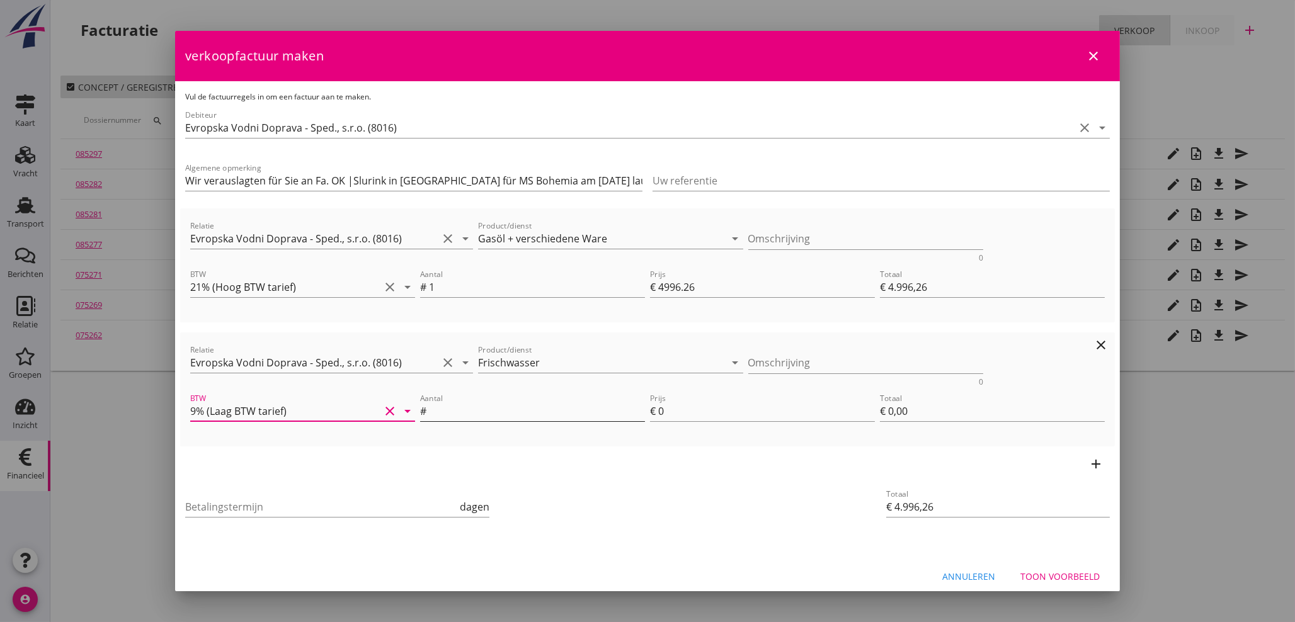
click at [462, 415] on input "Aantal" at bounding box center [537, 411] width 216 height 20
type input "1"
type input "€ 4.997,26"
type input "1"
type input "€ 1,00"
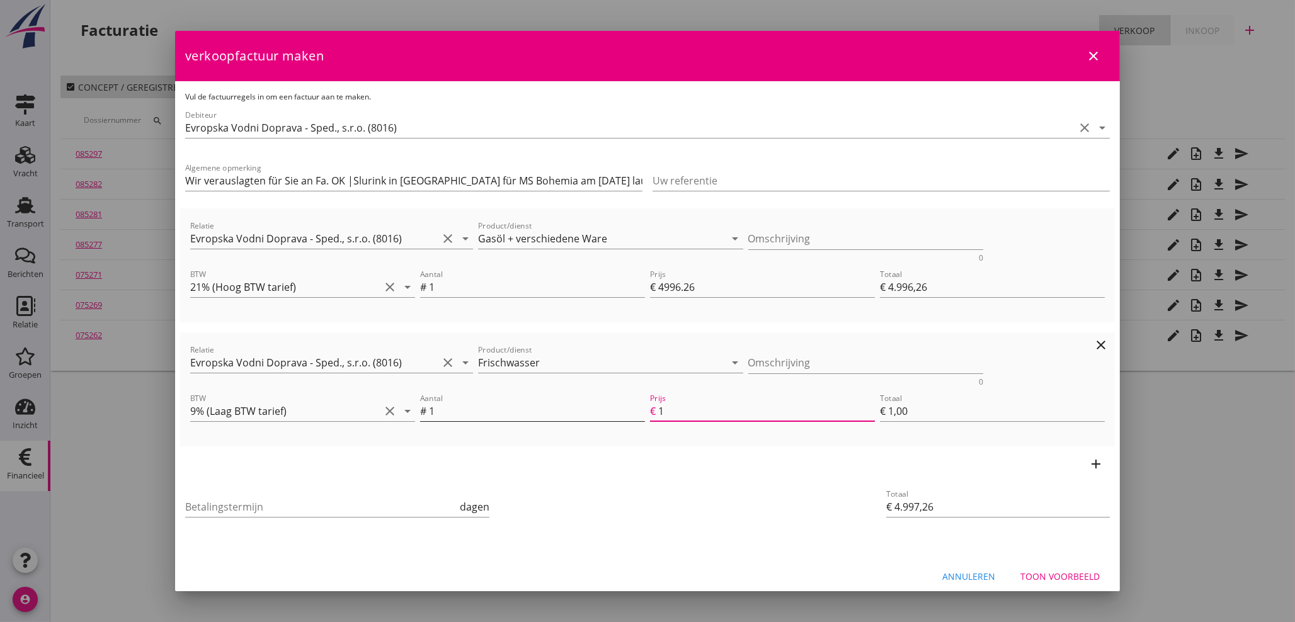
type input "12"
type input "€ 5.008,26"
type input "€ 12,00"
type input "€ 4.996,26"
type input "€ 0,00"
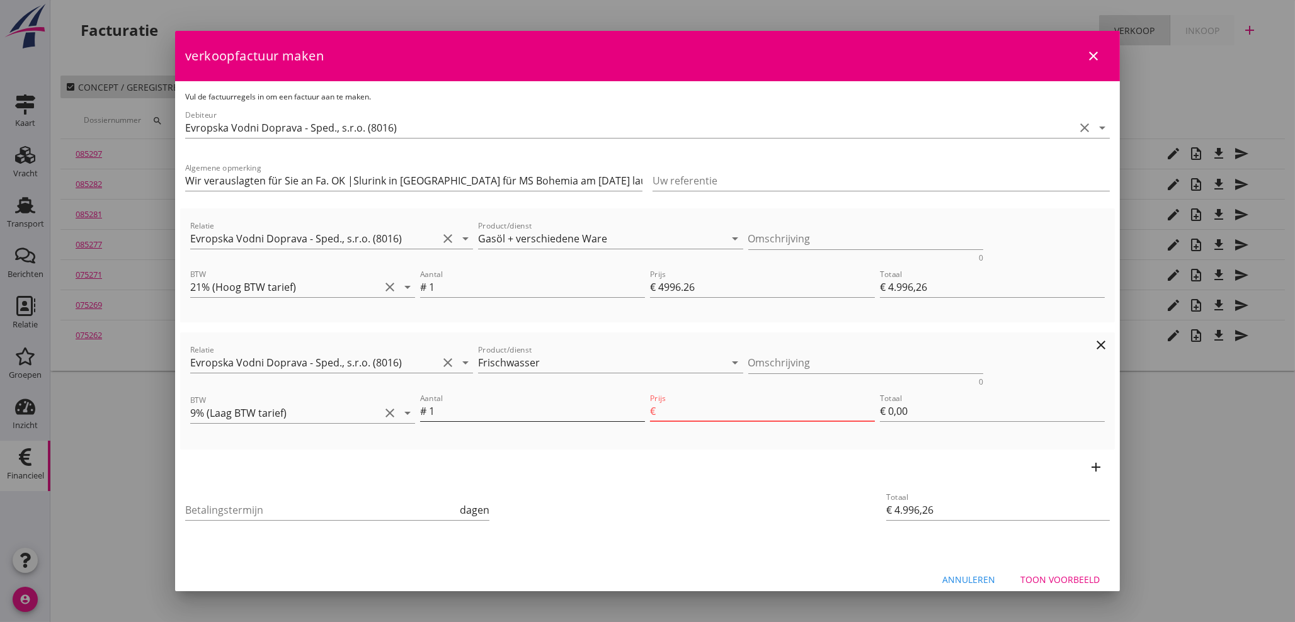
type input "€ 5.008,86"
type input "12.6"
type input "€ 12,60"
type input "12.65"
type input "€ 5.008,91"
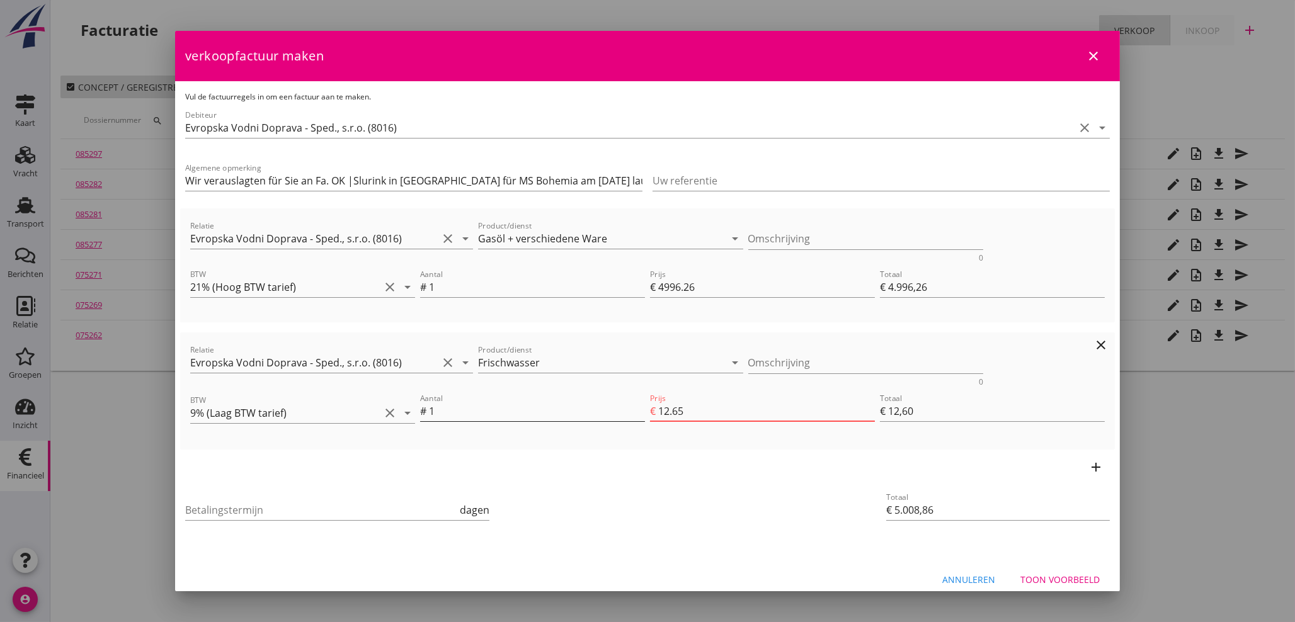
type input "€ 12,65"
type input "12.65"
click at [281, 508] on input "Betalingstermijn" at bounding box center [321, 507] width 272 height 20
type input "21"
click at [1058, 572] on div "Toon voorbeeld" at bounding box center [1060, 576] width 79 height 13
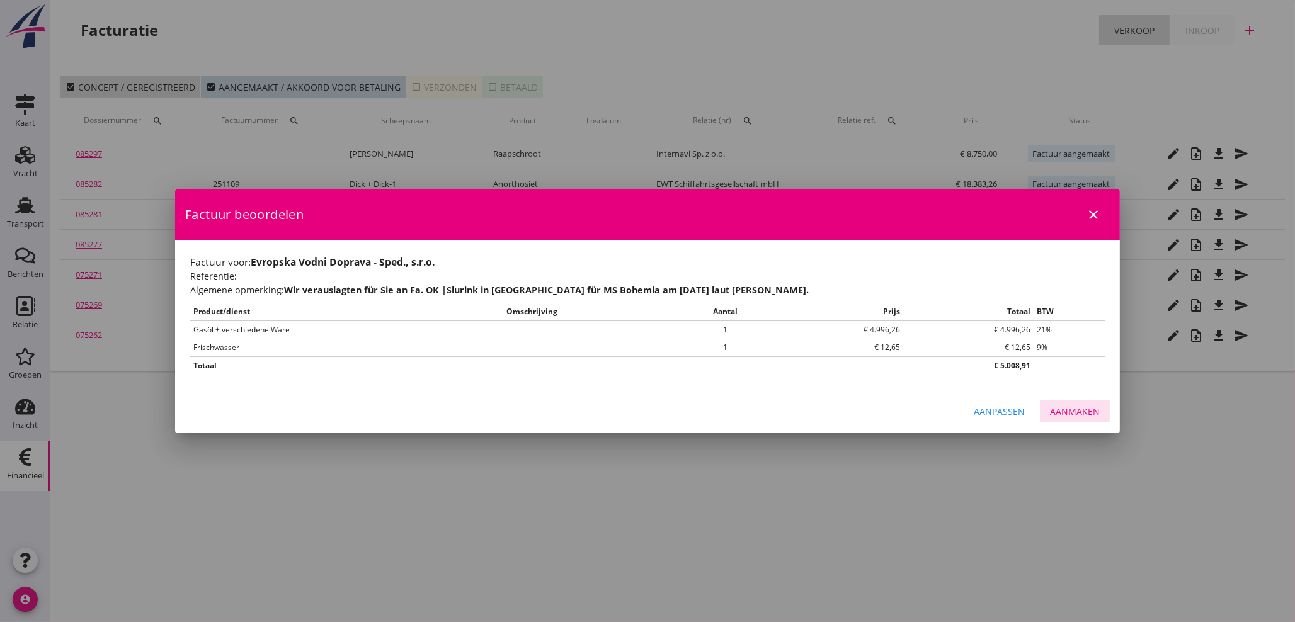
click at [1083, 412] on div "Aanmaken" at bounding box center [1075, 411] width 50 height 13
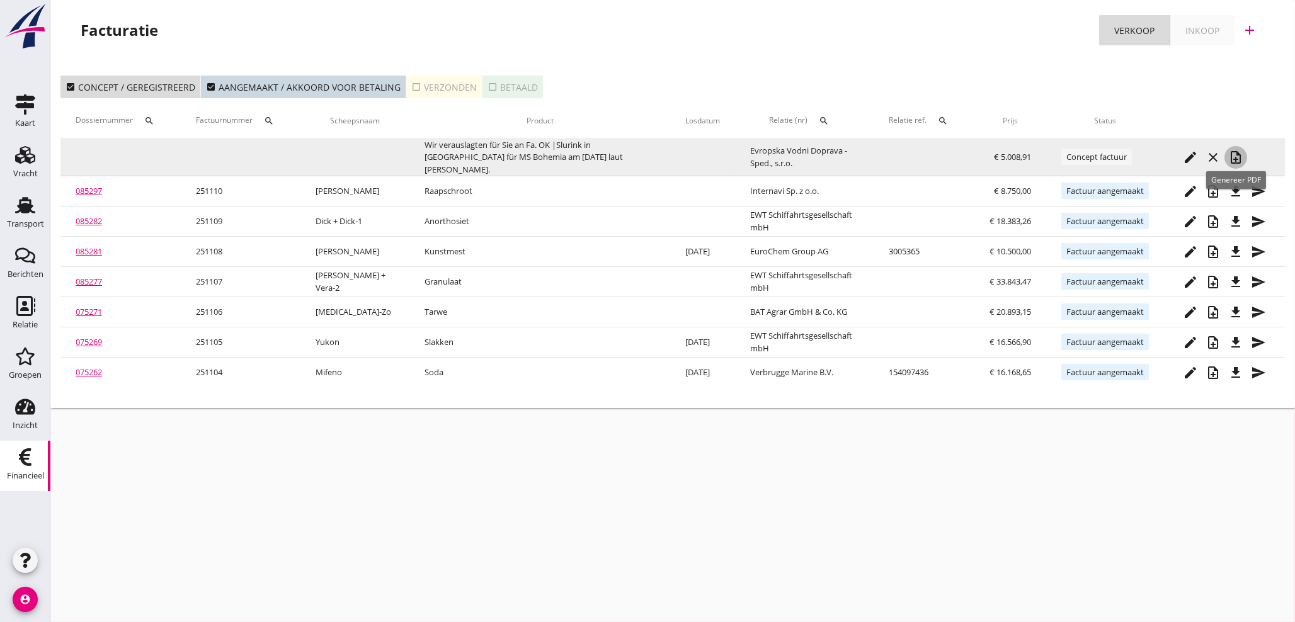
click at [1239, 158] on icon "note_add" at bounding box center [1236, 157] width 15 height 15
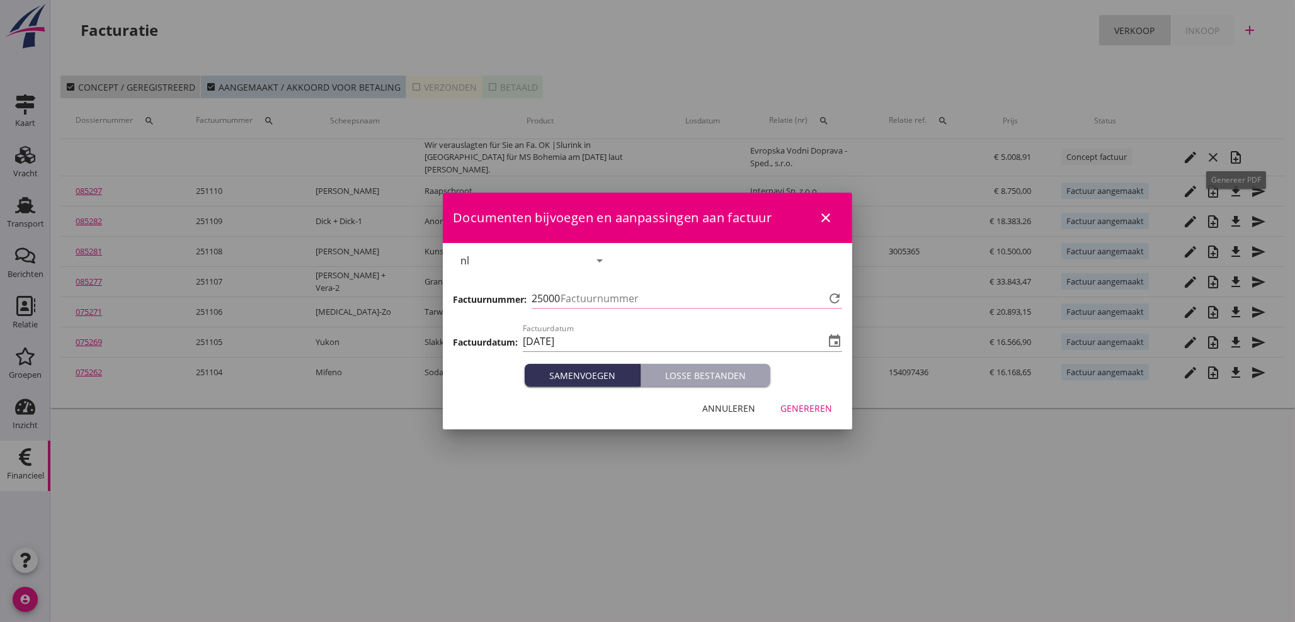
type input "1111"
click at [807, 412] on div "Genereren" at bounding box center [807, 408] width 52 height 13
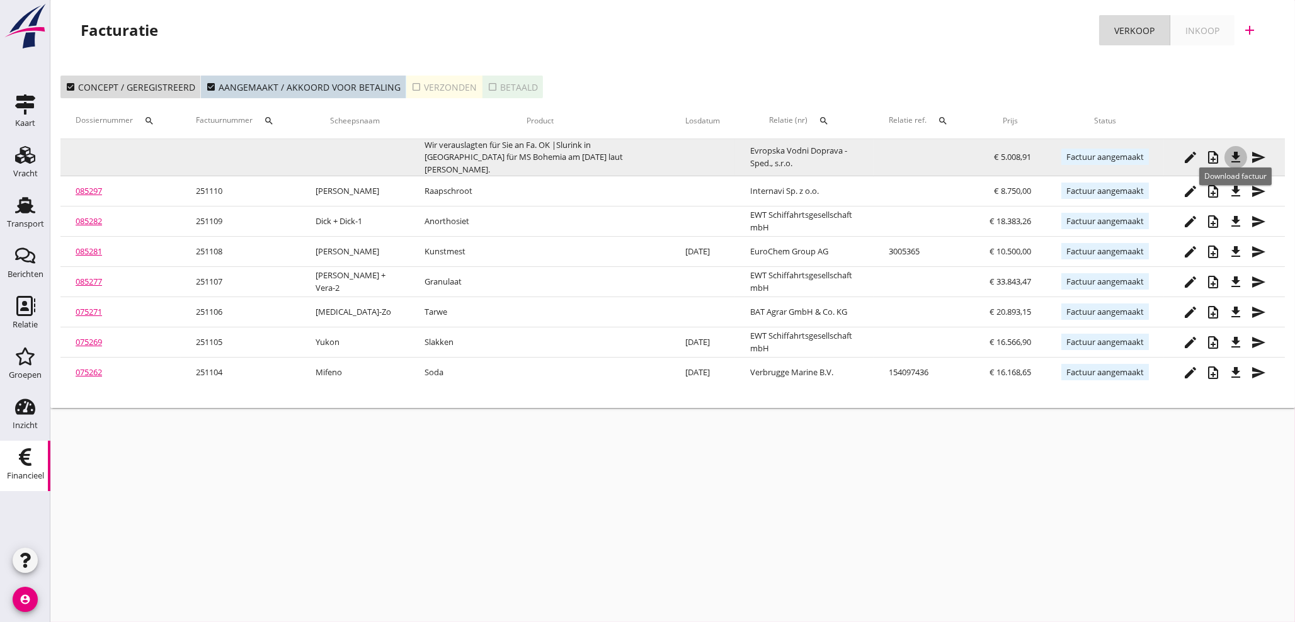
click at [1234, 156] on icon "file_download" at bounding box center [1236, 157] width 15 height 15
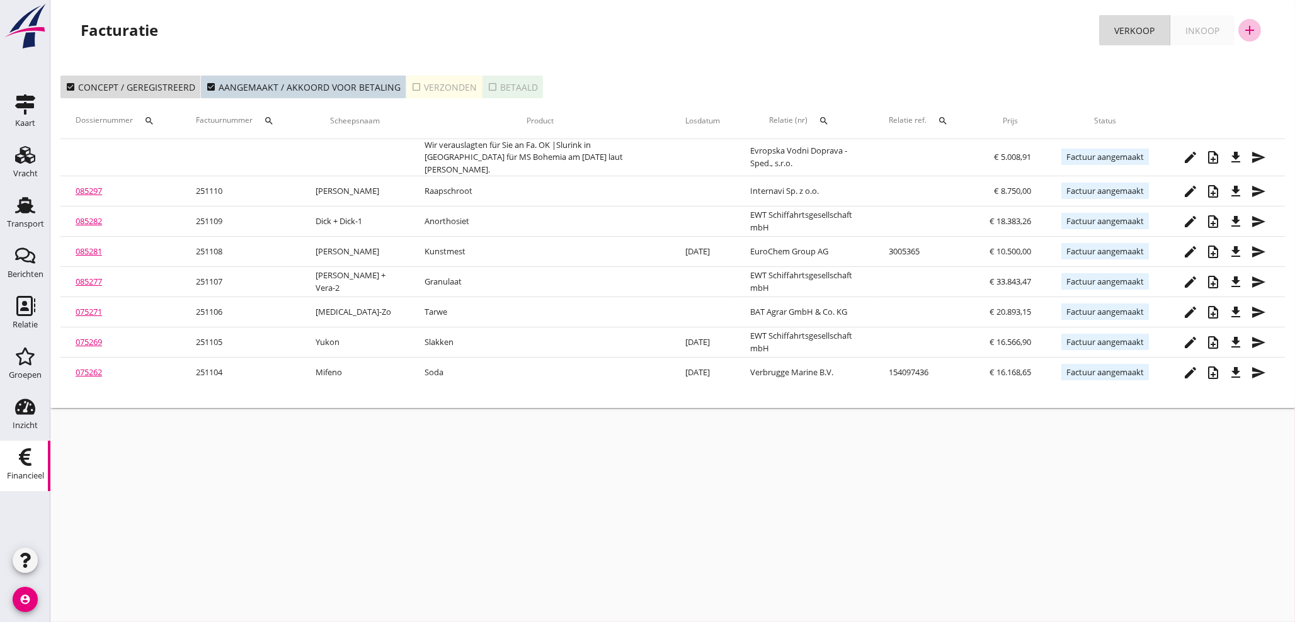
click at [1249, 30] on icon "add" at bounding box center [1249, 30] width 15 height 15
click at [1240, 64] on div "Verkoopfactuur" at bounding box center [1242, 61] width 75 height 15
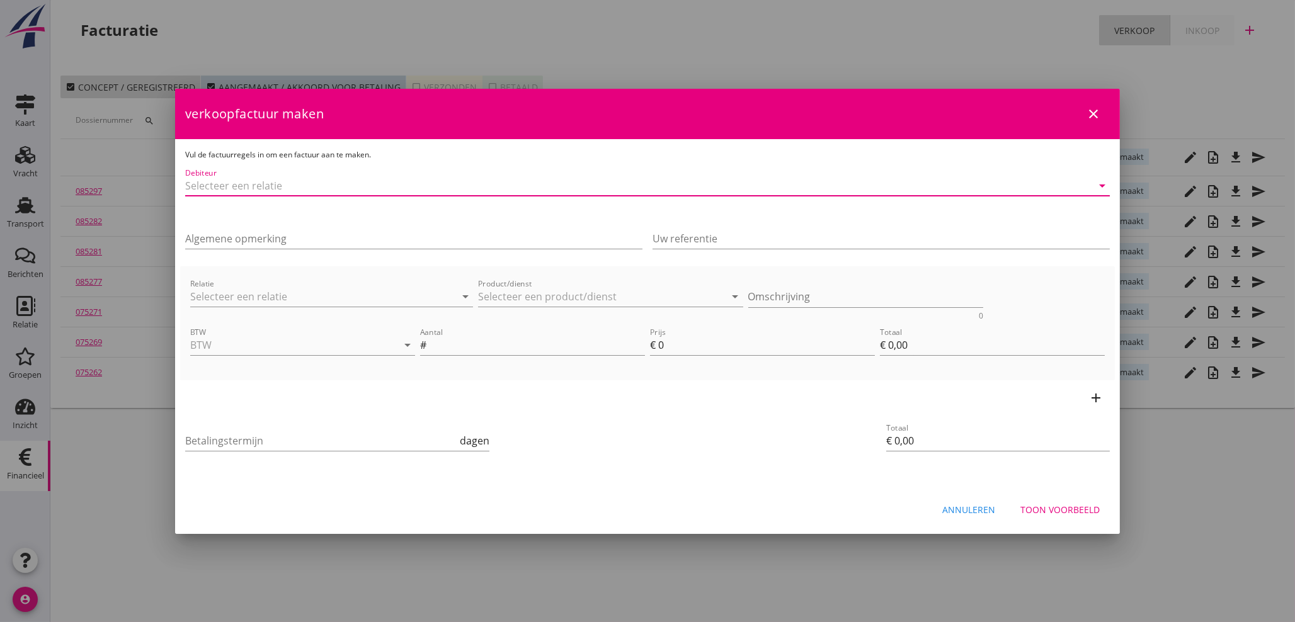
click at [381, 185] on input "Debiteur" at bounding box center [630, 186] width 890 height 20
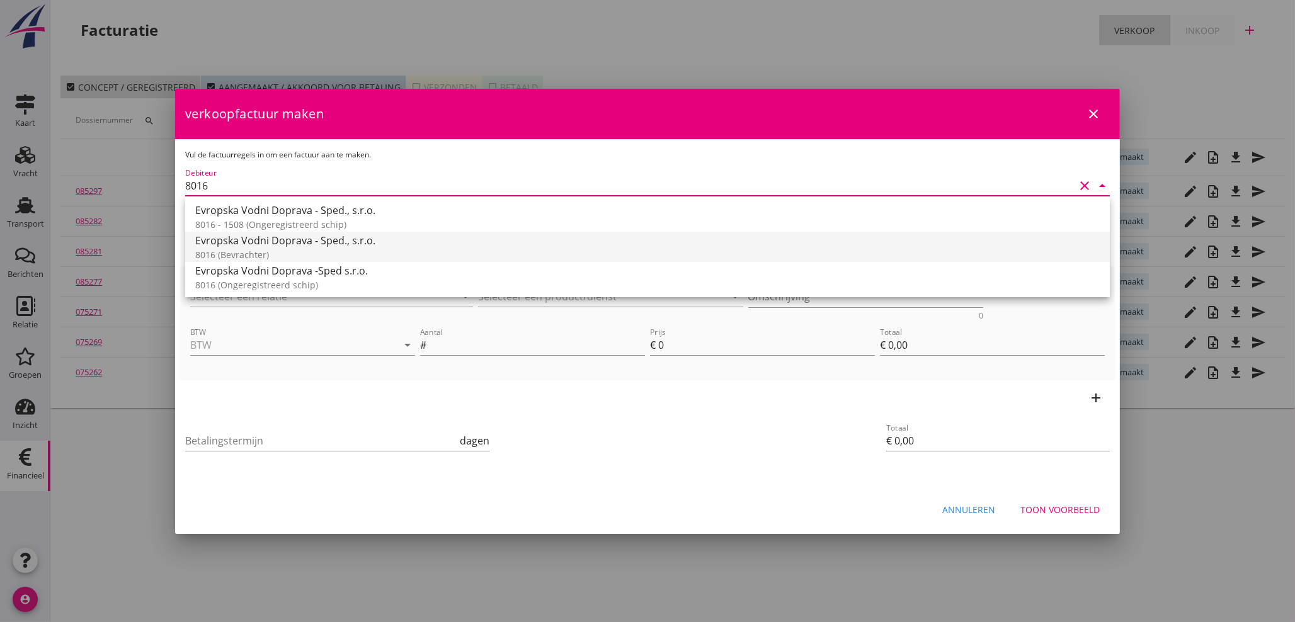
click at [338, 243] on div "Evropska Vodni Doprava - Sped., s.r.o." at bounding box center [647, 240] width 905 height 15
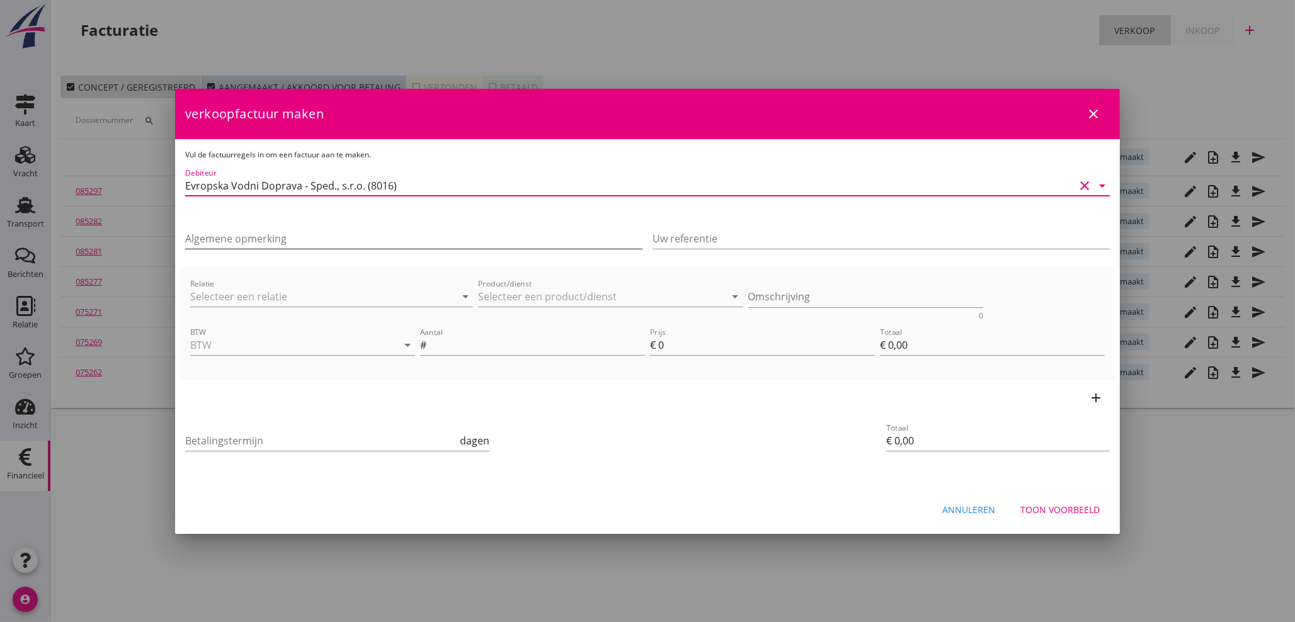
type input "Evropska Vodni Doprava - Sped., s.r.o. (8016)"
click at [333, 239] on input "Algemene opmerking" at bounding box center [413, 239] width 457 height 20
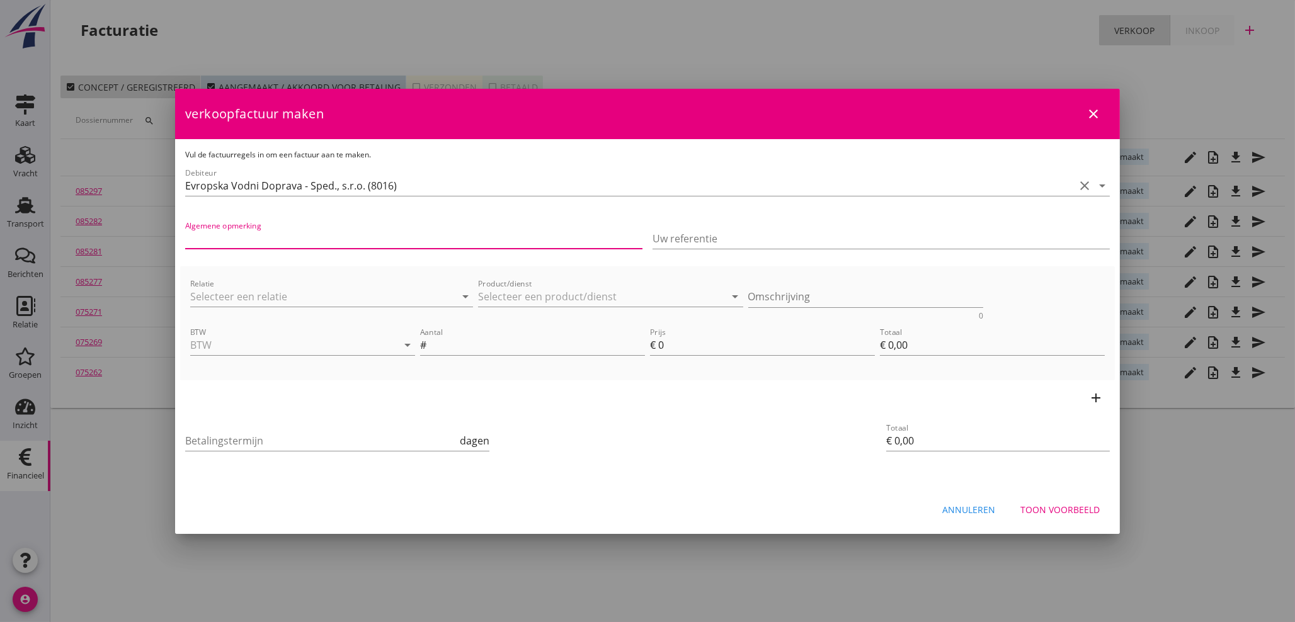
type input "Q"
click at [551, 241] on input "Wir verauslagten für Sie an Fa. OK |Slurink in [GEOGRAPHIC_DATA] für MS [PERSON…" at bounding box center [413, 239] width 457 height 20
type input "Wir verauslagten für Sie an Fa. OK |Slurink in [GEOGRAPHIC_DATA] für MS [PERSON…"
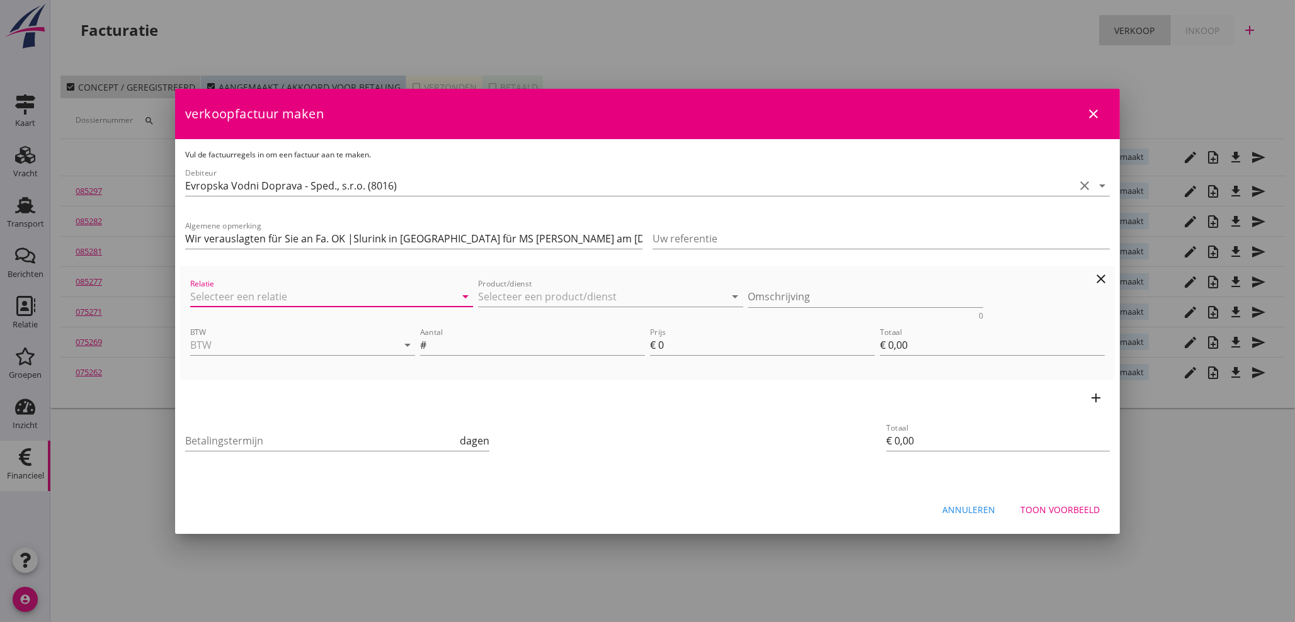
click at [270, 296] on input "Relatie" at bounding box center [314, 297] width 248 height 20
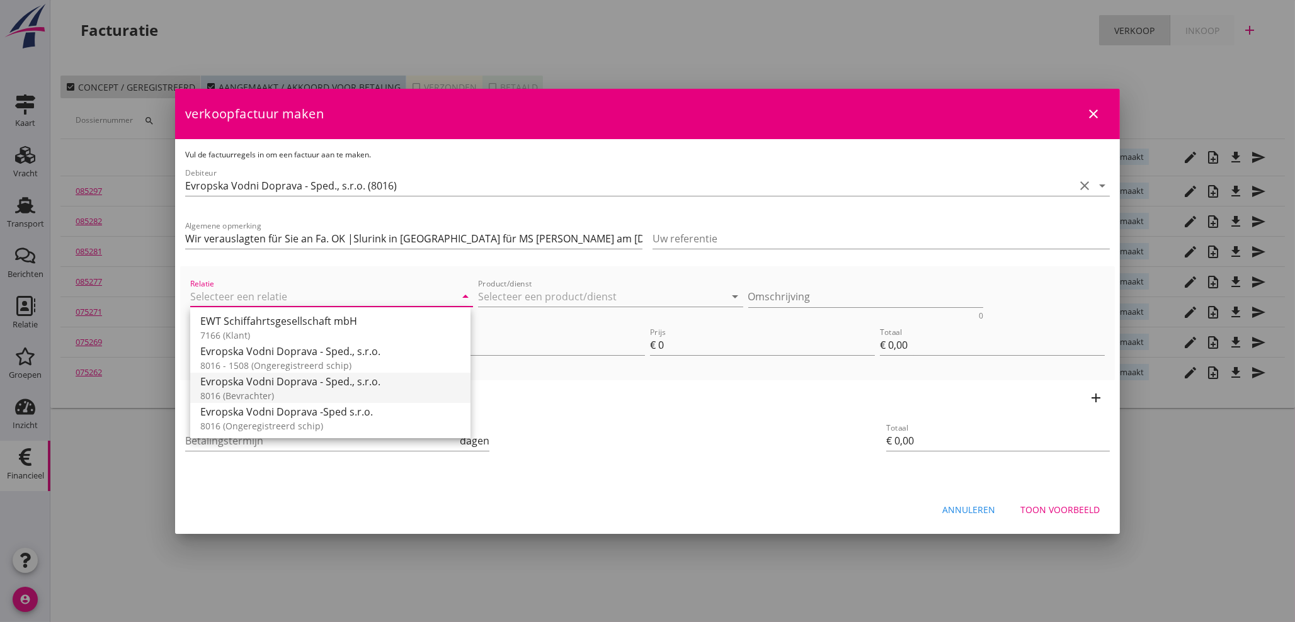
click at [247, 391] on div "8016 (Bevrachter)" at bounding box center [330, 395] width 260 height 13
type input "Evropska Vodni Doprava - Sped., s.r.o. (8016)"
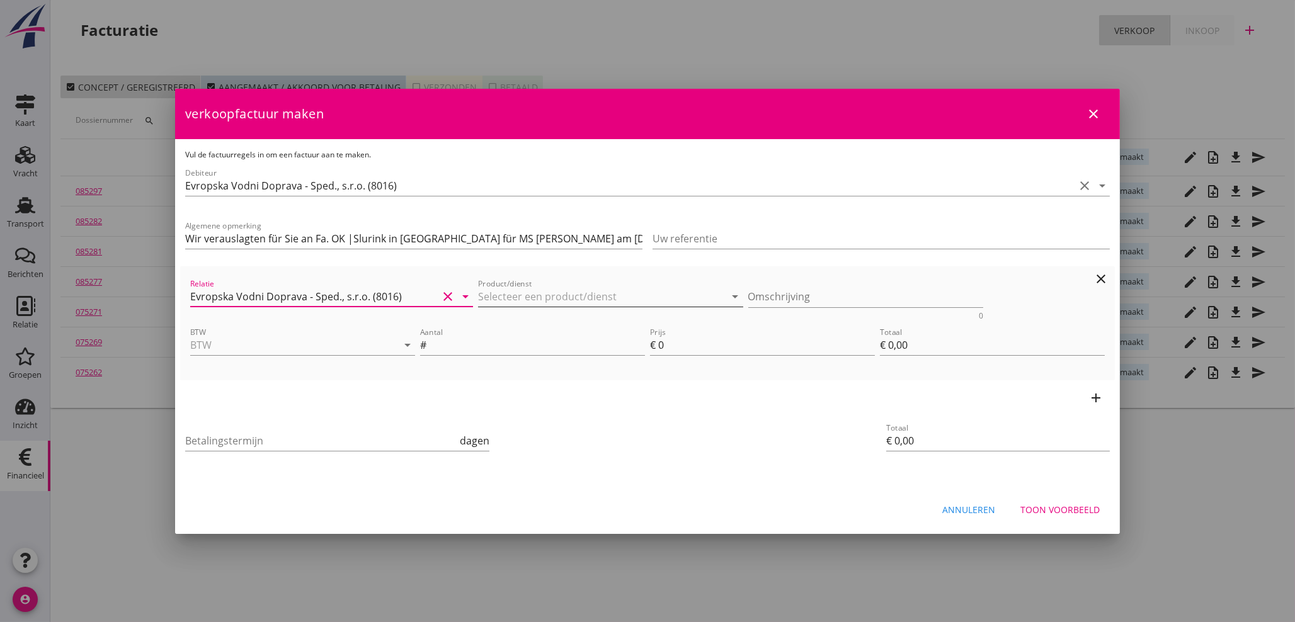
click at [539, 297] on input "Product/dienst" at bounding box center [602, 297] width 248 height 20
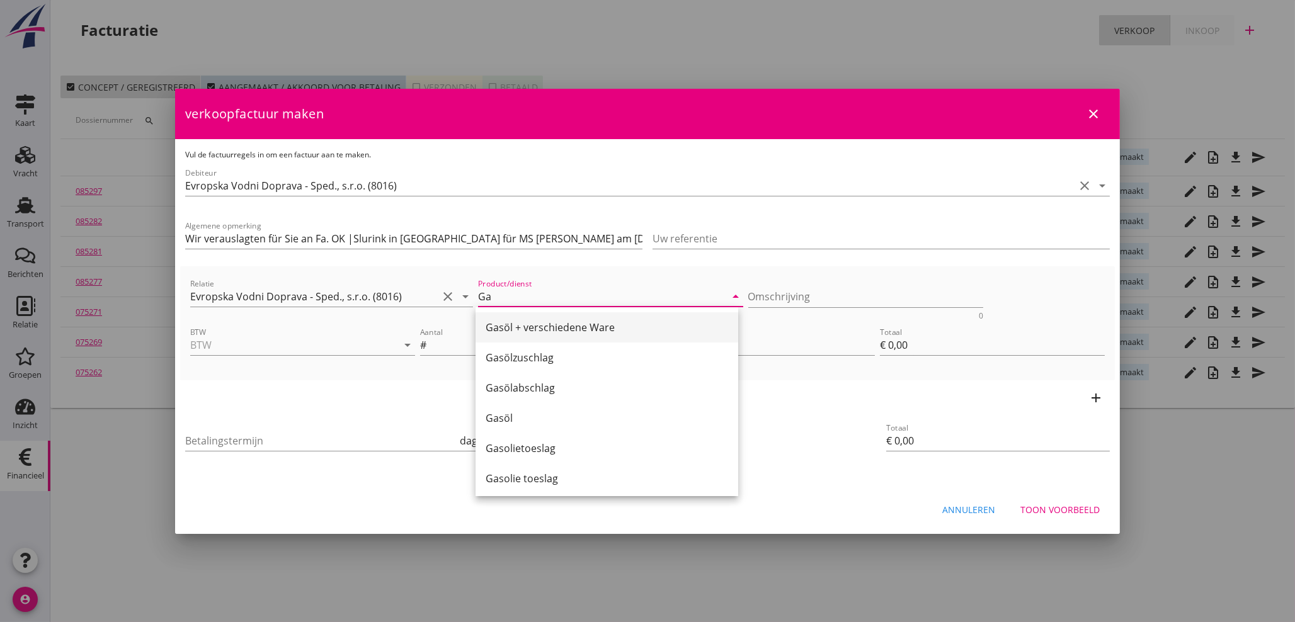
click at [542, 329] on div "Gasöl + verschiedene Ware" at bounding box center [607, 327] width 243 height 15
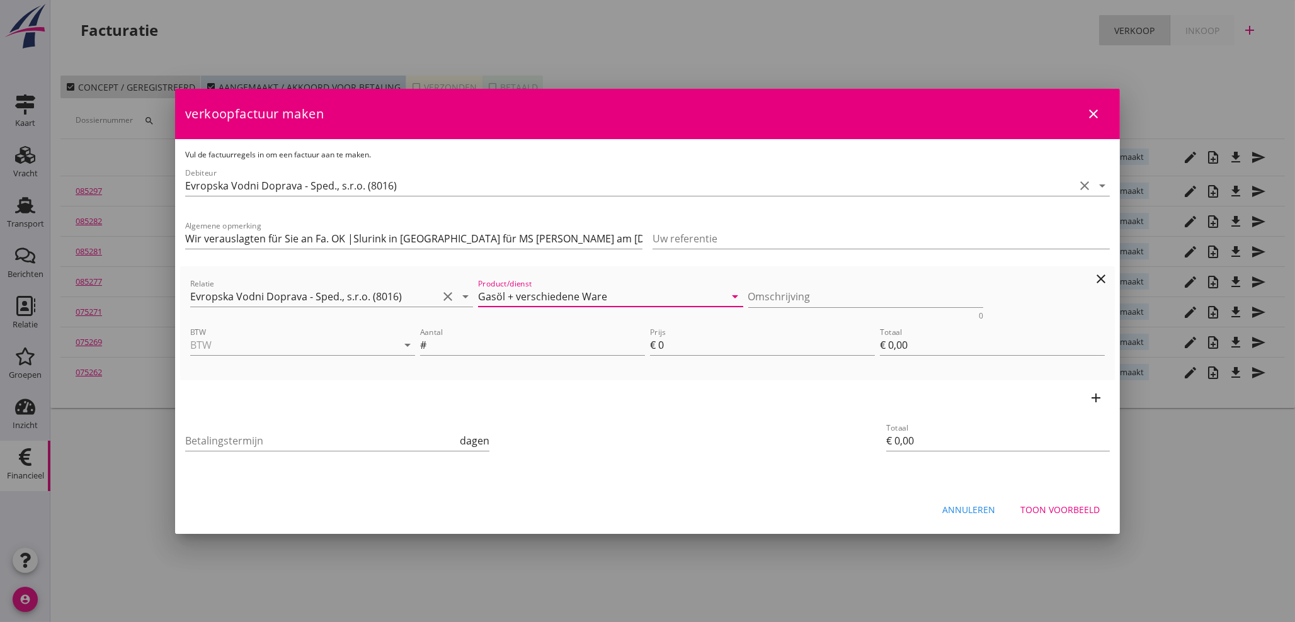
drag, startPoint x: 606, startPoint y: 290, endPoint x: 505, endPoint y: 297, distance: 101.7
click at [506, 297] on input "Gasöl + verschiedene Ware" at bounding box center [602, 297] width 248 height 20
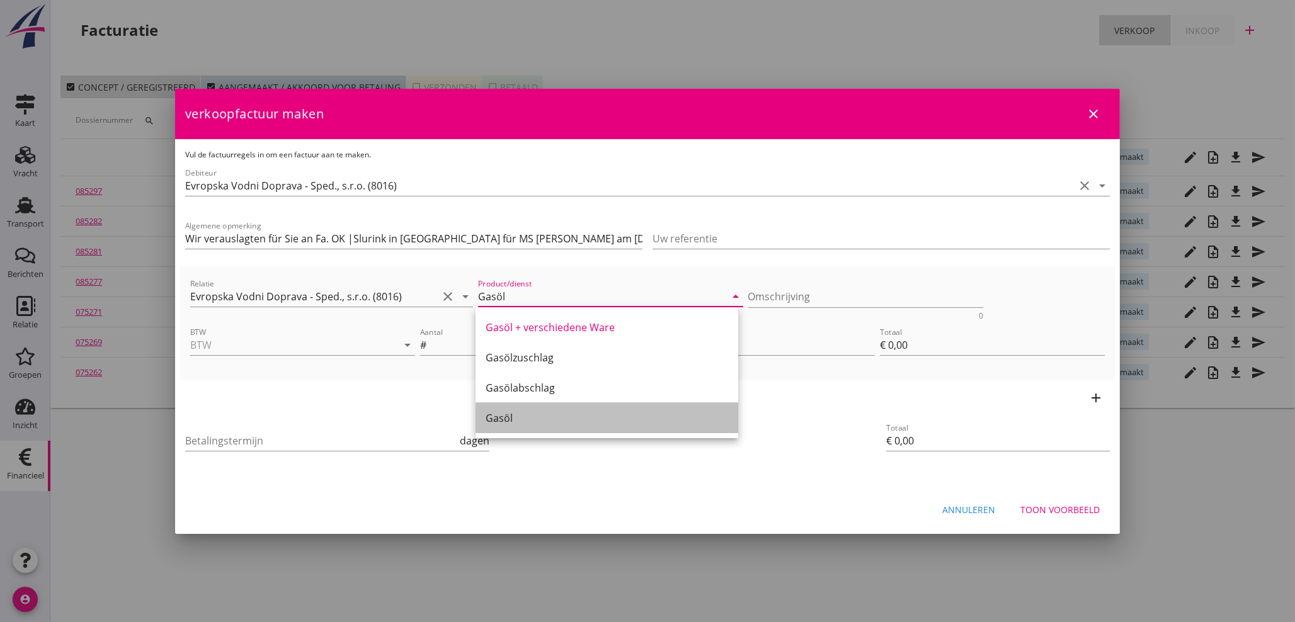
click at [499, 418] on div "Gasöl" at bounding box center [607, 418] width 243 height 15
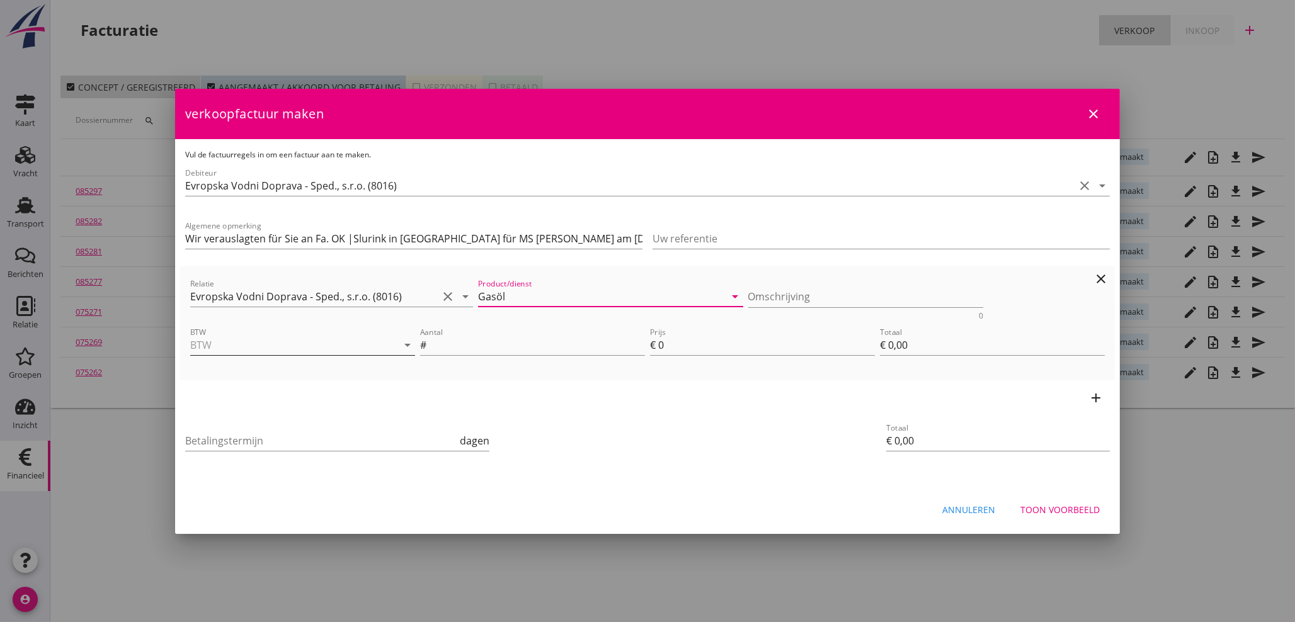
type input "Gasöl"
click at [240, 335] on input "BTW" at bounding box center [285, 345] width 190 height 20
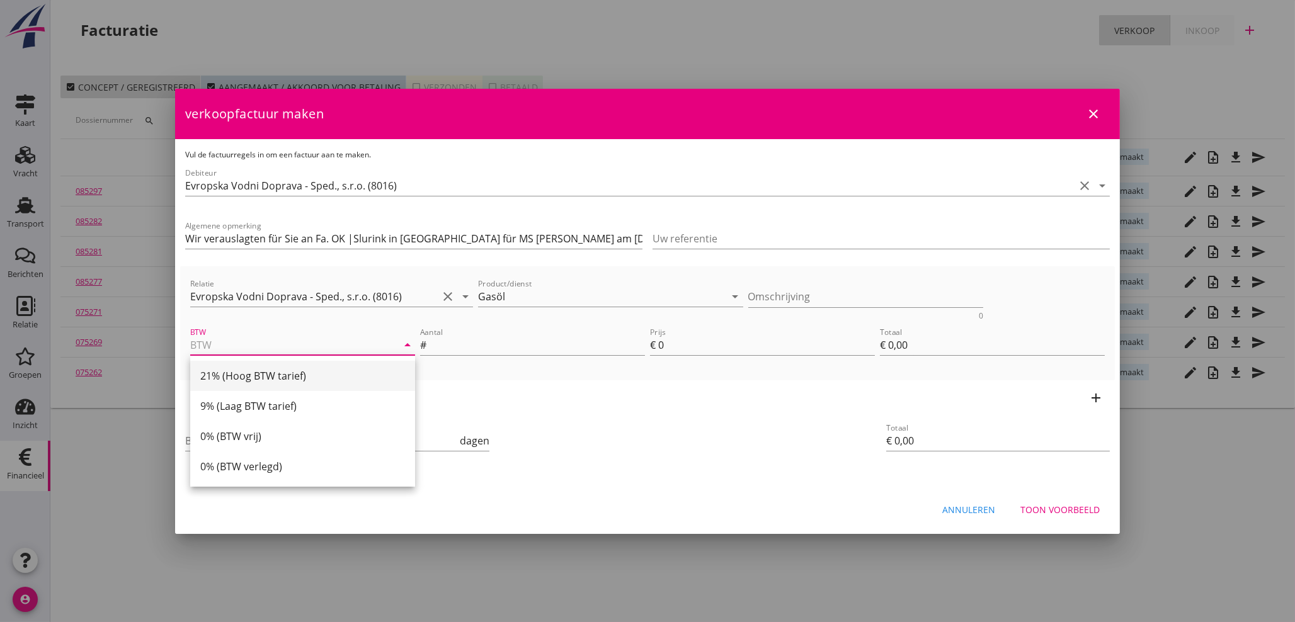
click at [243, 371] on div "21% (Hoog BTW tarief)" at bounding box center [302, 376] width 205 height 15
type input "21% (Hoog BTW tarief)"
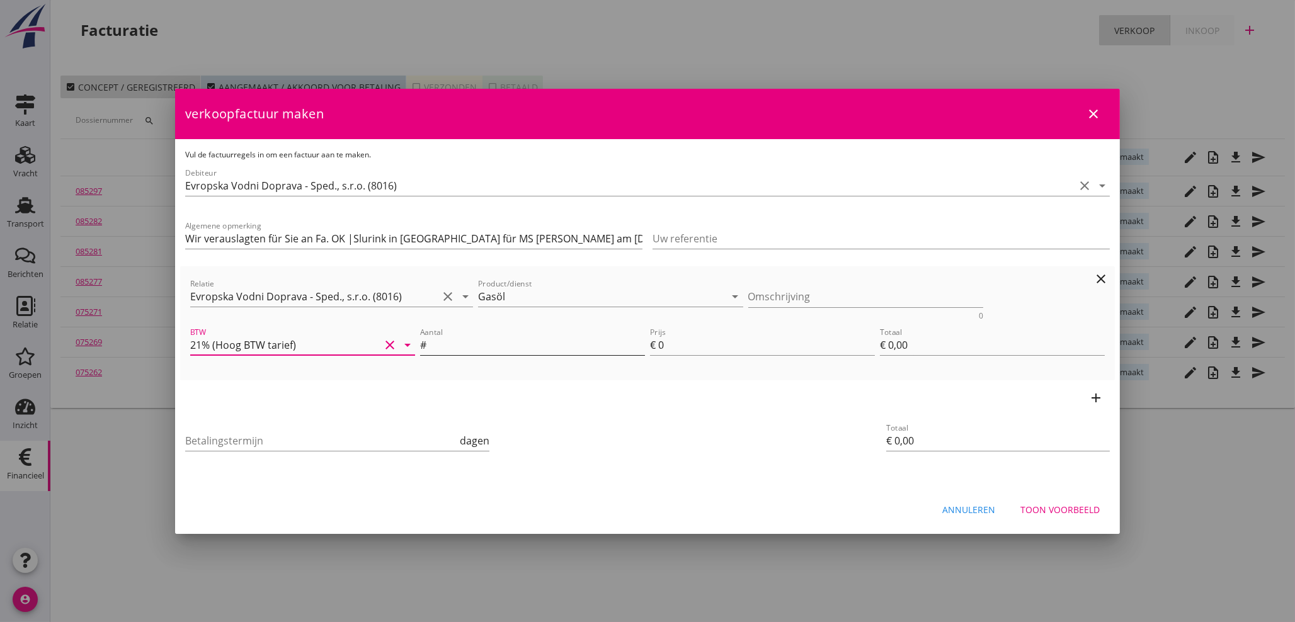
click at [439, 340] on input "Aantal" at bounding box center [537, 345] width 216 height 20
type input "1"
type input "6"
type input "€ 6,00"
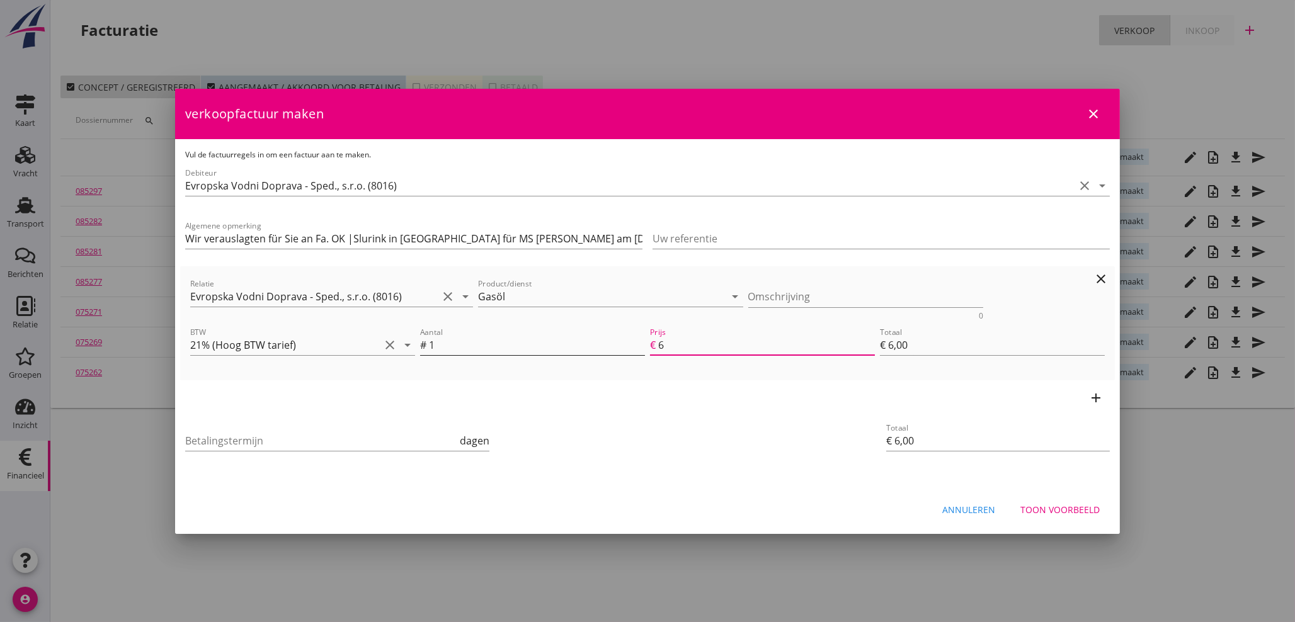
type input "66"
type input "€ 66,00"
type input "660"
type input "€ 660,00"
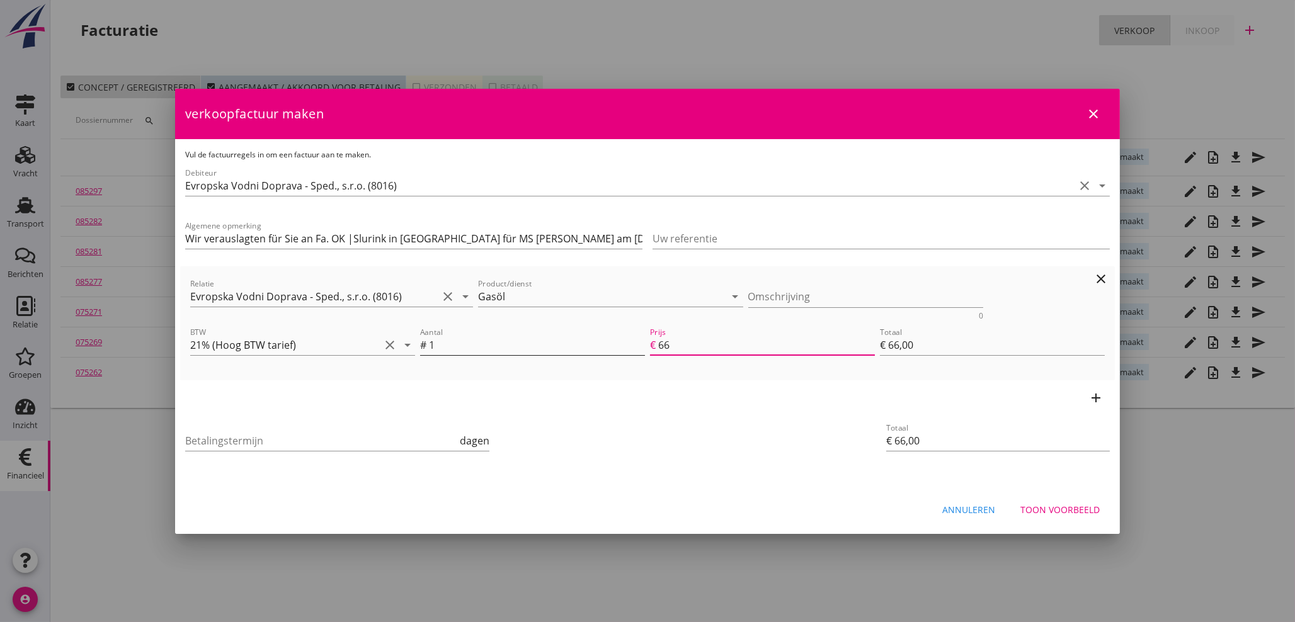
type input "€ 660,00"
type input "6601"
type input "€ 6.601,00"
type input "€ 0,00"
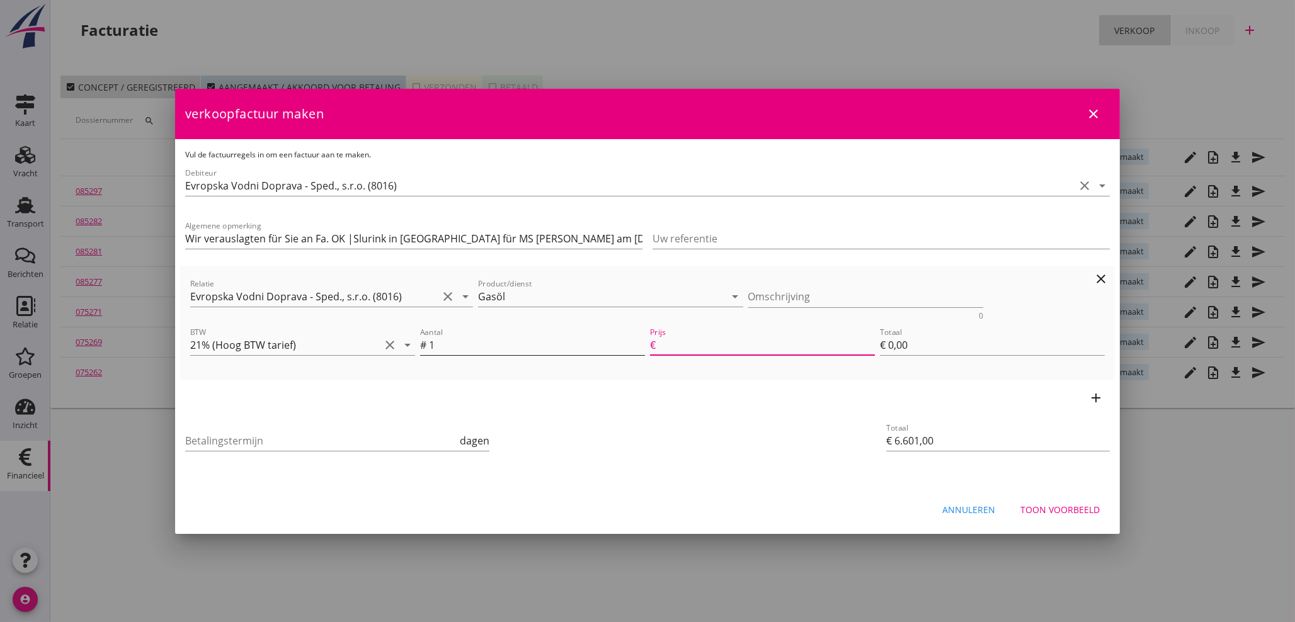
type input "€ 0,00"
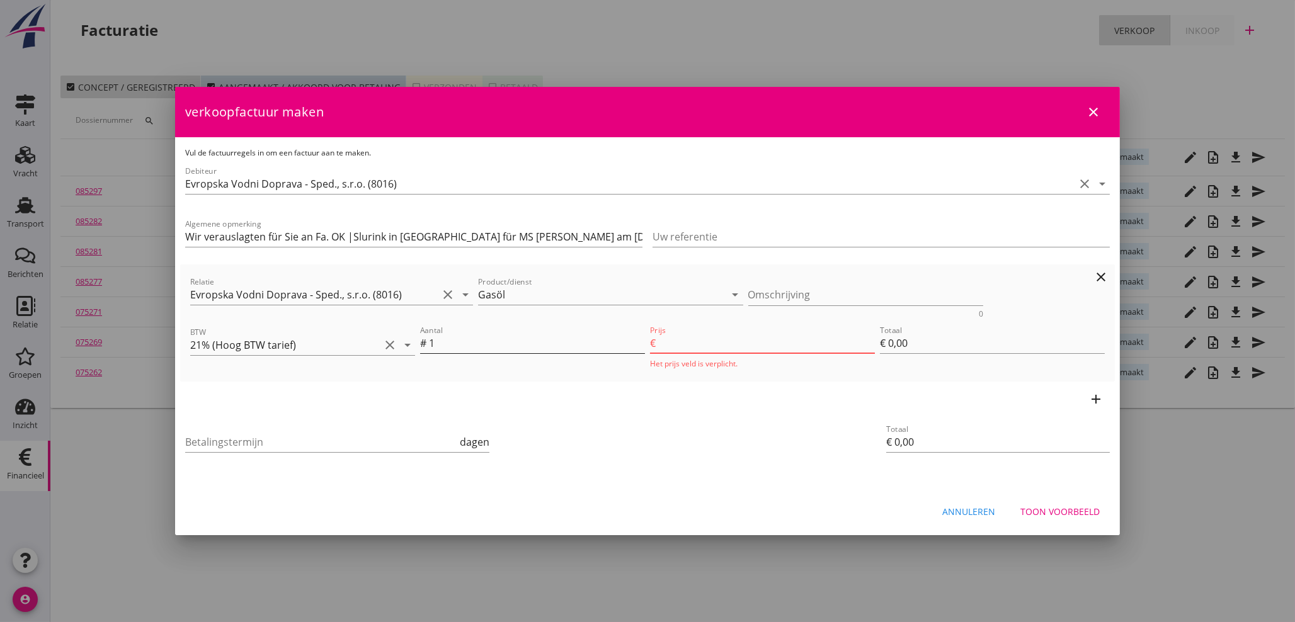
type input "6601.6"
type input "€ 6.601,60"
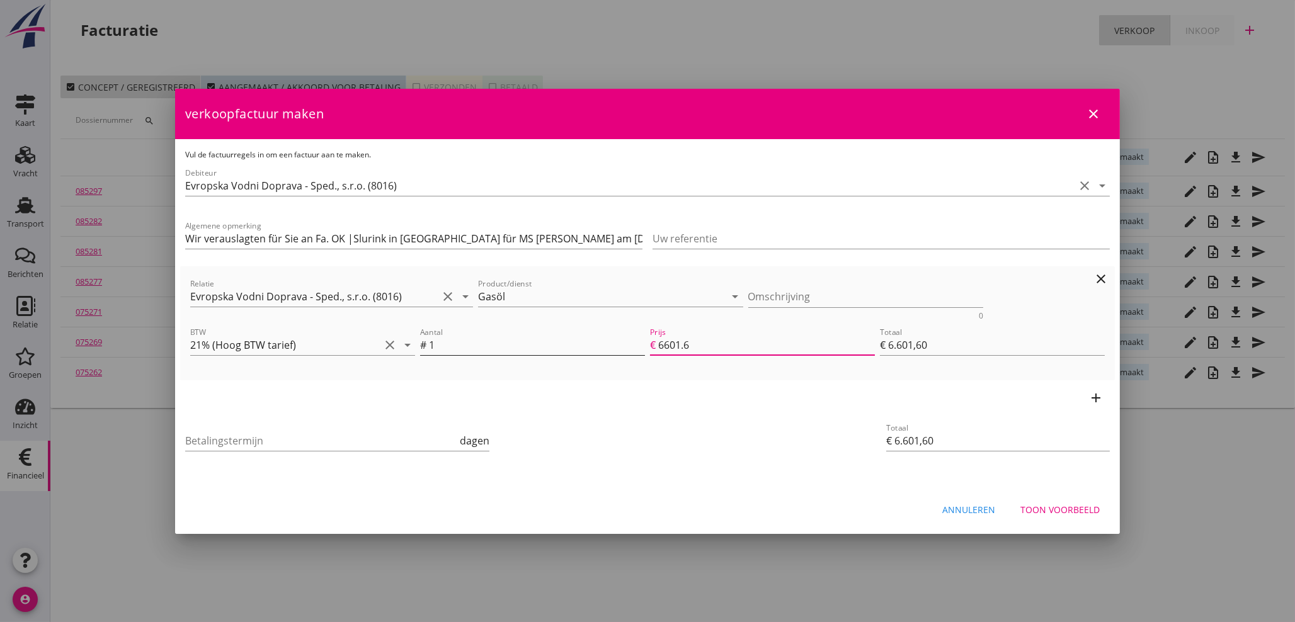
type input "6601.65"
type input "€ 6.601,65"
type input "6601.65"
click at [1098, 396] on icon "add" at bounding box center [1096, 398] width 15 height 15
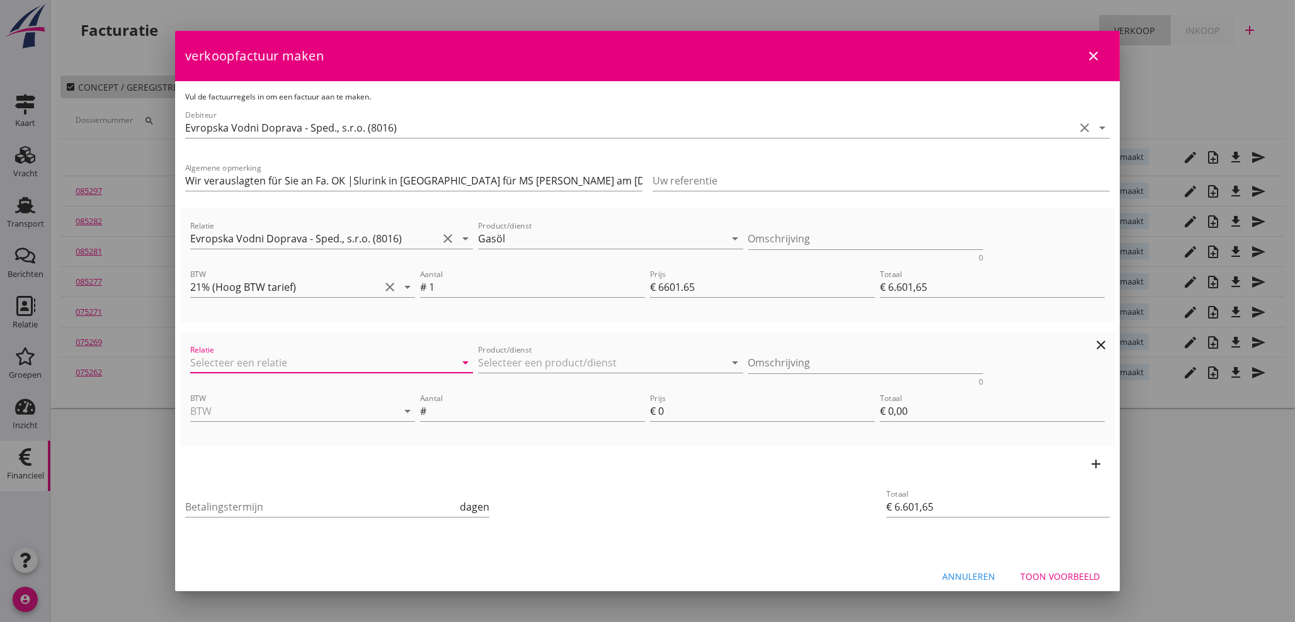
click at [294, 363] on input "Relatie" at bounding box center [314, 363] width 248 height 20
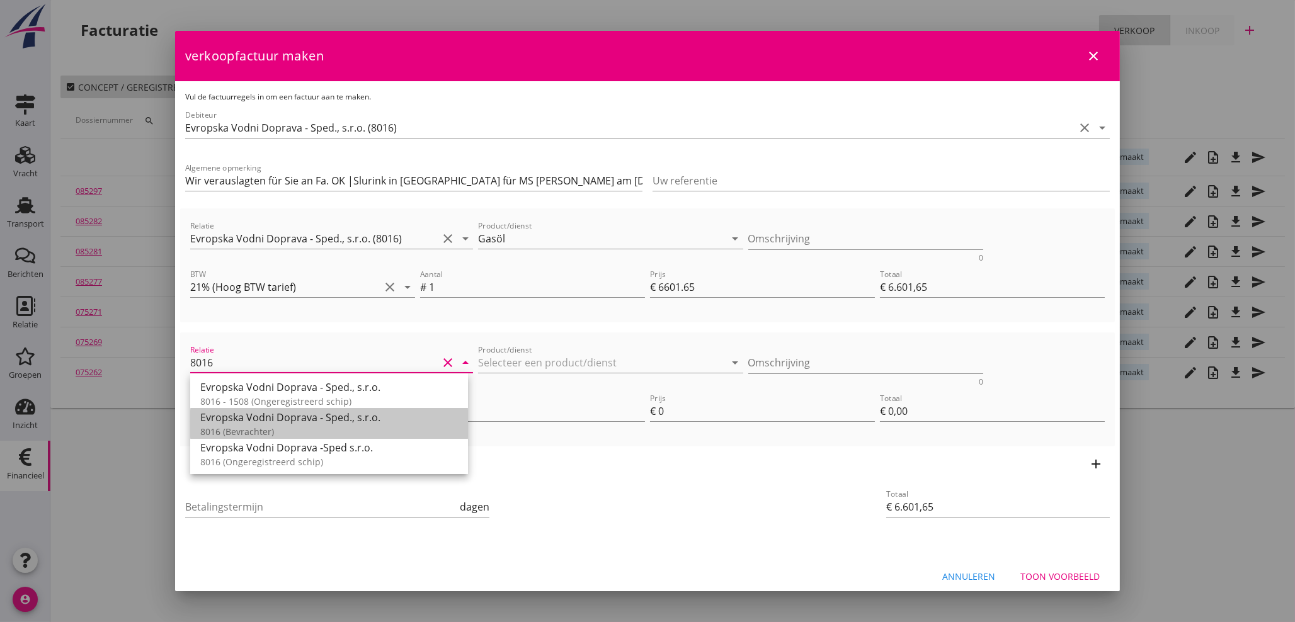
drag, startPoint x: 285, startPoint y: 418, endPoint x: 478, endPoint y: 384, distance: 195.8
click at [291, 416] on div "Evropska Vodni Doprava - Sped., s.r.o." at bounding box center [329, 417] width 258 height 15
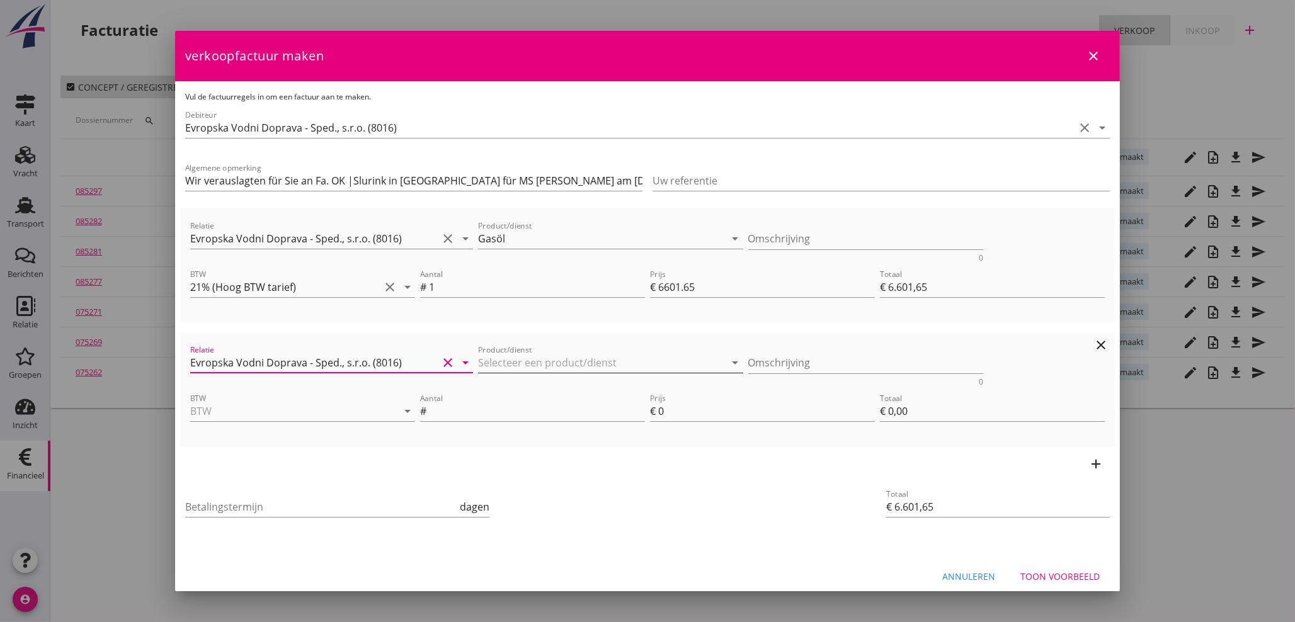
type input "Evropska Vodni Doprava - Sped., s.r.o. (8016)"
click at [550, 357] on input "Product/dienst" at bounding box center [602, 363] width 248 height 20
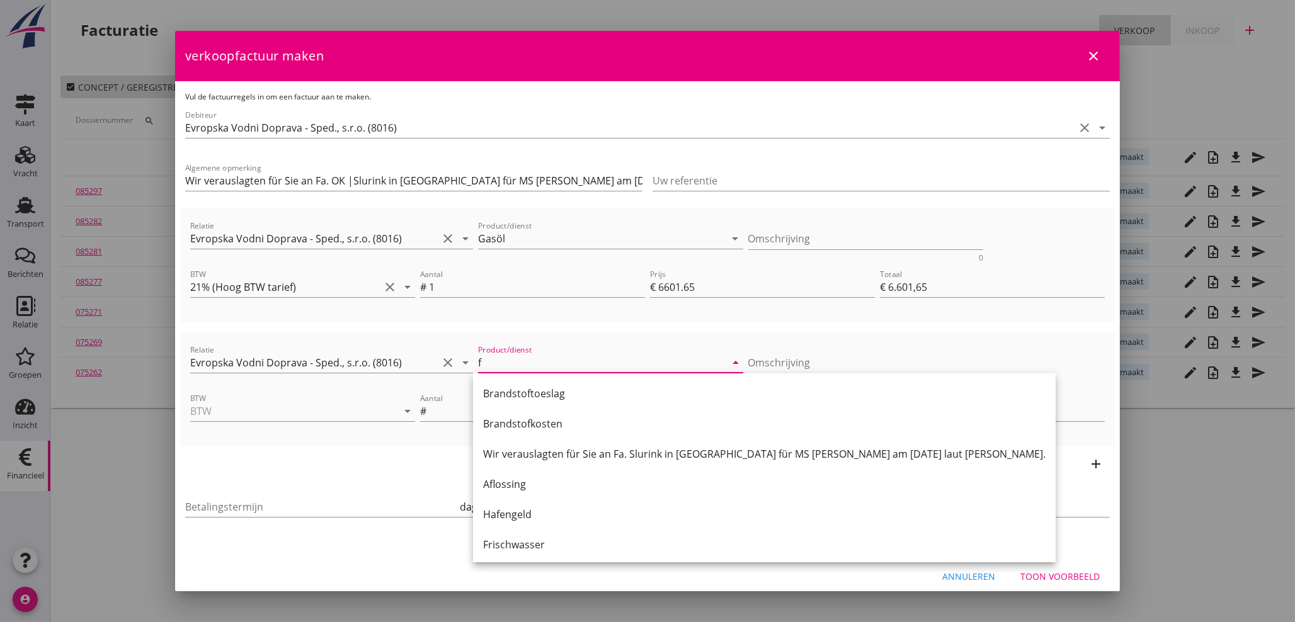
drag, startPoint x: 522, startPoint y: 545, endPoint x: 516, endPoint y: 536, distance: 10.8
click at [522, 545] on div "Frischwasser" at bounding box center [764, 544] width 563 height 15
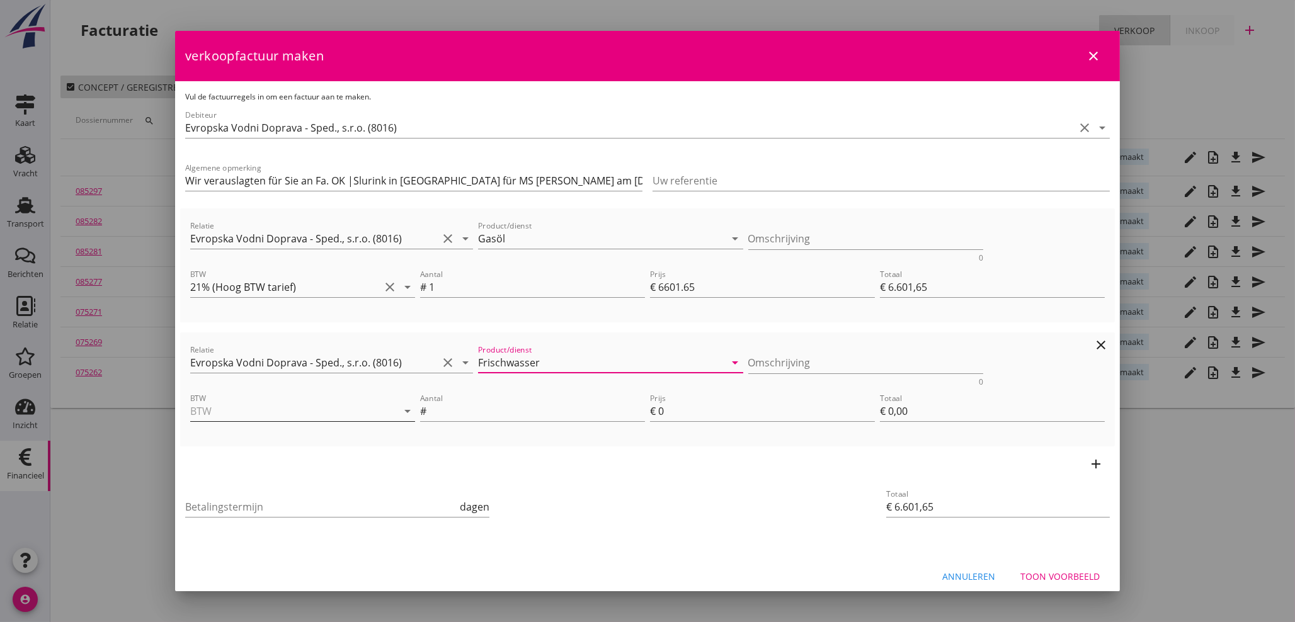
type input "Frischwasser"
click at [260, 415] on input "BTW" at bounding box center [285, 411] width 190 height 20
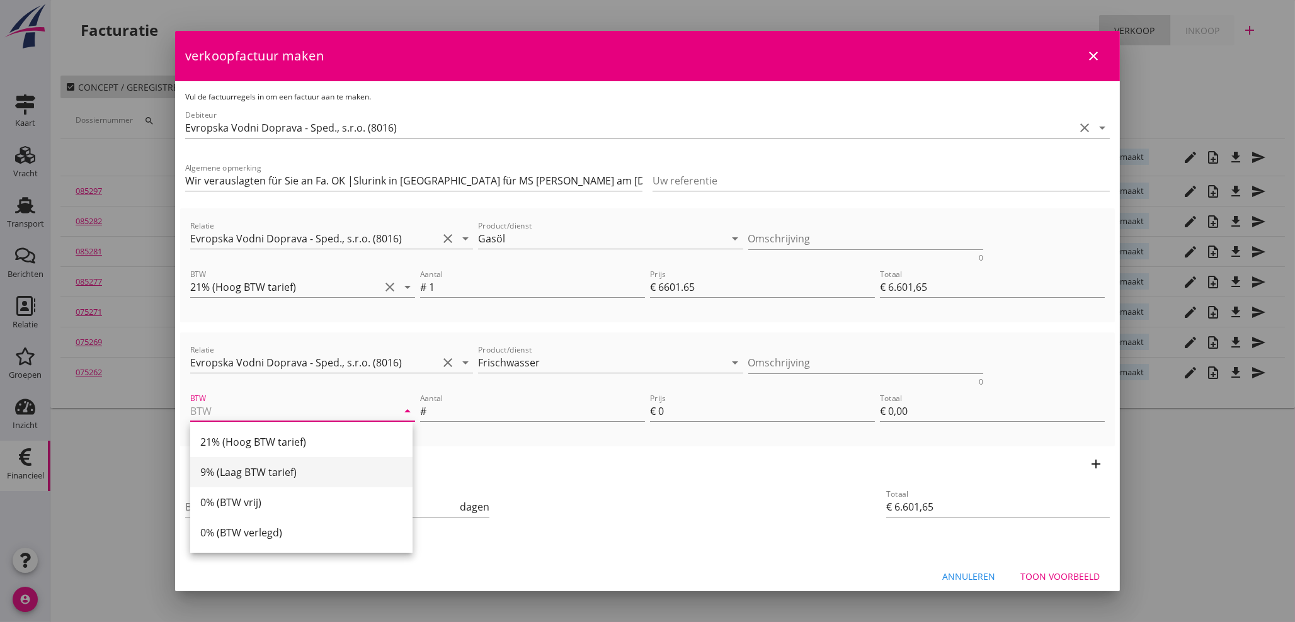
drag, startPoint x: 278, startPoint y: 475, endPoint x: 394, endPoint y: 407, distance: 134.4
click at [278, 474] on div "9% (Laag BTW tarief)" at bounding box center [301, 472] width 202 height 15
type input "9% (Laag BTW tarief)"
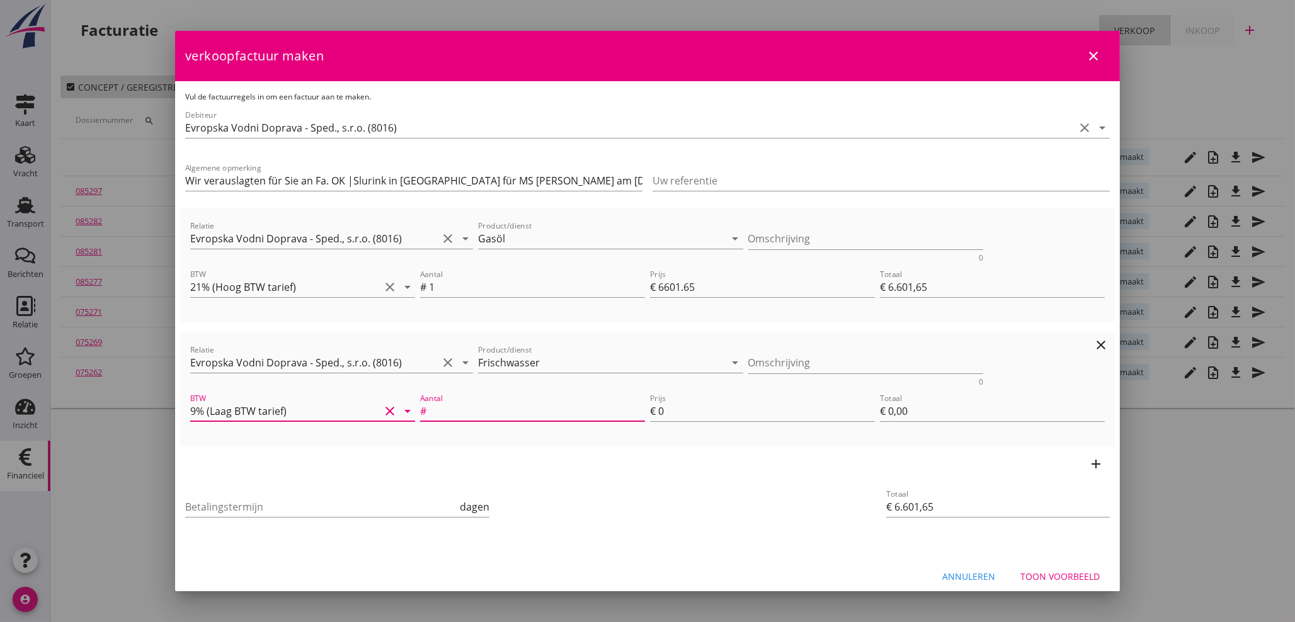
click at [452, 407] on input "Aantal" at bounding box center [537, 411] width 216 height 20
type input "1"
type input "€ 6.602,65"
type input "1"
type input "€ 1,00"
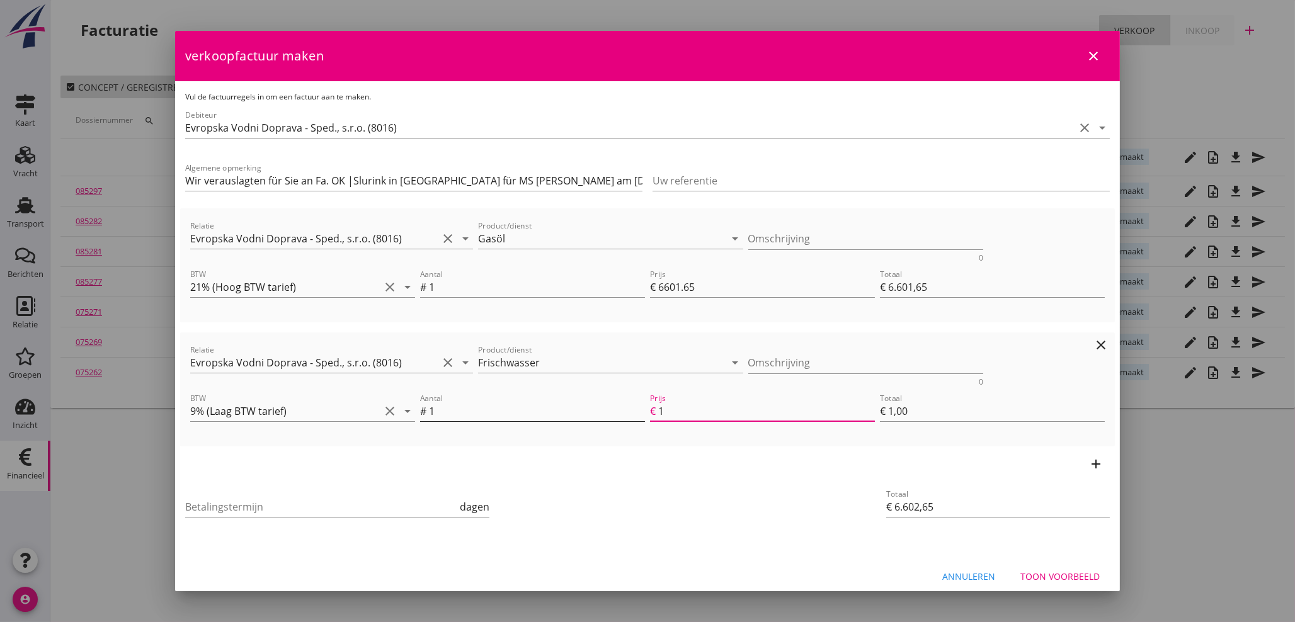
type input "€ 6.618,65"
type input "17"
type input "€ 17,00"
type input "€ 6.601,65"
type input "€ 0,00"
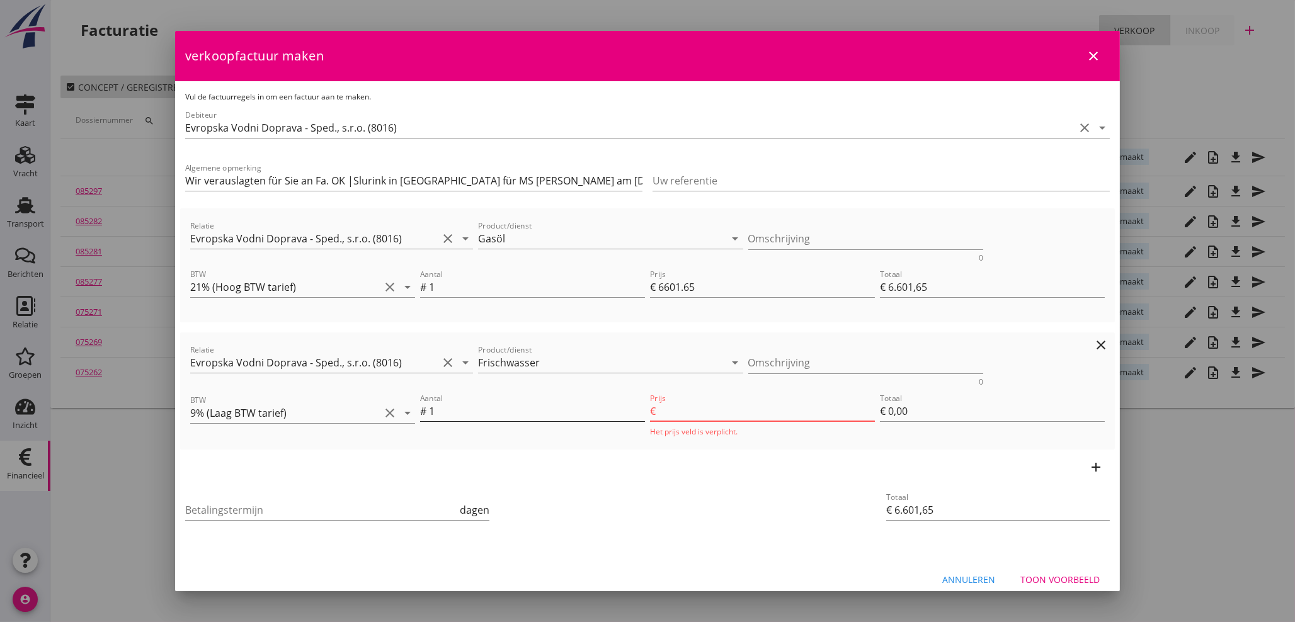
type input "€ 6.618,85"
type input "17.2"
type input "€ 17,20"
type input "€ 6.618,90"
type input "17.25"
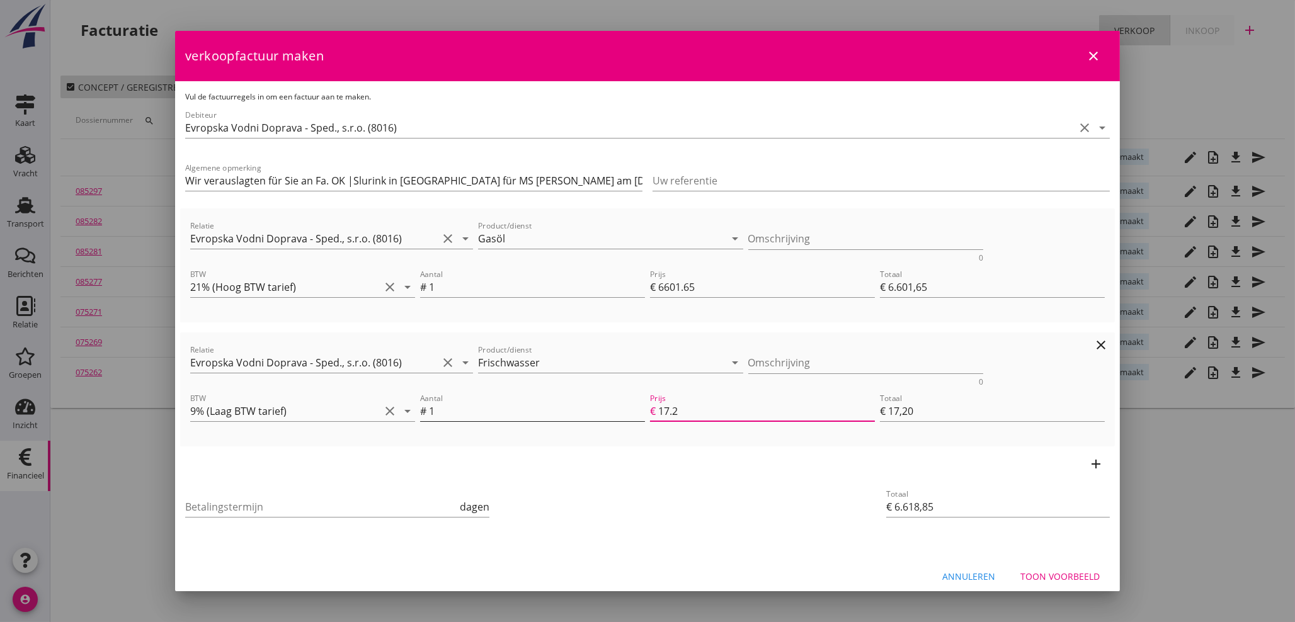
type input "€ 17,25"
type input "17.25"
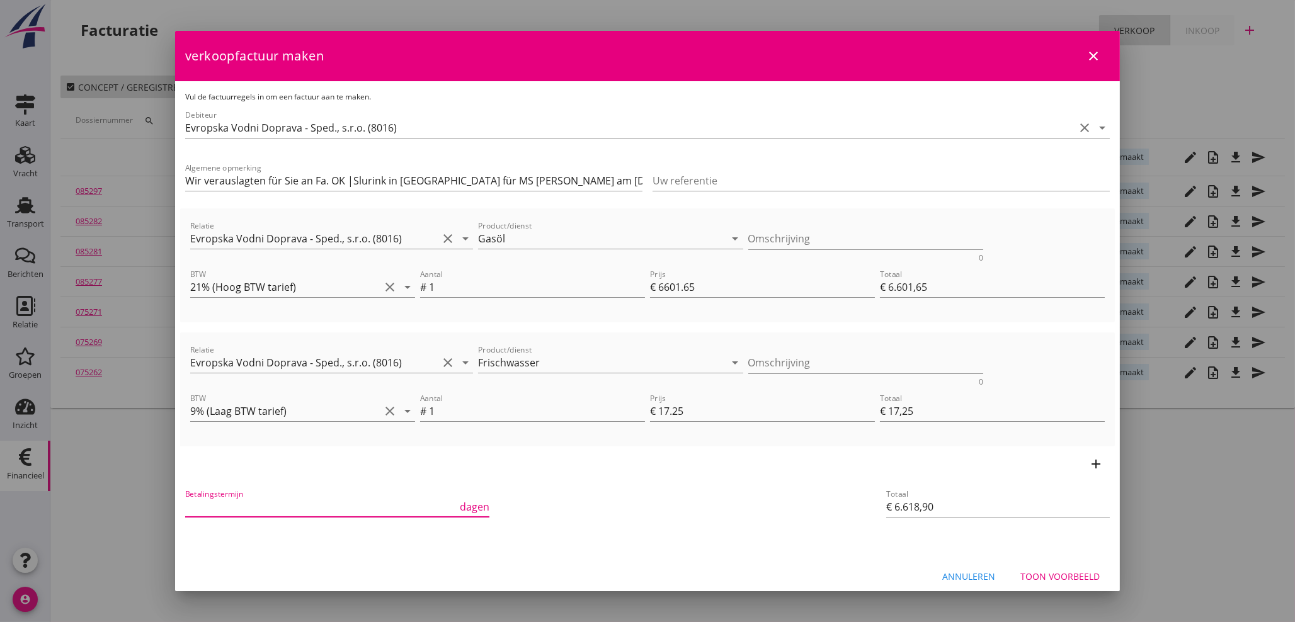
click at [256, 507] on input "Betalingstermijn" at bounding box center [321, 507] width 272 height 20
type input "21"
click at [1043, 574] on div "Toon voorbeeld" at bounding box center [1060, 576] width 79 height 13
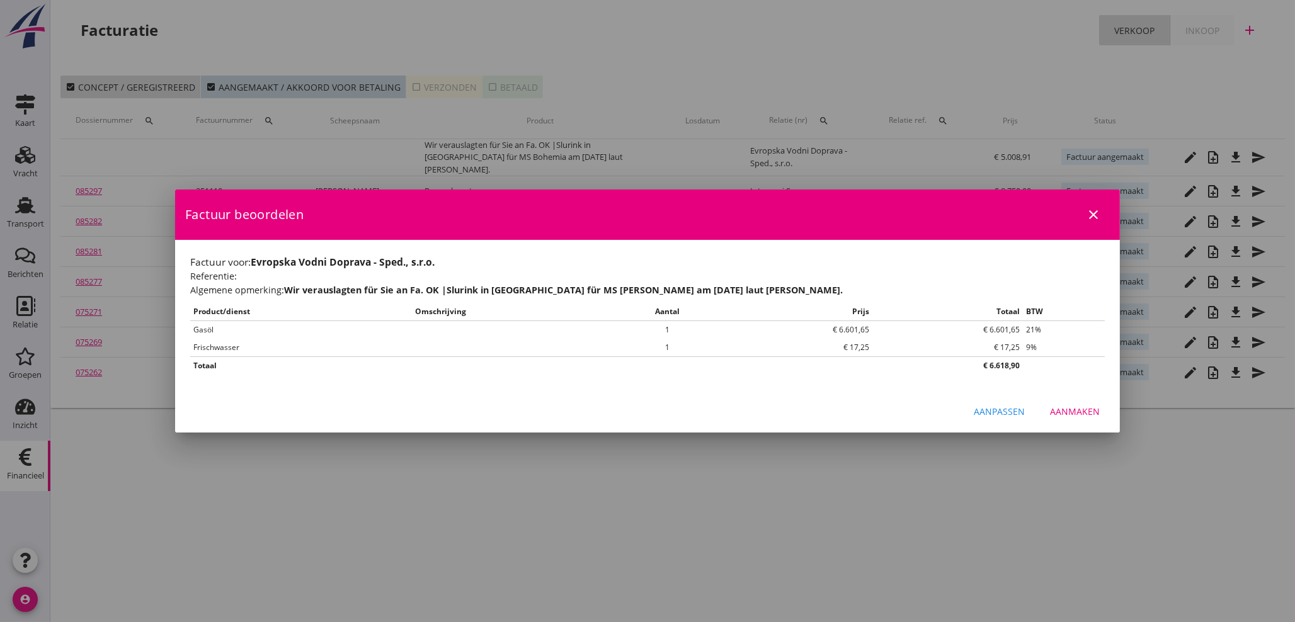
click at [1065, 413] on div "Aanmaken" at bounding box center [1075, 411] width 50 height 13
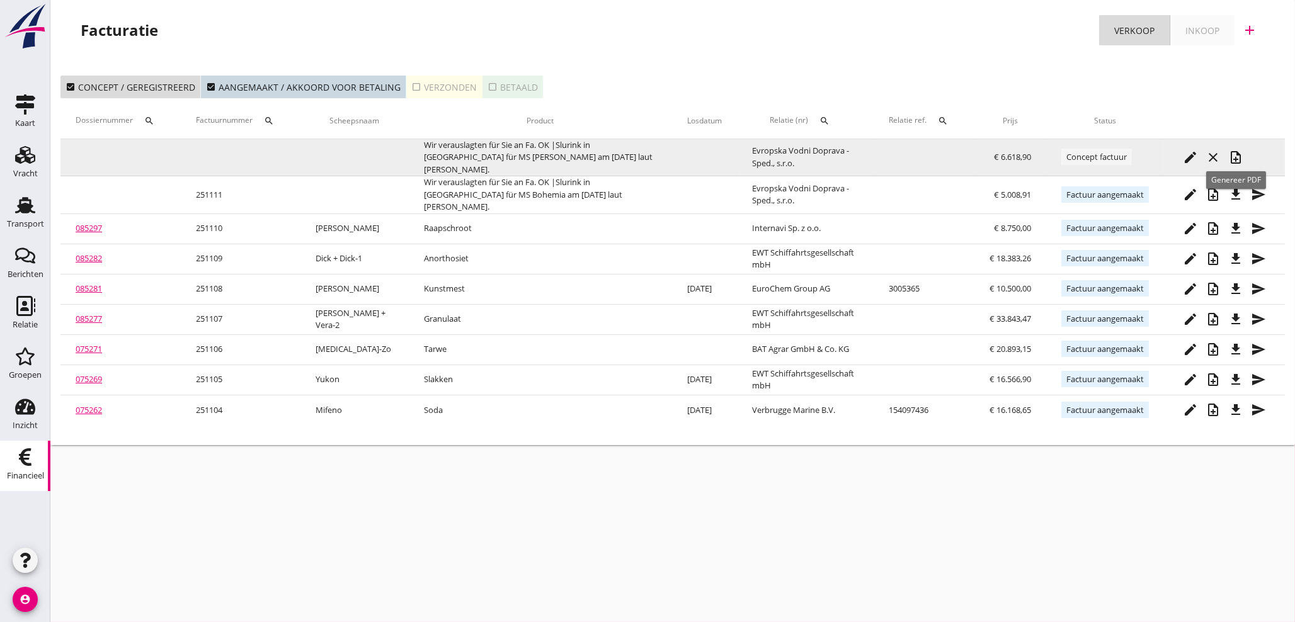
click at [1238, 151] on icon "note_add" at bounding box center [1236, 157] width 15 height 15
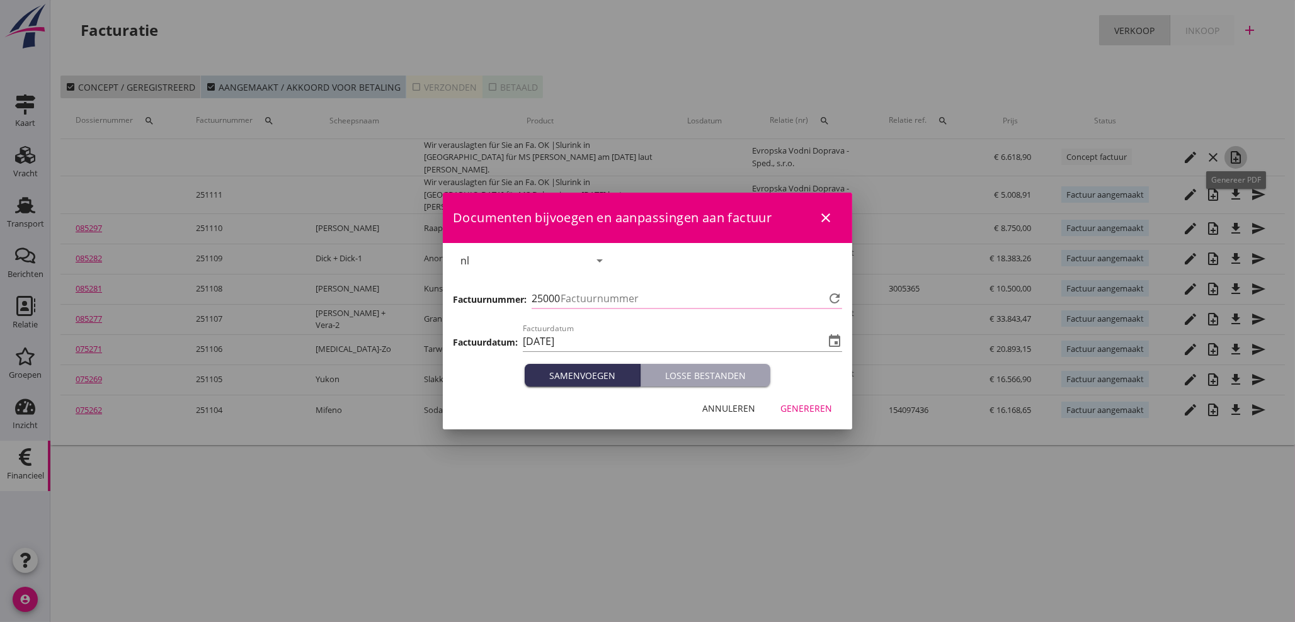
type input "1112"
click at [832, 408] on button "Genereren" at bounding box center [807, 408] width 72 height 23
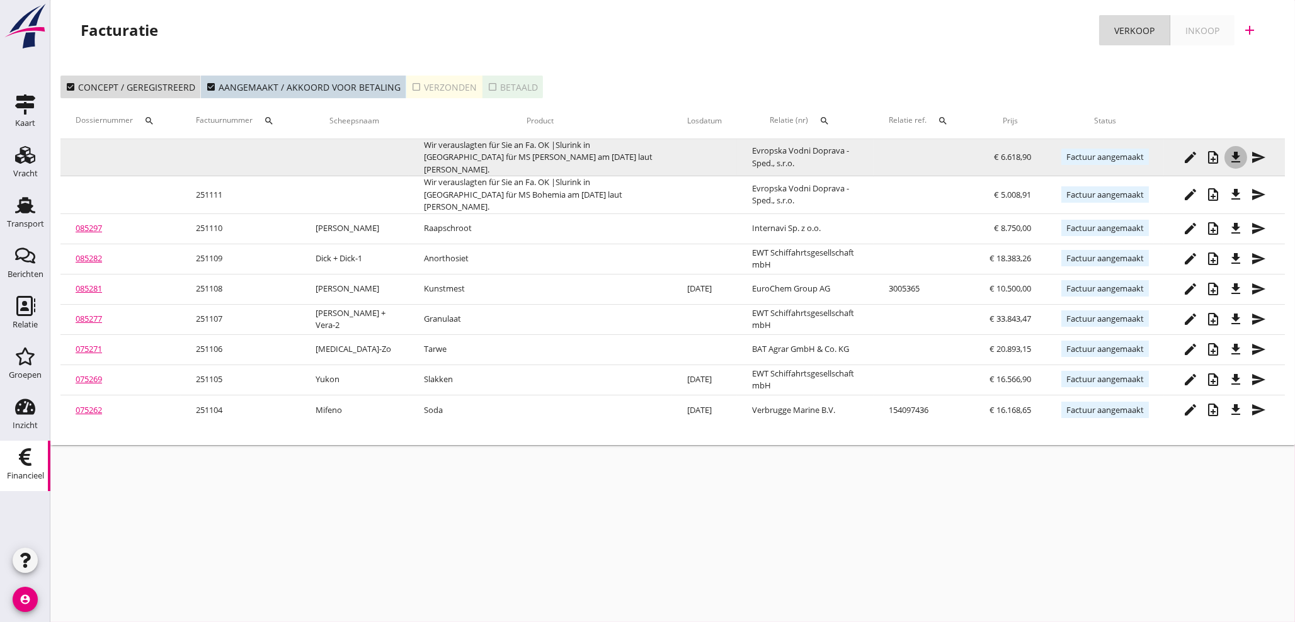
click at [1241, 157] on icon "file_download" at bounding box center [1236, 157] width 15 height 15
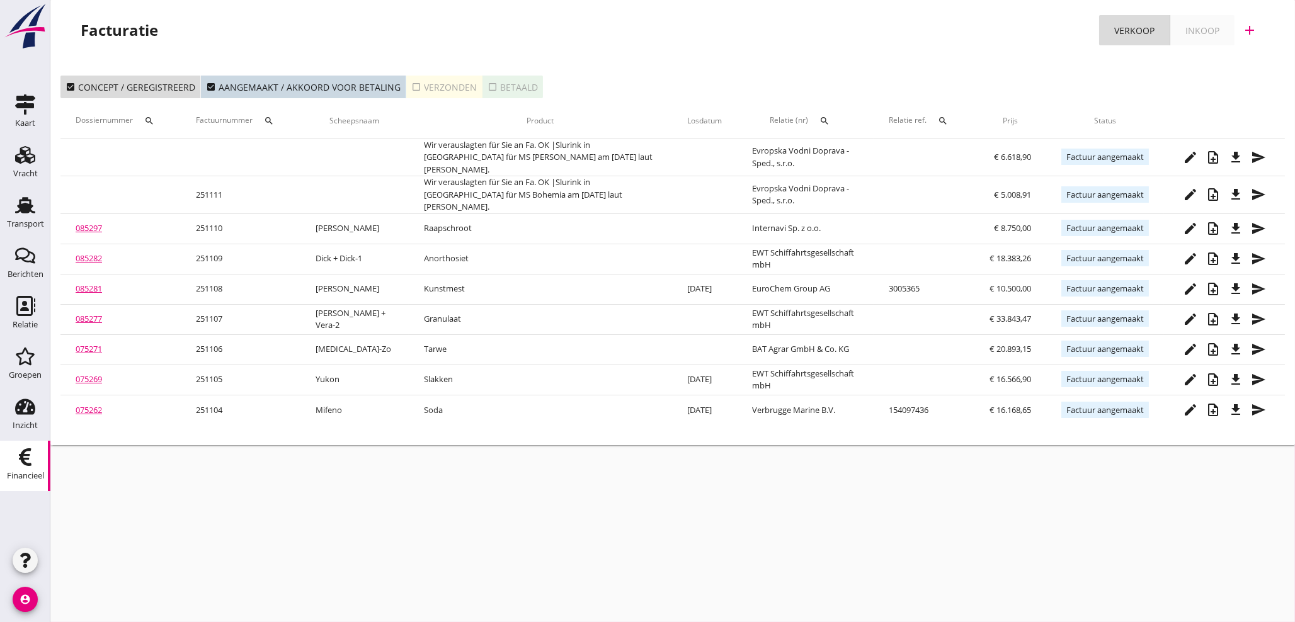
click at [1250, 30] on icon "add" at bounding box center [1249, 30] width 15 height 15
click at [1231, 66] on div "Verkoopfactuur" at bounding box center [1242, 61] width 75 height 15
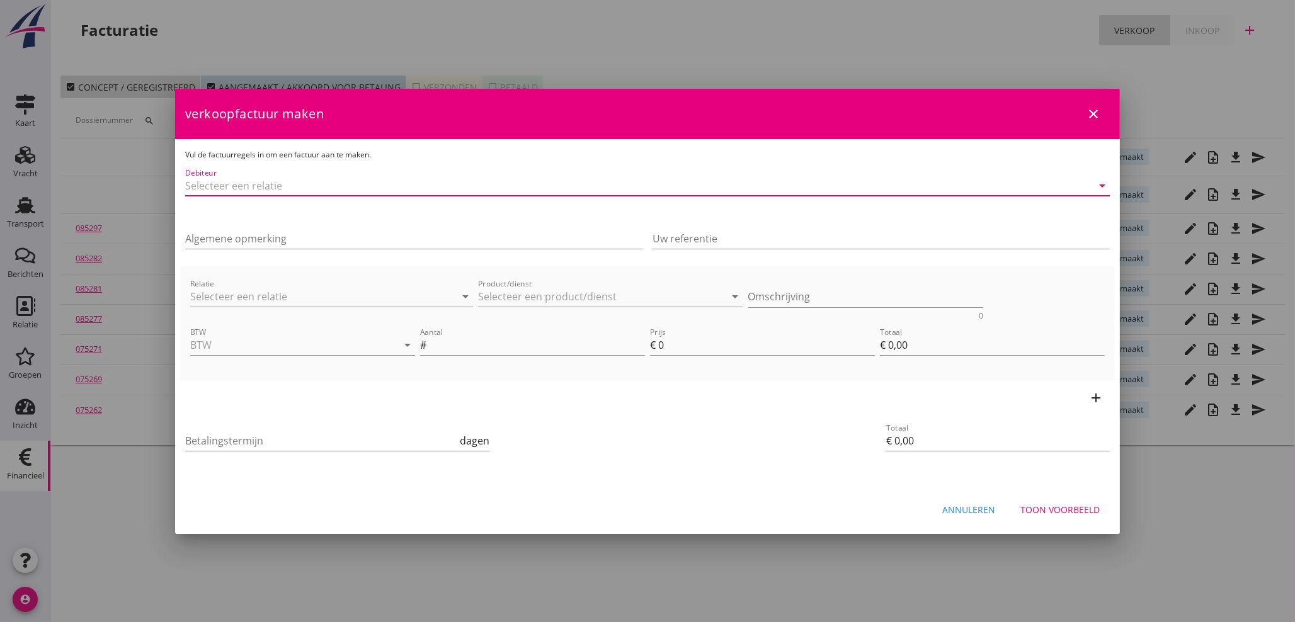
click at [272, 186] on input "Debiteur" at bounding box center [630, 186] width 890 height 20
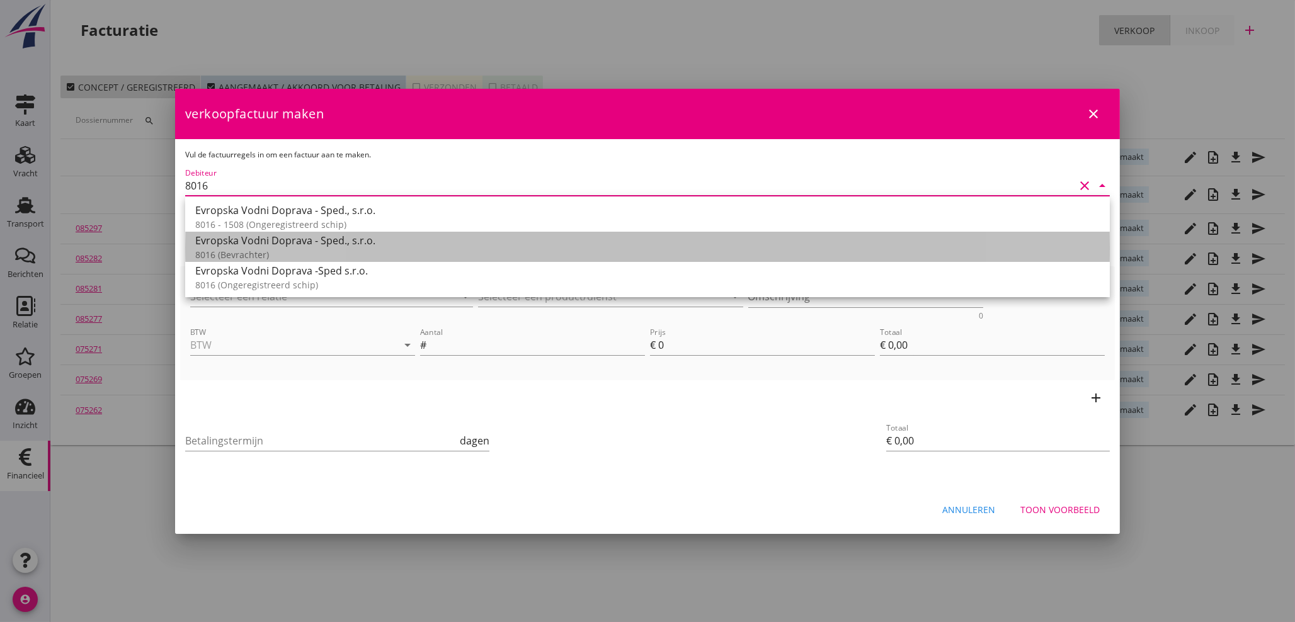
click at [274, 250] on div "8016 (Bevrachter)" at bounding box center [647, 254] width 905 height 13
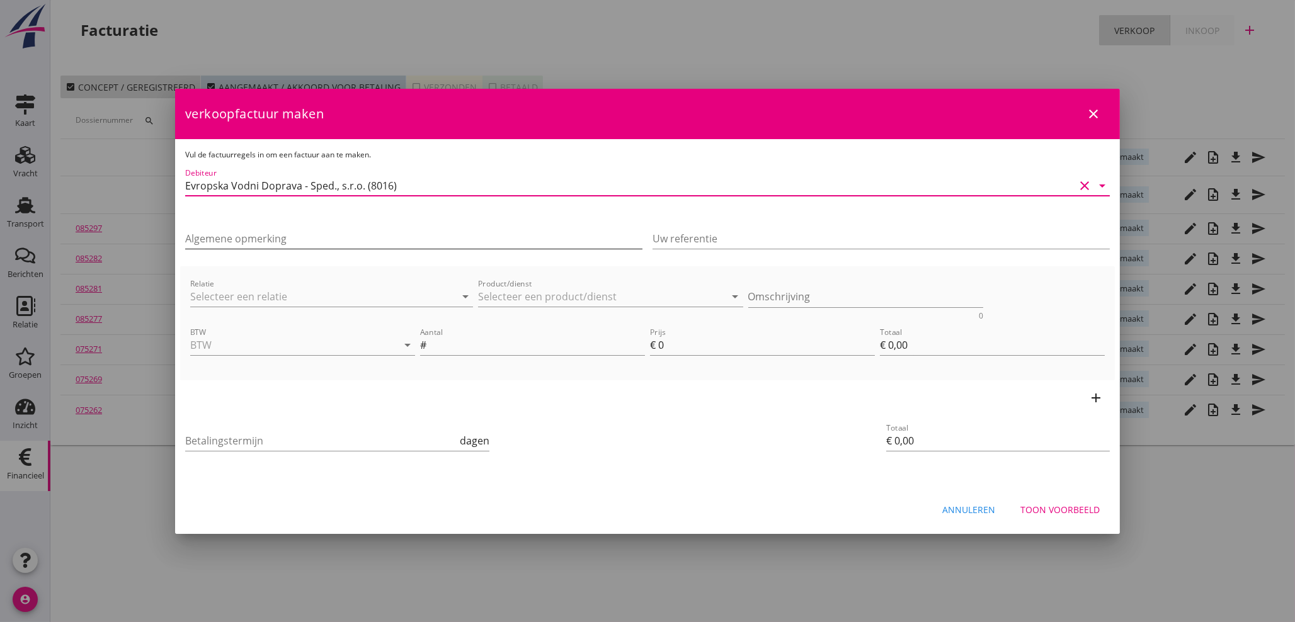
type input "Evropska Vodni Doprava - Sped., s.r.o. (8016)"
click at [275, 246] on input "Algemene opmerking" at bounding box center [413, 239] width 457 height 20
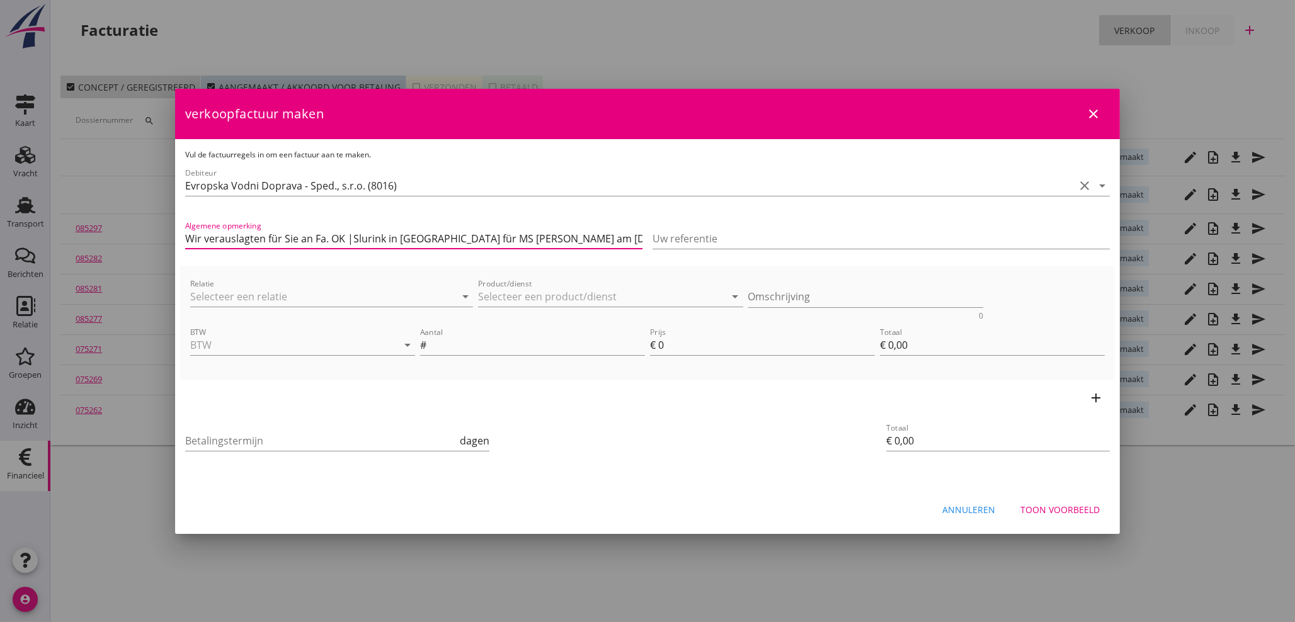
click at [517, 237] on input "Wir verauslagten für Sie an Fa. OK |Slurink in [GEOGRAPHIC_DATA] für MS [PERSON…" at bounding box center [413, 239] width 457 height 20
type input "Wir verauslagten für Sie an Fa. OK |Slurink in [GEOGRAPHIC_DATA] für MS [PERSON…"
click at [244, 302] on input "Relatie" at bounding box center [314, 297] width 248 height 20
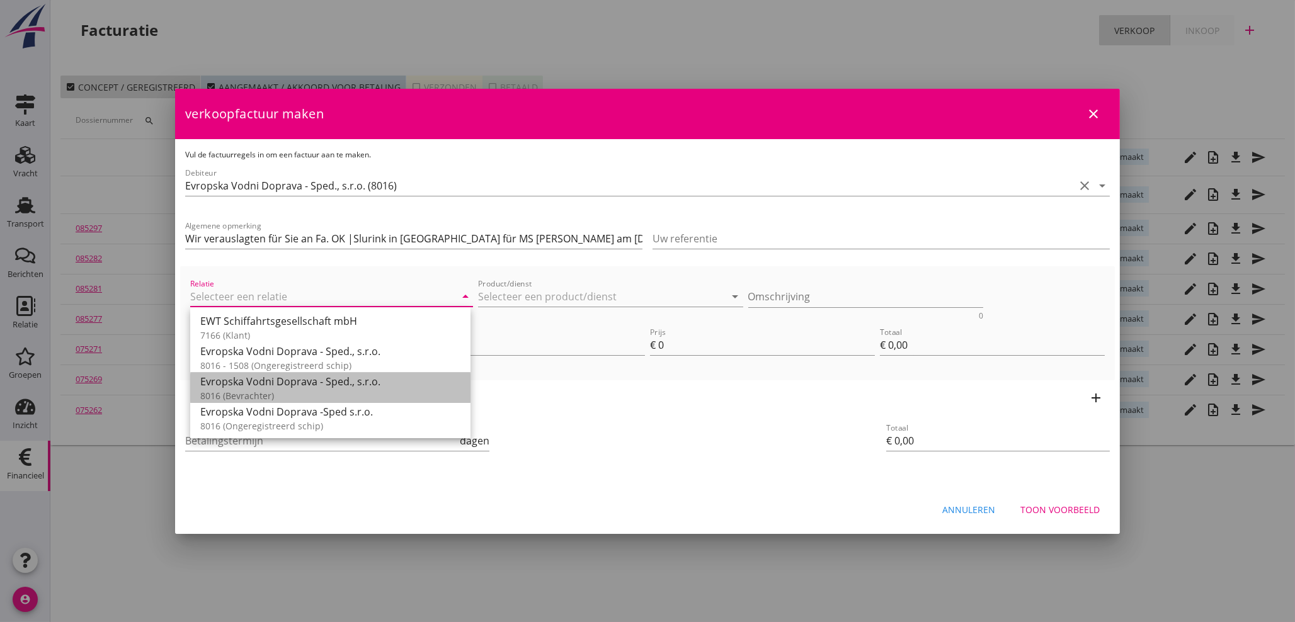
click at [255, 386] on div "Evropska Vodni Doprava - Sped., s.r.o." at bounding box center [330, 381] width 260 height 15
type input "Evropska Vodni Doprava - Sped., s.r.o. (8016)"
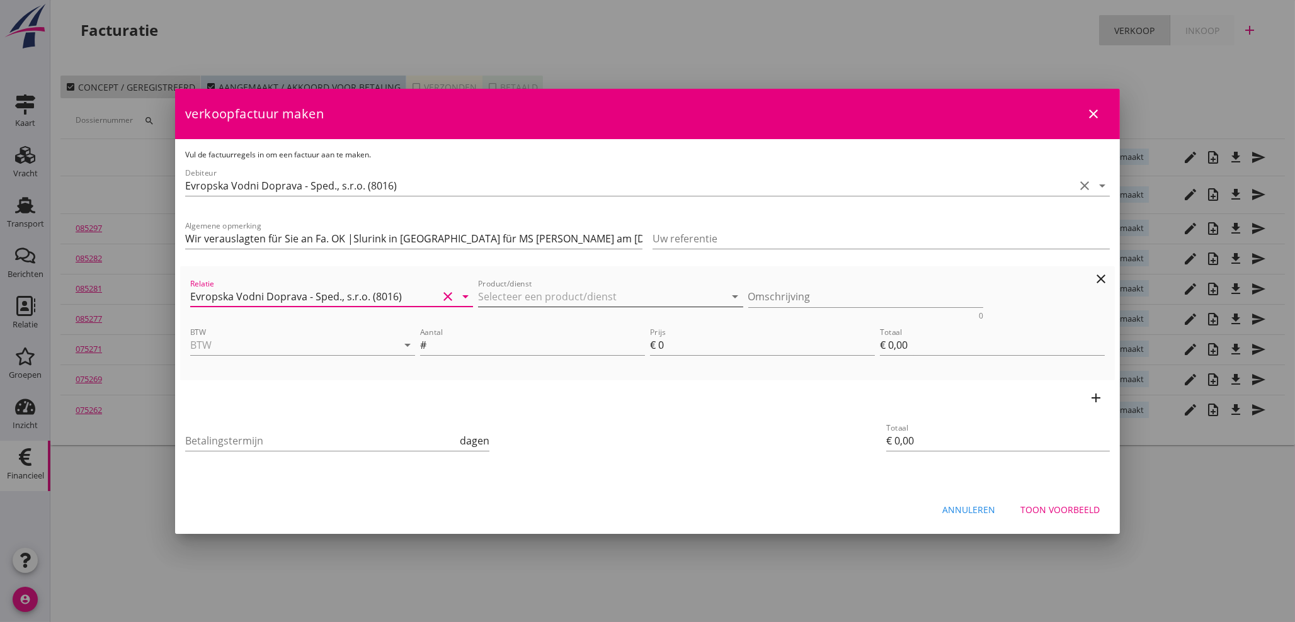
click at [511, 295] on input "Product/dienst" at bounding box center [602, 297] width 248 height 20
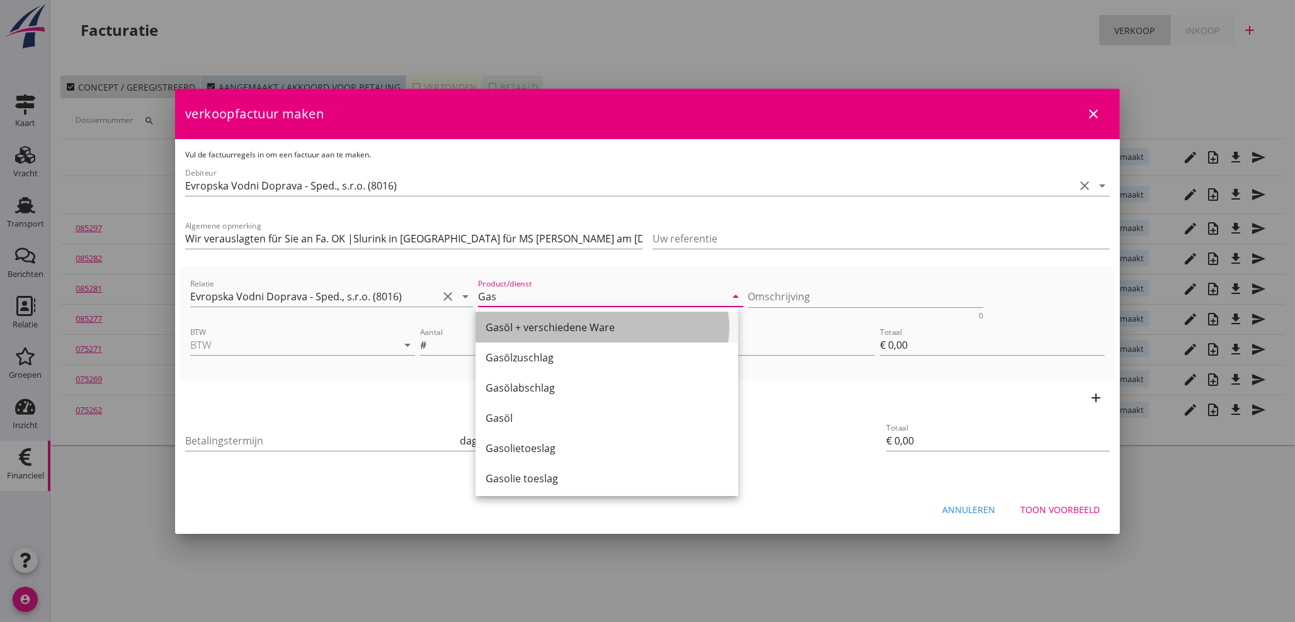
click at [513, 330] on div "Gasöl + verschiedene Ware" at bounding box center [607, 327] width 243 height 15
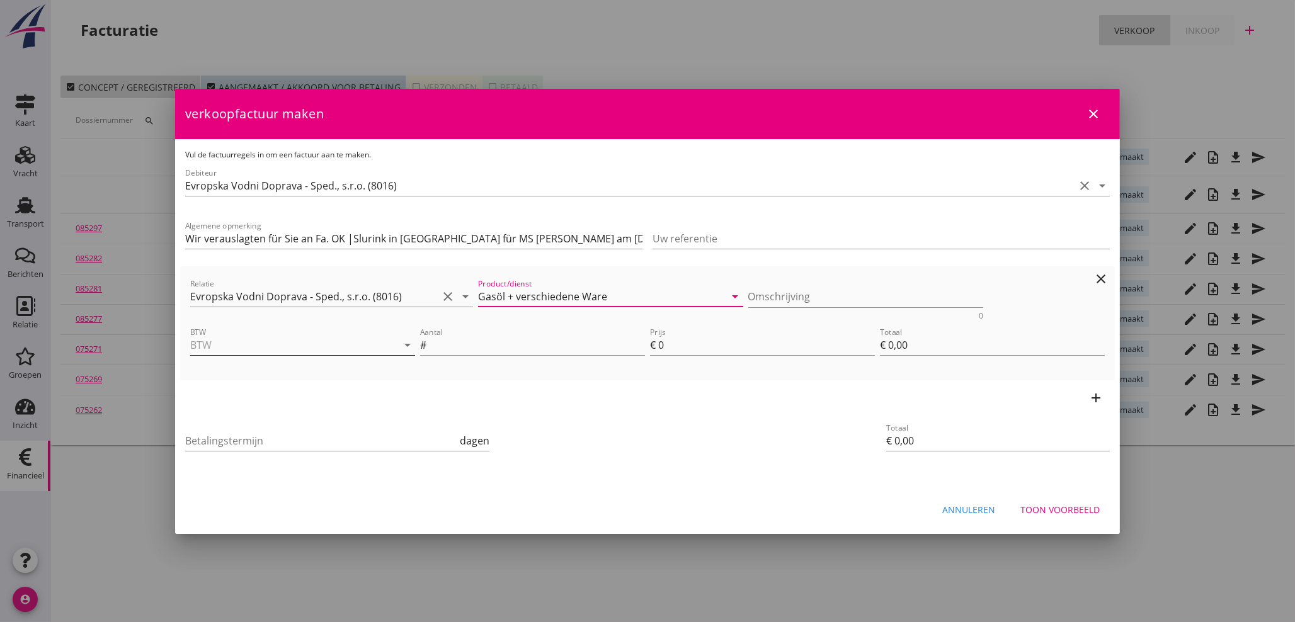
type input "Gasöl + verschiedene Ware"
click at [329, 344] on input "BTW" at bounding box center [285, 345] width 190 height 20
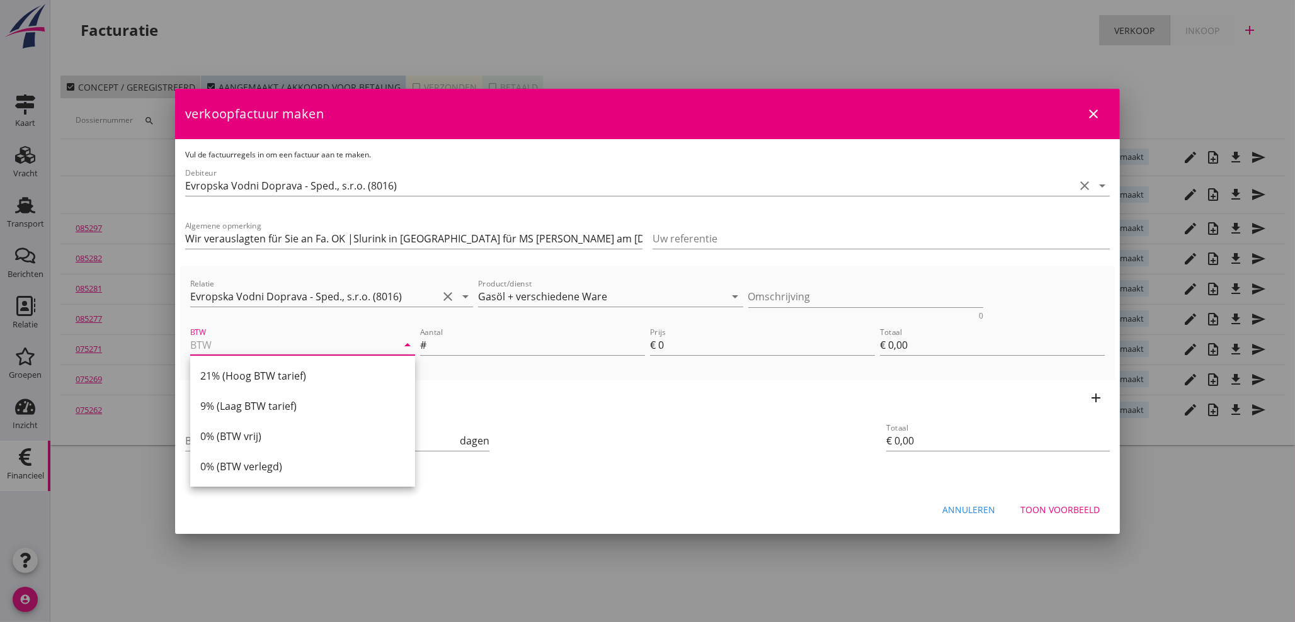
click at [285, 375] on div "21% (Hoog BTW tarief)" at bounding box center [302, 376] width 205 height 15
type input "21% (Hoog BTW tarief)"
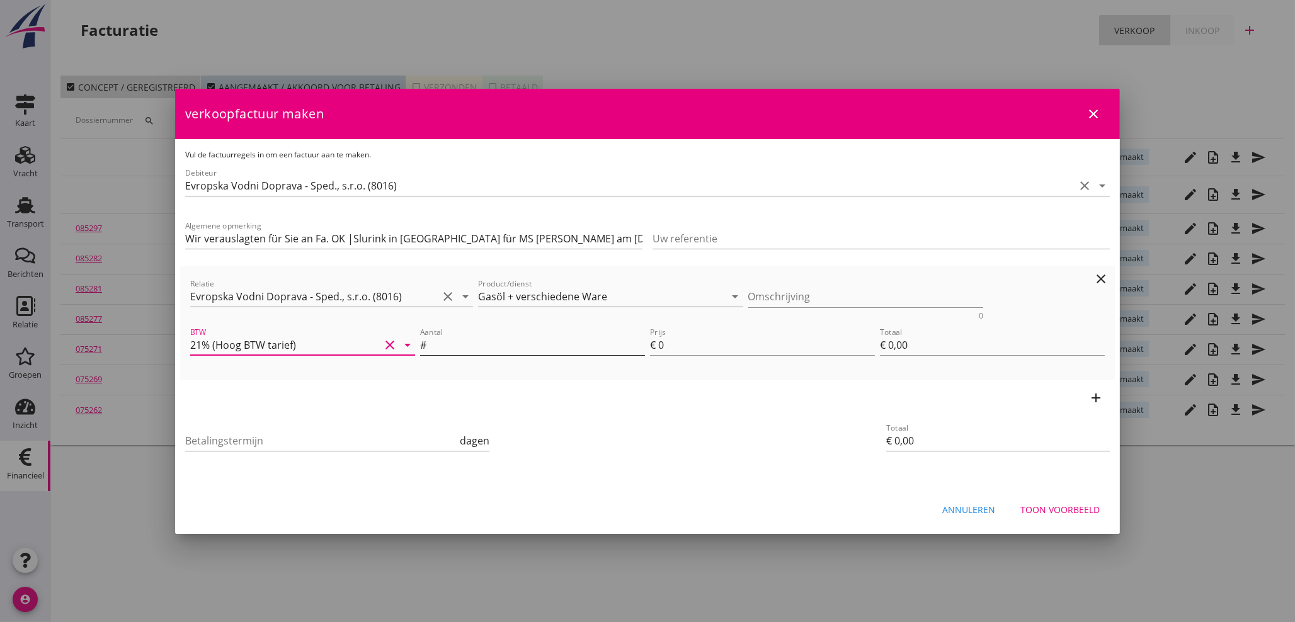
click at [447, 346] on input "Aantal" at bounding box center [537, 345] width 216 height 20
type input "1"
type input "4"
type input "€ 4,00"
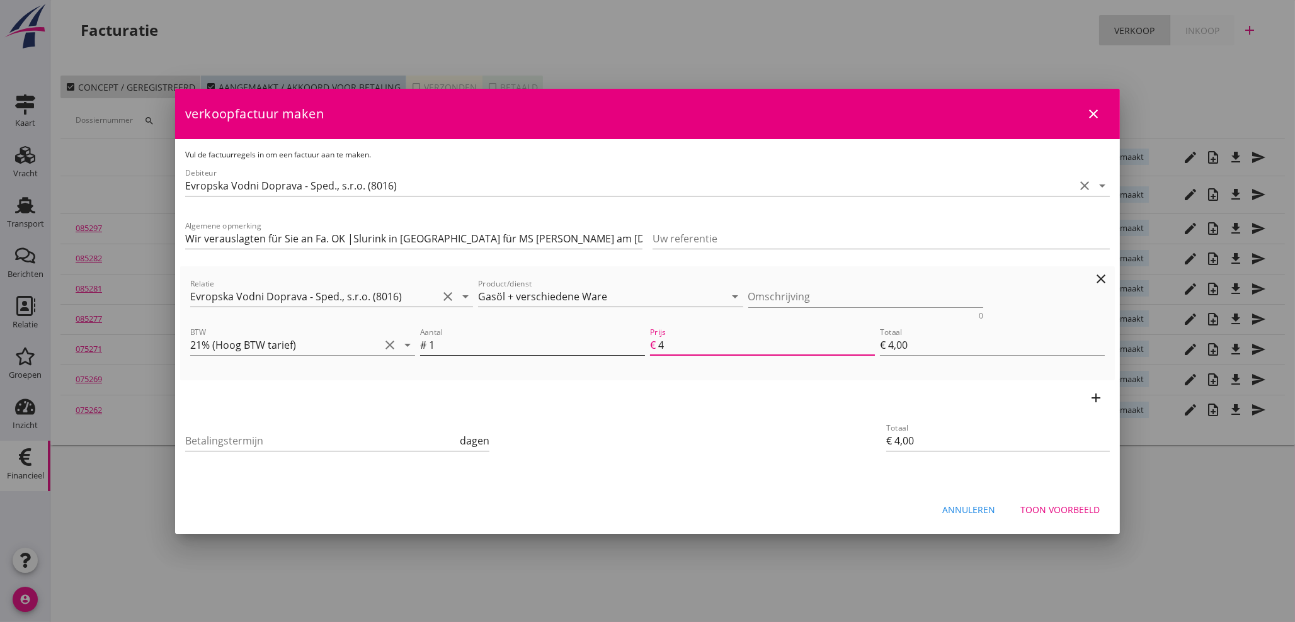
type input "41"
type input "€ 41,00"
type input "413"
type input "€ 413,00"
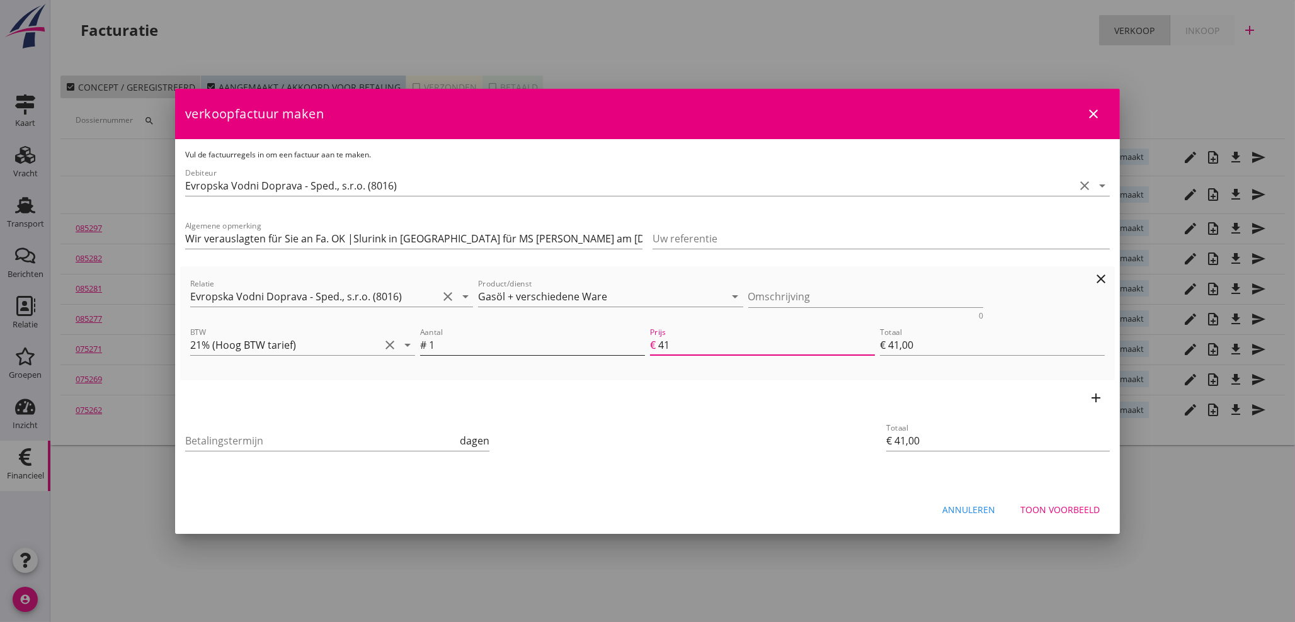
type input "€ 413,00"
type input "4138"
type input "€ 4.138,00"
type input "€ 0,00"
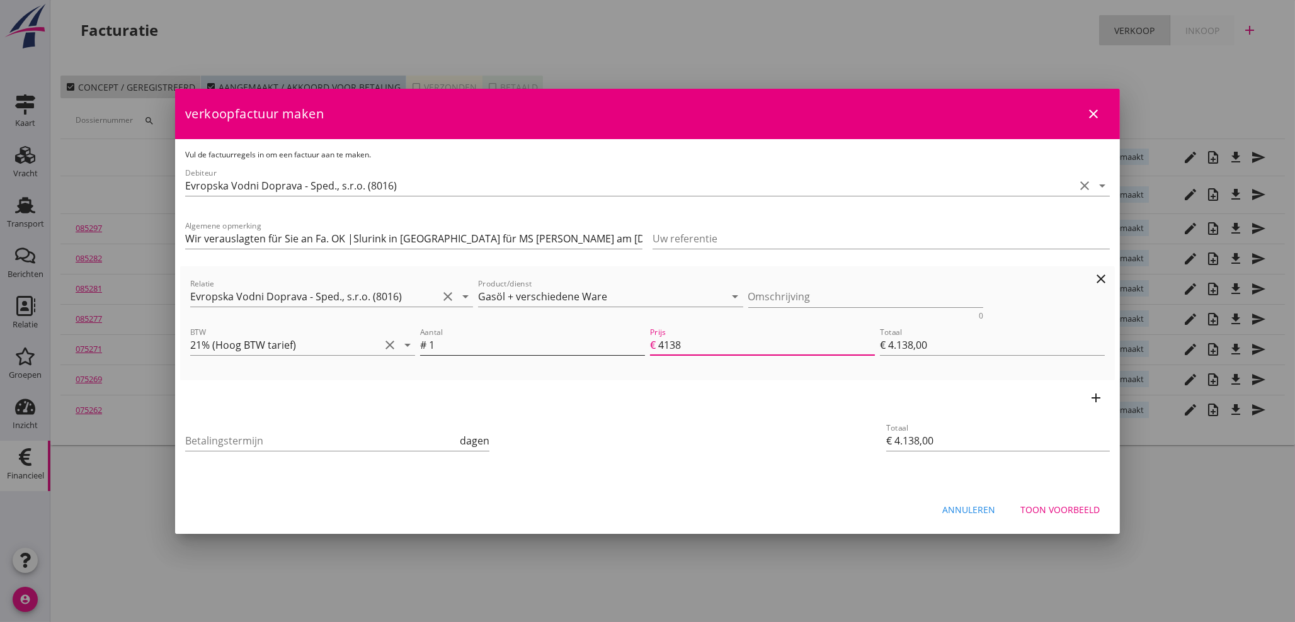
type input "€ 0,00"
type input "4138.5"
type input "€ 4.138,50"
type input "4138.51"
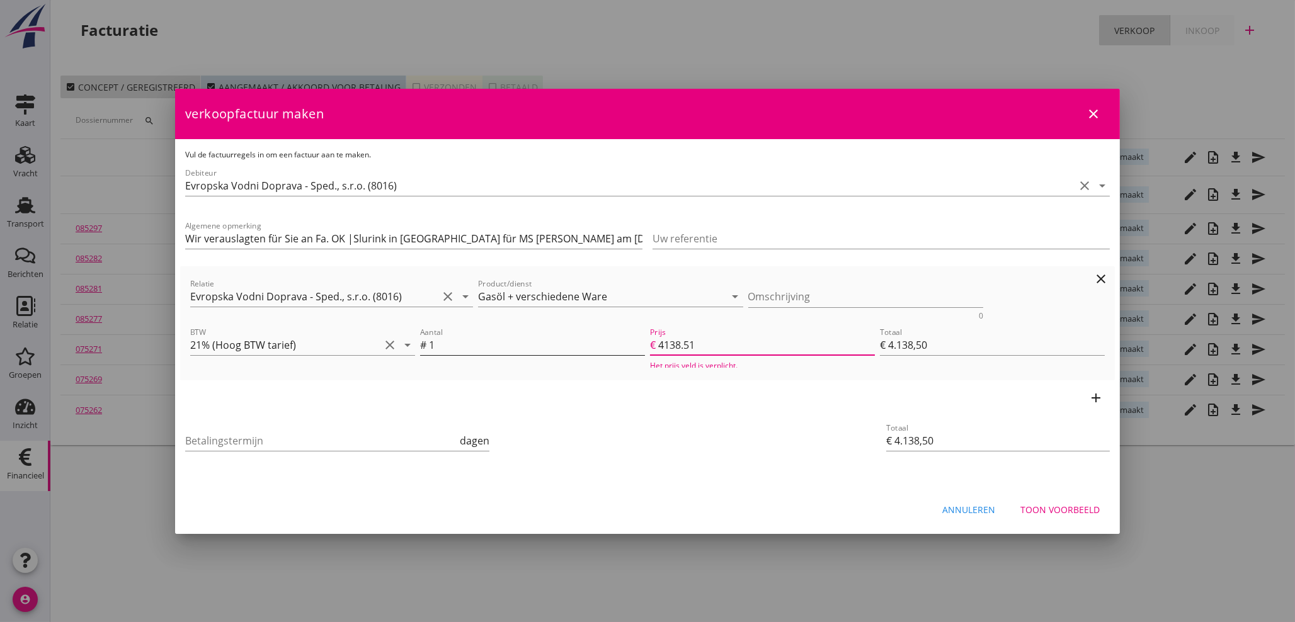
type input "€ 4.138,51"
type input "4138.51"
click at [1099, 397] on icon "add" at bounding box center [1096, 398] width 15 height 15
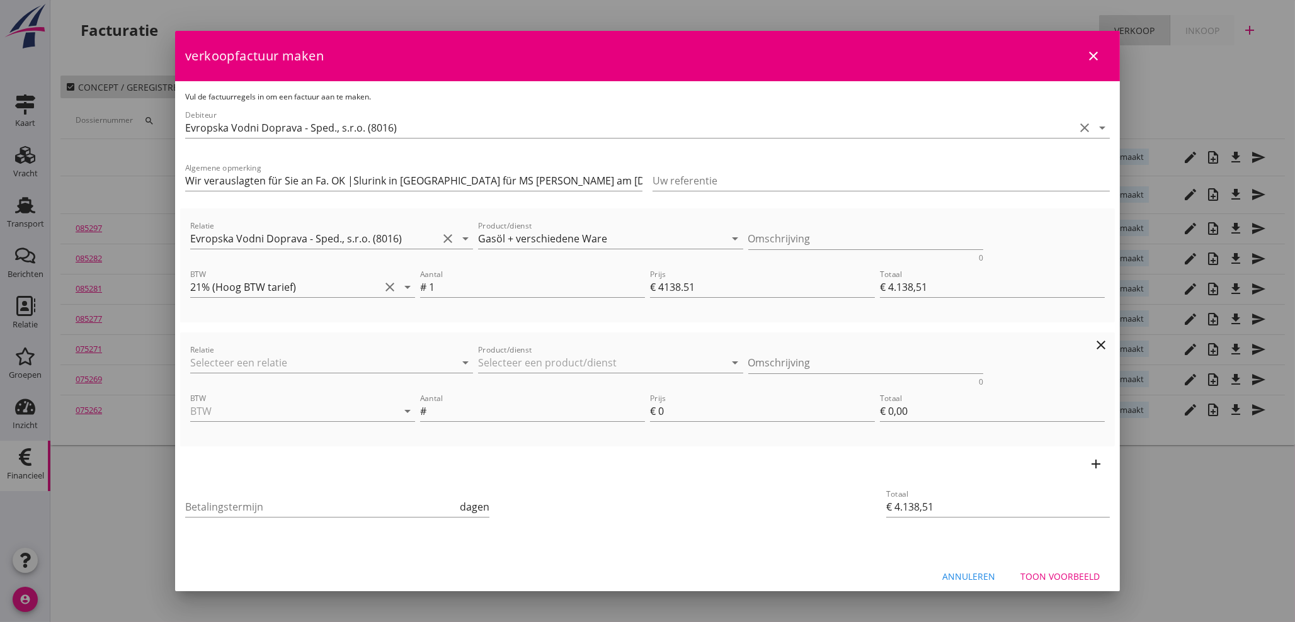
click at [324, 352] on div "Relatie arrow_drop_down" at bounding box center [331, 365] width 283 height 40
click at [355, 372] on div "Relatie arrow_drop_down" at bounding box center [331, 363] width 283 height 20
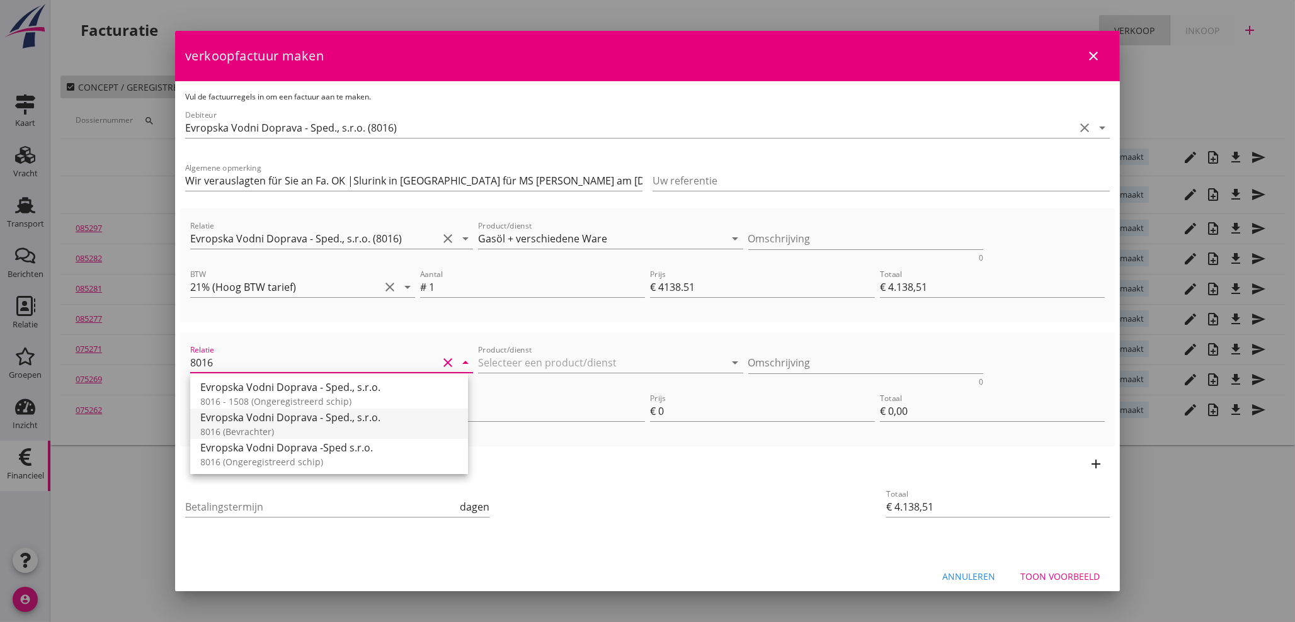
click at [308, 416] on div "Evropska Vodni Doprava - Sped., s.r.o." at bounding box center [329, 417] width 258 height 15
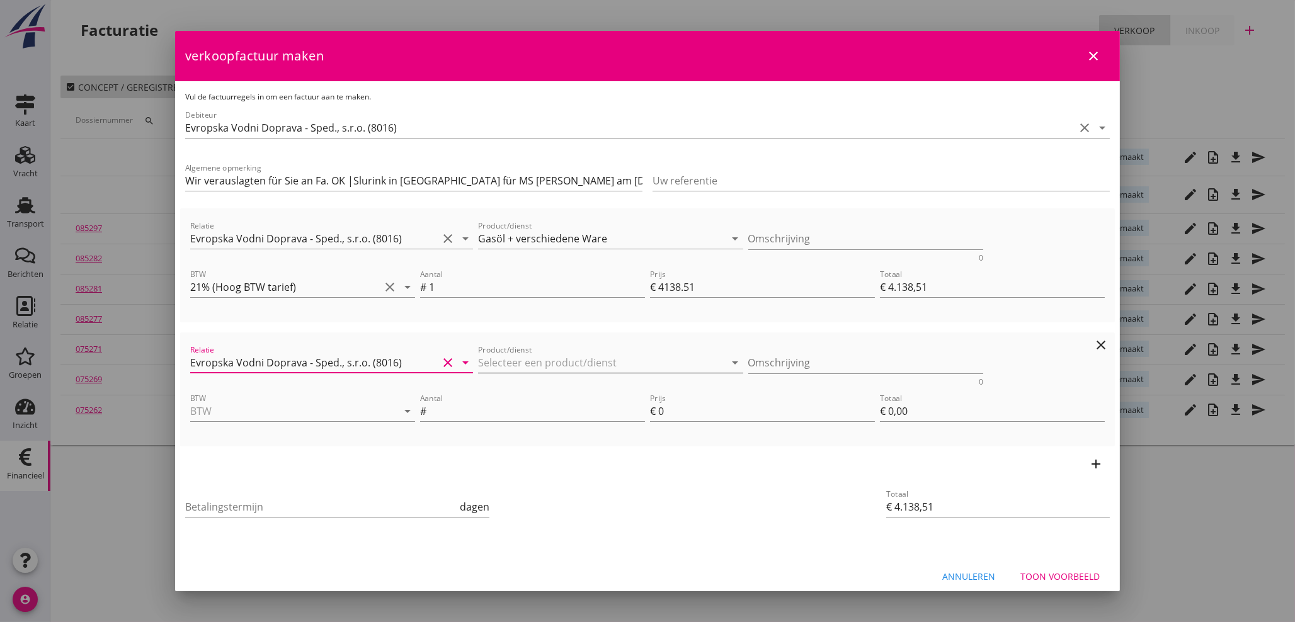
type input "Evropska Vodni Doprava - Sped., s.r.o. (8016)"
click at [519, 358] on input "Product/dienst" at bounding box center [602, 363] width 248 height 20
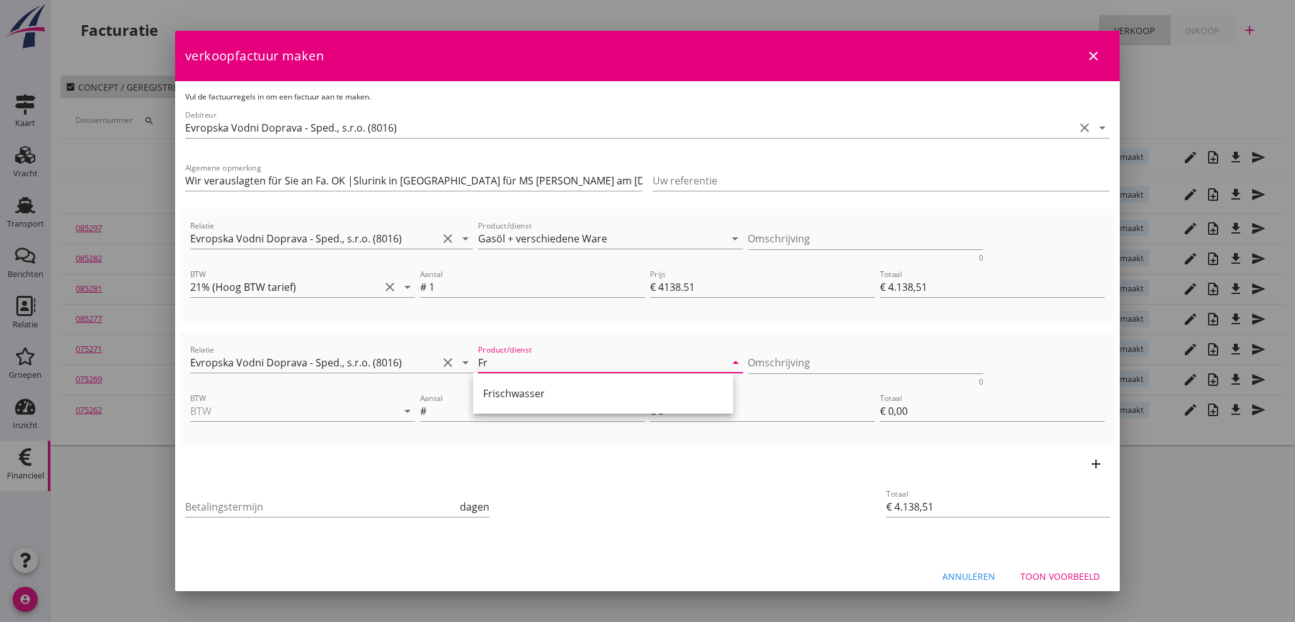
drag, startPoint x: 519, startPoint y: 398, endPoint x: 613, endPoint y: 377, distance: 96.0
click at [520, 398] on div "Frischwasser" at bounding box center [603, 393] width 240 height 15
type input "Frischwasser"
click at [273, 412] on input "BTW" at bounding box center [285, 411] width 190 height 20
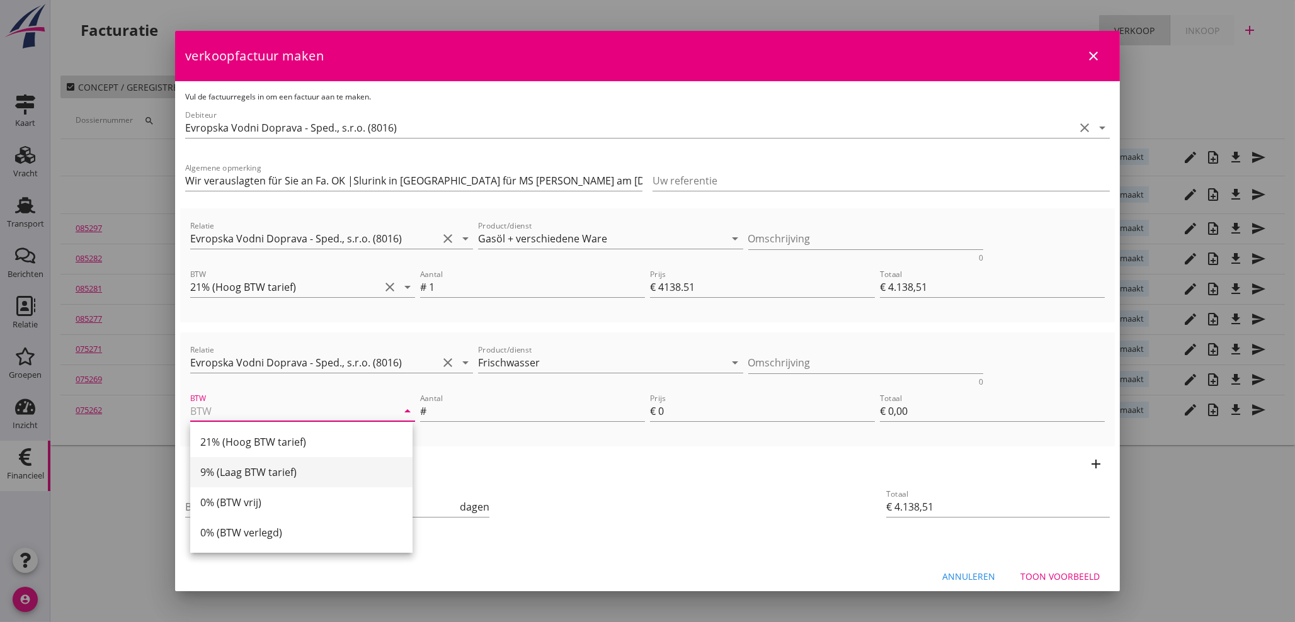
click at [256, 473] on div "9% (Laag BTW tarief)" at bounding box center [301, 472] width 202 height 15
type input "9% (Laag BTW tarief)"
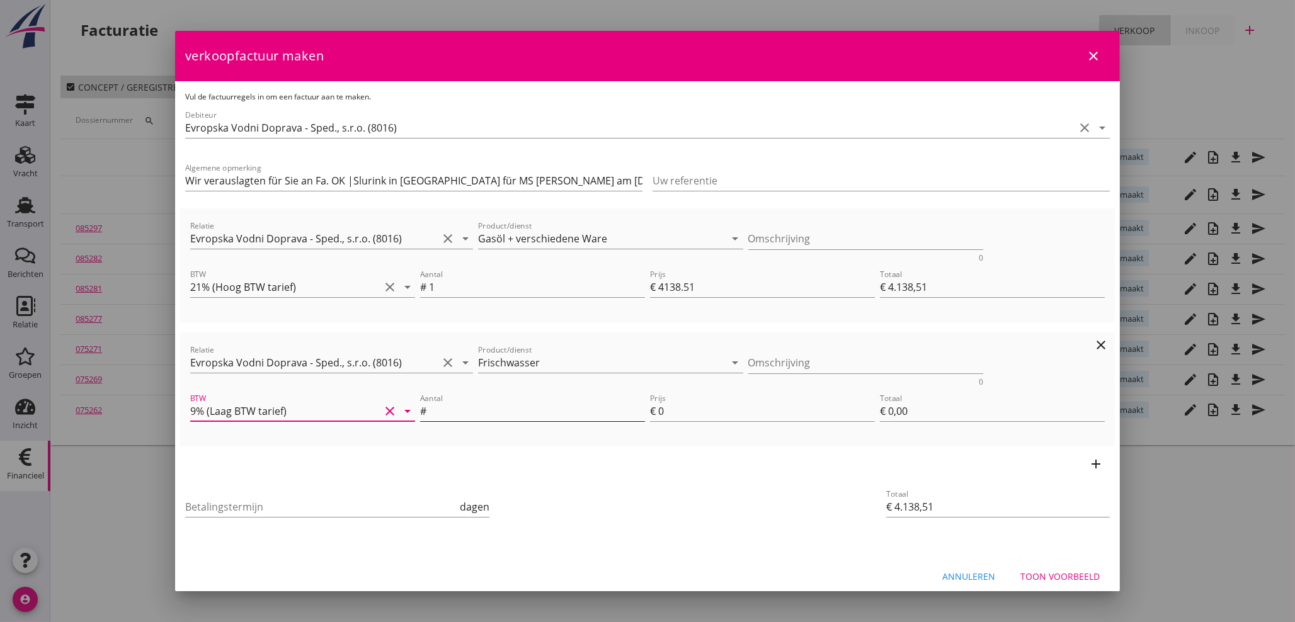
click at [459, 410] on input "Aantal" at bounding box center [537, 411] width 216 height 20
type input "1"
type input "€ 4.146,51"
type input "8"
type input "€ 8,00"
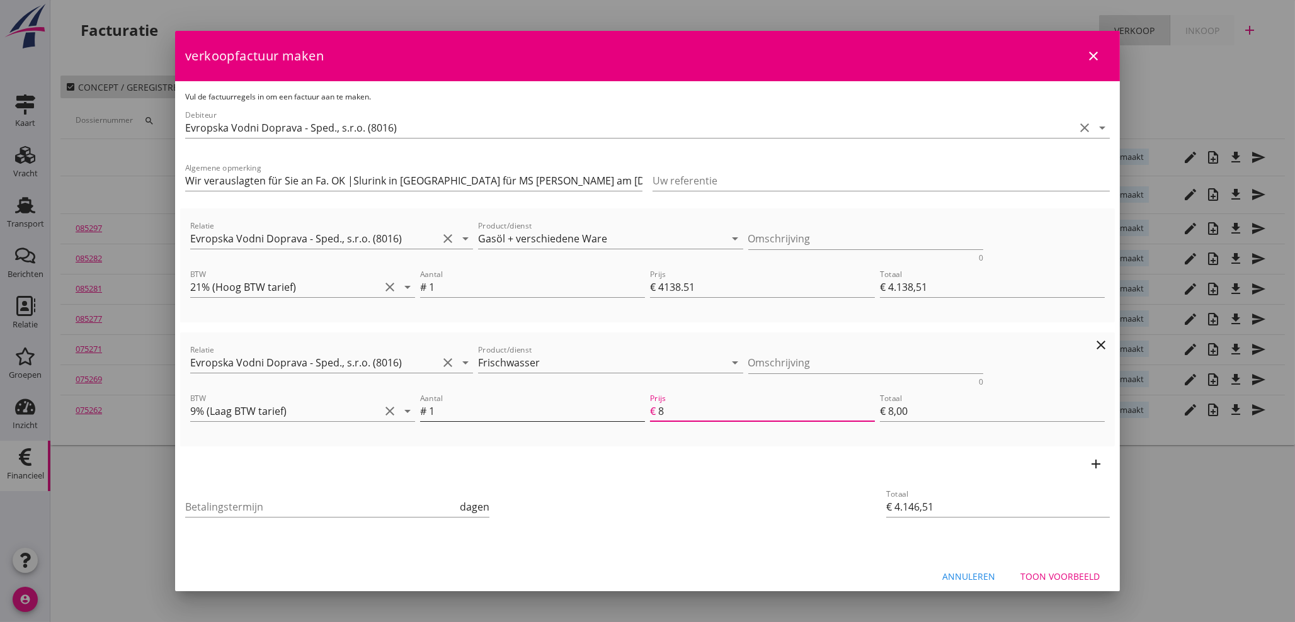
type input "€ 4.138,51"
type input "€ 0,00"
type input "€ 4.146,51"
type input "8.0"
type input "€ 8,00"
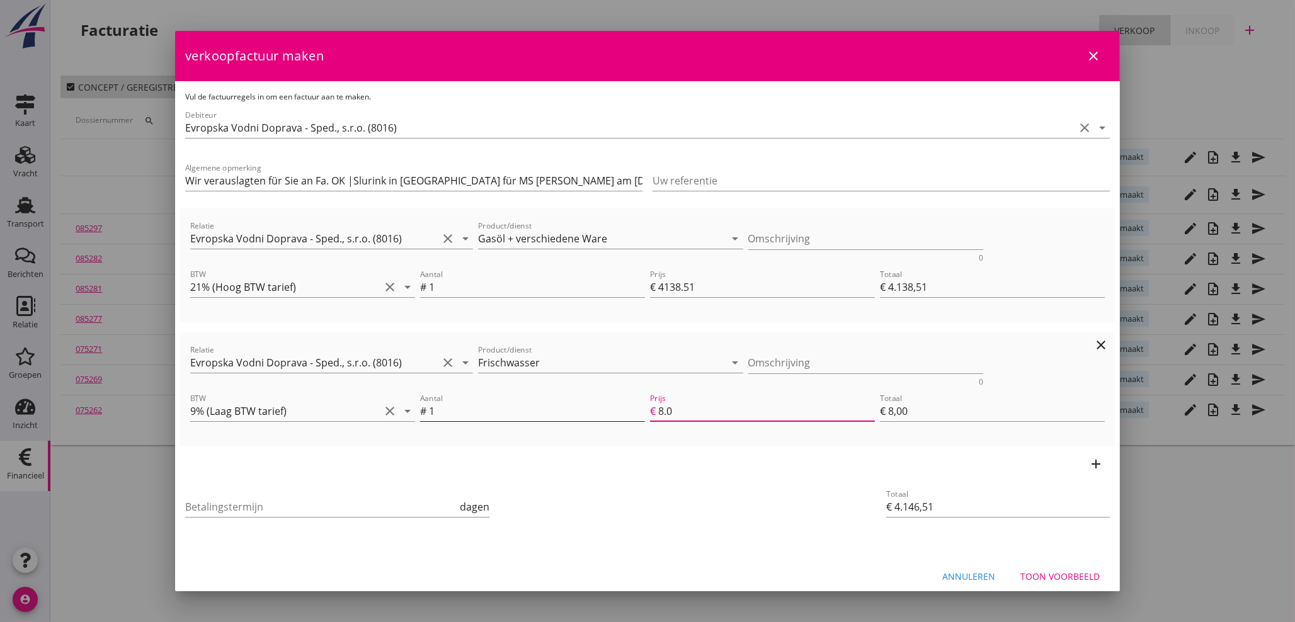
type input "€ 4.146,56"
type input "8.05"
type input "€ 8,05"
type input "8.05"
click at [278, 505] on input "Betalingstermijn" at bounding box center [321, 507] width 272 height 20
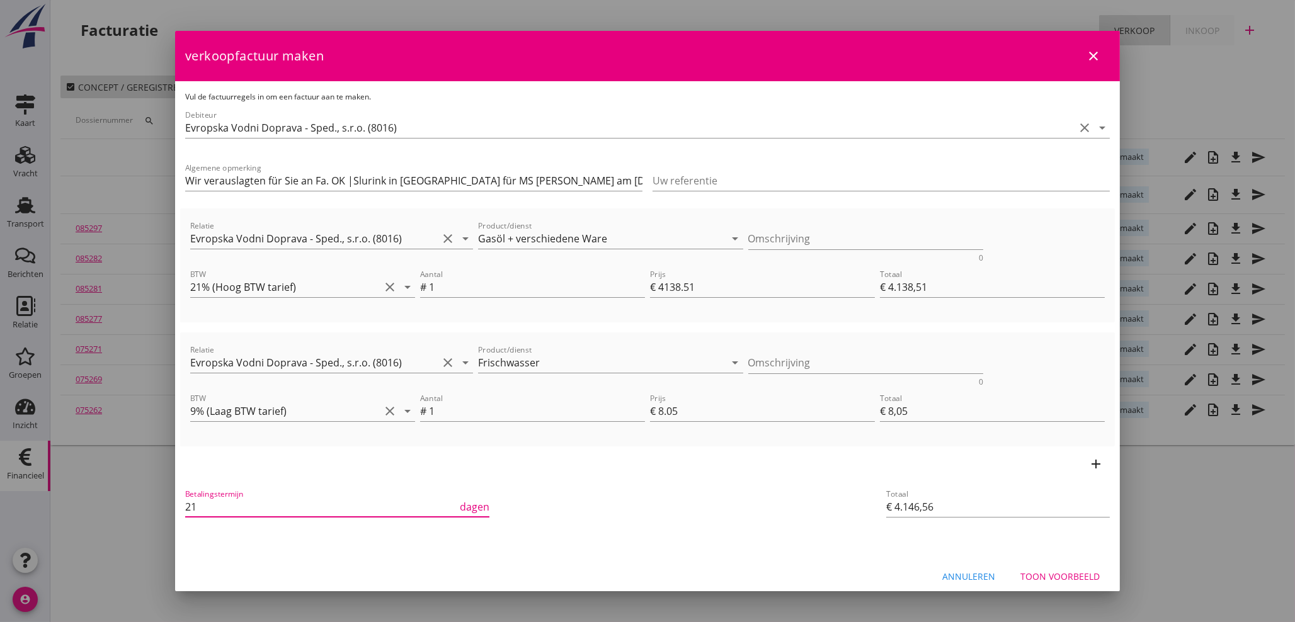
type input "21"
click at [1053, 578] on div "Toon voorbeeld" at bounding box center [1060, 576] width 79 height 13
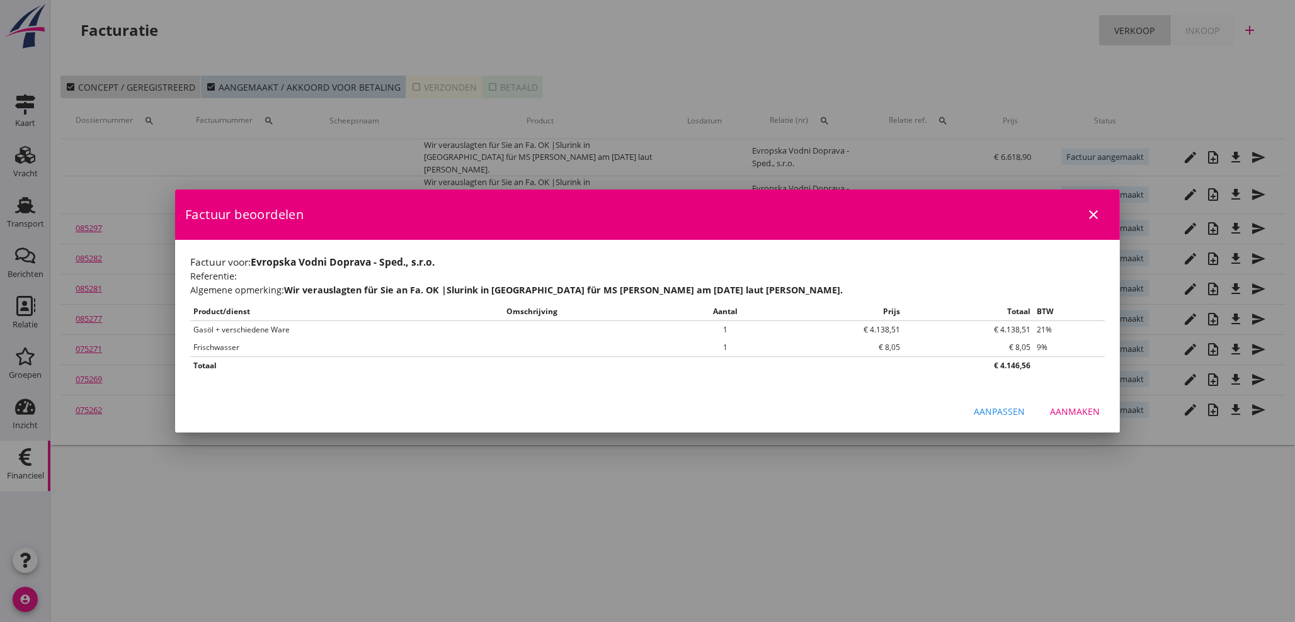
click at [1083, 410] on div "Aanmaken" at bounding box center [1075, 411] width 50 height 13
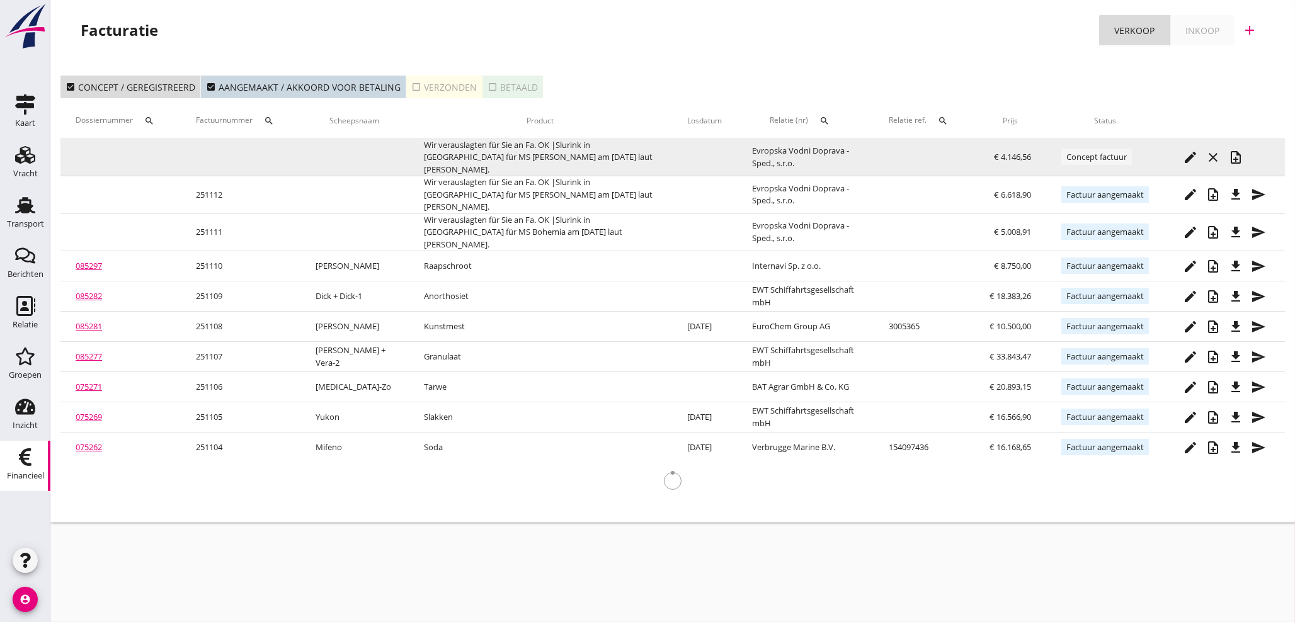
click at [1235, 154] on icon "note_add" at bounding box center [1236, 157] width 15 height 15
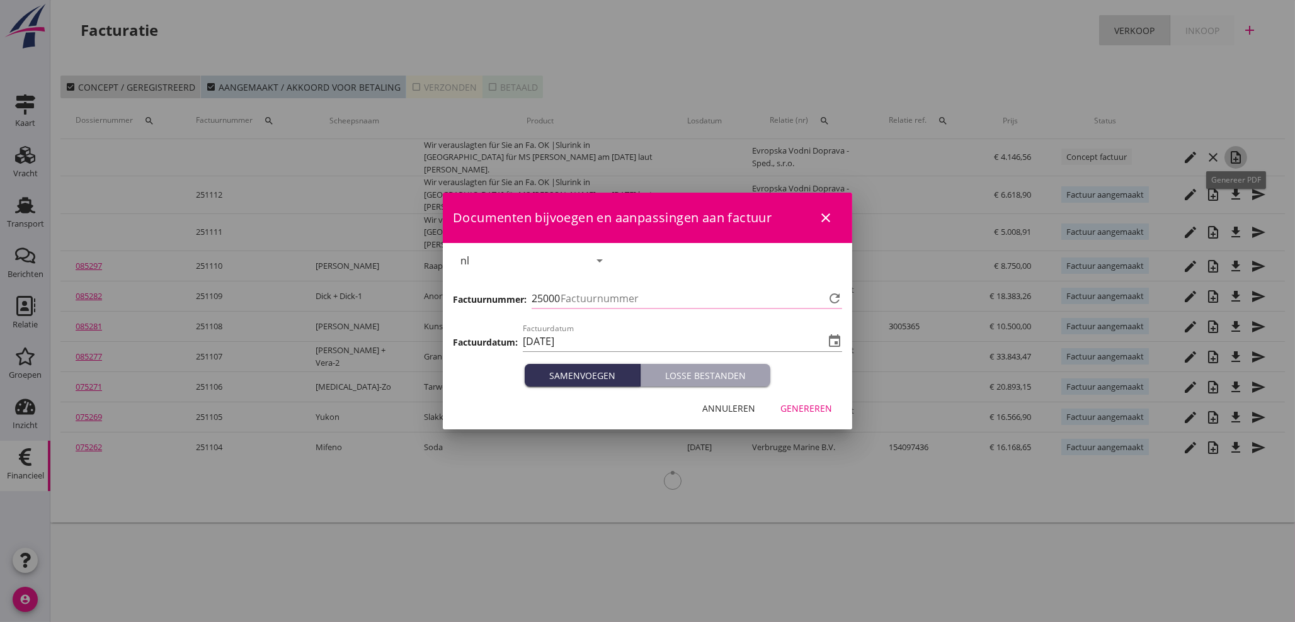
type input "1113"
click at [824, 408] on div "Genereren" at bounding box center [807, 408] width 52 height 13
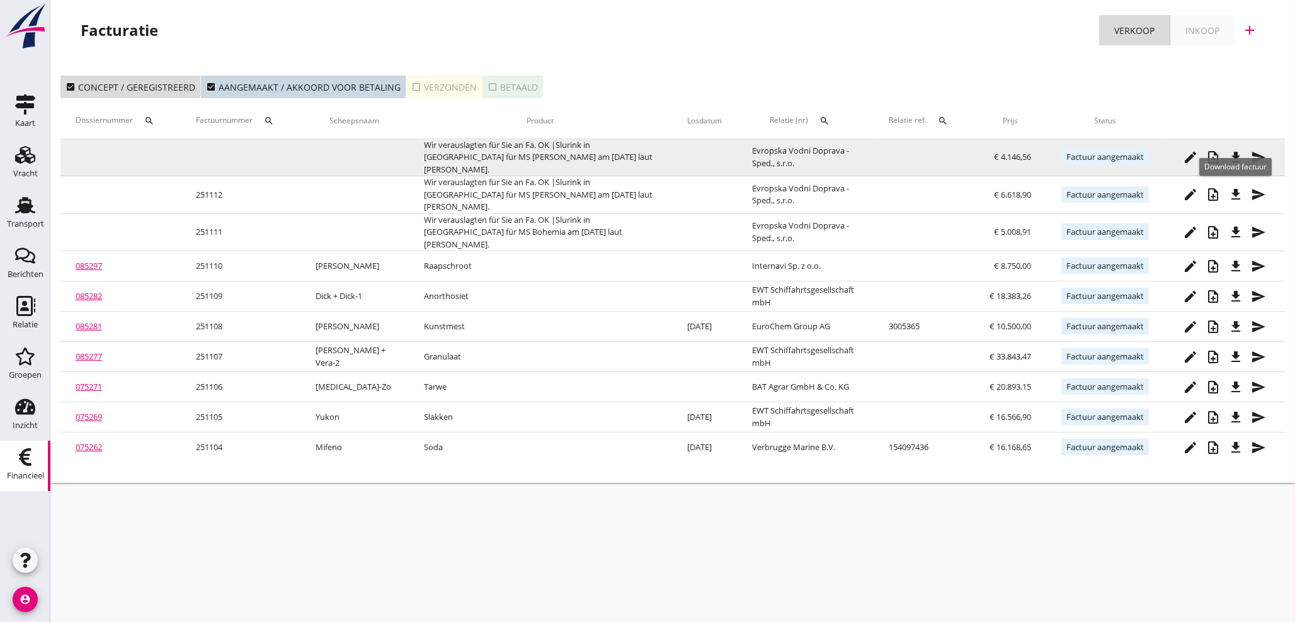
click at [1237, 158] on icon "file_download" at bounding box center [1236, 157] width 15 height 15
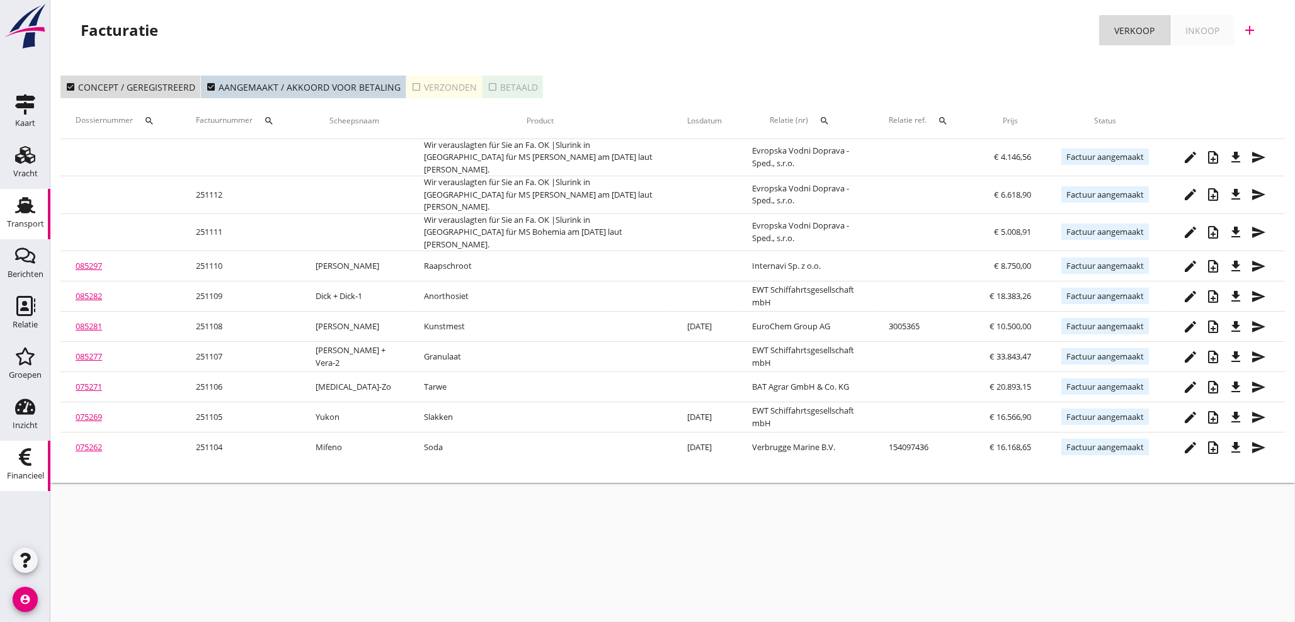
click at [31, 217] on div "Transport" at bounding box center [25, 224] width 37 height 18
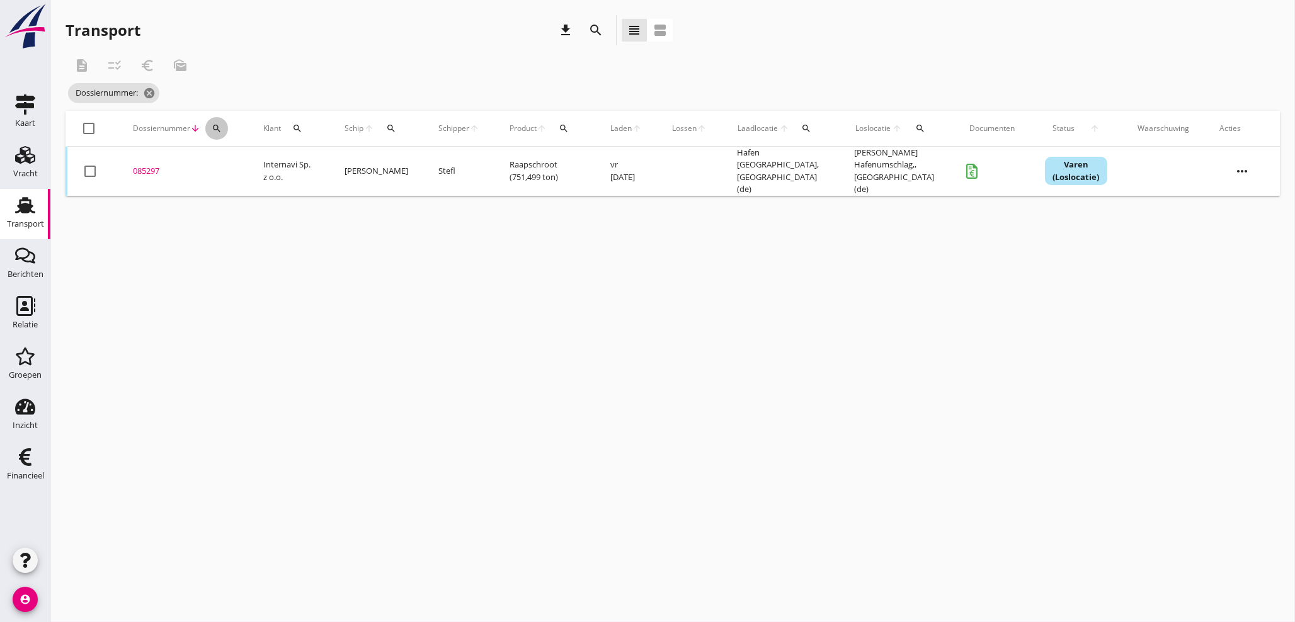
click at [217, 125] on icon "search" at bounding box center [217, 128] width 10 height 10
click at [226, 158] on input "Zoeken op dossiernummer..." at bounding box center [275, 165] width 131 height 20
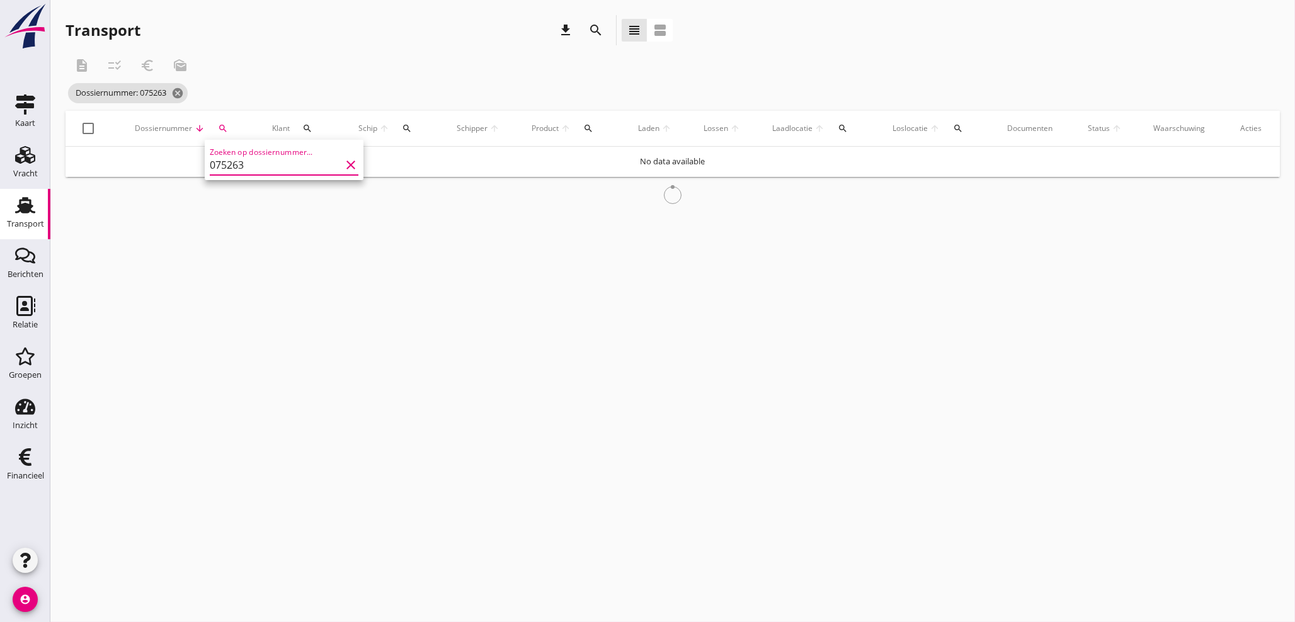
type input "075263"
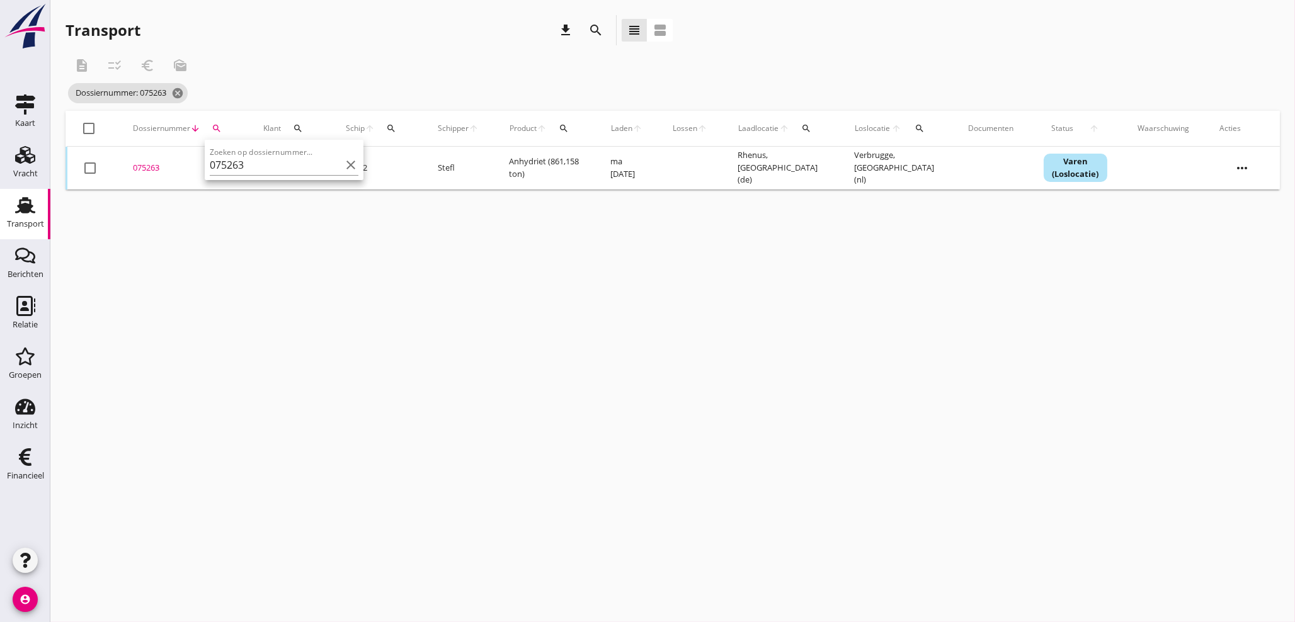
click at [151, 163] on div "075263" at bounding box center [183, 168] width 100 height 13
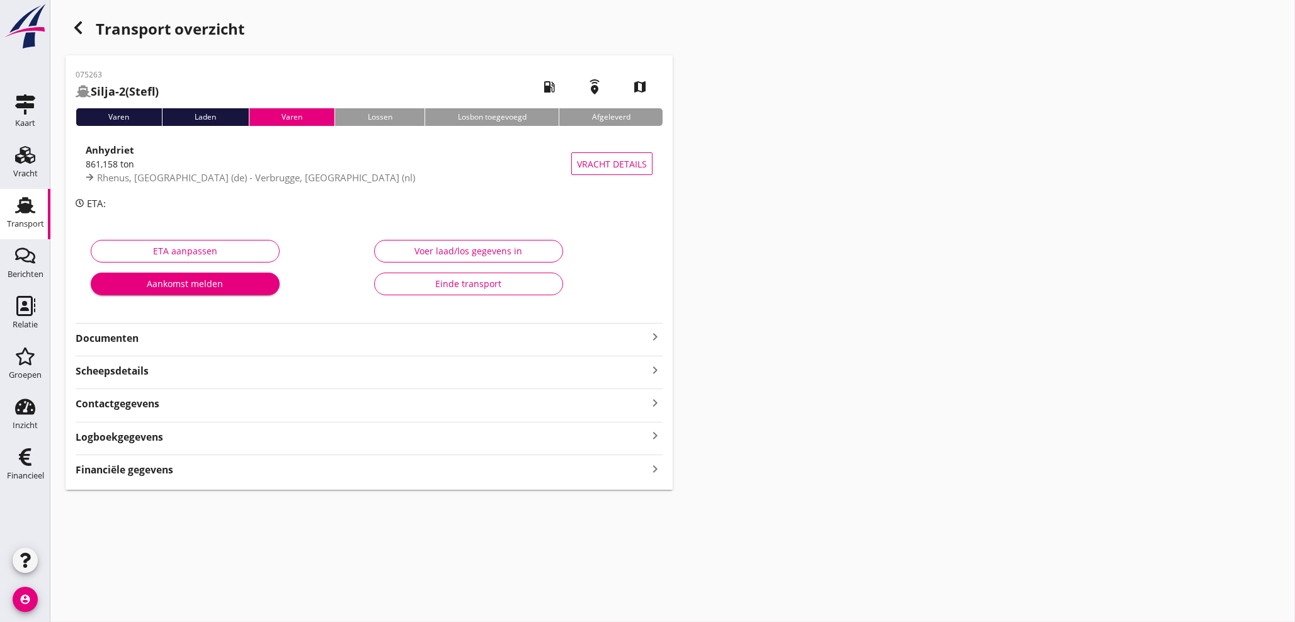
drag, startPoint x: 653, startPoint y: 469, endPoint x: 659, endPoint y: 466, distance: 6.5
click at [654, 469] on icon "keyboard_arrow_right" at bounding box center [655, 469] width 15 height 17
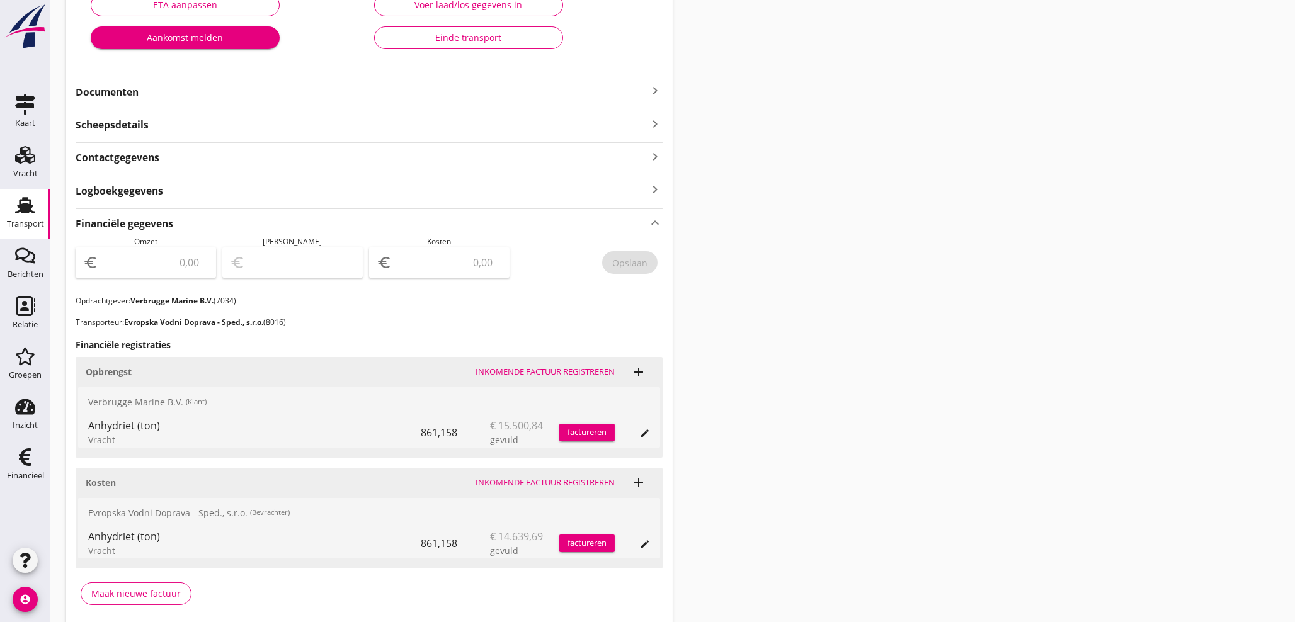
scroll to position [280, 0]
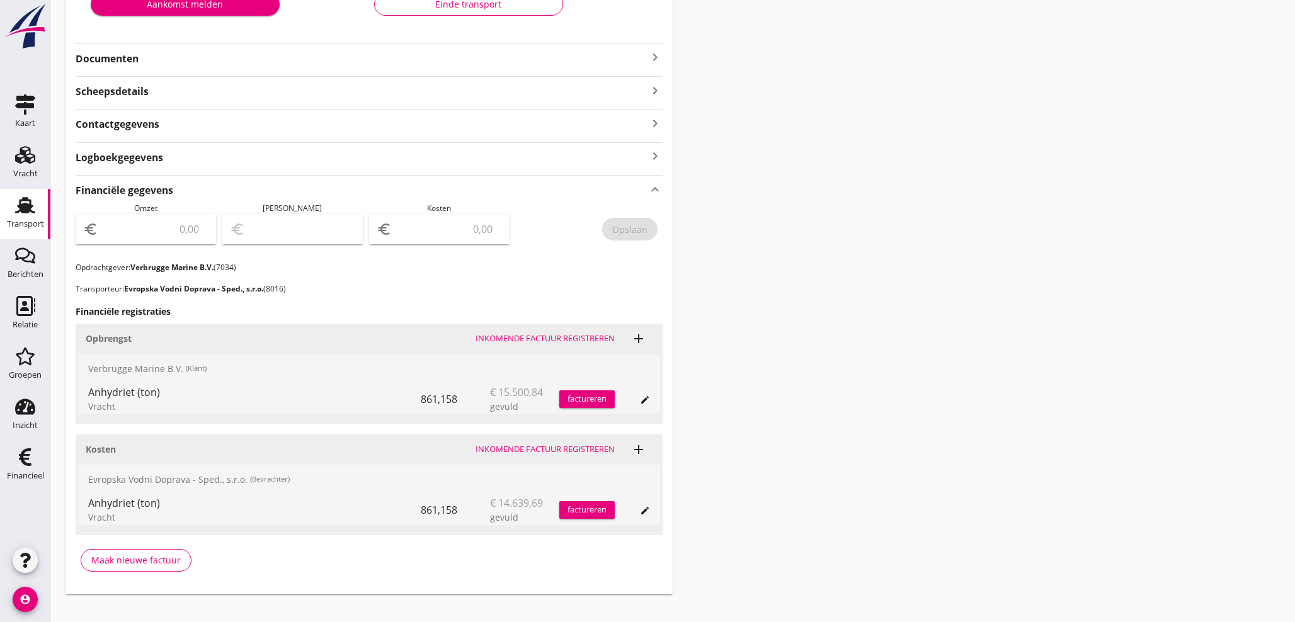
click at [128, 226] on input "number" at bounding box center [155, 229] width 108 height 20
click at [572, 400] on div "factureren" at bounding box center [586, 399] width 55 height 13
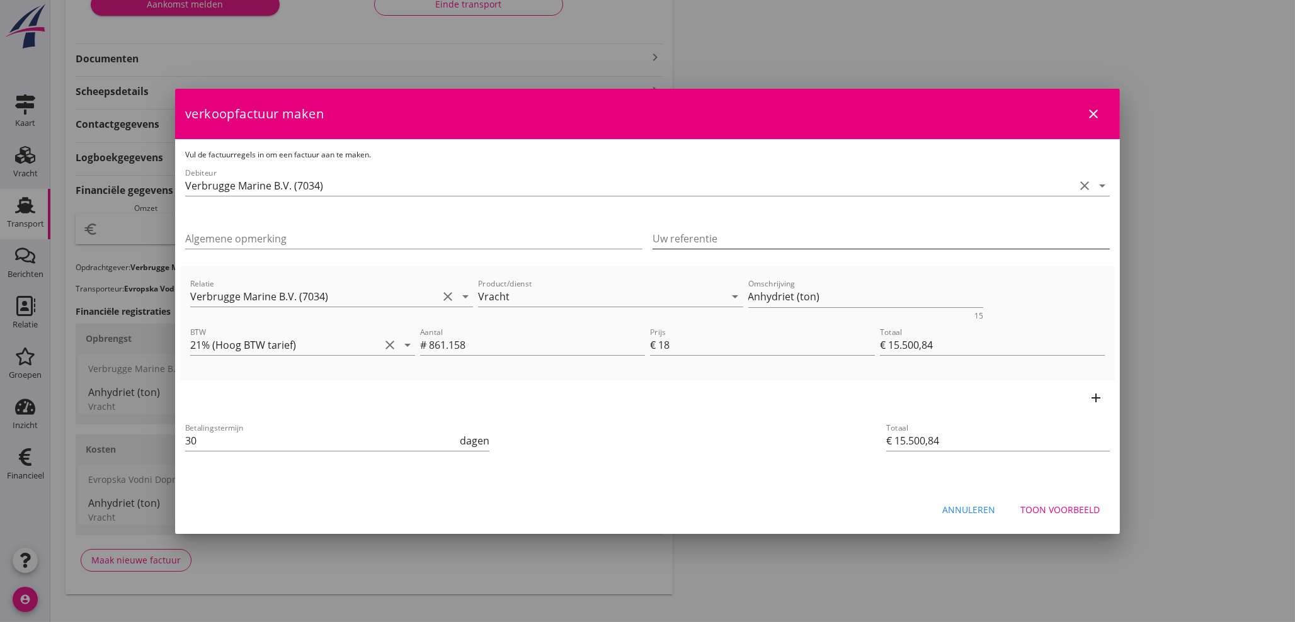
drag, startPoint x: 705, startPoint y: 245, endPoint x: 705, endPoint y: 236, distance: 8.8
click at [705, 237] on input "Uw referentie" at bounding box center [881, 239] width 457 height 20
drag, startPoint x: 117, startPoint y: 443, endPoint x: 84, endPoint y: 442, distance: 32.8
click at [84, 442] on div "21% (Hoog BTW tarief) 9% (Laag BTW tarief) 0% (BTW vrij) 0% (BTW verlegd) Vrach…" at bounding box center [647, 180] width 1295 height 920
click at [1060, 510] on div "Toon voorbeeld" at bounding box center [1060, 509] width 79 height 13
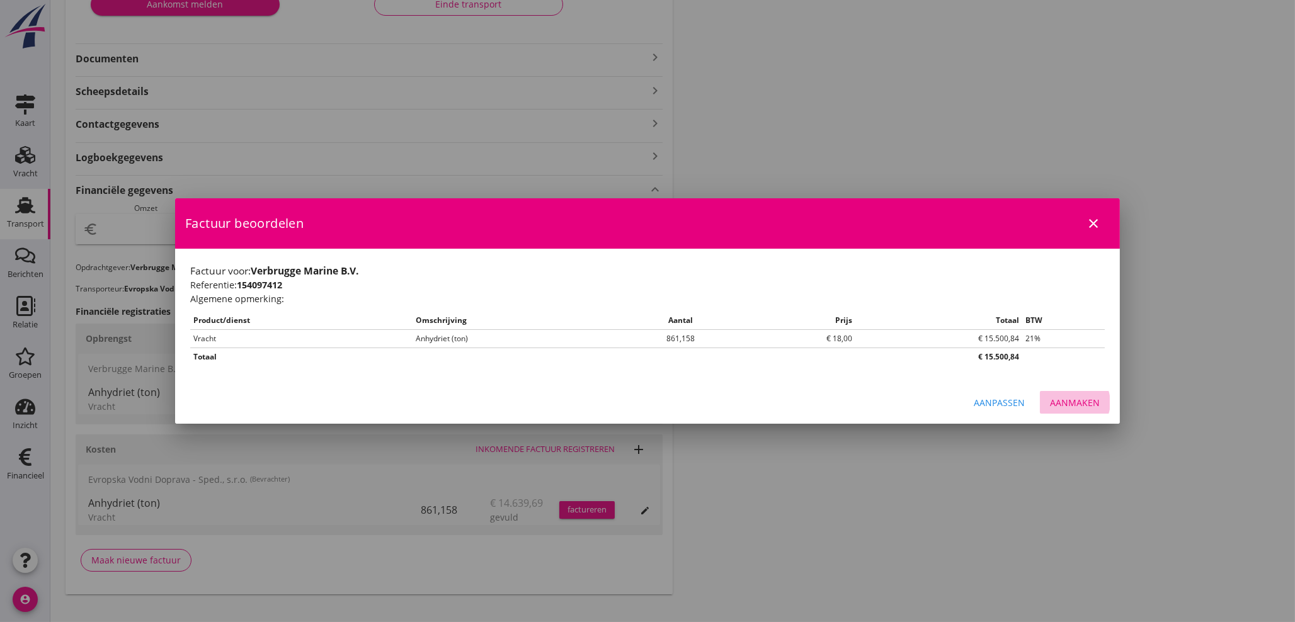
click at [1087, 401] on div "Aanmaken" at bounding box center [1075, 402] width 50 height 13
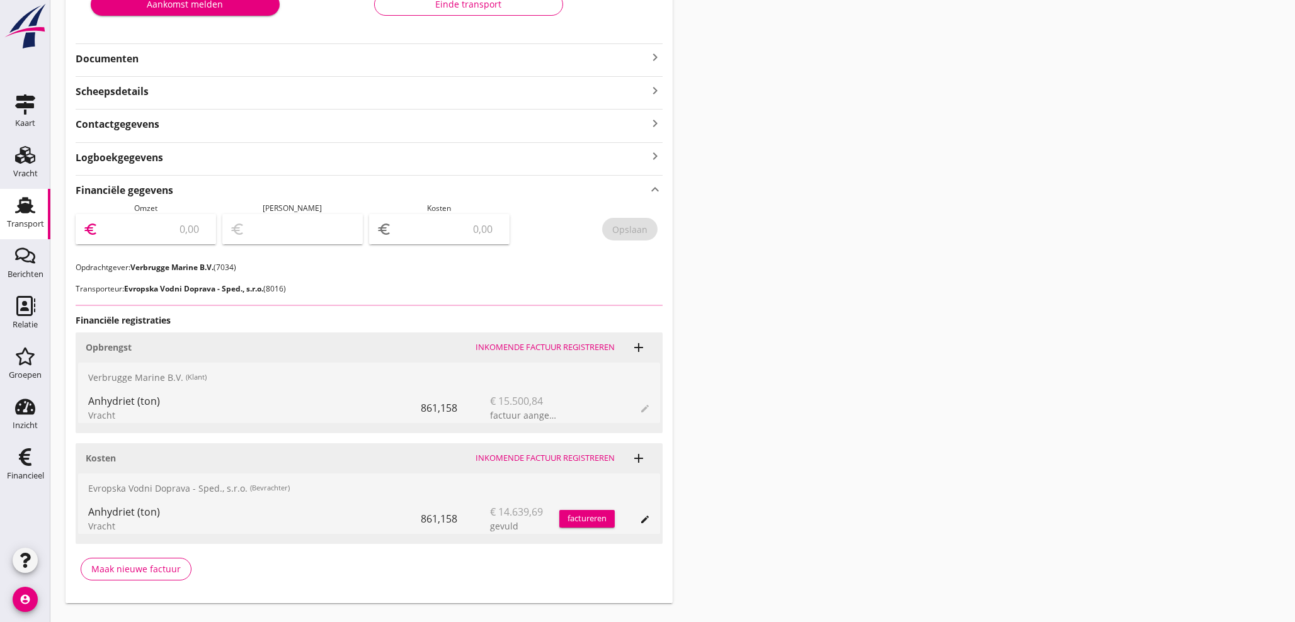
click at [144, 223] on input "number" at bounding box center [155, 229] width 108 height 20
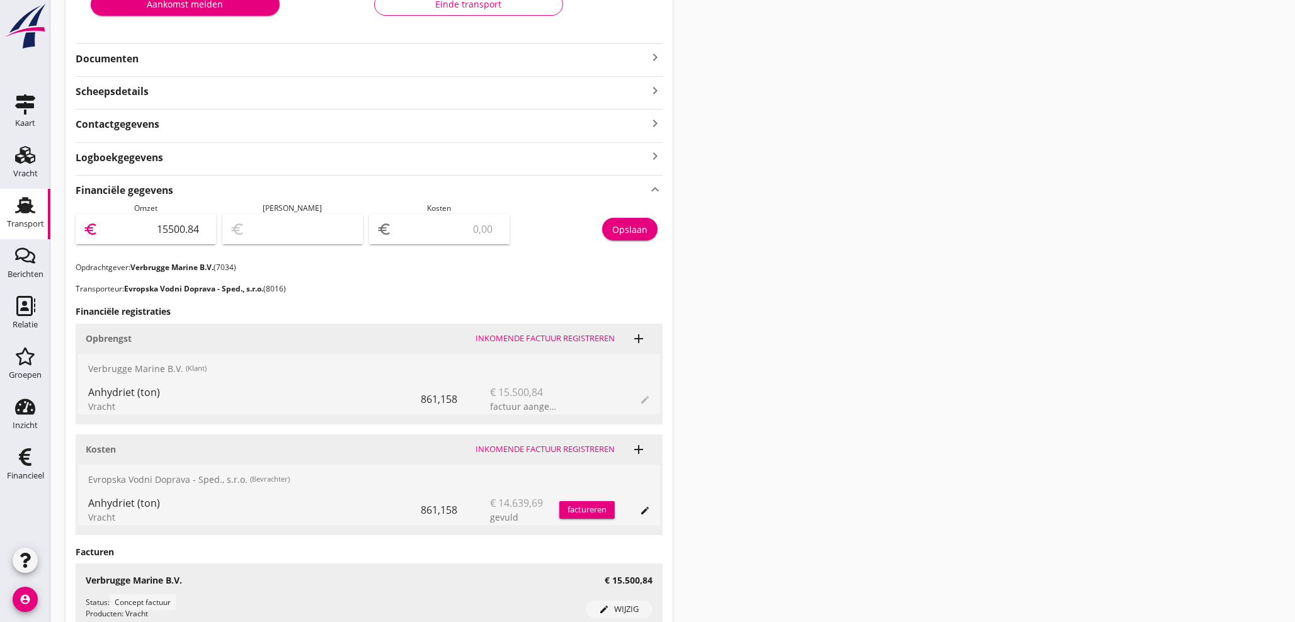
click at [628, 232] on div "Opslaan" at bounding box center [629, 229] width 35 height 13
click at [37, 478] on div "Financieel" at bounding box center [25, 476] width 37 height 8
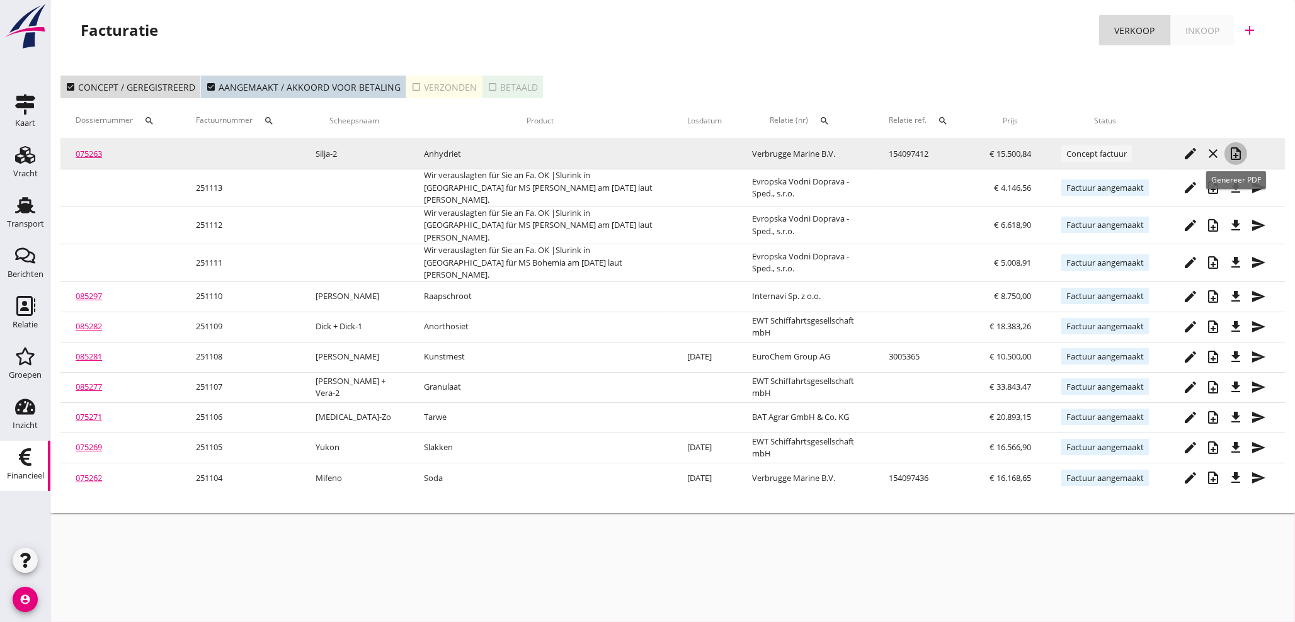
click at [1239, 151] on icon "note_add" at bounding box center [1236, 153] width 15 height 15
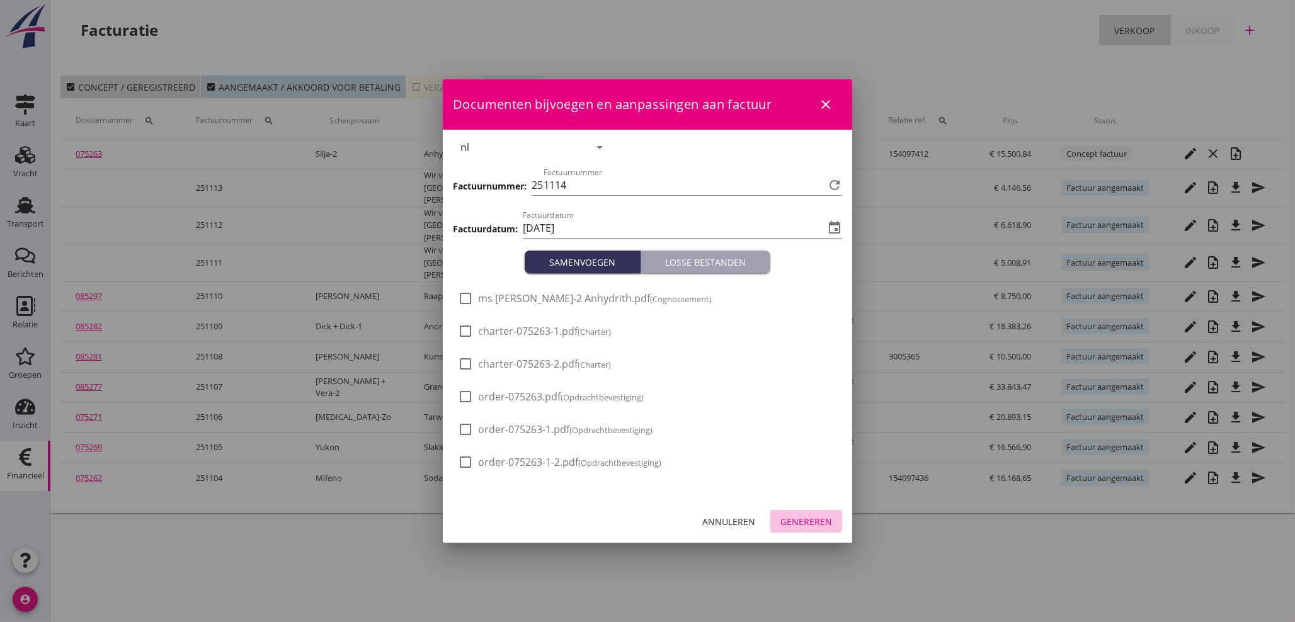
click at [800, 519] on div "Genereren" at bounding box center [807, 521] width 52 height 13
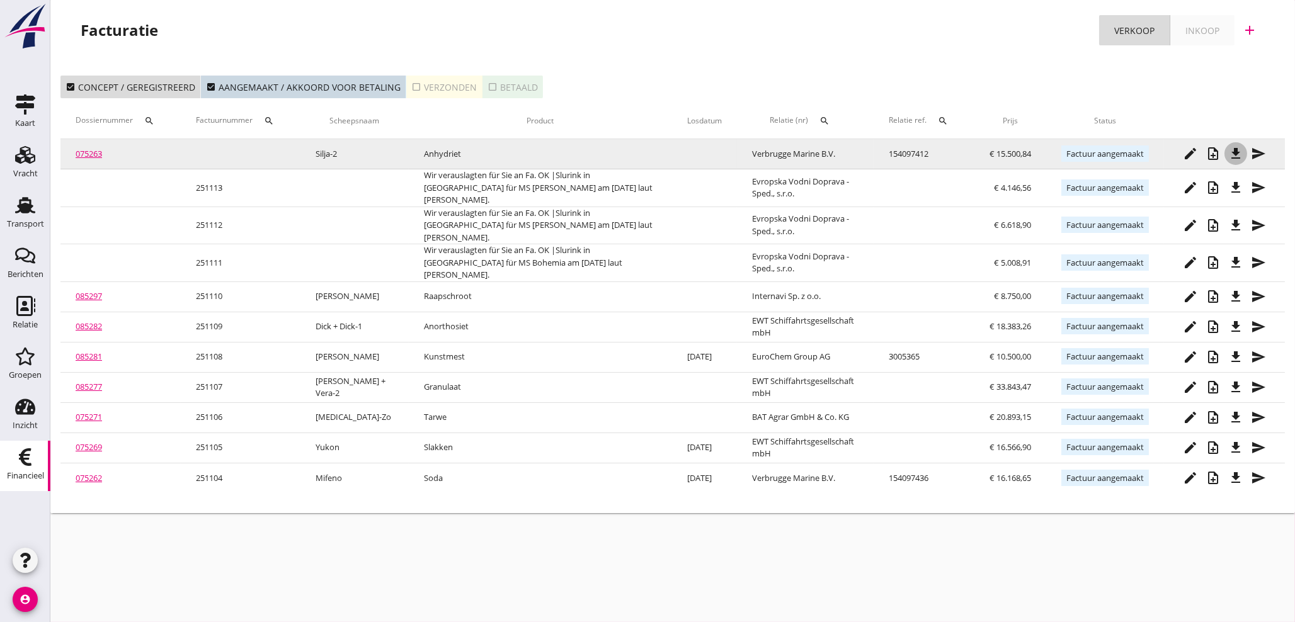
click at [1232, 153] on icon "file_download" at bounding box center [1236, 153] width 15 height 15
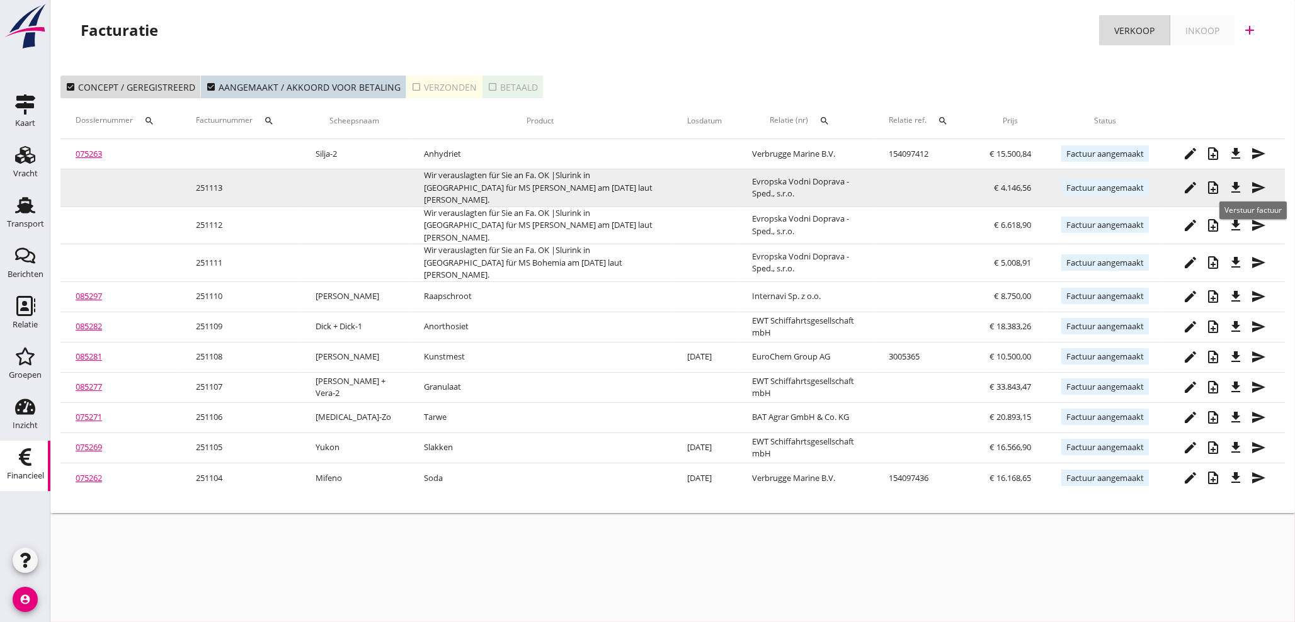
drag, startPoint x: 1261, startPoint y: 184, endPoint x: 1220, endPoint y: 176, distance: 41.8
click at [1260, 184] on icon "send" at bounding box center [1258, 187] width 15 height 15
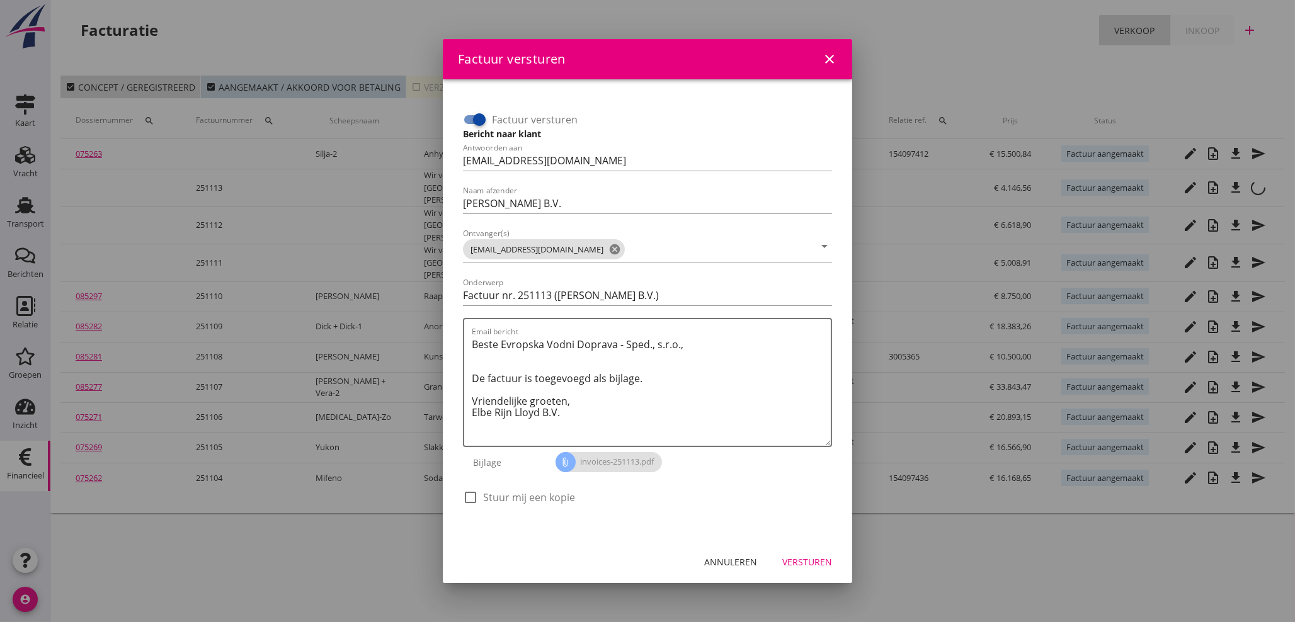
click at [481, 122] on div at bounding box center [479, 119] width 21 height 21
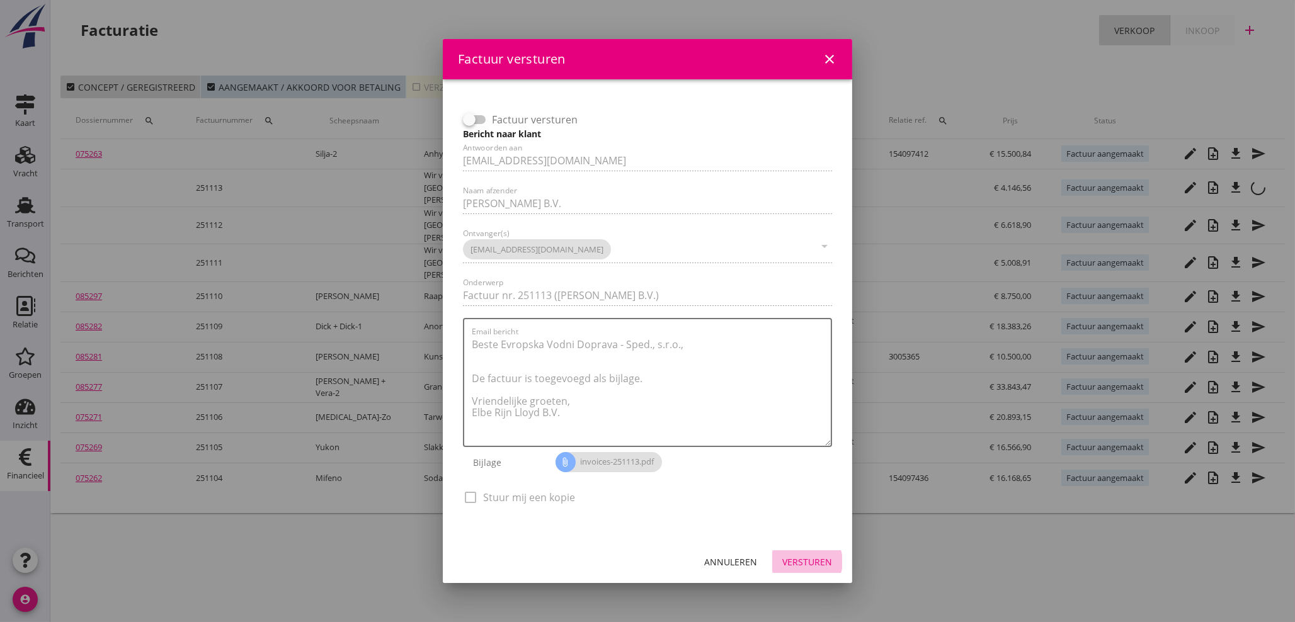
click at [806, 561] on div "Versturen" at bounding box center [808, 562] width 50 height 13
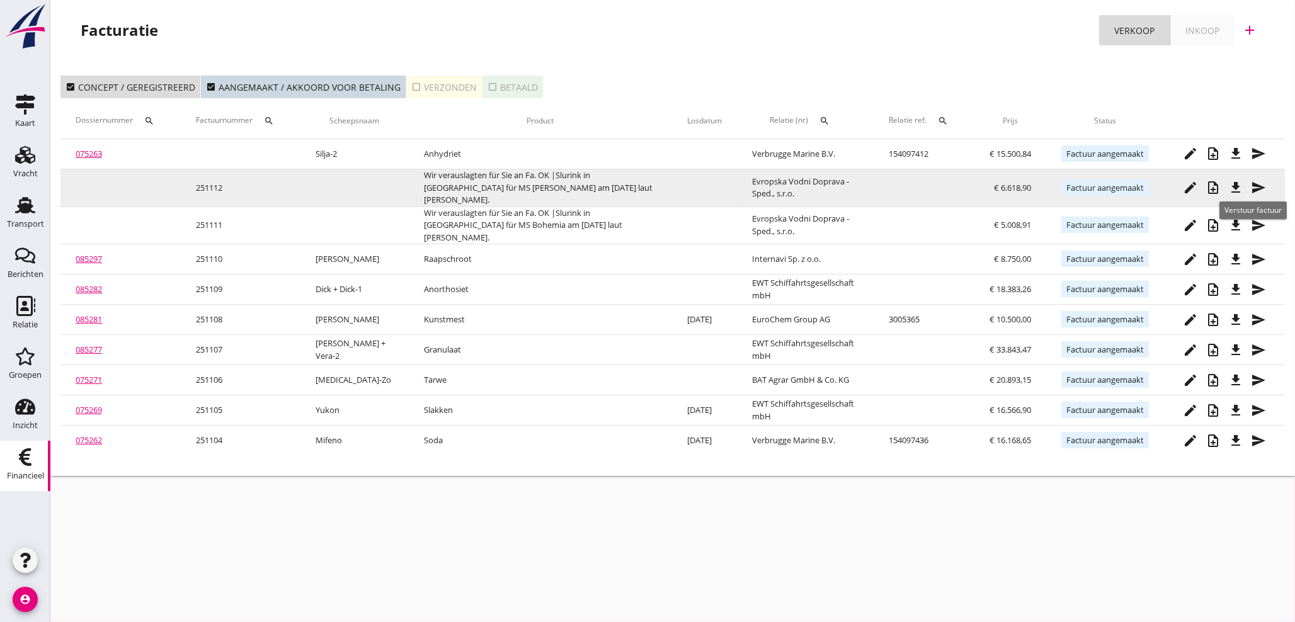
click at [1265, 185] on icon "send" at bounding box center [1258, 187] width 15 height 15
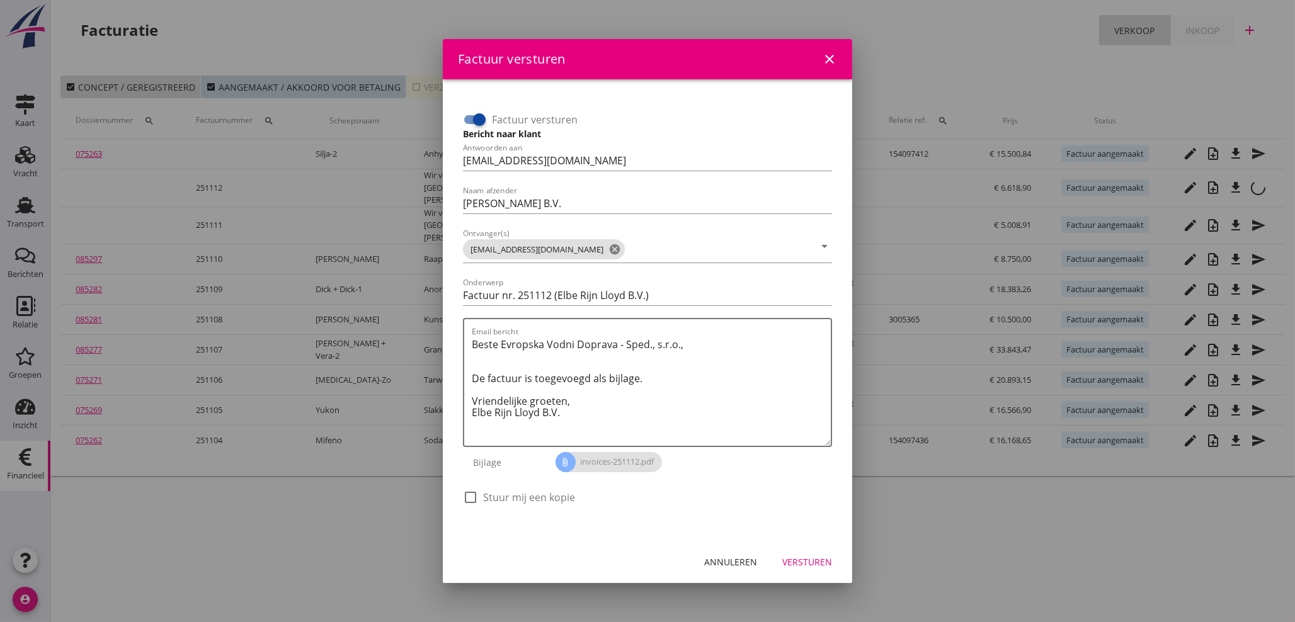
click at [481, 116] on div at bounding box center [479, 119] width 21 height 21
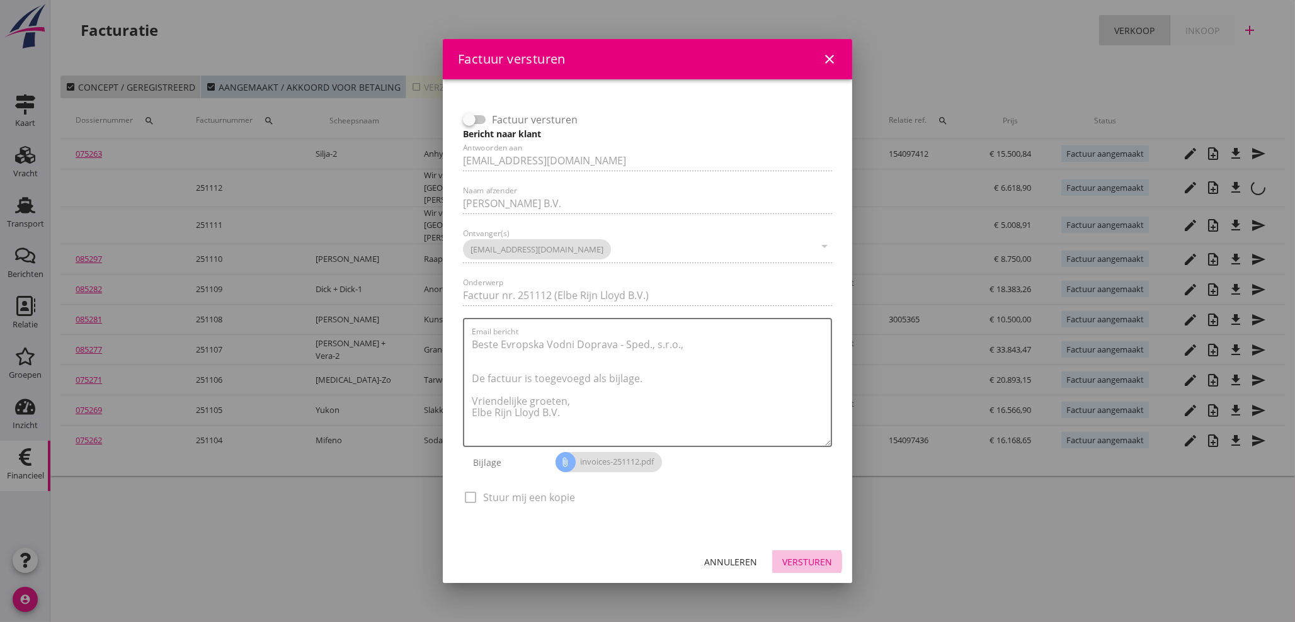
click at [806, 561] on div "Versturen" at bounding box center [808, 562] width 50 height 13
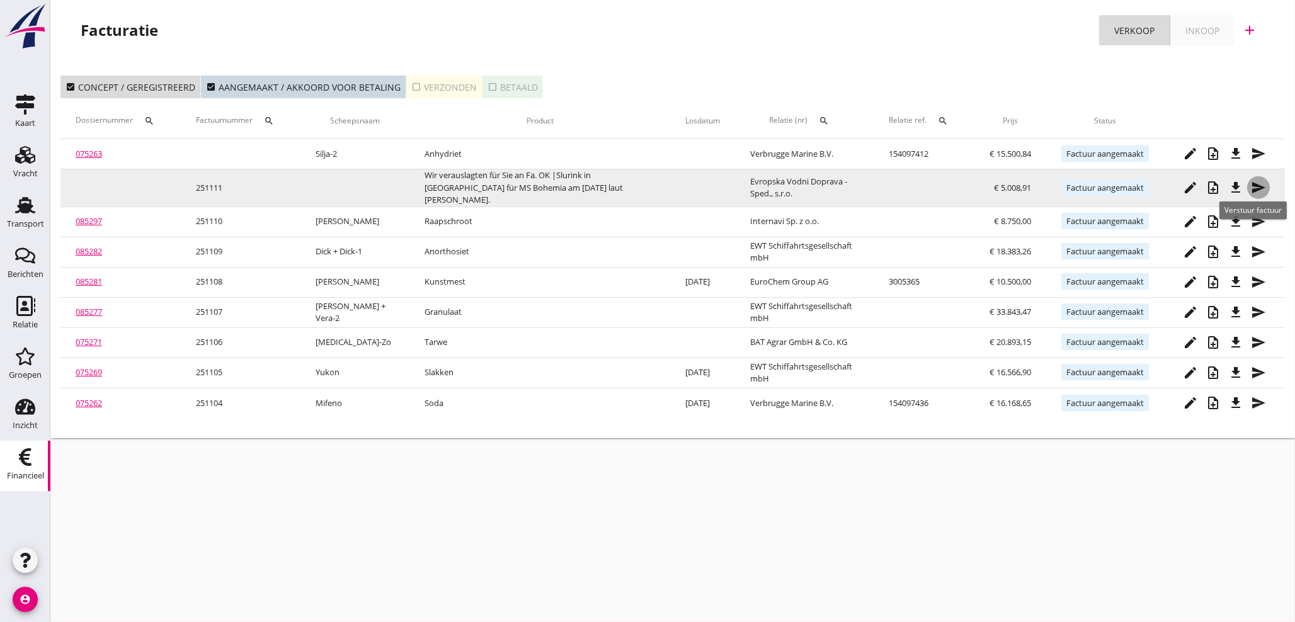
click at [1247, 179] on td "edit note_add file_download send" at bounding box center [1224, 188] width 121 height 38
click at [1258, 188] on icon "send" at bounding box center [1258, 187] width 15 height 15
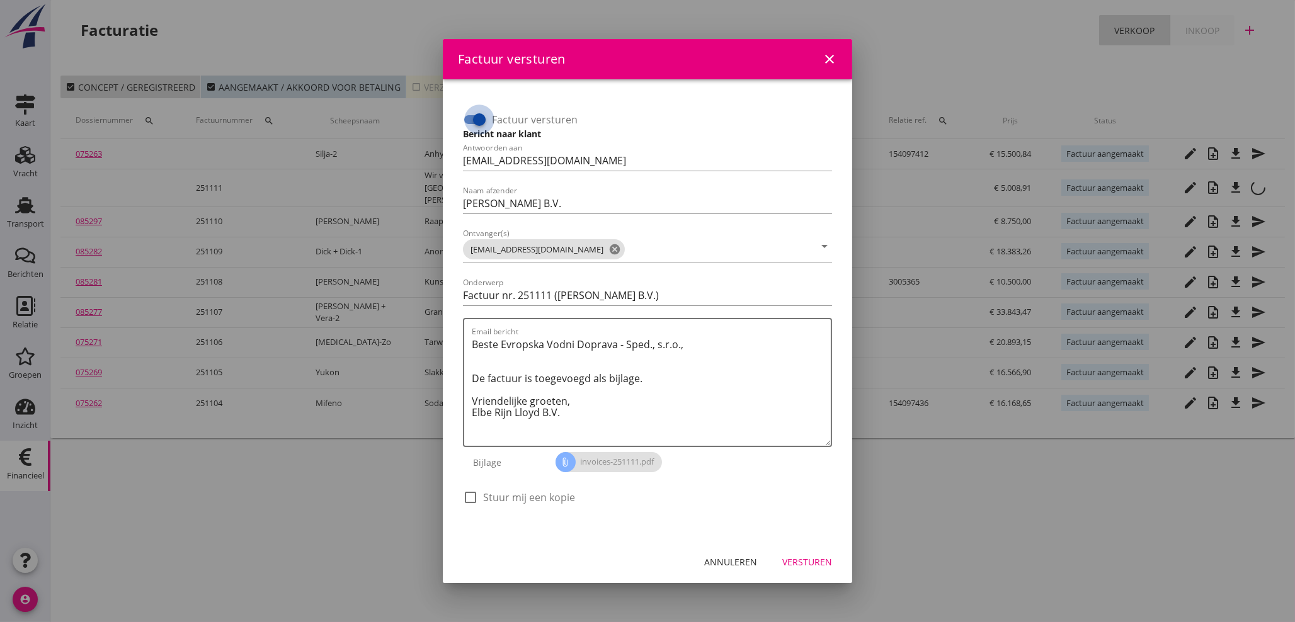
click at [486, 118] on div at bounding box center [479, 119] width 21 height 21
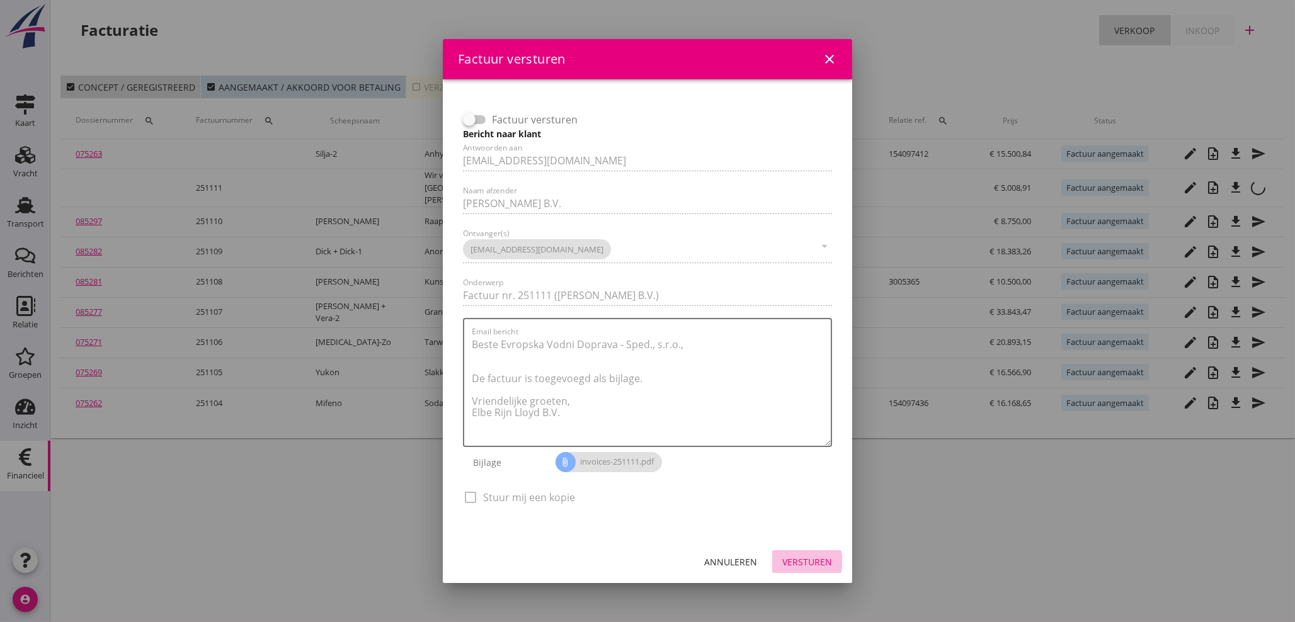
click at [825, 562] on div "Versturen" at bounding box center [808, 562] width 50 height 13
